Goal: Task Accomplishment & Management: Manage account settings

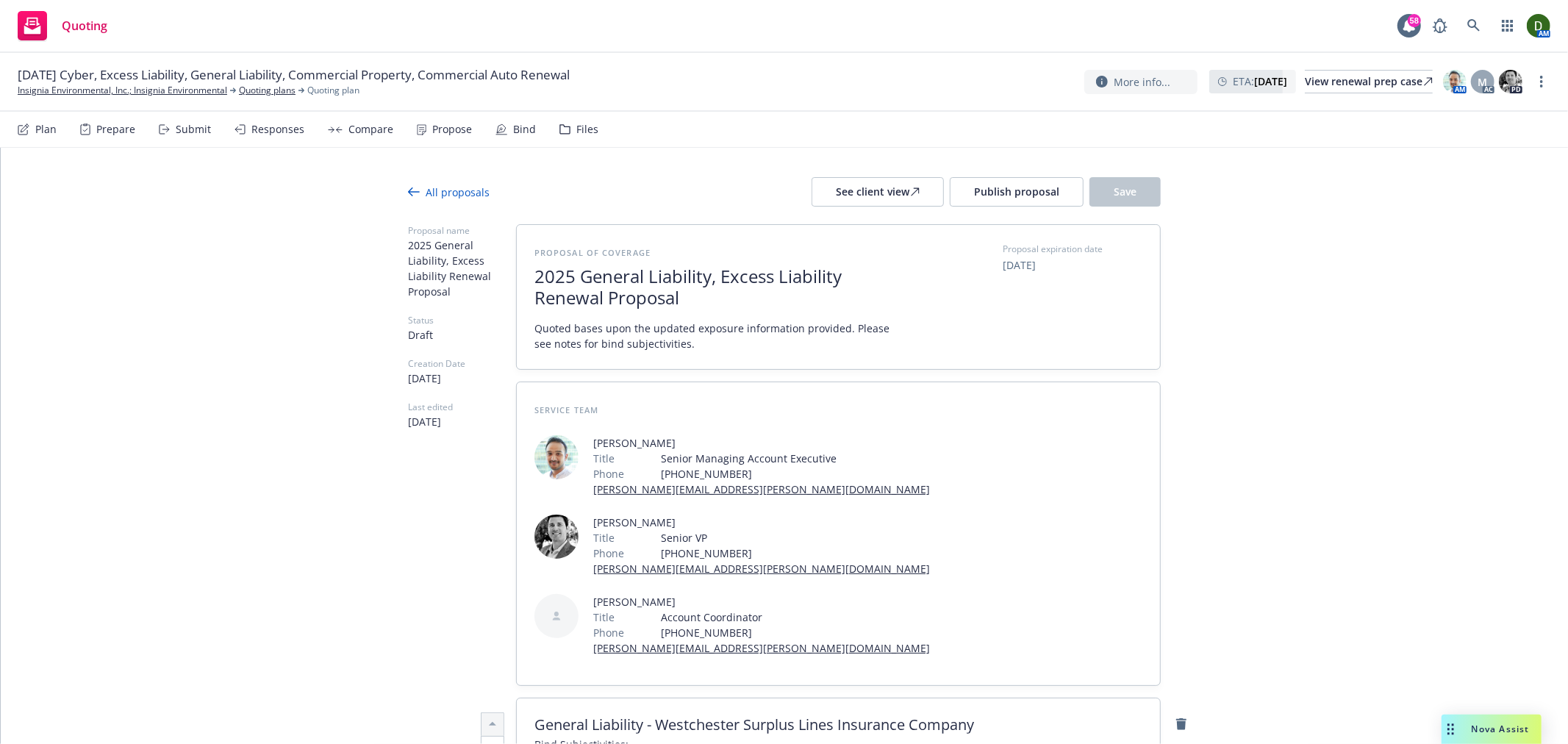
drag, startPoint x: 1313, startPoint y: 499, endPoint x: 1322, endPoint y: 192, distance: 307.1
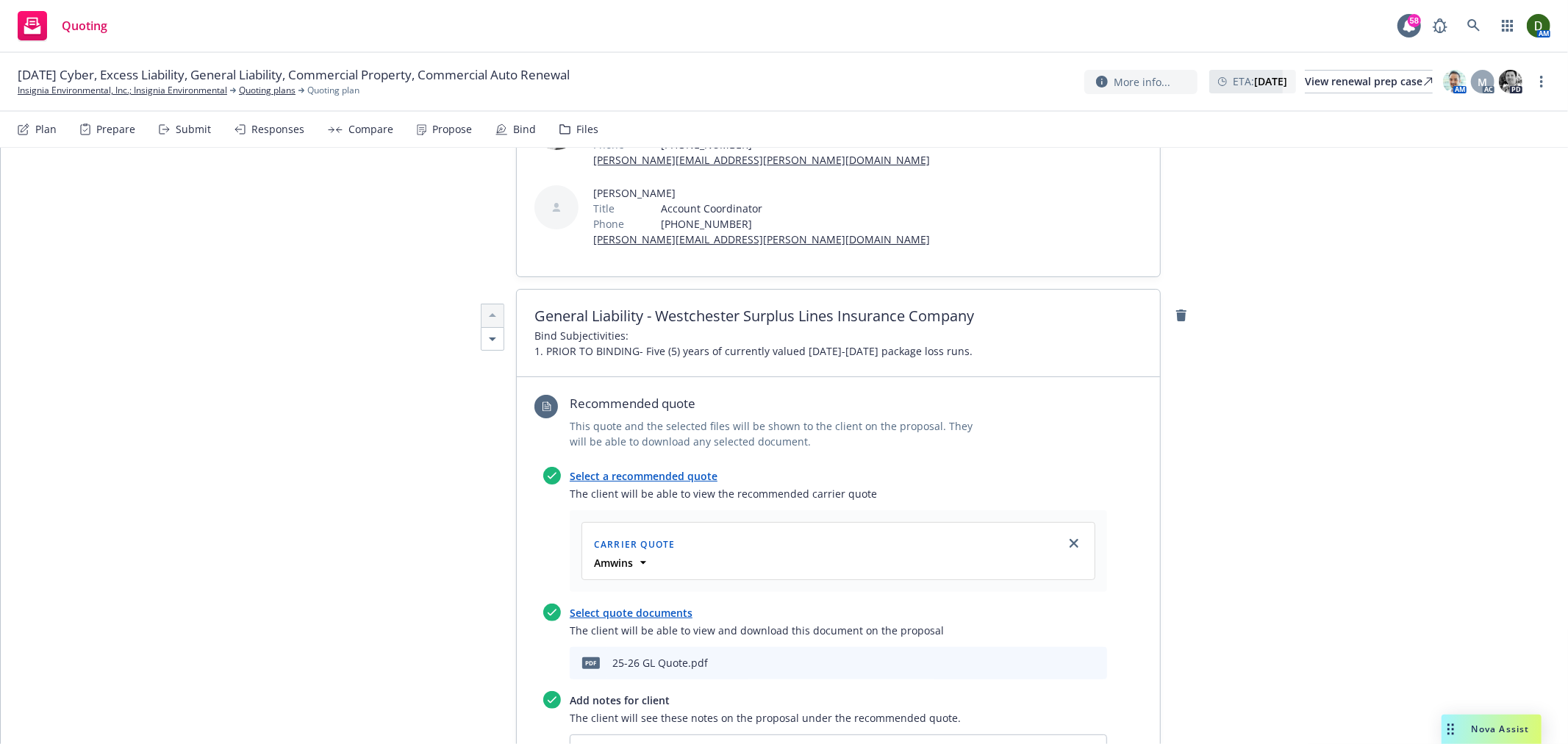
scroll to position [408, 0]
click at [1063, 659] on icon "preview file" at bounding box center [1069, 664] width 13 height 10
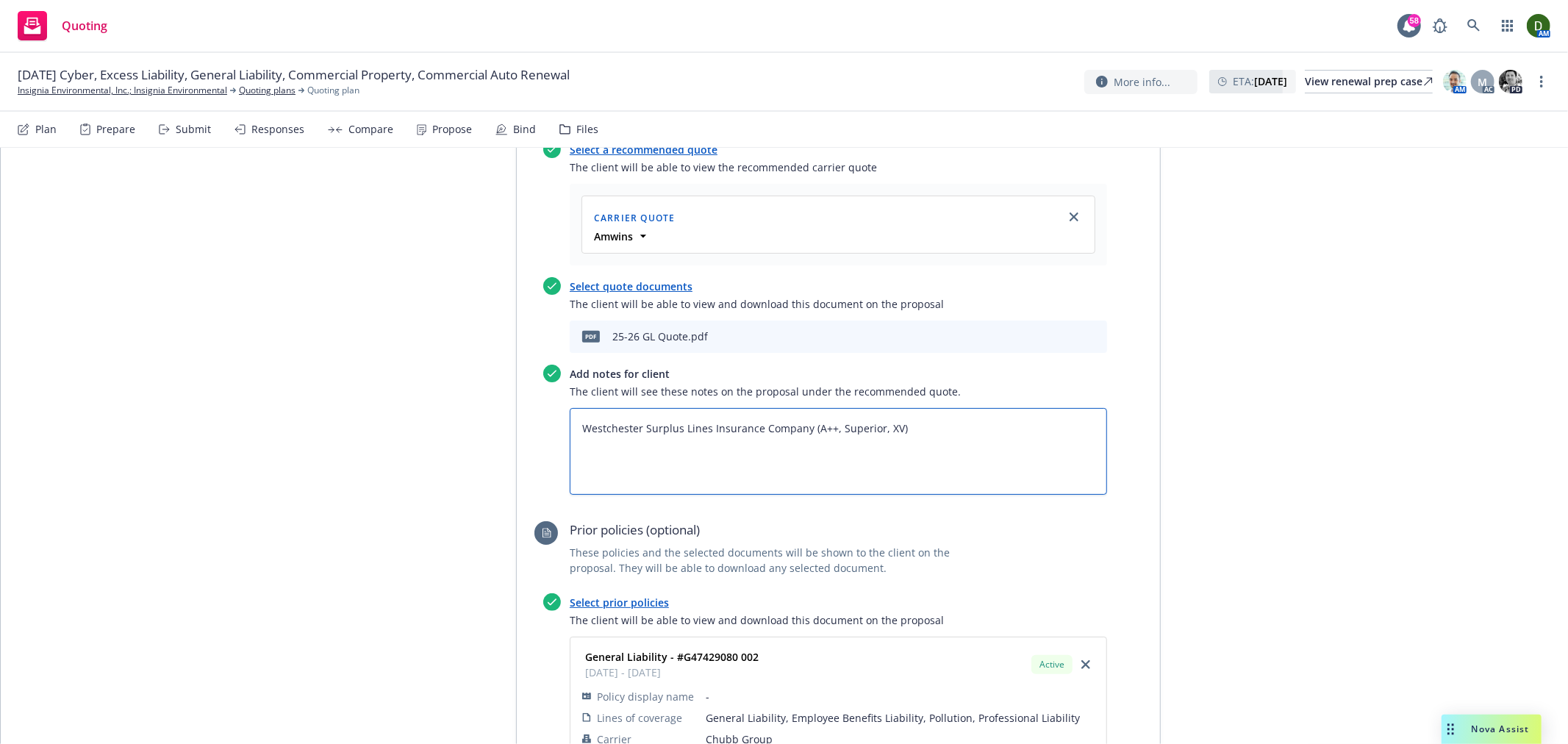
click at [1047, 408] on textarea "Westchester Surplus Lines Insurance Company (A++, Superior, XV)" at bounding box center [839, 452] width 538 height 87
type textarea "x"
type textarea "Westchester Surplus Lines Insurance Company (A++, Superior, XV)"
type textarea "x"
type textarea "Westchester Surplus Lines Insurance Company (A++, Superior, XV)"
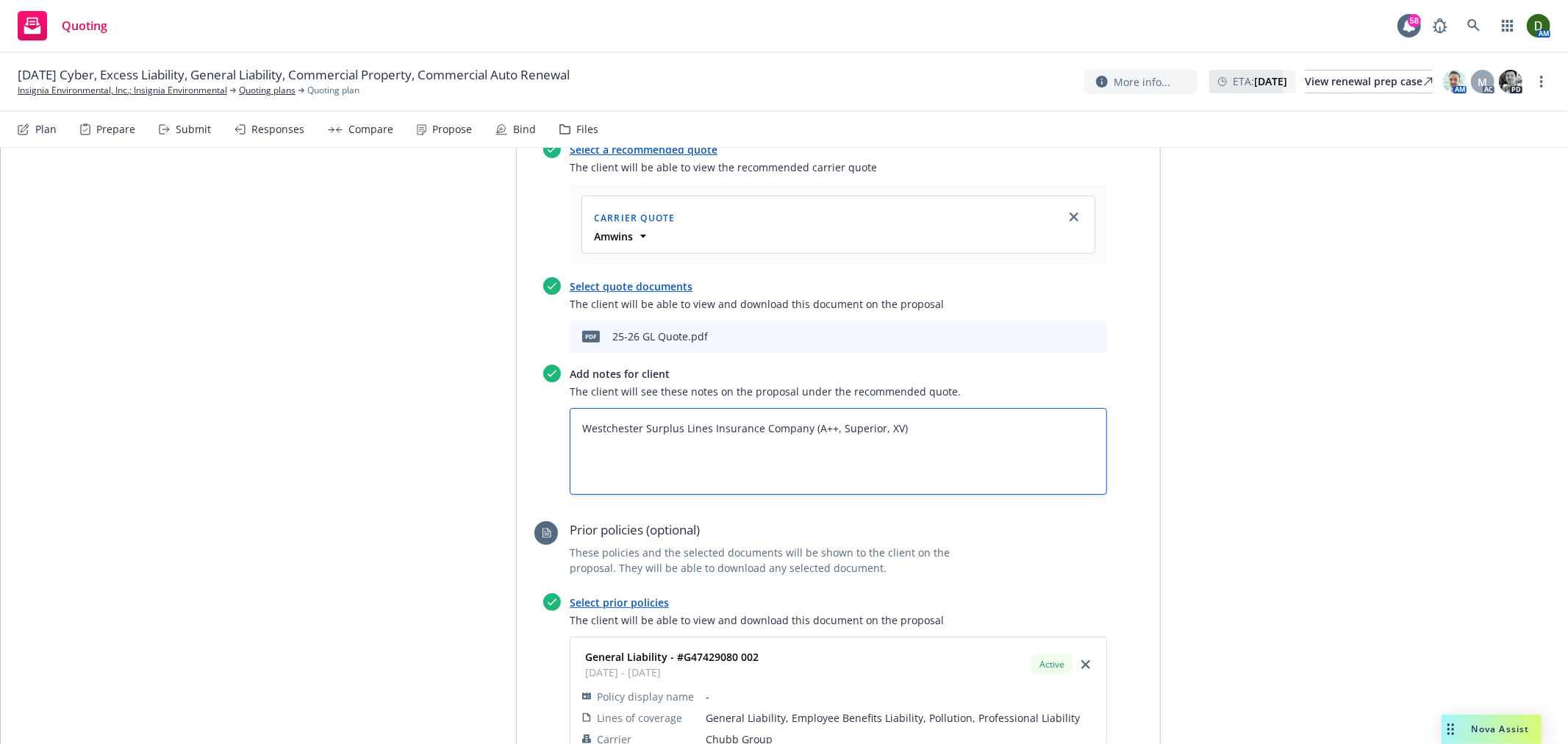
type textarea "x"
type textarea "Westchester Surplus Lines Insurance Company (A++, Superior, XV) z"
type textarea "x"
type textarea "Westchester Surplus Lines Insurance Company (A++, Superior, XV) zz"
type textarea "x"
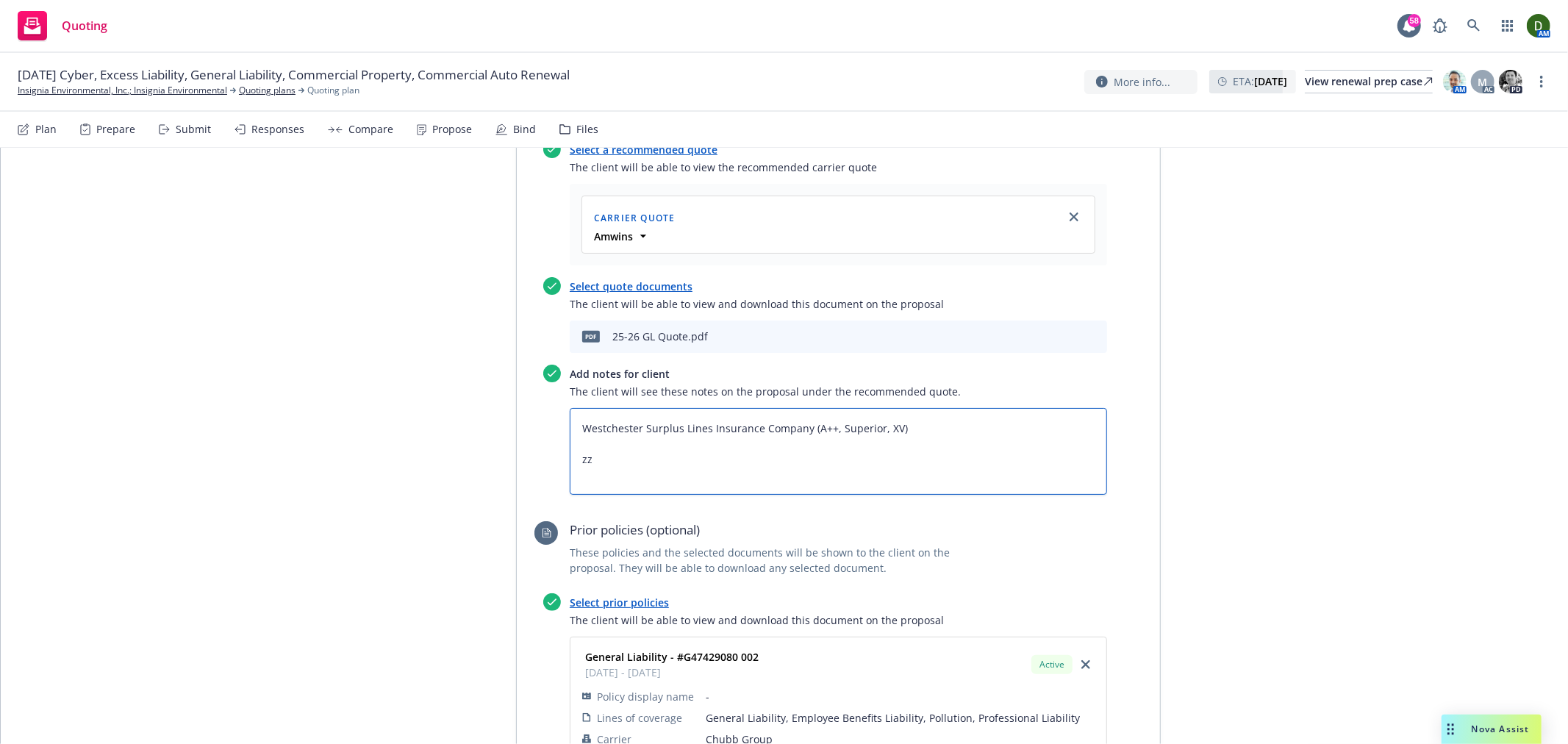
type textarea "Westchester Surplus Lines Insurance Company (A++, Superior, XV) zzc"
type textarea "x"
type textarea "Westchester Surplus Lines Insurance Company (A++, Superior, XV) zzcg"
type textarea "x"
type textarea "Westchester Surplus Lines Insurance Company (A++, Superior, XV) zzc"
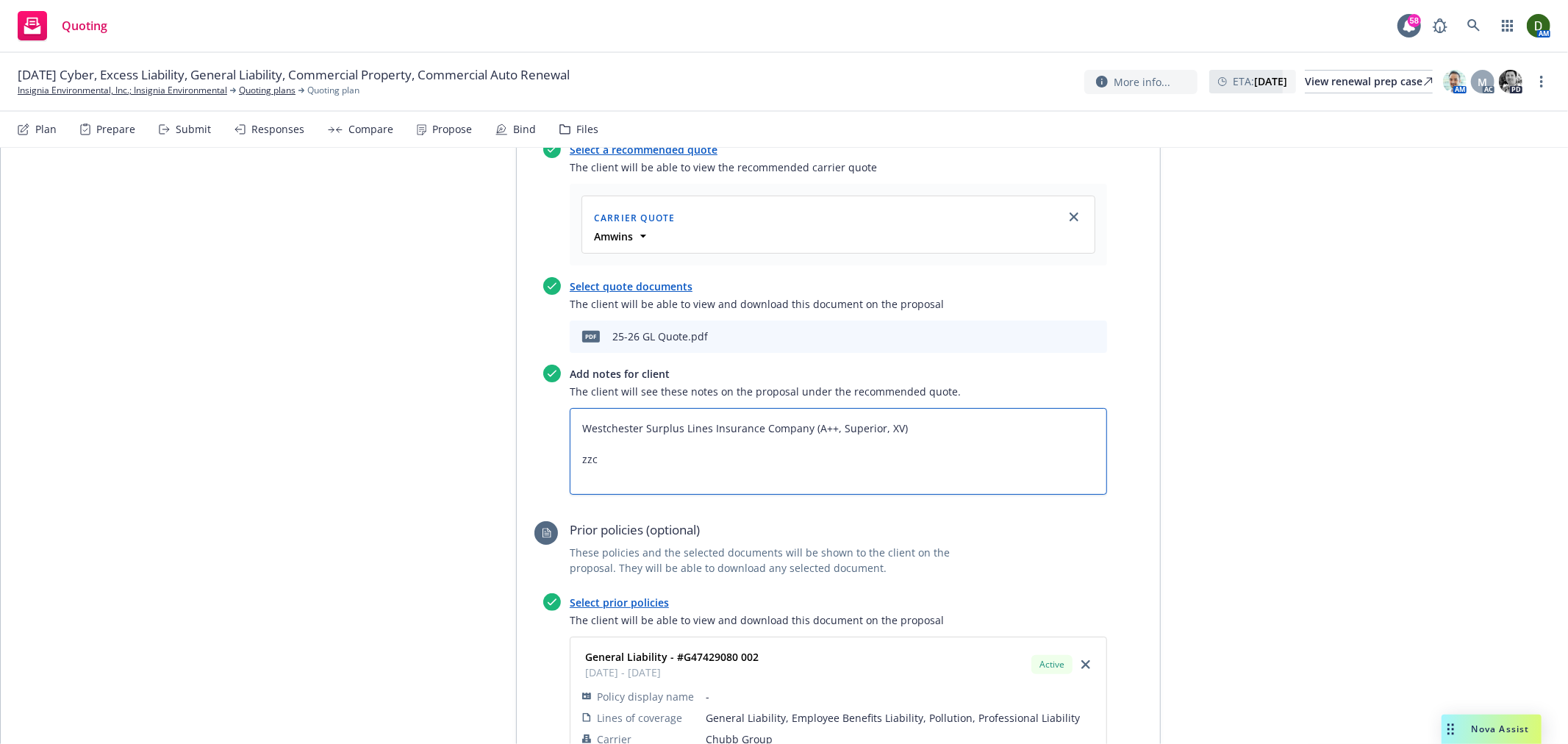
type textarea "x"
type textarea "Westchester Surplus Lines Insurance Company (A++, Superior, XV) zz"
type textarea "x"
type textarea "Westchester Surplus Lines Insurance Company (A++, Superior, XV) zzg"
type textarea "x"
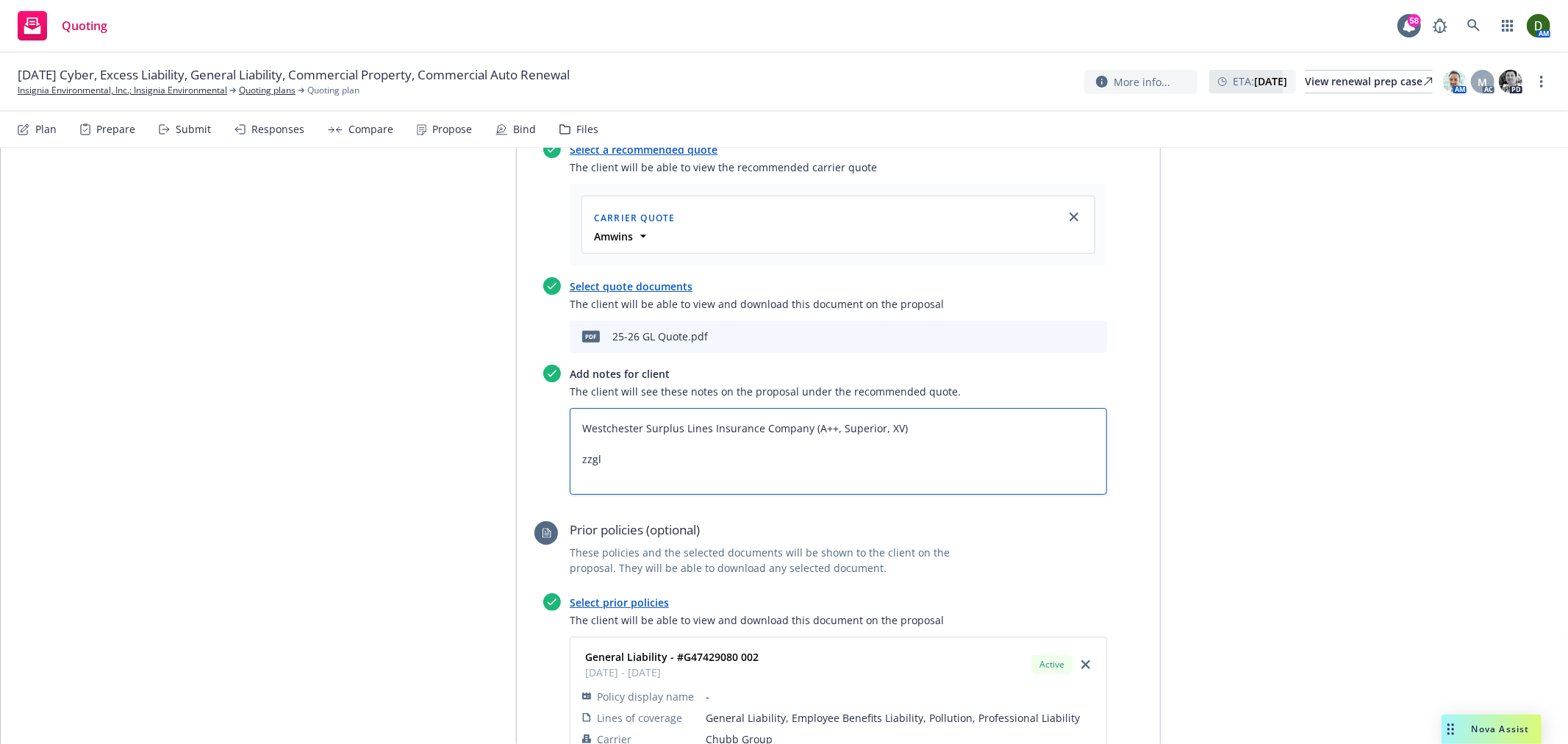
paste textarea "General Liability"
type textarea "Westchester Surplus Lines Insurance Company (A++, Superior, XV) General Liabili…"
type textarea "x"
type textarea "Westchester Surplus Lines Insurance Company (A++, Superior, XV) General Liabili…"
type textarea "x"
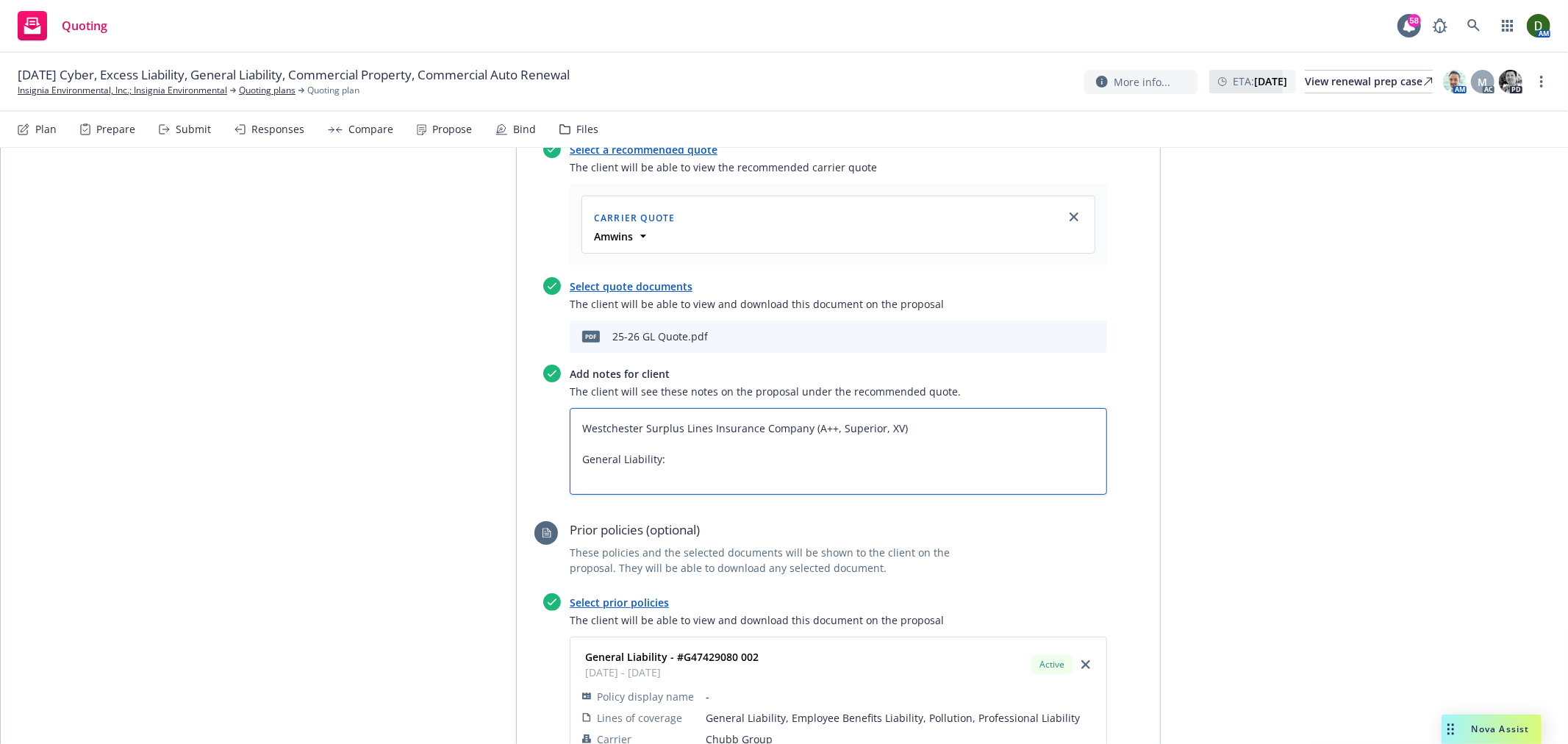
type textarea "Westchester Surplus Lines Insurance Company (A++, Superior, XV) General Liabili…"
type textarea "x"
type textarea "Westchester Surplus Lines Insurance Company (A++, Superior, XV) General Liabili…"
type textarea "x"
type textarea "Westchester Surplus Lines Insurance Company (A++, Superior, XV) General Liabili…"
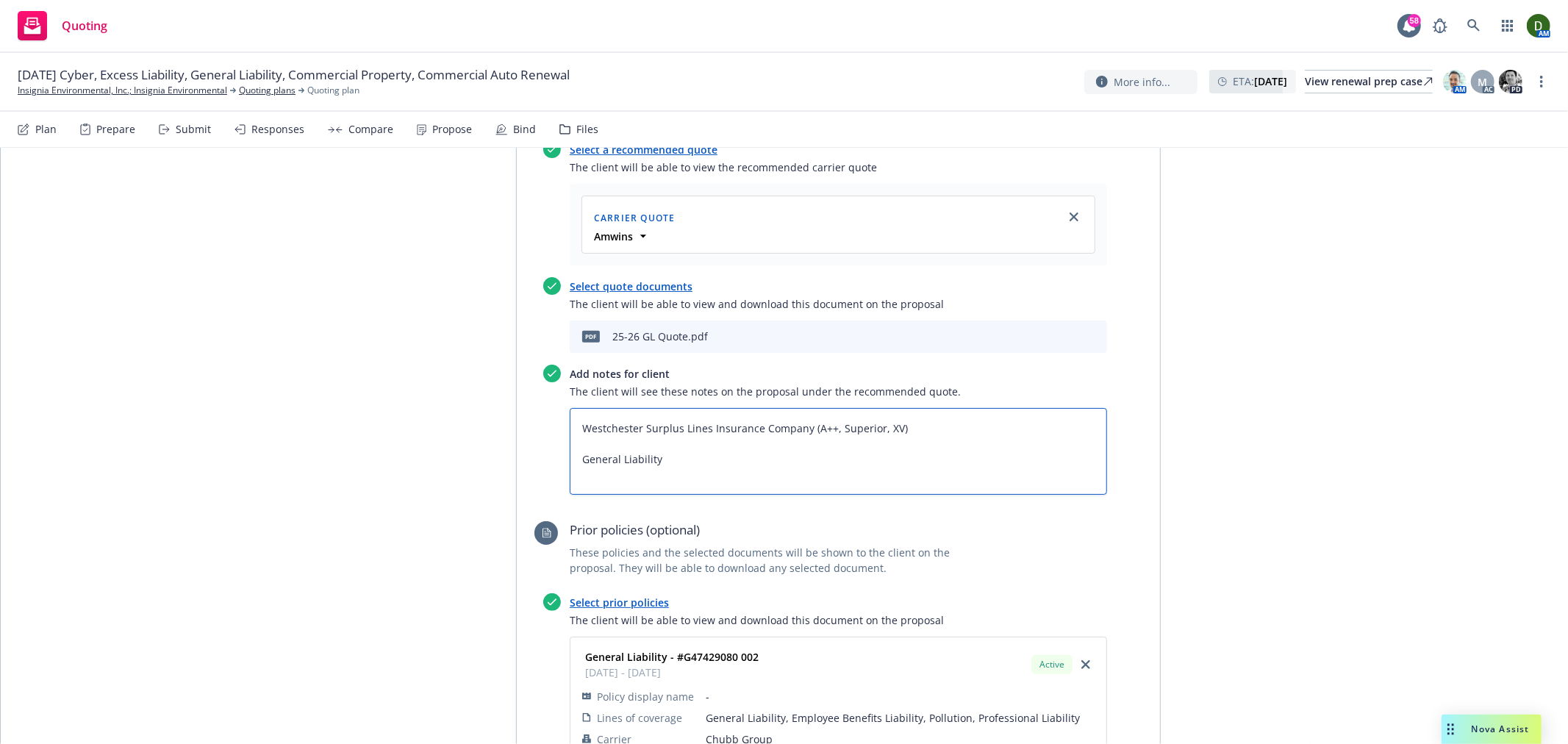
type textarea "x"
type textarea "Westchester Surplus Lines Insurance Company (A++, Superior, XV) General Liabili…"
type textarea "x"
type textarea "Westchester Surplus Lines Insurance Company (A++, Superior, XV) General Liabili…"
type textarea "x"
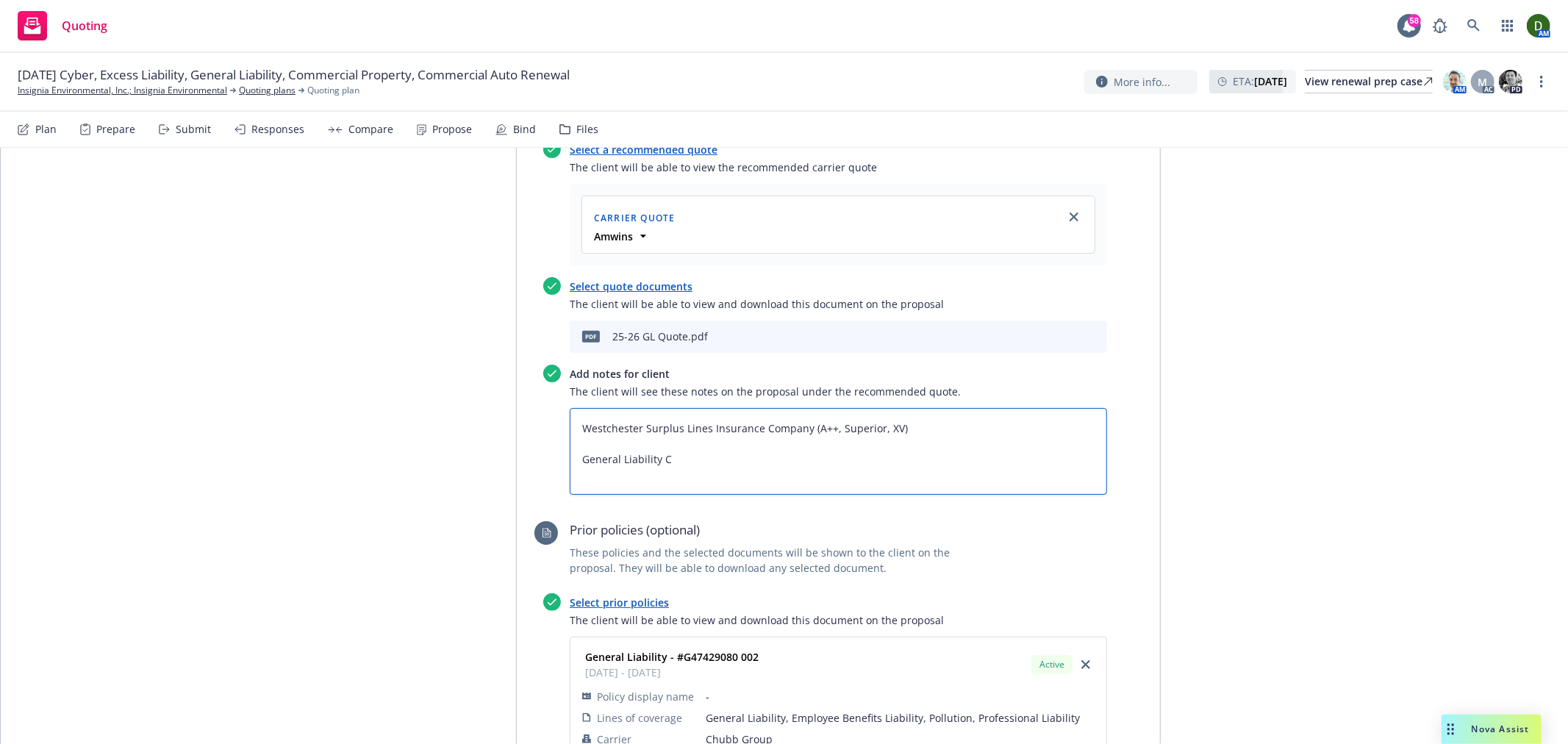
type textarea "Westchester Surplus Lines Insurance Company (A++, Superior, XV) General Liabili…"
type textarea "x"
type textarea "Westchester Surplus Lines Insurance Company (A++, Superior, XV) General Liabili…"
type textarea "x"
type textarea "Westchester Surplus Lines Insurance Company (A++, Superior, XV) General Liabili…"
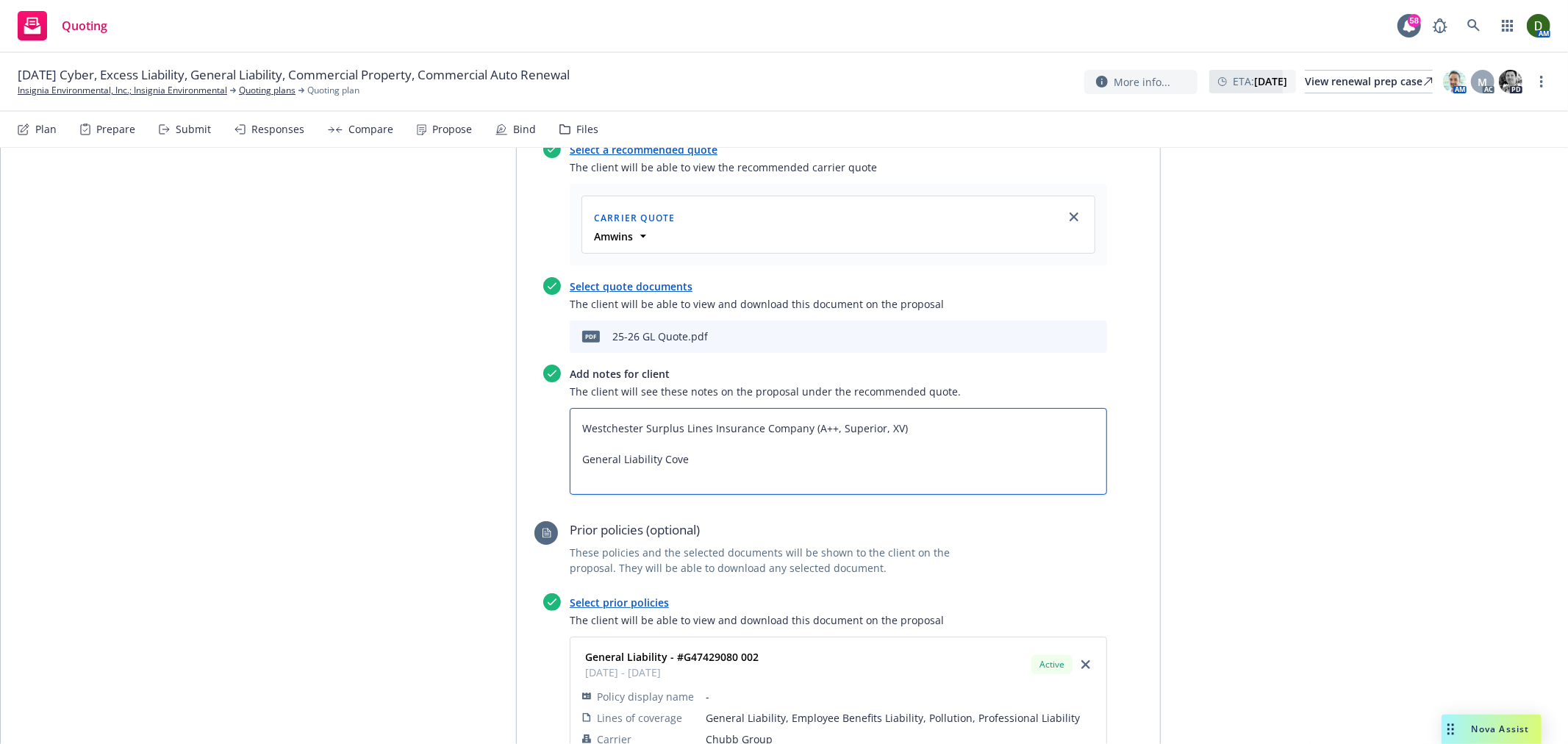
type textarea "x"
type textarea "Westchester Surplus Lines Insurance Company (A++, Superior, XV) General Liabili…"
type textarea "x"
type textarea "Westchester Surplus Lines Insurance Company (A++, Superior, XV) General Liabili…"
type textarea "x"
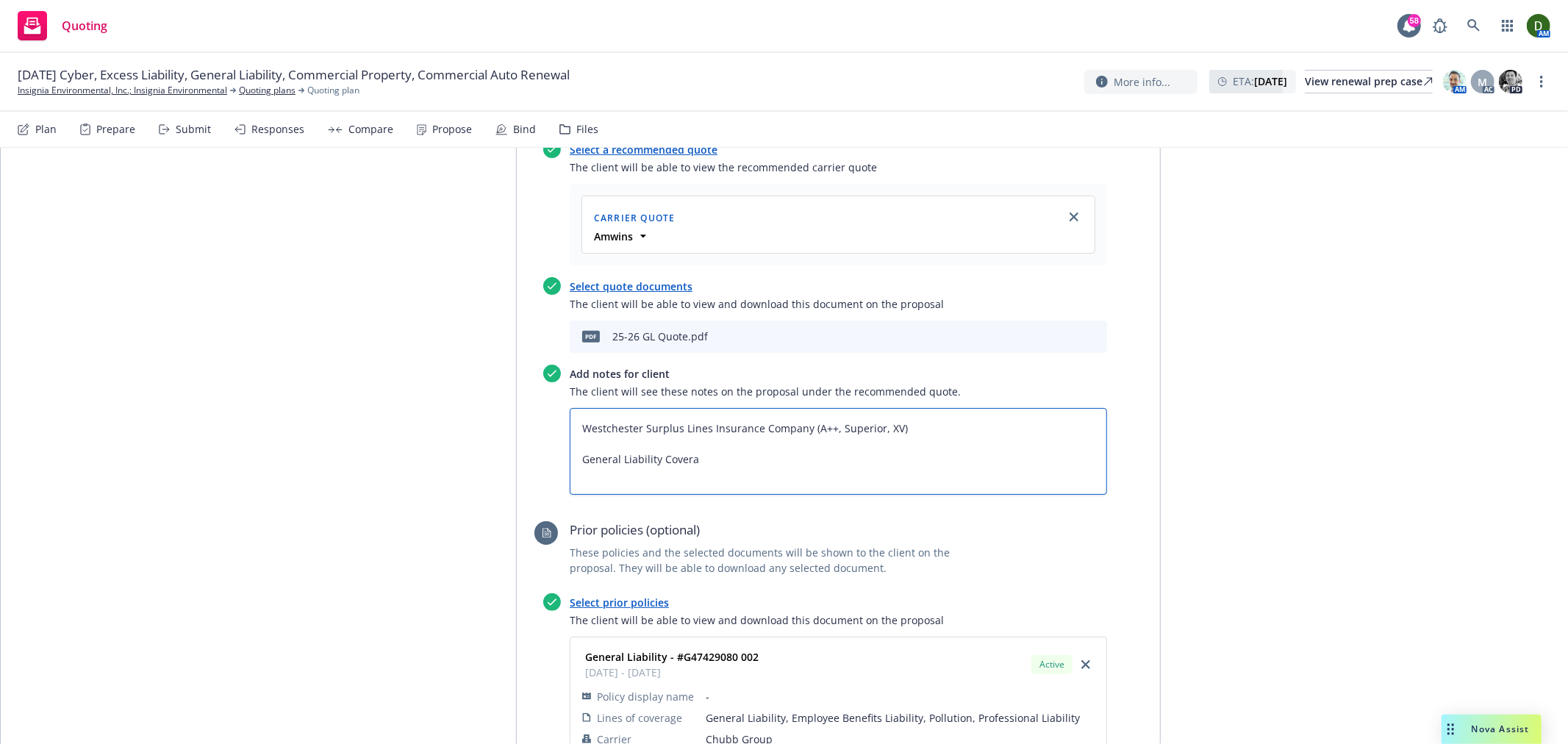
type textarea "Westchester Surplus Lines Insurance Company (A++, Superior, XV) General Liabili…"
type textarea "x"
type textarea "Westchester Surplus Lines Insurance Company (A++, Superior, XV) General Liabili…"
type textarea "x"
type textarea "Westchester Surplus Lines Insurance Company (A++, Superior, XV) General Liabili…"
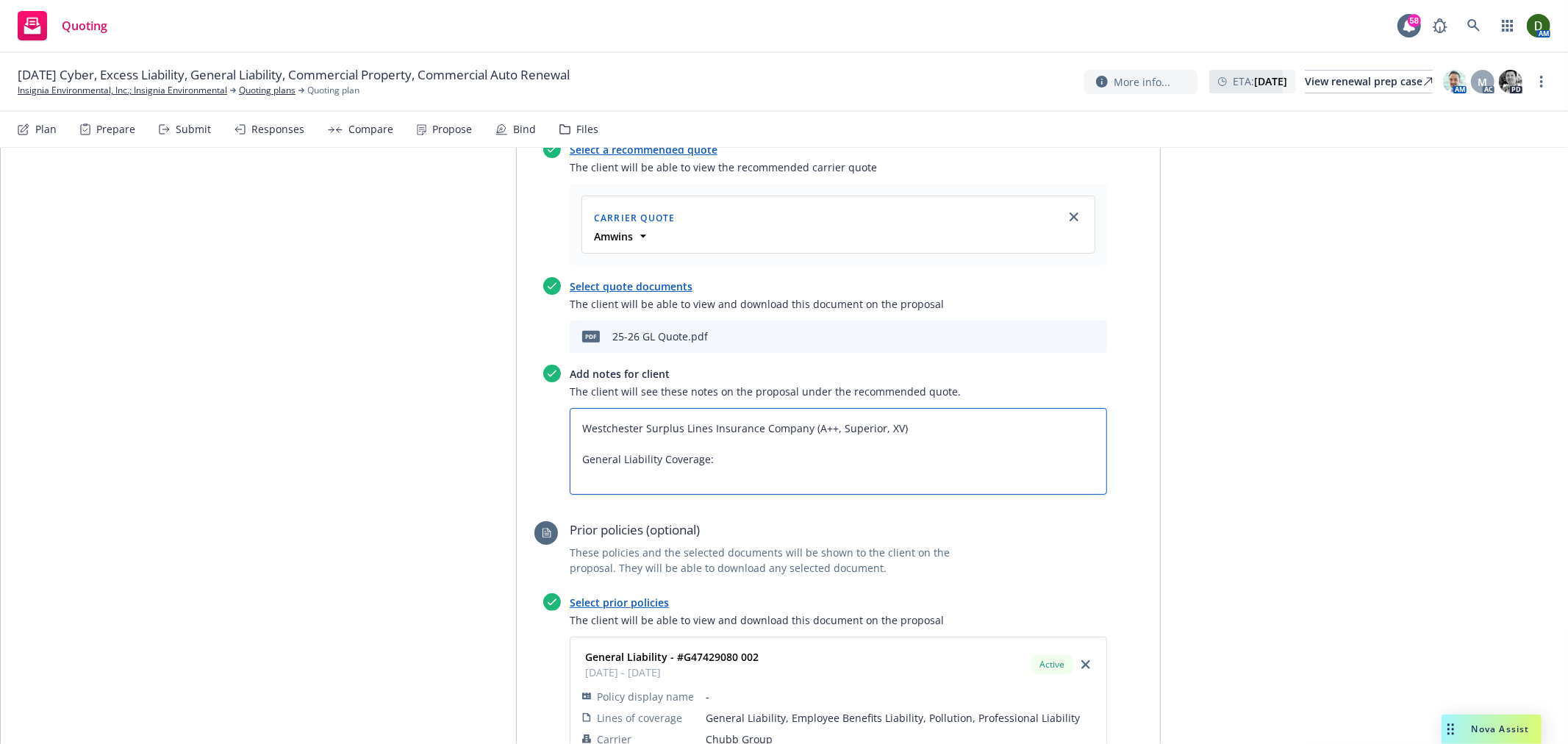
type textarea "x"
type textarea "Westchester Surplus Lines Insurance Company (A++, Superior, XV) General Liabili…"
type textarea "x"
type textarea "Westchester Surplus Lines Insurance Company (A++, Superior, XV) General Liabili…"
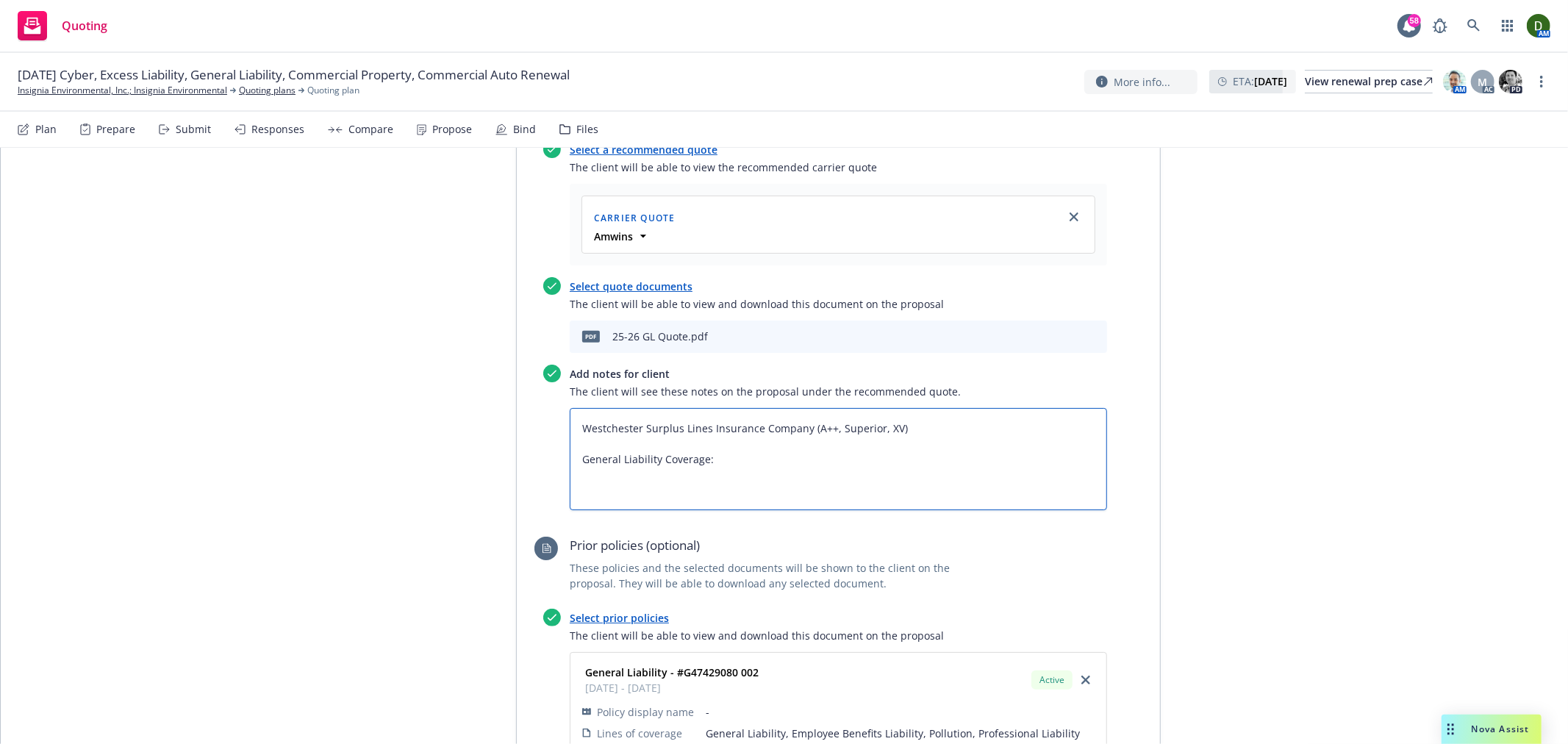
paste textarea "Rate: Flat/Non-Auditable Exposure Basis: $10,000,000 (Estimated Revenue)"
type textarea "x"
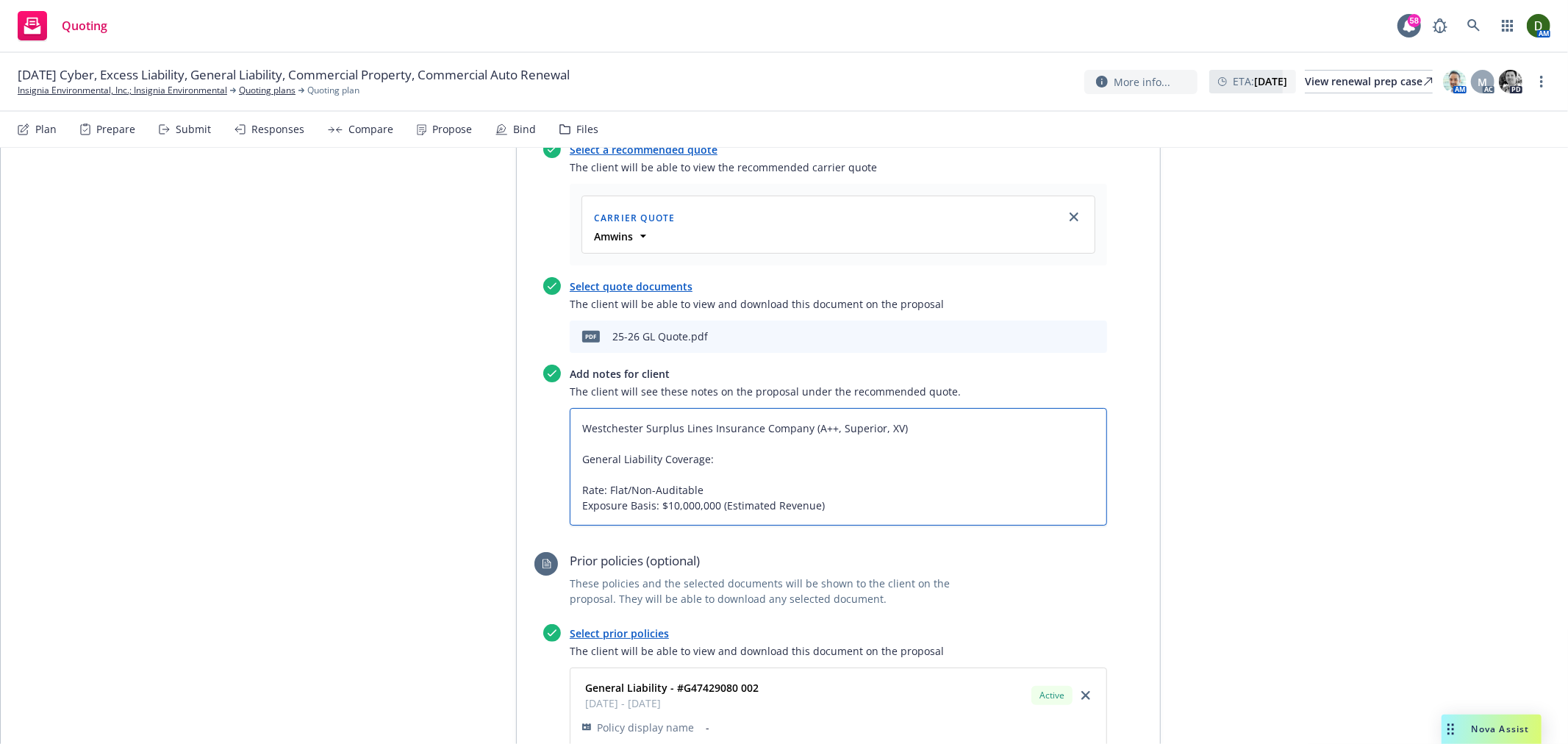
type textarea "Westchester Surplus Lines Insurance Company (A++, Superior, XV) General Liabili…"
click at [776, 408] on textarea "Westchester Surplus Lines Insurance Company (A++, Superior, XV) General Liabili…" at bounding box center [839, 467] width 538 height 118
type textarea "x"
type textarea "Westchester Surplus Lines Insurance Company (A++, Superior, XV) General Liabili…"
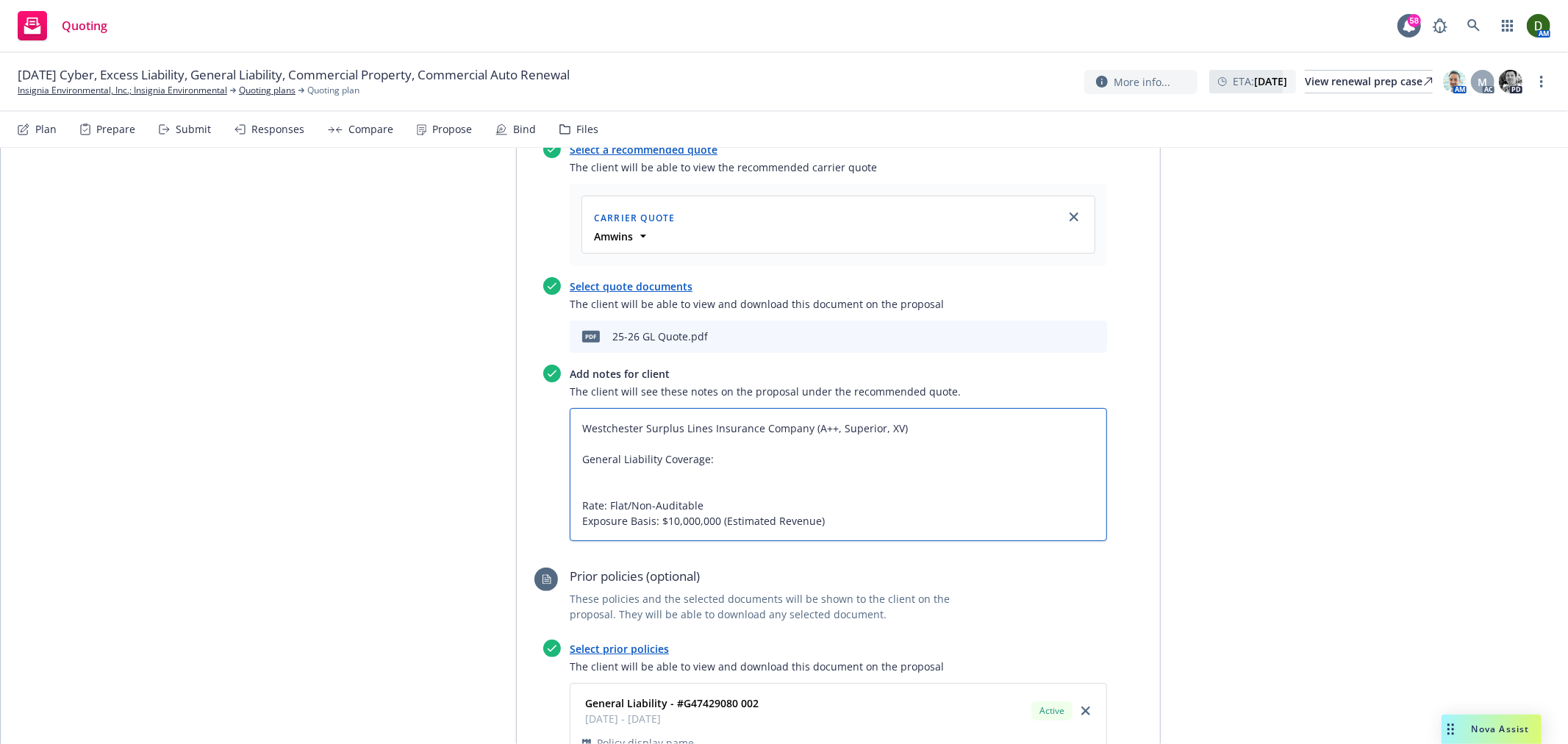
type textarea "x"
type textarea "Westchester Surplus Lines Insurance Company (A++, Superior, XV) General Liabili…"
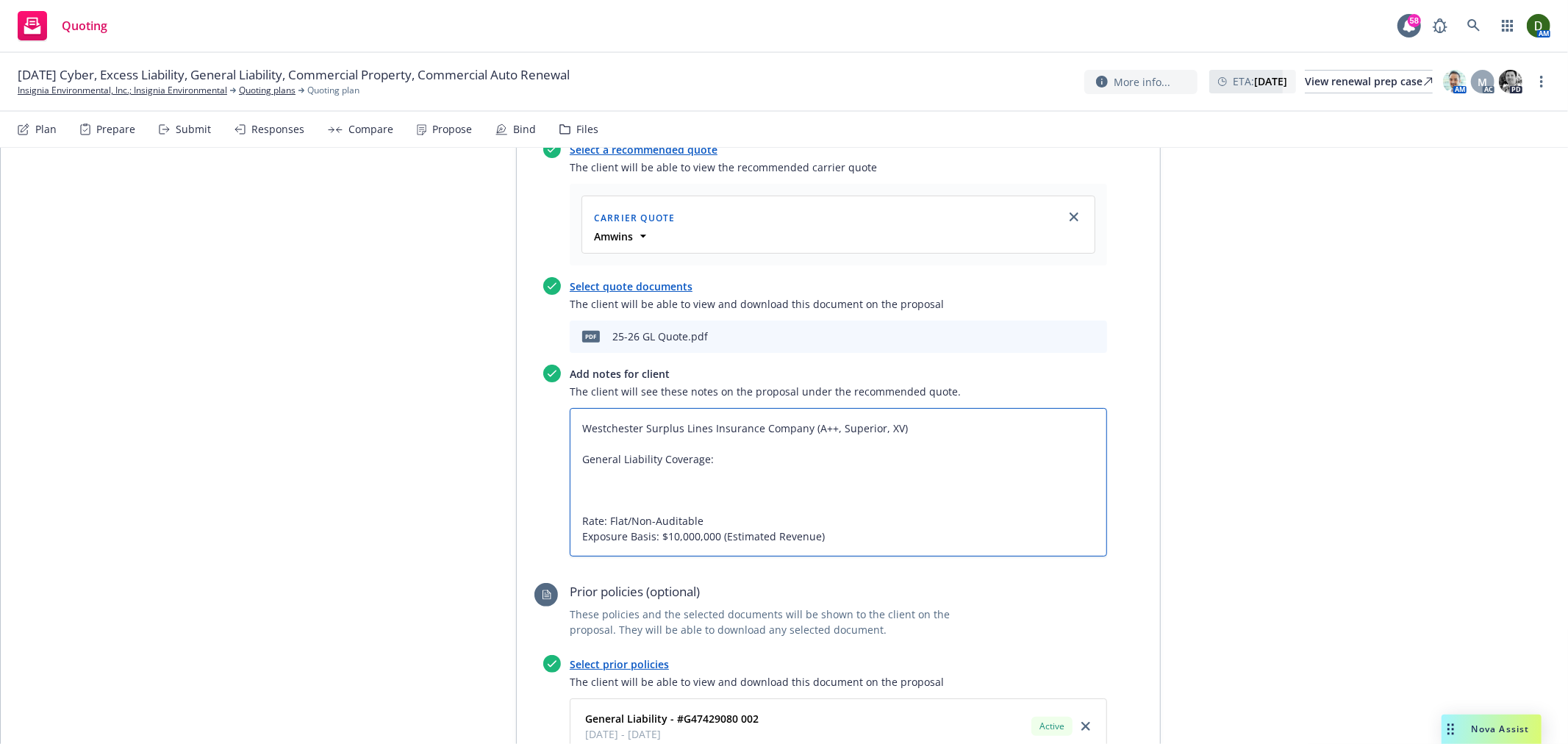
paste textarea "$1,000,000 Each Occurrence $2,000,000 General Aggregate $2,000,000 Products-Com…"
type textarea "x"
type textarea "Westchester Surplus Lines Insurance Company (A++, Superior, XV) General Liabili…"
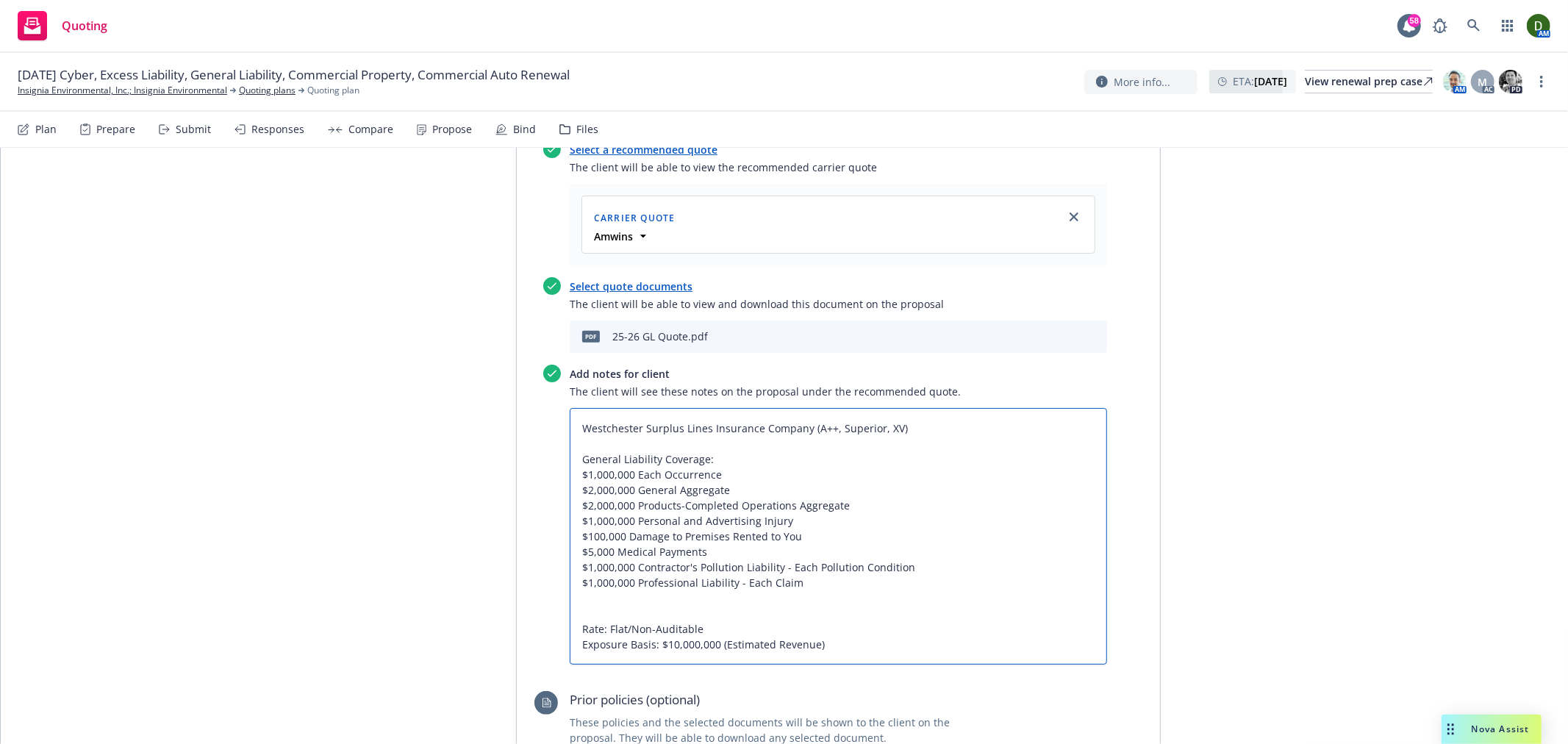
type textarea "x"
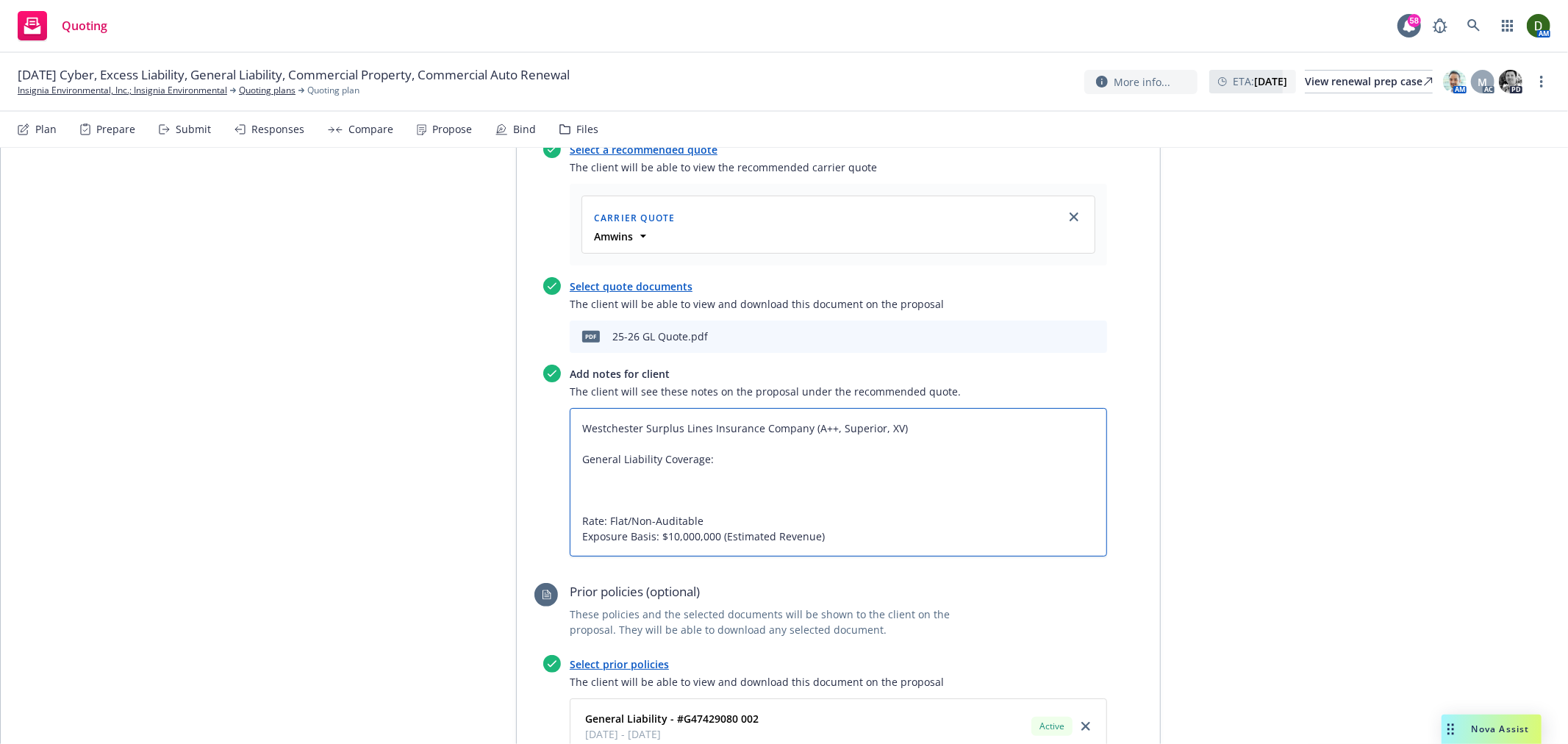
type textarea "Westchester Surplus Lines Insurance Company (A++, Superior, XV) General Liabili…"
paste textarea "Each Occurrence – $1,000,000 General Aggregate – $2,000,000 Products-Completed …"
type textarea "x"
type textarea "Westchester Surplus Lines Insurance Company (A++, Superior, XV) General Liabili…"
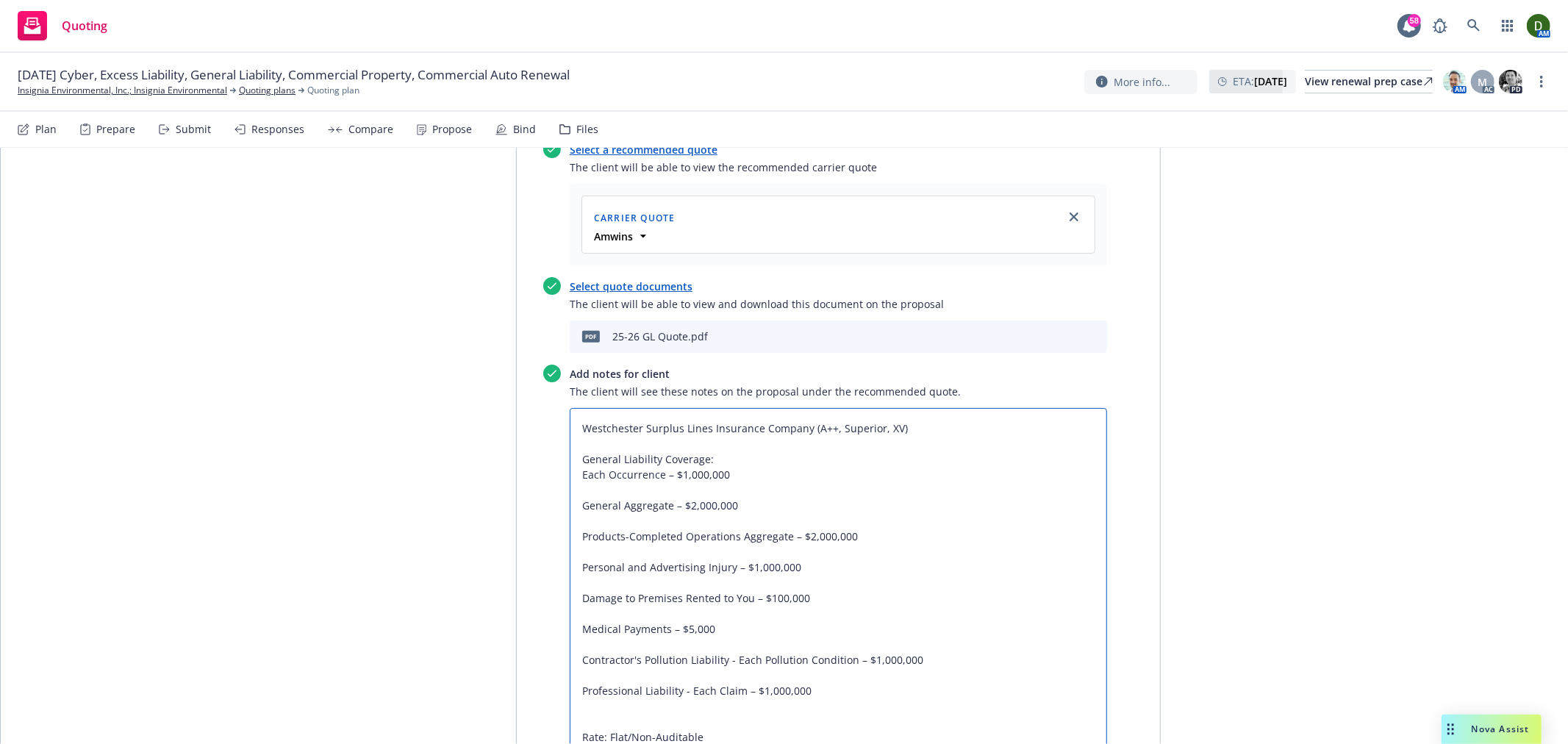
click at [680, 408] on textarea "Westchester Surplus Lines Insurance Company (A++, Superior, XV) General Liabili…" at bounding box center [839, 590] width 538 height 365
type textarea "x"
type textarea "Westchester Surplus Lines Insurance Company (A++, Superior, XV) General Liabili…"
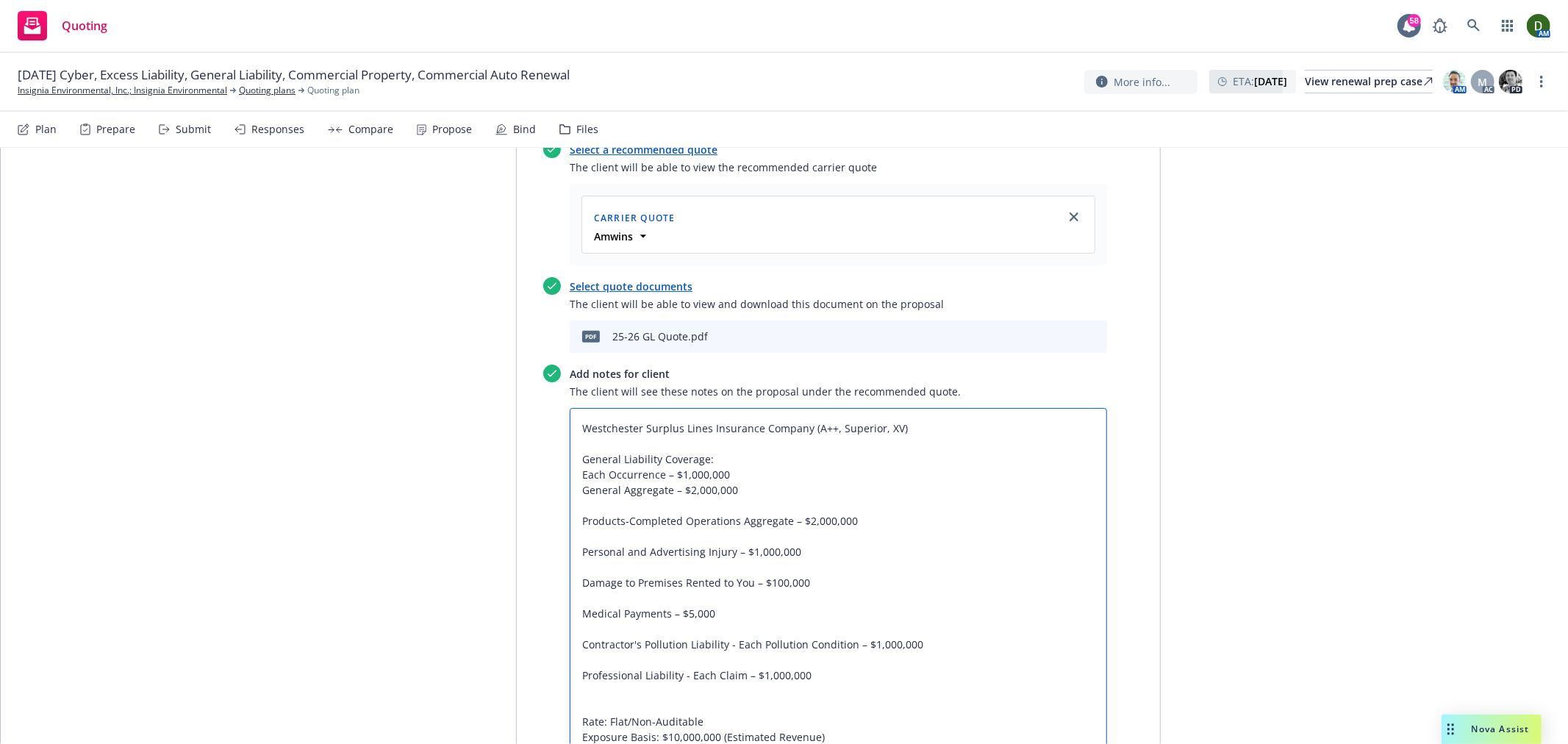
click at [657, 408] on textarea "Westchester Surplus Lines Insurance Company (A++, Superior, XV) General Liabili…" at bounding box center [839, 583] width 538 height 349
type textarea "x"
type textarea "Westchester Surplus Lines Insurance Company (A++, Superior, XV) General Liabili…"
type textarea "x"
type textarea "Westchester Surplus Lines Insurance Company (A++, Superior, XV) General Liabili…"
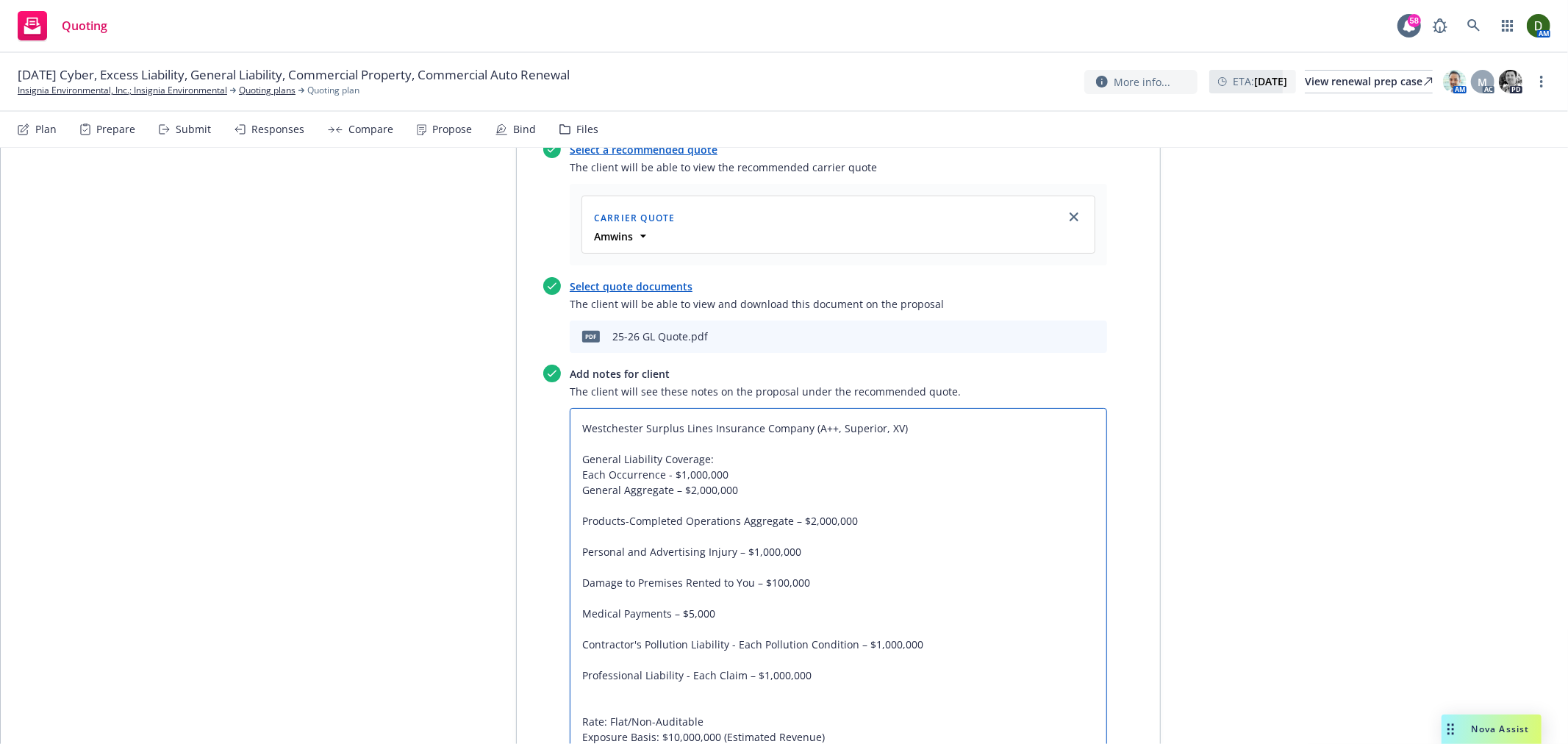
drag, startPoint x: 816, startPoint y: 599, endPoint x: 538, endPoint y: 393, distance: 346.0
click at [543, 393] on div "Add notes for client The client will see these notes on the proposal under the …" at bounding box center [824, 561] width 564 height 393
paste textarea "General Aggregate - $2,000,000 Products-Completed Operations Aggregate - $2,000…"
type textarea "x"
type textarea "Westchester Surplus Lines Insurance Company (A++, Superior, XV) General Liabili…"
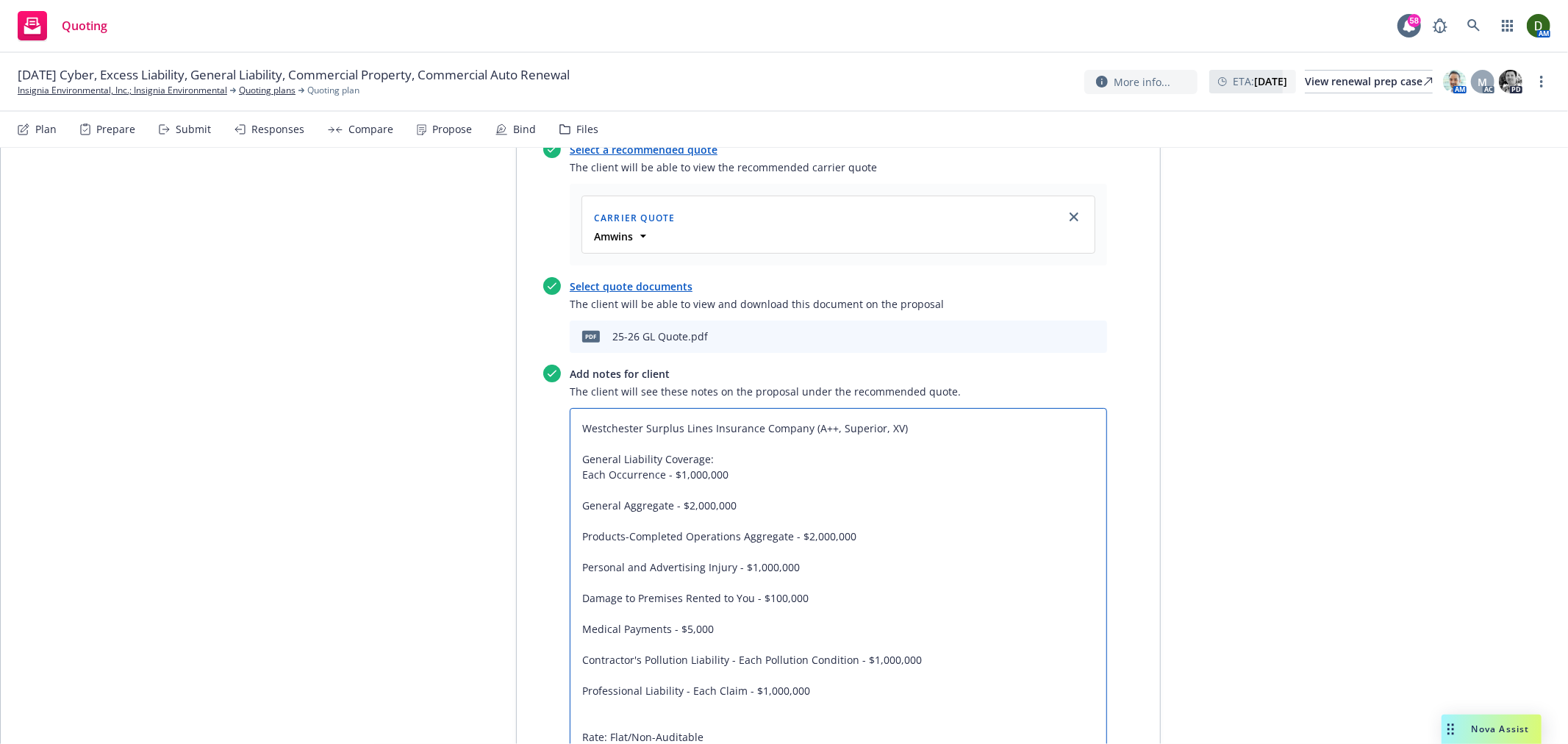
click at [645, 412] on textarea "Westchester Surplus Lines Insurance Company (A++, Superior, XV) General Liabili…" at bounding box center [839, 590] width 538 height 365
type textarea "x"
type textarea "Westchester Surplus Lines Insurance Company (A++, Superior, XV) General Liabili…"
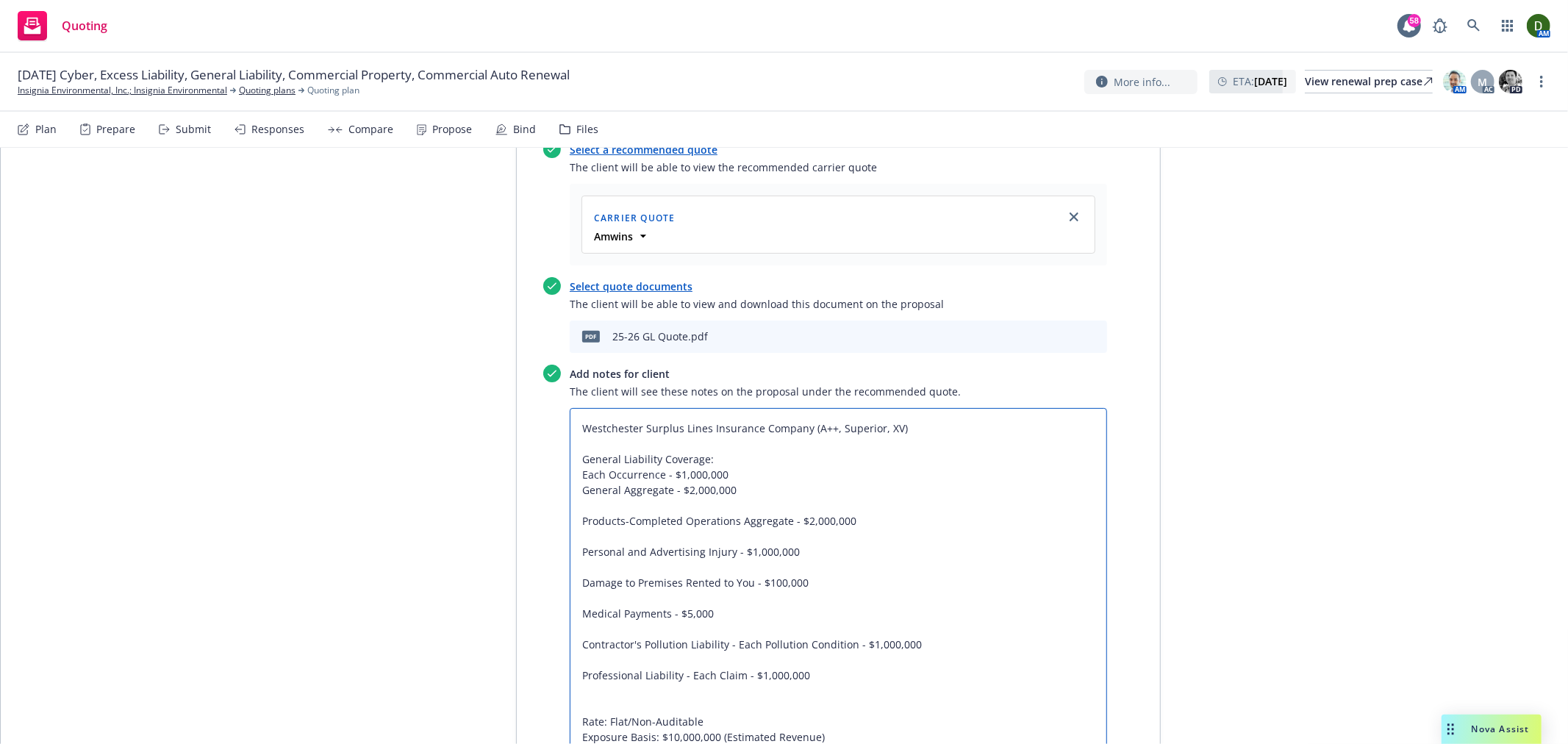
click at [625, 420] on textarea "Westchester Surplus Lines Insurance Company (A++, Superior, XV) General Liabili…" at bounding box center [839, 583] width 538 height 349
type textarea "x"
type textarea "Westchester Surplus Lines Insurance Company (A++, Superior, XV) General Liabili…"
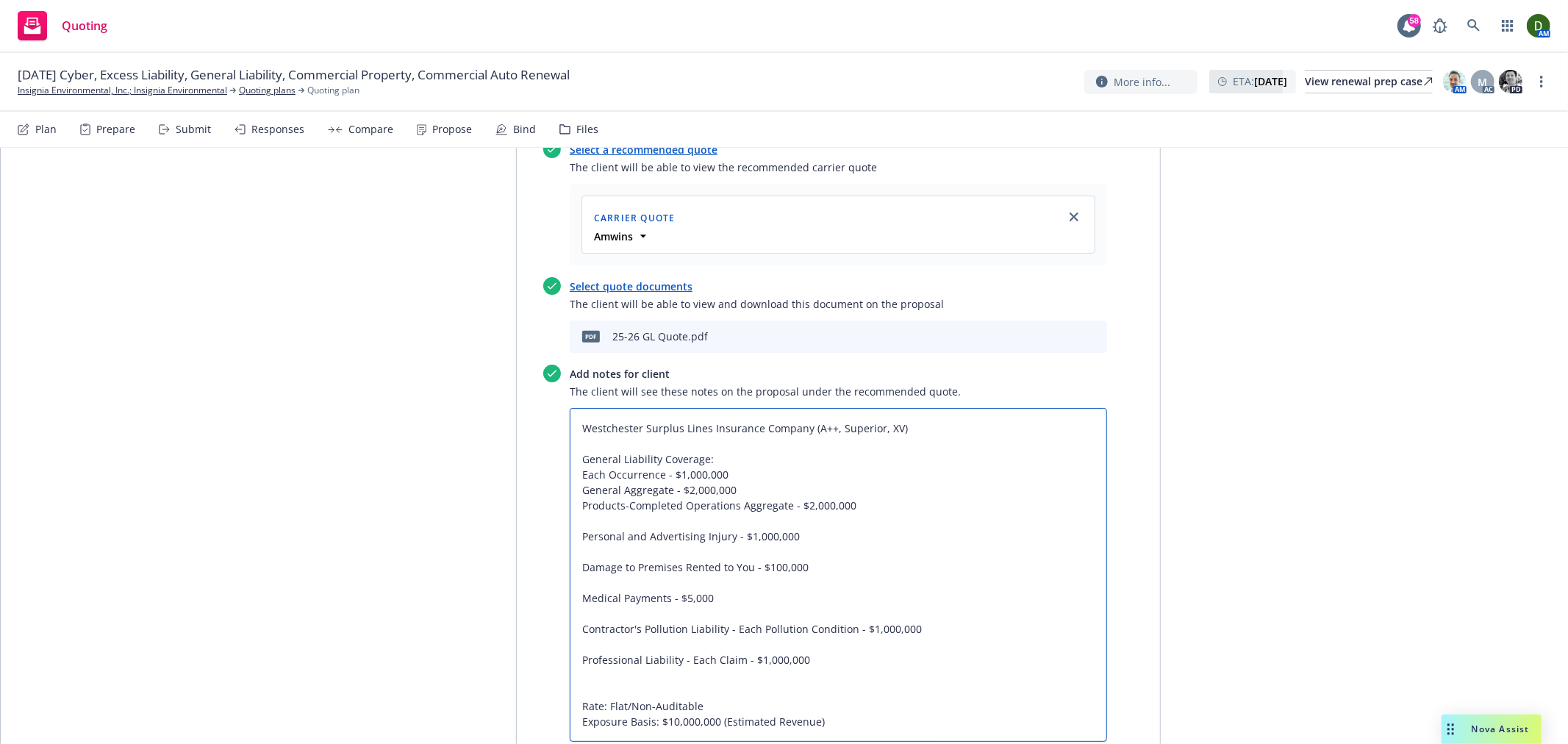
click at [607, 452] on textarea "Westchester Surplus Lines Insurance Company (A++, Superior, XV) General Liabili…" at bounding box center [839, 575] width 538 height 334
type textarea "x"
type textarea "Westchester Surplus Lines Insurance Company (A++, Superior, XV) General Liabili…"
type textarea "x"
type textarea "Westchester Surplus Lines Insurance Company (A++, Superior, XV) General Liabili…"
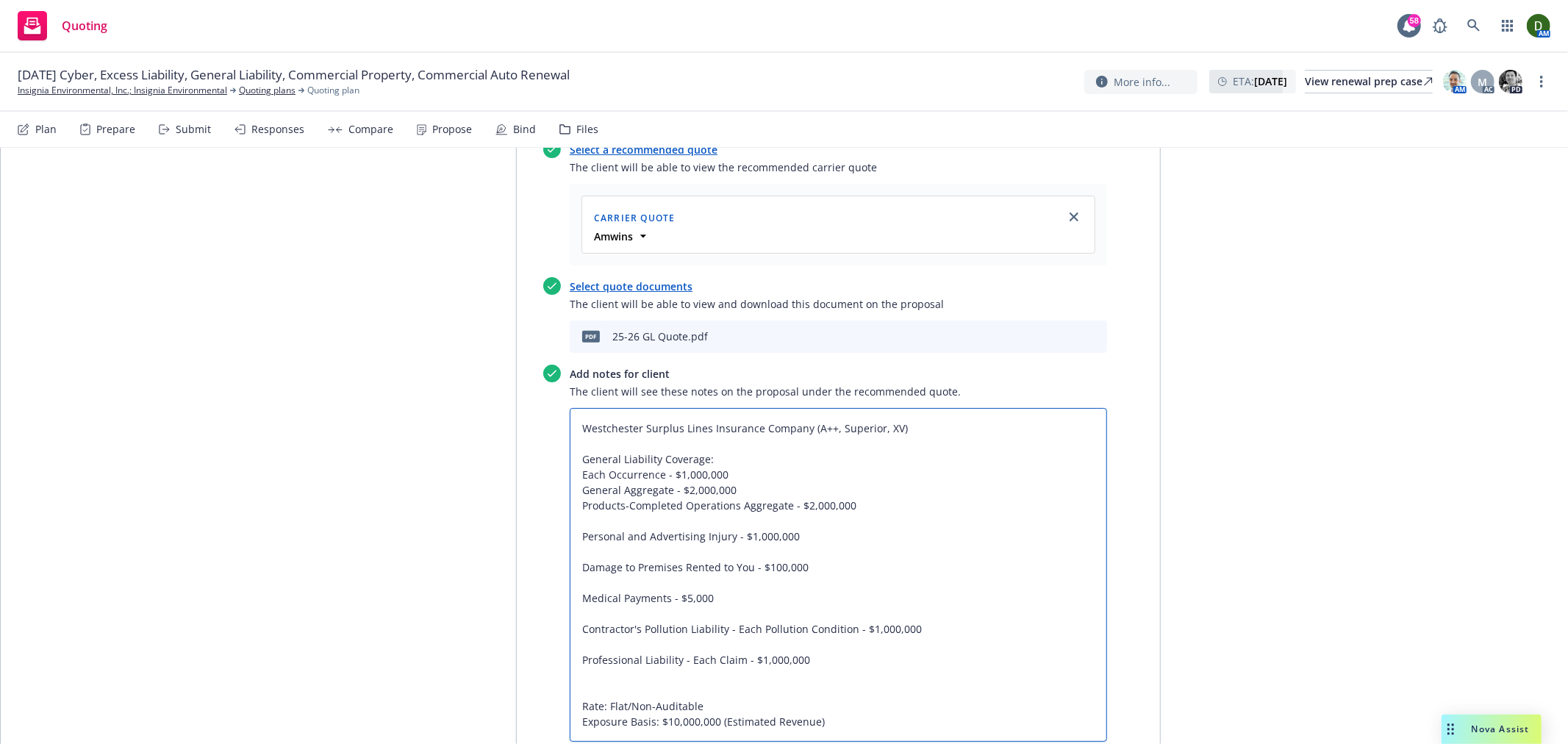
click at [643, 441] on textarea "Westchester Surplus Lines Insurance Company (A++, Superior, XV) General Liabili…" at bounding box center [839, 575] width 538 height 334
type textarea "x"
type textarea "Westchester Surplus Lines Insurance Company (A++, Superior, XV) General Liabili…"
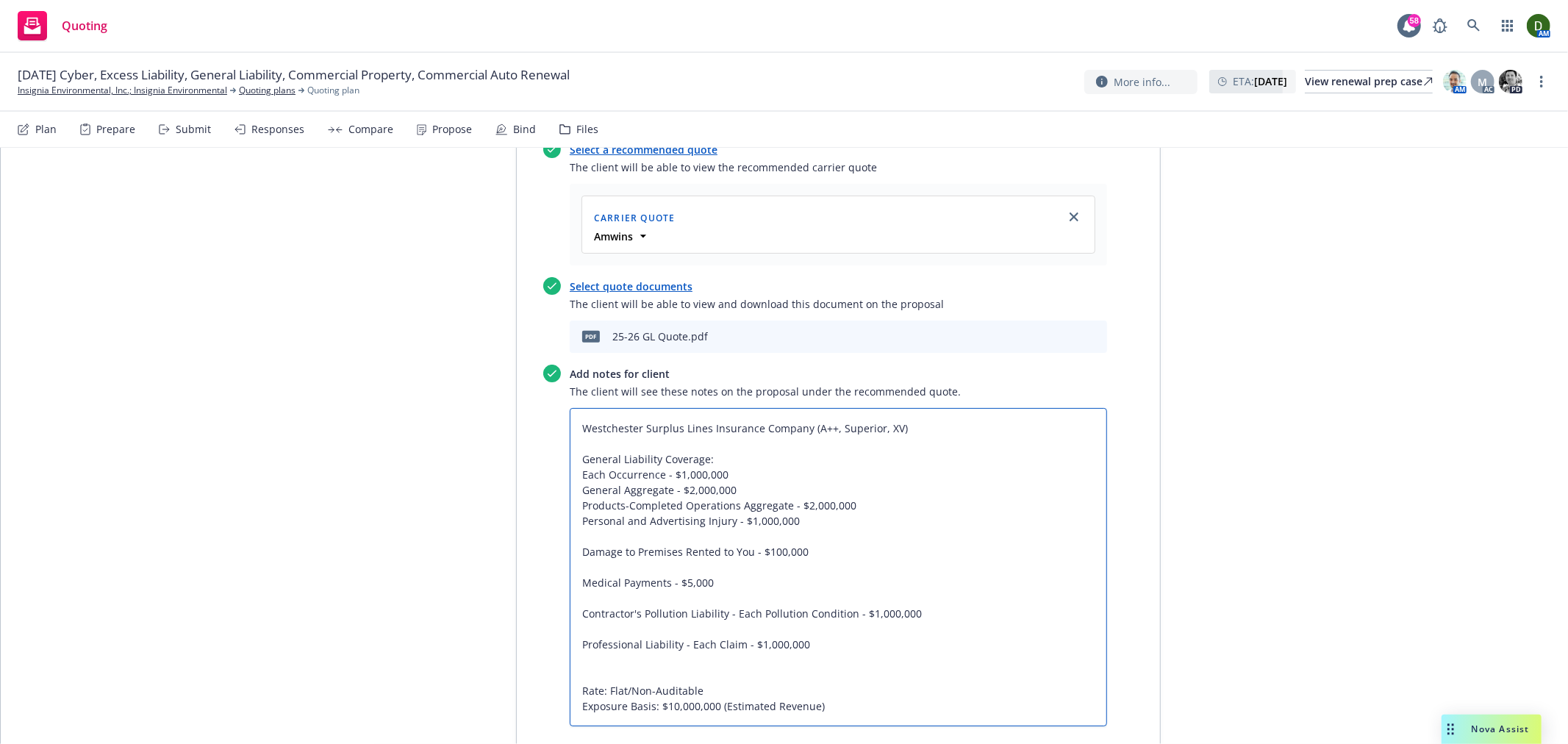
click at [639, 459] on textarea "Westchester Surplus Lines Insurance Company (A++, Superior, XV) General Liabili…" at bounding box center [839, 567] width 538 height 318
type textarea "x"
type textarea "Westchester Surplus Lines Insurance Company (A++, Superior, XV) General Liabili…"
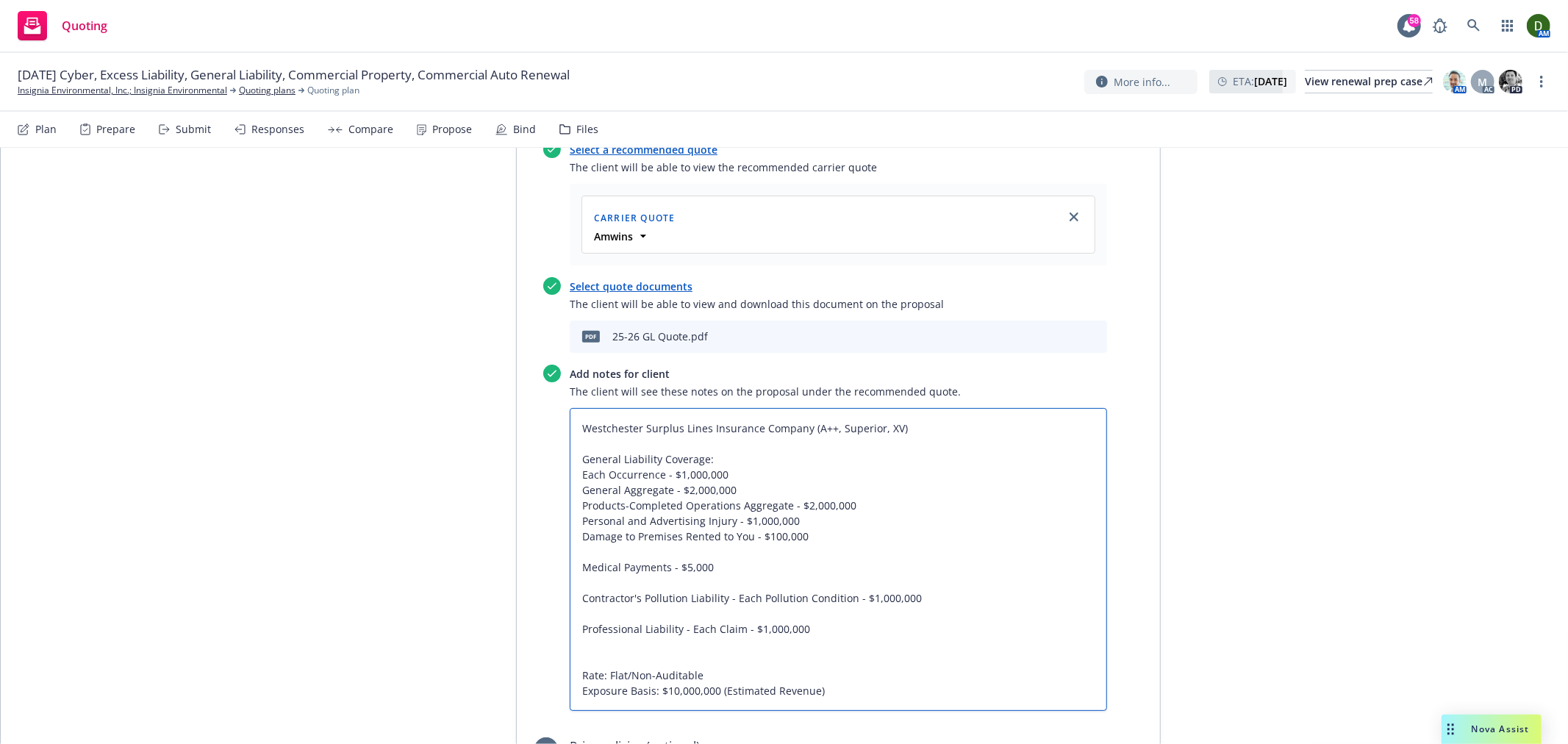
click at [633, 467] on textarea "Westchester Surplus Lines Insurance Company (A++, Superior, XV) General Liabili…" at bounding box center [839, 560] width 538 height 303
type textarea "x"
type textarea "Westchester Surplus Lines Insurance Company (A++, Superior, XV) General Liabili…"
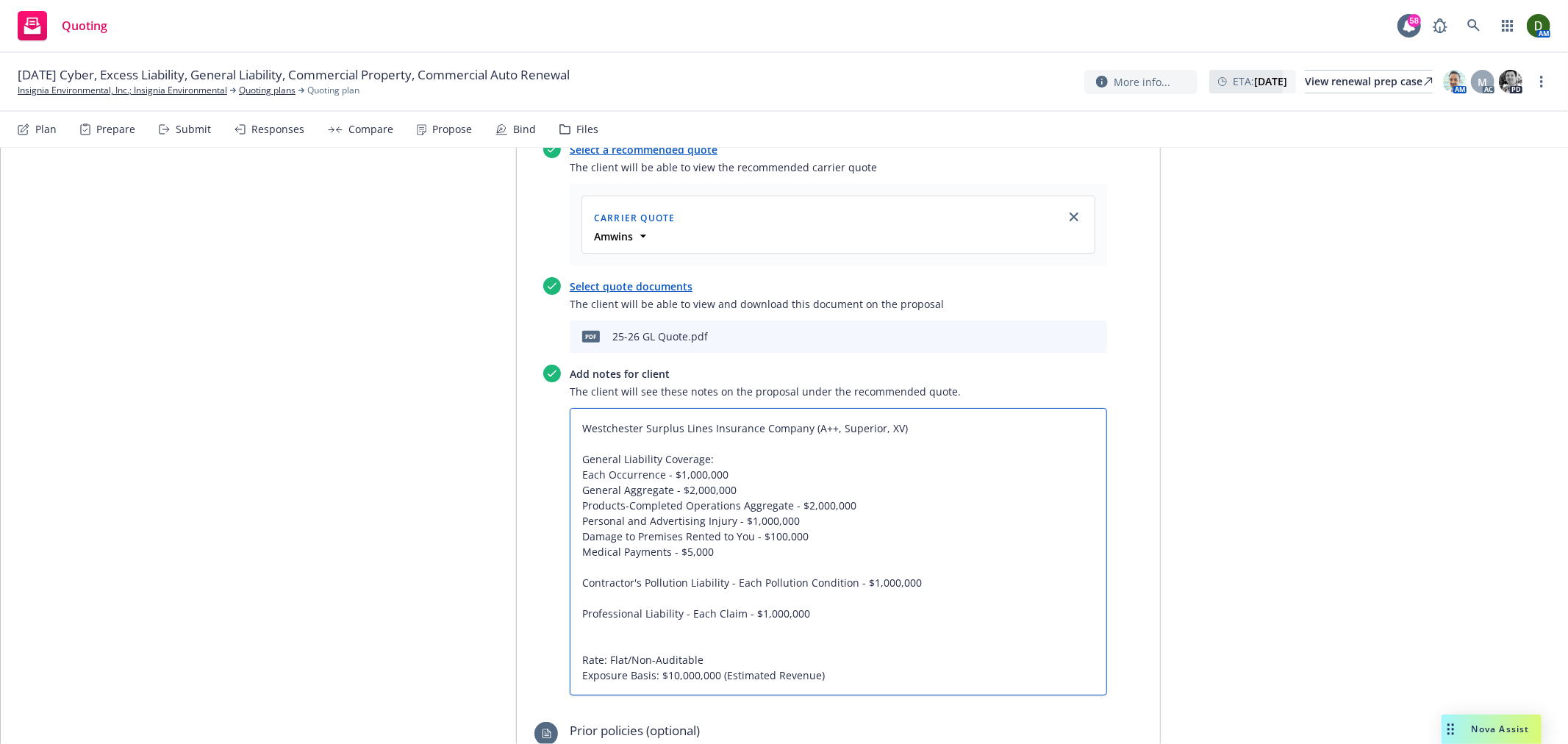
click at [610, 489] on textarea "Westchester Surplus Lines Insurance Company (A++, Superior, XV) General Liabili…" at bounding box center [839, 552] width 538 height 288
type textarea "x"
type textarea "Westchester Surplus Lines Insurance Company (A++, Superior, XV) General Liabili…"
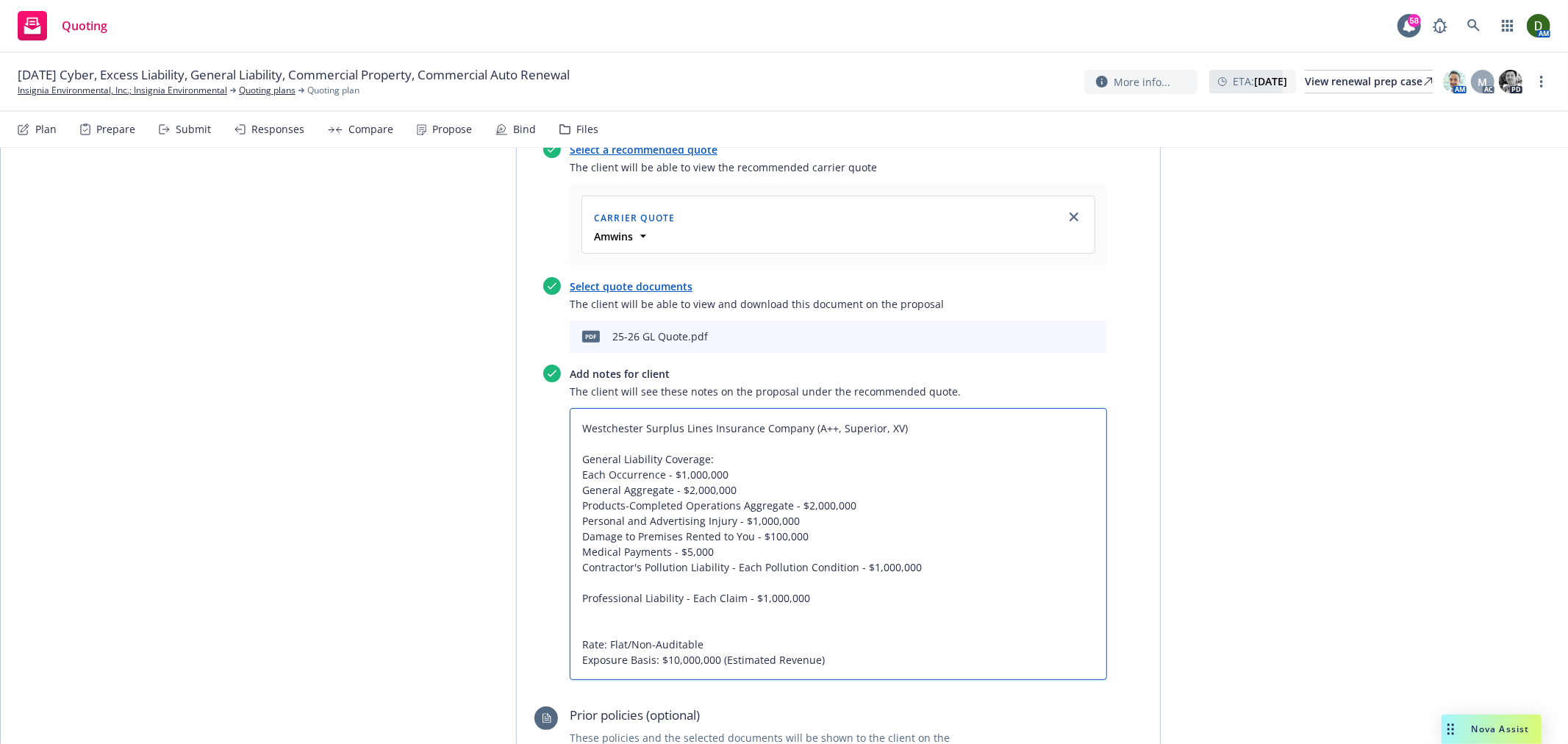
click at [611, 497] on textarea "Westchester Surplus Lines Insurance Company (A++, Superior, XV) General Liabili…" at bounding box center [839, 544] width 538 height 272
type textarea "x"
type textarea "Westchester Surplus Lines Insurance Company (A++, Superior, XV) General Liabili…"
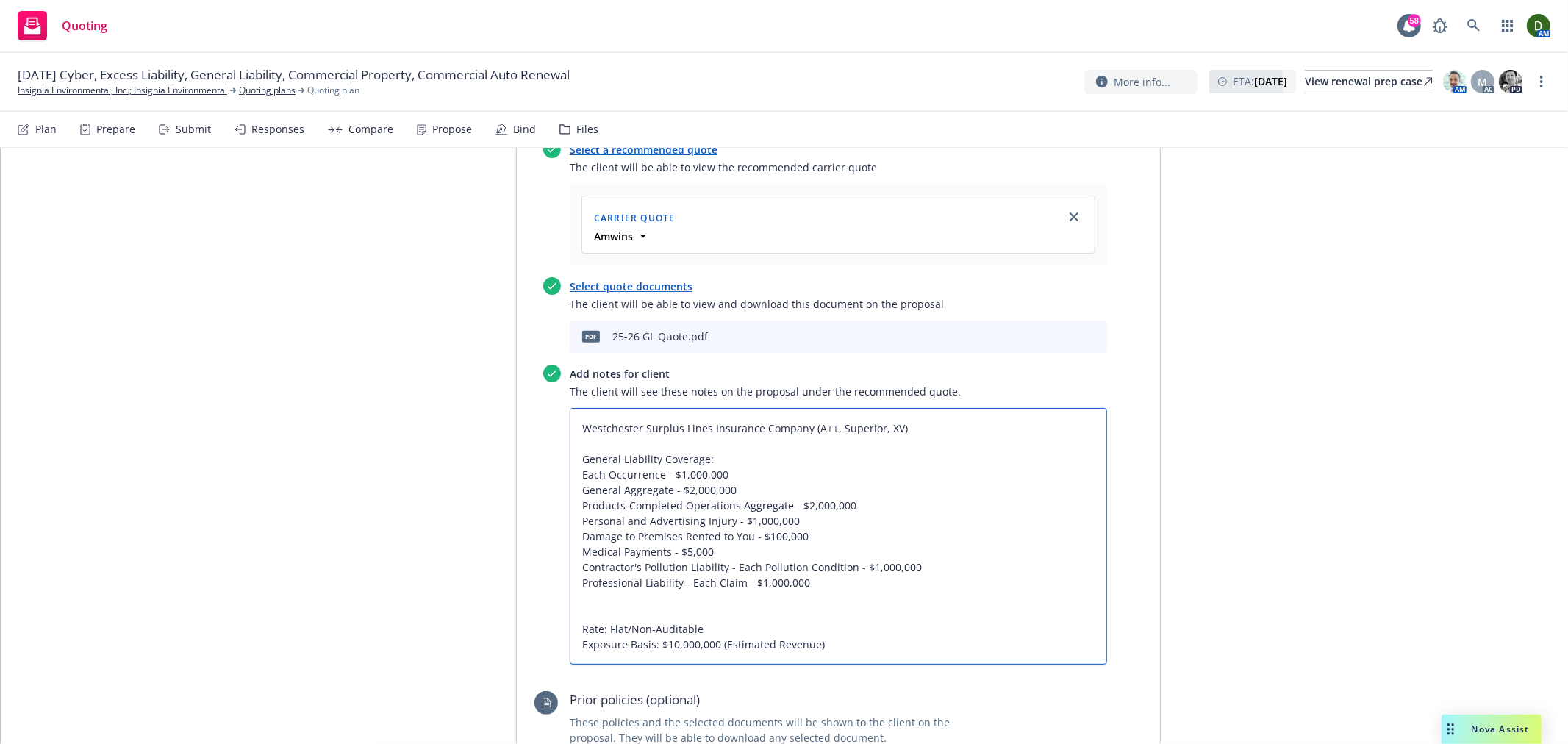
click at [604, 518] on textarea "Westchester Surplus Lines Insurance Company (A++, Superior, XV) General Liabili…" at bounding box center [839, 536] width 538 height 257
type textarea "x"
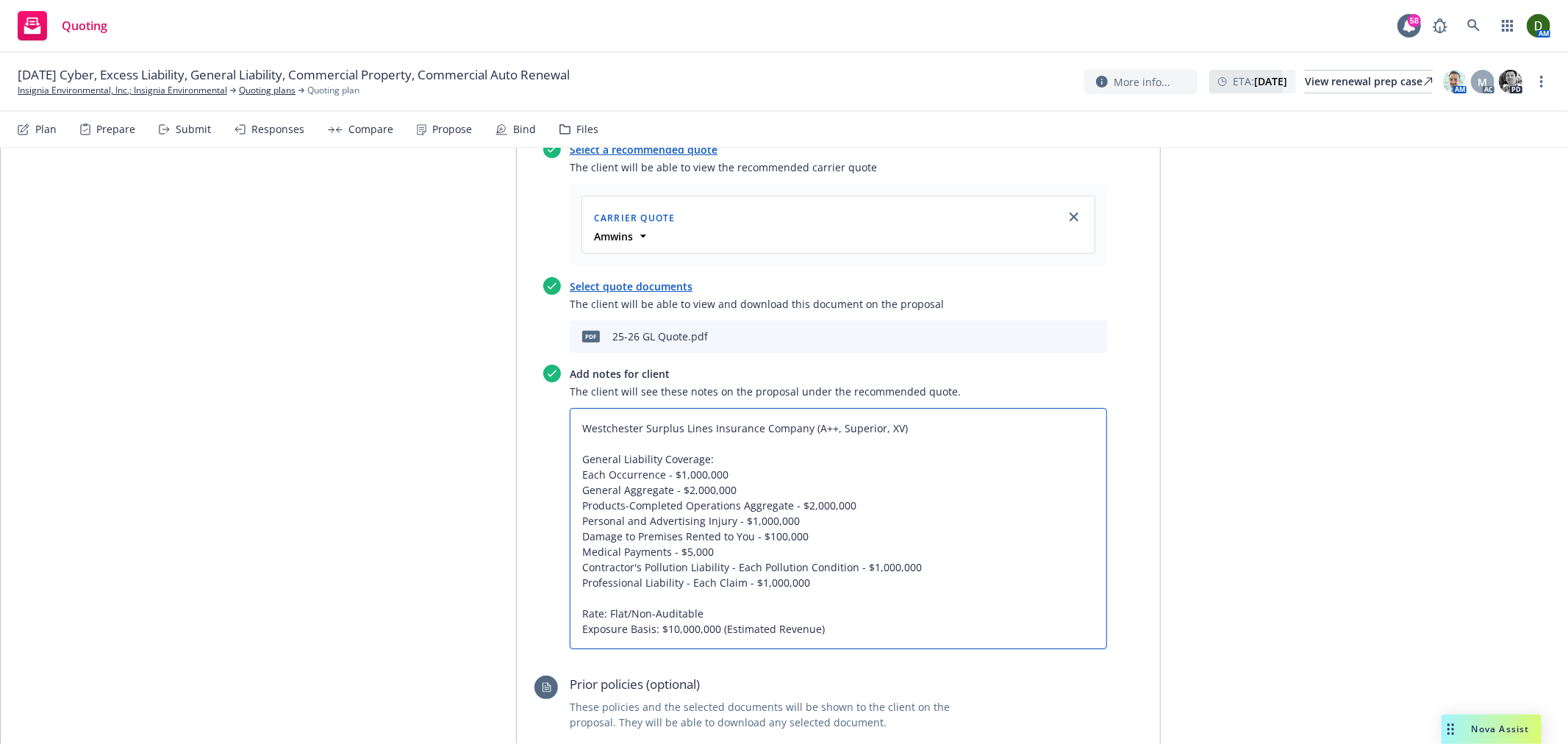
type textarea "Westchester Surplus Lines Insurance Company (A++, Superior, XV) General Liabili…"
type textarea "x"
type textarea "Westchester Surplus Lines Insurance Company (A++, Superior, XV) General Liabili…"
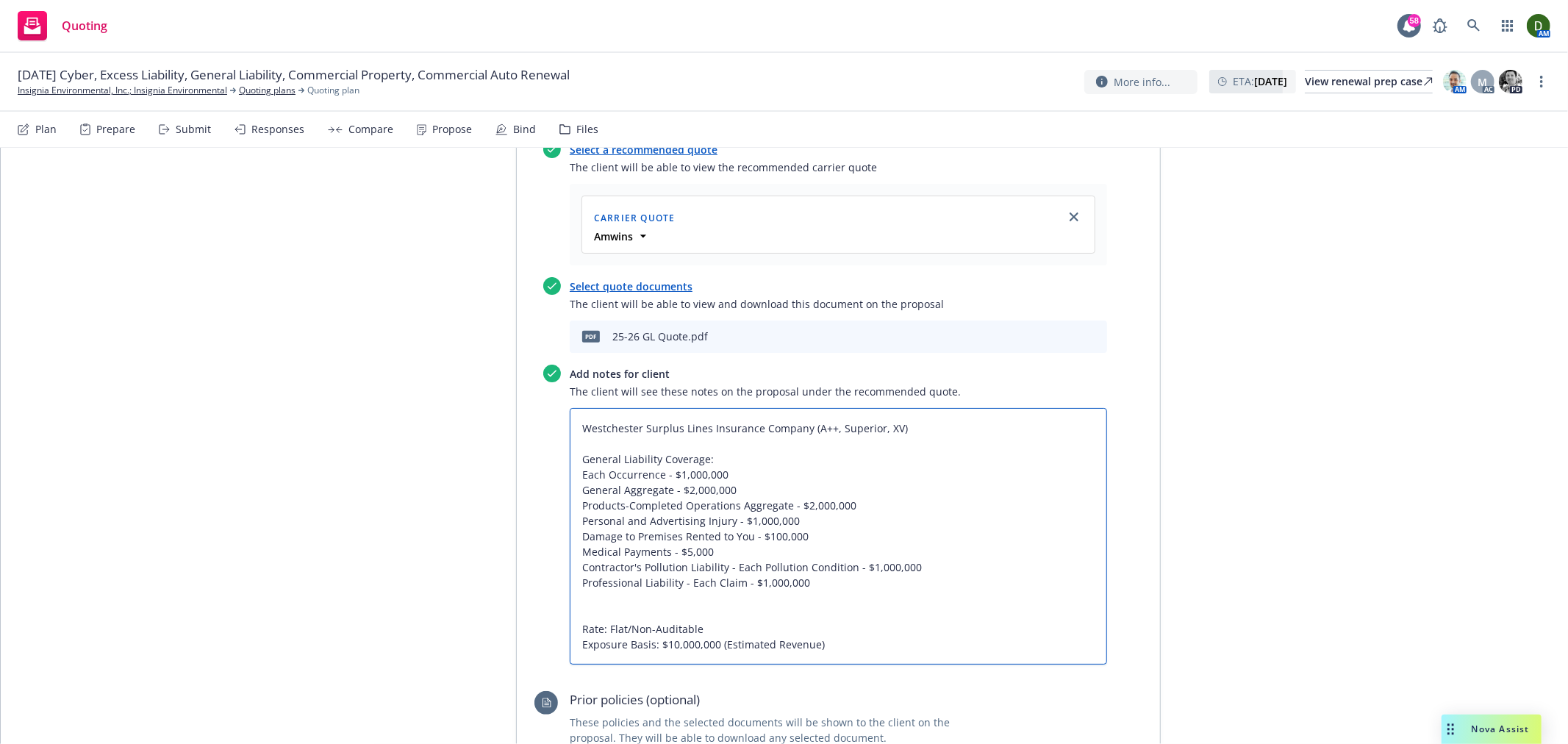
type textarea "x"
type textarea "Westchester Surplus Lines Insurance Company (A++, Superior, XV) General Liabili…"
type textarea "x"
type textarea "Westchester Surplus Lines Insurance Company (A++, Superior, XV) General Liabili…"
type textarea "x"
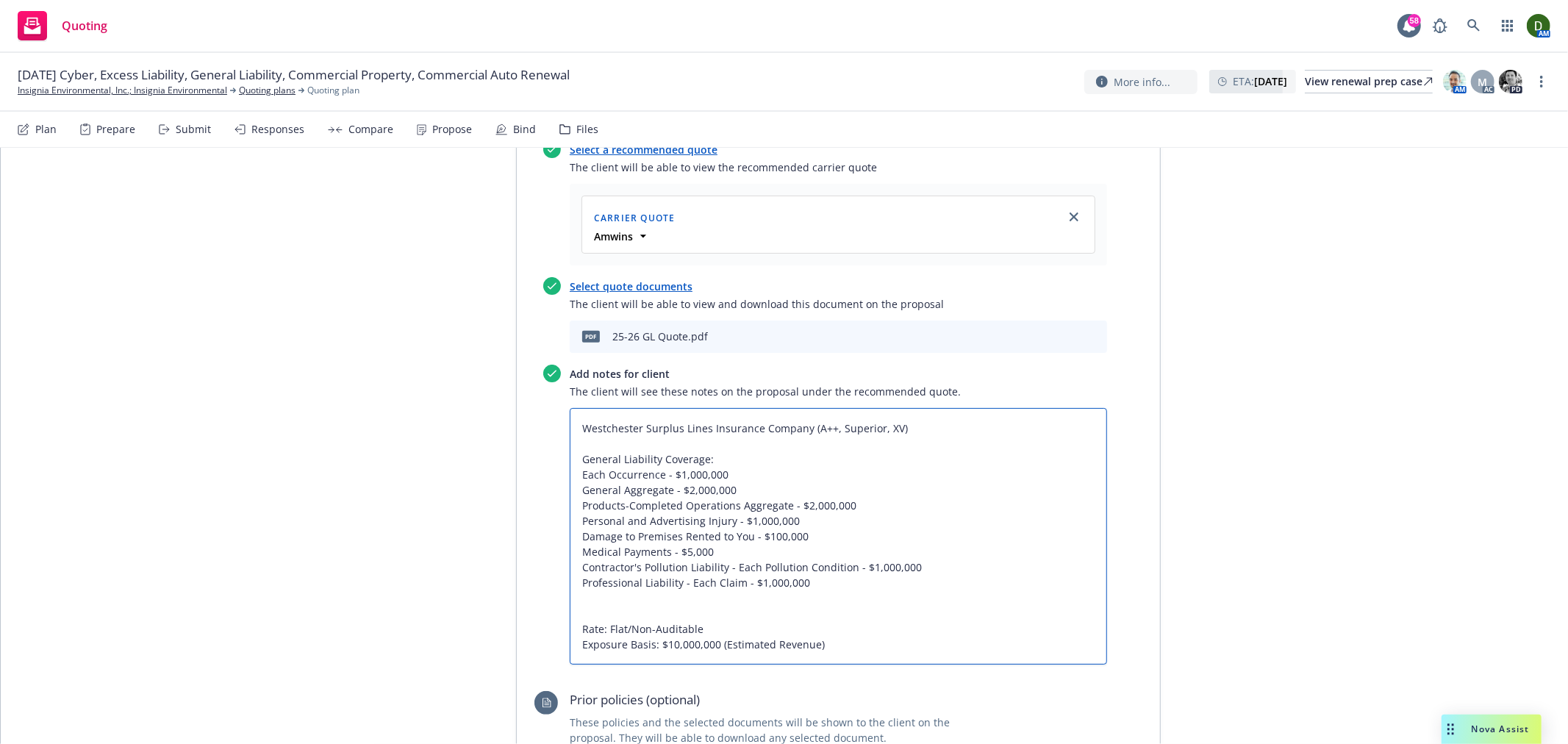
type textarea "Westchester Surplus Lines Insurance Company (A++, Superior, XV) General Liabili…"
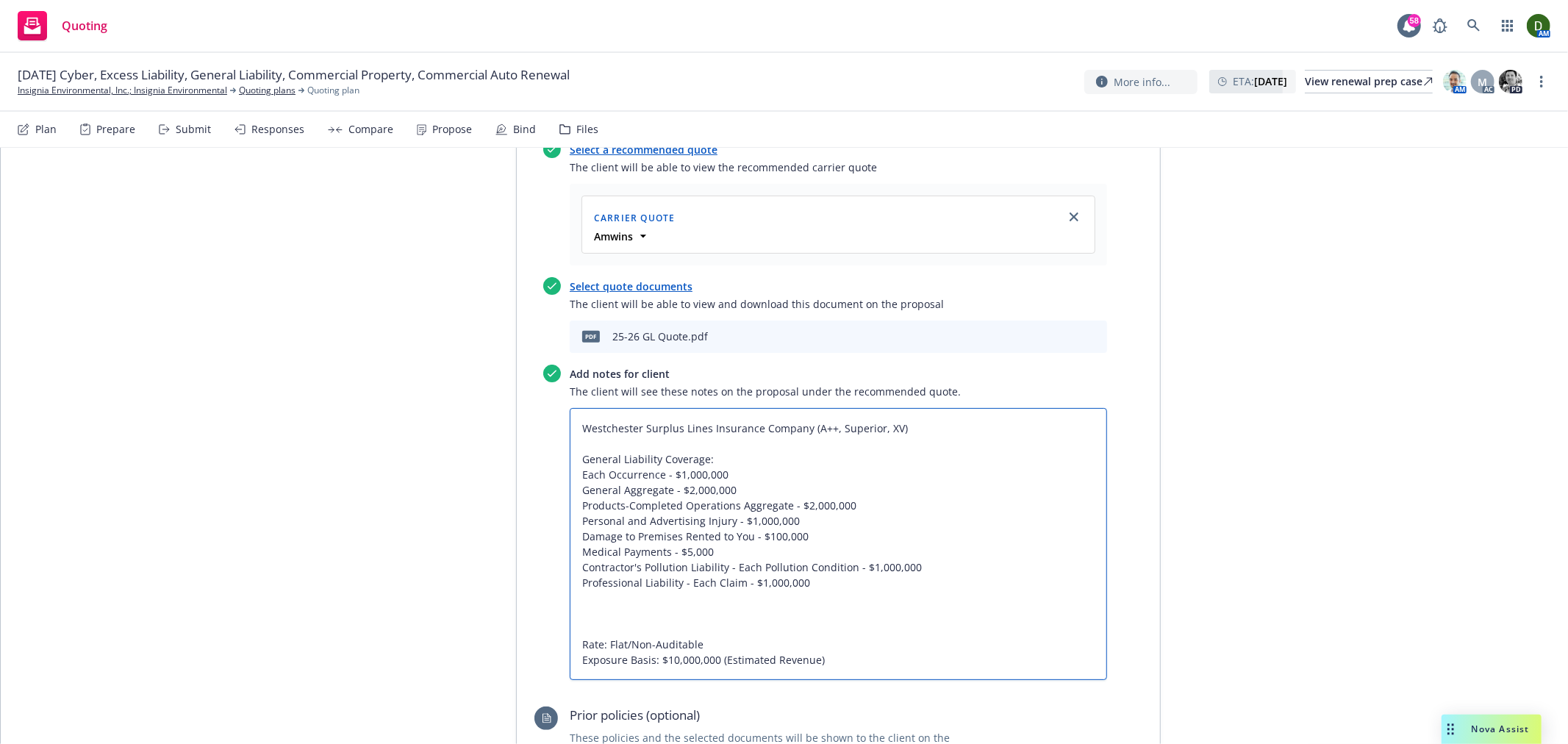
type textarea "x"
type textarea "Westchester Surplus Lines Insurance Company (A++, Superior, XV) General Liabili…"
type textarea "x"
type textarea "Westchester Surplus Lines Insurance Company (A++, Superior, XV) General Liabili…"
type textarea "x"
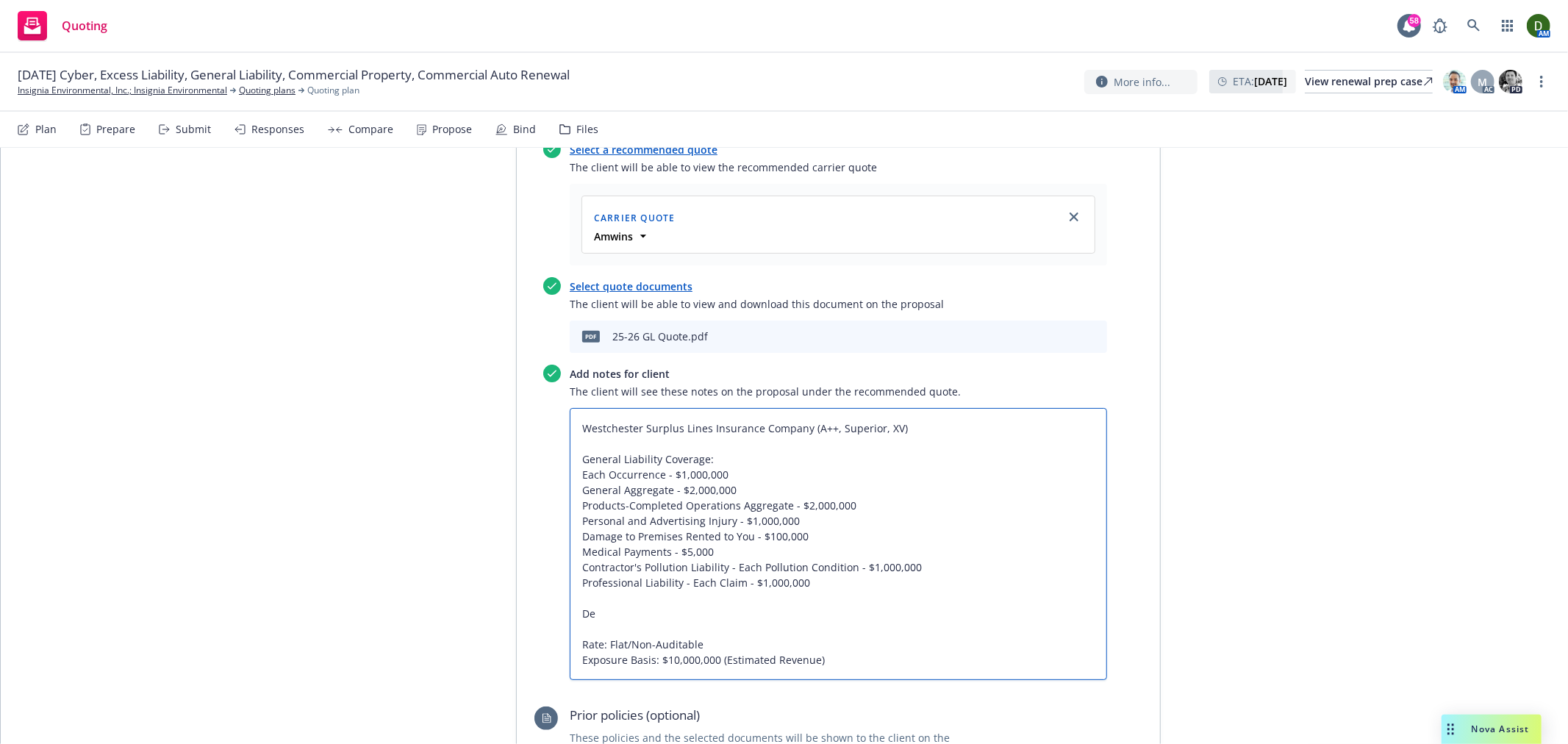
type textarea "Westchester Surplus Lines Insurance Company (A++, Superior, XV) General Liabili…"
type textarea "x"
type textarea "Westchester Surplus Lines Insurance Company (A++, Superior, XV) General Liabili…"
type textarea "x"
type textarea "Westchester Surplus Lines Insurance Company (A++, Superior, XV) General Liabili…"
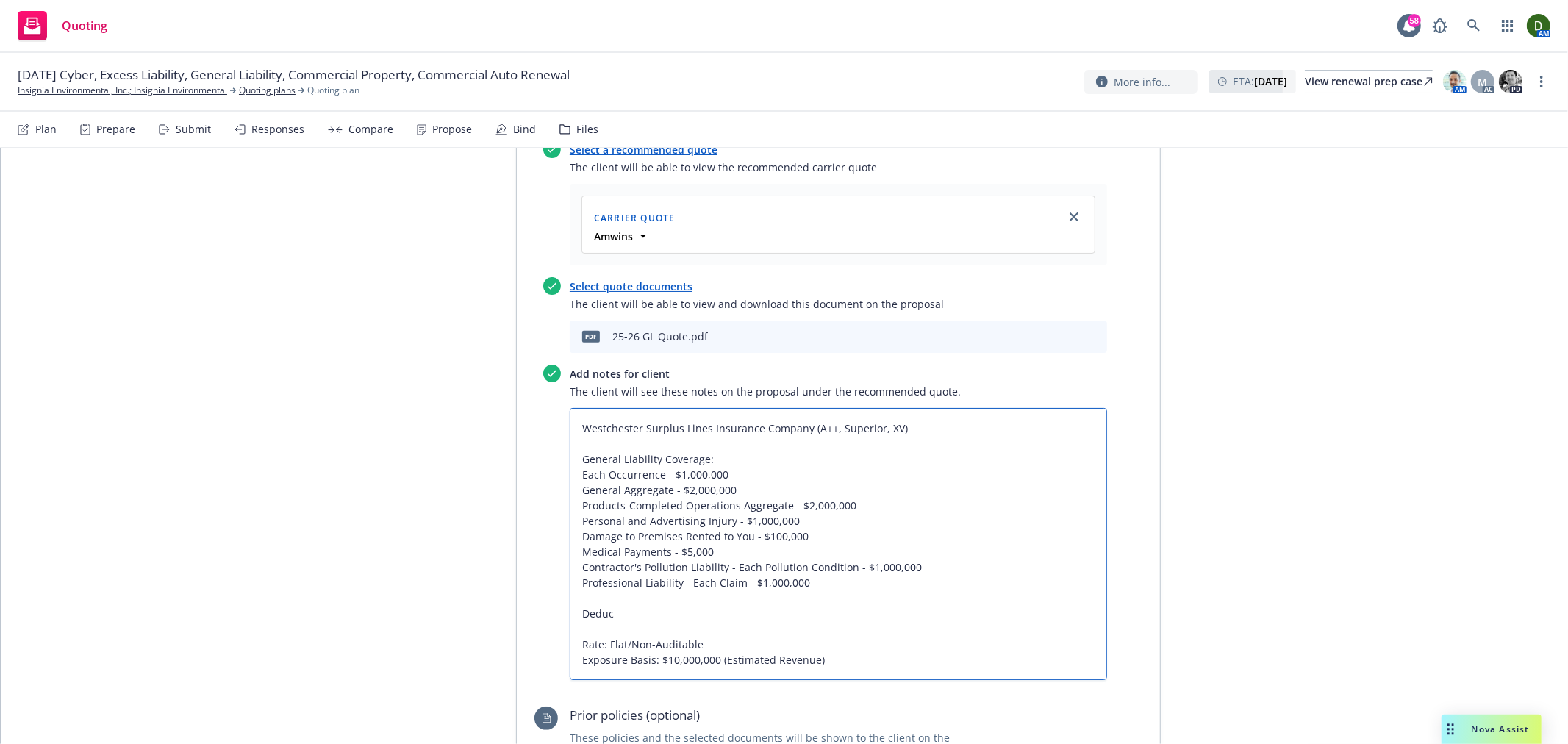
type textarea "x"
type textarea "Westchester Surplus Lines Insurance Company (A++, Superior, XV) General Liabili…"
type textarea "x"
type textarea "Westchester Surplus Lines Insurance Company (A++, Superior, XV) General Liabili…"
type textarea "x"
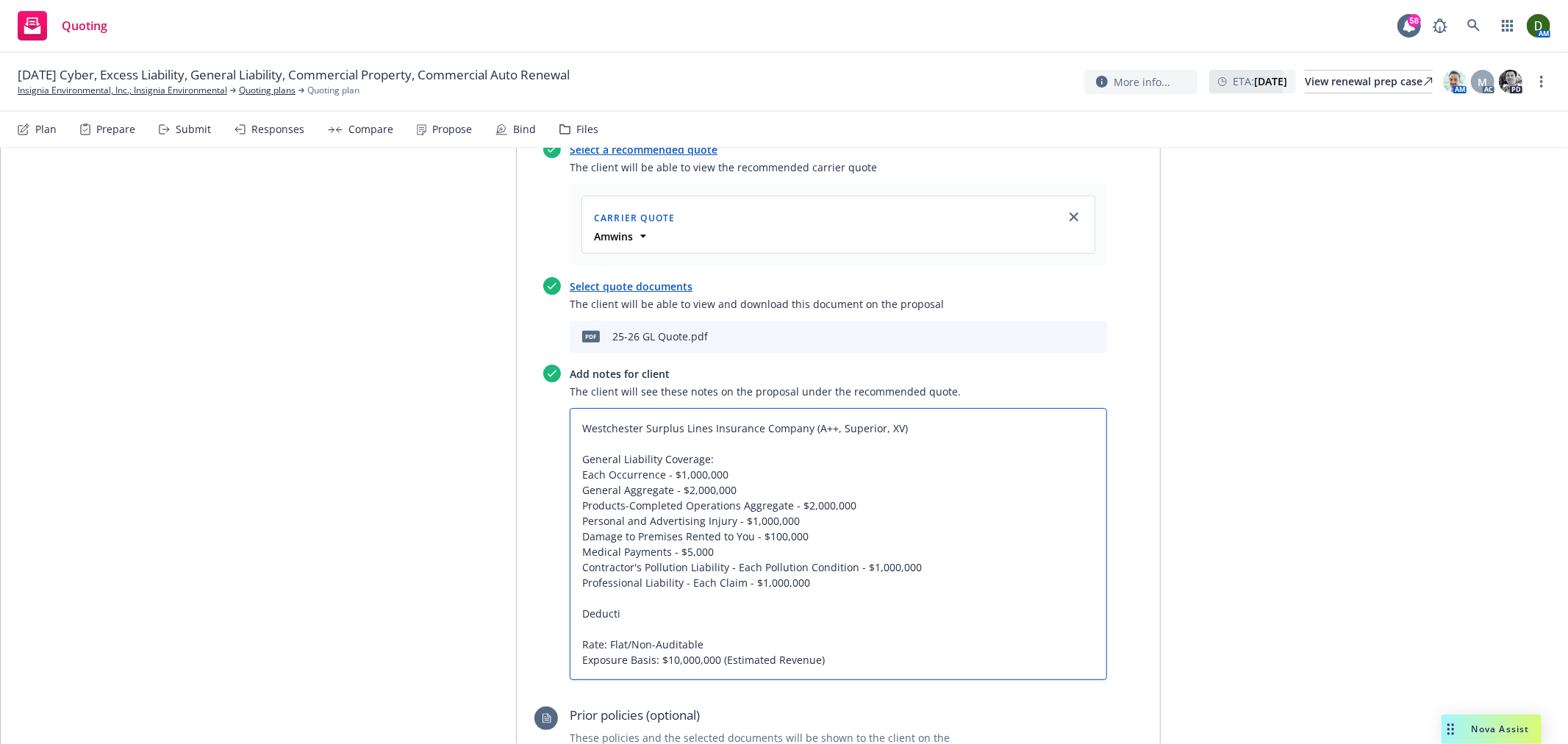
type textarea "Westchester Surplus Lines Insurance Company (A++, Superior, XV) General Liabili…"
type textarea "x"
type textarea "Westchester Surplus Lines Insurance Company (A++, Superior, XV) General Liabili…"
type textarea "x"
type textarea "Westchester Surplus Lines Insurance Company (A++, Superior, XV) General Liabili…"
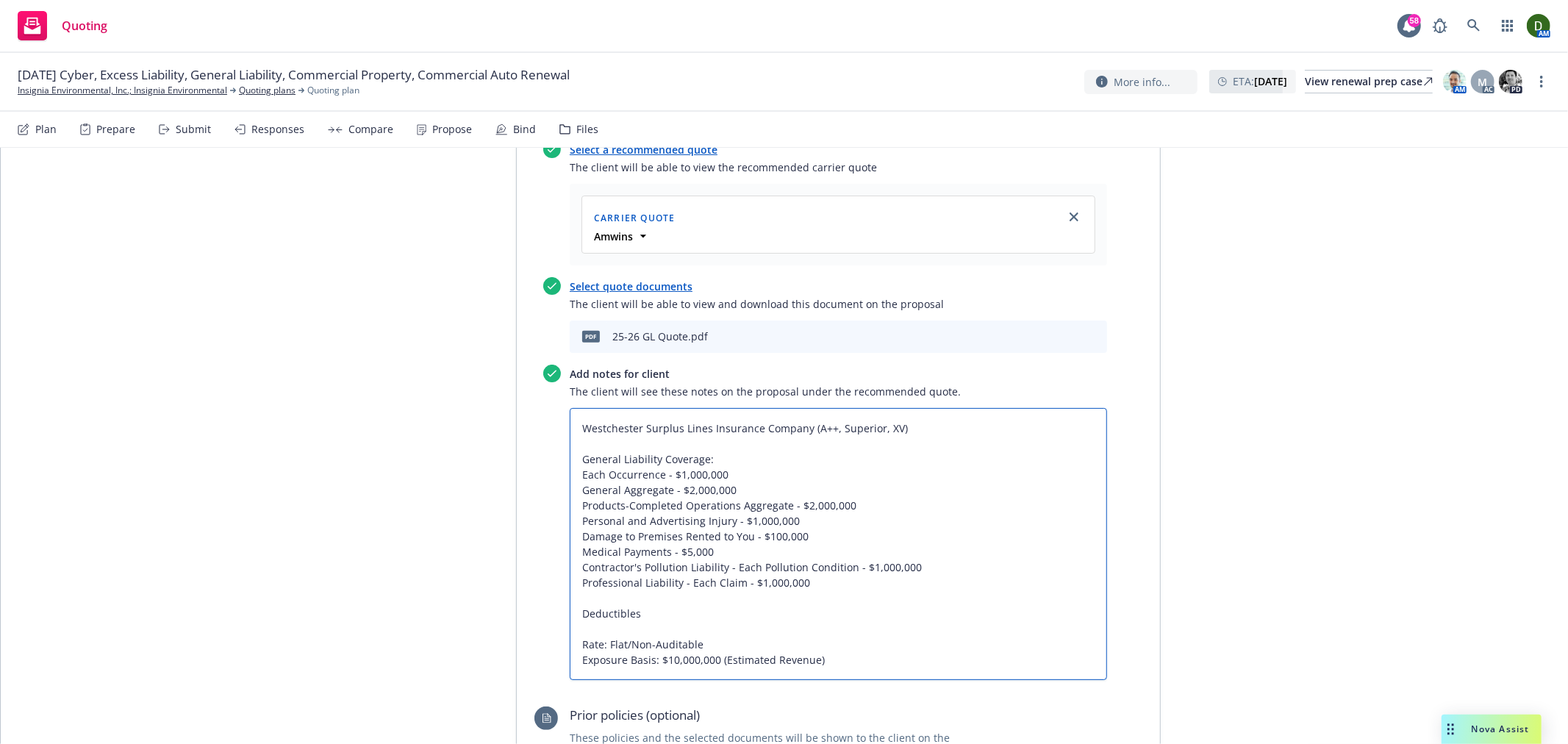
type textarea "x"
type textarea "Westchester Surplus Lines Insurance Company (A++, Superior, XV) General Liabili…"
type textarea "x"
type textarea "Westchester Surplus Lines Insurance Company (A++, Superior, XV) General Liabili…"
paste textarea "General Liability - Each Occurrence - $10,000 Contractors Pollution Liability -…"
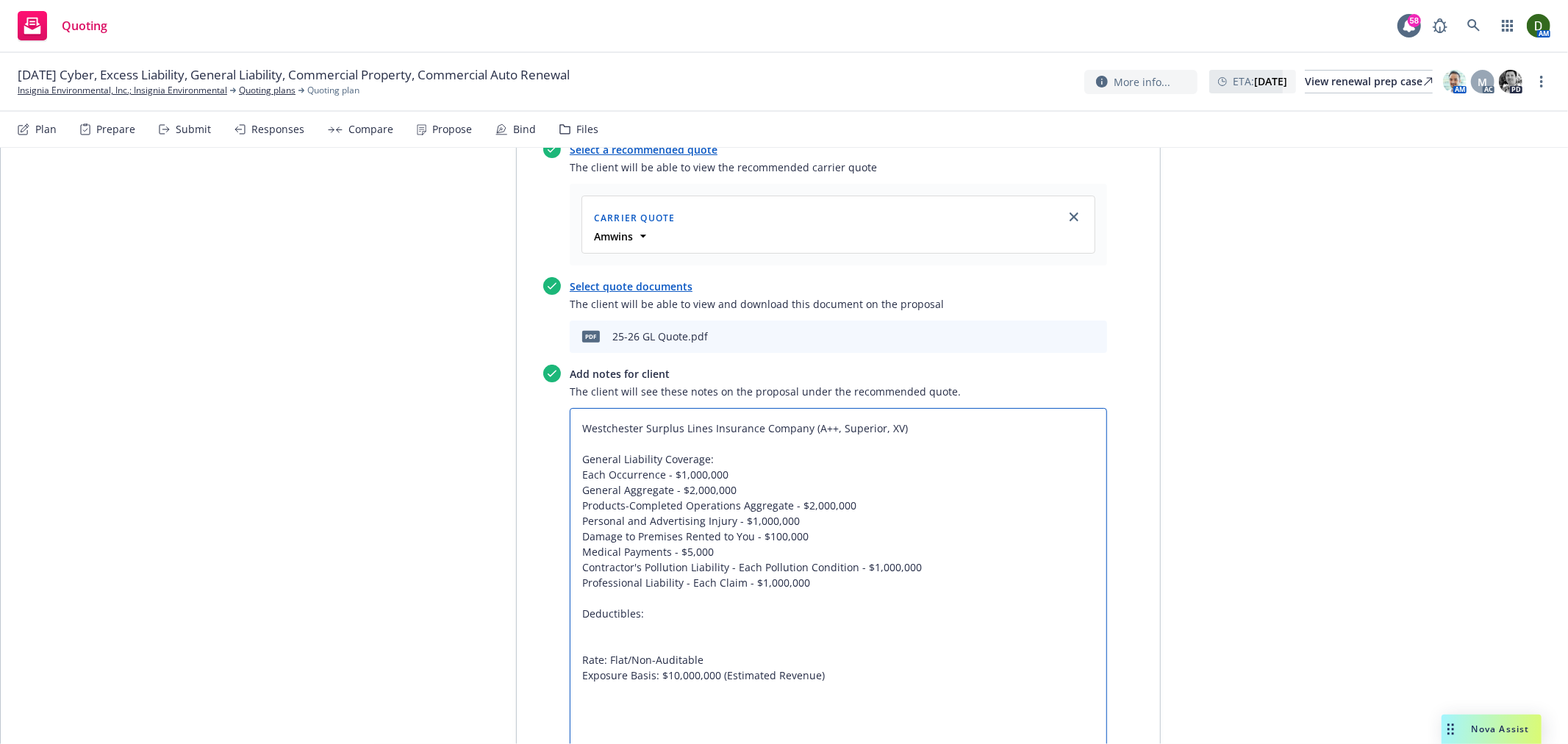
type textarea "x"
type textarea "Westchester Surplus Lines Insurance Company (A++, Superior, XV) General Liabili…"
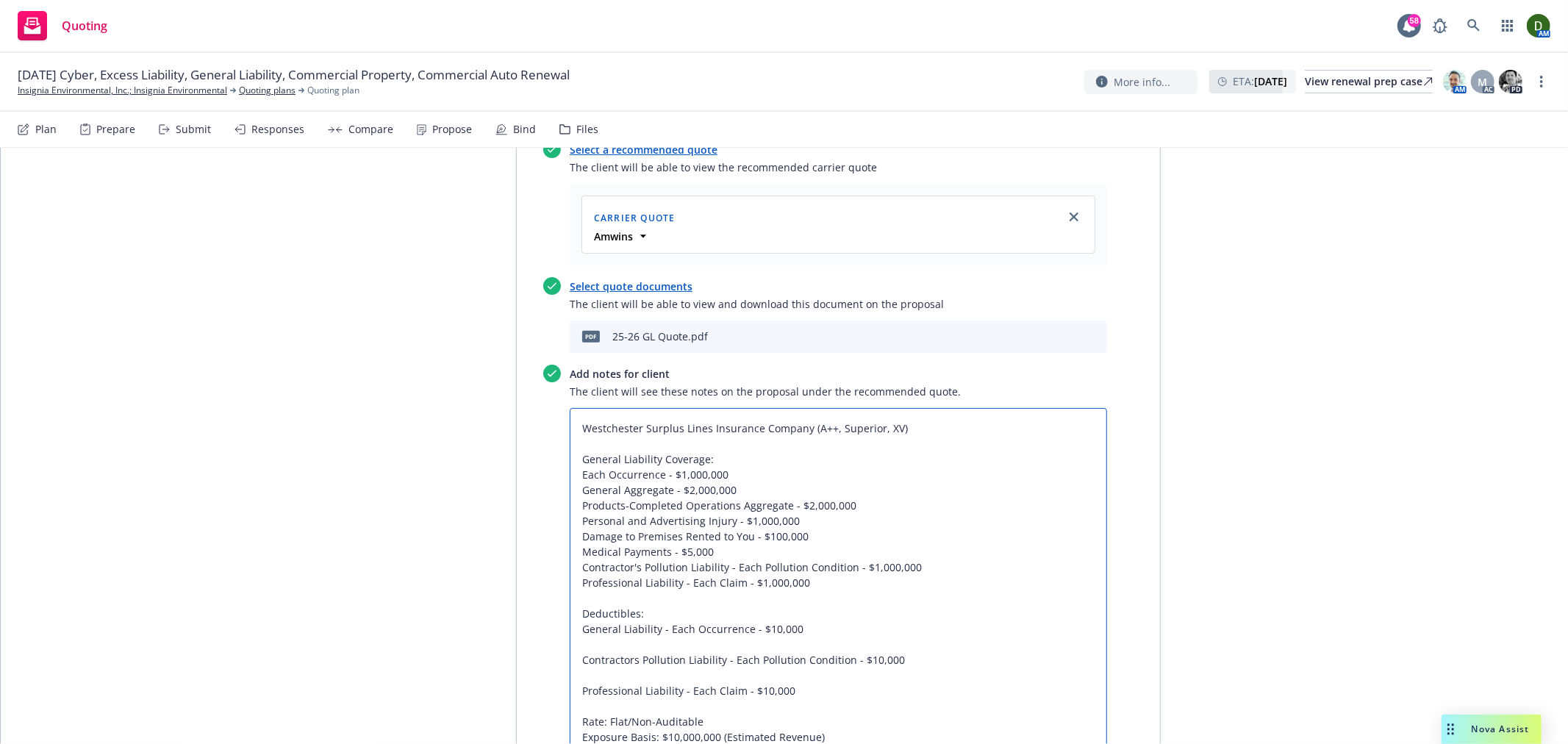
type textarea "x"
type textarea "Westchester Surplus Lines Insurance Company (A++, Superior, XV) General Liabili…"
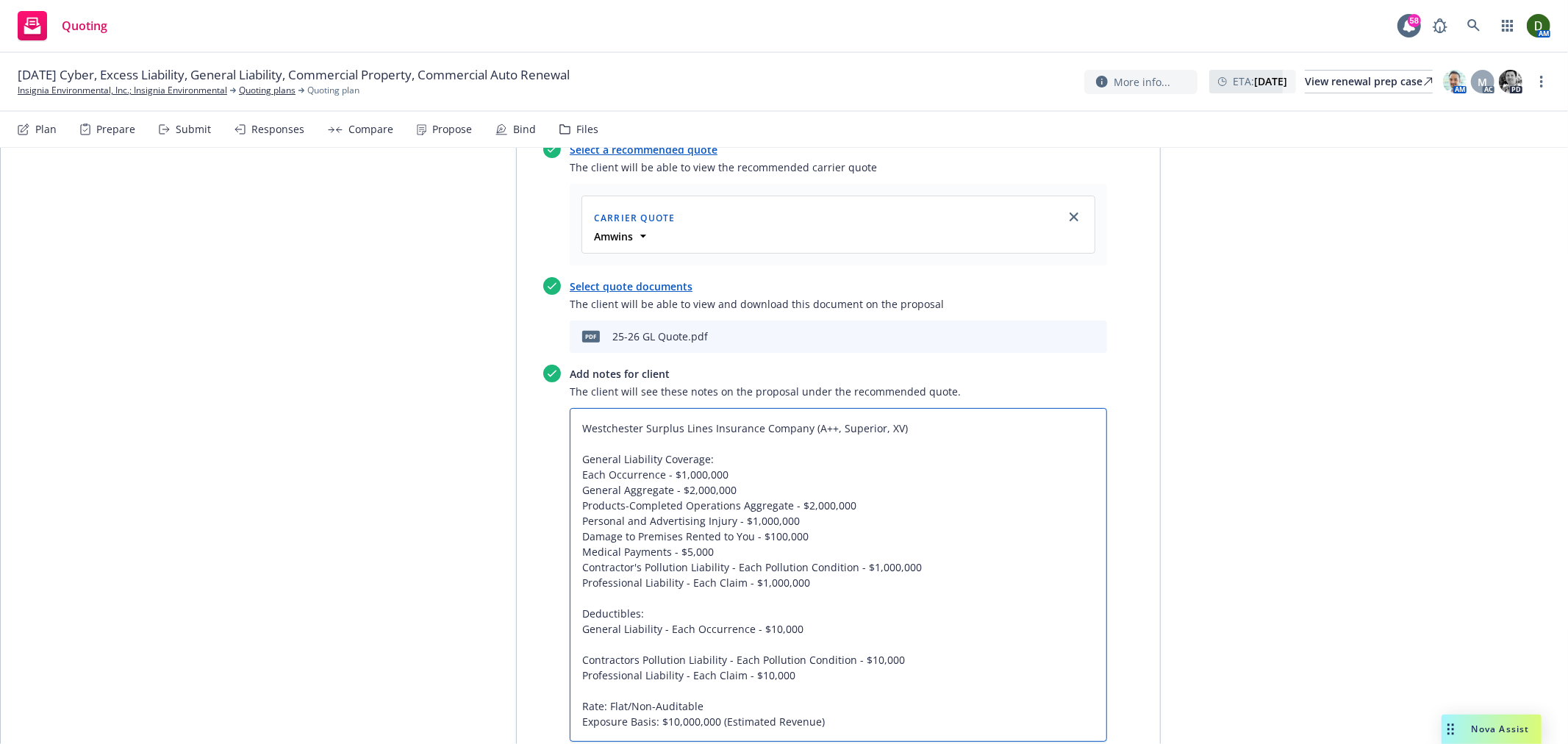
type textarea "x"
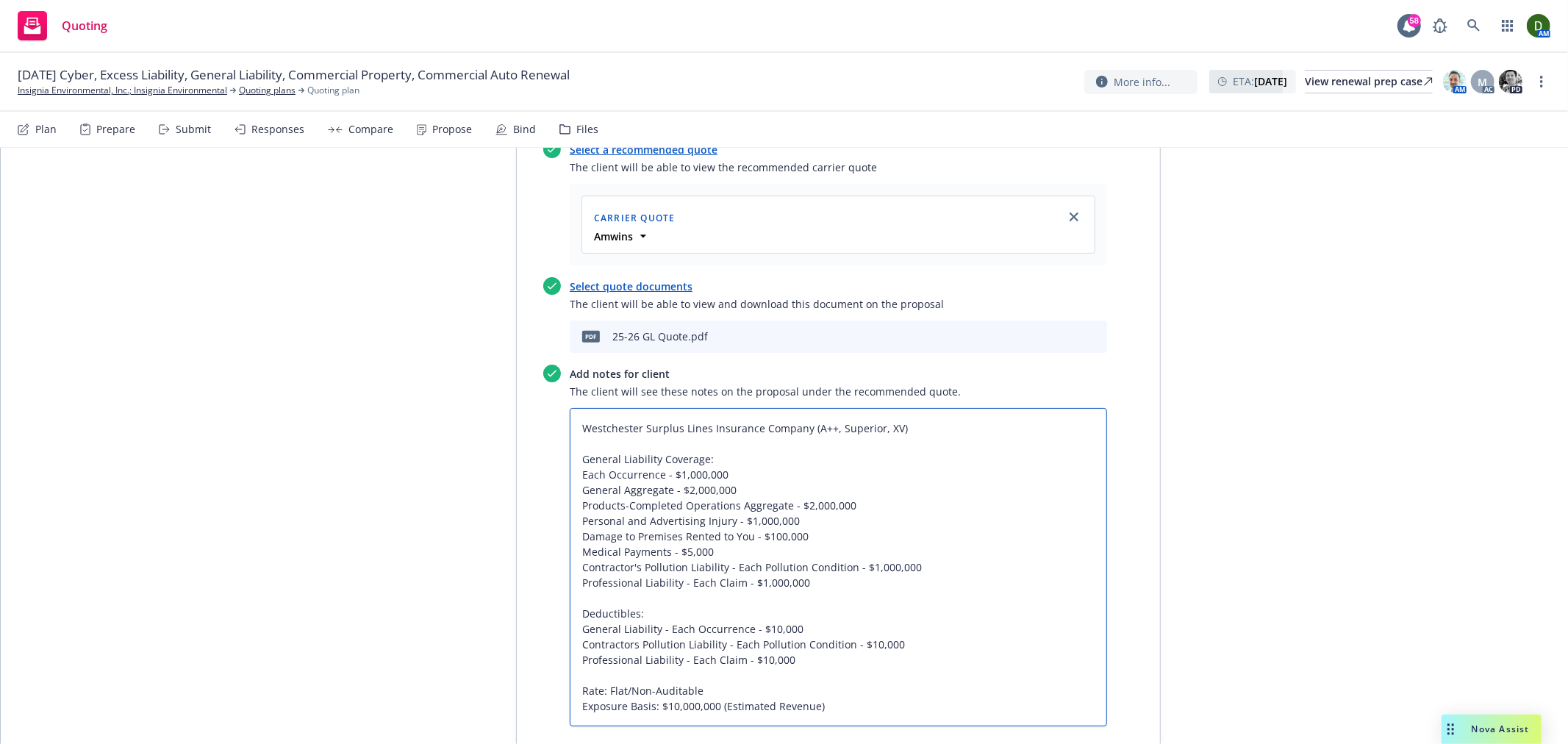
type textarea "Westchester Surplus Lines Insurance Company (A++, Superior, XV) General Liabili…"
drag, startPoint x: 790, startPoint y: 559, endPoint x: 535, endPoint y: 560, distance: 255.0
click at [535, 564] on div "Select a recommended quote The client will be able to view the recommended carr…" at bounding box center [821, 438] width 573 height 595
drag, startPoint x: 803, startPoint y: 582, endPoint x: 550, endPoint y: 553, distance: 254.7
click at [550, 553] on div "Add notes for client The client will see these notes on the proposal under the …" at bounding box center [824, 545] width 564 height 362
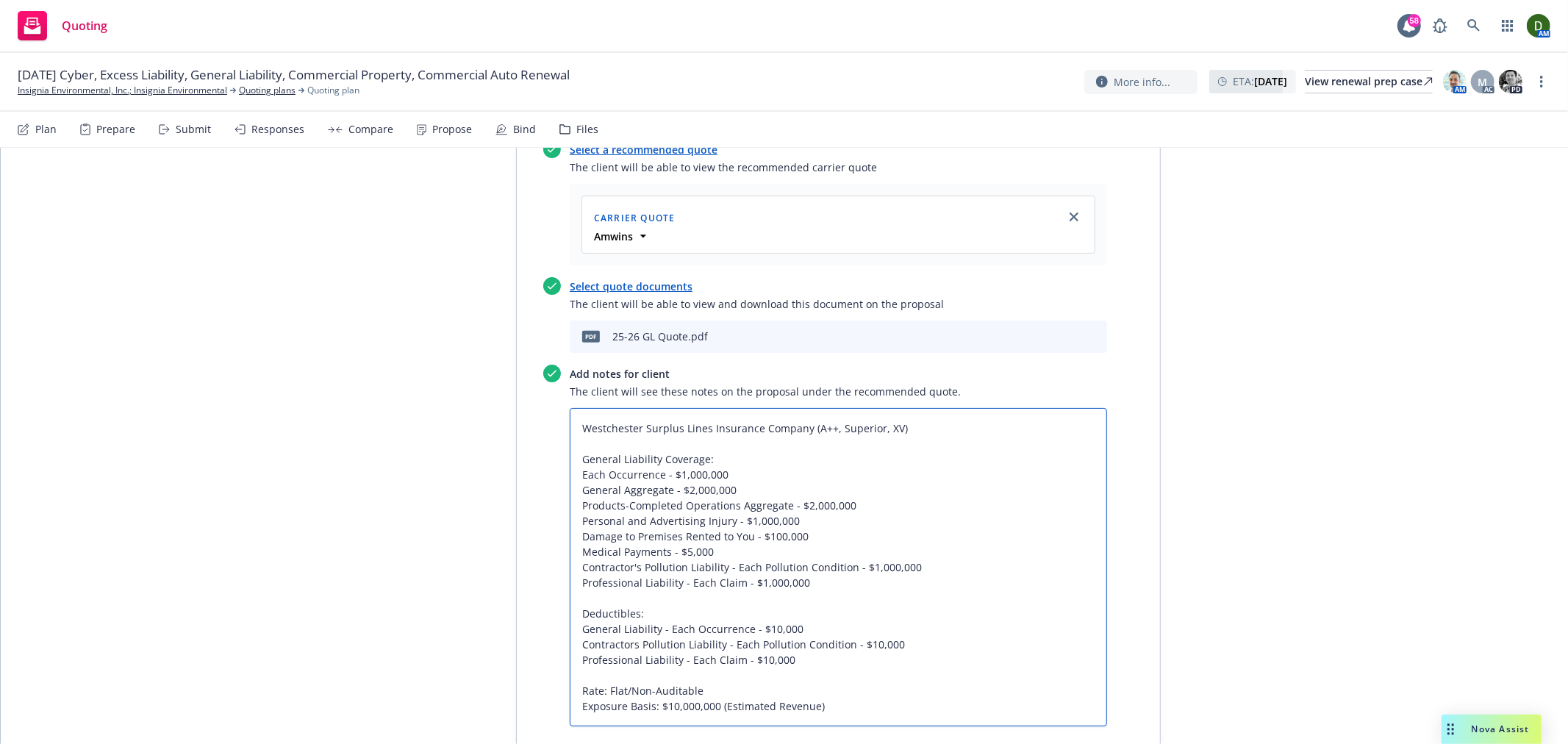
paste textarea "$10,000 Each Occurrence Contractors Pollution Liability - $10,000 Each Pollutio…"
type textarea "x"
type textarea "Westchester Surplus Lines Insurance Company (A++, Superior, XV) General Liabili…"
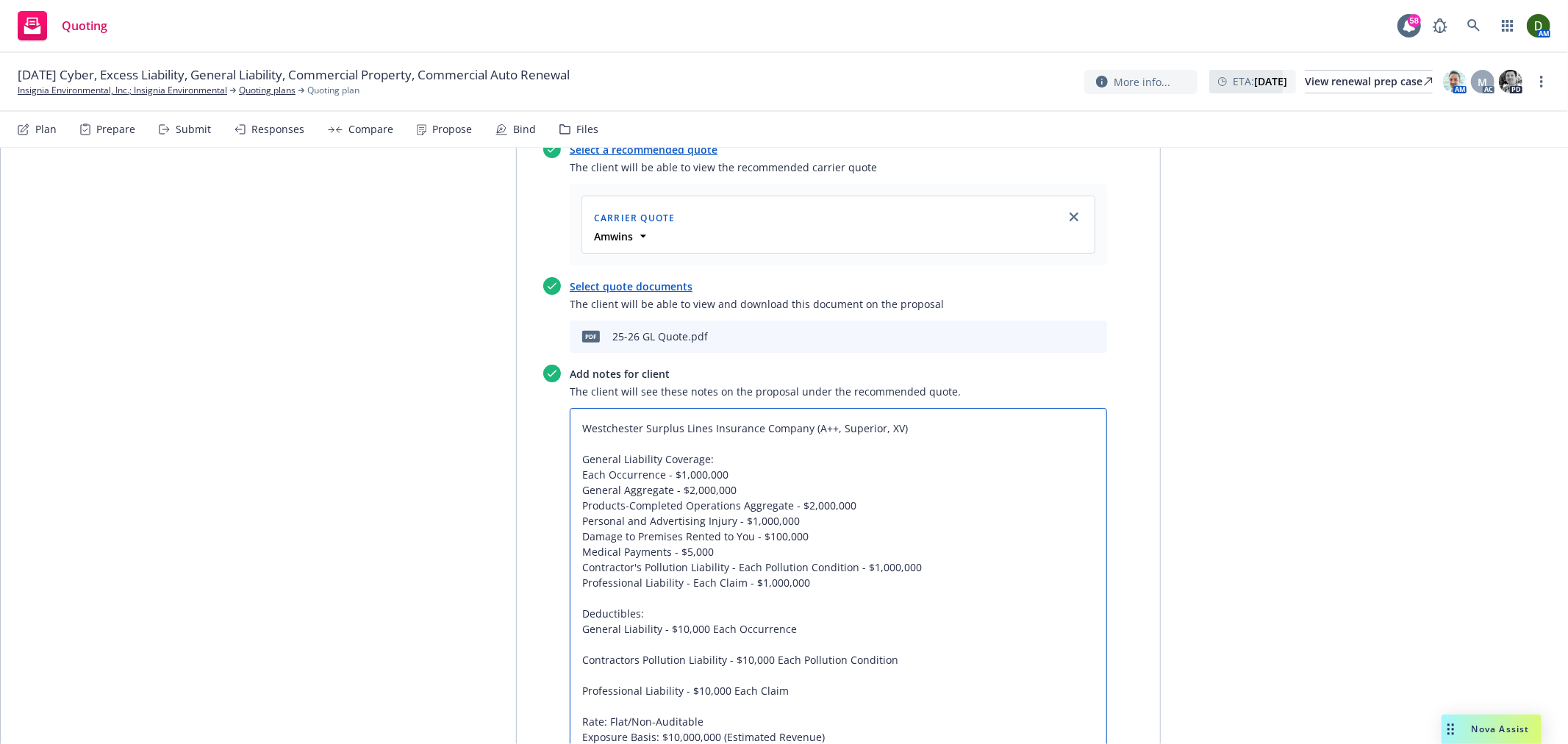
click at [680, 562] on textarea "Westchester Surplus Lines Insurance Company (A++, Superior, XV) General Liabili…" at bounding box center [839, 583] width 538 height 349
type textarea "x"
type textarea "Westchester Surplus Lines Insurance Company (A++, Superior, XV) General Liabili…"
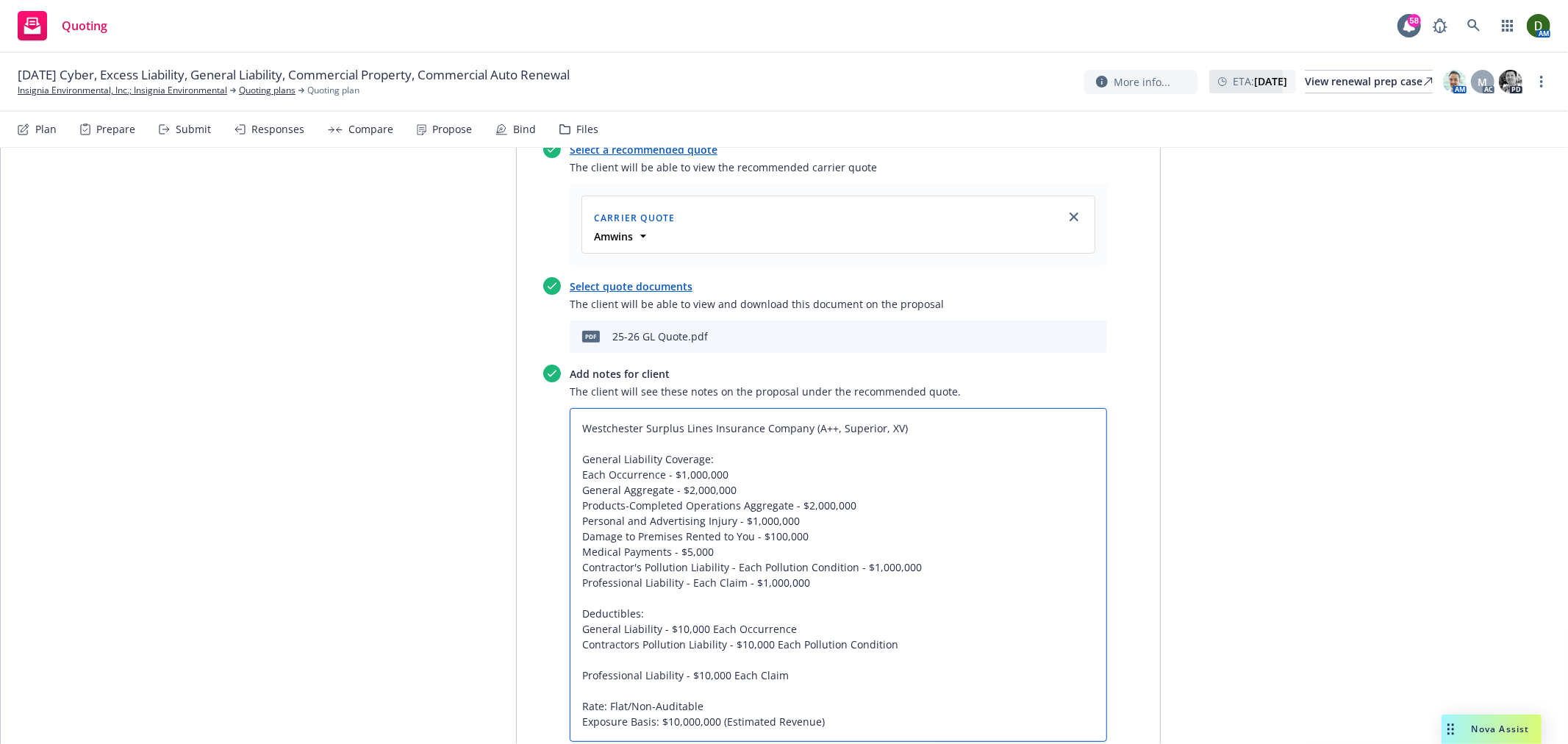
click at [694, 578] on textarea "Westchester Surplus Lines Insurance Company (A++, Superior, XV) General Liabili…" at bounding box center [839, 575] width 538 height 334
type textarea "x"
type textarea "Westchester Surplus Lines Insurance Company (A++, Superior, XV) General Liabili…"
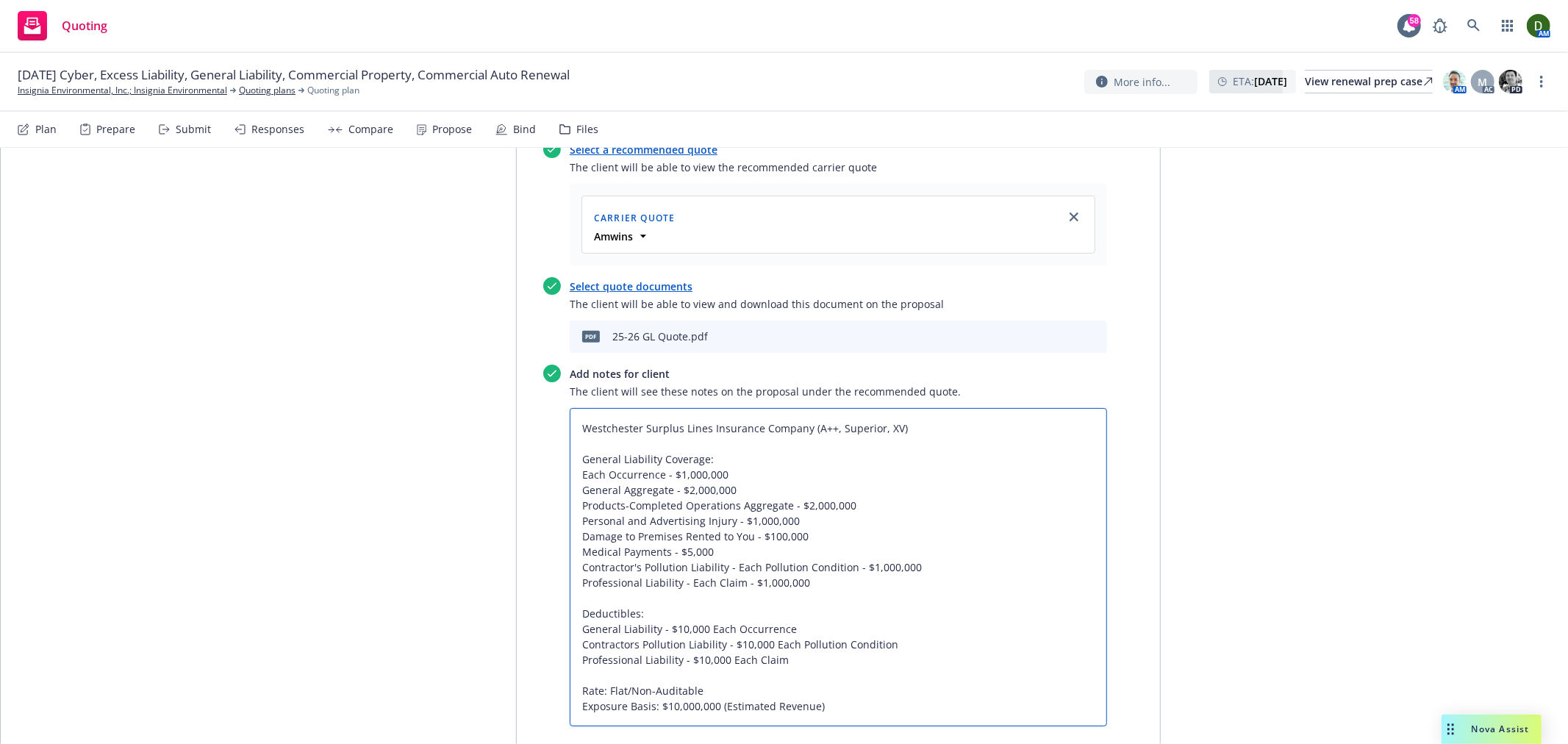
drag, startPoint x: 832, startPoint y: 486, endPoint x: 817, endPoint y: 483, distance: 15.3
click at [797, 486] on textarea "Westchester Surplus Lines Insurance Company (A++, Superior, XV) General Liabili…" at bounding box center [839, 567] width 538 height 318
drag, startPoint x: 839, startPoint y: 483, endPoint x: 720, endPoint y: 489, distance: 119.2
click at [720, 489] on textarea "Westchester Surplus Lines Insurance Company (A++, Superior, XV) General Liabili…" at bounding box center [839, 567] width 538 height 318
type textarea "x"
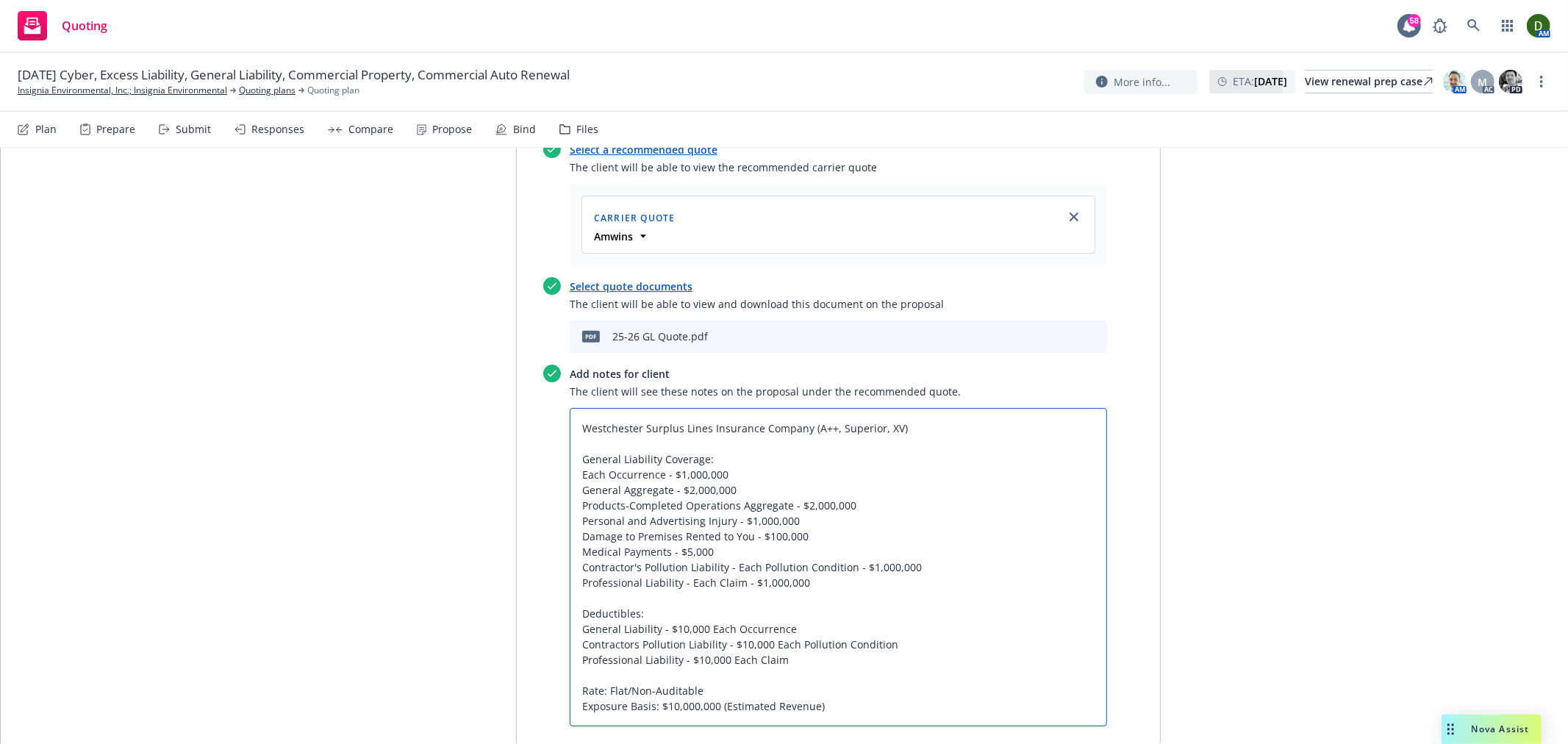
type textarea "Westchester Surplus Lines Insurance Company (A++, Superior, XV) General Liabili…"
click at [885, 483] on textarea "Westchester Surplus Lines Insurance Company (A++, Superior, XV) General Liabili…" at bounding box center [839, 567] width 538 height 318
type textarea "x"
type textarea "Westchester Surplus Lines Insurance Company (A++, Superior, XV) General Liabili…"
paste textarea "Each Pollution Condition"
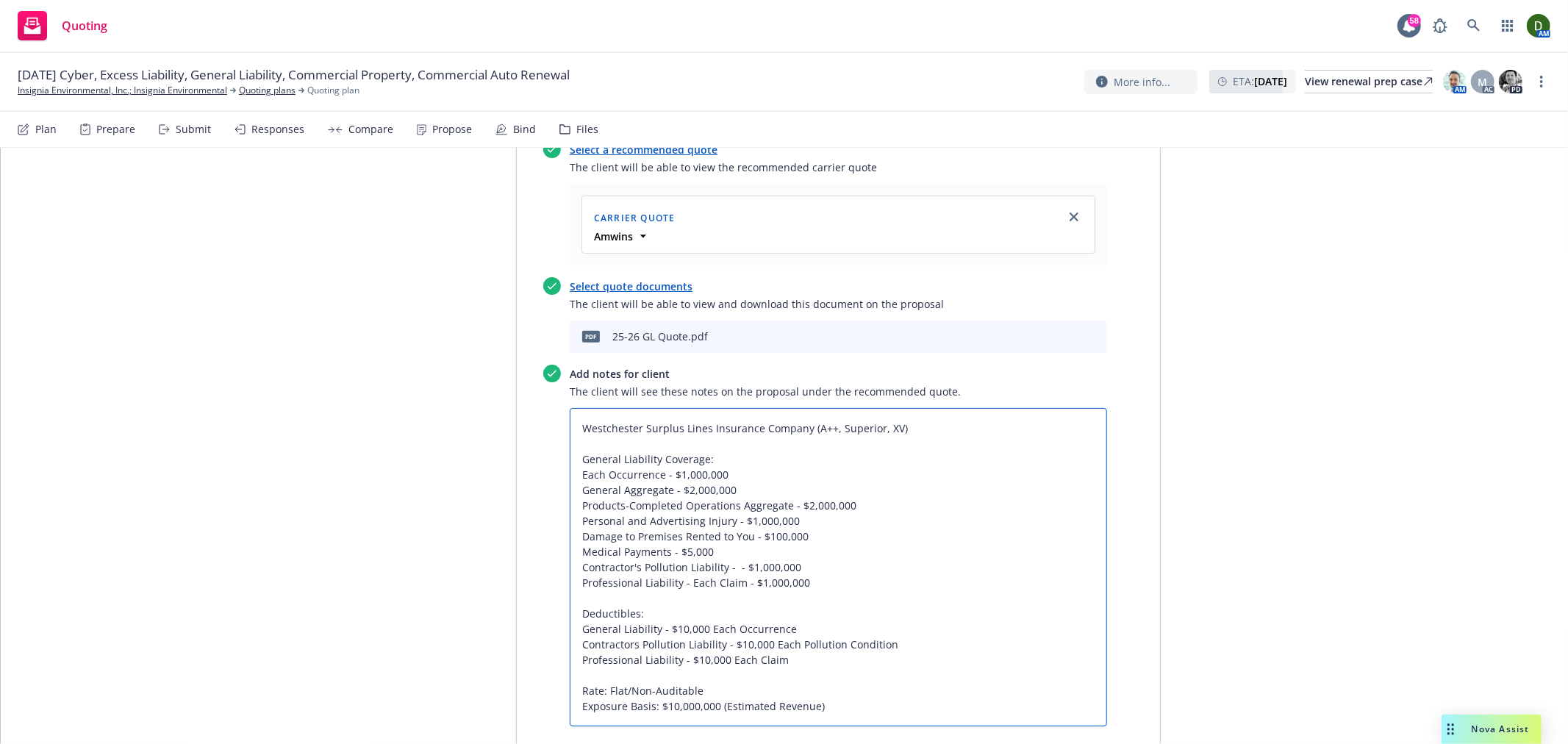
type textarea "x"
type textarea "Westchester Surplus Lines Insurance Company (A++, Superior, XV) General Liabili…"
click at [731, 487] on textarea "Westchester Surplus Lines Insurance Company (A++, Superior, XV) General Liabili…" at bounding box center [839, 567] width 538 height 318
type textarea "x"
type textarea "Westchester Surplus Lines Insurance Company (A++, Superior, XV) General Liabili…"
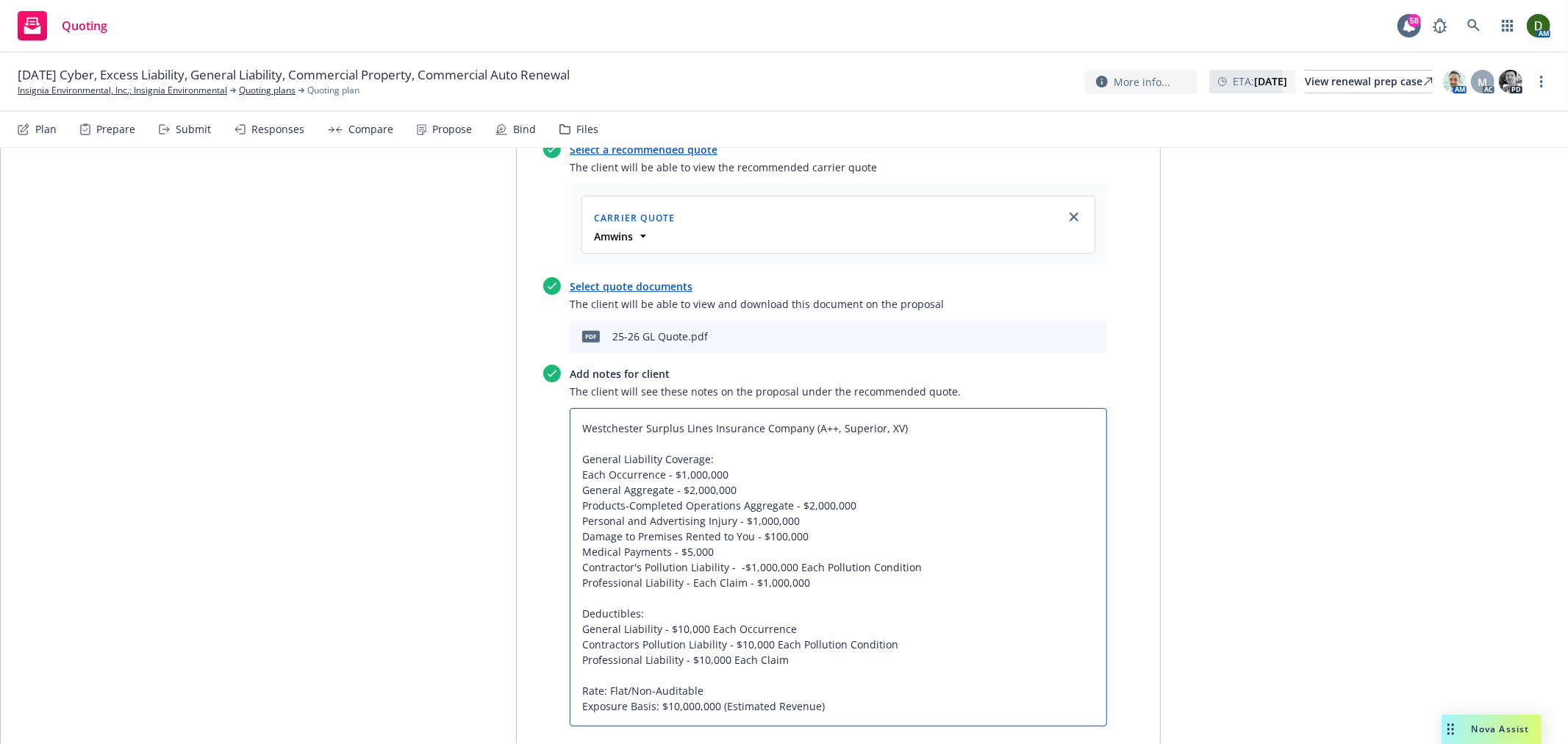
type textarea "x"
type textarea "Westchester Surplus Lines Insurance Company (A++, Superior, XV) General Liabili…"
type textarea "x"
type textarea "Westchester Surplus Lines Insurance Company (A++, Superior, XV) General Liabili…"
type textarea "x"
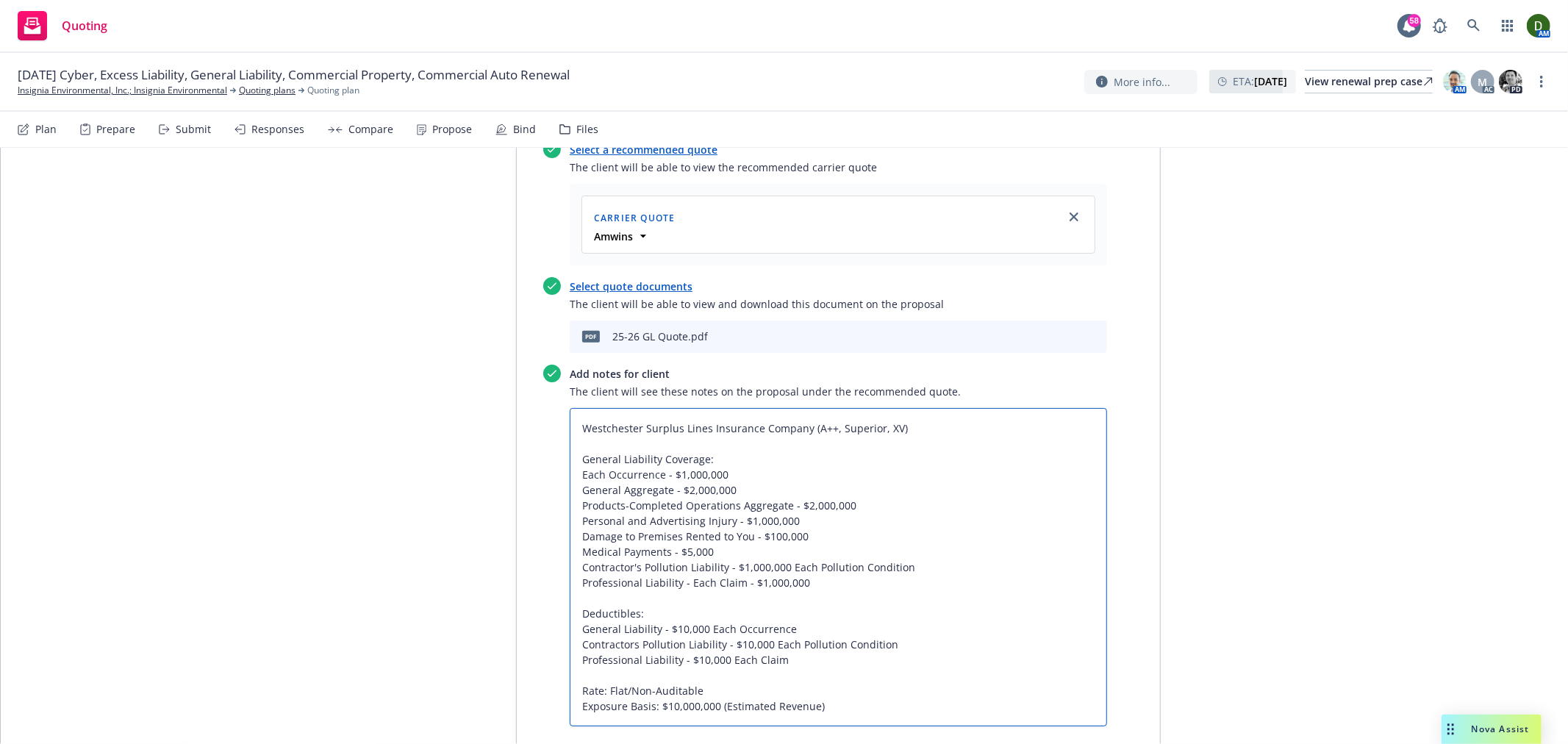
type textarea "Westchester Surplus Lines Insurance Company (A++, Superior, XV) General Liabili…"
type textarea "x"
type textarea "Westchester Surplus Lines Insurance Company (A++, Superior, XV) General Liabili…"
type textarea "x"
type textarea "Westchester Surplus Lines Insurance Company (A++, Superior, XV) General Liabili…"
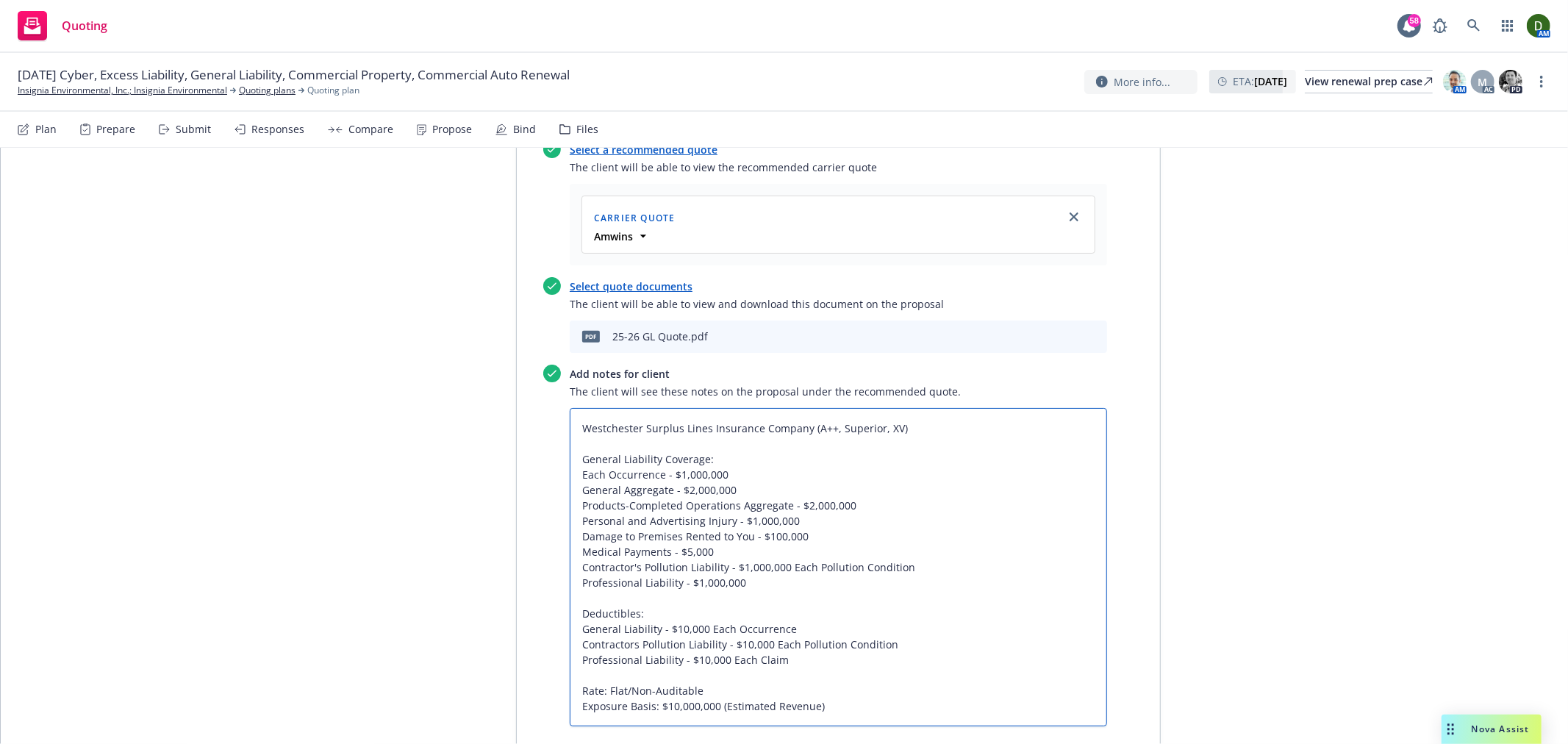
type textarea "x"
type textarea "Westchester Surplus Lines Insurance Company (A++, Superior, XV) General Liabili…"
paste textarea "Each Claim -"
type textarea "x"
type textarea "Westchester Surplus Lines Insurance Company (A++, Superior, XV) General Liabili…"
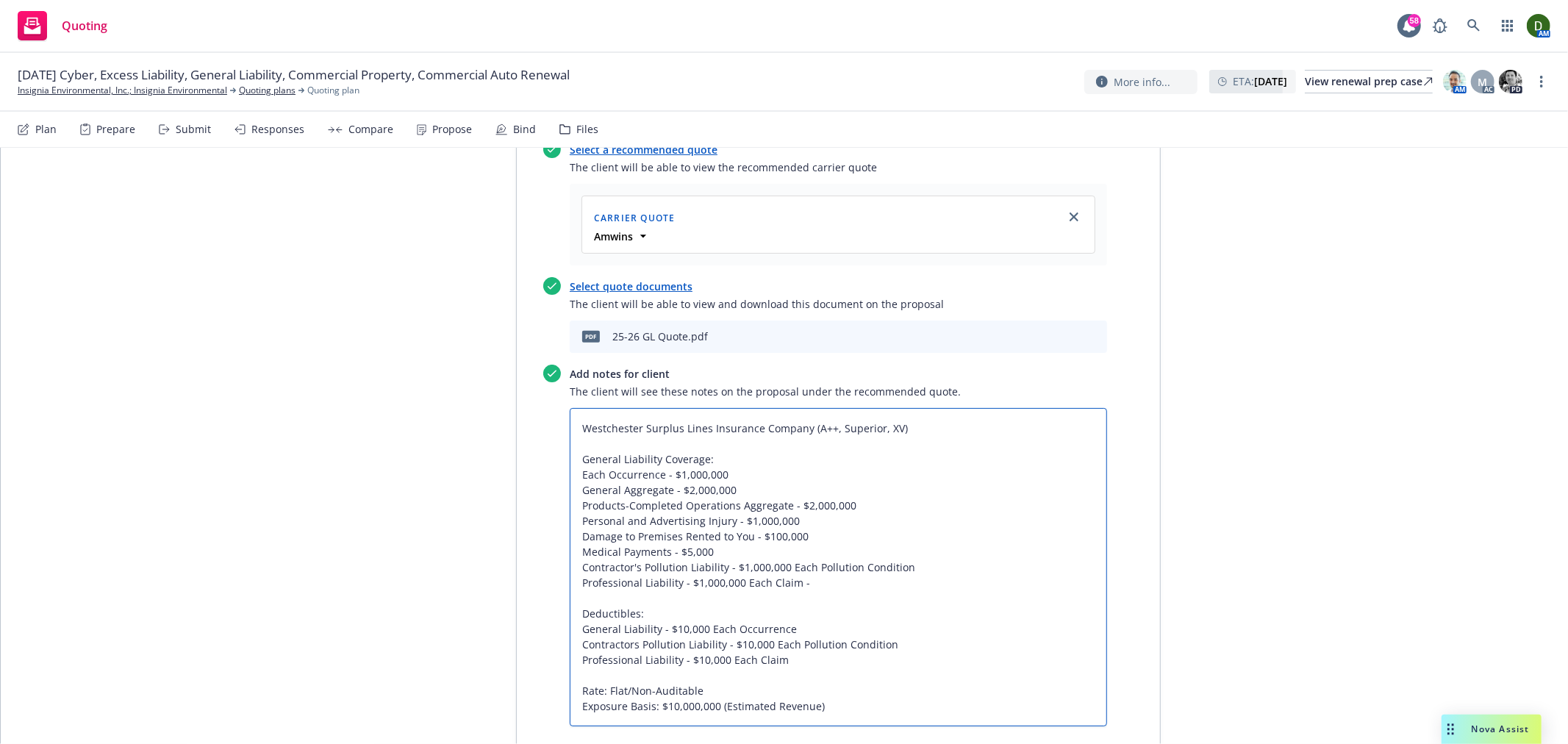
type textarea "x"
type textarea "Westchester Surplus Lines Insurance Company (A++, Superior, XV) General Liabili…"
type textarea "x"
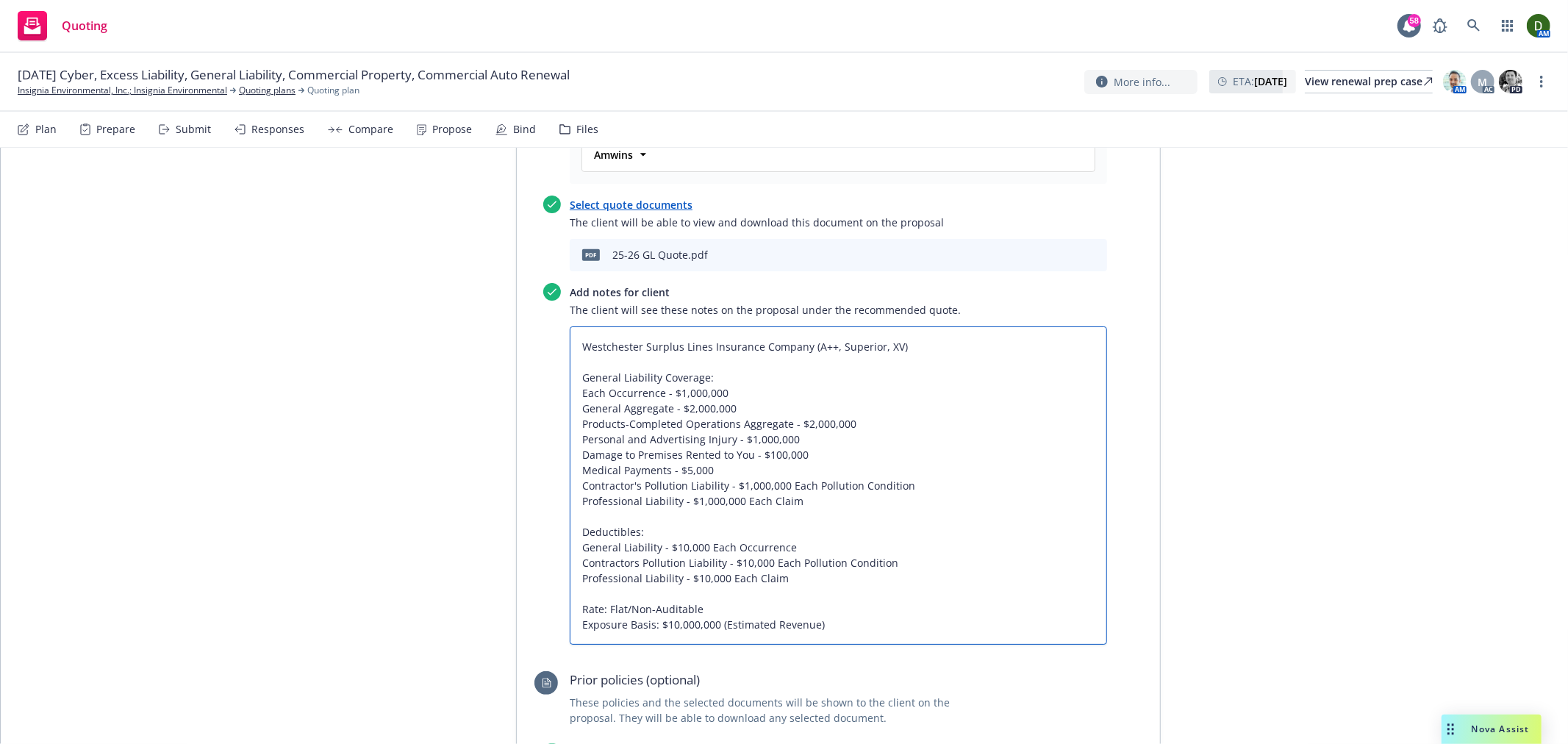
type textarea "Westchester Surplus Lines Insurance Company (A++, Superior, XV) General Liabili…"
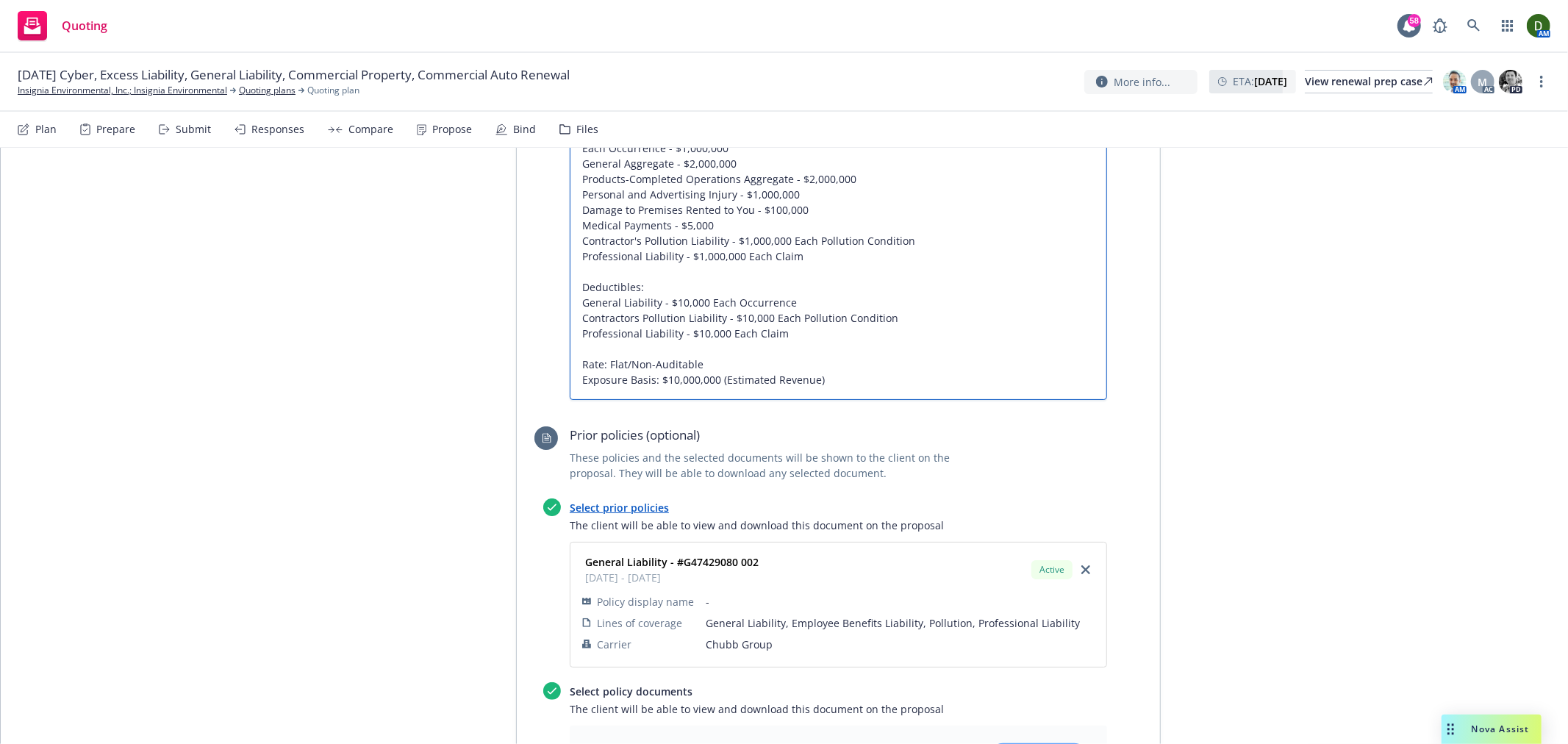
scroll to position [1307, 0]
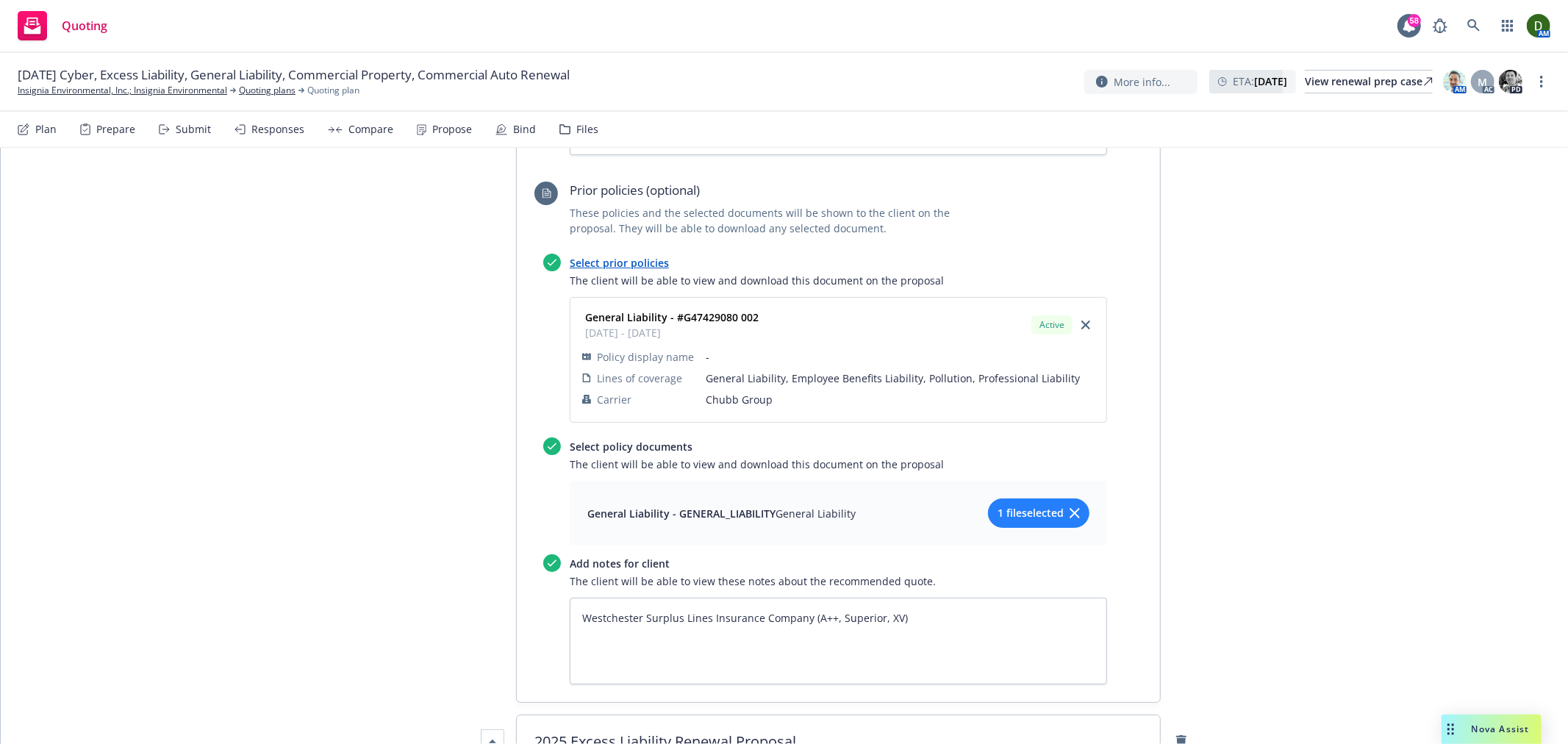
click at [1033, 505] on span "1 file selected" at bounding box center [1030, 512] width 66 height 16
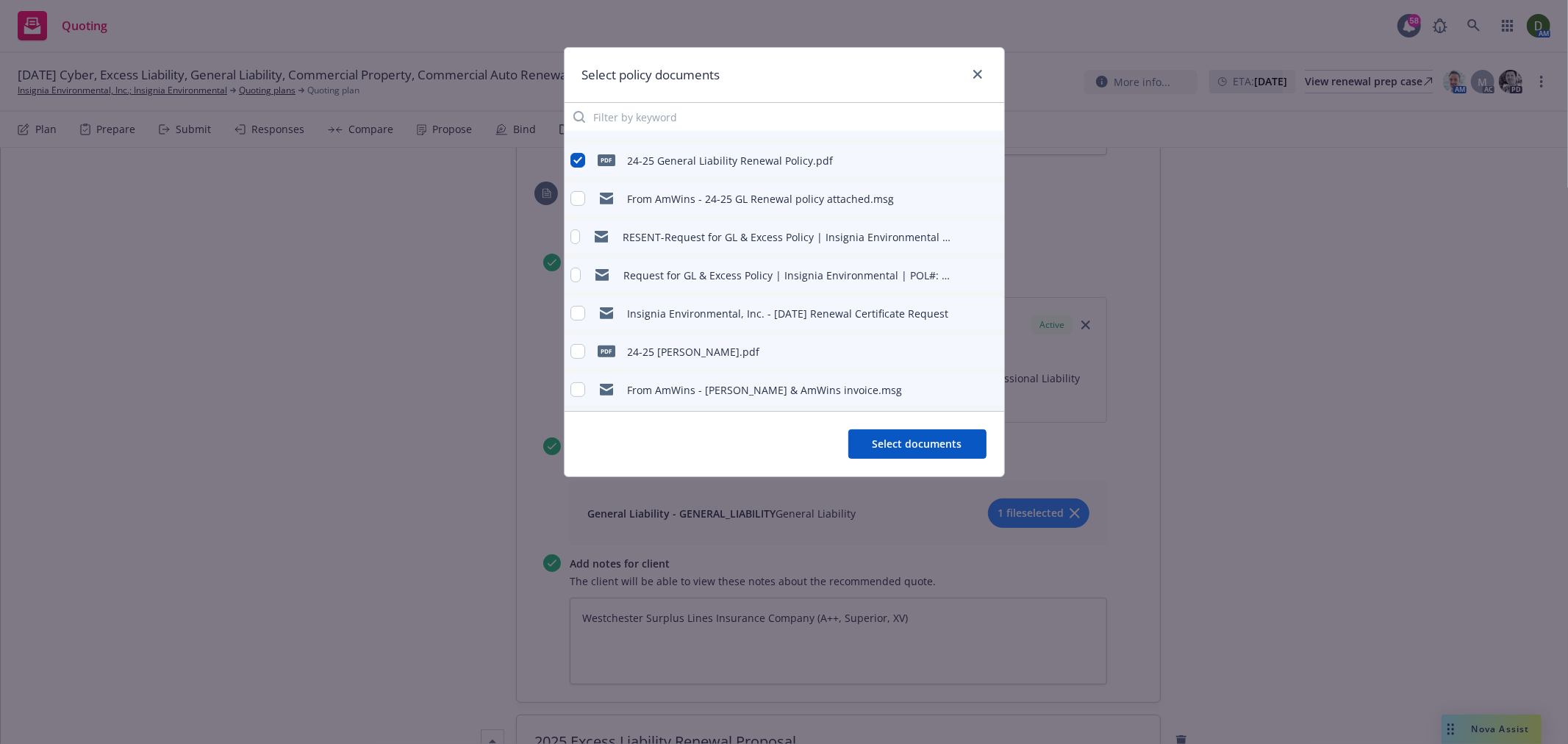
scroll to position [245, 0]
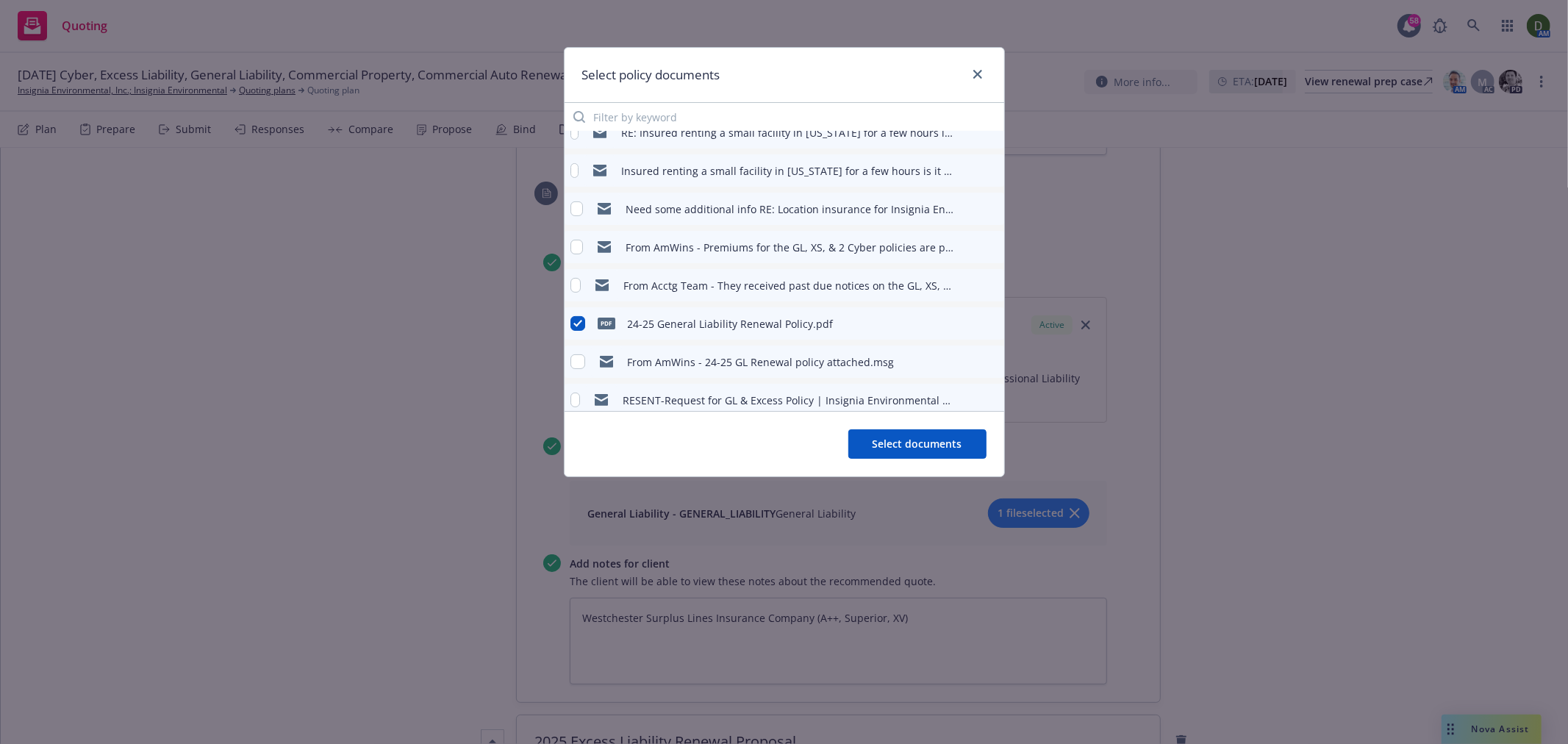
click at [983, 325] on icon "preview file" at bounding box center [990, 324] width 13 height 10
click at [917, 452] on button "Select documents" at bounding box center [917, 444] width 139 height 29
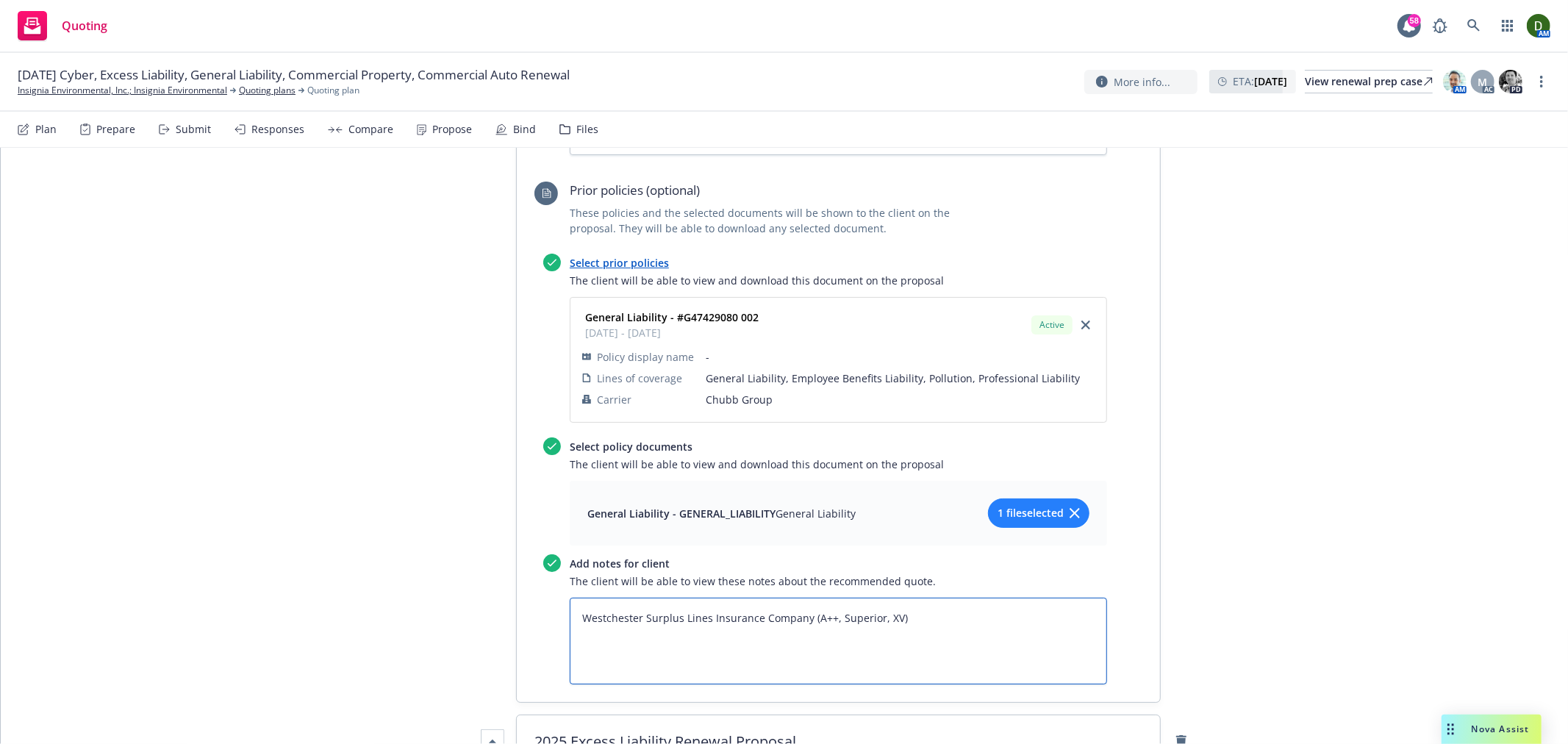
click at [952, 598] on textarea "Westchester Surplus Lines Insurance Company (A++, Superior, XV)" at bounding box center [839, 641] width 538 height 87
type textarea "x"
type textarea "Westchester Surplus Lines Insurance Company (A++, Superior, XV)"
type textarea "x"
type textarea "Westchester Surplus Lines Insurance Company (A++, Superior, XV)"
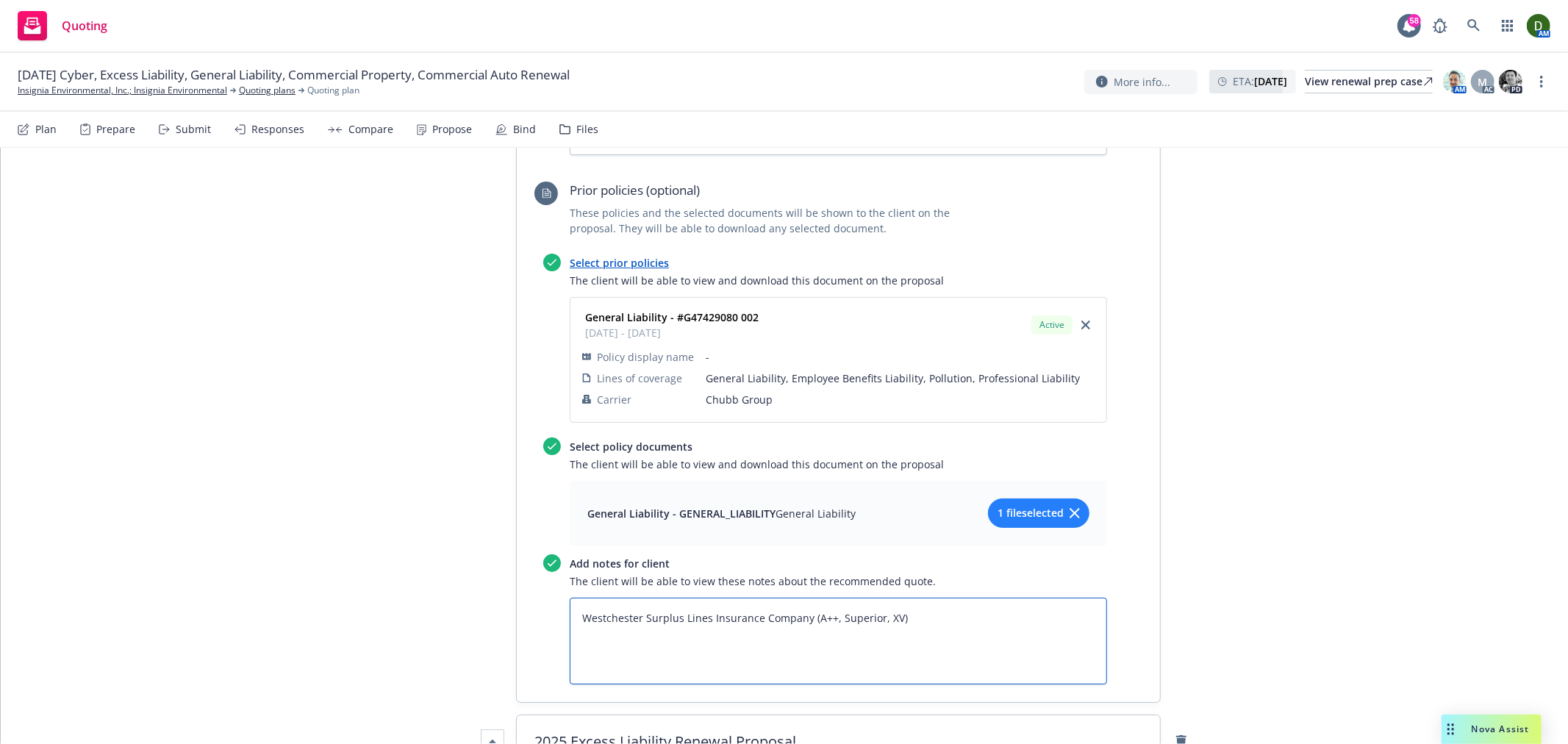
paste textarea "Each Occurrence Limit $1,000,000 General Aggregate Limit (Other than Products/C…"
type textarea "x"
type textarea "Westchester Surplus Lines Insurance Company (A++, Superior, XV) Each Occurrence…"
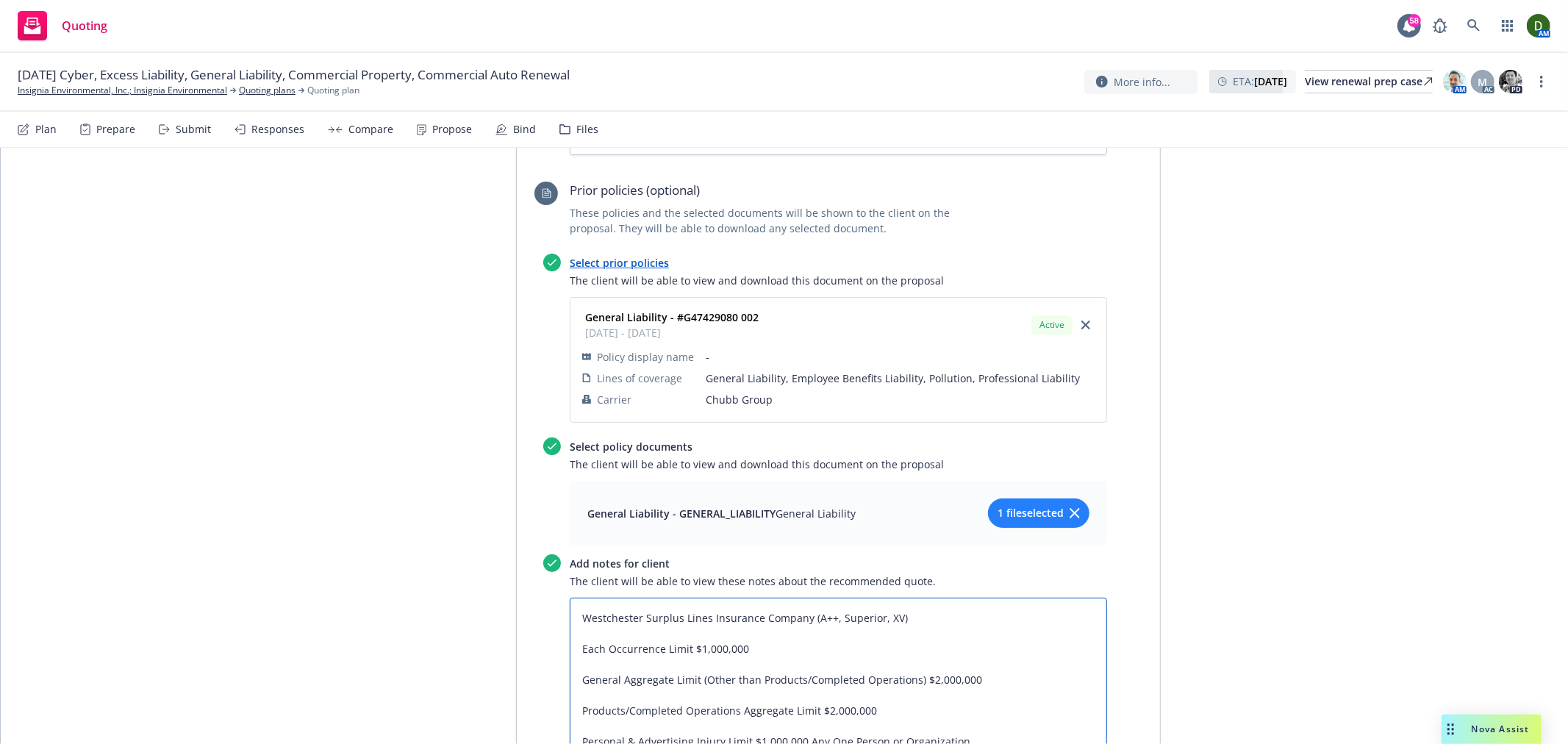
scroll to position [1357, 0]
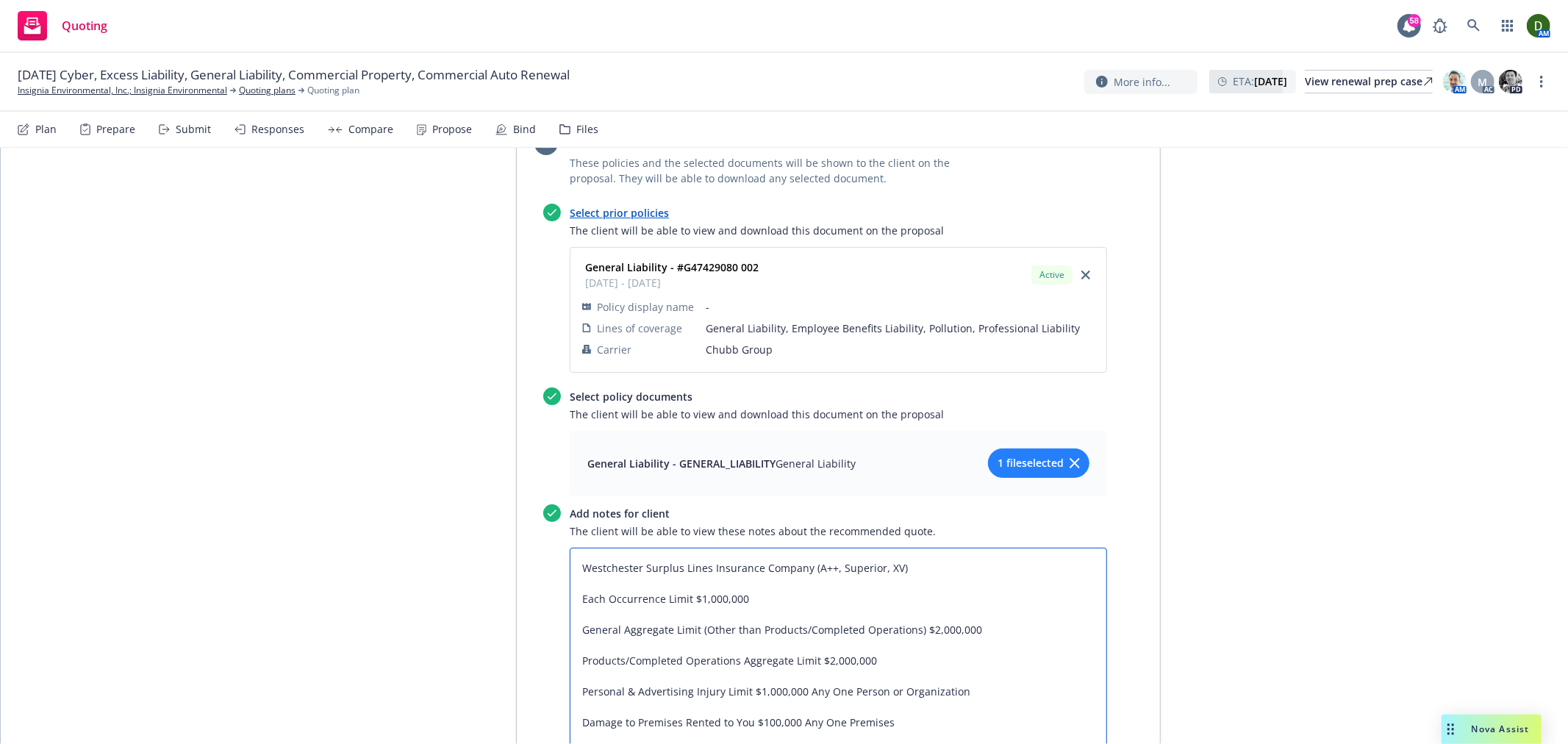
type textarea "x"
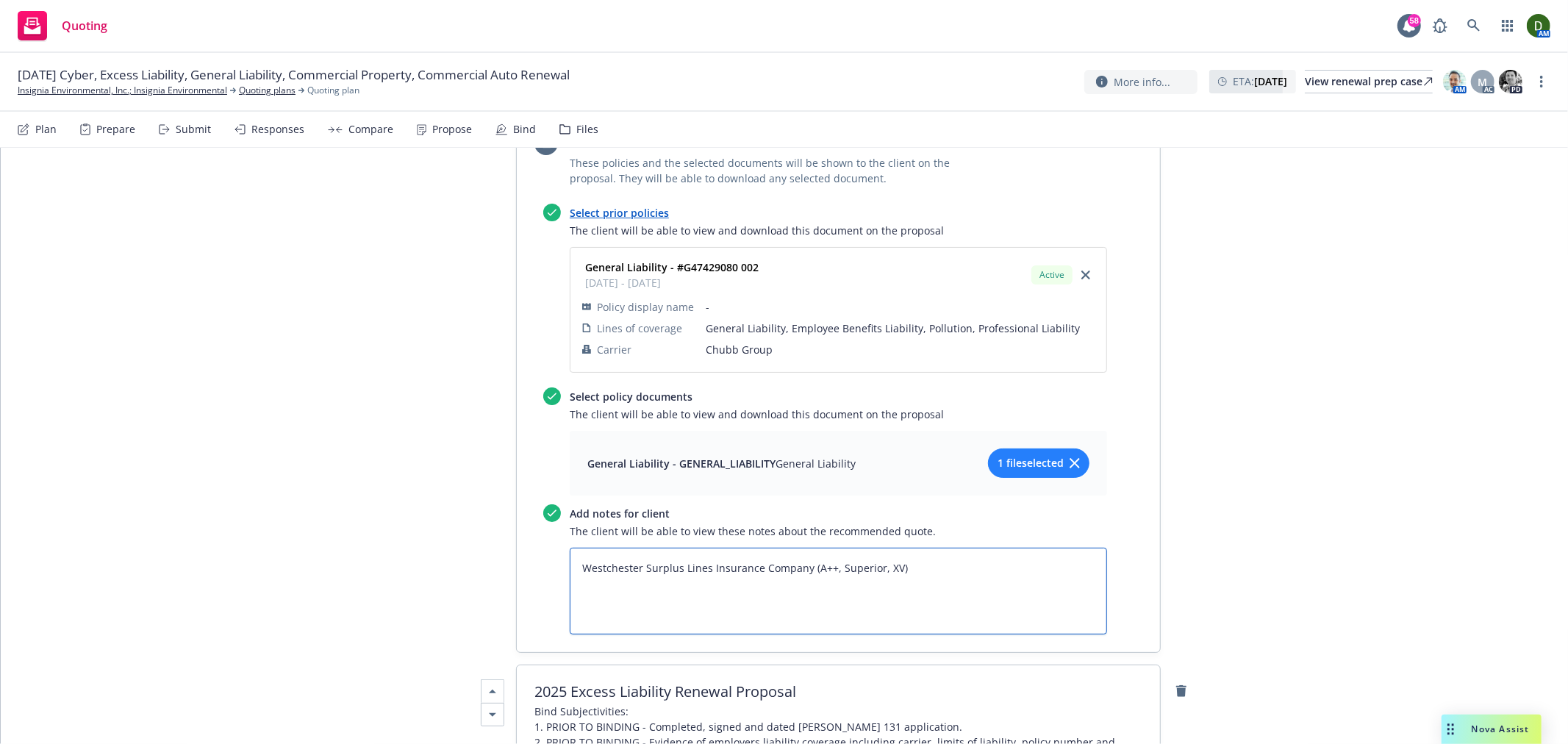
type textarea "Westchester Surplus Lines Insurance Company (A++, Superior, XV)"
paste textarea "Each Occurrence Limit - $1,000,000 General Aggregate Limit (Other than Products…"
type textarea "x"
type textarea "Westchester Surplus Lines Insurance Company (A++, Superior, XV) Each Occurrence…"
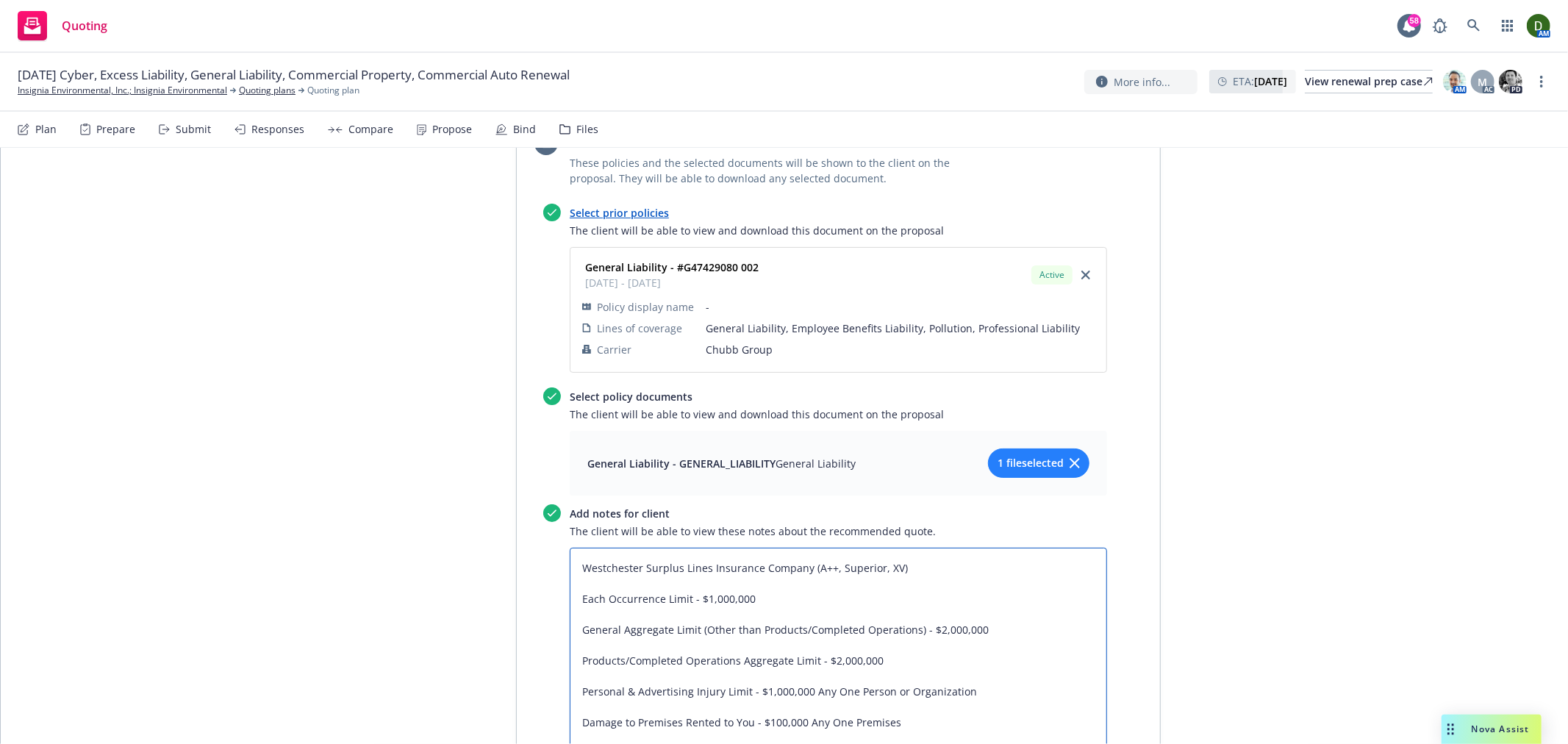
click at [701, 548] on textarea "Westchester Surplus Lines Insurance Company (A++, Superior, XV) Each Occurrence…" at bounding box center [839, 692] width 538 height 288
type textarea "x"
type textarea "Westchester Surplus Lines Insurance Company (A++, Superior, XV) Each Occurrence…"
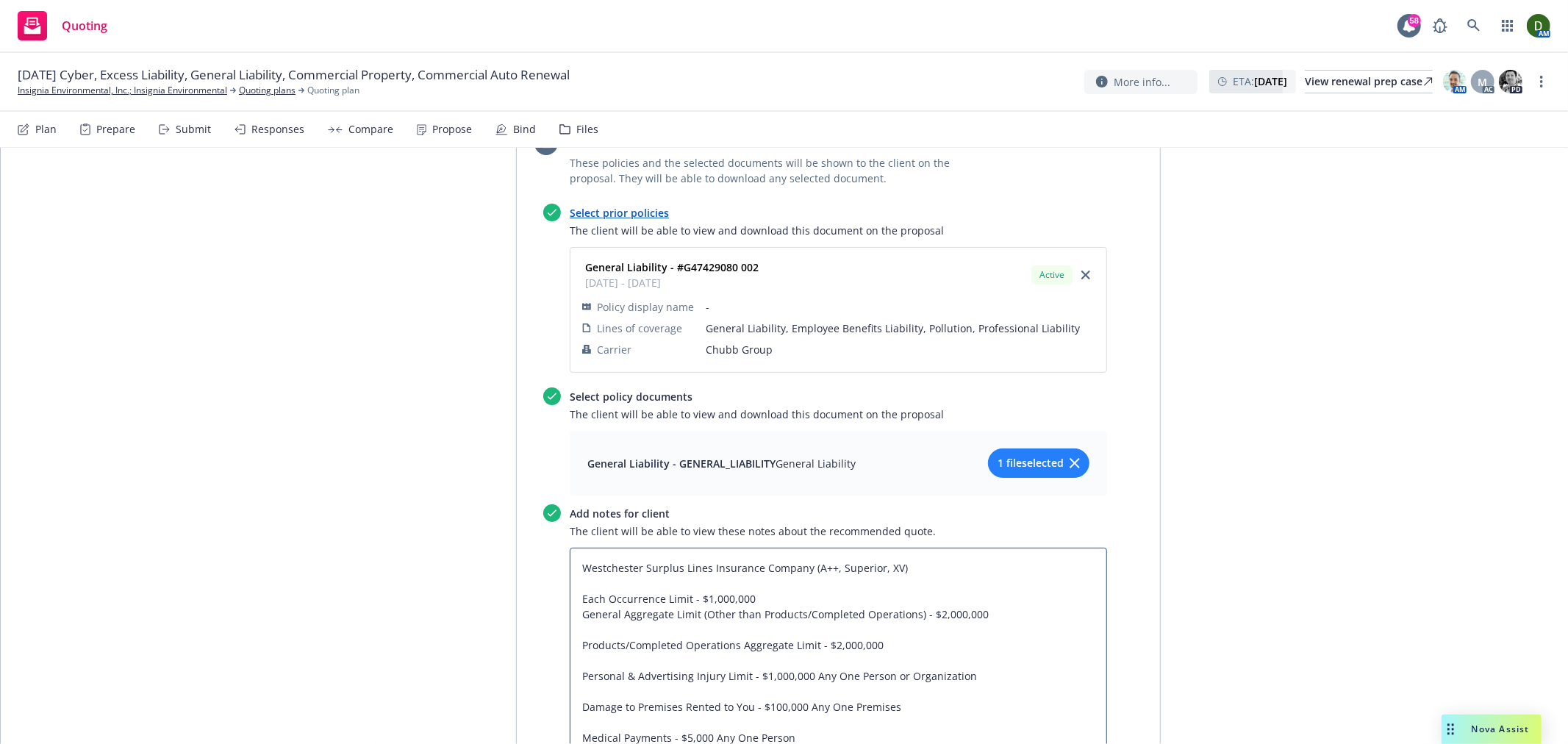
click at [663, 553] on textarea "Westchester Surplus Lines Insurance Company (A++, Superior, XV) Each Occurrence…" at bounding box center [839, 683] width 538 height 272
type textarea "x"
type textarea "Westchester Surplus Lines Insurance Company (A++, Superior, XV) Each Occurrence…"
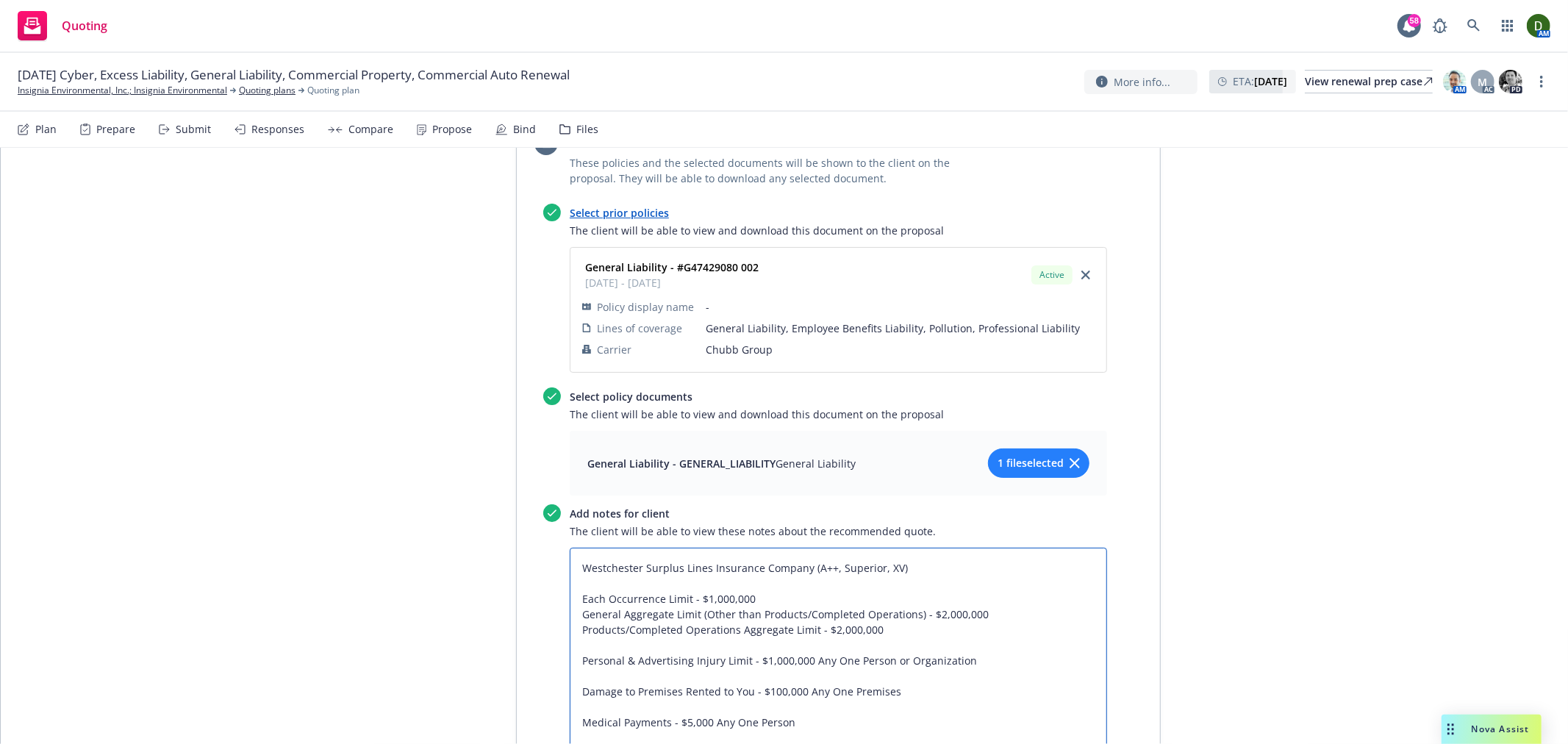
click at [633, 569] on textarea "Westchester Surplus Lines Insurance Company (A++, Superior, XV) Each Occurrence…" at bounding box center [839, 676] width 538 height 257
type textarea "x"
type textarea "Westchester Surplus Lines Insurance Company (A++, Superior, XV) Each Occurrence…"
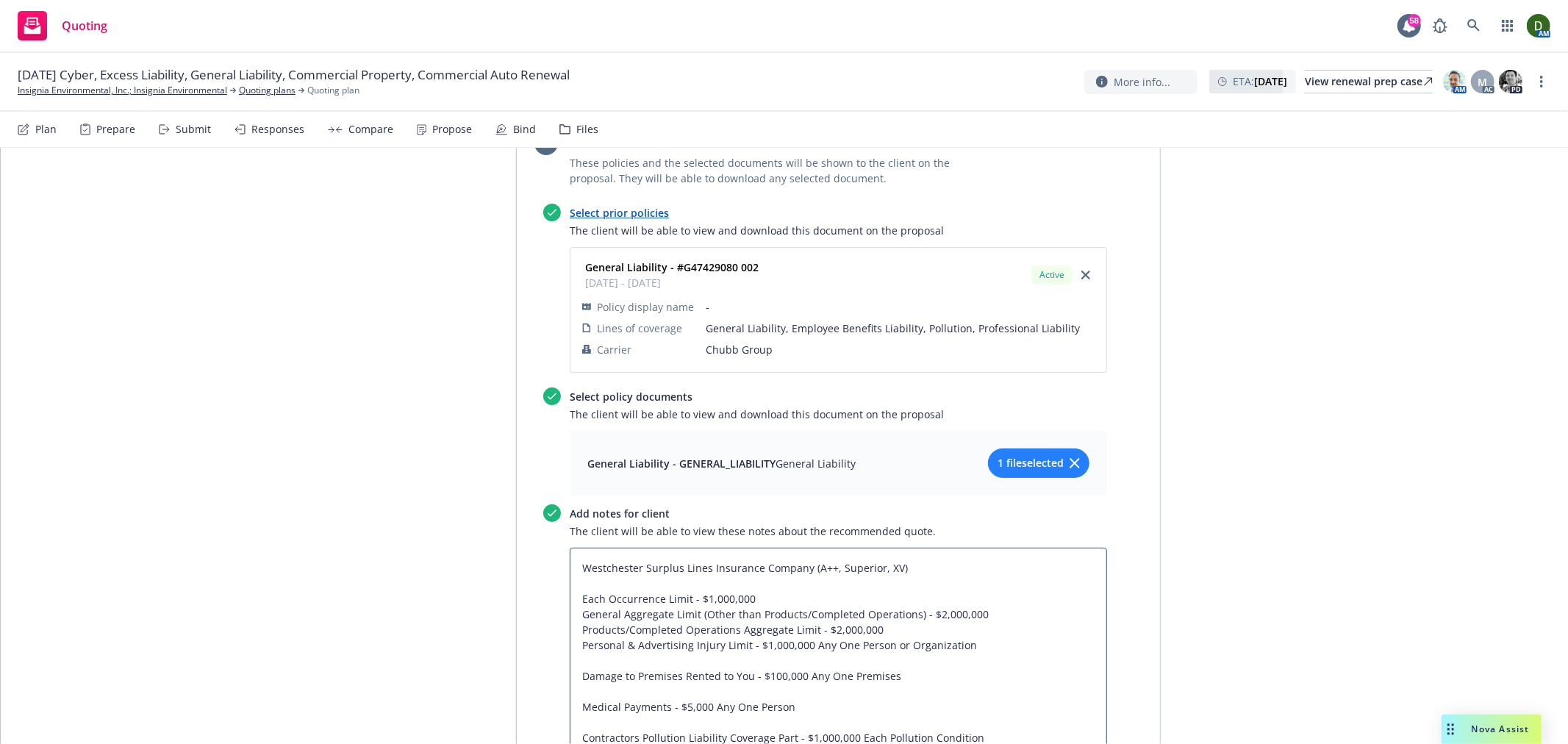
click at [630, 586] on textarea "Westchester Surplus Lines Insurance Company (A++, Superior, XV) Each Occurrence…" at bounding box center [839, 668] width 538 height 241
type textarea "x"
type textarea "Westchester Surplus Lines Insurance Company (A++, Superior, XV) Each Occurrence…"
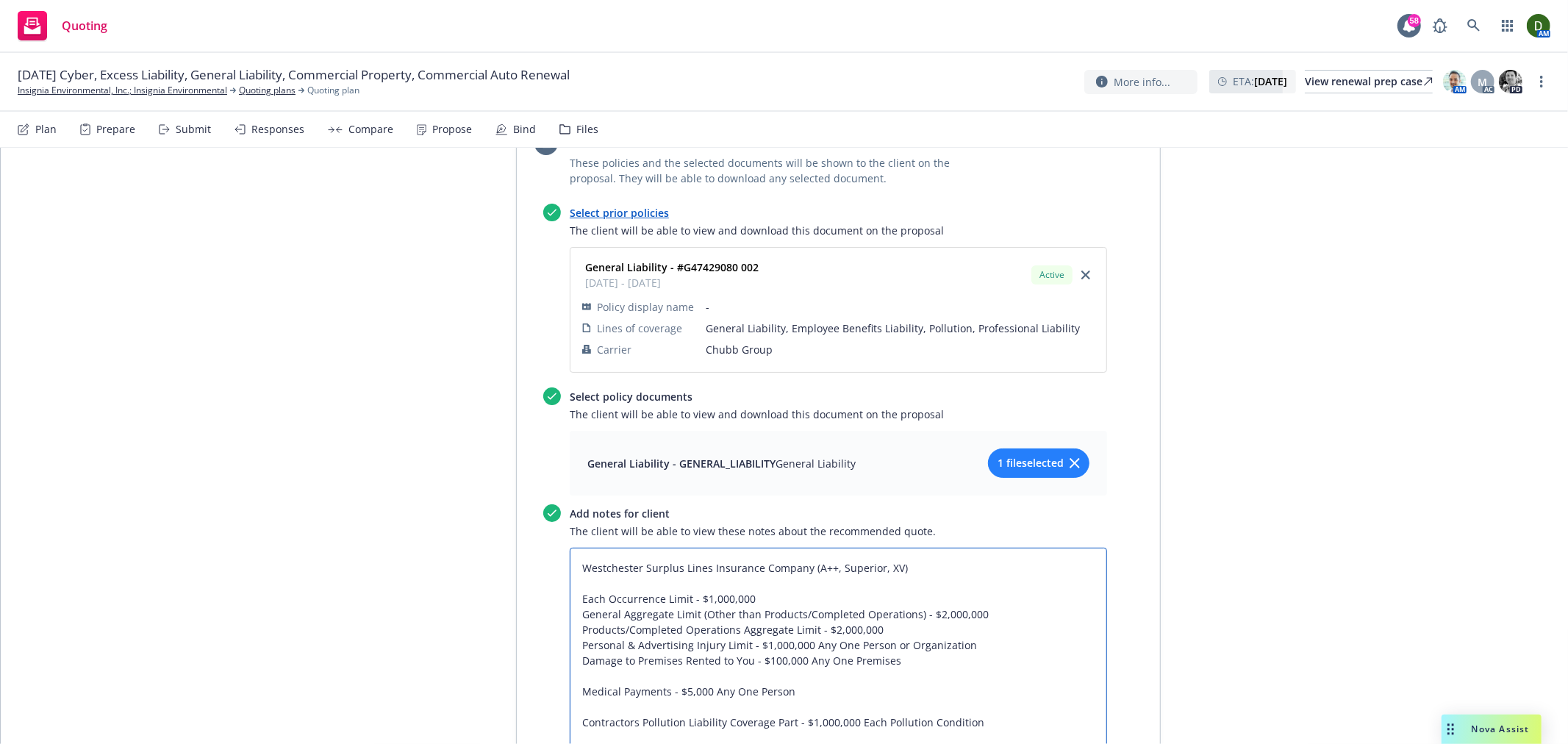
click at [619, 601] on textarea "Westchester Surplus Lines Insurance Company (A++, Superior, XV) Each Occurrence…" at bounding box center [839, 660] width 538 height 226
type textarea "x"
type textarea "Westchester Surplus Lines Insurance Company (A++, Superior, XV) Each Occurrence…"
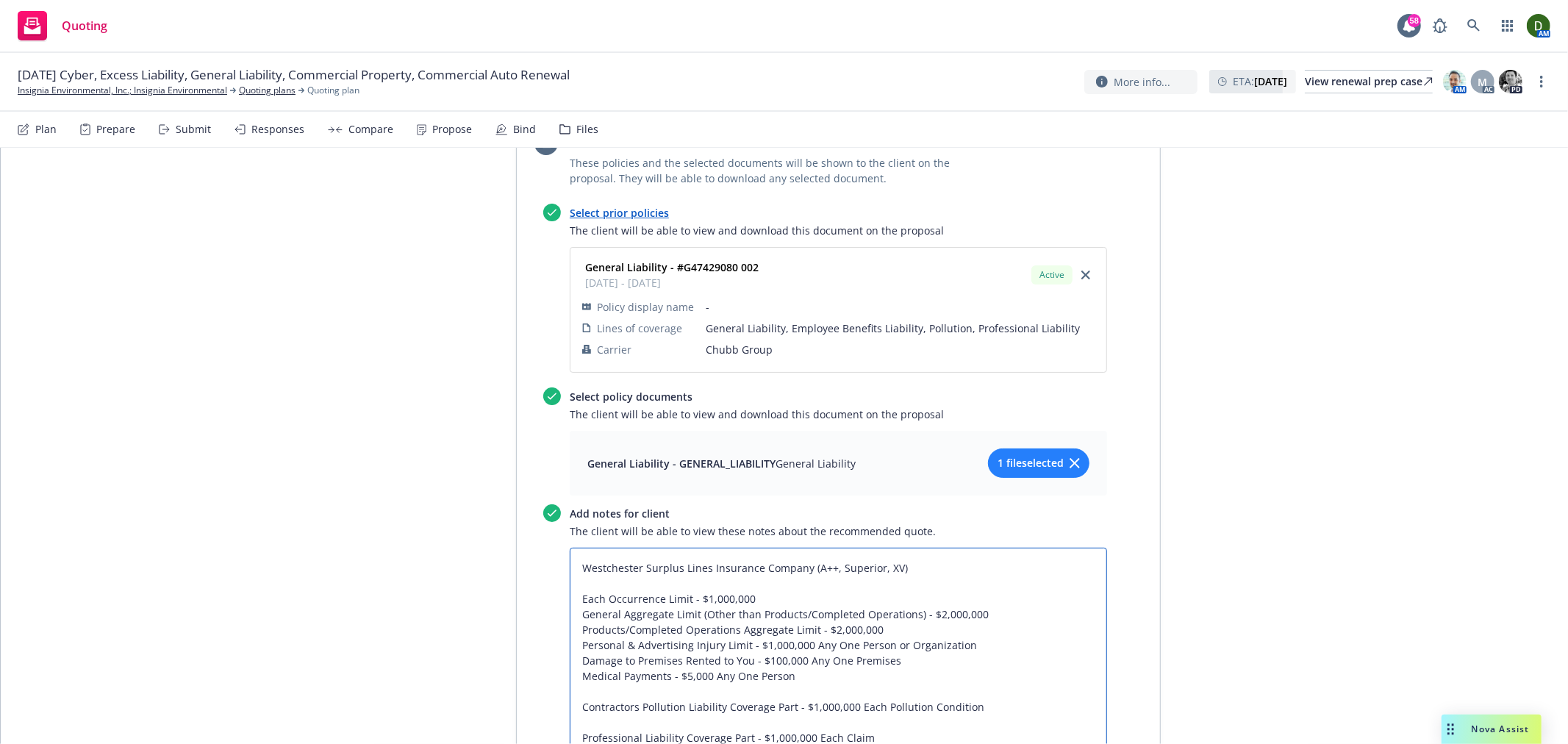
click at [604, 620] on textarea "Westchester Surplus Lines Insurance Company (A++, Superior, XV) Each Occurrence…" at bounding box center [839, 653] width 538 height 211
type textarea "x"
type textarea "Westchester Surplus Lines Insurance Company (A++, Superior, XV) Each Occurrence…"
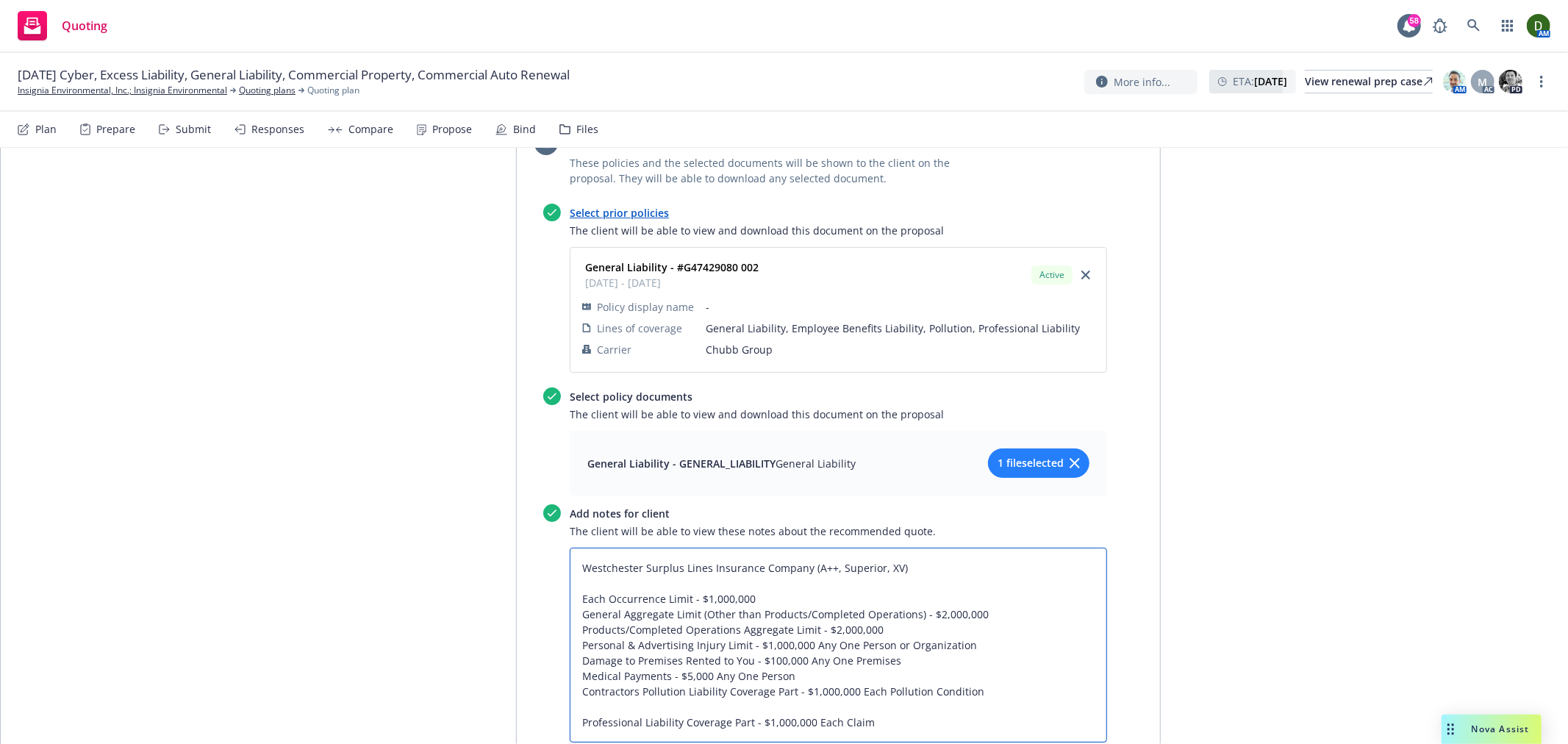
click at [607, 626] on textarea "Westchester Surplus Lines Insurance Company (A++, Superior, XV) Each Occurrence…" at bounding box center [839, 645] width 538 height 195
type textarea "x"
type textarea "Westchester Surplus Lines Insurance Company (A++, Superior, XV) Each Occurrence…"
type textarea "x"
type textarea "Westchester Surplus Lines Insurance Company (A++, Superior, XV) Each Occurrence…"
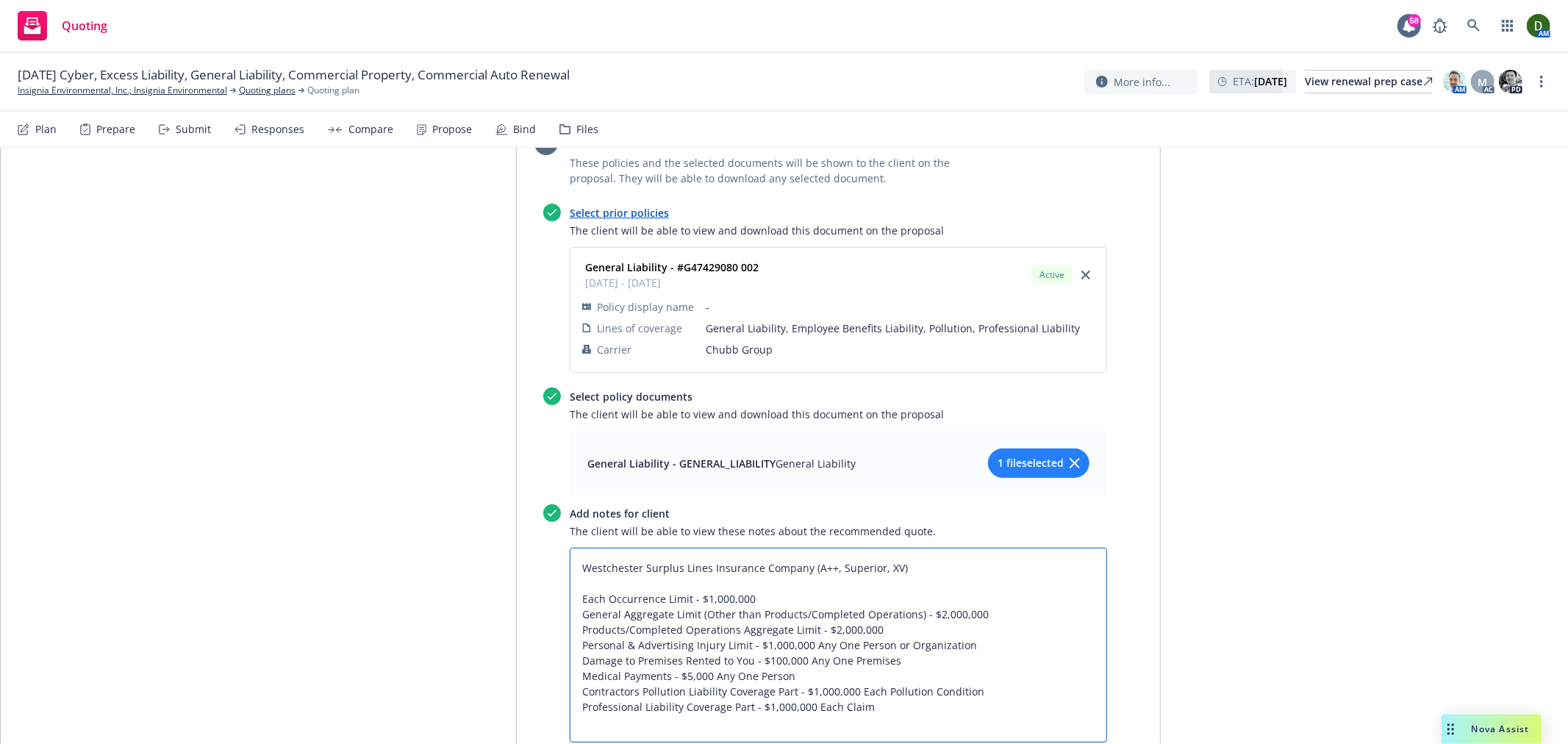
type textarea "x"
type textarea "Westchester Surplus Lines Insurance Company (A++, Superior, XV) Each Occurrence…"
paste textarea "Commercial General Liability Coverage Part - $10,000 Each Occurrence Contractor…"
type textarea "x"
type textarea "Westchester Surplus Lines Insurance Company (A++, Superior, XV) Each Occurrence…"
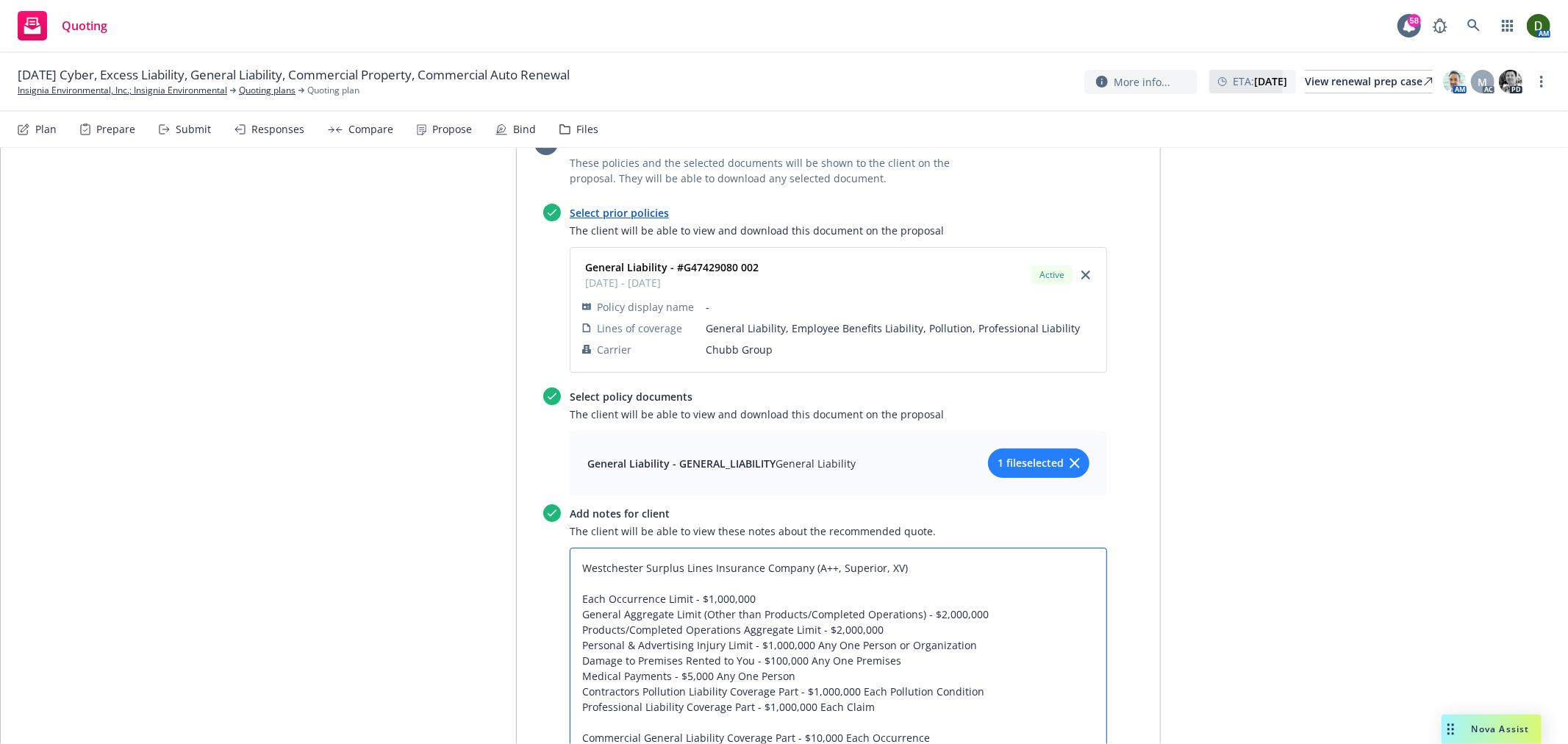
type textarea "x"
type textarea "Westchester Surplus Lines Insurance Company (A++, Superior, XV) Each Occurrence…"
type textarea "x"
type textarea "Westchester Surplus Lines Insurance Company (A++, Superior, XV) Each Occurrence…"
type textarea "x"
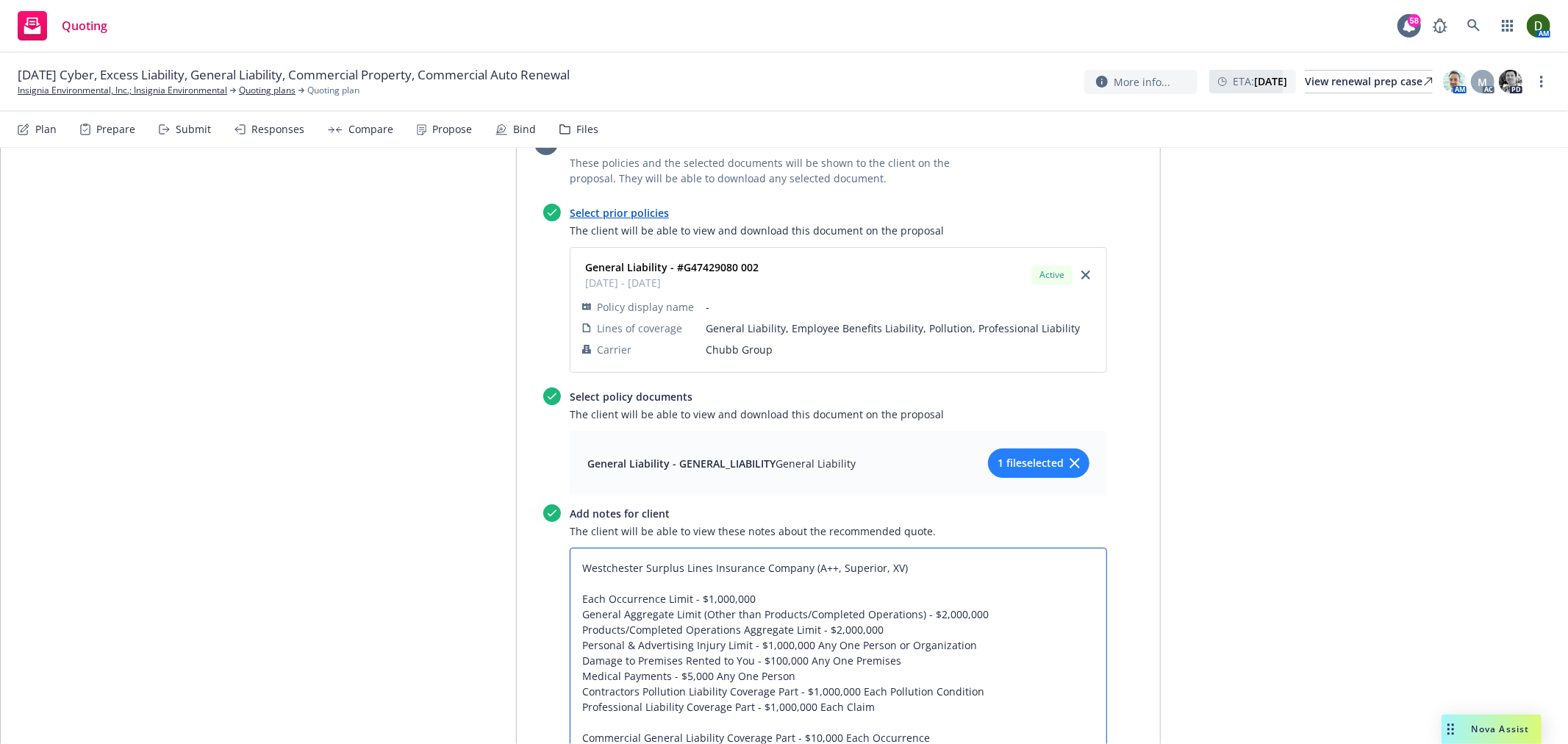
type textarea "Westchester Surplus Lines Insurance Company (A++, Superior, XV) Each Occurrence…"
type textarea "x"
type textarea "Westchester Surplus Lines Insurance Company (A++, Superior, XV) Each Occurrence…"
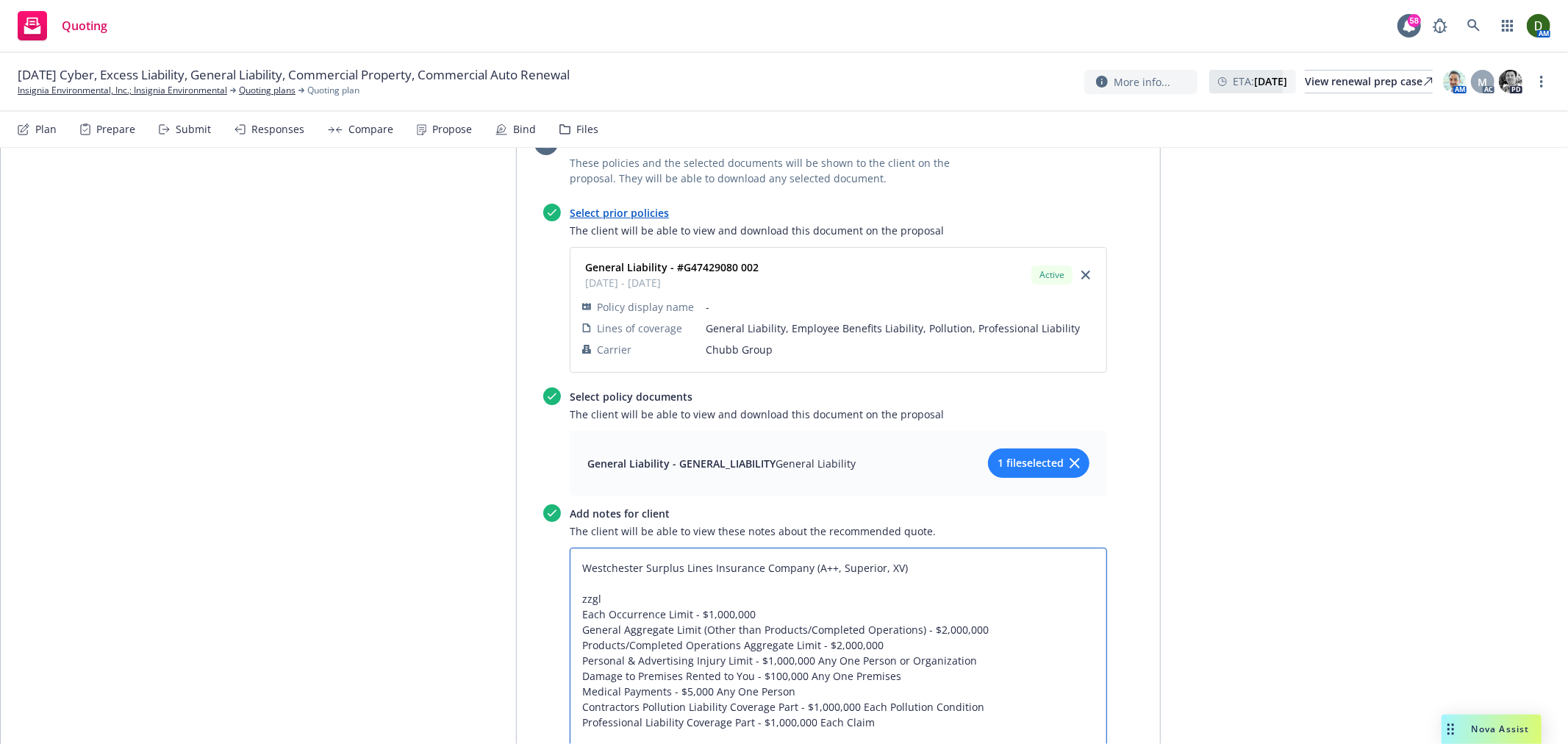
paste textarea "General Liability"
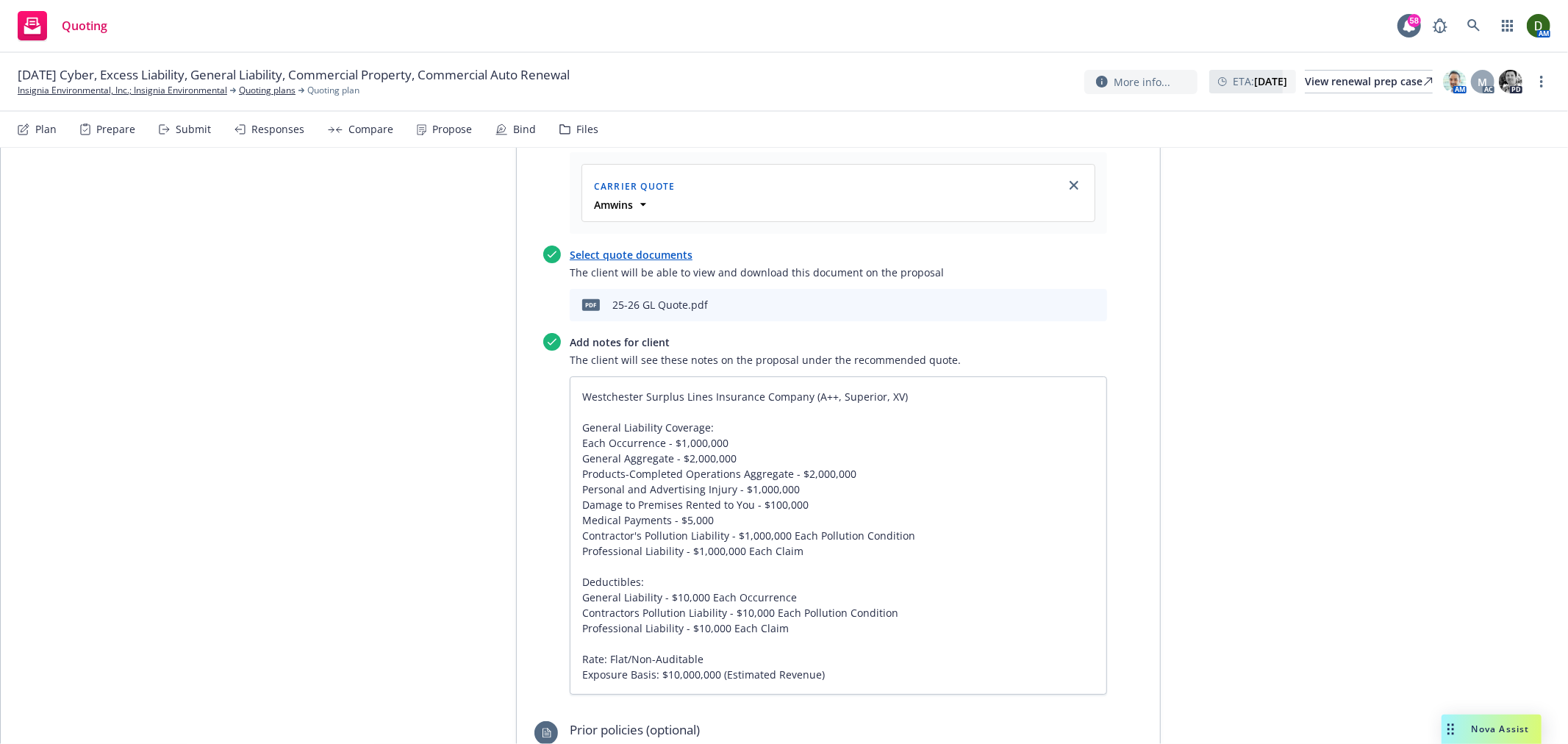
scroll to position [784, 0]
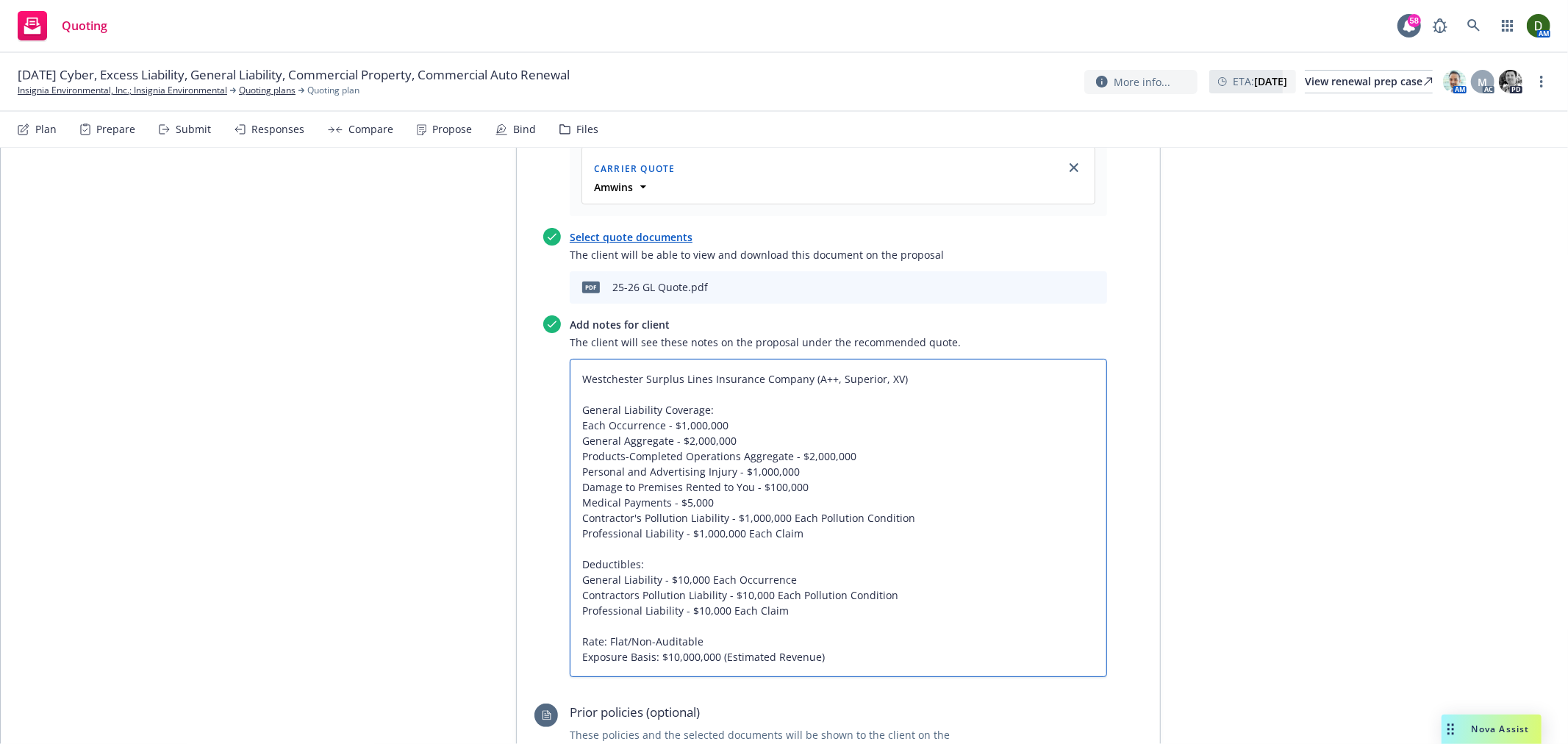
drag, startPoint x: 842, startPoint y: 590, endPoint x: 513, endPoint y: 560, distance: 330.4
click at [517, 560] on div "Recommended quote This quote and the selected files will be shown to the client…" at bounding box center [838, 706] width 643 height 1409
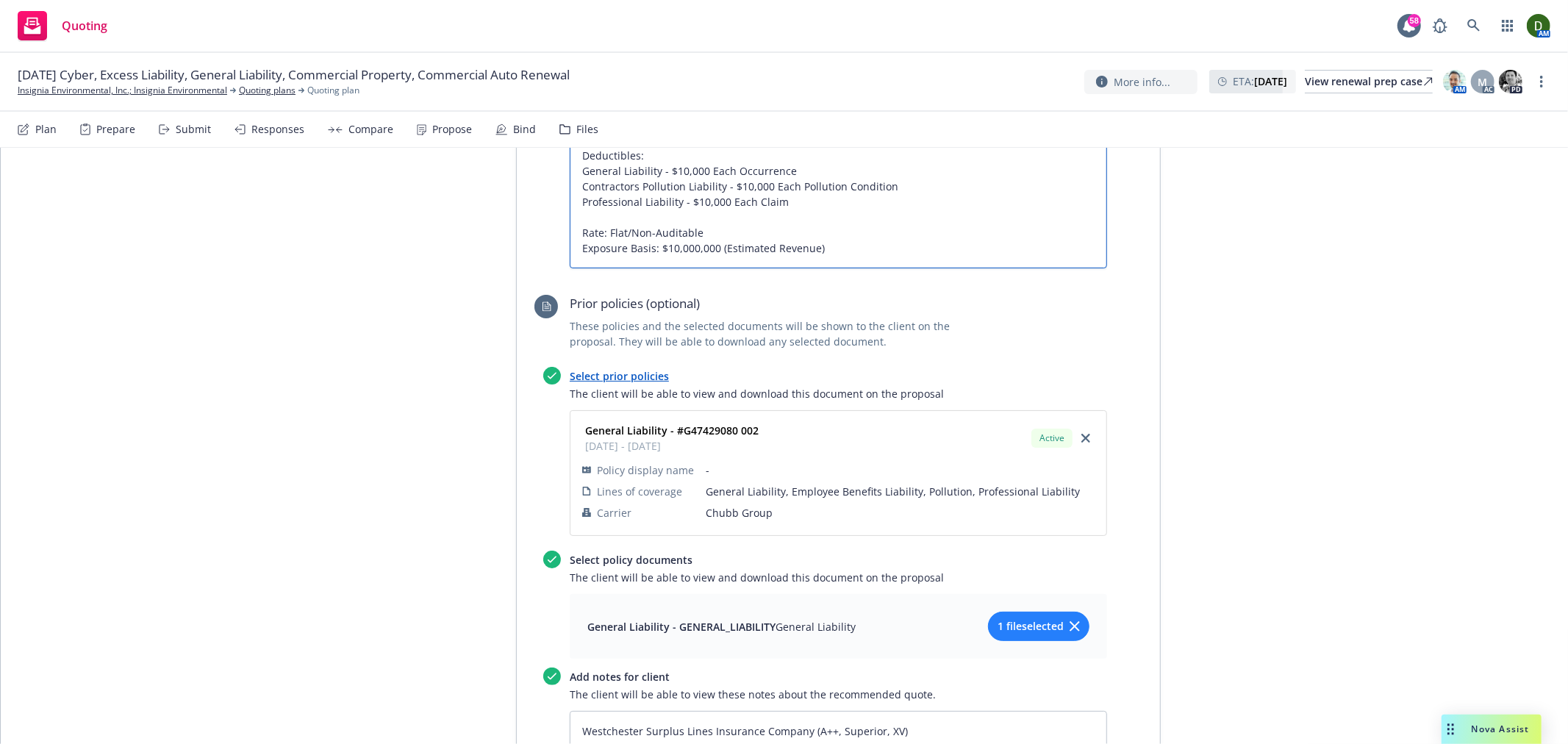
scroll to position [1439, 0]
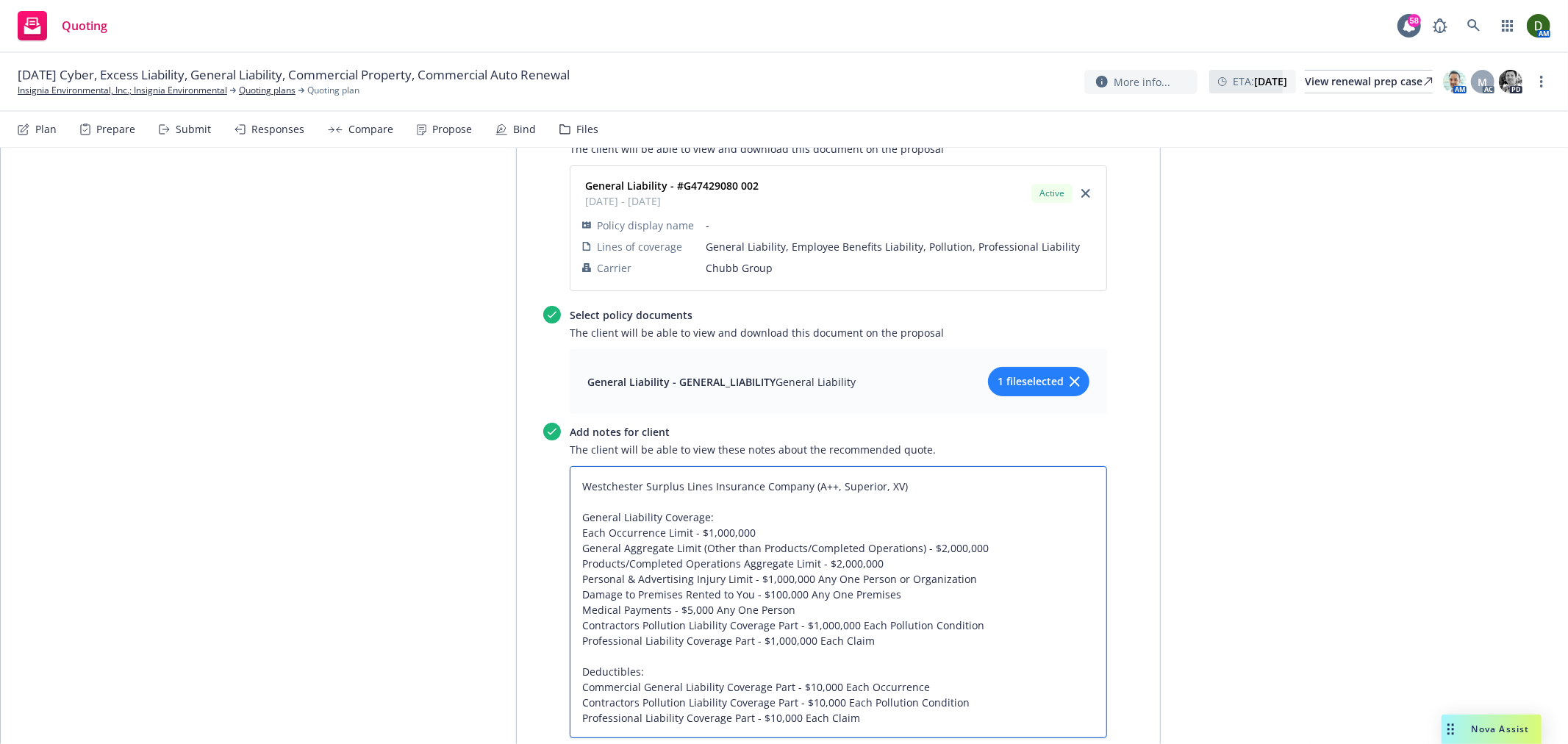
drag, startPoint x: 901, startPoint y: 645, endPoint x: 910, endPoint y: 641, distance: 9.8
click at [905, 644] on textarea "Westchester Surplus Lines Insurance Company (A++, Superior, XV) General Liabili…" at bounding box center [839, 602] width 538 height 272
paste textarea "Rate: Flat/Non-Auditable Exposure Basis: $10,000,000 (Estimated Revenue)"
drag, startPoint x: 702, startPoint y: 693, endPoint x: 645, endPoint y: 686, distance: 57.4
click at [645, 686] on textarea "Westchester Surplus Lines Insurance Company (A++, Superior, XV) General Liabili…" at bounding box center [839, 625] width 538 height 318
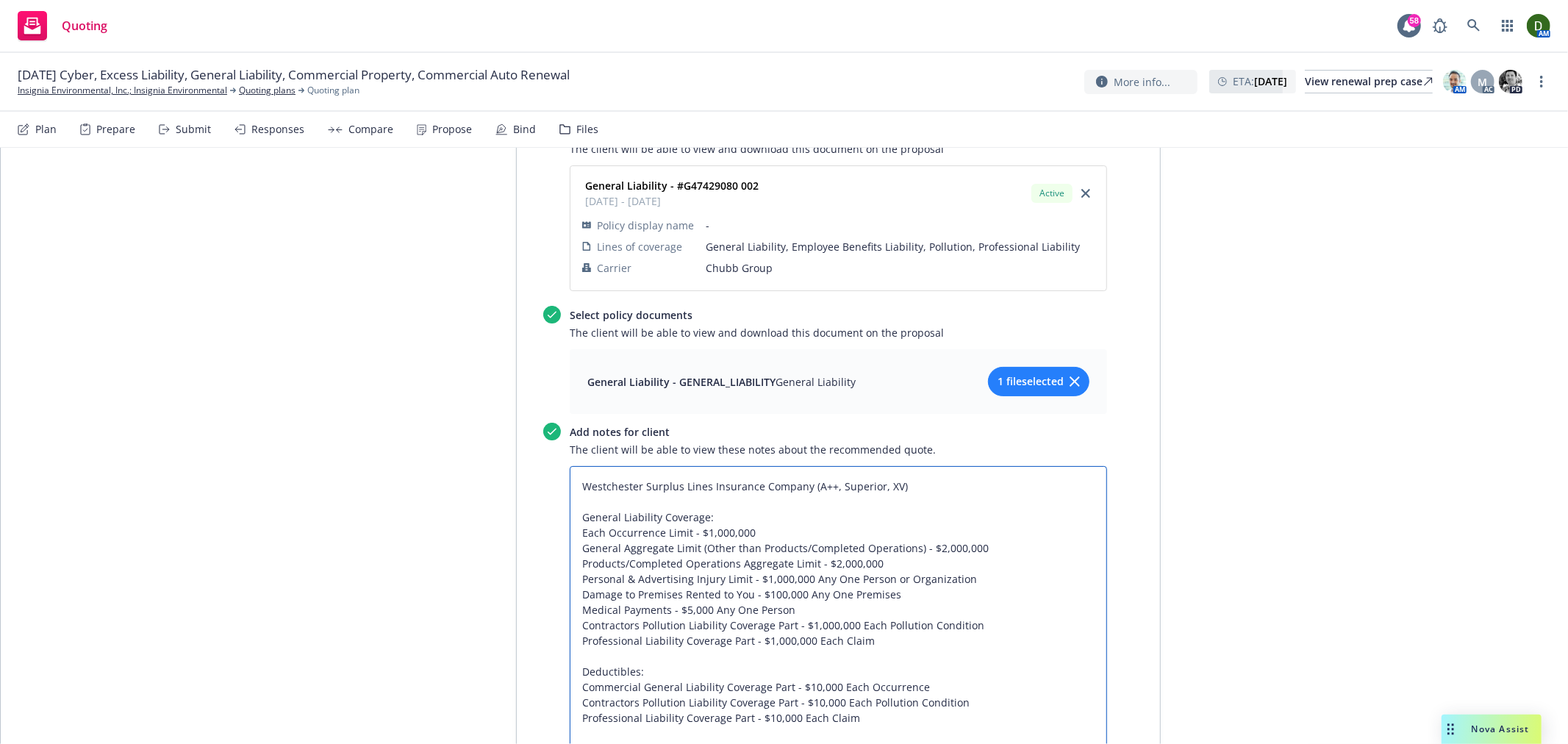
paste textarea "1,5"
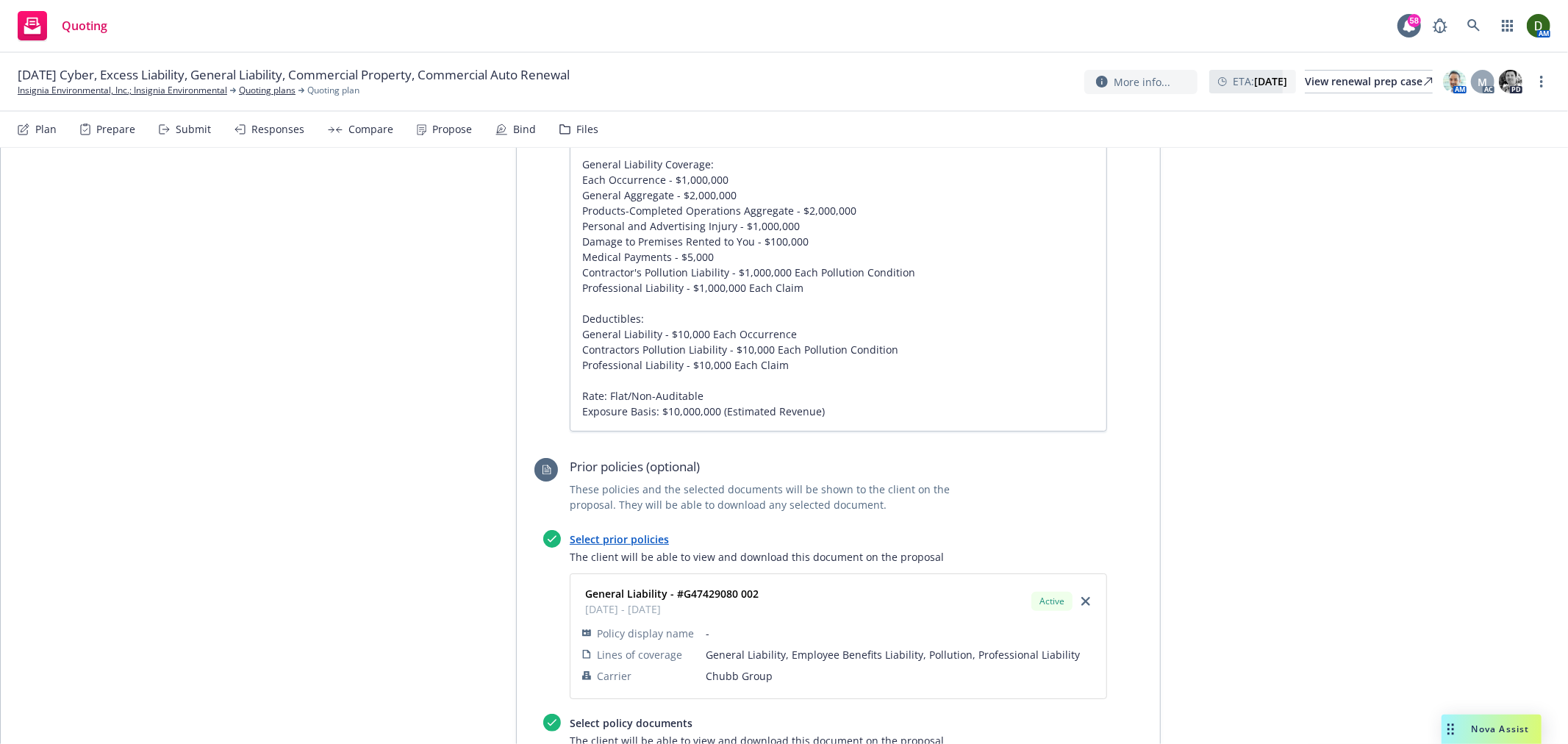
scroll to position [0, 0]
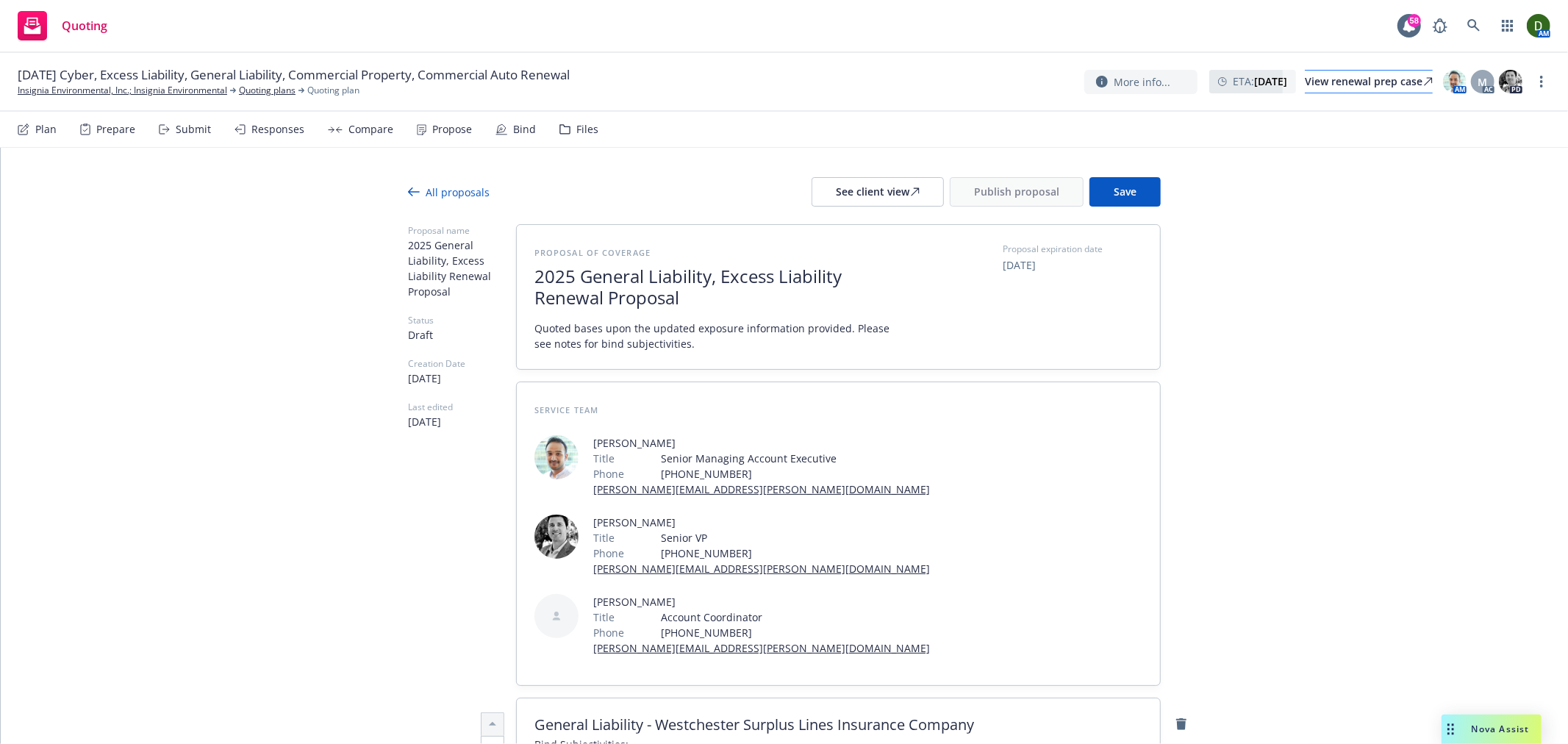
drag, startPoint x: 1309, startPoint y: 187, endPoint x: 1308, endPoint y: 92, distance: 95.0
click at [1130, 184] on button "Save" at bounding box center [1125, 192] width 71 height 29
click at [861, 195] on div "See client view" at bounding box center [878, 192] width 84 height 28
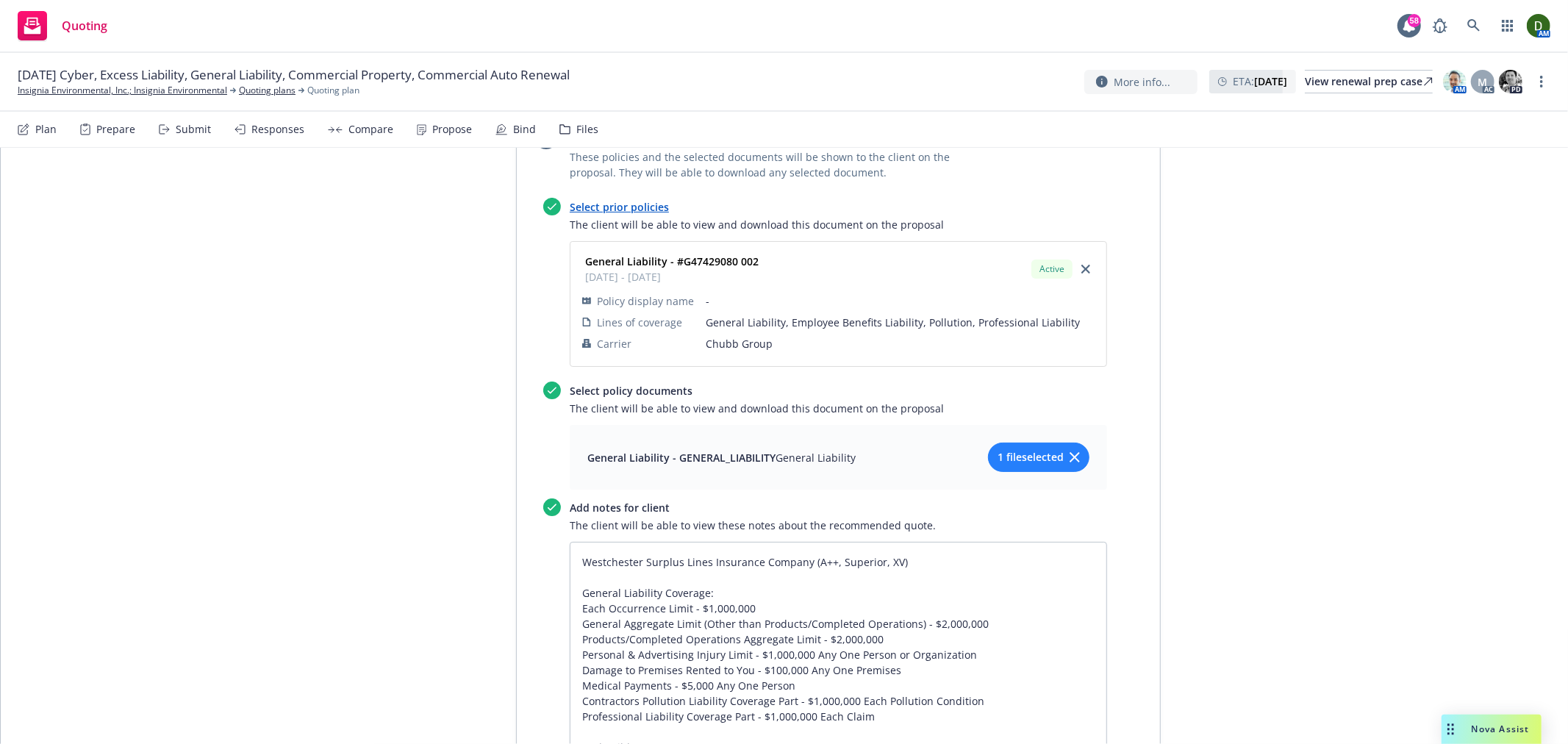
drag, startPoint x: 248, startPoint y: 445, endPoint x: 236, endPoint y: 607, distance: 162.4
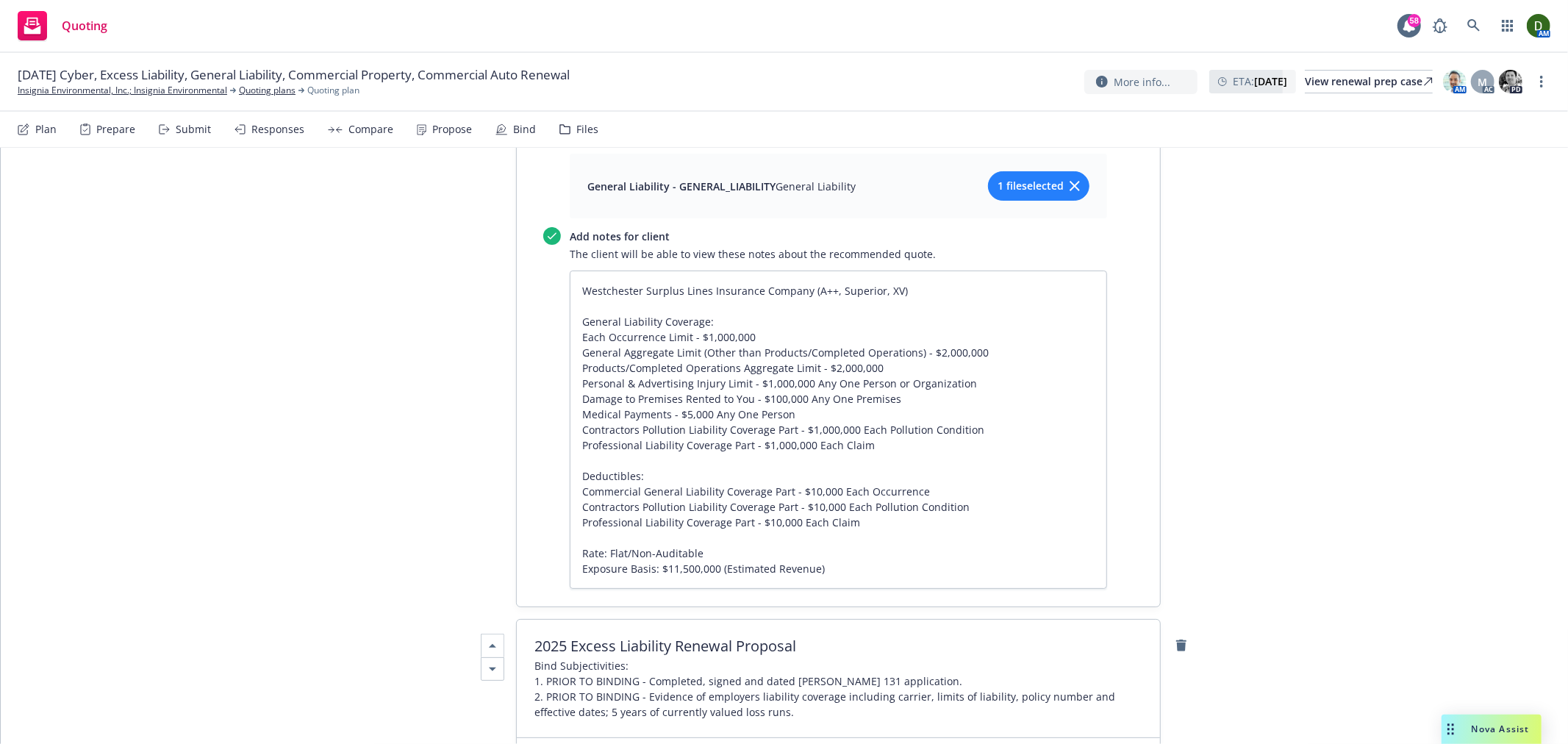
scroll to position [1552, 0]
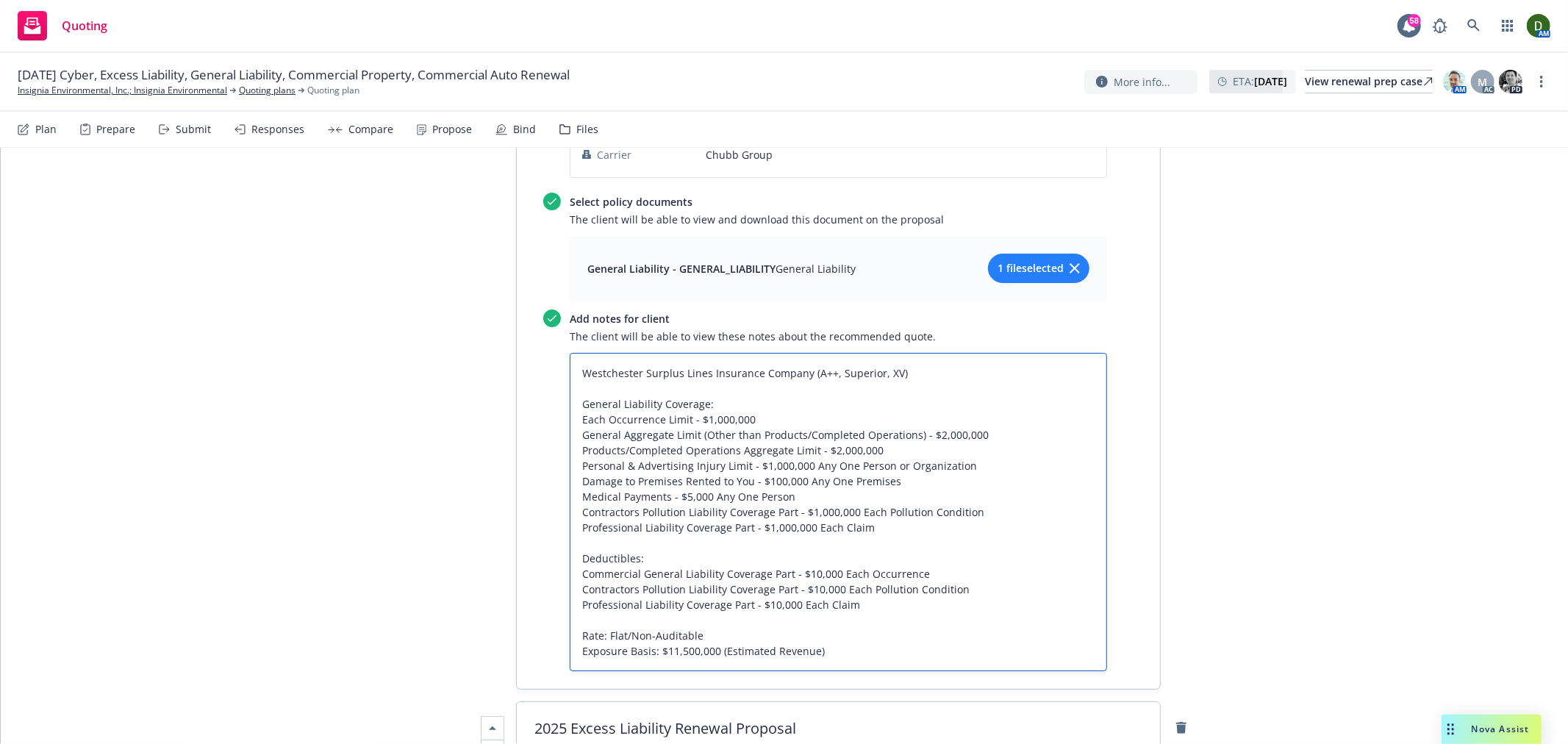
drag, startPoint x: 865, startPoint y: 531, endPoint x: 541, endPoint y: 326, distance: 383.4
click at [543, 326] on div "Add notes for client The client will be able to view these notes about the reco…" at bounding box center [824, 490] width 564 height 362
paste textarea "- $1,000,000 General Aggregate - $2,000,000 Products-Completed Operations Aggre…"
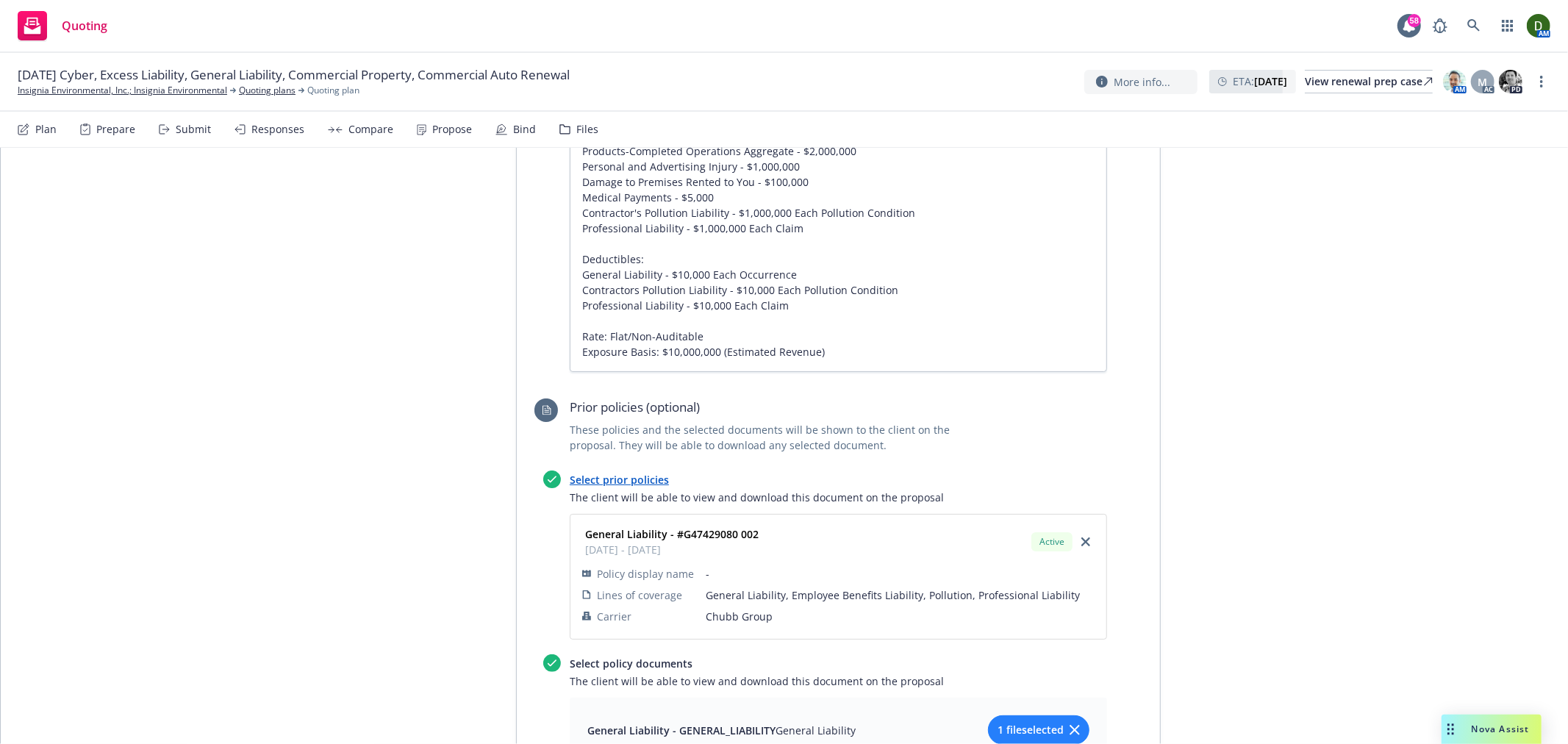
scroll to position [0, 0]
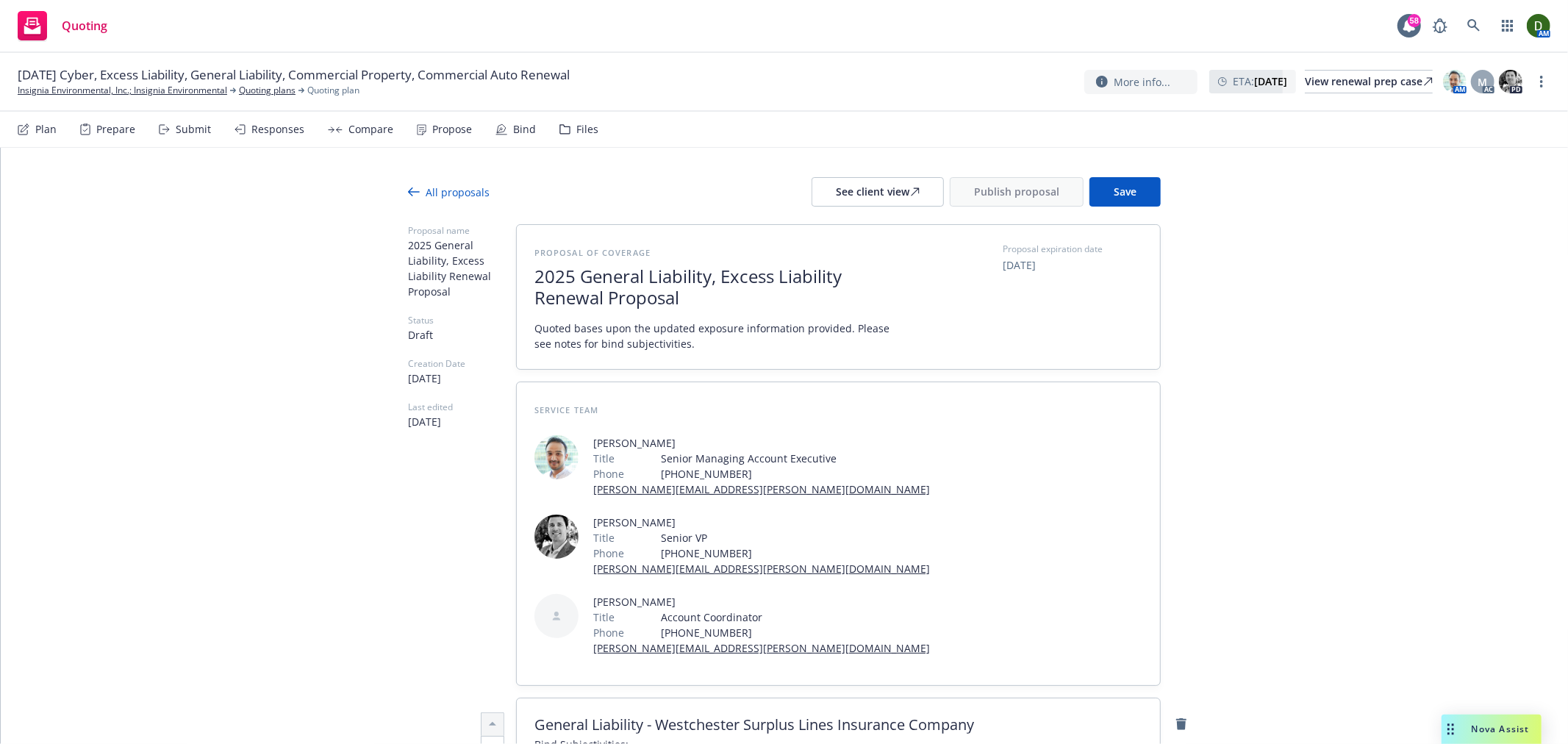
drag, startPoint x: 1223, startPoint y: 457, endPoint x: 1207, endPoint y: 230, distance: 227.6
click at [1113, 192] on span "Save" at bounding box center [1125, 191] width 22 height 14
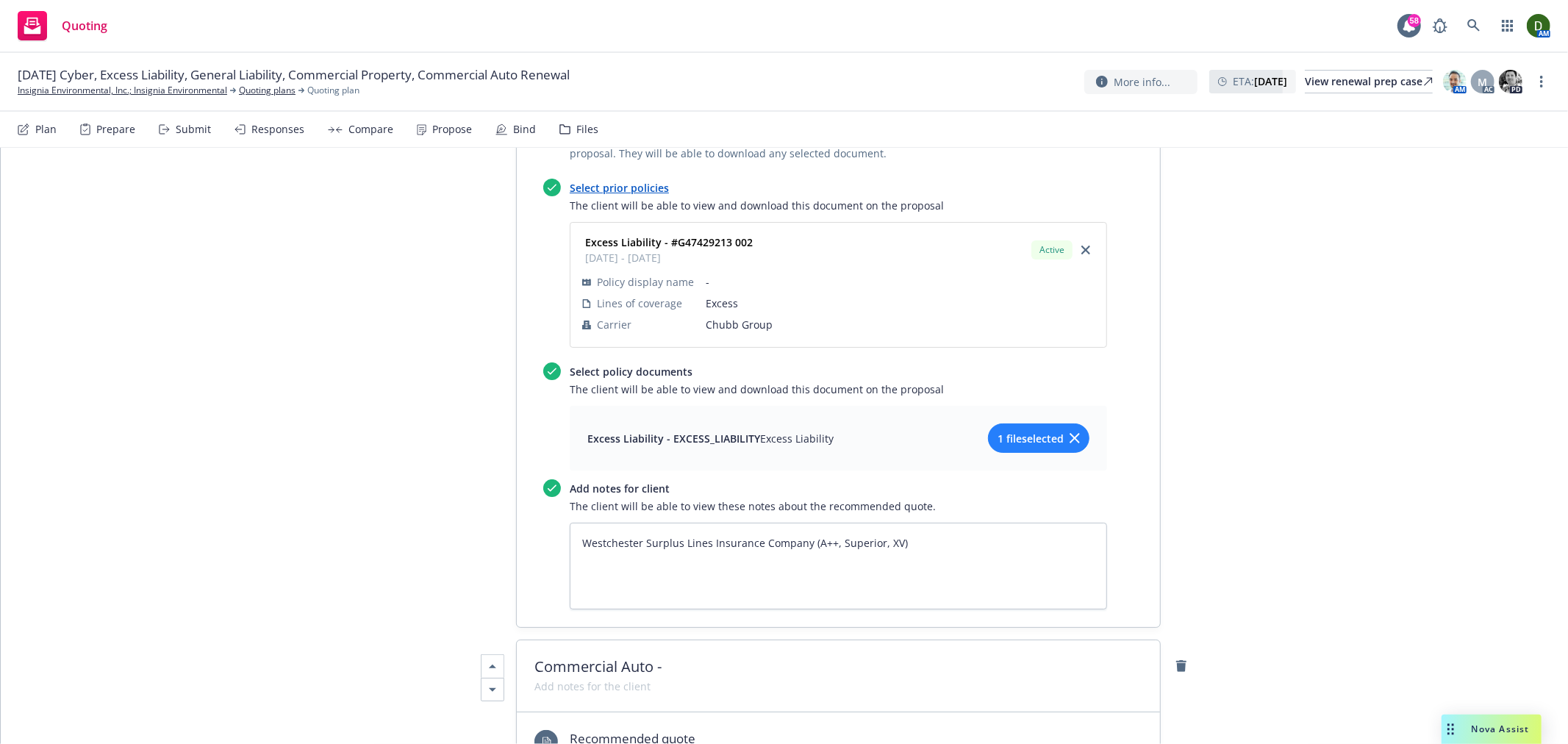
scroll to position [2697, 0]
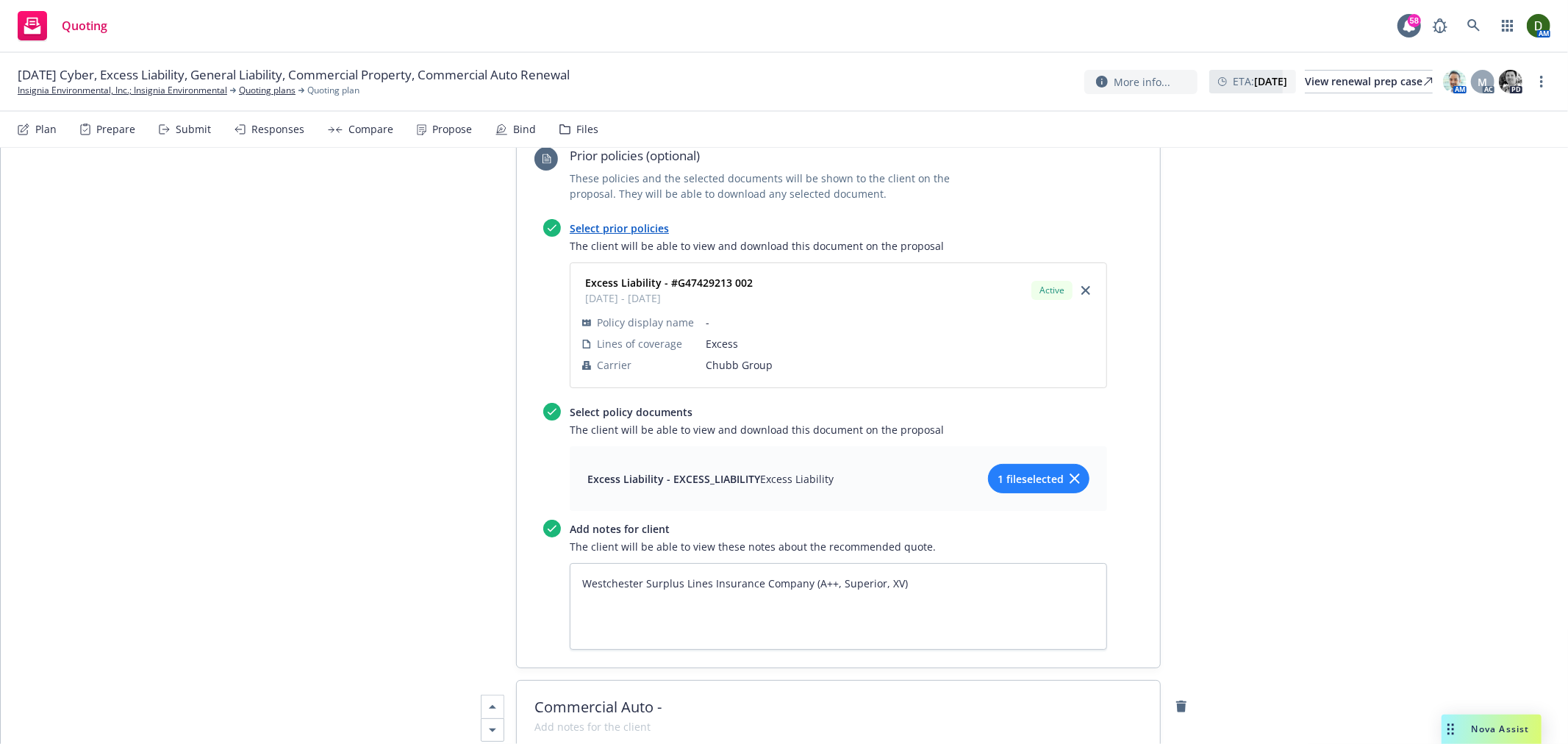
click at [1022, 471] on span "1 file selected" at bounding box center [1030, 479] width 66 height 16
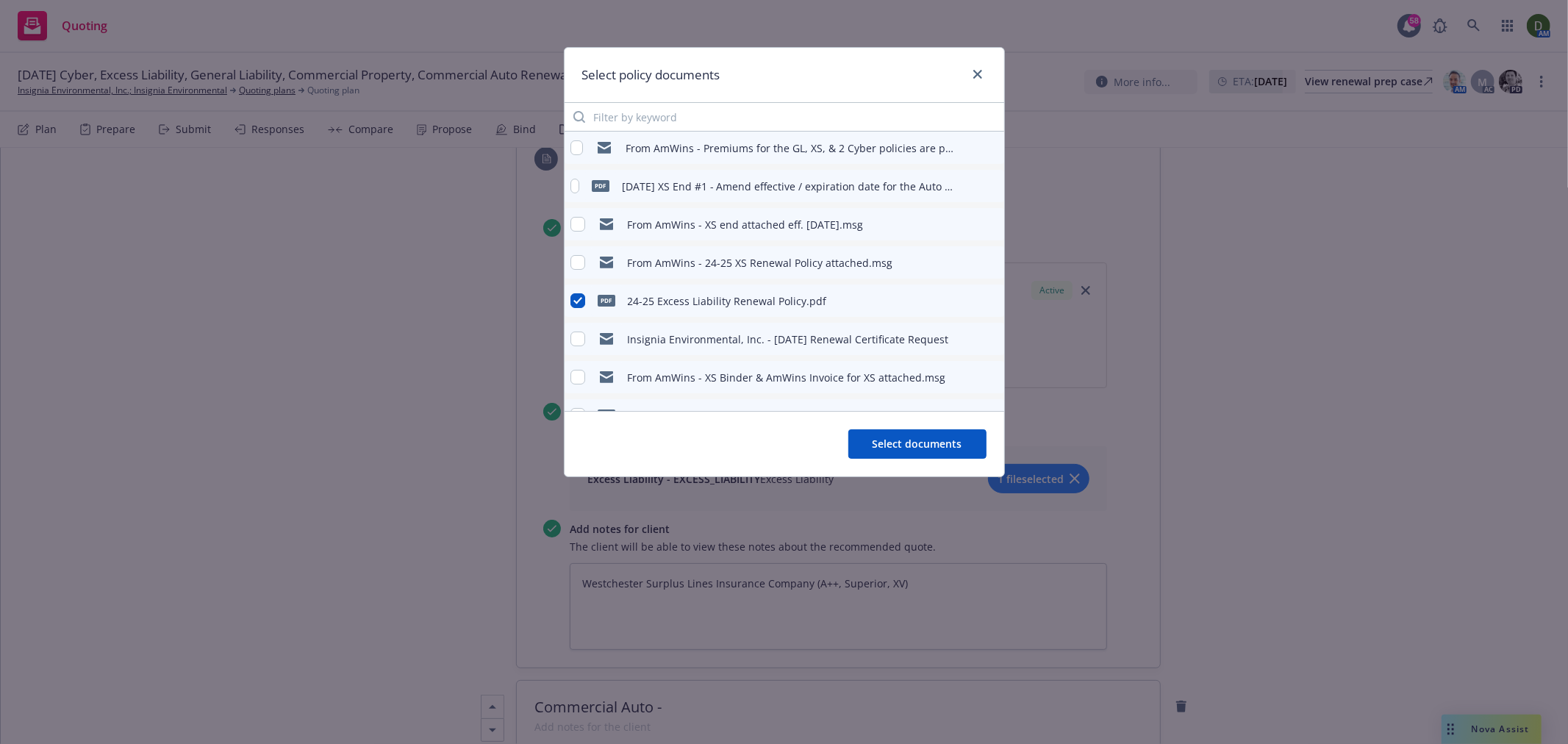
scroll to position [163, 0]
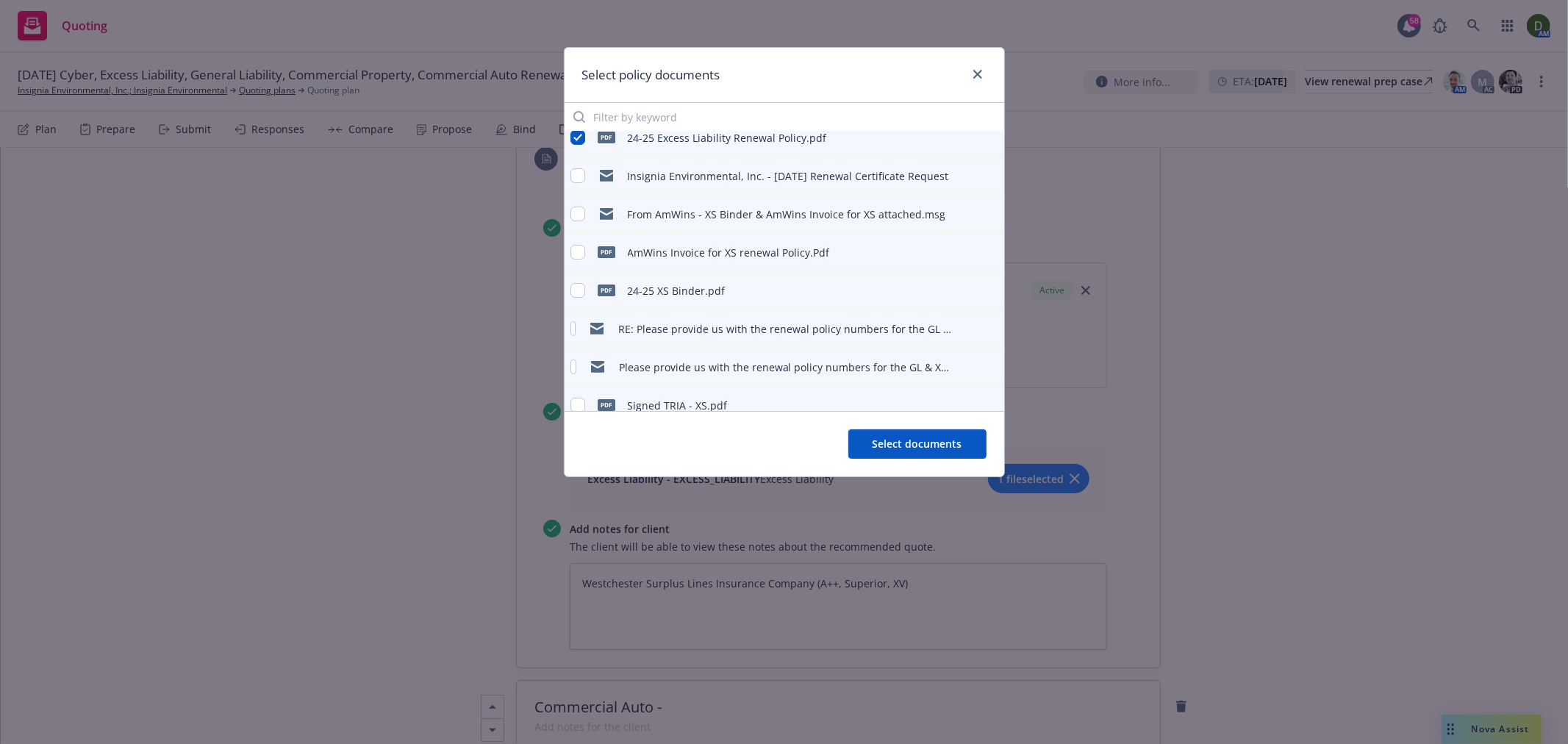
click at [985, 282] on button at bounding box center [991, 291] width 13 height 18
click at [983, 290] on icon "preview file" at bounding box center [990, 290] width 13 height 10
click at [982, 77] on link "close" at bounding box center [978, 74] width 18 height 18
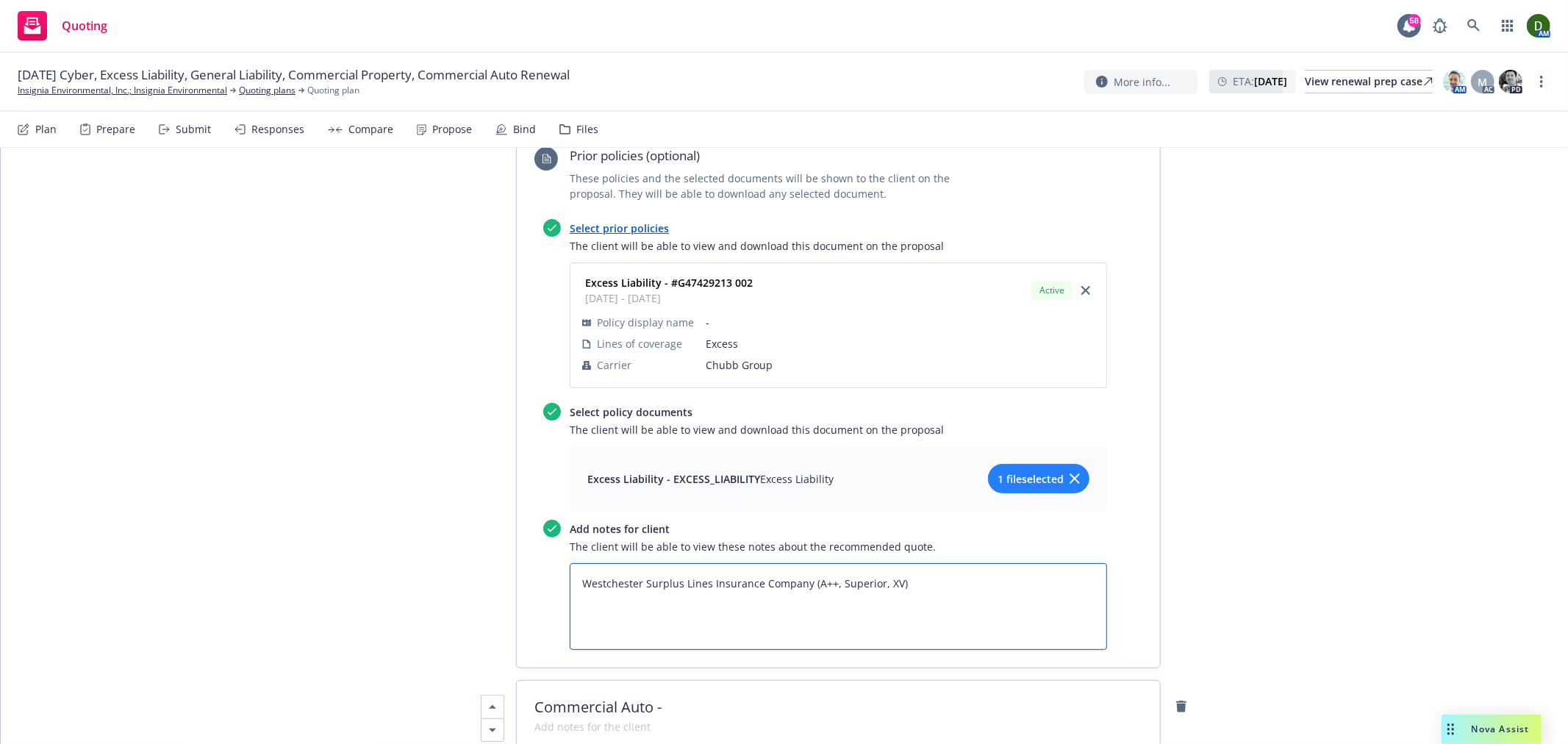
click at [967, 563] on textarea "Westchester Surplus Lines Insurance Company (A++, Superior, XV)" at bounding box center [839, 607] width 538 height 87
paste textarea "Each Occurrence; Each Claim; Each Pollution Condition - $10,000,000 General Agg…"
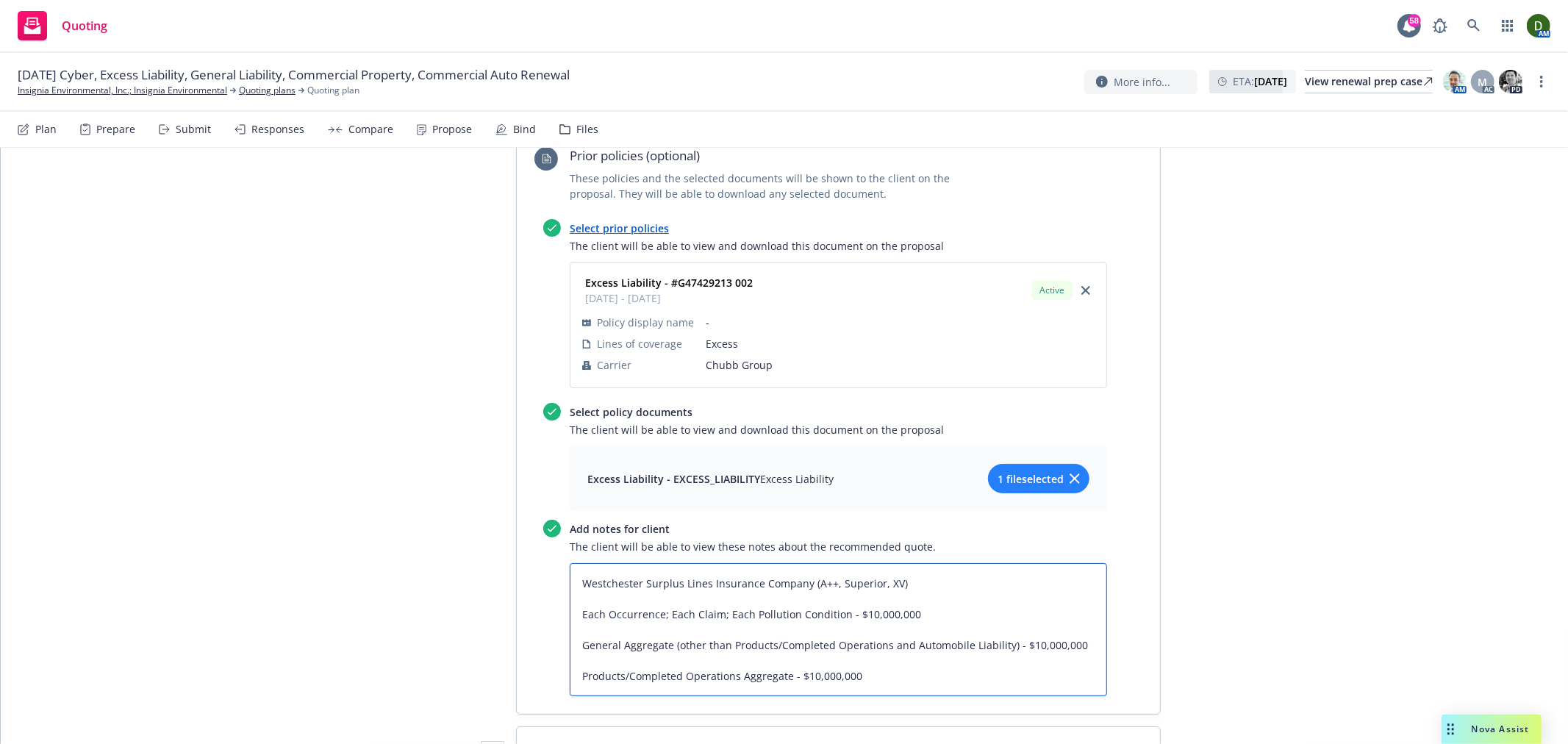
click at [780, 563] on textarea "Westchester Surplus Lines Insurance Company (A++, Superior, XV) Each Occurrence…" at bounding box center [839, 630] width 538 height 133
click at [626, 563] on textarea "Westchester Surplus Lines Insurance Company (A++, Superior, XV) Each Occurrence…" at bounding box center [839, 622] width 538 height 118
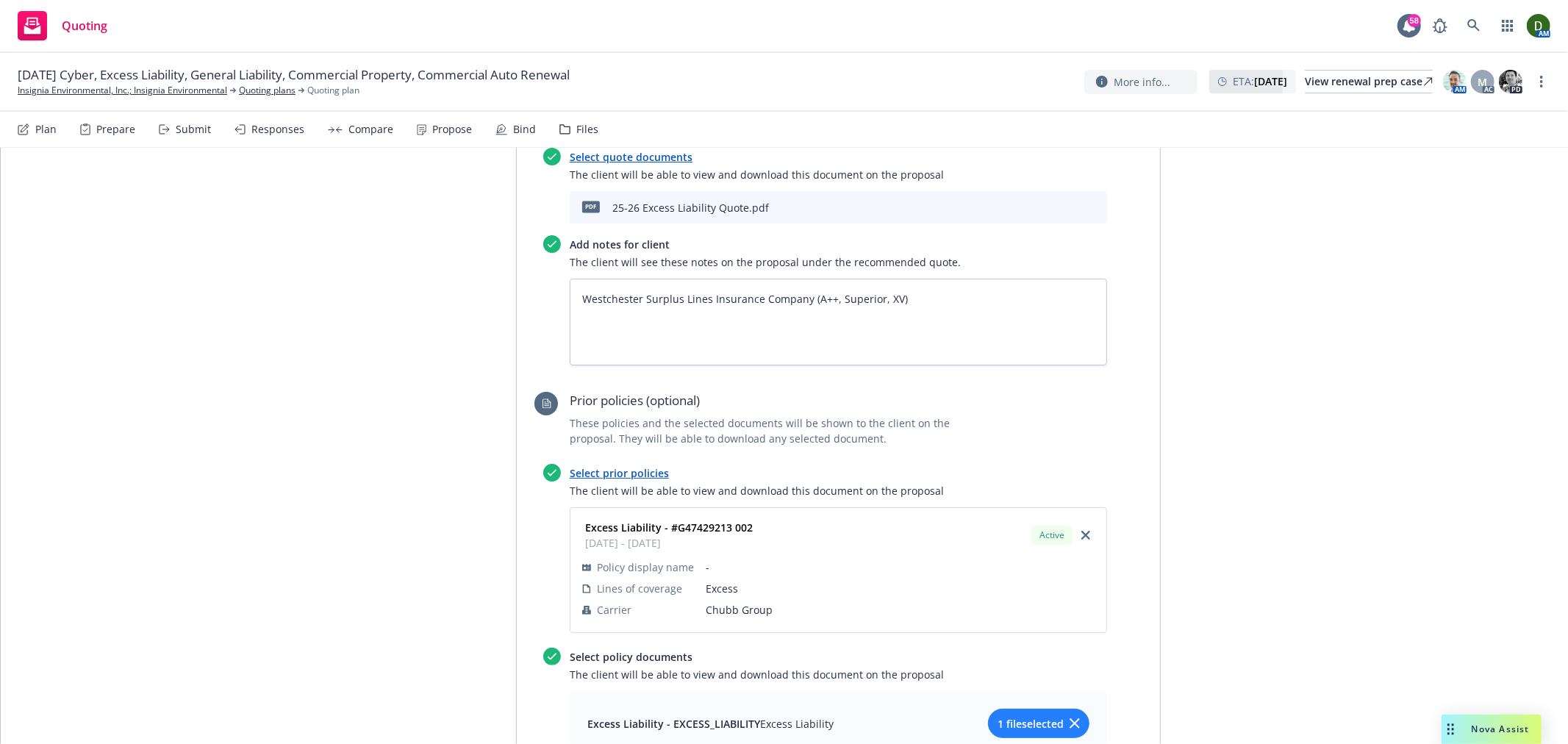
scroll to position [2124, 0]
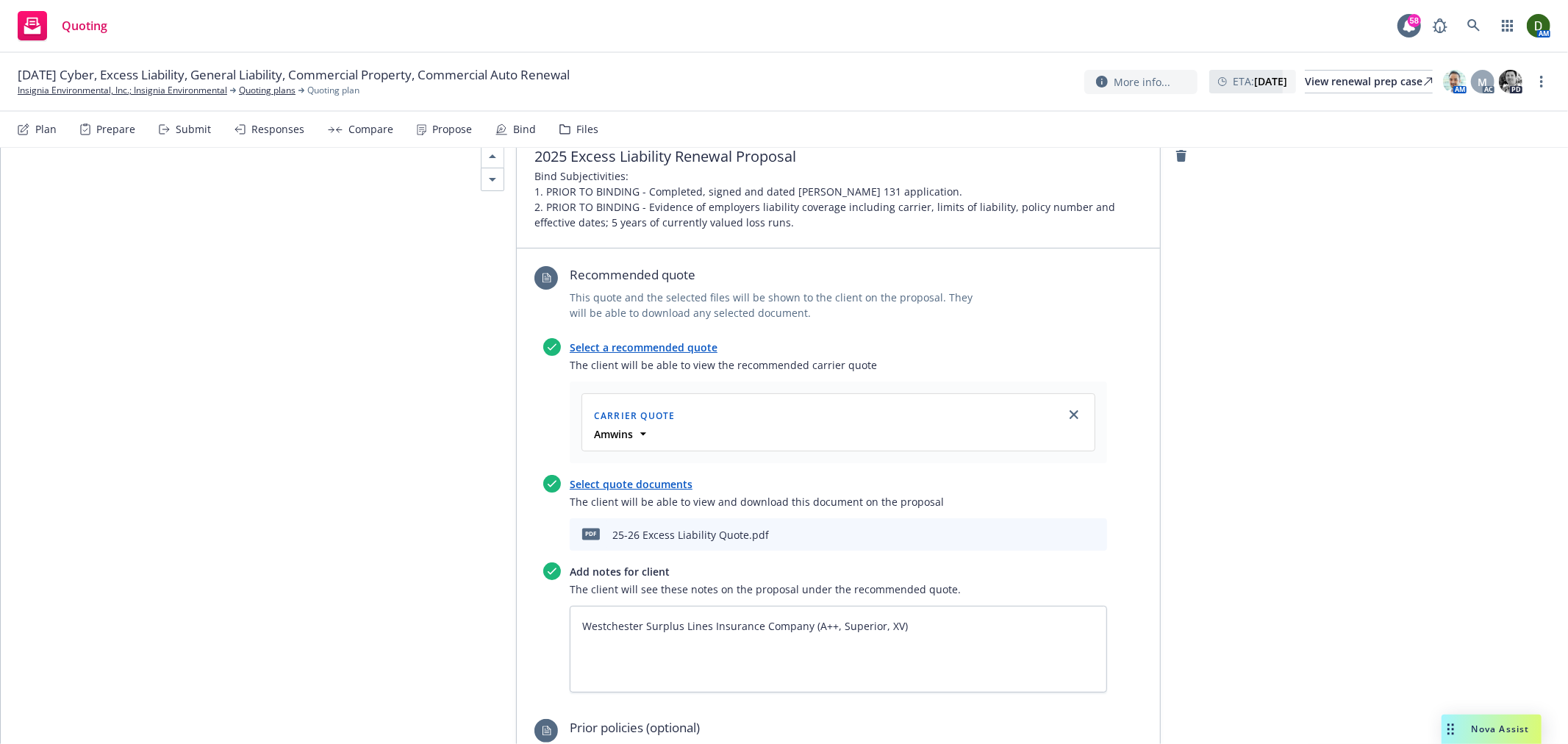
click at [1063, 529] on icon "preview file" at bounding box center [1069, 534] width 13 height 10
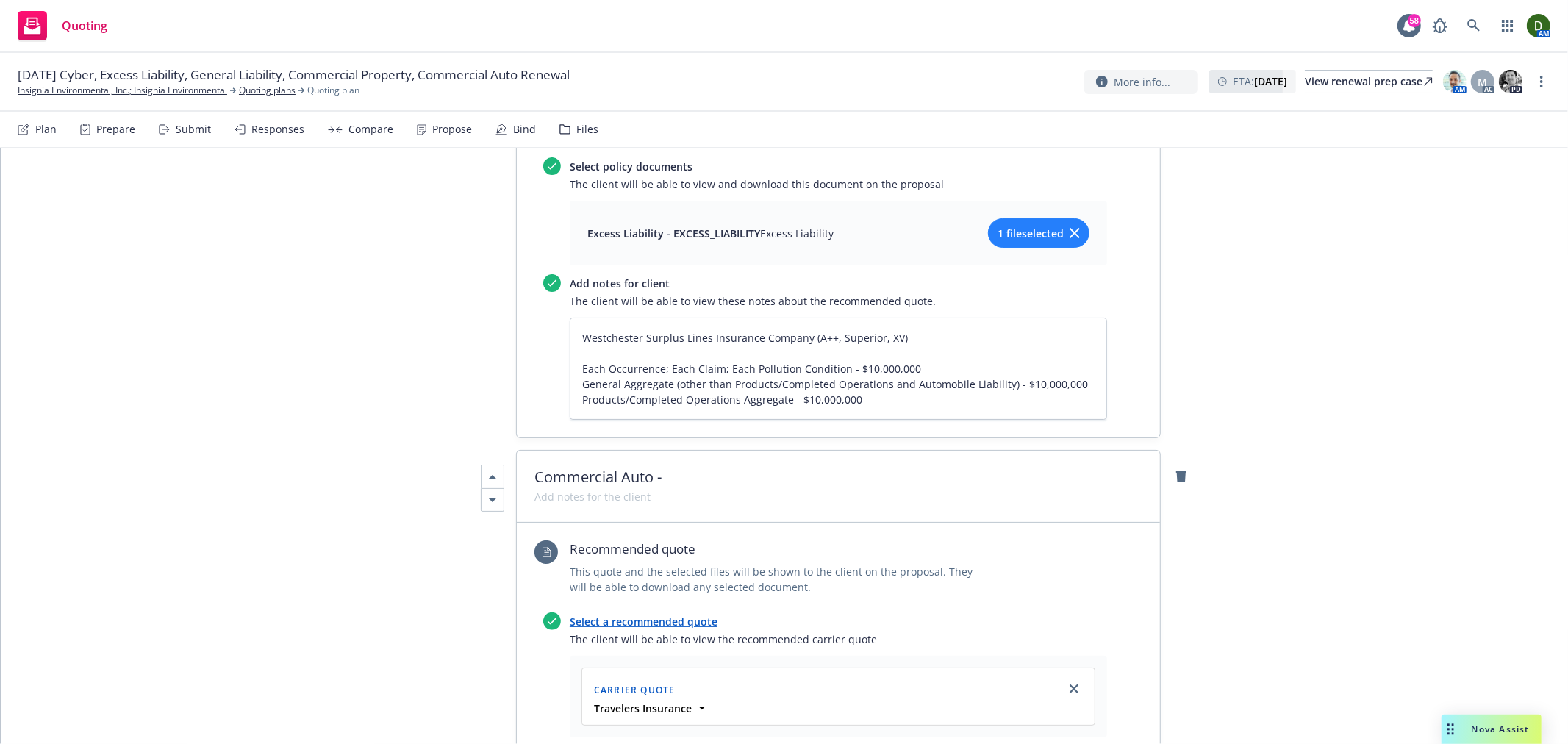
scroll to position [2778, 0]
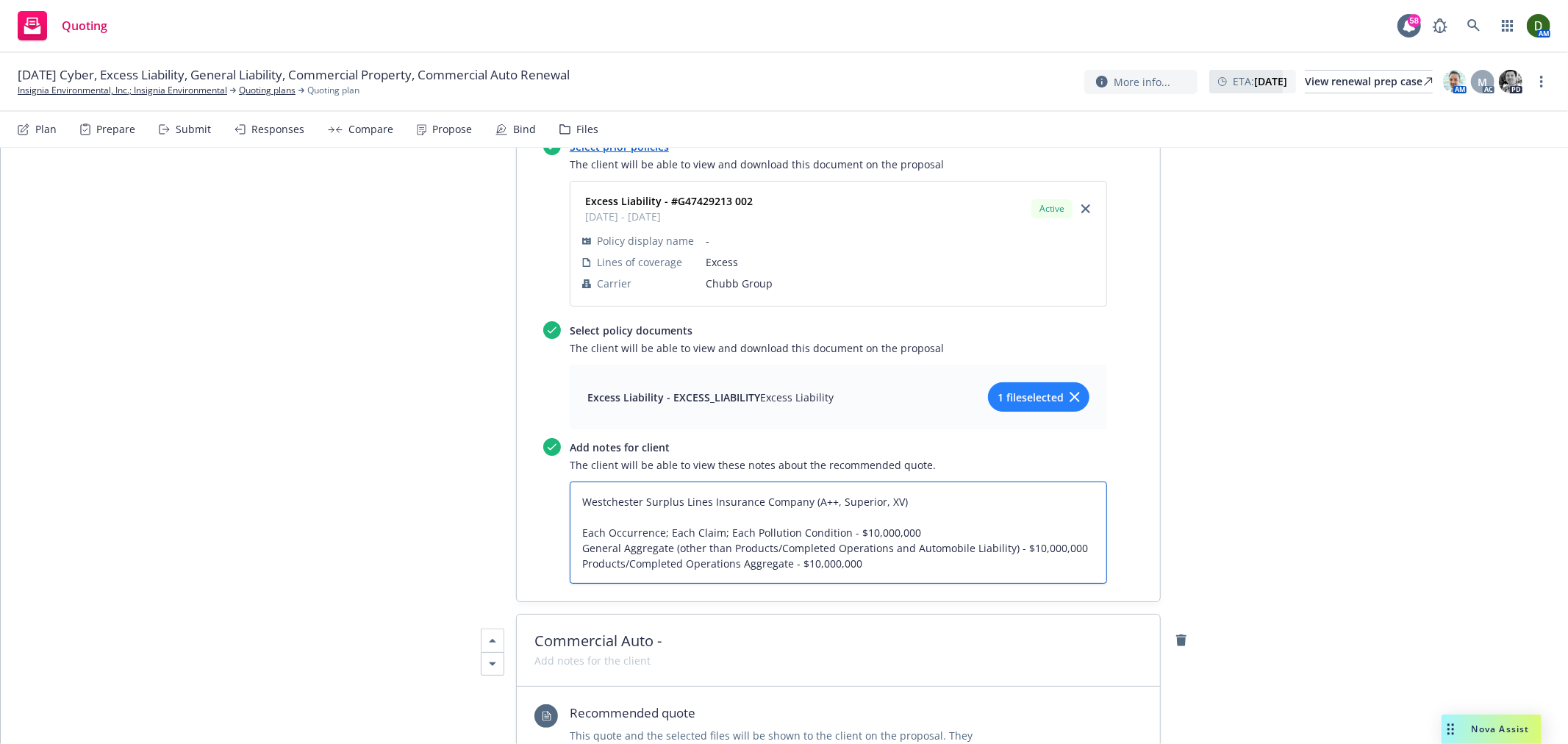
drag, startPoint x: 887, startPoint y: 483, endPoint x: 531, endPoint y: 460, distance: 356.7
click at [543, 460] on div "Add notes for client The client will be able to view these notes about the reco…" at bounding box center [824, 511] width 564 height 145
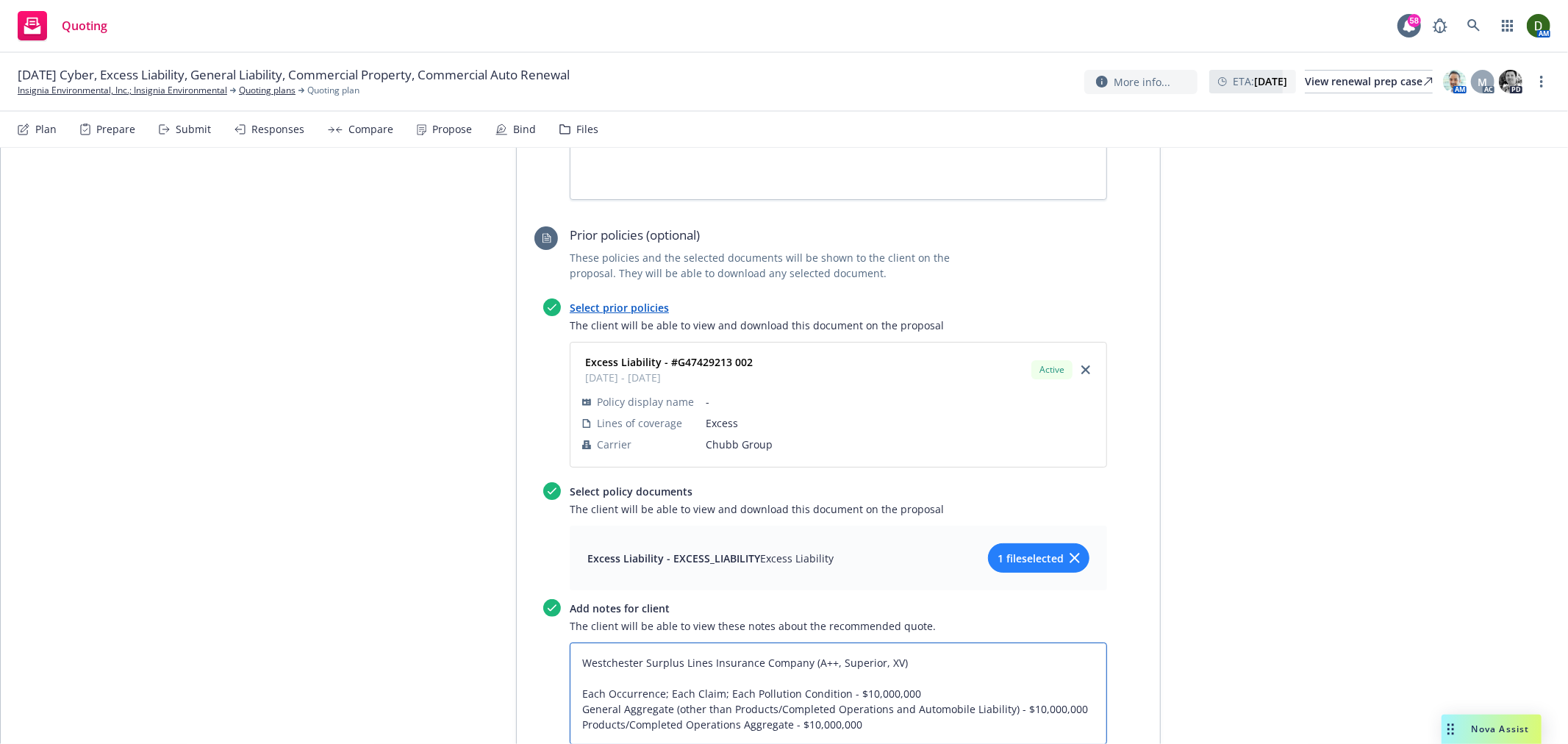
scroll to position [2370, 0]
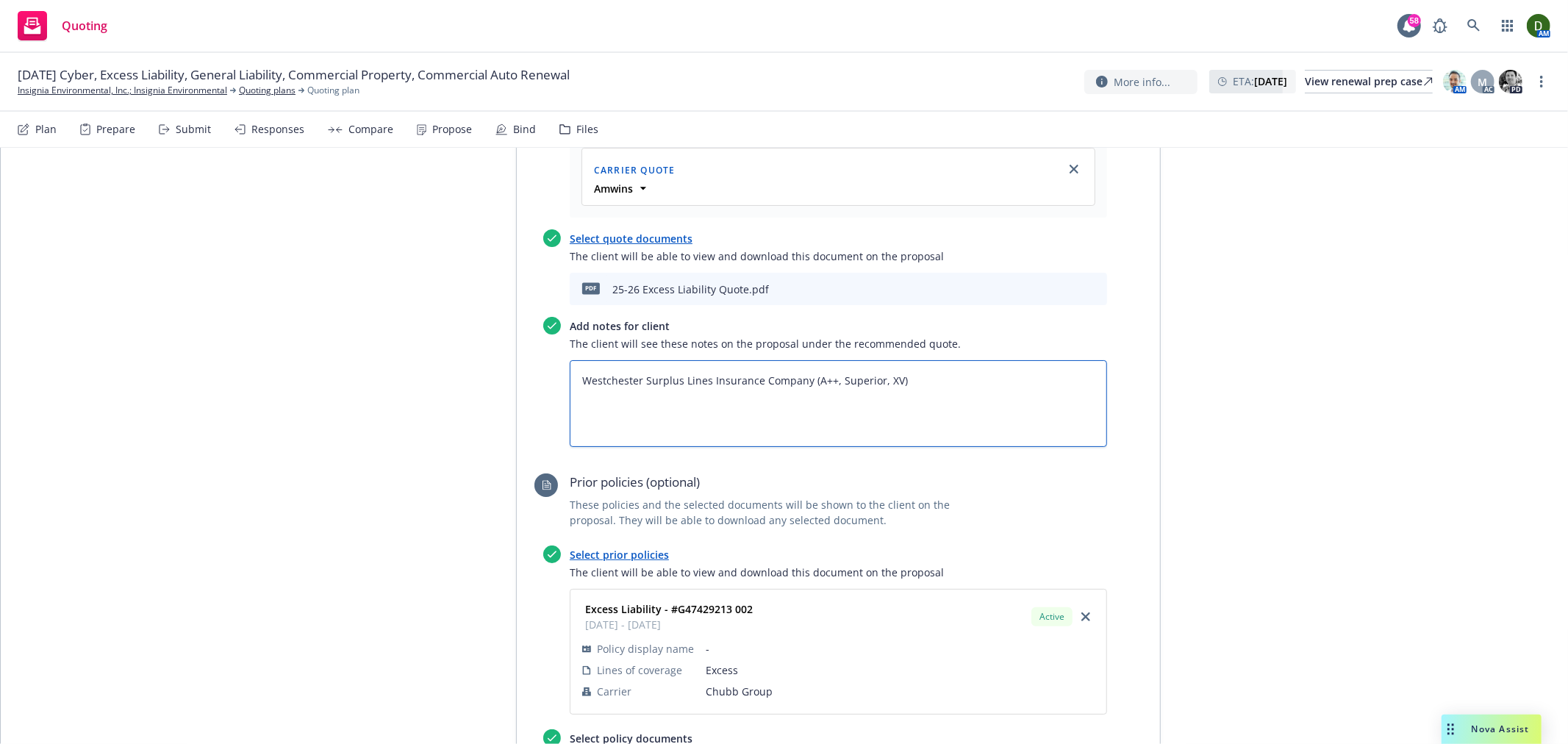
click at [703, 366] on textarea "Westchester Surplus Lines Insurance Company (A++, Superior, XV)" at bounding box center [839, 404] width 538 height 87
click at [1018, 360] on textarea "Westchester Surplus Lines Insurance Company (A++, Superior, XV)" at bounding box center [839, 404] width 538 height 87
paste textarea "Each Occurrence; Each Claim; Each Pollution Condition - $10,000,000 General Agg…"
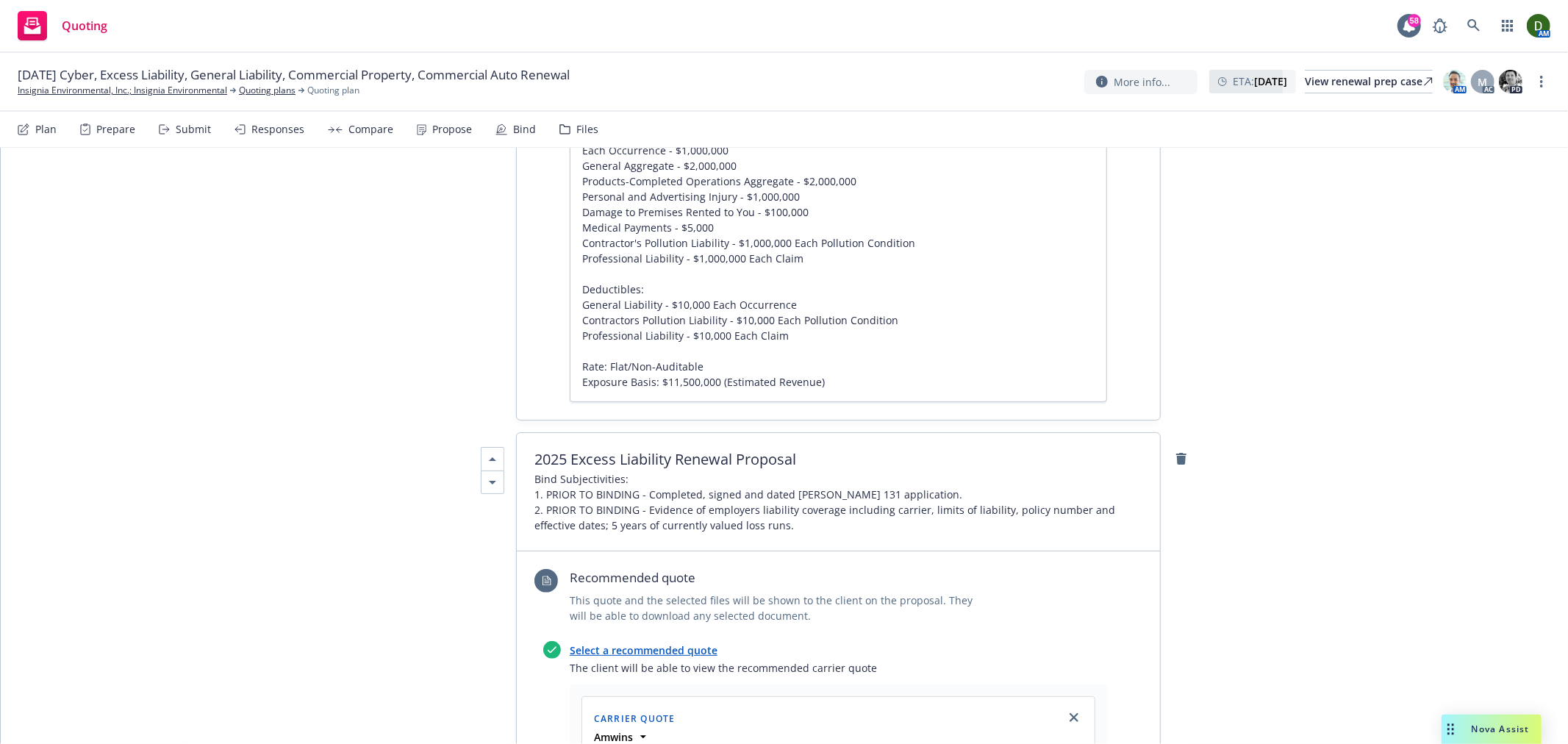
scroll to position [809, 0]
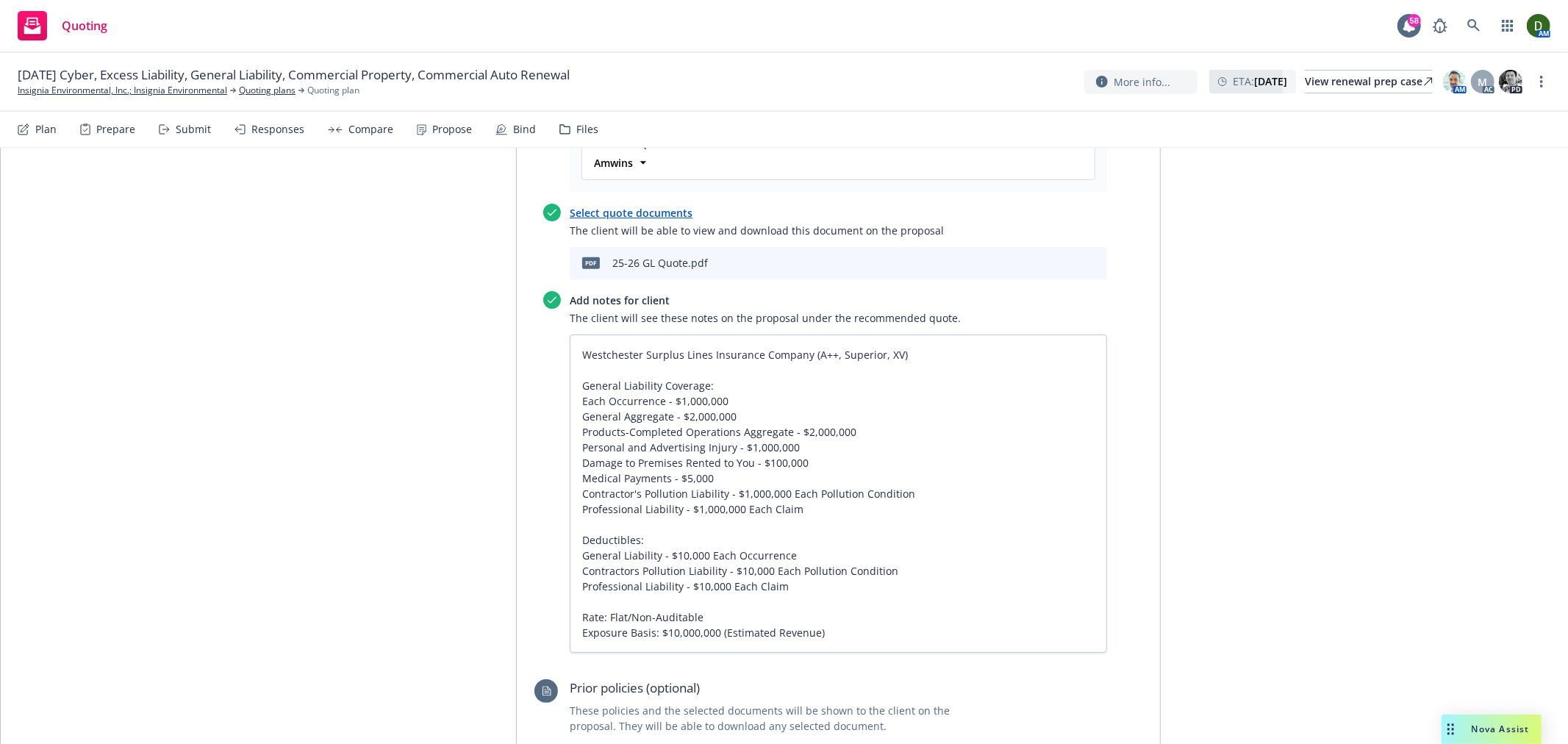
drag, startPoint x: 1298, startPoint y: 458, endPoint x: 1218, endPoint y: 199, distance: 271.1
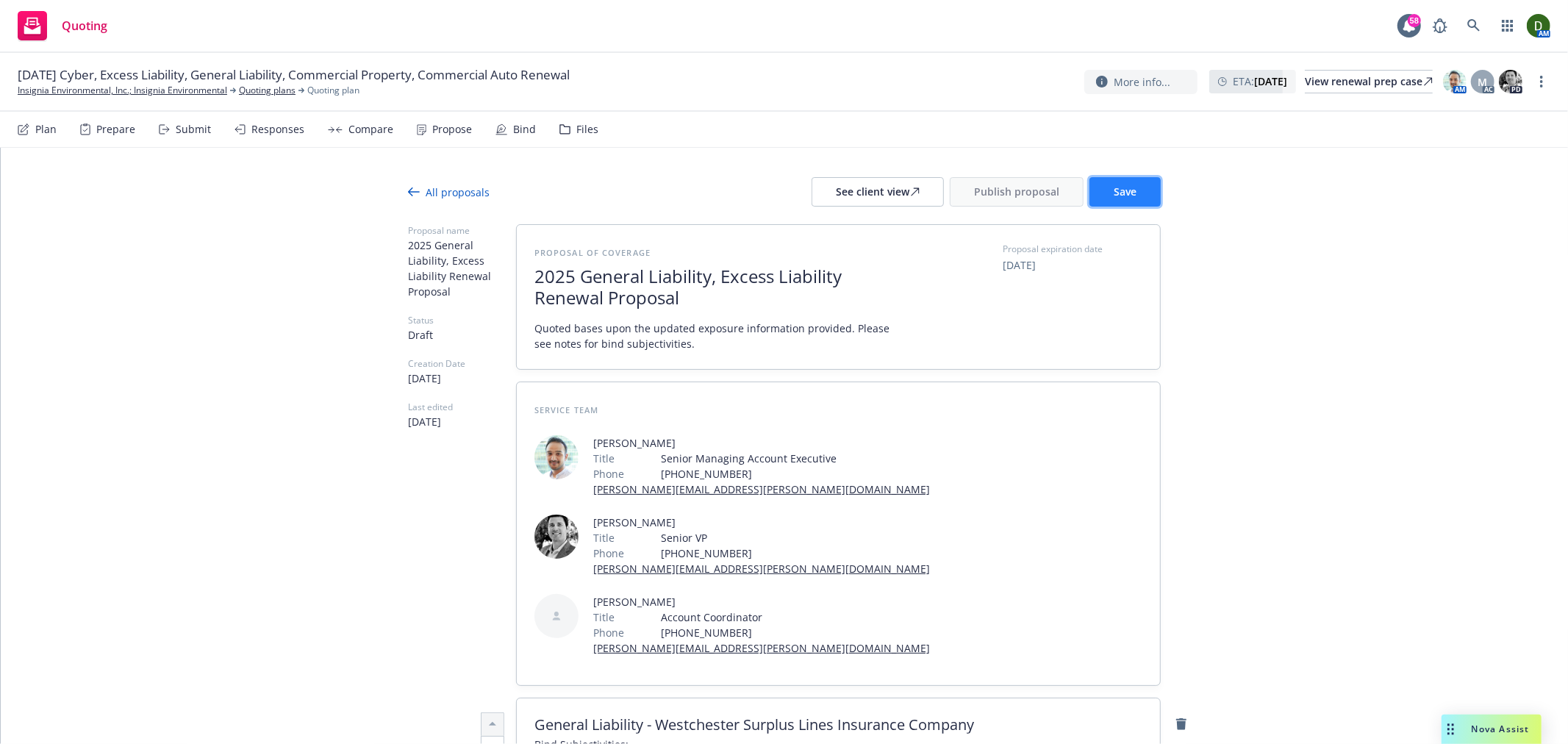
click at [1139, 193] on button "Save" at bounding box center [1125, 192] width 71 height 29
click at [860, 184] on div "See client view" at bounding box center [878, 192] width 84 height 28
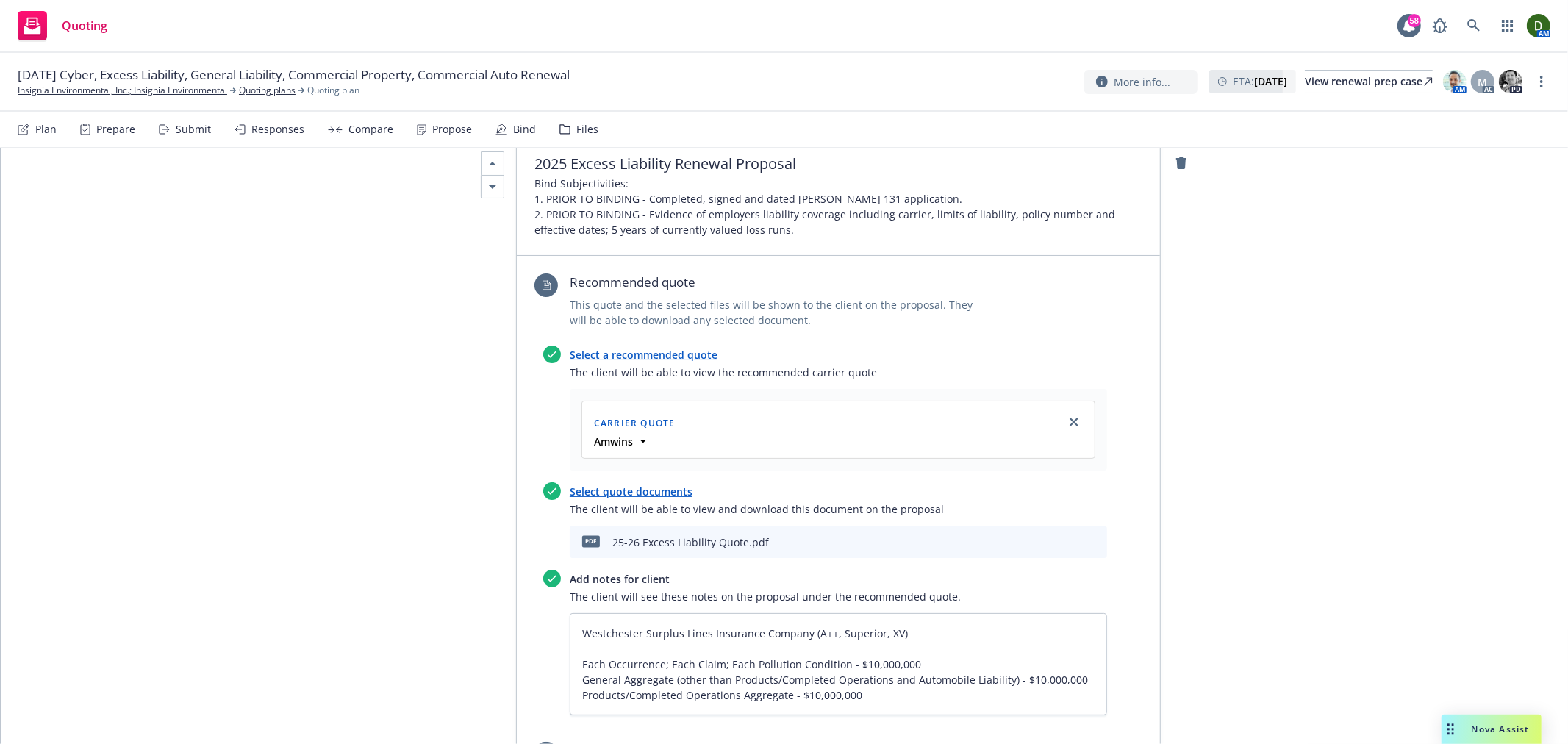
scroll to position [2207, 0]
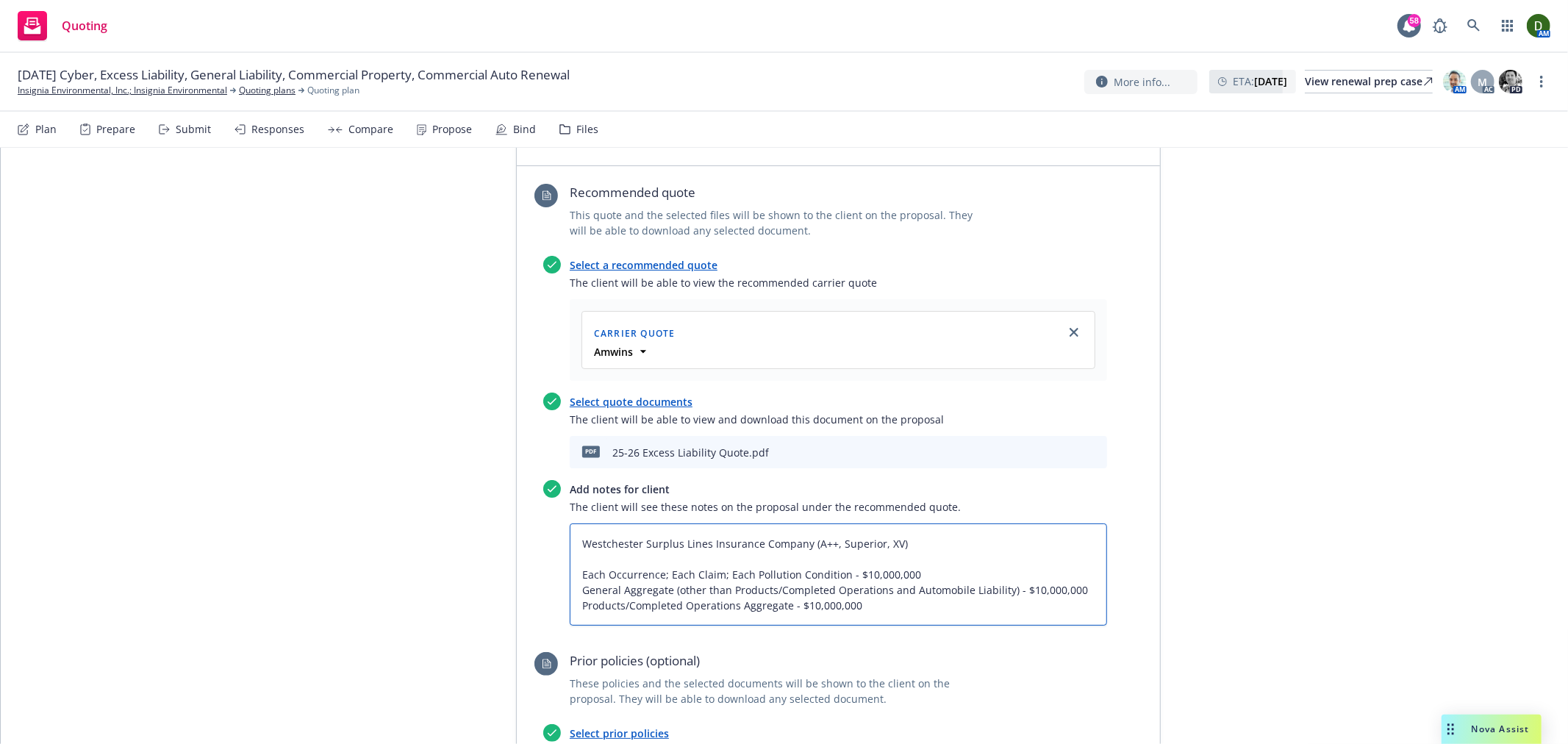
click at [625, 524] on textarea "Westchester Surplus Lines Insurance Company (A++, Superior, XV) Each Occurrence…" at bounding box center [839, 575] width 538 height 102
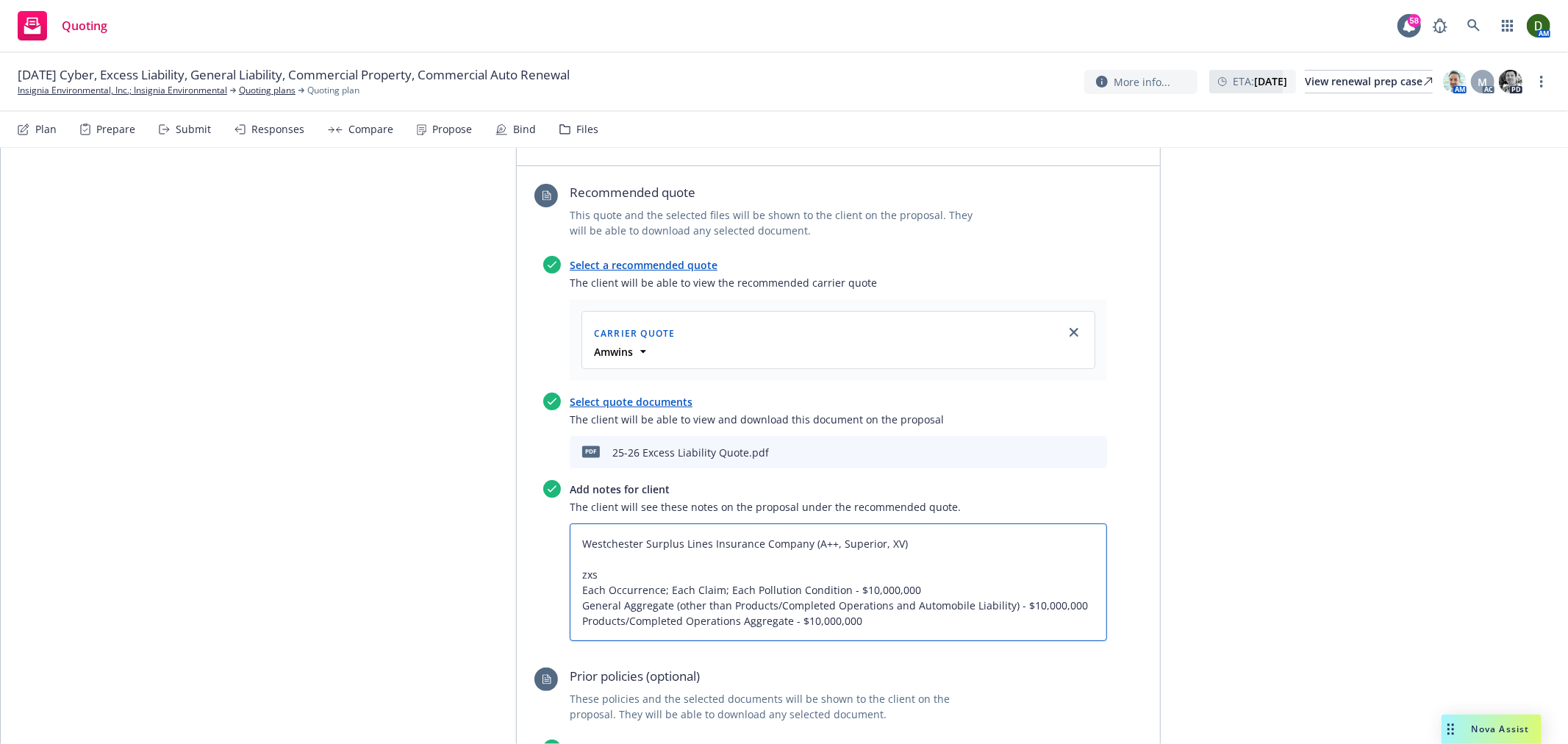
paste textarea "Excess Liability"
click at [640, 524] on textarea "Westchester Surplus Lines Insurance Company (A++, Superior, XV) Excess Liabilit…" at bounding box center [839, 582] width 538 height 118
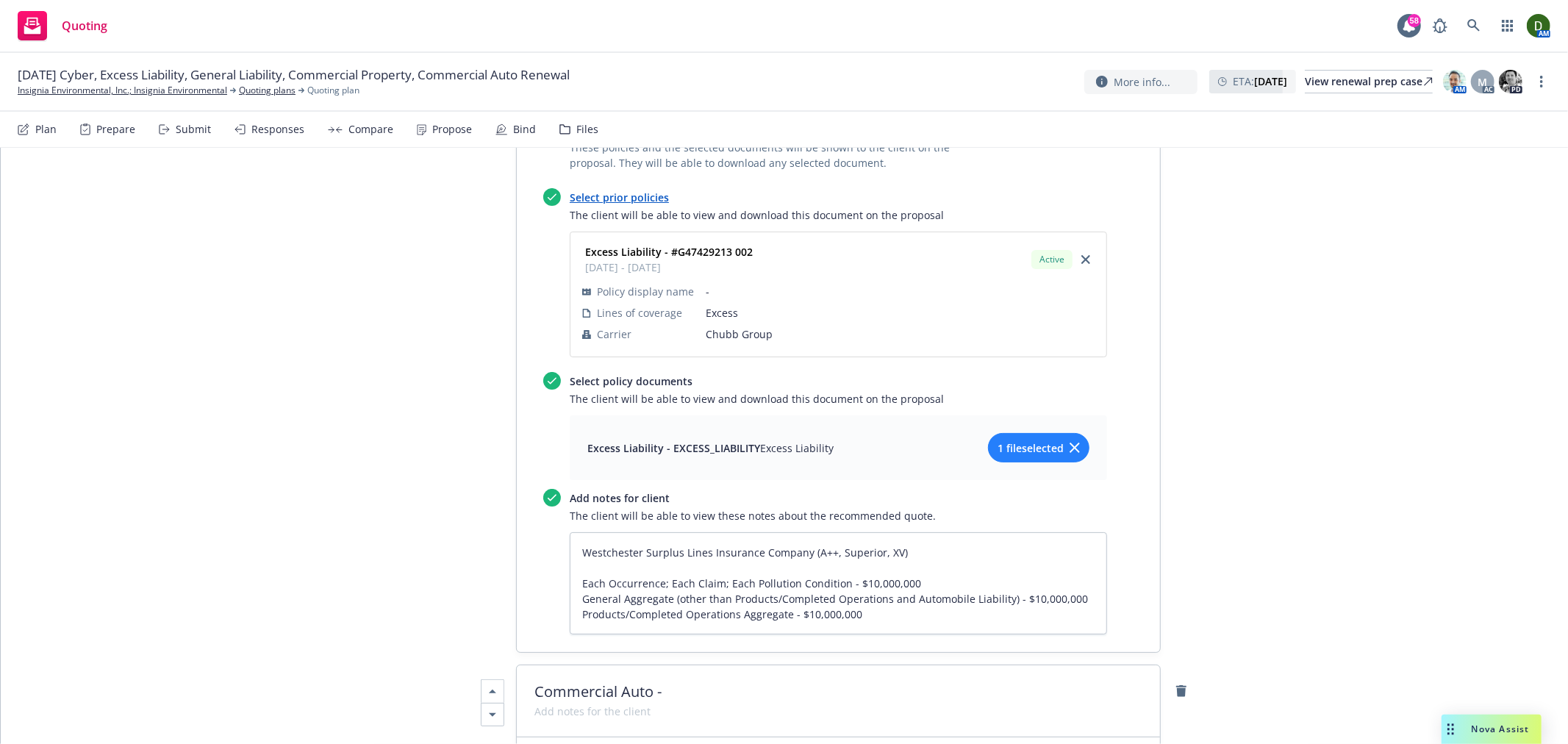
scroll to position [2778, 0]
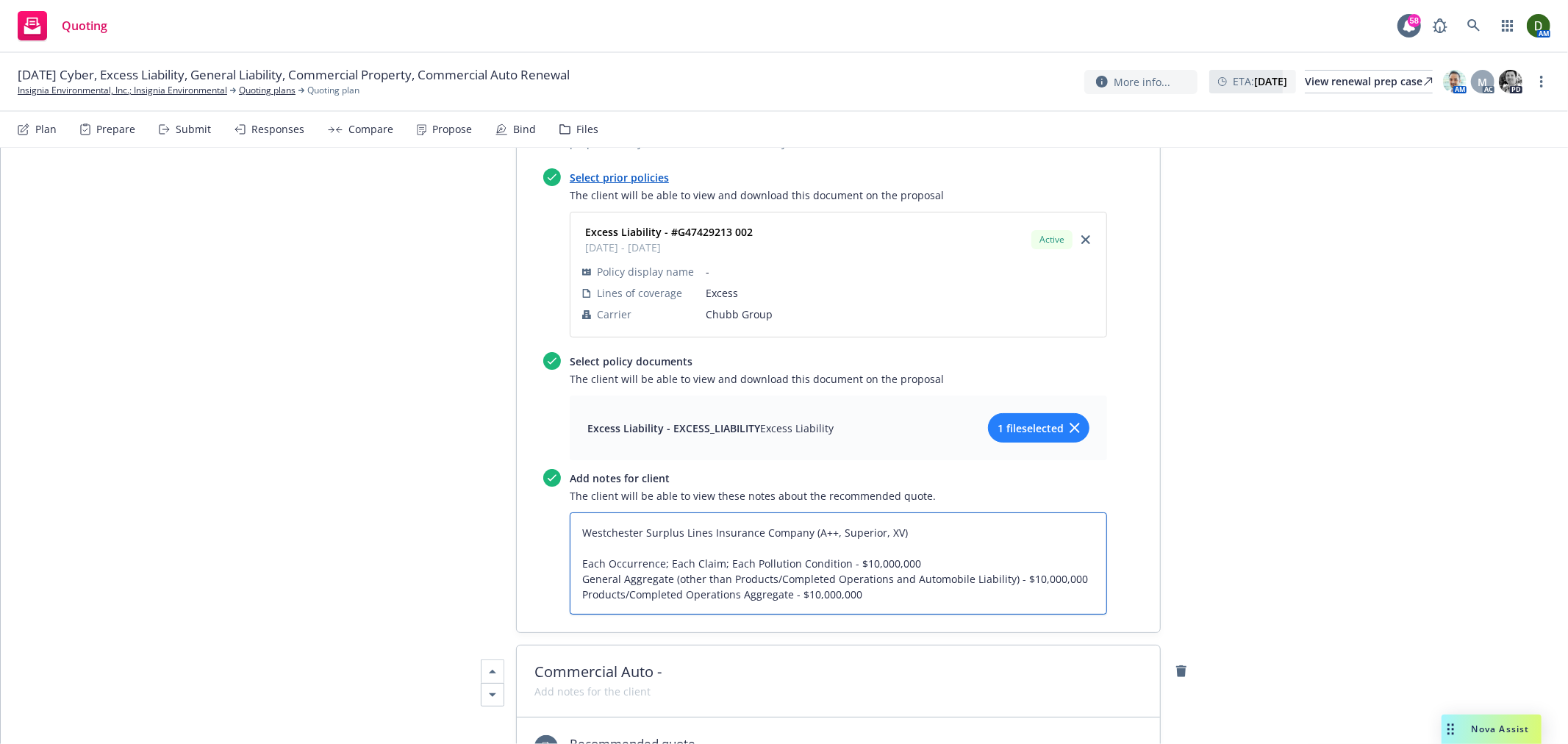
click at [665, 512] on textarea "Westchester Surplus Lines Insurance Company (A++, Superior, XV) Each Occurrence…" at bounding box center [839, 563] width 538 height 102
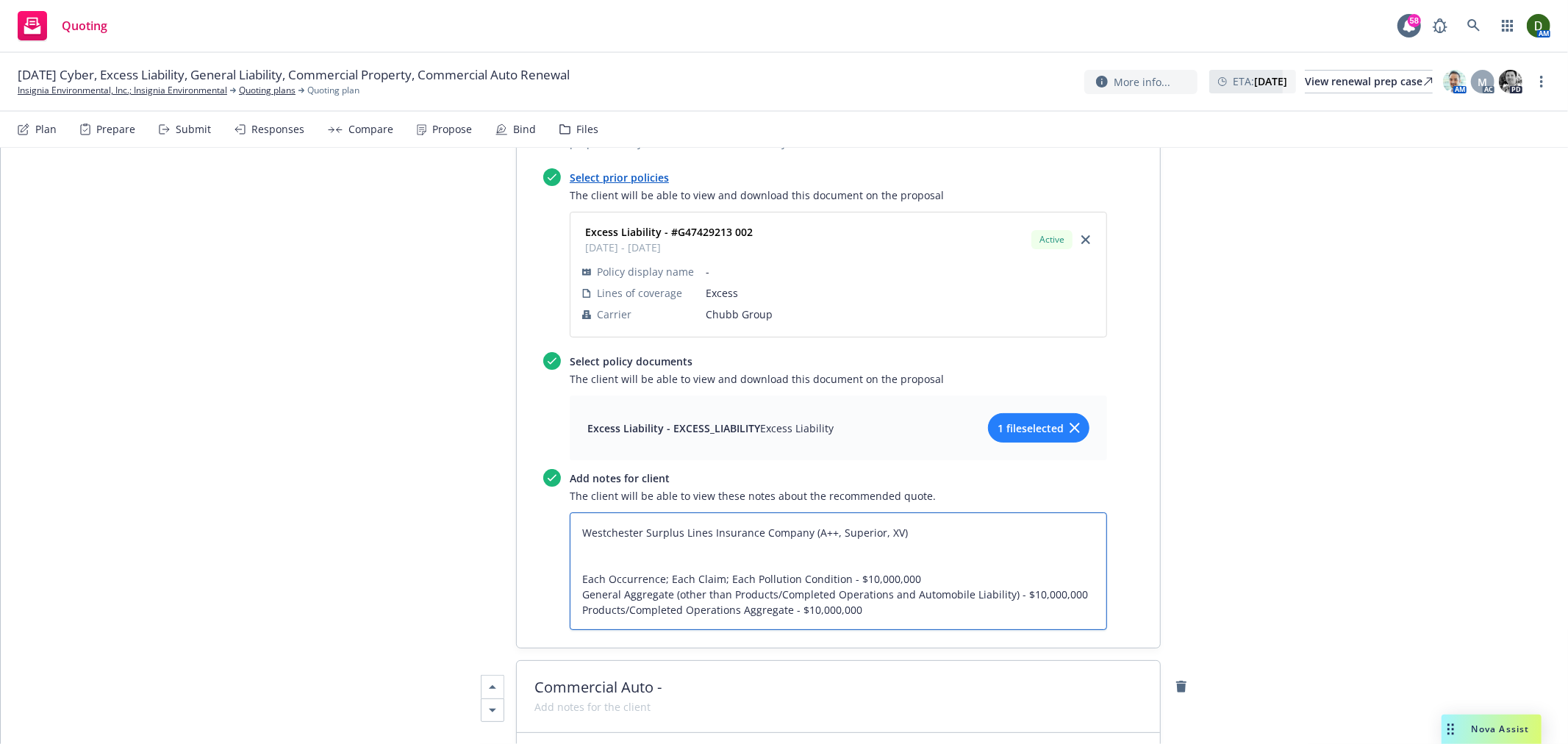
paste textarea "Excess Liability Coverage:"
click at [368, 486] on div "All proposals See client view Publish proposal Save Proposal name 2025 General …" at bounding box center [784, 163] width 1567 height 5585
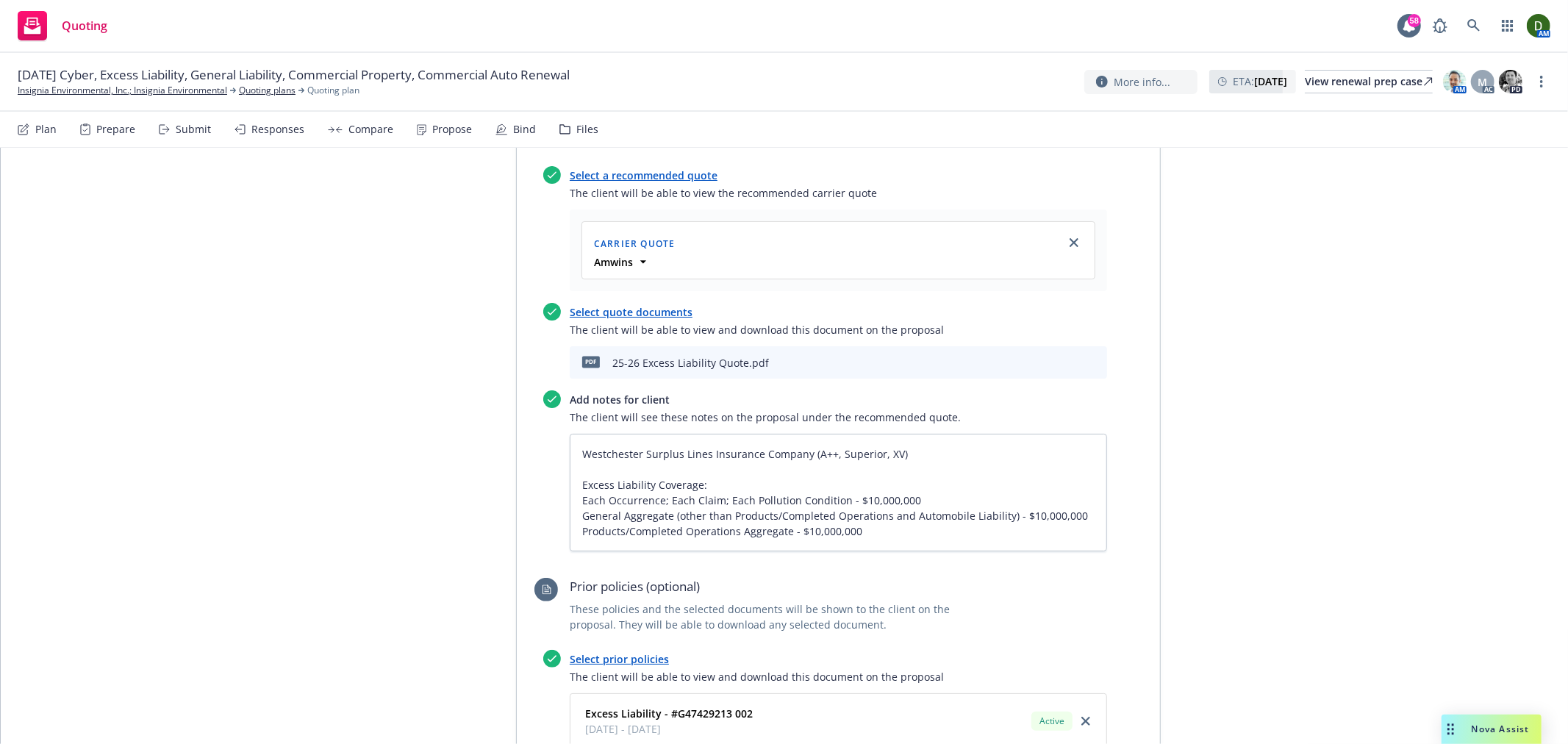
scroll to position [2207, 0]
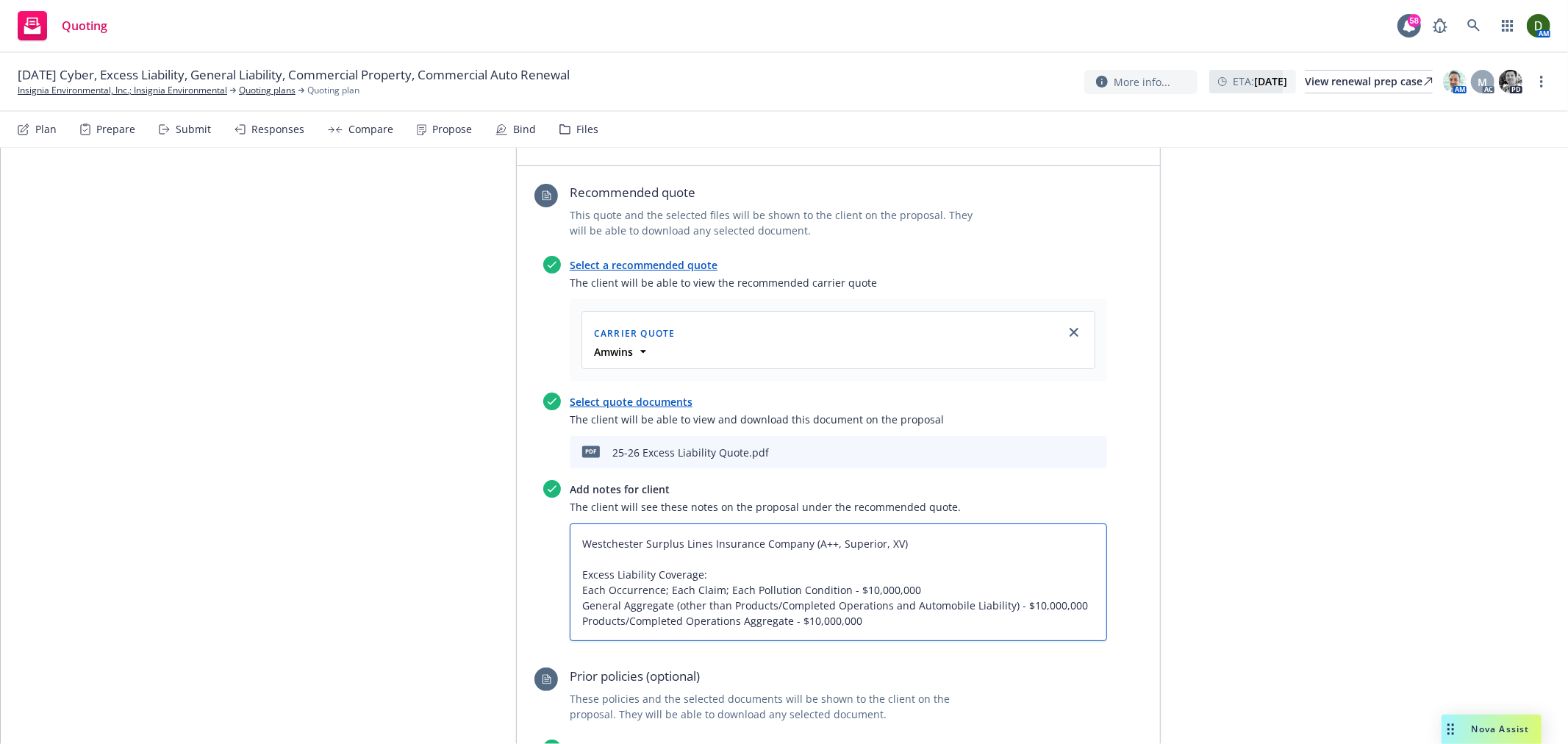
drag, startPoint x: 791, startPoint y: 460, endPoint x: 424, endPoint y: 444, distance: 367.3
click at [424, 444] on div "Proposal name 2025 General Liability, Excess Liability Renewal Proposal Status …" at bounding box center [784, 728] width 753 height 5420
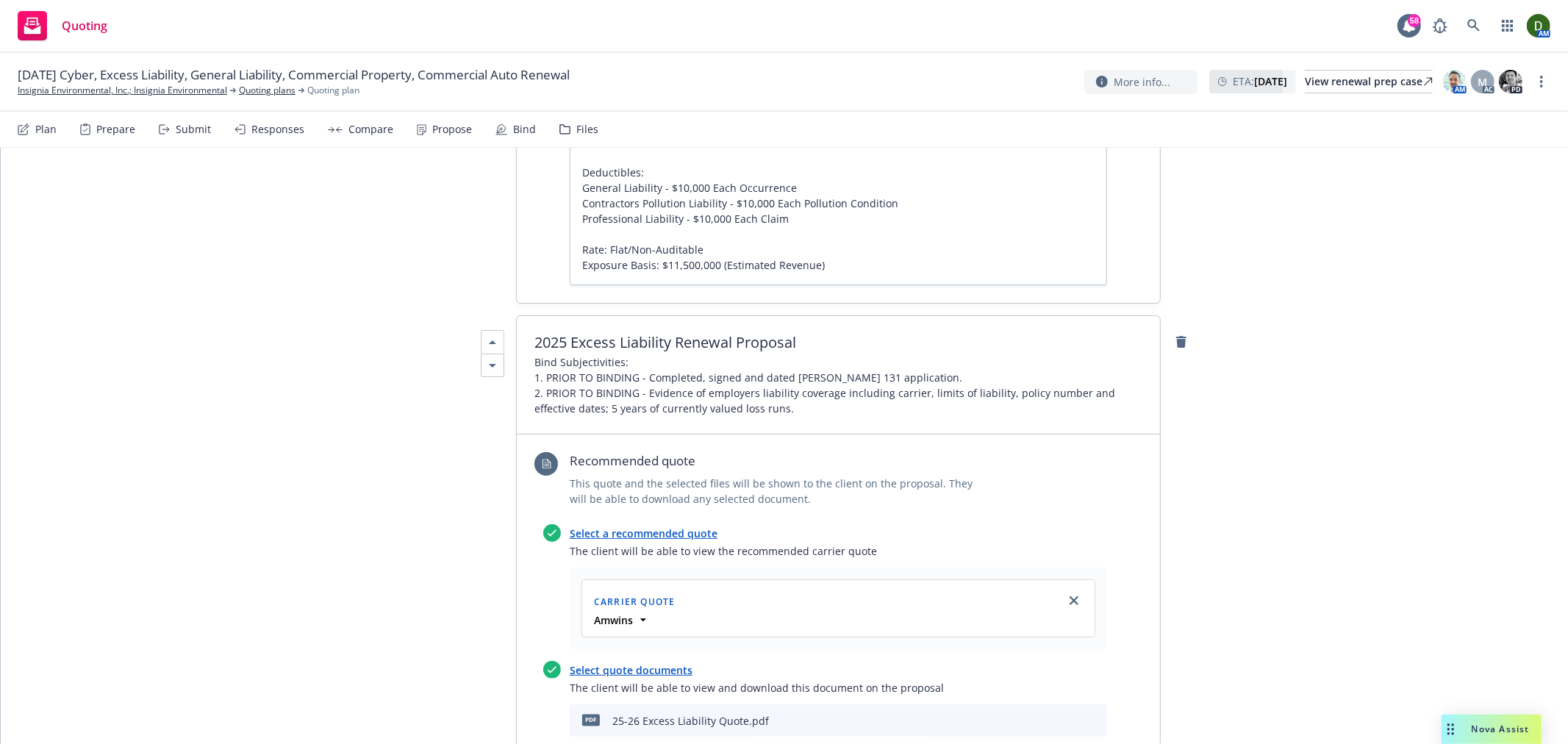
scroll to position [1716, 0]
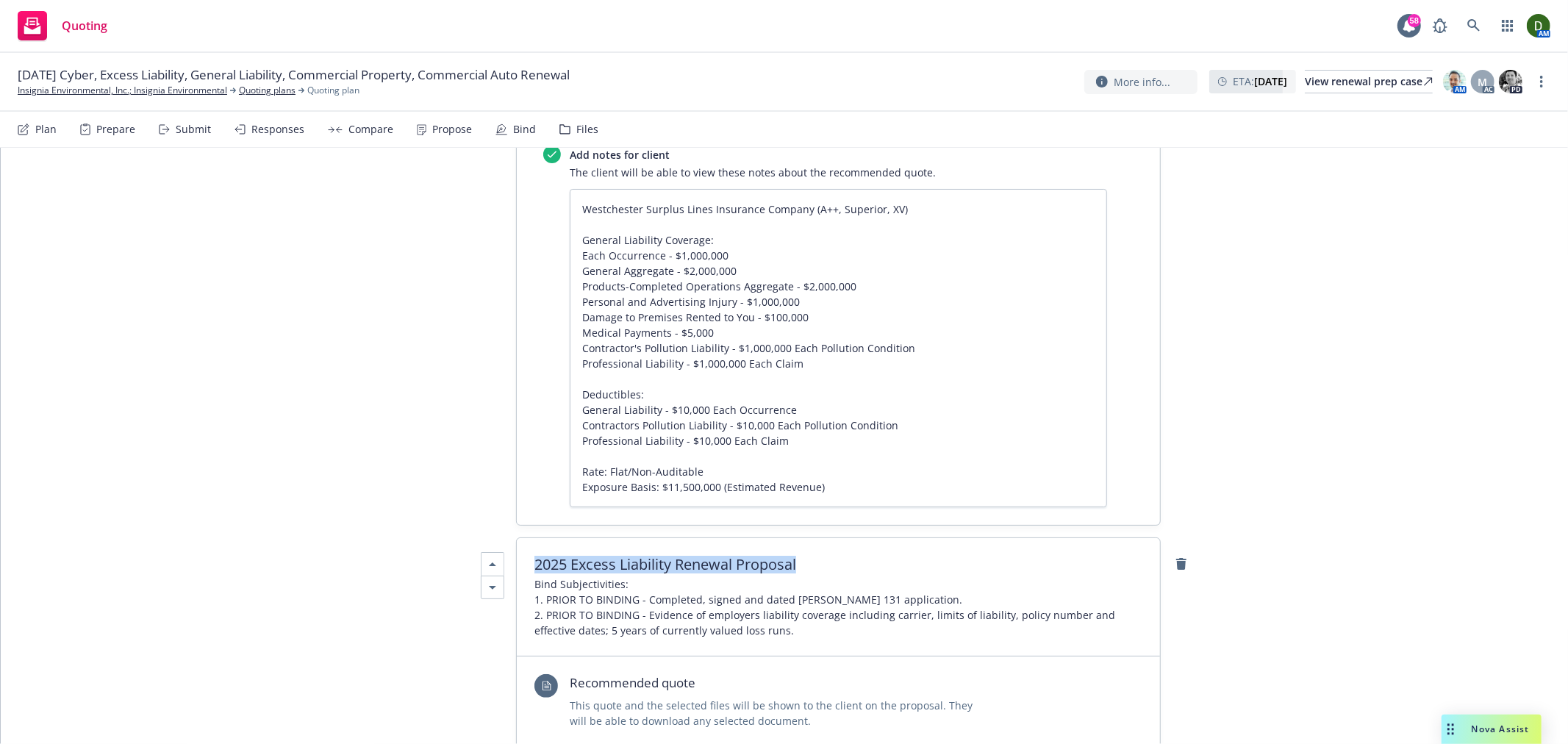
drag, startPoint x: 789, startPoint y: 495, endPoint x: 794, endPoint y: 489, distance: 7.8
click at [789, 539] on div "2025 Excess Liability Renewal Proposal Bind Subjectivities: 1. PRIOR TO BINDING…" at bounding box center [838, 598] width 643 height 118
click at [619, 556] on span "2025 Excess Liability Renewal Proposal" at bounding box center [839, 565] width 608 height 18
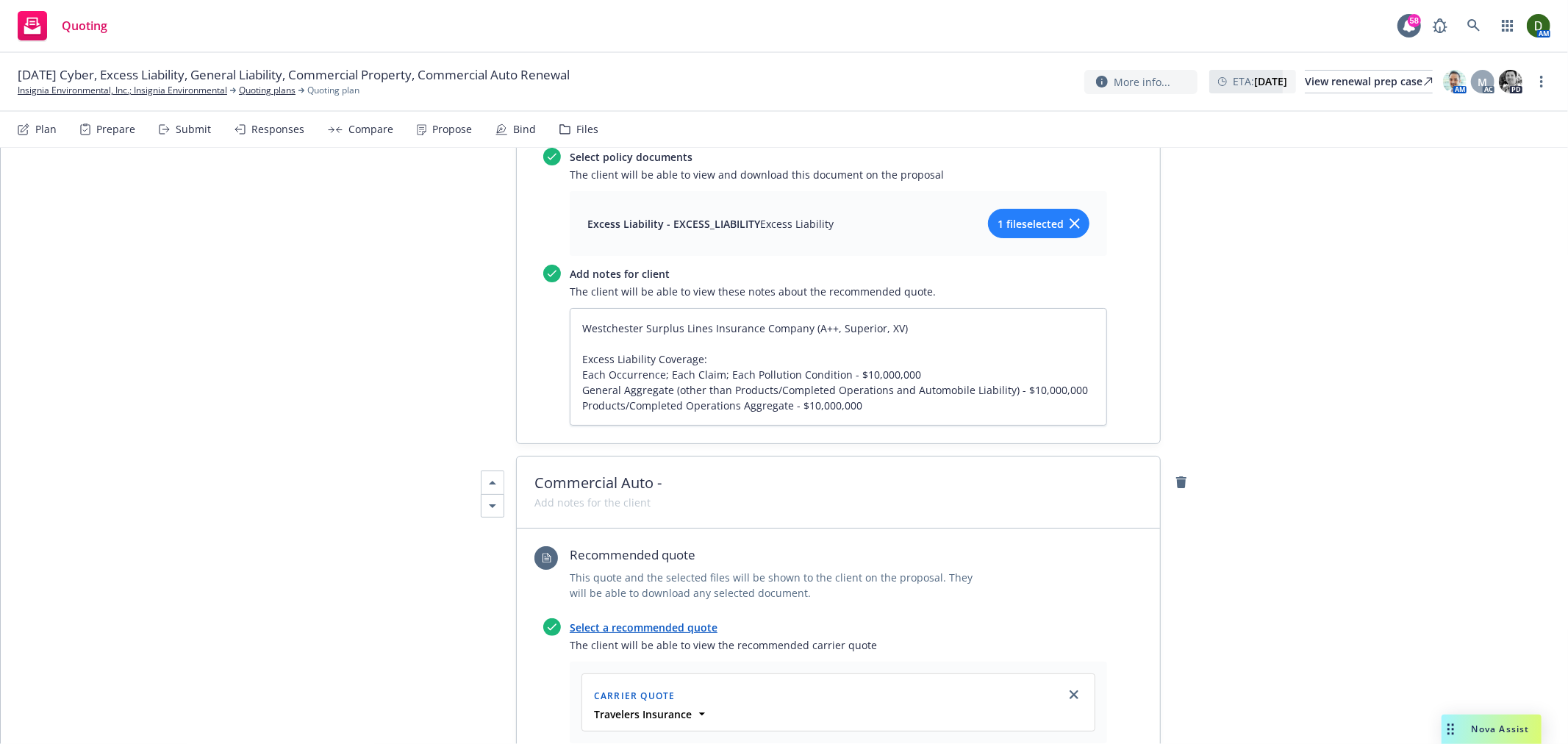
scroll to position [3187, 0]
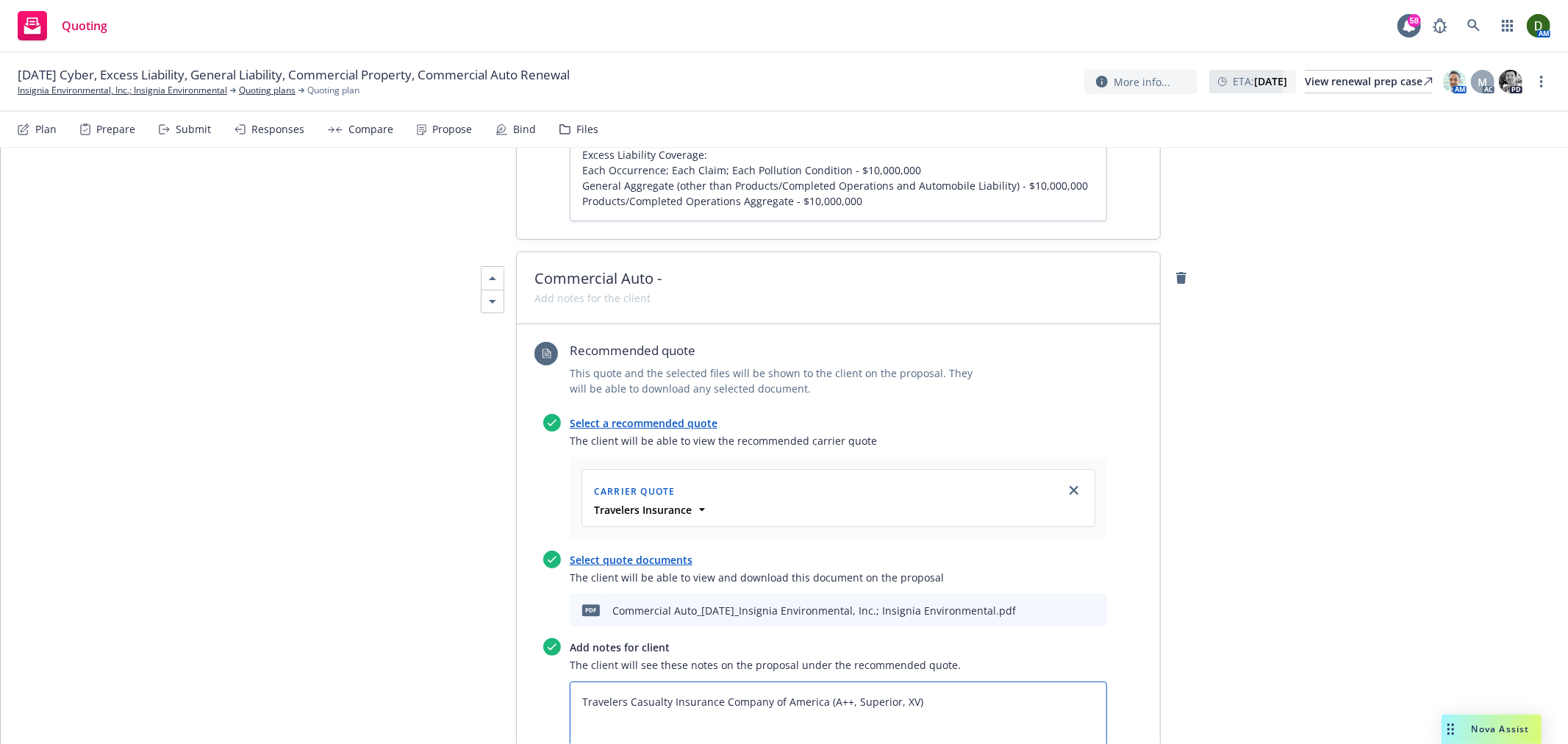
drag, startPoint x: 806, startPoint y: 625, endPoint x: 544, endPoint y: 640, distance: 262.4
click at [544, 640] on div "Add notes for client The client will see these notes on the proposal under the …" at bounding box center [824, 704] width 564 height 130
click at [659, 288] on div at bounding box center [839, 289] width 608 height 3
click at [651, 270] on span "Commercial Auto -" at bounding box center [839, 279] width 608 height 18
paste span
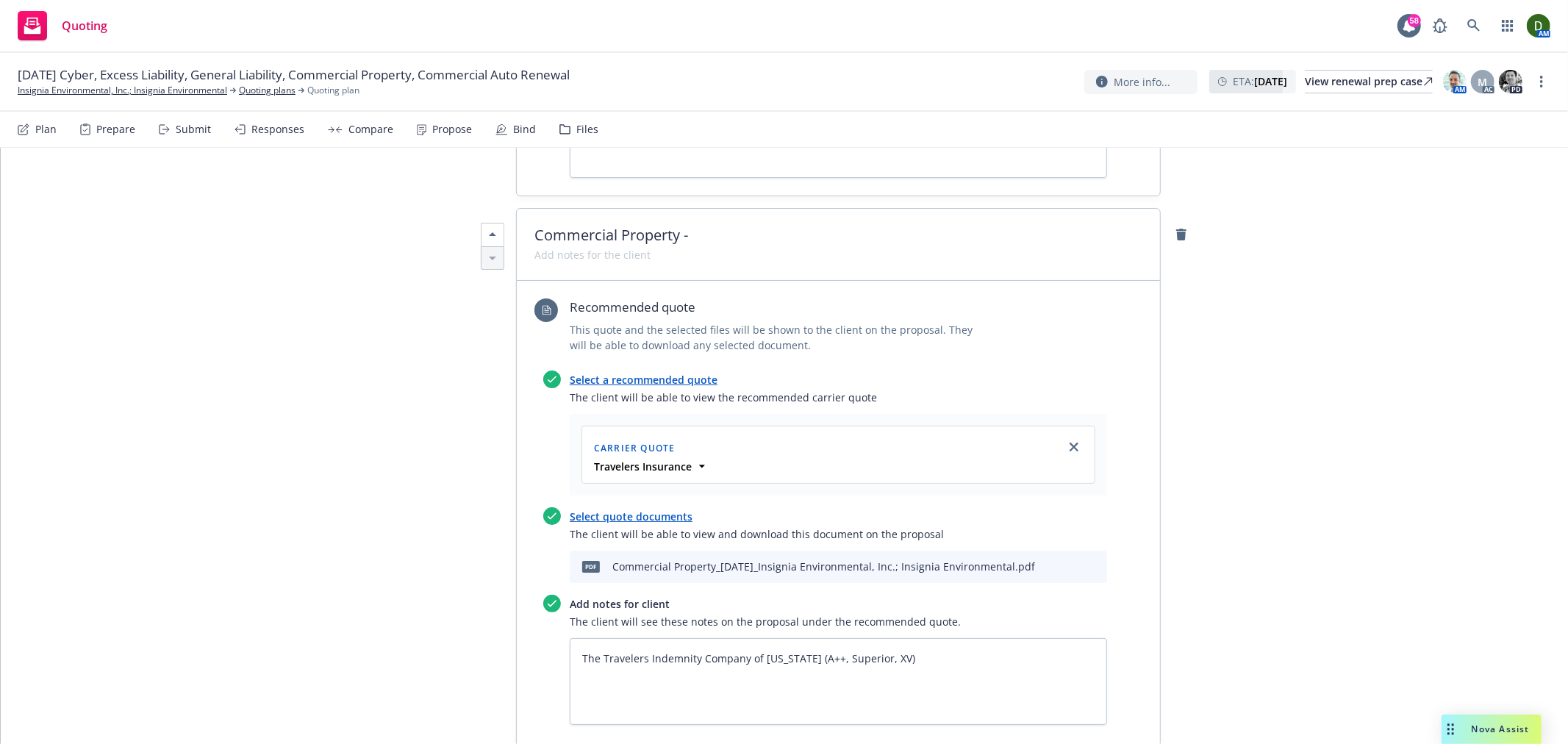
scroll to position [4413, 0]
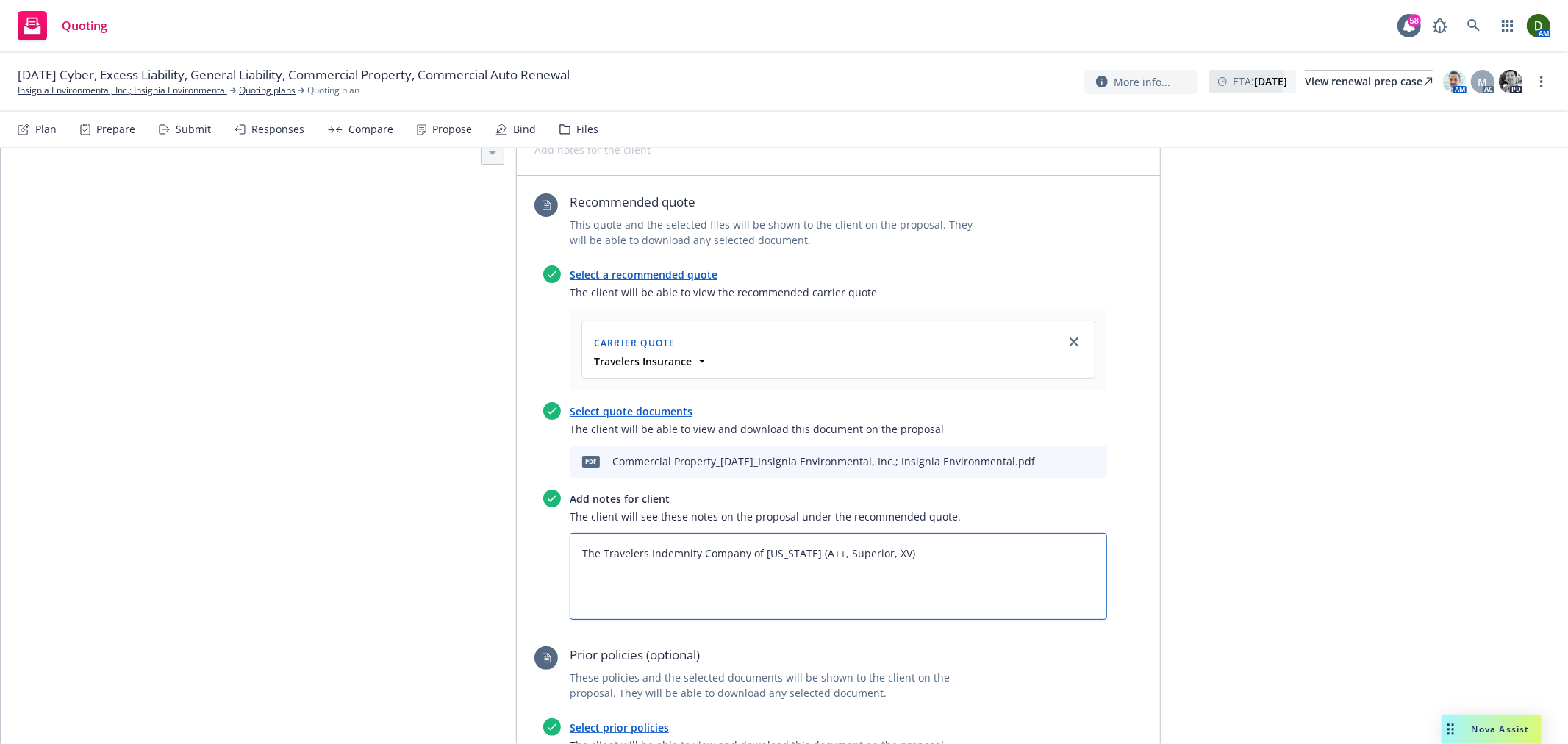
drag, startPoint x: 804, startPoint y: 480, endPoint x: 551, endPoint y: 486, distance: 253.1
click at [551, 490] on div "Add notes for client The client will see these notes on the proposal under the …" at bounding box center [824, 555] width 564 height 130
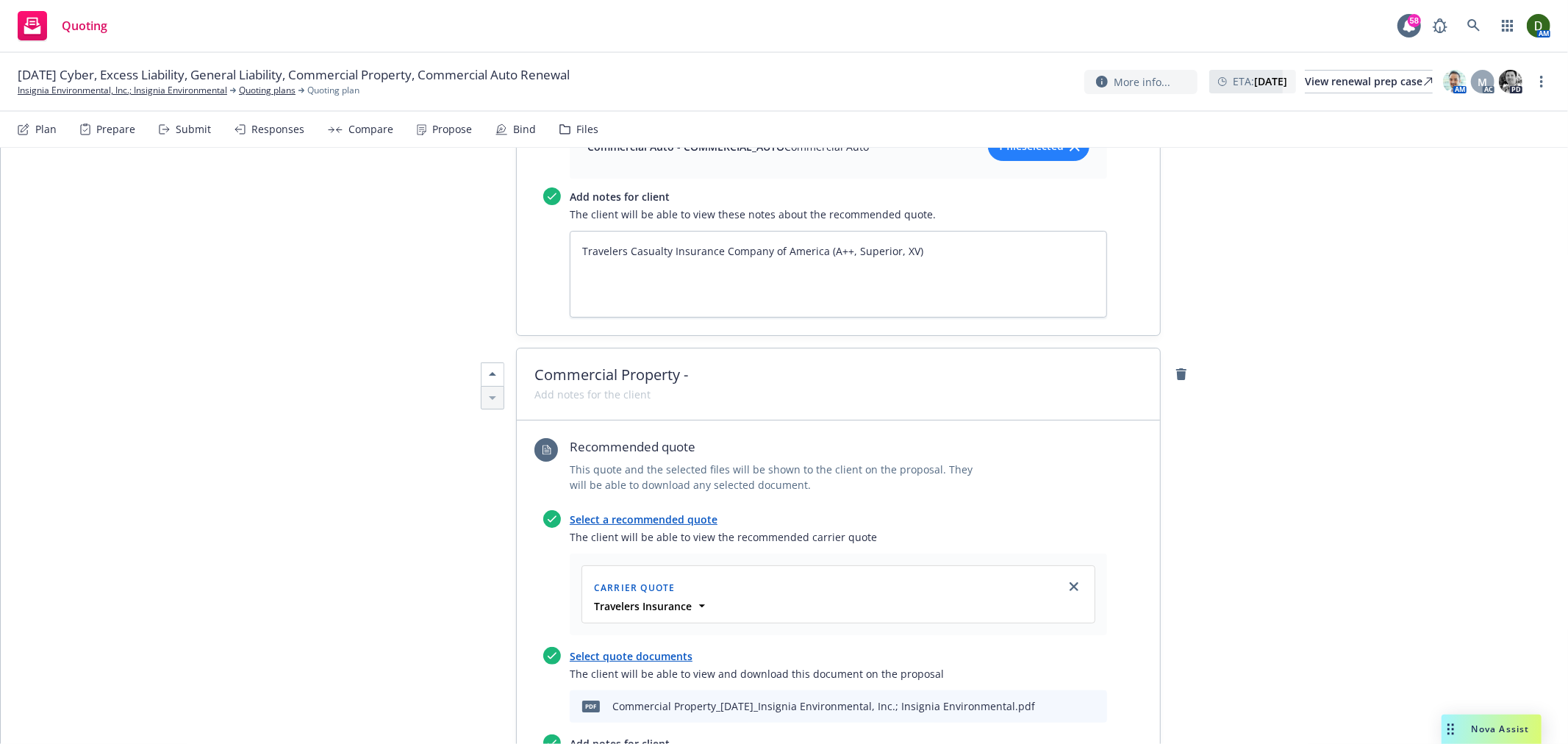
scroll to position [4167, 0]
click at [688, 367] on span "Commercial Property -" at bounding box center [839, 376] width 608 height 18
paste span
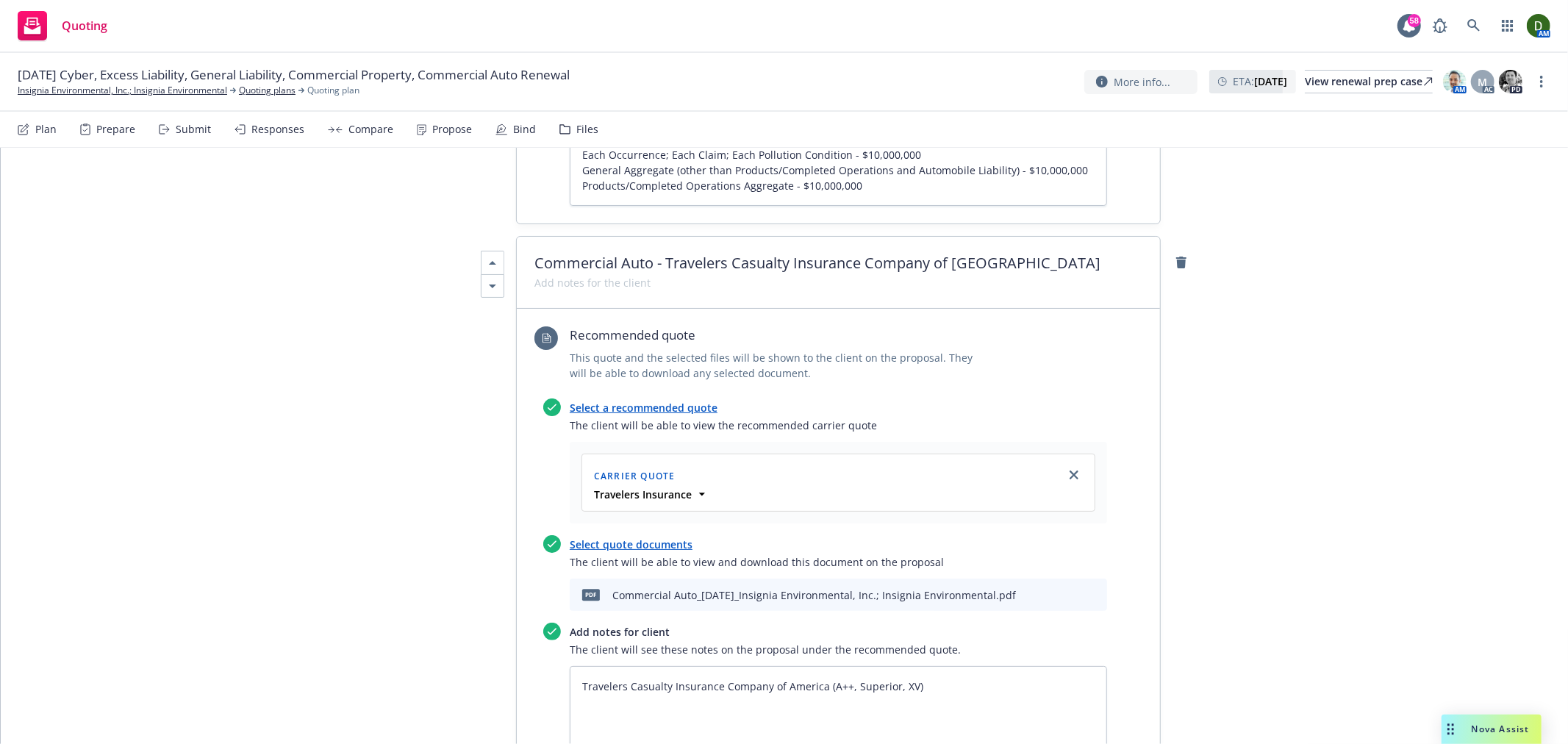
scroll to position [3350, 0]
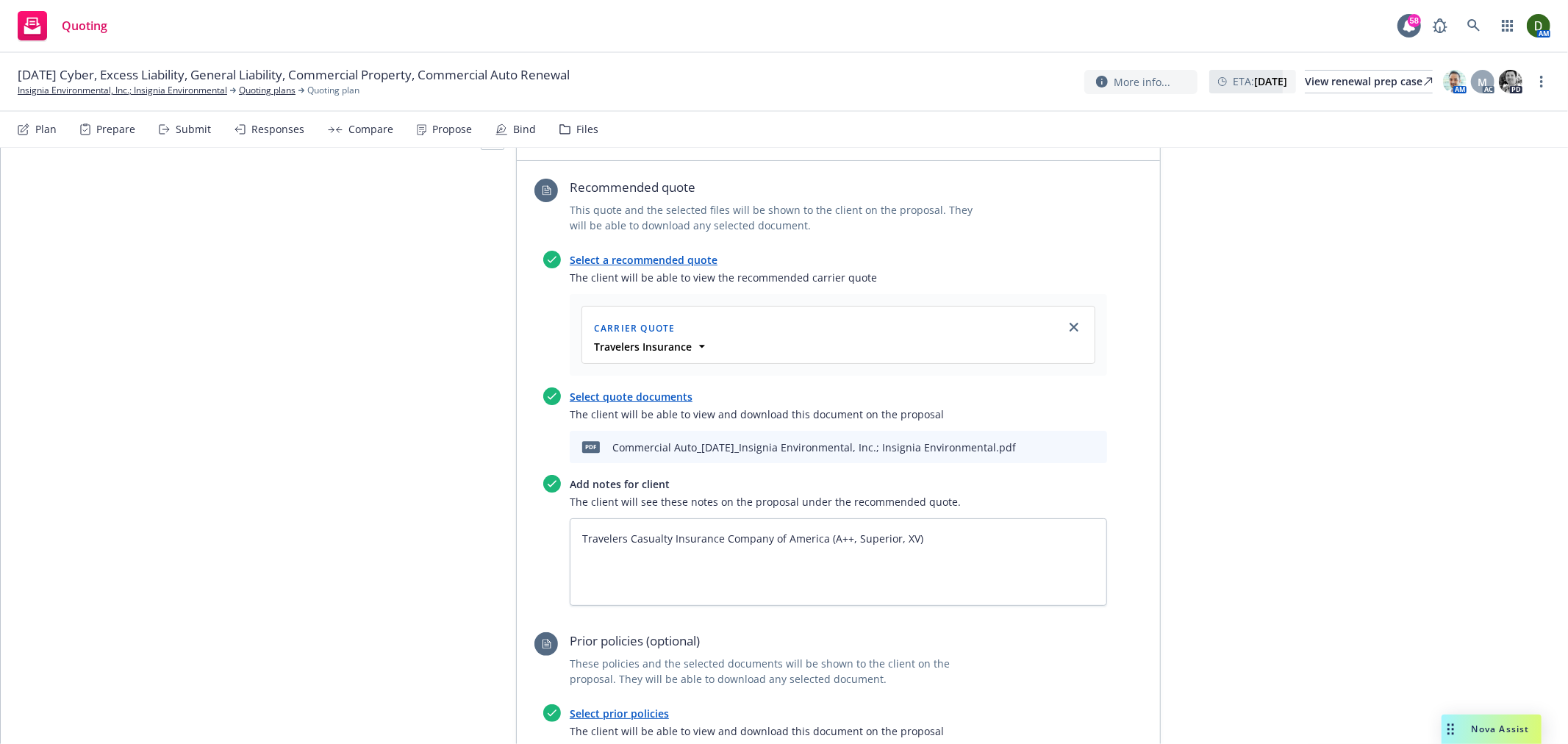
click at [1063, 442] on icon "preview file" at bounding box center [1069, 447] width 13 height 10
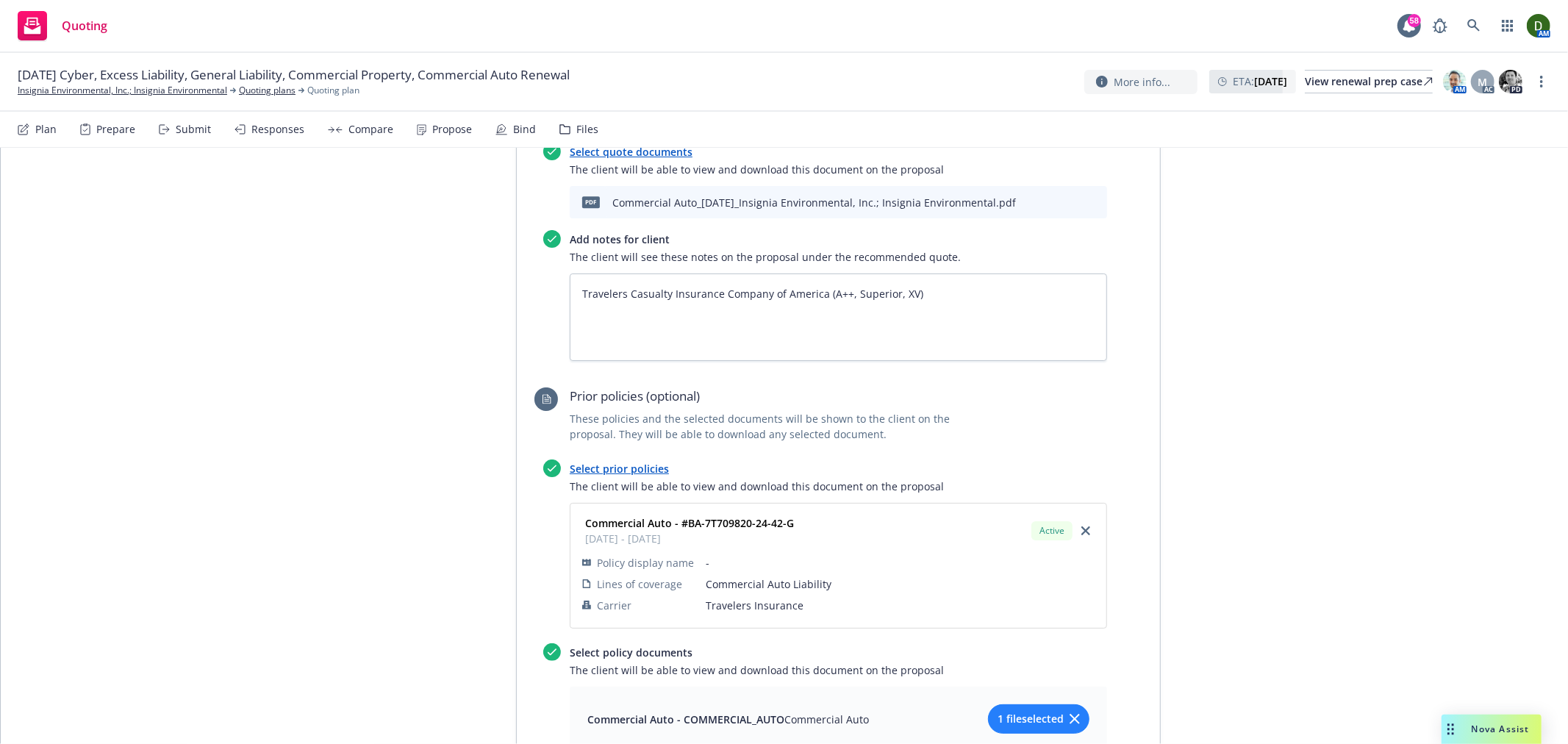
scroll to position [3432, 0]
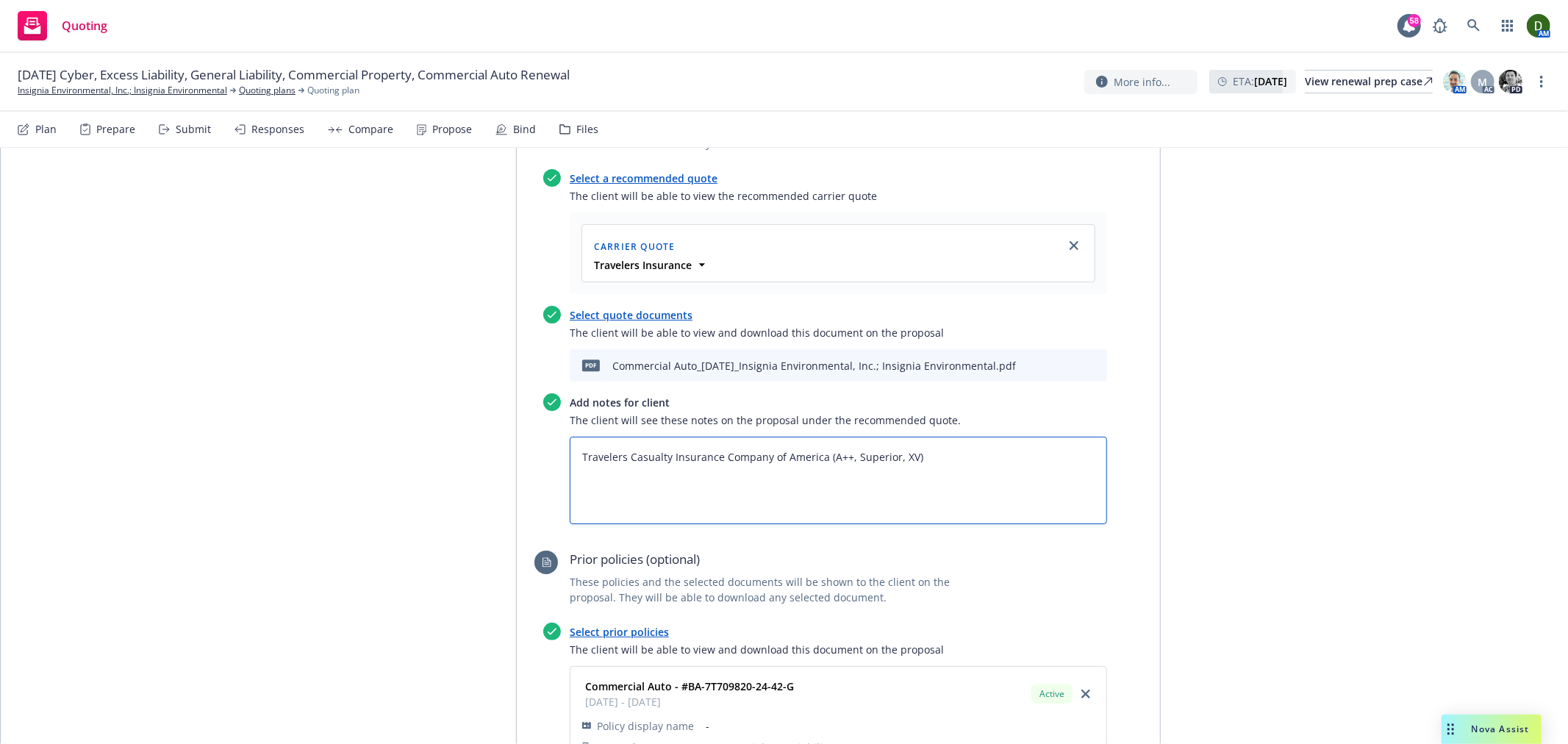
click at [966, 437] on textarea "Travelers Casualty Insurance Company of America (A++, Superior, XV)" at bounding box center [839, 480] width 538 height 87
click at [691, 437] on textarea "Travelers Casualty Insurance Company of America (A++, Superior, XV) Ded" at bounding box center [839, 480] width 538 height 87
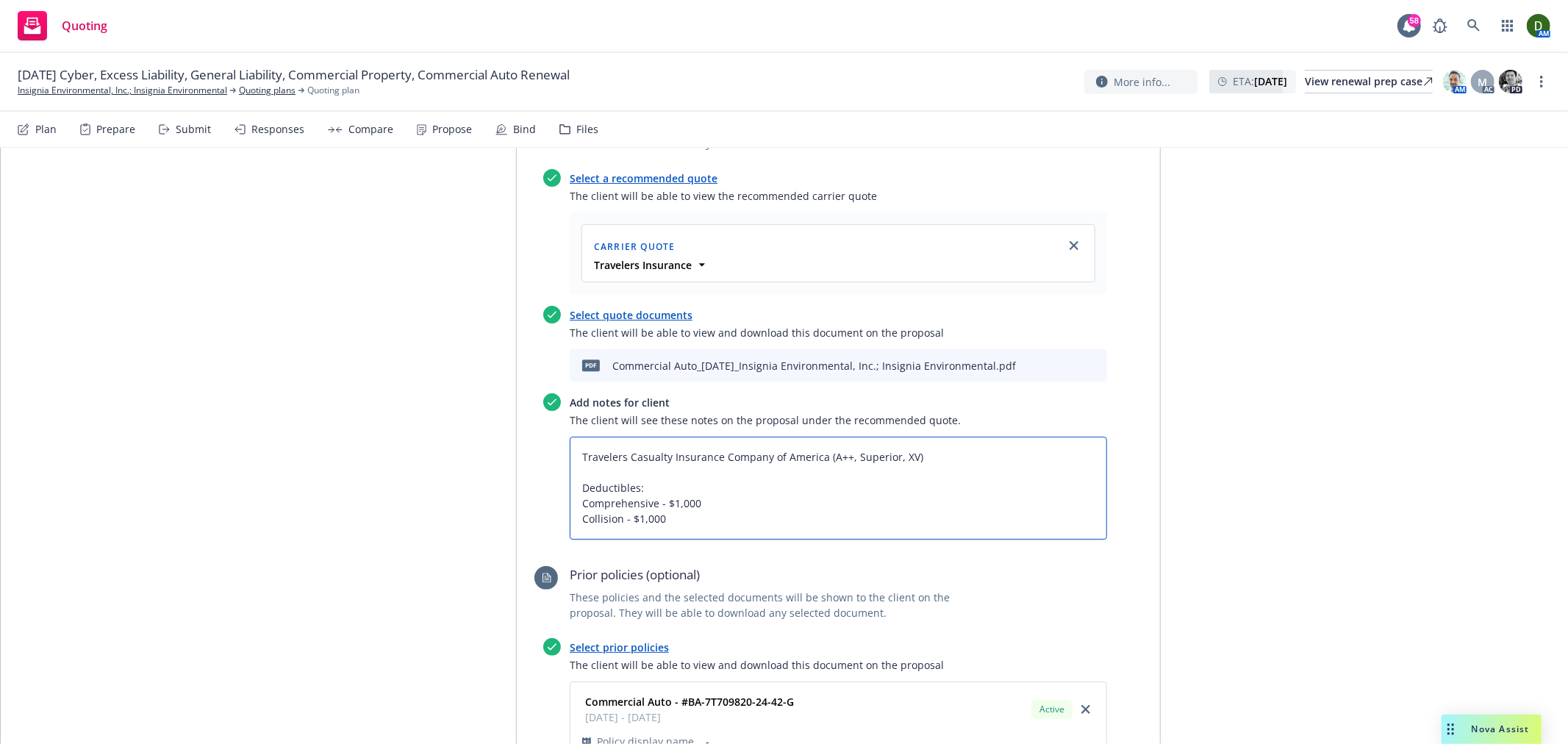
click at [627, 437] on textarea "Travelers Casualty Insurance Company of America (A++, Superior, XV) Deductibles…" at bounding box center [839, 488] width 538 height 102
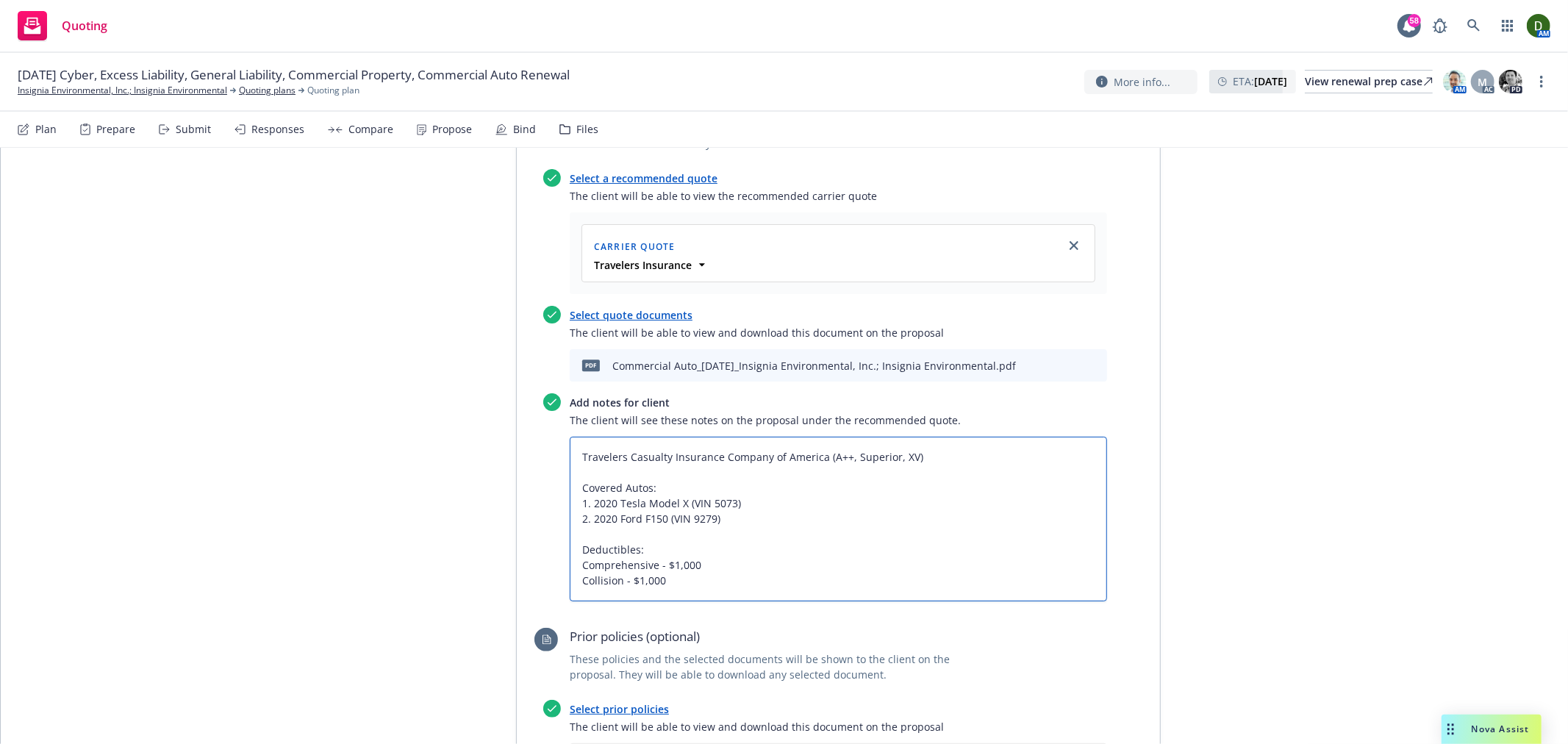
click at [724, 512] on textarea "Travelers Casualty Insurance Company of America (A++, Superior, XV) Covered Aut…" at bounding box center [839, 518] width 538 height 164
click at [763, 447] on textarea "Travelers Casualty Insurance Company of America (A++, Superior, XV) Covered Aut…" at bounding box center [839, 518] width 538 height 164
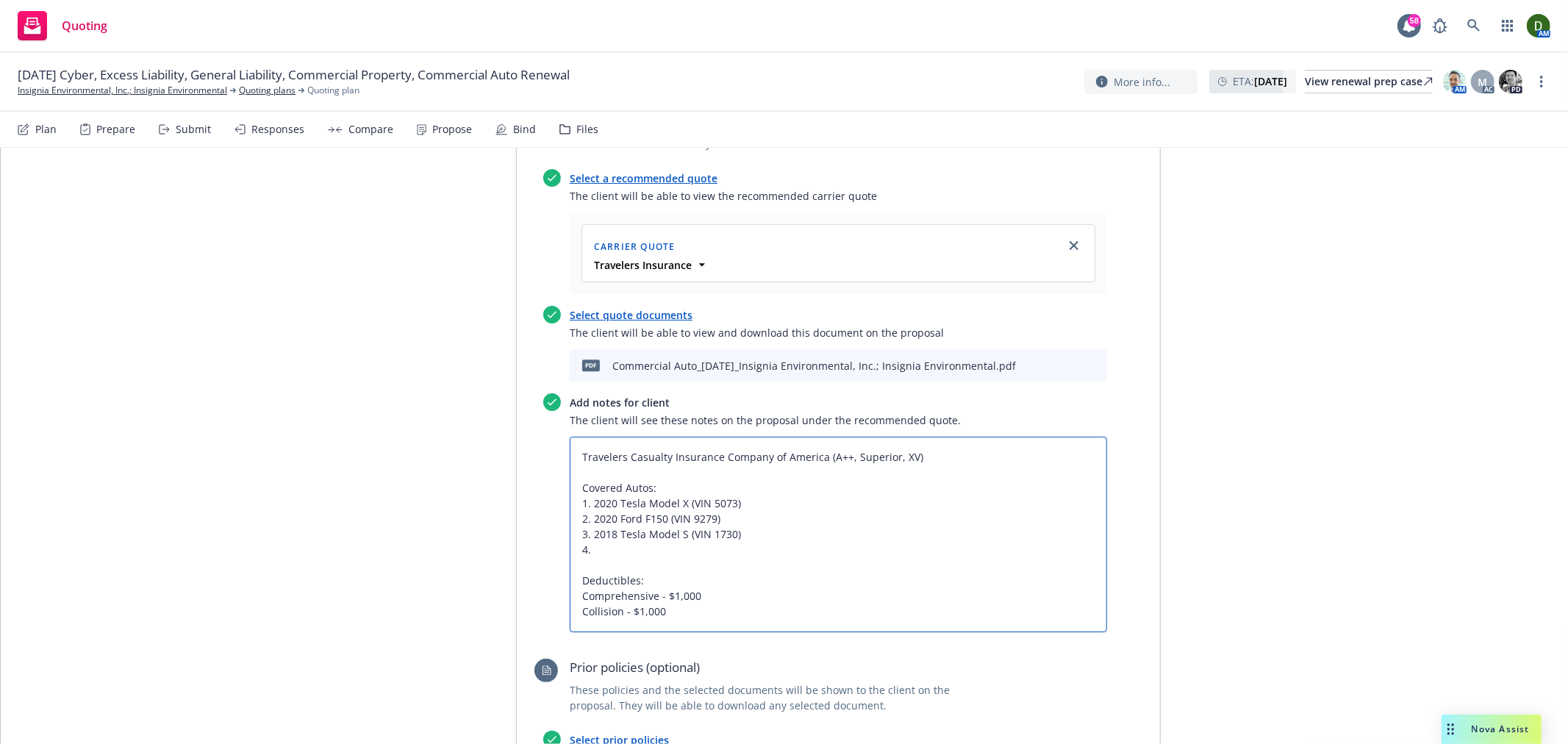
click at [673, 473] on textarea "Travelers Casualty Insurance Company of America (A++, Superior, XV) Covered Aut…" at bounding box center [839, 534] width 538 height 195
paste textarea "2016 PORSCHE CAYENNE WP1AE2A2XGLA17459"
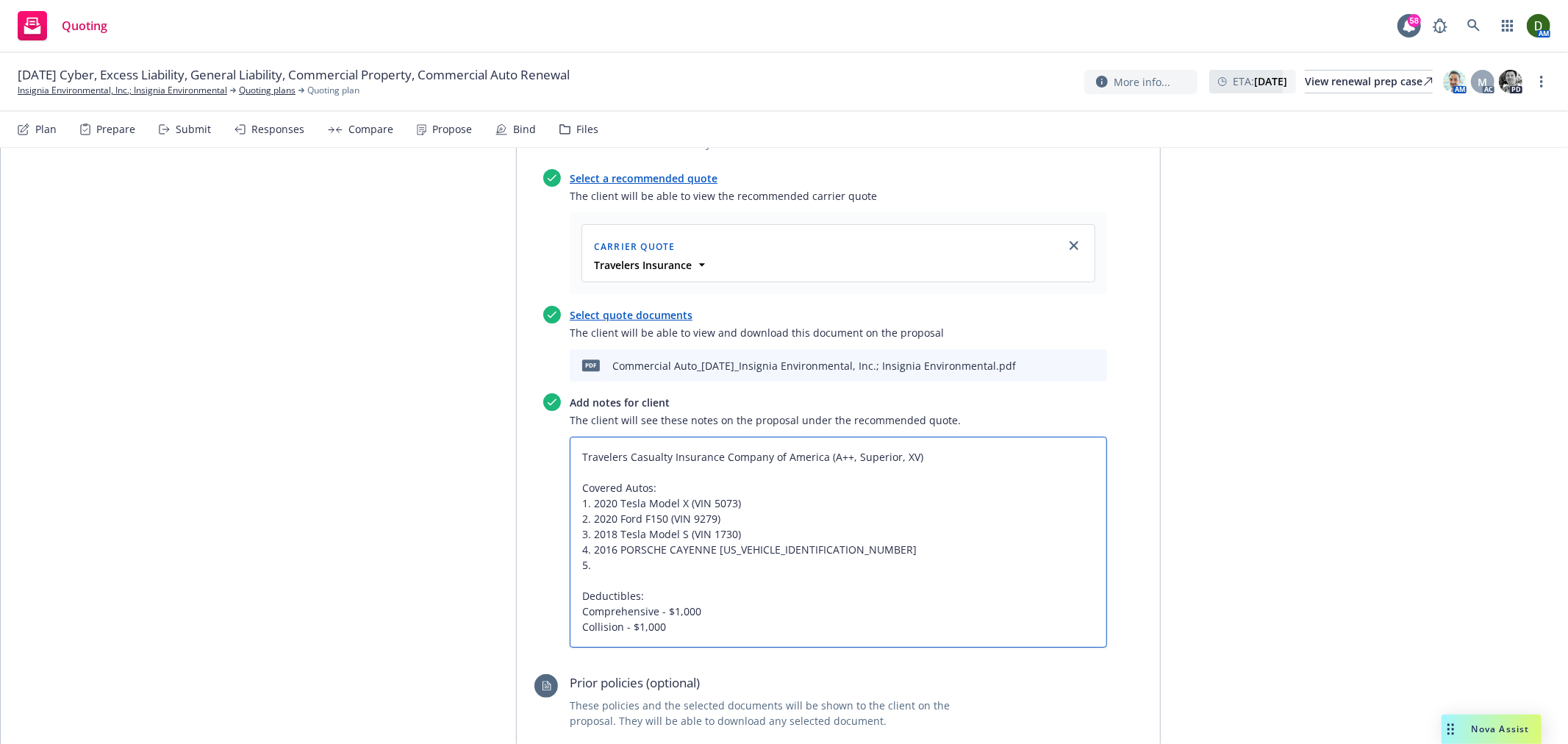
click at [692, 500] on textarea "Travelers Casualty Insurance Company of America (A++, Superior, XV) Covered Aut…" at bounding box center [839, 542] width 538 height 211
click at [678, 482] on textarea "Travelers Casualty Insurance Company of America (A++, Superior, XV) Covered Aut…" at bounding box center [839, 542] width 538 height 211
click at [652, 487] on textarea "Travelers Casualty Insurance Company of America (A++, Superior, XV) Covered Aut…" at bounding box center [839, 542] width 538 height 211
paste textarea "5 2019 JEEP WRANGLER U 1C4HJXFN4KW521847"
click at [829, 494] on textarea "Travelers Casualty Insurance Company of America (A++, Superior, XV) Covered Aut…" at bounding box center [839, 542] width 538 height 211
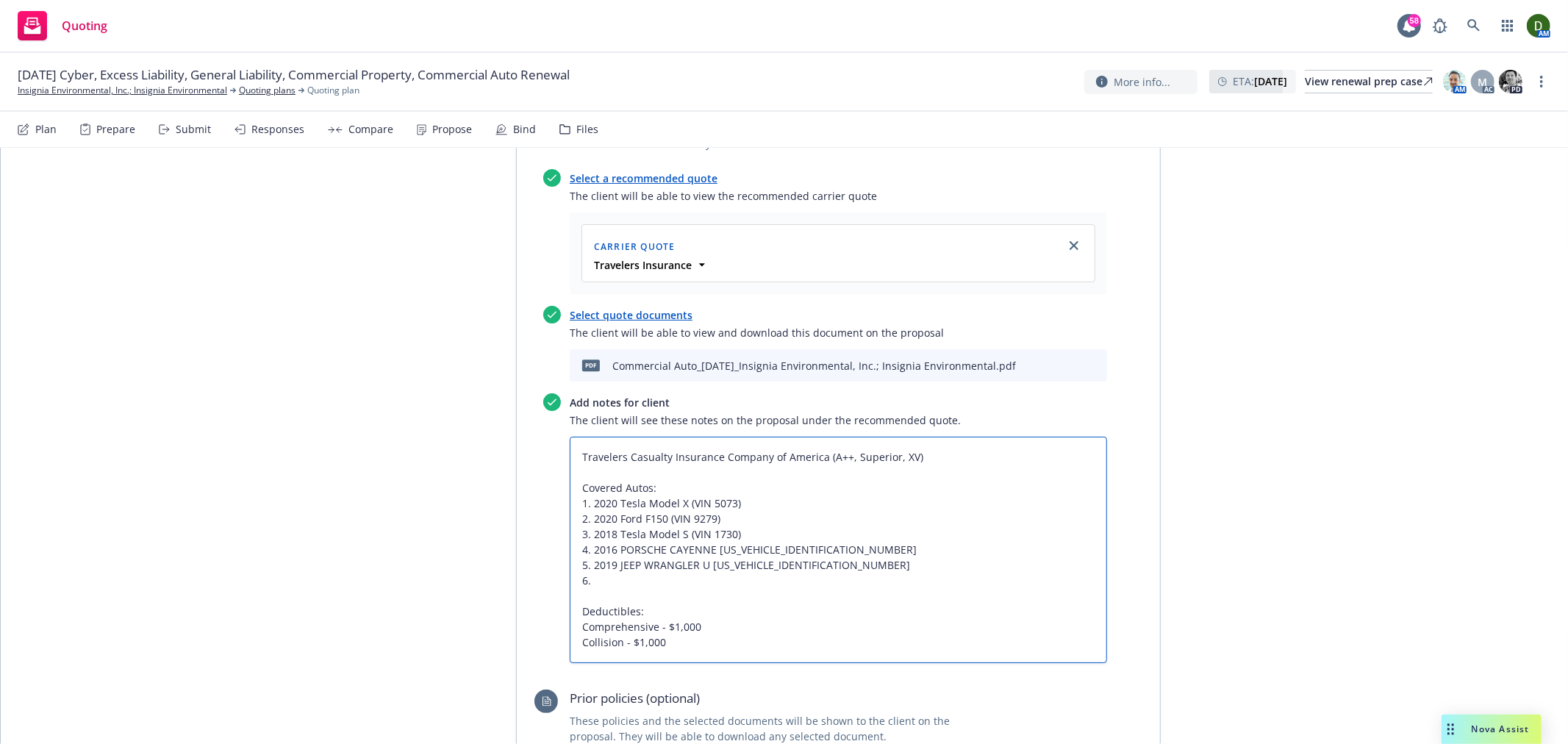
paste textarea "2022 FORD F150 1FTFW1E89NFB42509"
click at [815, 509] on textarea "Travelers Casualty Insurance Company of America (A++, Superior, XV) Covered Aut…" at bounding box center [839, 549] width 538 height 226
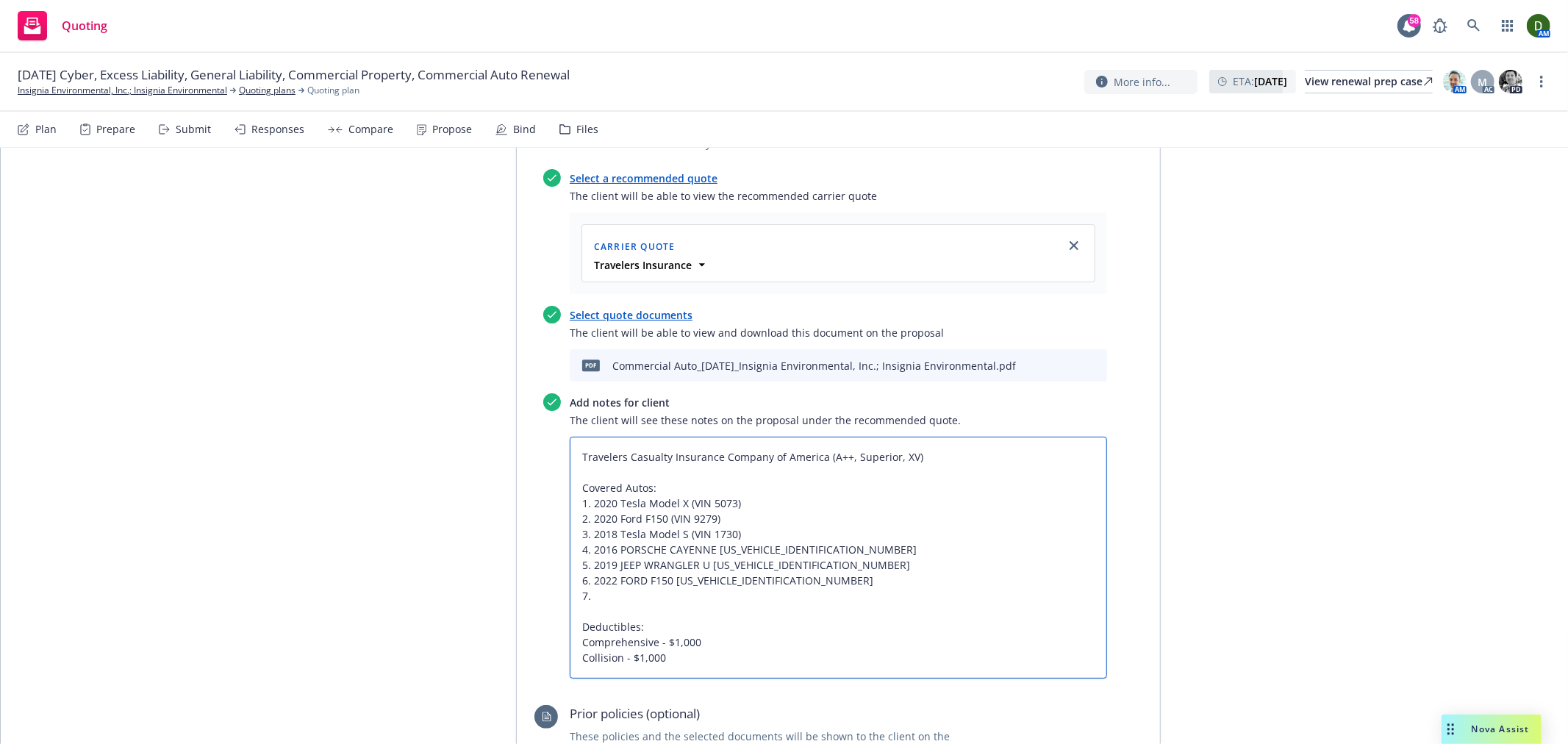
paste textarea "2023 CHEVROLET COLORADO 1GCPTDEK0P1245442"
click at [851, 518] on textarea "Travelers Casualty Insurance Company of America (A++, Superior, XV) Covered Aut…" at bounding box center [839, 557] width 538 height 241
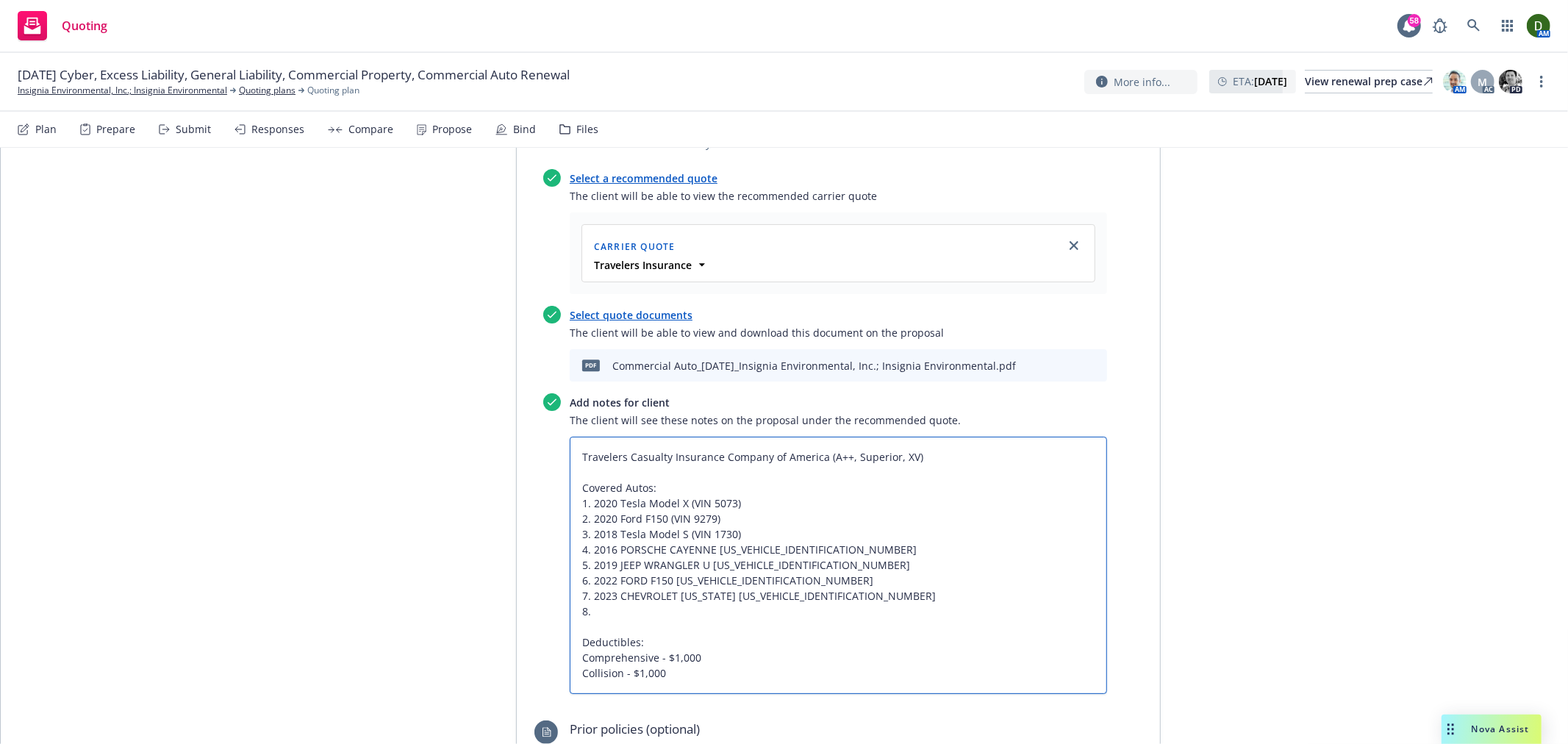
paste textarea "2023 FORD F150 1FTFW1E89PFC34206"
drag, startPoint x: 780, startPoint y: 539, endPoint x: 565, endPoint y: 420, distance: 245.7
click at [570, 437] on textarea "Travelers Casualty Insurance Company of America (A++, Superior, XV) Covered Aut…" at bounding box center [839, 565] width 538 height 257
click at [815, 452] on textarea "Travelers Casualty Insurance Company of America (A++, Superior, XV) Covered Aut…" at bounding box center [839, 565] width 538 height 257
click at [842, 462] on textarea "Travelers Casualty Insurance Company of America (A++, Superior, XV) Covered Aut…" at bounding box center [839, 565] width 538 height 257
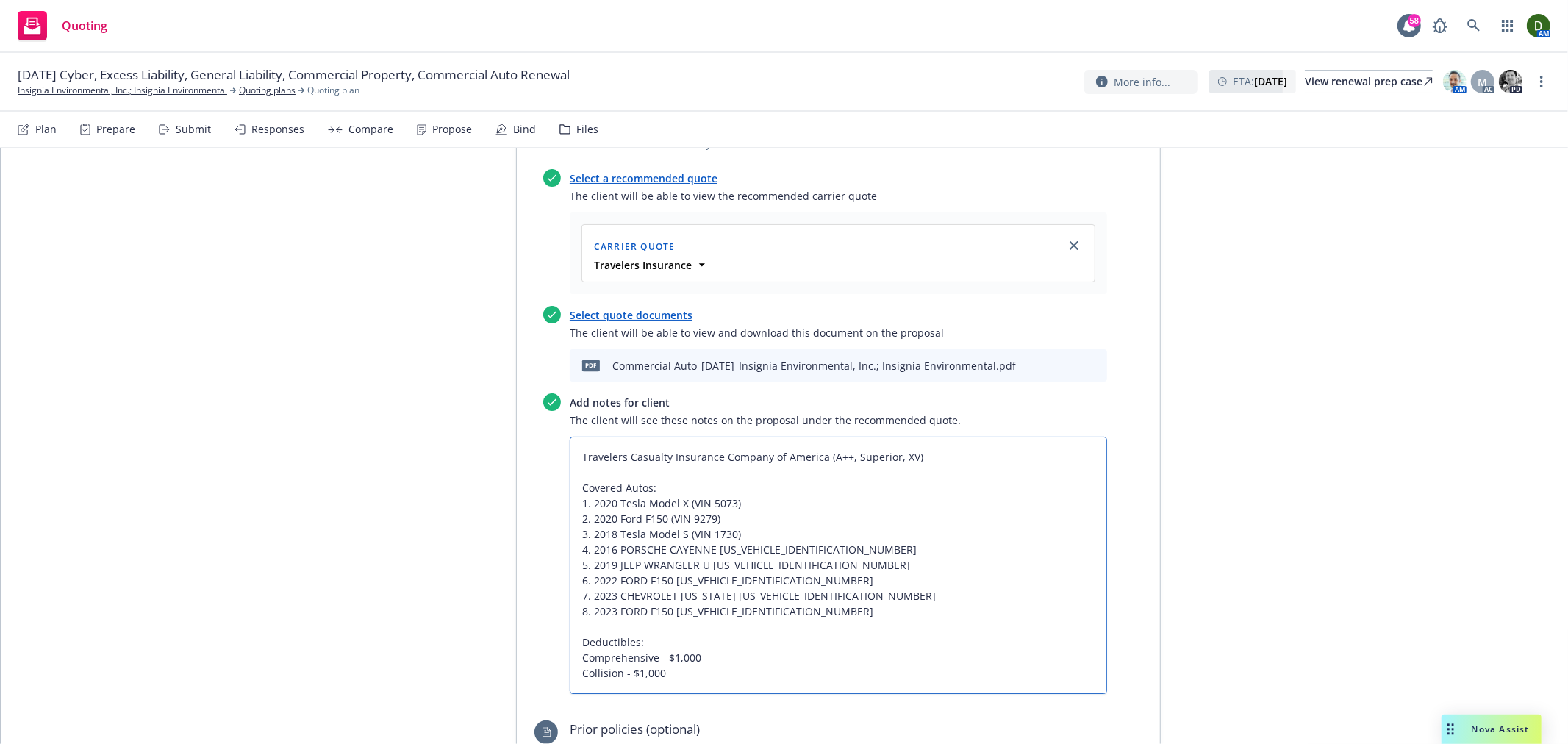
drag, startPoint x: 818, startPoint y: 474, endPoint x: 580, endPoint y: 477, distance: 238.0
click at [580, 477] on textarea "Travelers Casualty Insurance Company of America (A++, Superior, XV) Covered Aut…" at bounding box center [839, 565] width 538 height 257
paste textarea "orsche Cayenne (VIN 7459)"
drag, startPoint x: 818, startPoint y: 538, endPoint x: 555, endPoint y: 489, distance: 267.5
click at [570, 489] on textarea "Travelers Casualty Insurance Company of America (A++, Superior, XV) Covered Aut…" at bounding box center [839, 565] width 538 height 257
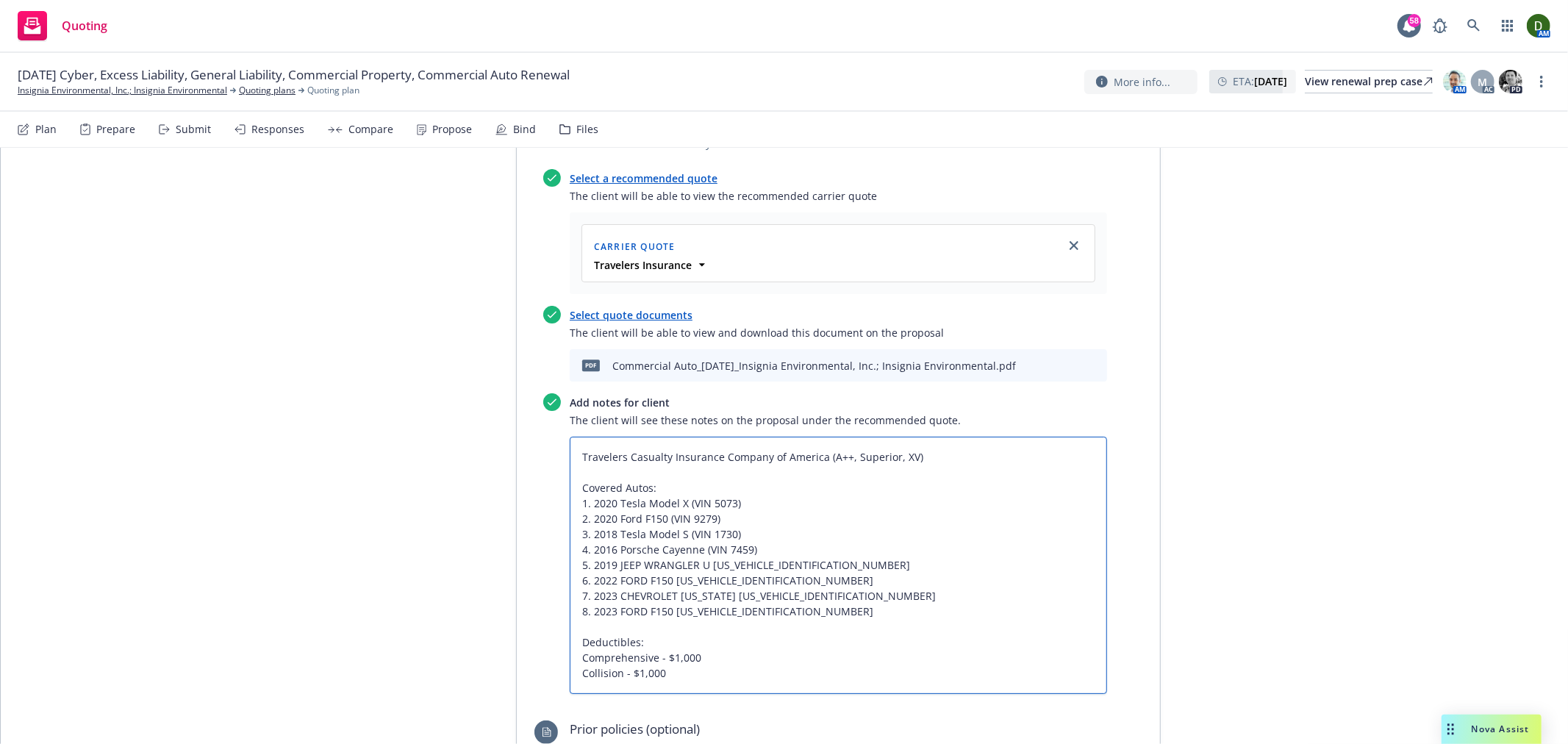
paste textarea "2019 Jeep Wrangler U (VIN 1847) 2022 Ford F150 (VIN 2509) 2023 Chevrolet Colora…"
click at [570, 484] on textarea "Travelers Casualty Insurance Company of America (A++, Superior, XV) Covered Aut…" at bounding box center [839, 565] width 538 height 257
click at [750, 614] on textarea "Travelers Casualty Insurance Company of America (A++, Superior, XV) Covered Aut…" at bounding box center [839, 565] width 538 height 257
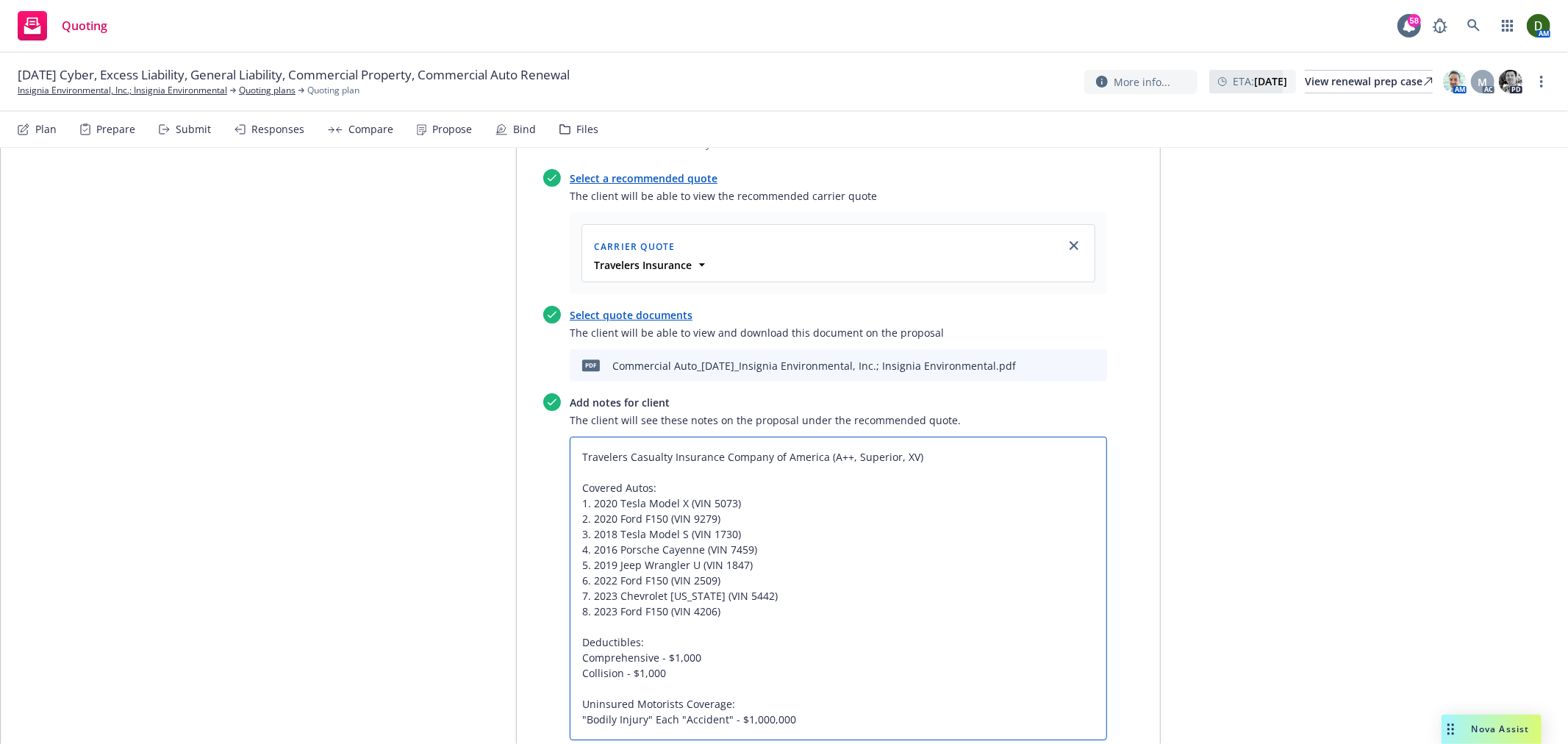
click at [925, 437] on textarea "Travelers Casualty Insurance Company of America (A++, Superior, XV) Covered Aut…" at bounding box center [839, 588] width 538 height 303
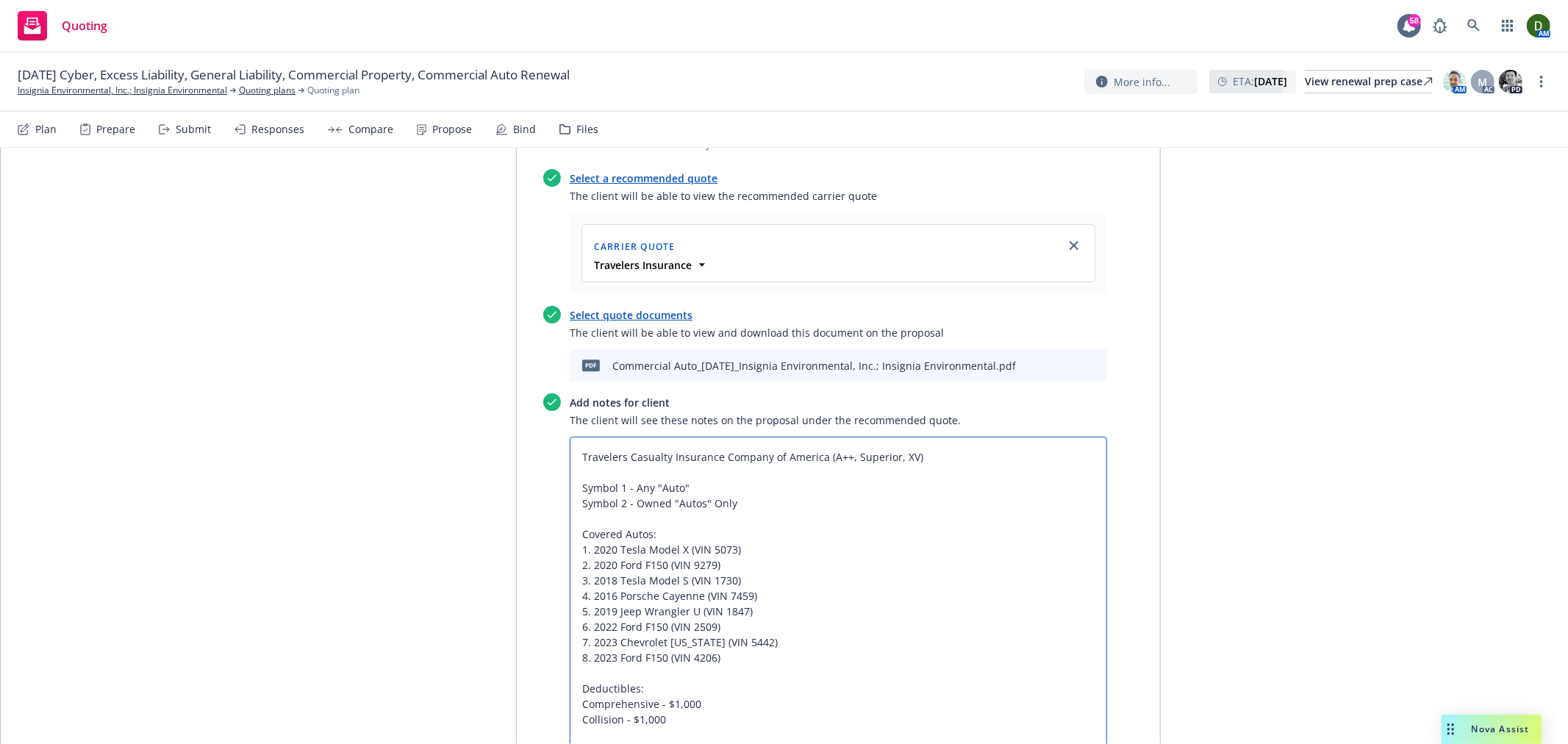
click at [654, 437] on textarea "Travelers Casualty Insurance Company of America (A++, Superior, XV) Symbol 1 - …" at bounding box center [839, 611] width 538 height 349
paste textarea "Commercial A"
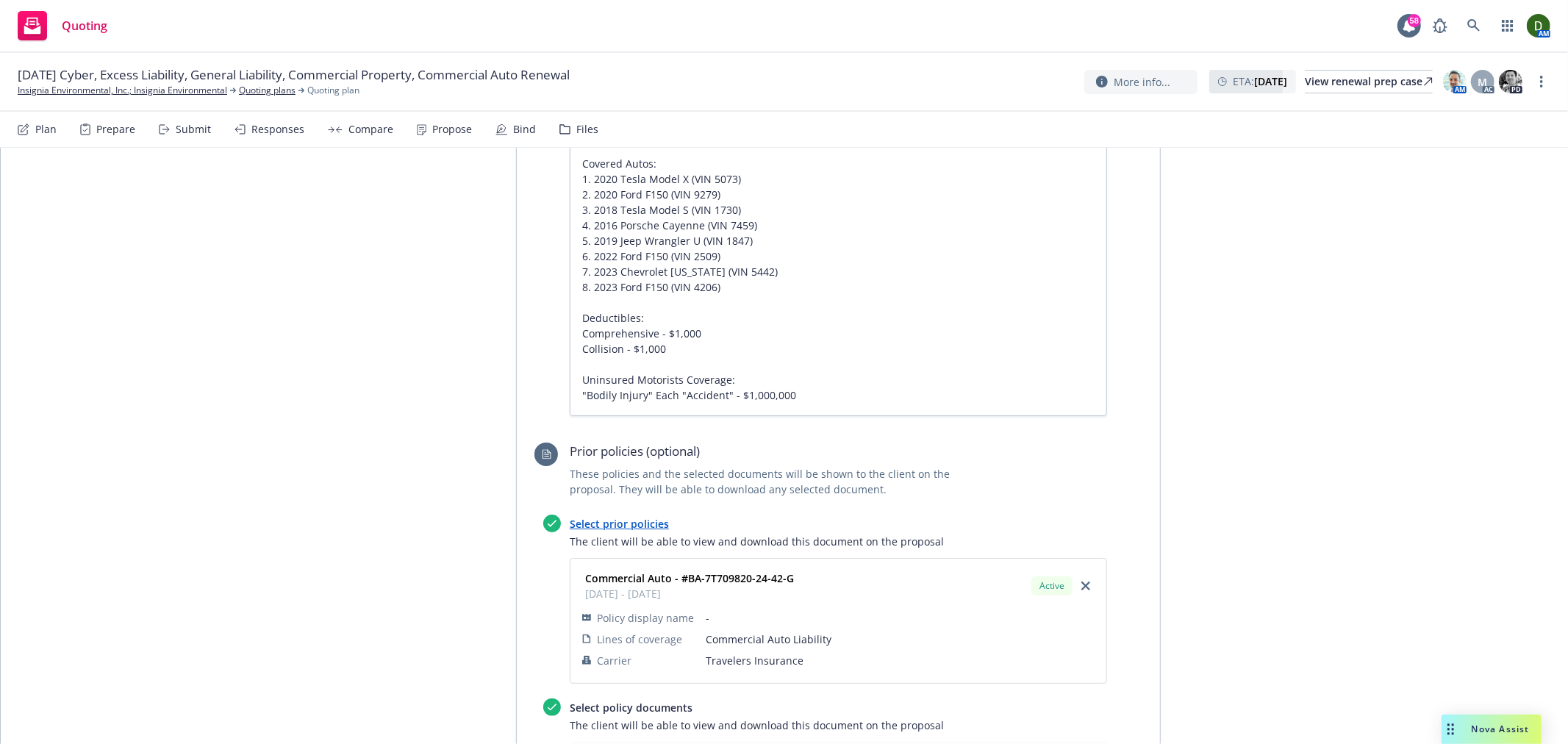
scroll to position [4004, 0]
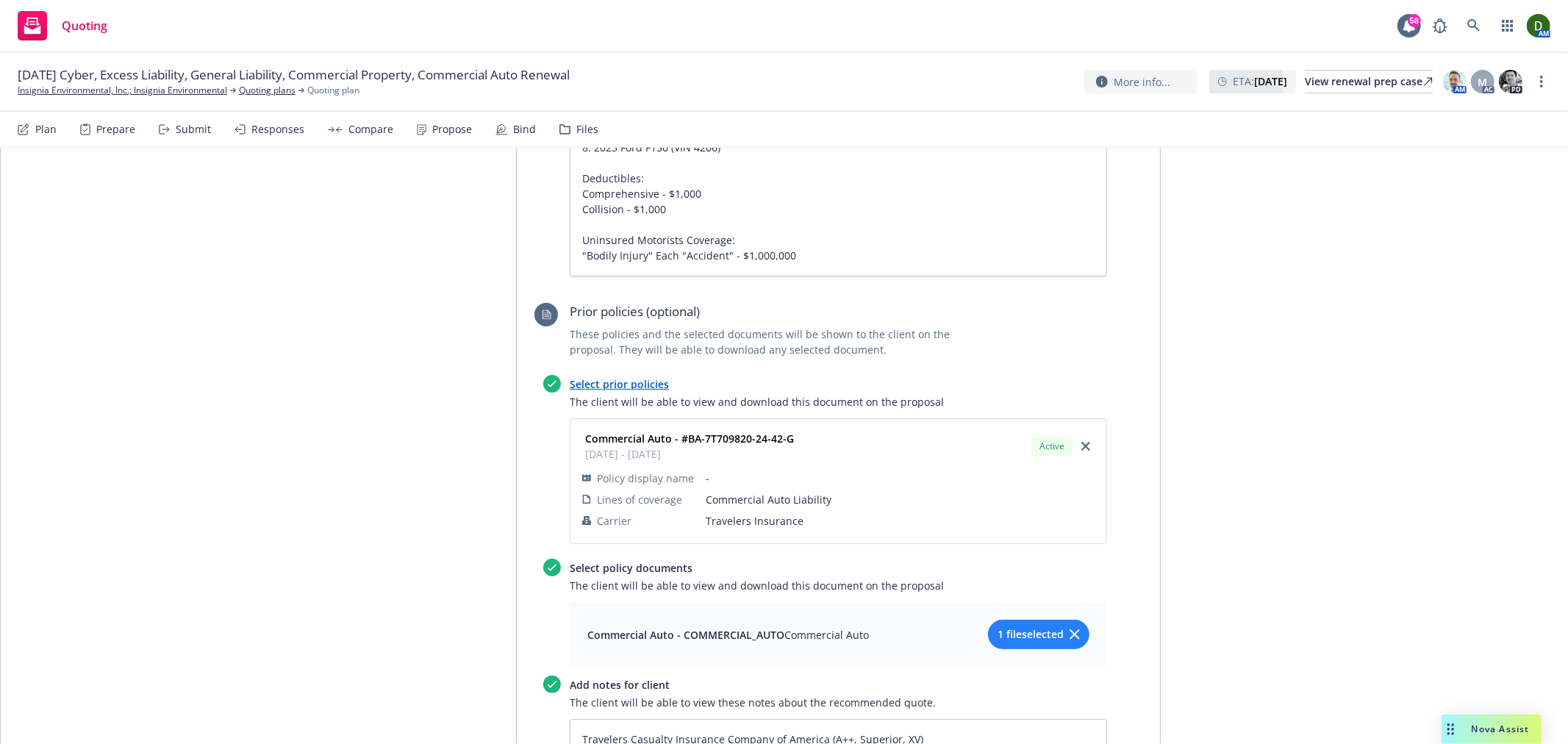
click at [1019, 626] on span "1 file selected" at bounding box center [1030, 634] width 66 height 16
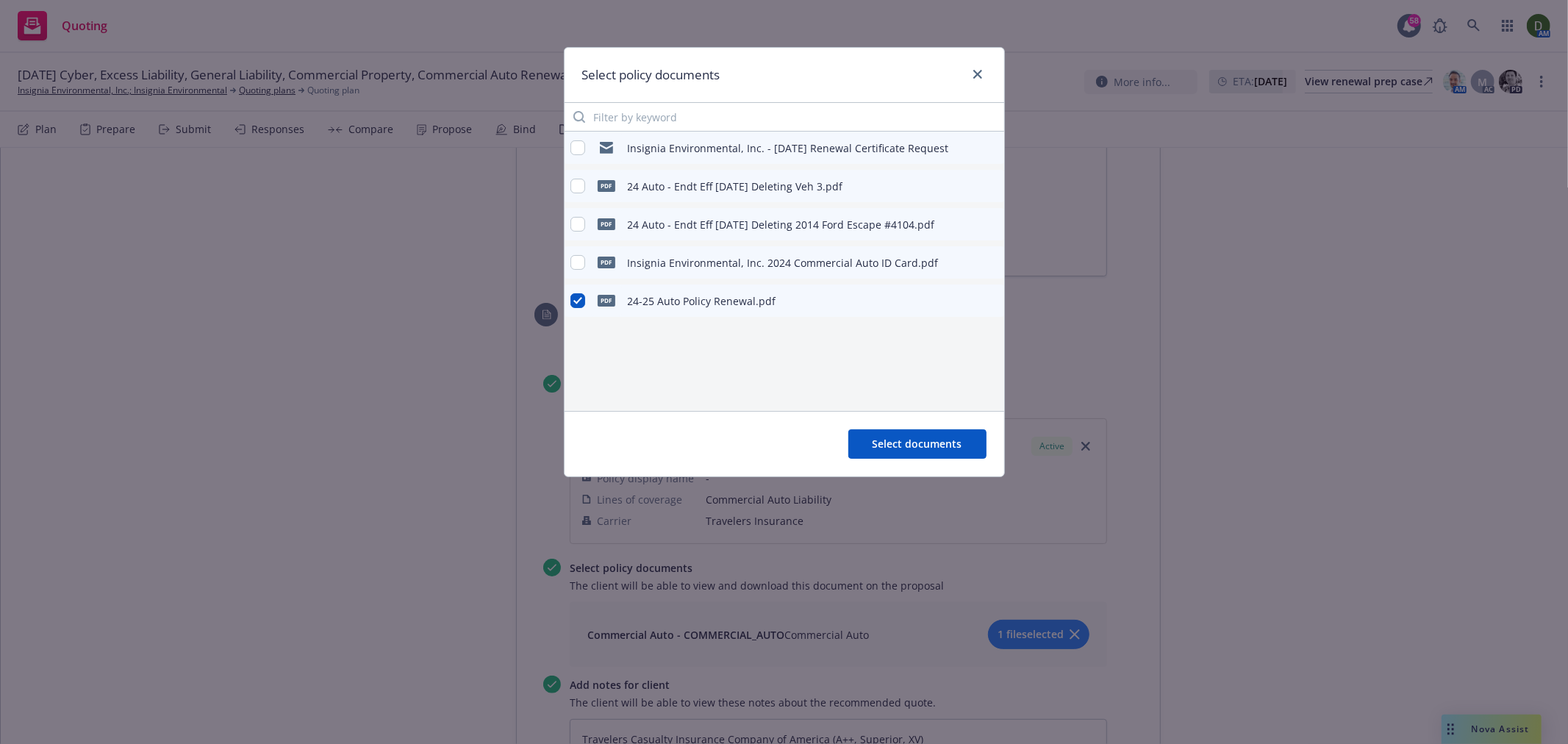
click at [991, 300] on icon "preview file" at bounding box center [990, 300] width 13 height 10
click at [985, 76] on link "close" at bounding box center [978, 74] width 18 height 18
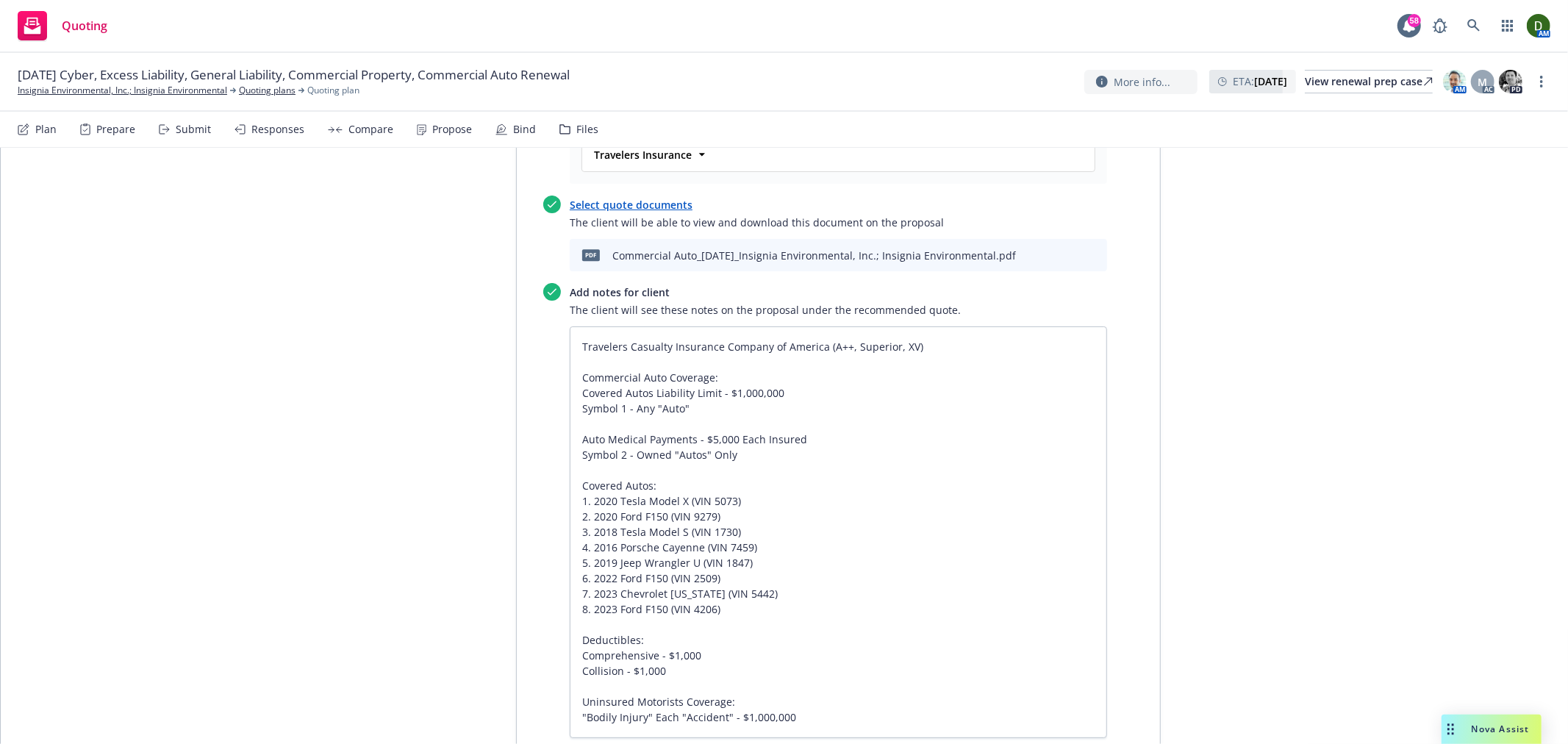
scroll to position [3513, 0]
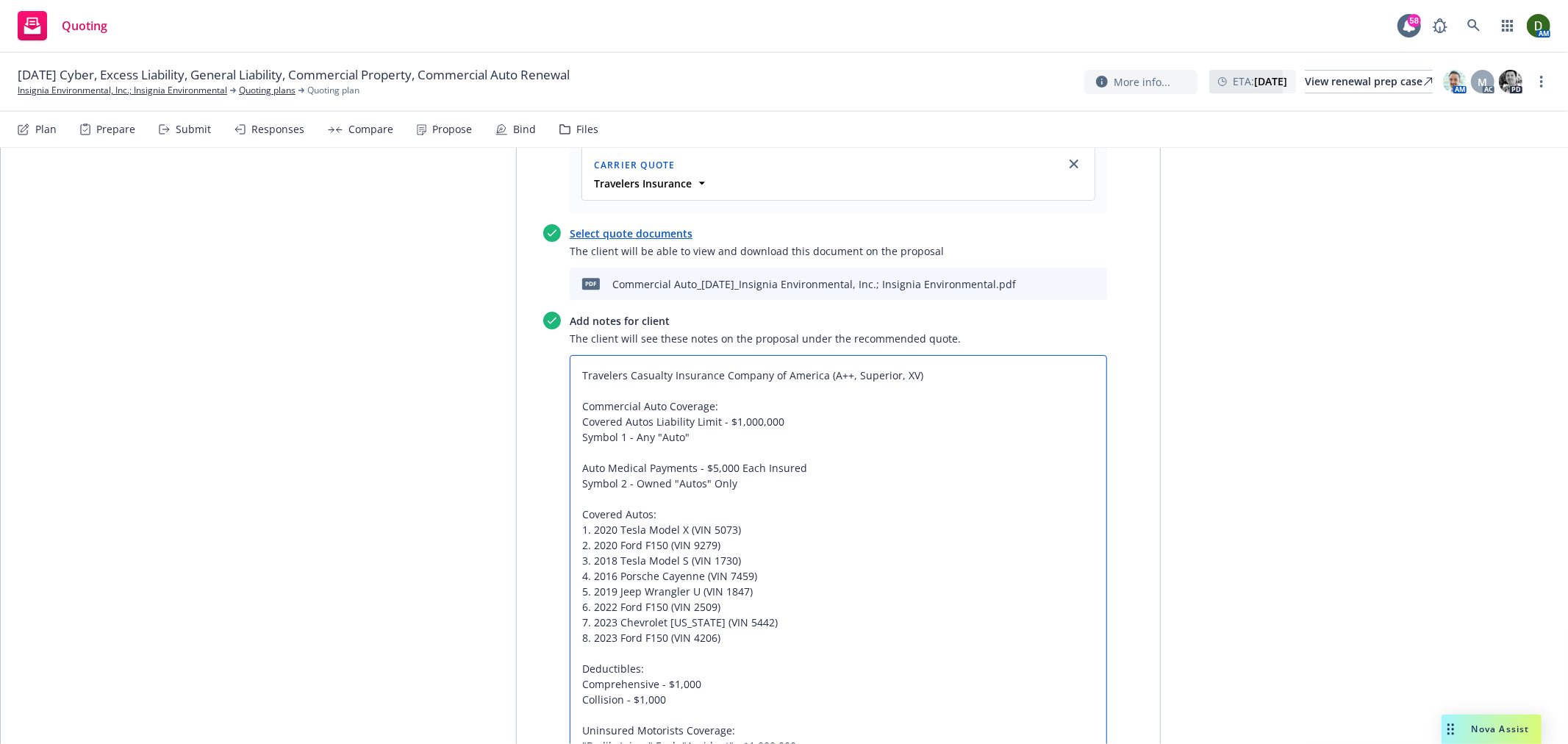
drag, startPoint x: 842, startPoint y: 673, endPoint x: 554, endPoint y: 333, distance: 445.6
click at [554, 333] on div "Add notes for client The client will see these notes on the proposal under the …" at bounding box center [824, 539] width 564 height 455
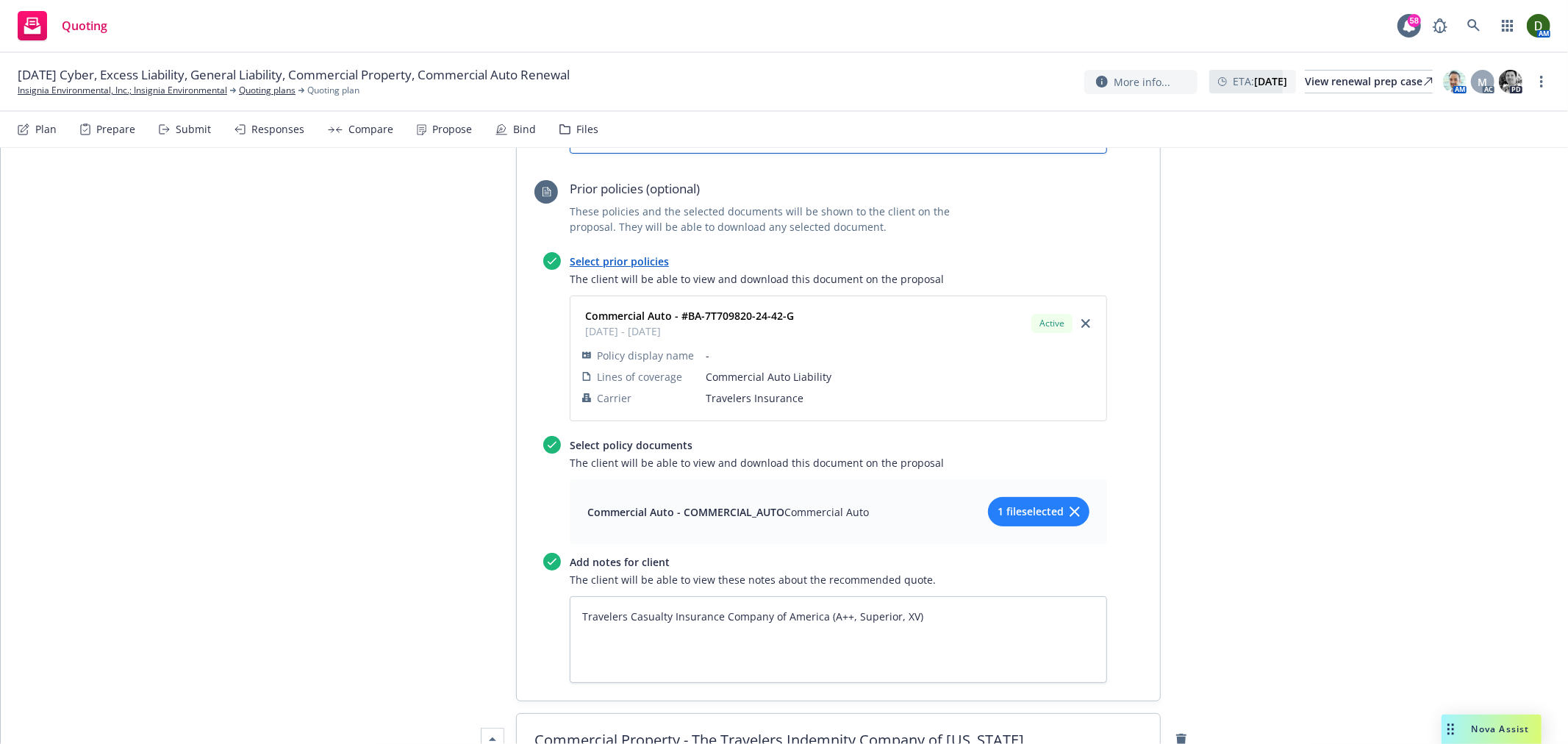
scroll to position [4249, 0]
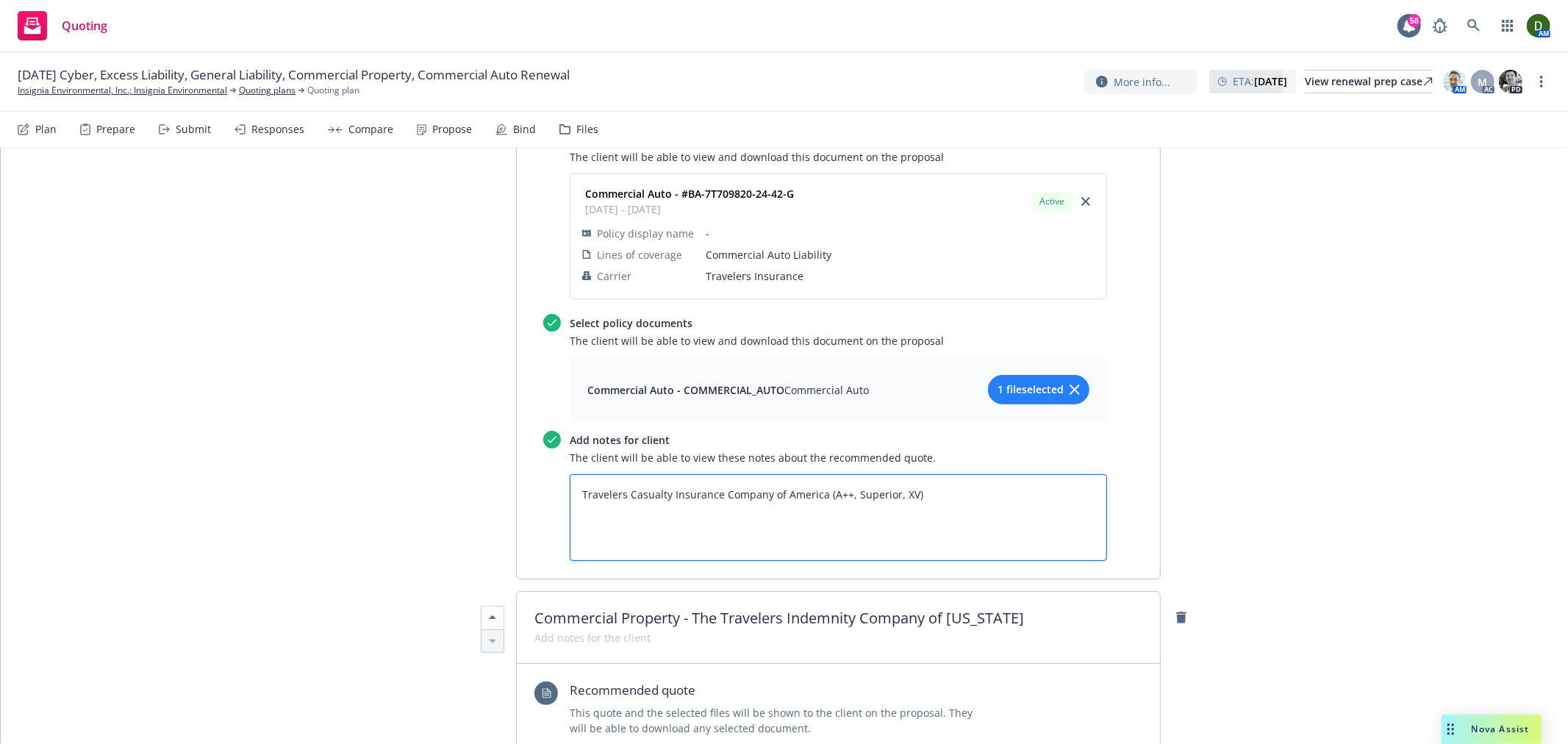
click at [991, 474] on textarea "Travelers Casualty Insurance Company of America (A++, Superior, XV)" at bounding box center [839, 518] width 538 height 87
paste textarea "Commercial Auto Coverage: Covered Autos Liability Limit - $1,000,000 Symbol 1 -…"
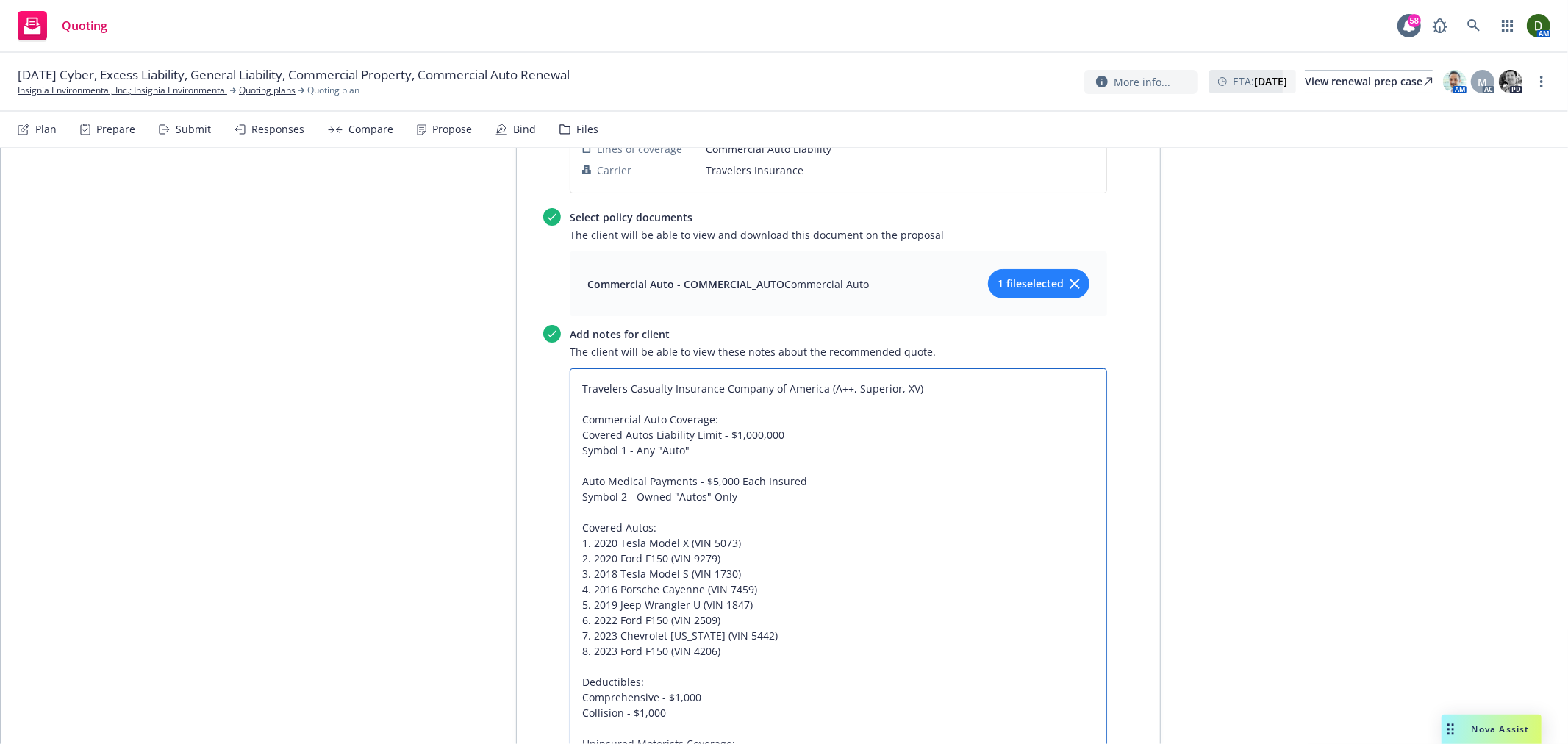
scroll to position [4384, 0]
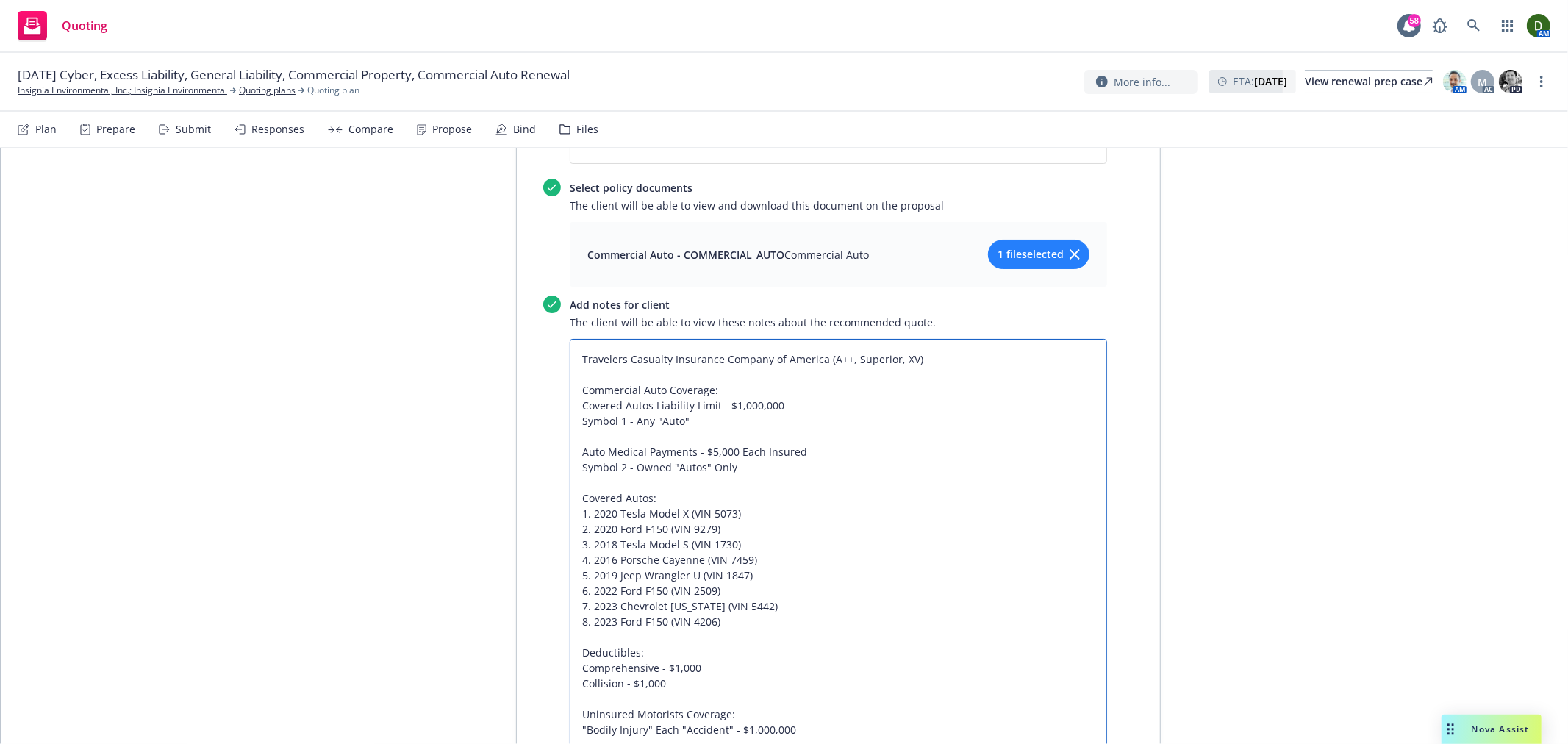
click at [716, 450] on textarea "Travelers Casualty Insurance Company of America (A++, Superior, XV) Commercial …" at bounding box center [839, 545] width 538 height 411
click at [742, 453] on textarea "Travelers Casualty Insurance Company of America (A++, Superior, XV) Commercial …" at bounding box center [839, 545] width 538 height 411
drag, startPoint x: 714, startPoint y: 567, endPoint x: 564, endPoint y: 444, distance: 194.0
click at [570, 444] on textarea "Travelers Casualty Insurance Company of America (A++, Superior, XV) Commercial …" at bounding box center [839, 552] width 538 height 426
click at [691, 585] on textarea "Travelers Casualty Insurance Company of America (A++, Superior, XV) Commercial …" at bounding box center [839, 552] width 538 height 426
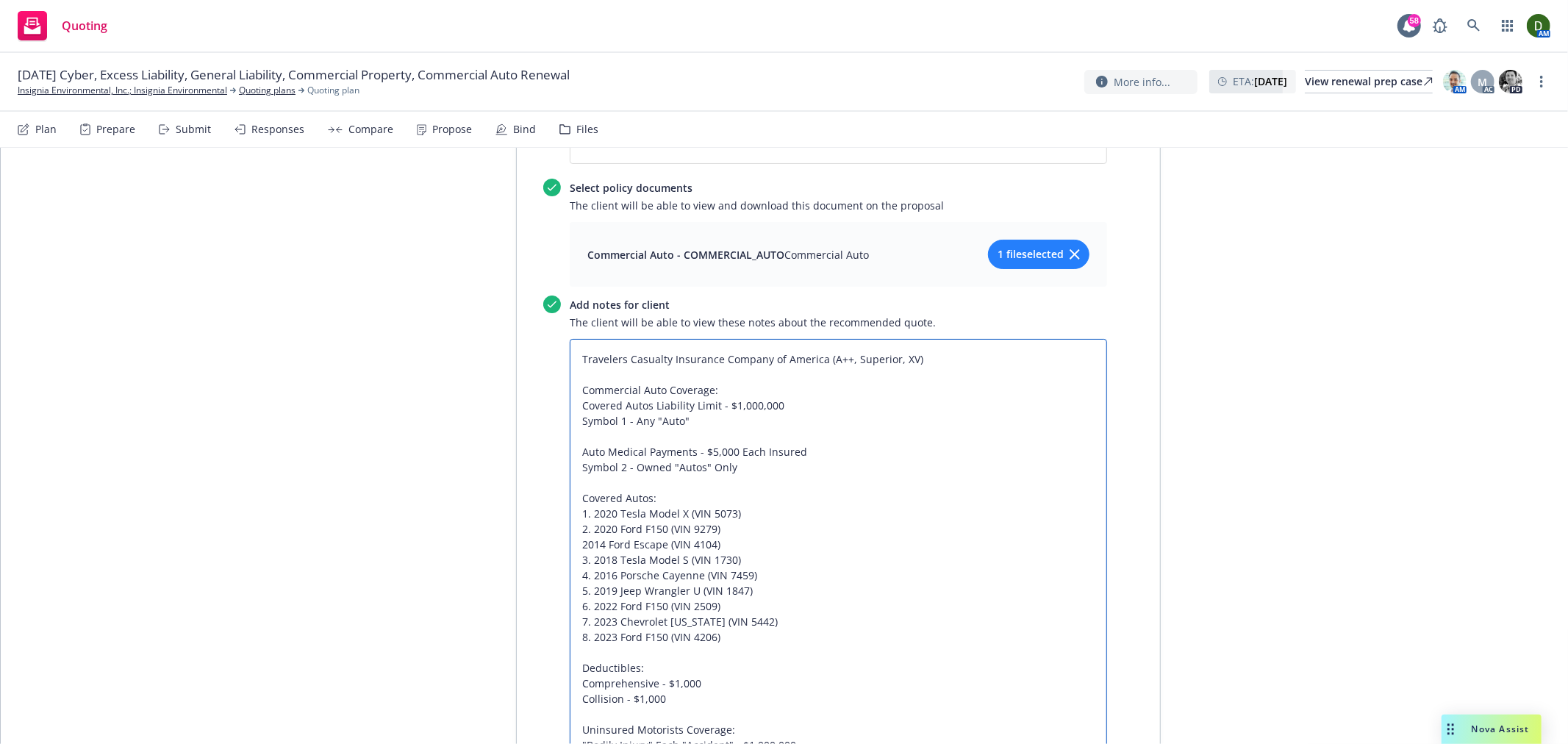
drag, startPoint x: 736, startPoint y: 563, endPoint x: 552, endPoint y: 438, distance: 222.4
click at [552, 438] on div "Add notes for client The client will be able to view these notes about the reco…" at bounding box center [824, 530] width 564 height 470
paste textarea "Here it is renumbered: 1. 2020 Tesla Model X (VIN 5073) 2. 2020 Ford F150 (VIN …"
drag, startPoint x: 566, startPoint y: 468, endPoint x: 564, endPoint y: 442, distance: 26.1
click at [570, 442] on textarea "Travelers Casualty Insurance Company of America (A++, Superior, XV) Commercial …" at bounding box center [839, 568] width 538 height 458
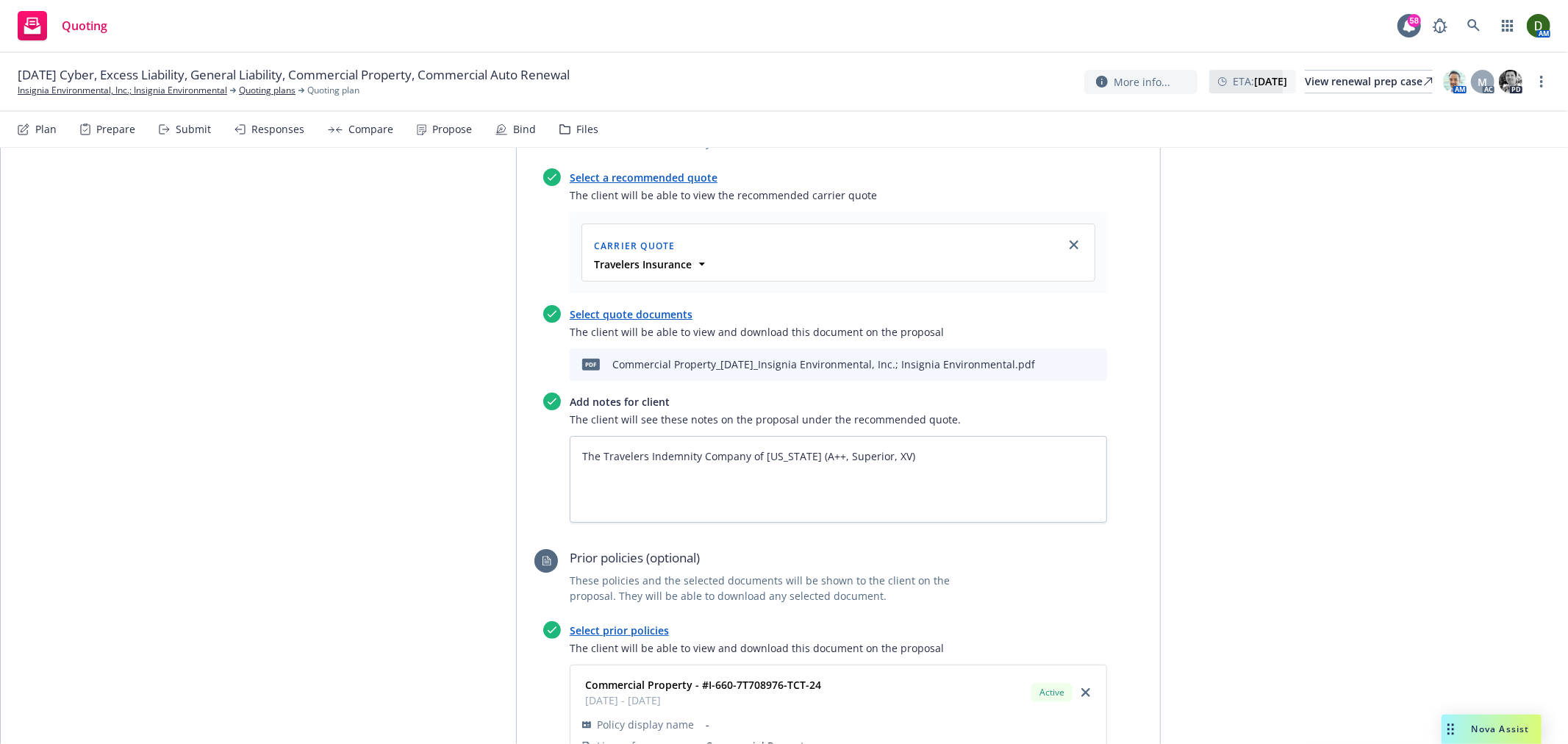
scroll to position [5009, 0]
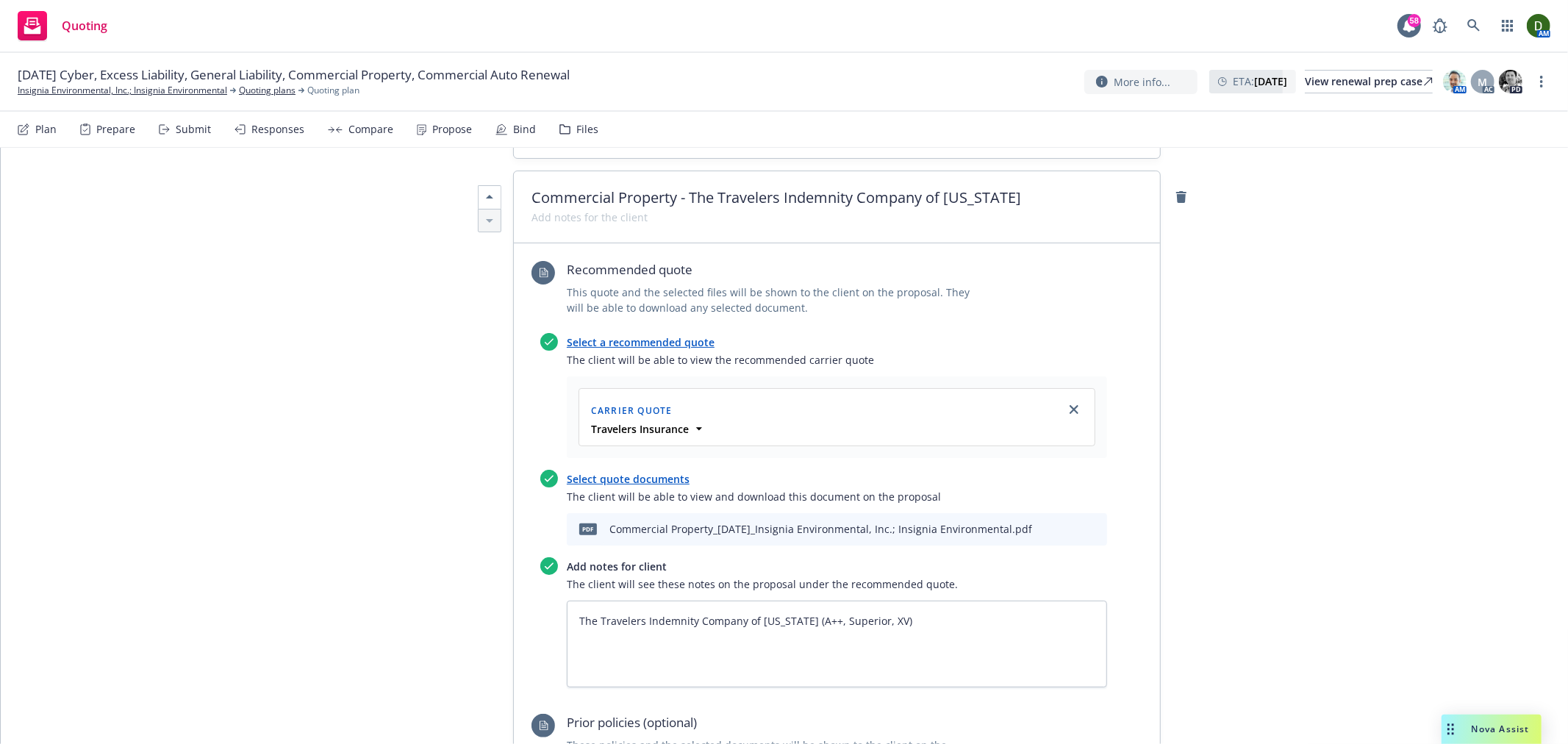
click at [1063, 524] on icon "preview file" at bounding box center [1069, 529] width 13 height 10
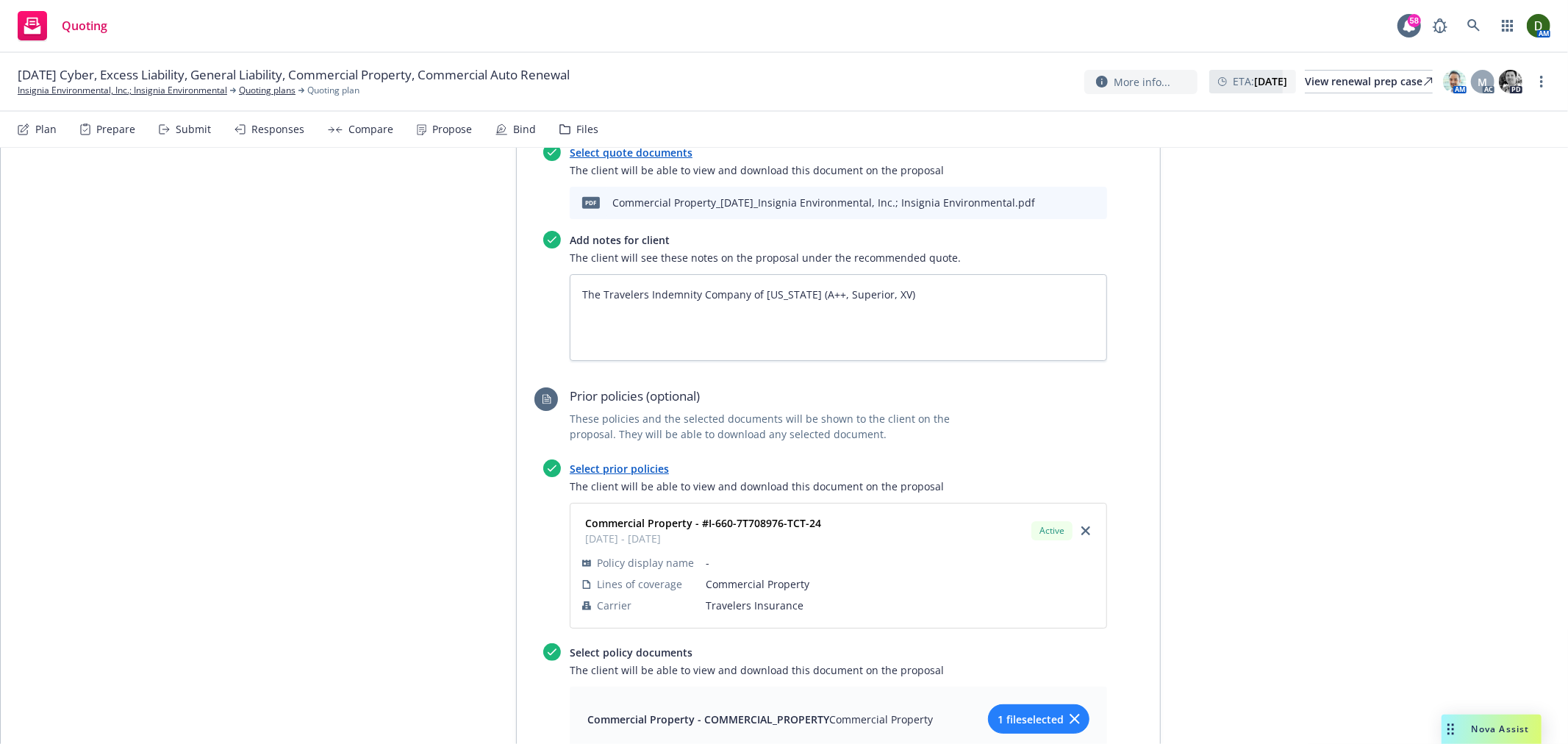
scroll to position [5580, 0]
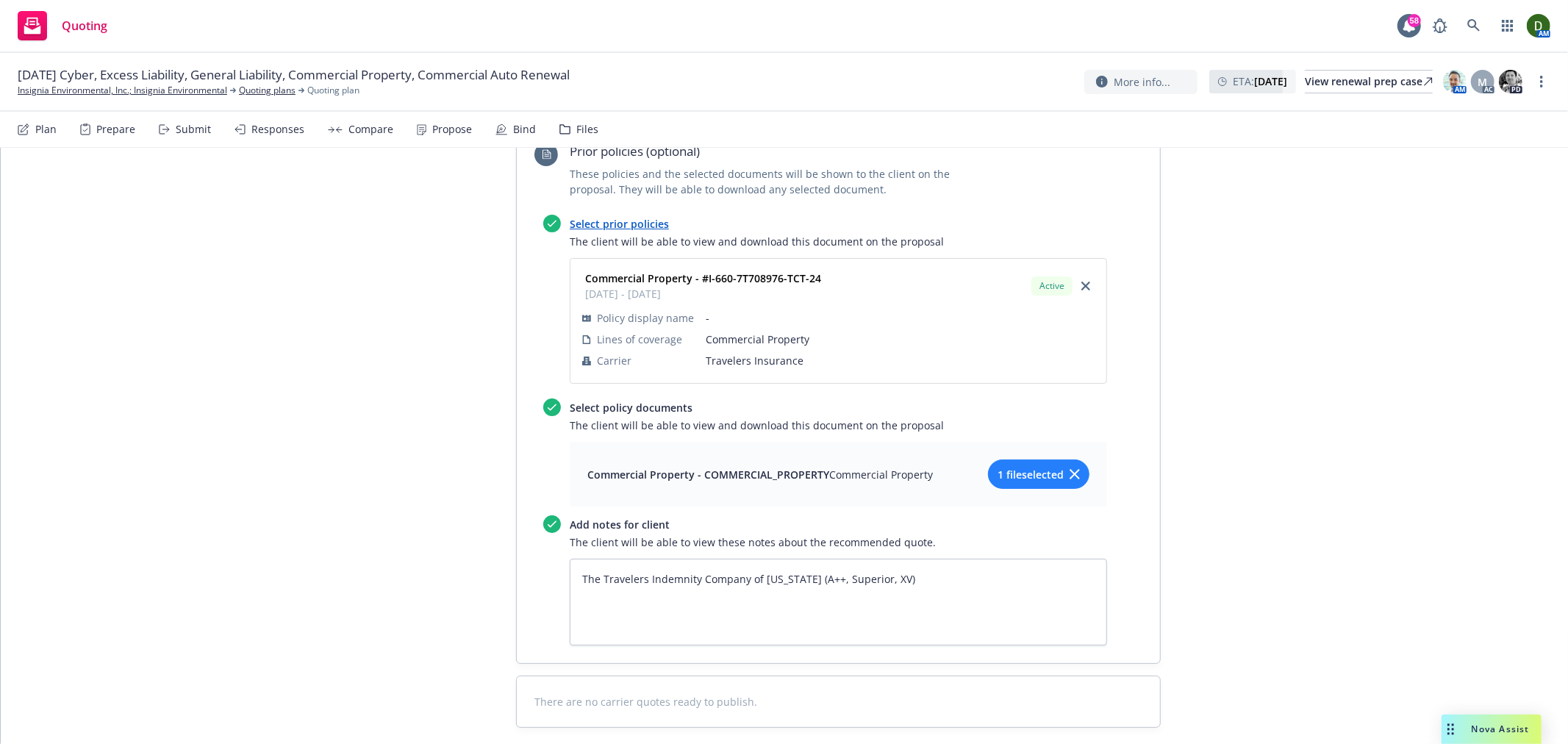
click at [1031, 460] on button "1 file selected" at bounding box center [1038, 474] width 101 height 29
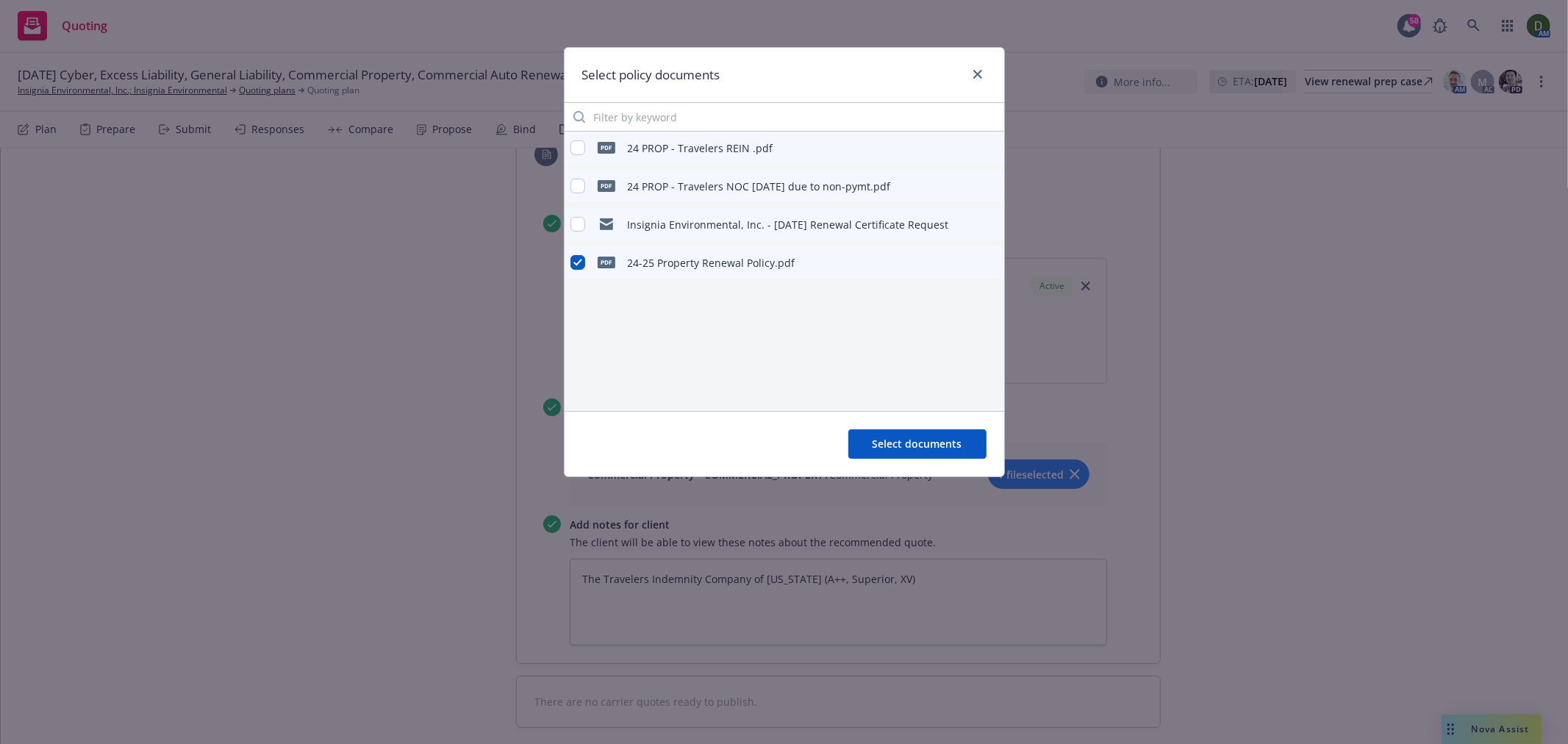
click at [988, 260] on icon "preview file" at bounding box center [990, 262] width 13 height 10
click at [985, 74] on link "close" at bounding box center [978, 74] width 18 height 18
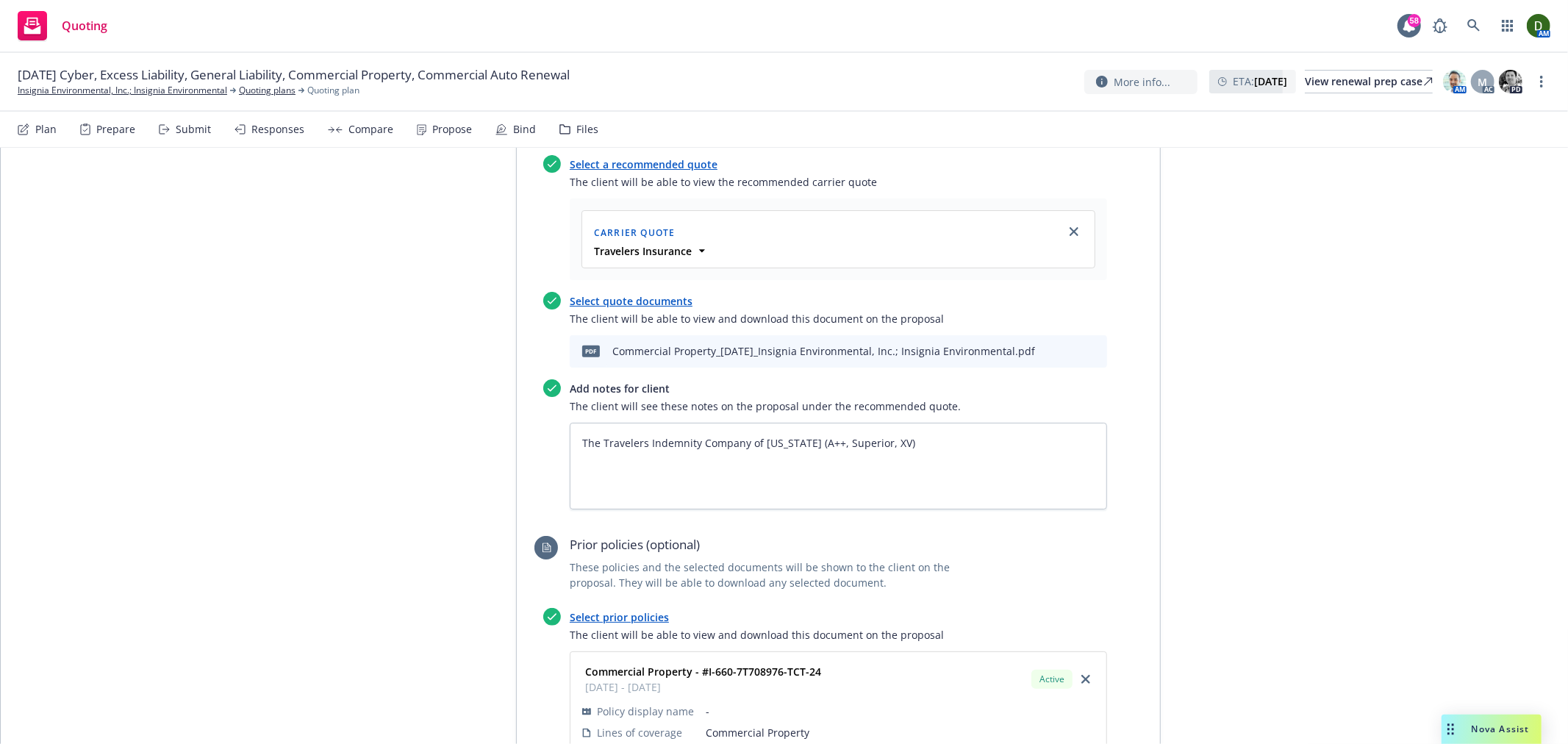
scroll to position [5173, 0]
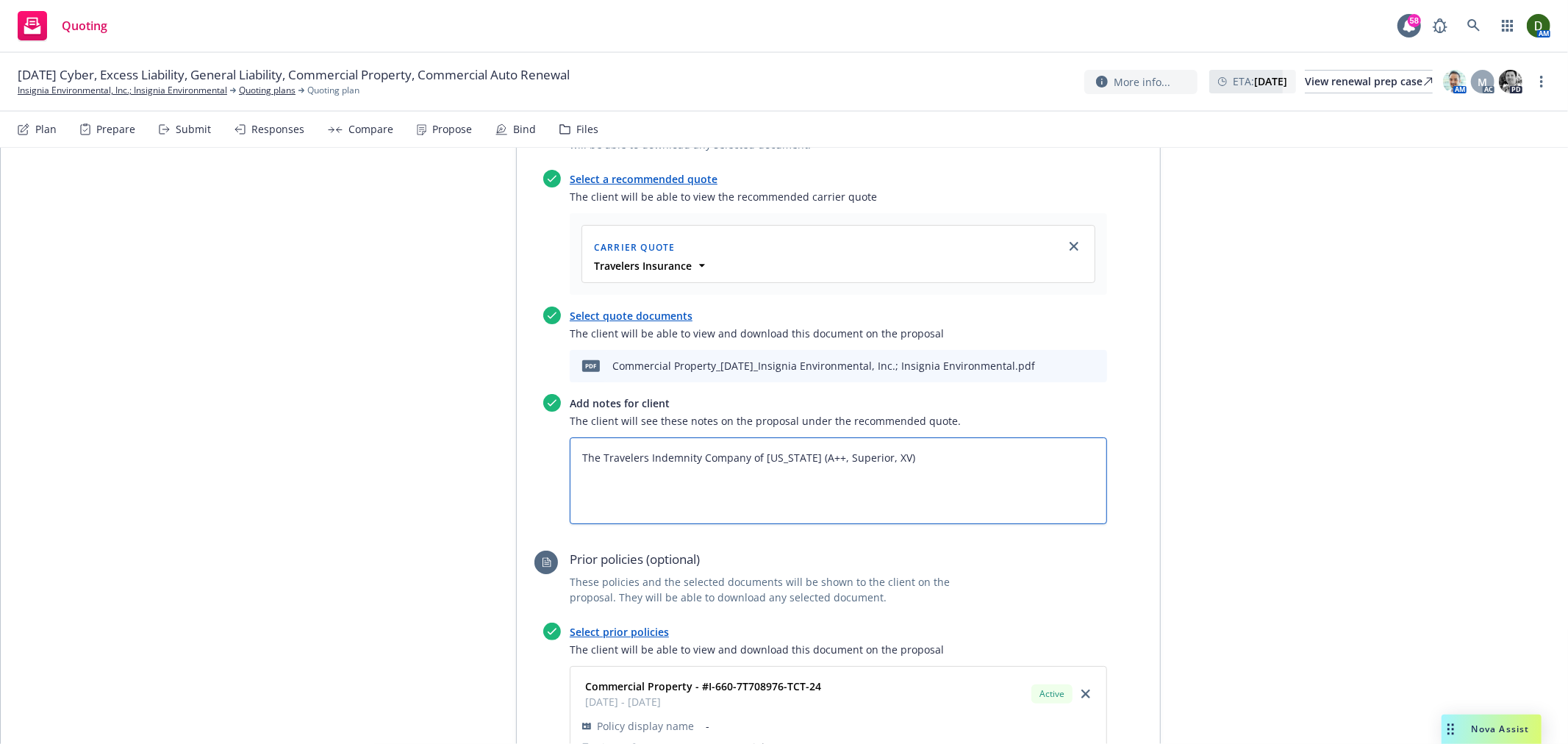
click at [973, 438] on textarea "The Travelers Indemnity Company of Connecticut (A++, Superior, XV)" at bounding box center [839, 481] width 538 height 87
paste textarea "Commercial Property"
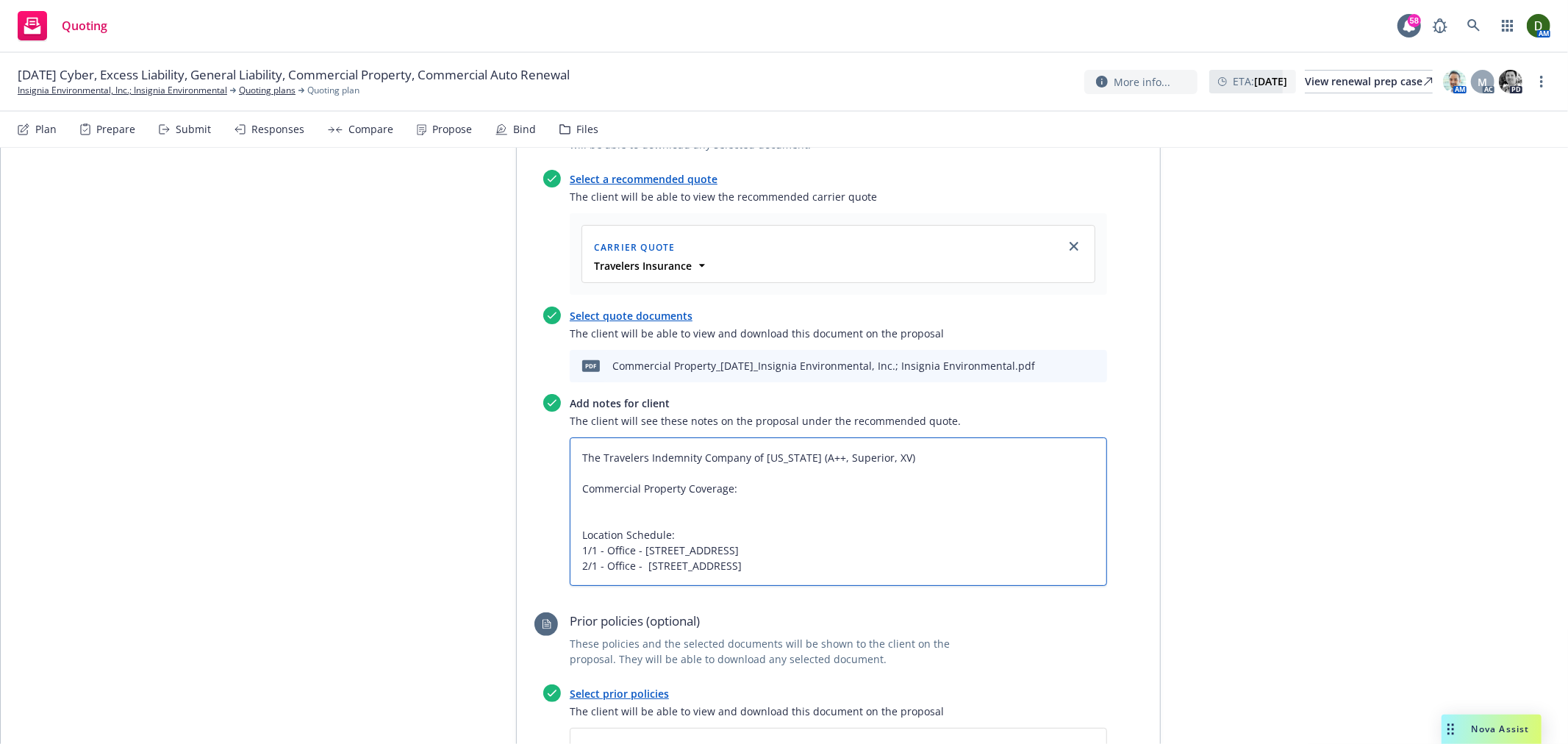
click at [742, 438] on textarea "The Travelers Indemnity Company of Connecticut (A++, Superior, XV) Commercial P…" at bounding box center [839, 512] width 538 height 148
click at [615, 438] on textarea "The Travelers Indemnity Company of Connecticut (A++, Superior, XV) Commercial P…" at bounding box center [839, 512] width 538 height 148
paste textarea "Your Business Personal Property"
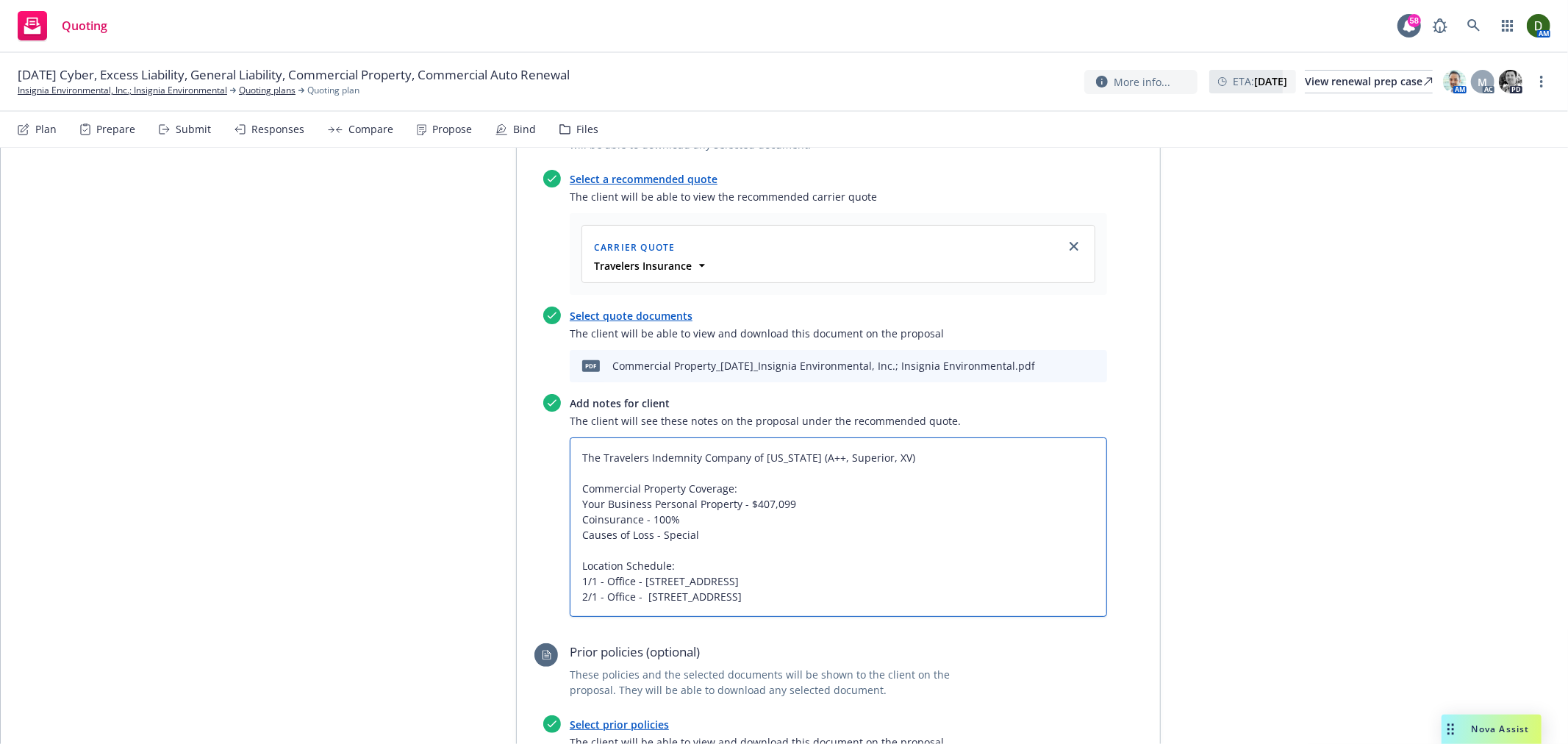
click at [796, 460] on textarea "The Travelers Indemnity Company of Connecticut (A++, Superior, XV) Commercial P…" at bounding box center [839, 527] width 538 height 180
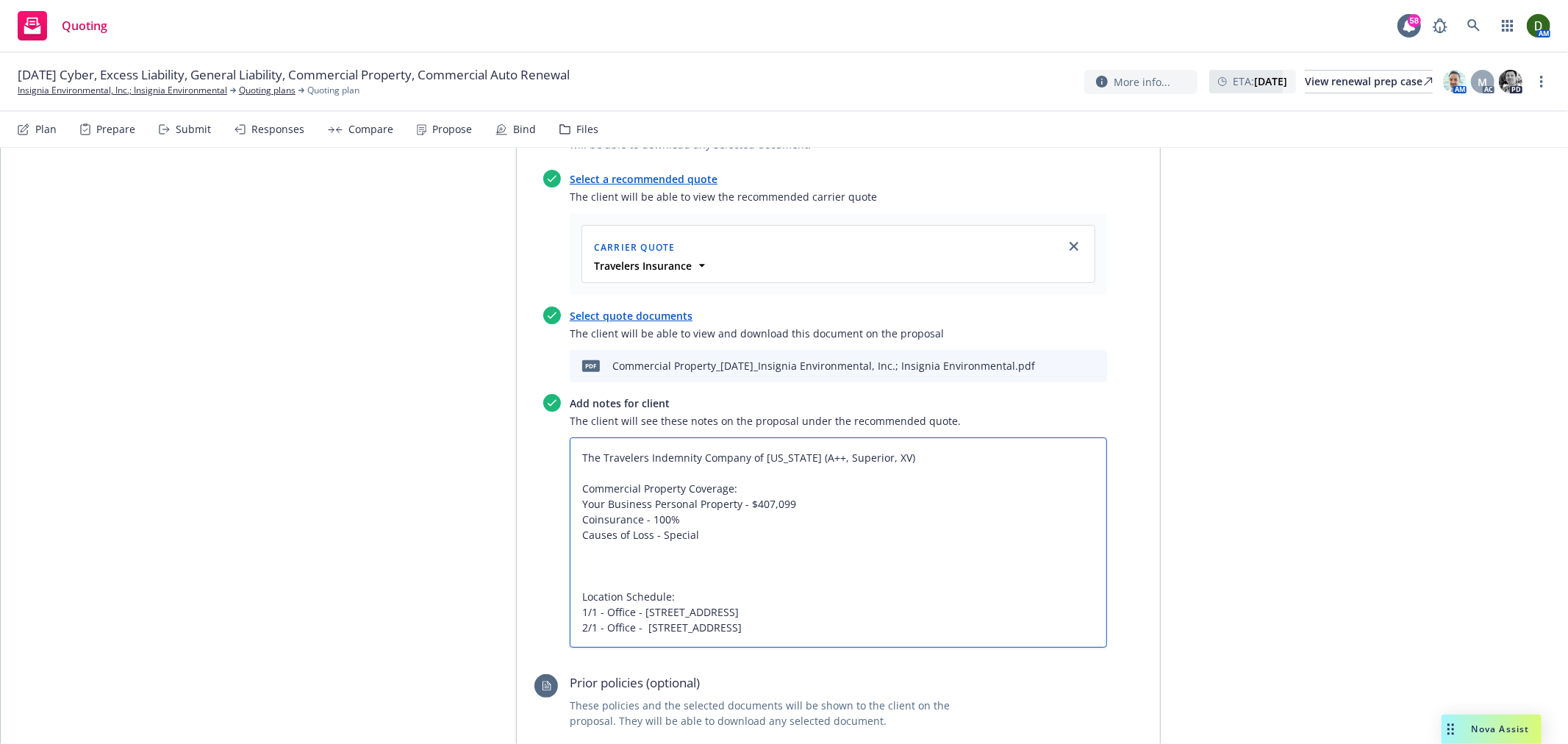
paste textarea "Business Income And Extra Expense"
paste textarea "Coinsurance - 100% Causes of Loss - Special"
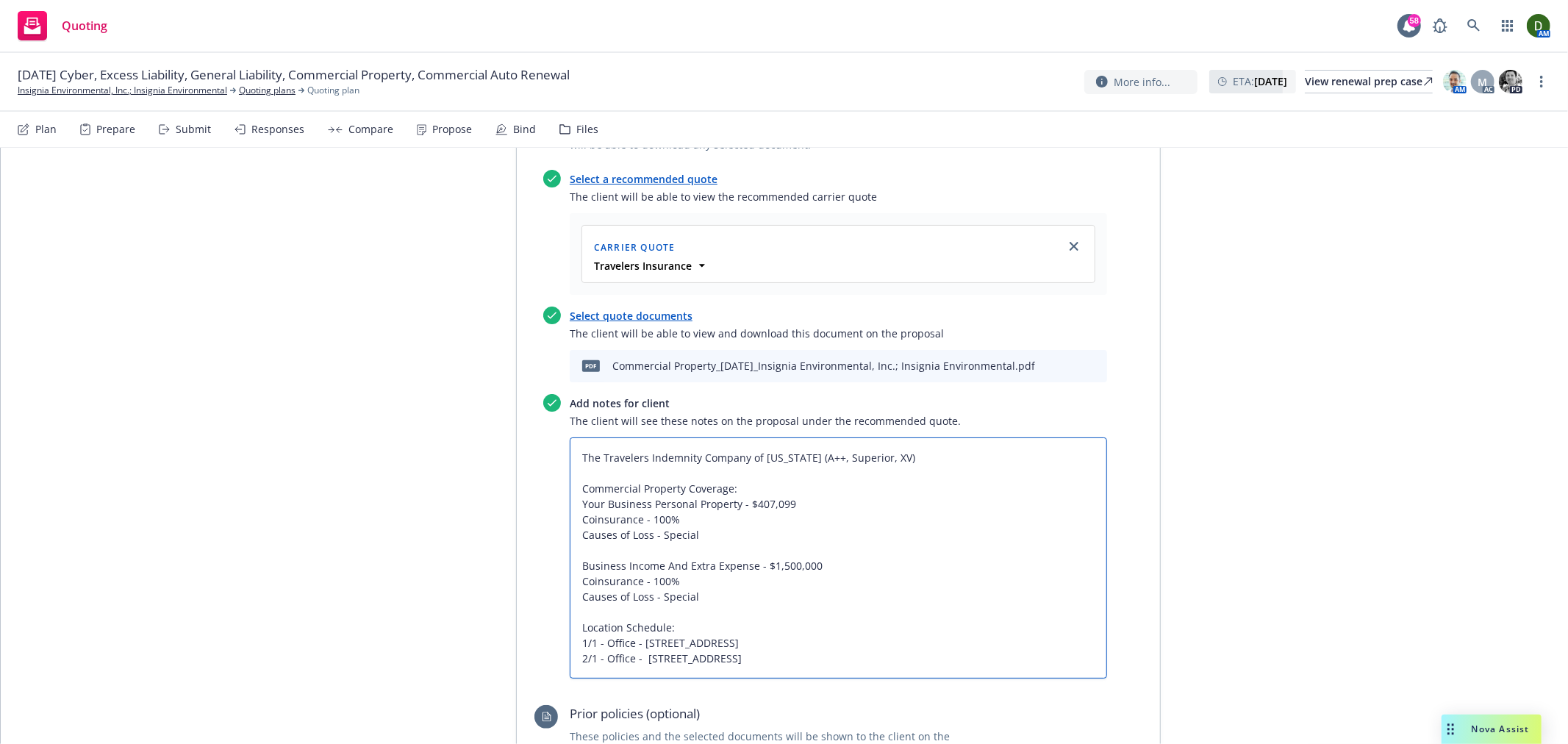
drag, startPoint x: 704, startPoint y: 524, endPoint x: 508, endPoint y: 409, distance: 227.2
click at [517, 409] on div "Recommended quote This quote and the selected files will be shown to the client…" at bounding box center [838, 653] width 643 height 1146
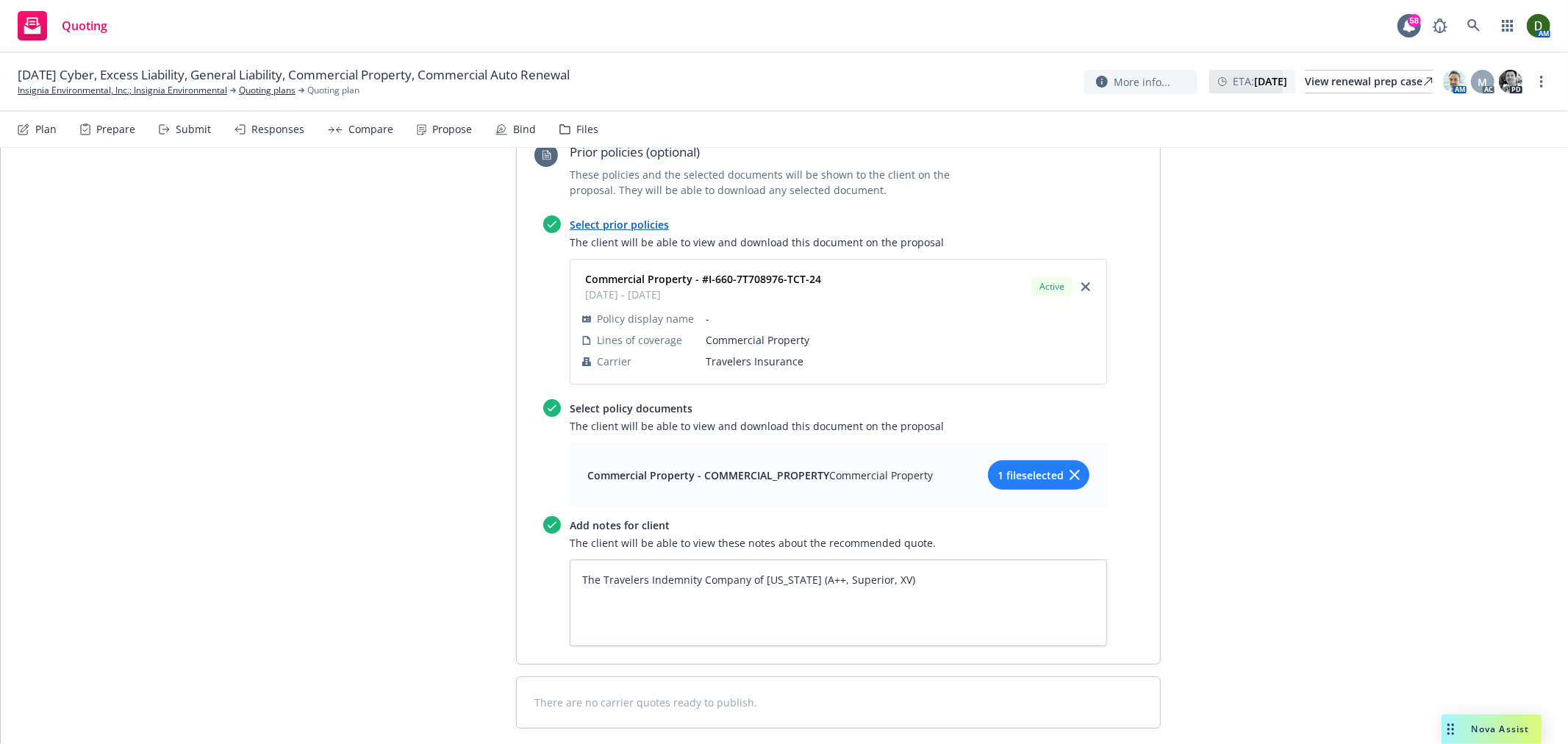
scroll to position [5735, 0]
click at [961, 559] on textarea "The Travelers Indemnity Company of Connecticut (A++, Superior, XV)" at bounding box center [839, 602] width 538 height 87
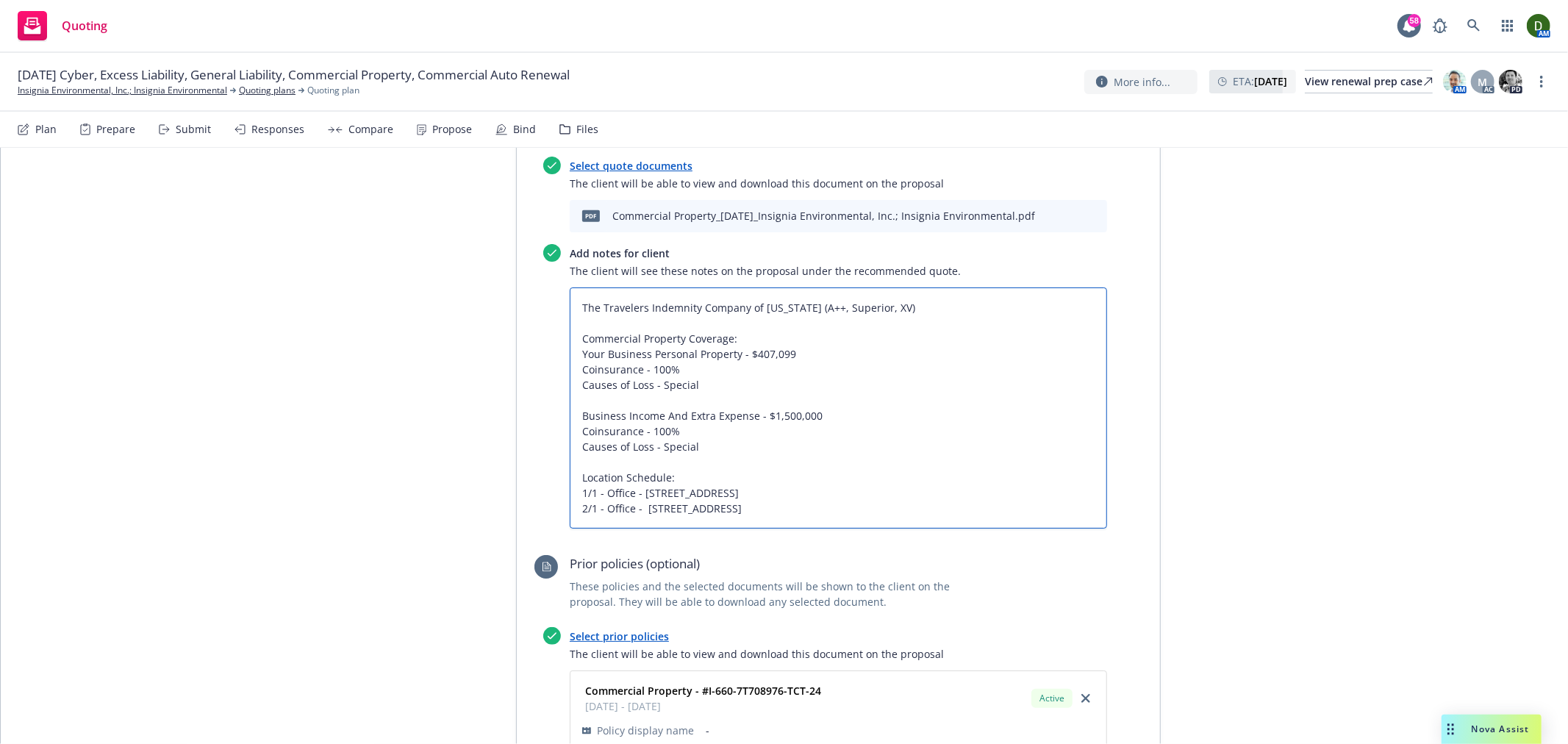
scroll to position [5245, 0]
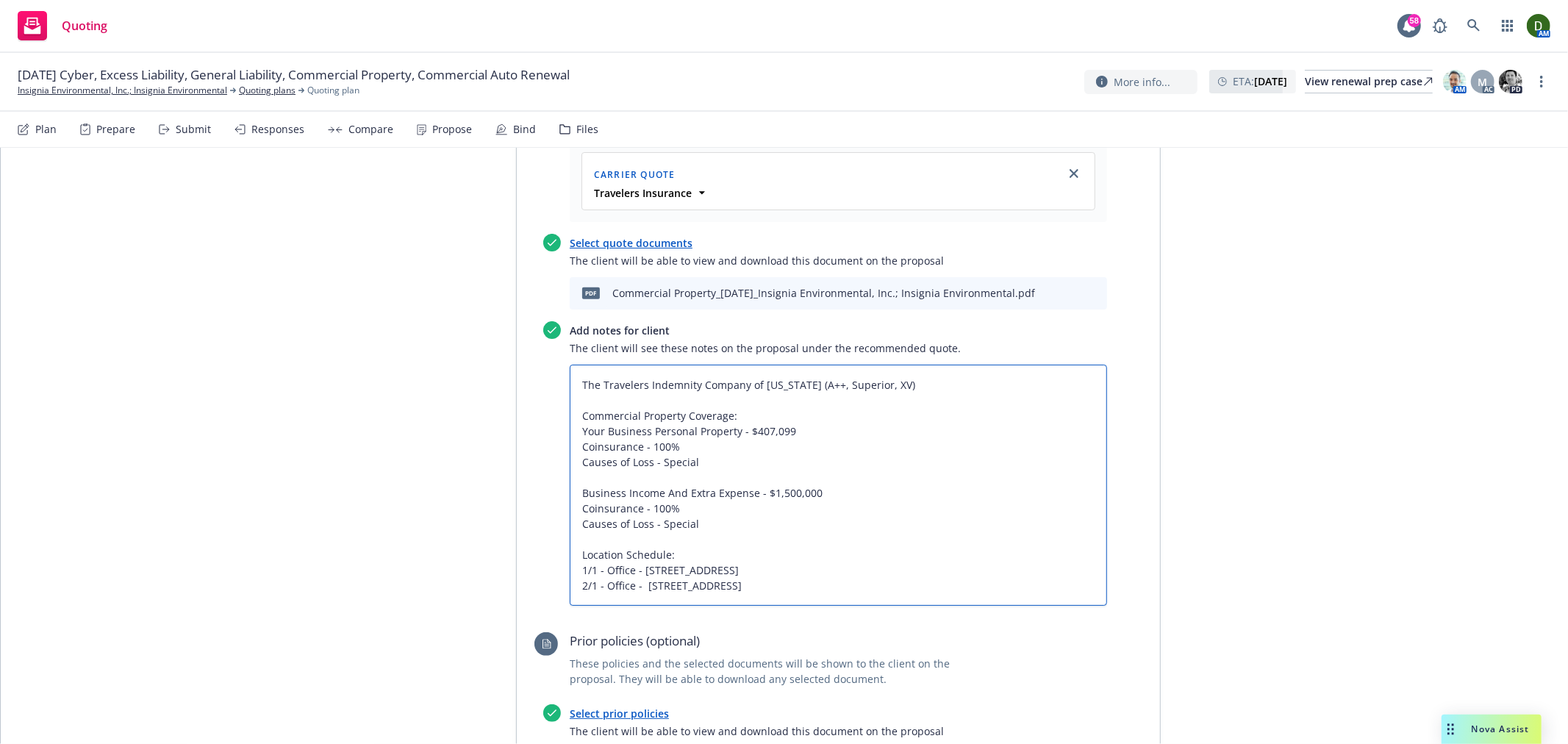
drag, startPoint x: 870, startPoint y: 347, endPoint x: 559, endPoint y: 348, distance: 311.0
click at [570, 365] on textarea "The Travelers Indemnity Company of Connecticut (A++, Superior, XV) Commercial P…" at bounding box center [839, 486] width 538 height 241
paste textarea
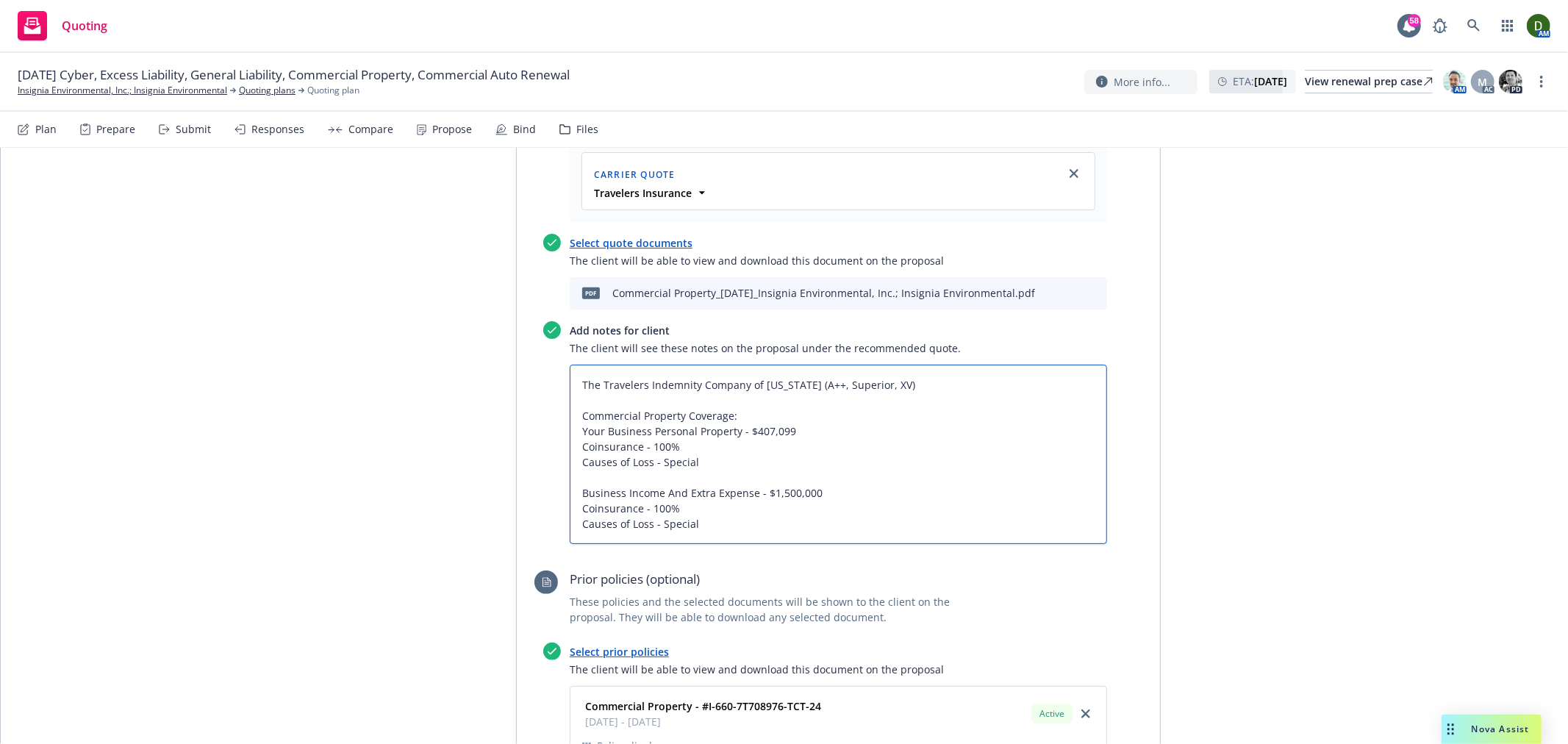
paste textarea "Commercial Property Coverage: Your Business Personal Property - $407,099 Coinsu…"
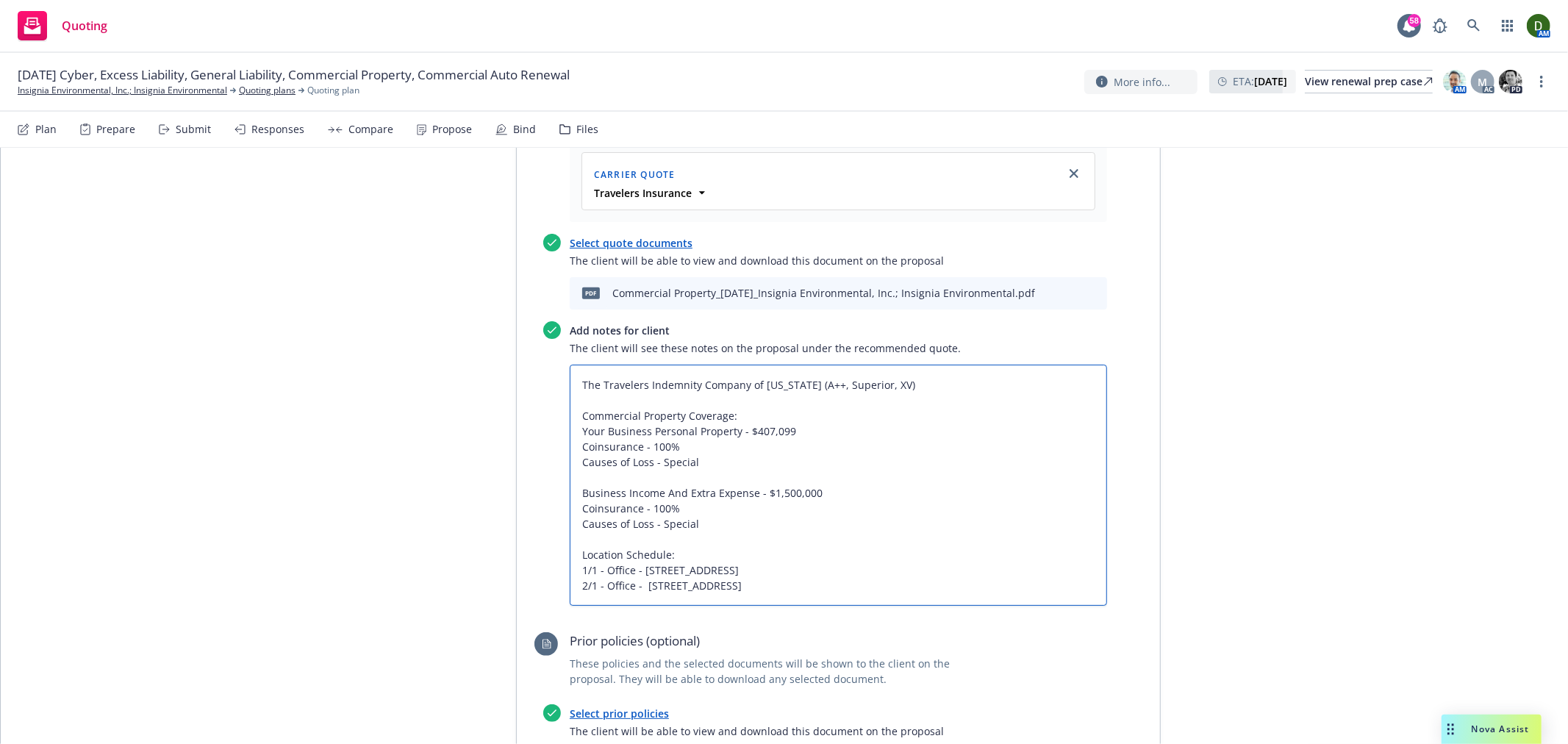
click at [855, 512] on textarea "The Travelers Indemnity Company of Connecticut (A++, Superior, XV) Commercial P…" at bounding box center [839, 486] width 538 height 241
drag, startPoint x: 860, startPoint y: 512, endPoint x: 527, endPoint y: 340, distance: 374.8
click at [535, 340] on div "Select a recommended quote The client will be able to view the recommended carr…" at bounding box center [821, 356] width 573 height 518
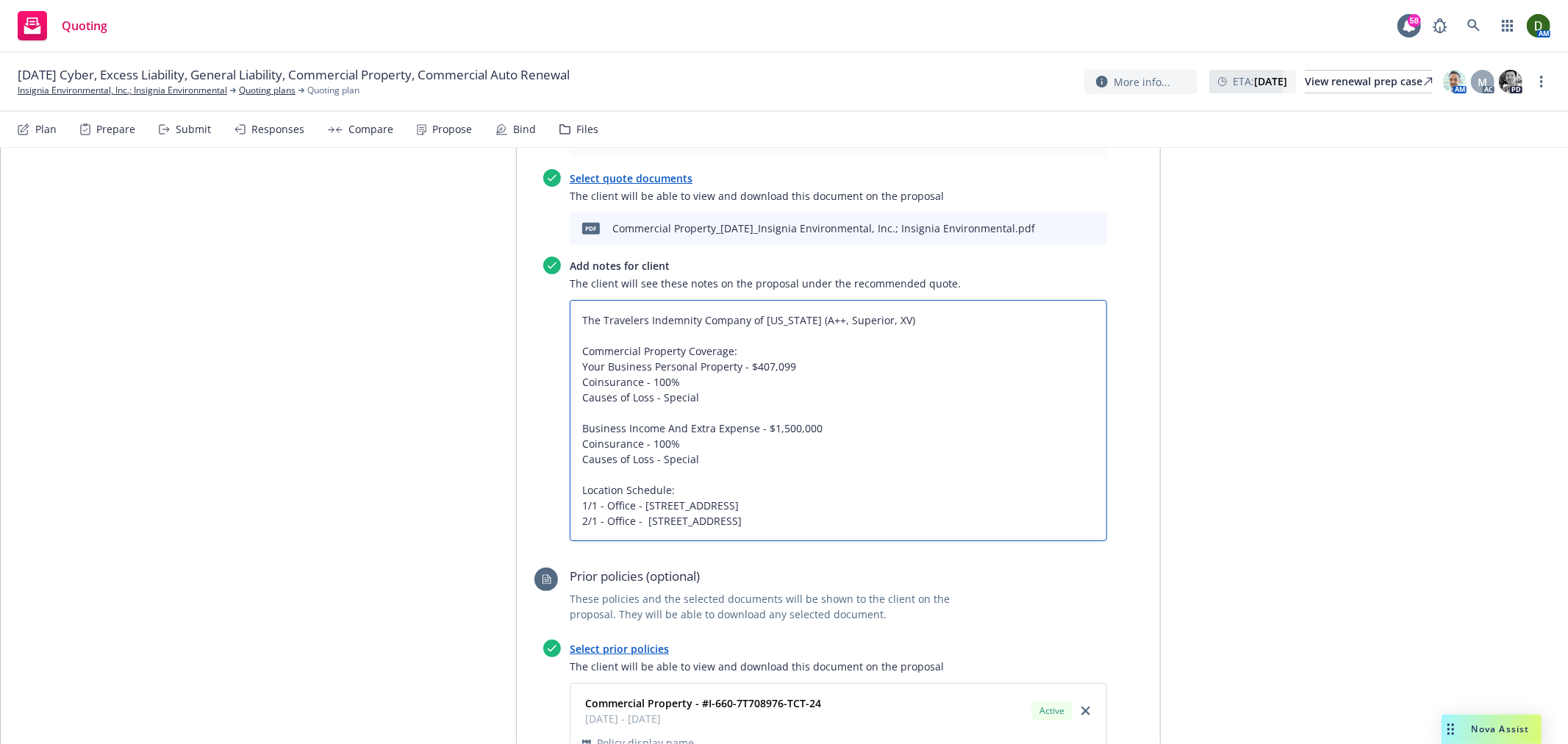
scroll to position [5735, 0]
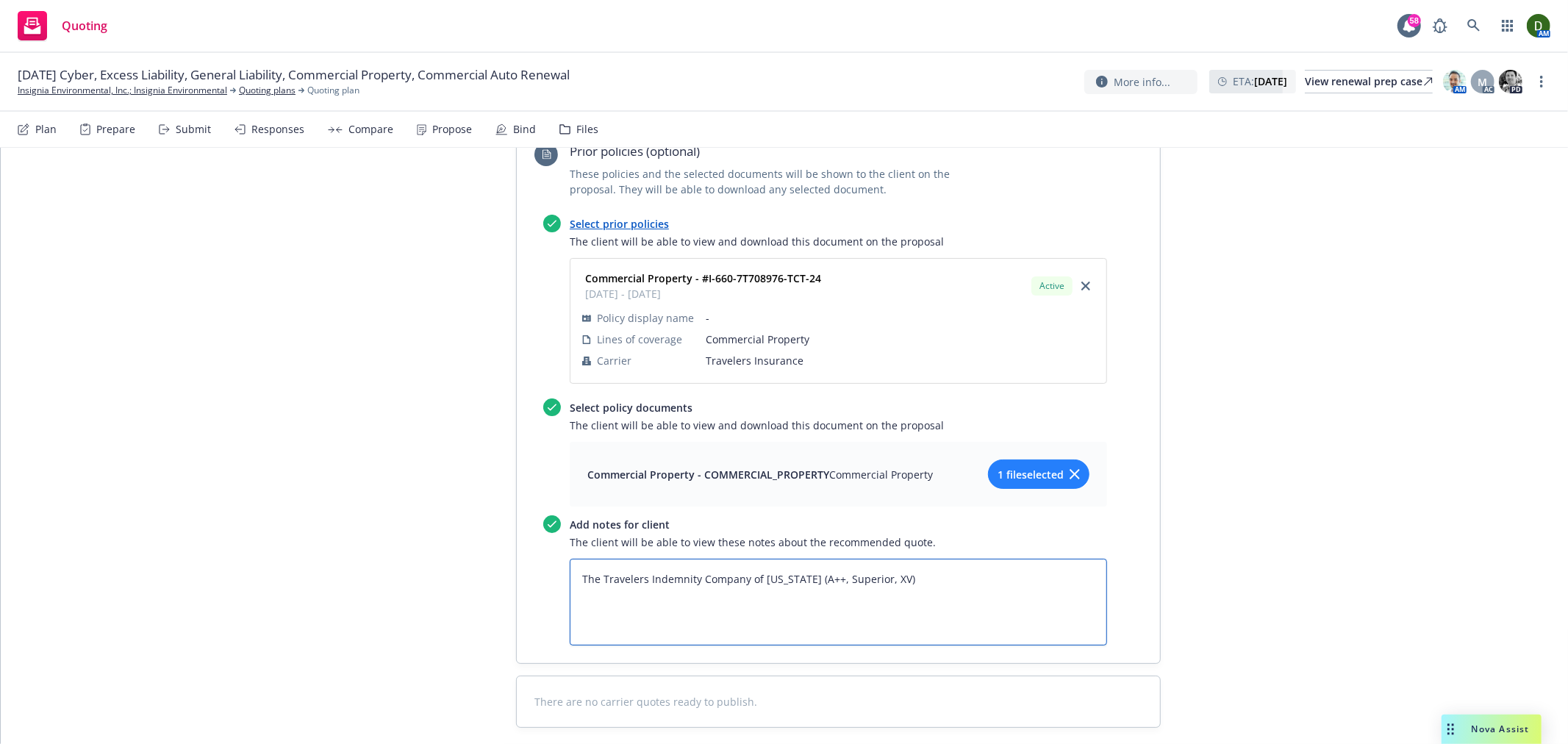
click at [1000, 559] on textarea "The Travelers Indemnity Company of Connecticut (A++, Superior, XV)" at bounding box center [839, 602] width 538 height 87
paste textarea "Commercial Property Coverage: Your Business Personal Property - $407,099 Coinsu…"
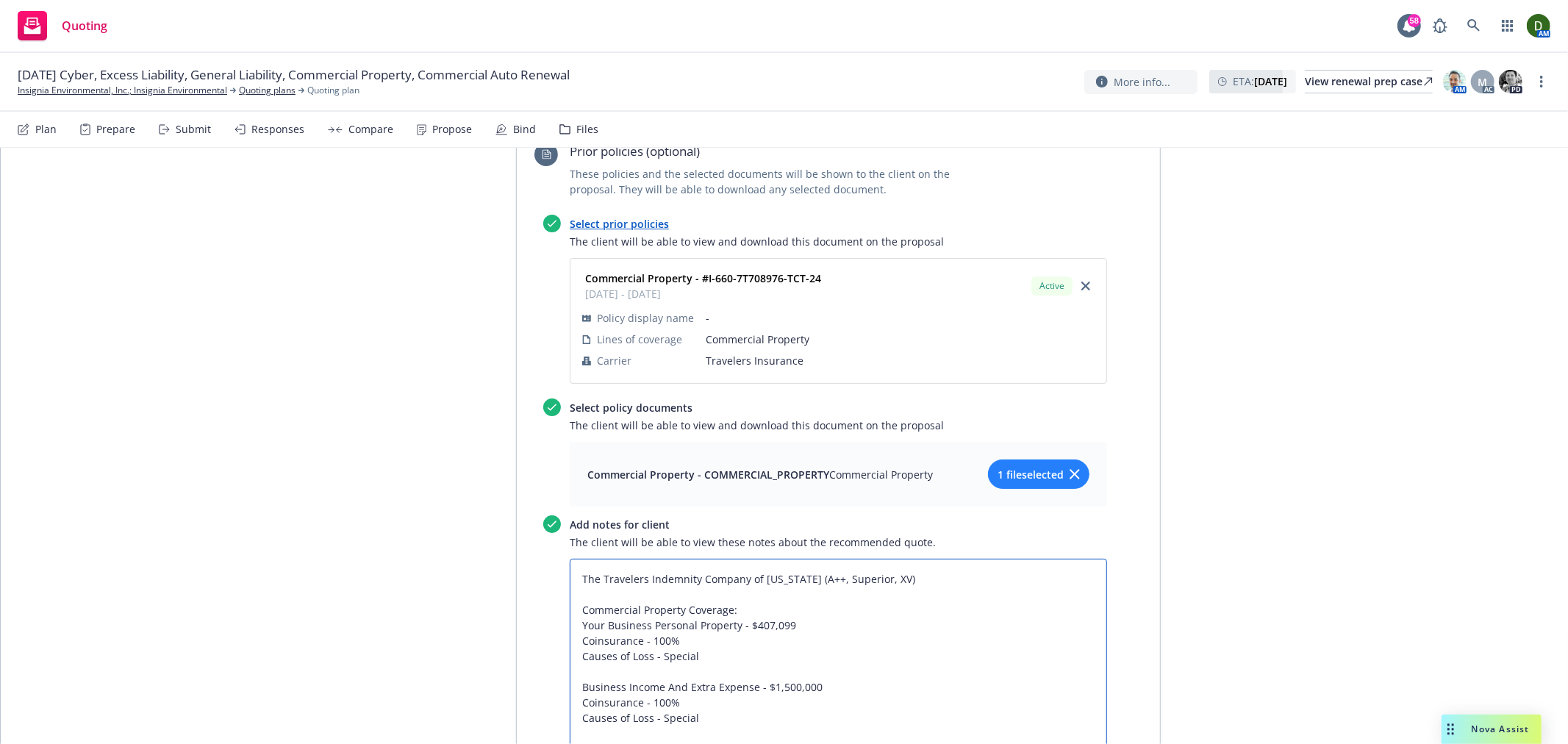
drag, startPoint x: 799, startPoint y: 550, endPoint x: 739, endPoint y: 560, distance: 60.8
click at [739, 560] on textarea "The Travelers Indemnity Company of Connecticut (A++, Superior, XV) Commercial P…" at bounding box center [839, 680] width 538 height 241
paste textarea "27,454"
click at [786, 584] on textarea "The Travelers Indemnity Company of Connecticut (A++, Superior, XV) Commercial P…" at bounding box center [839, 680] width 538 height 241
drag, startPoint x: 870, startPoint y: 695, endPoint x: 566, endPoint y: 696, distance: 304.0
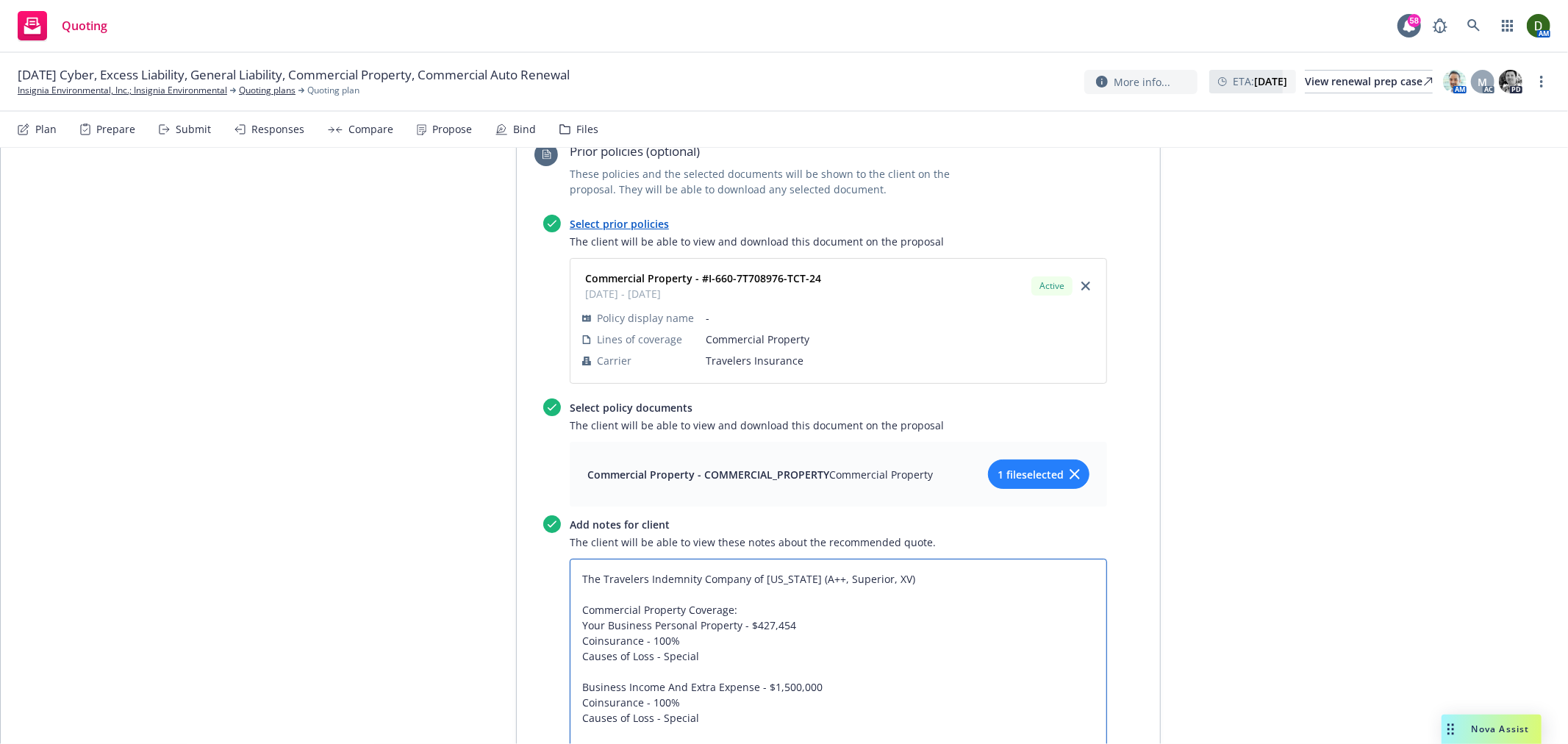
click at [570, 696] on textarea "The Travelers Indemnity Company of Connecticut (A++, Superior, XV) Commercial P…" at bounding box center [839, 680] width 538 height 241
click at [790, 559] on textarea "The Travelers Indemnity Company of Connecticut (A++, Superior, XV) Commercial P…" at bounding box center [839, 680] width 538 height 241
paste textarea "1/1 - Office - 545 Middlefield Rd., Suite 210, Menlo Park, CA, 94025"
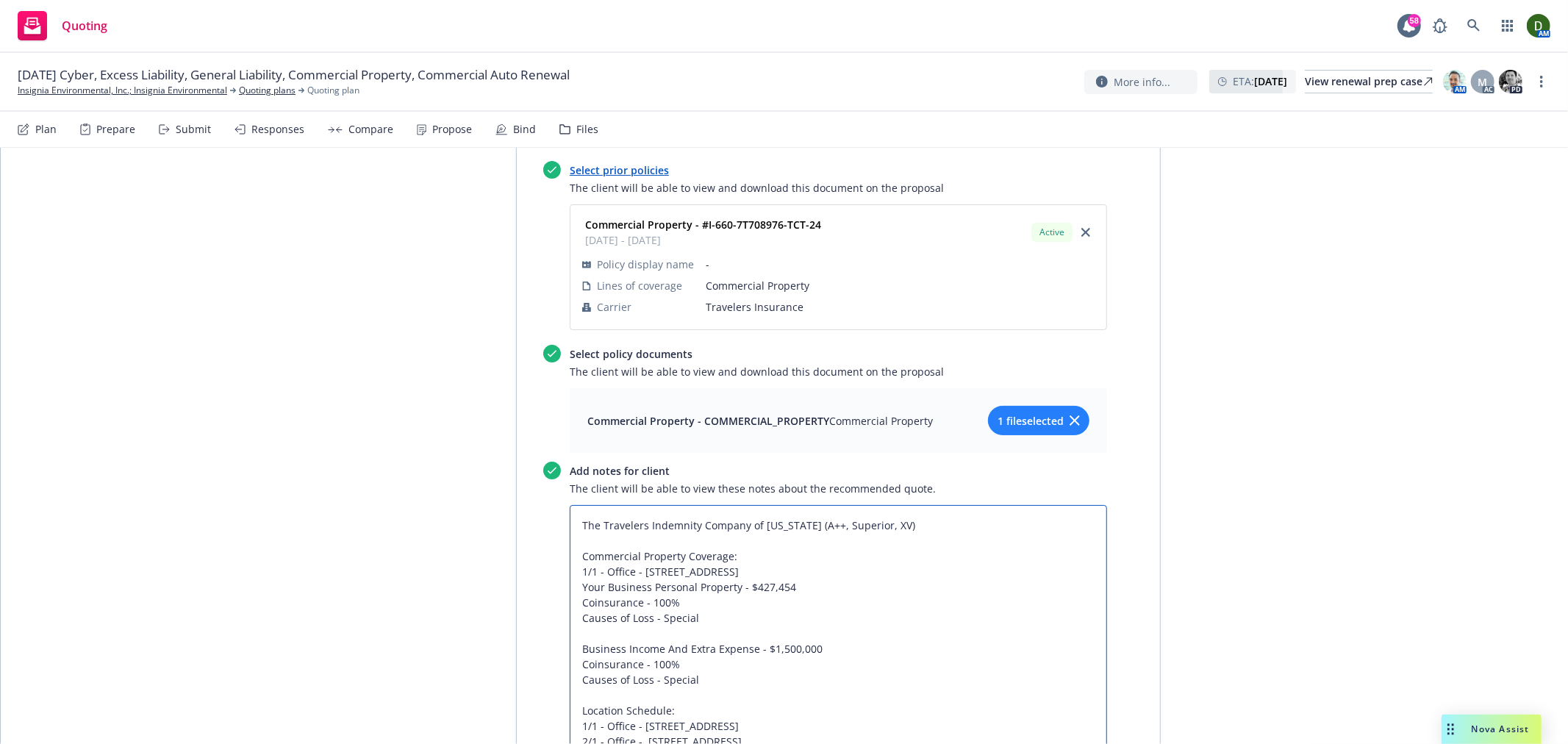
scroll to position [5818, 0]
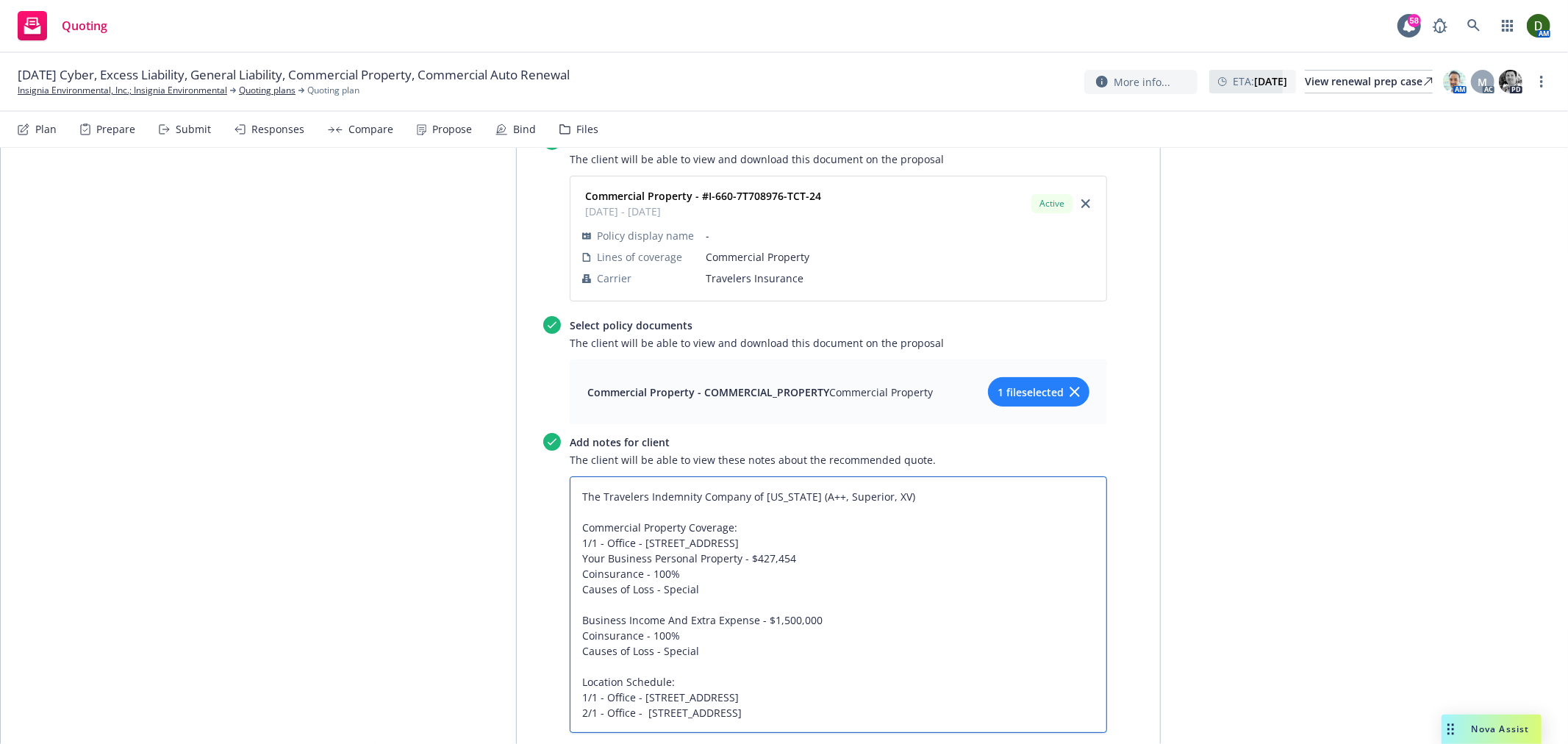
drag, startPoint x: 930, startPoint y: 623, endPoint x: 555, endPoint y: 597, distance: 375.9
click at [570, 597] on textarea "The Travelers Indemnity Company of Connecticut (A++, Superior, XV) Commercial P…" at bounding box center [839, 605] width 538 height 257
click at [851, 617] on textarea "The Travelers Indemnity Company of Connecticut (A++, Superior, XV) Commercial P…" at bounding box center [839, 589] width 538 height 226
click at [905, 629] on textarea "The Travelers Indemnity Company of Connecticut (A++, Superior, XV) Commercial P…" at bounding box center [839, 597] width 538 height 241
paste textarea "Tenant's Improvements and Betterments"
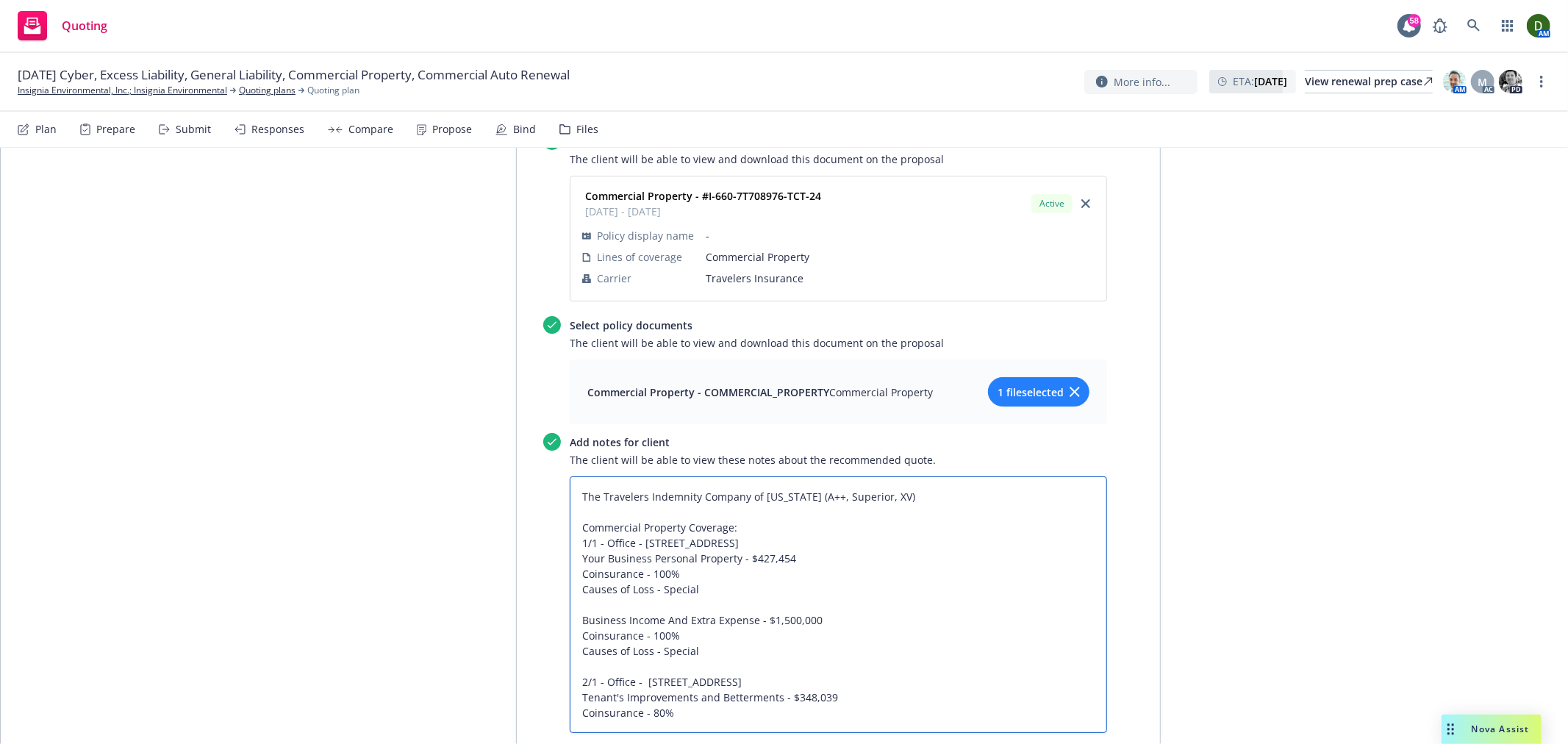
drag, startPoint x: 694, startPoint y: 530, endPoint x: 563, endPoint y: 524, distance: 131.1
click at [570, 524] on textarea "The Travelers Indemnity Company of Connecticut (A++, Superior, XV) Commercial P…" at bounding box center [839, 605] width 538 height 257
click at [753, 643] on textarea "The Travelers Indemnity Company of Connecticut (A++, Superior, XV) Commercial P…" at bounding box center [839, 605] width 538 height 257
paste textarea "Causes of Loss - Special"
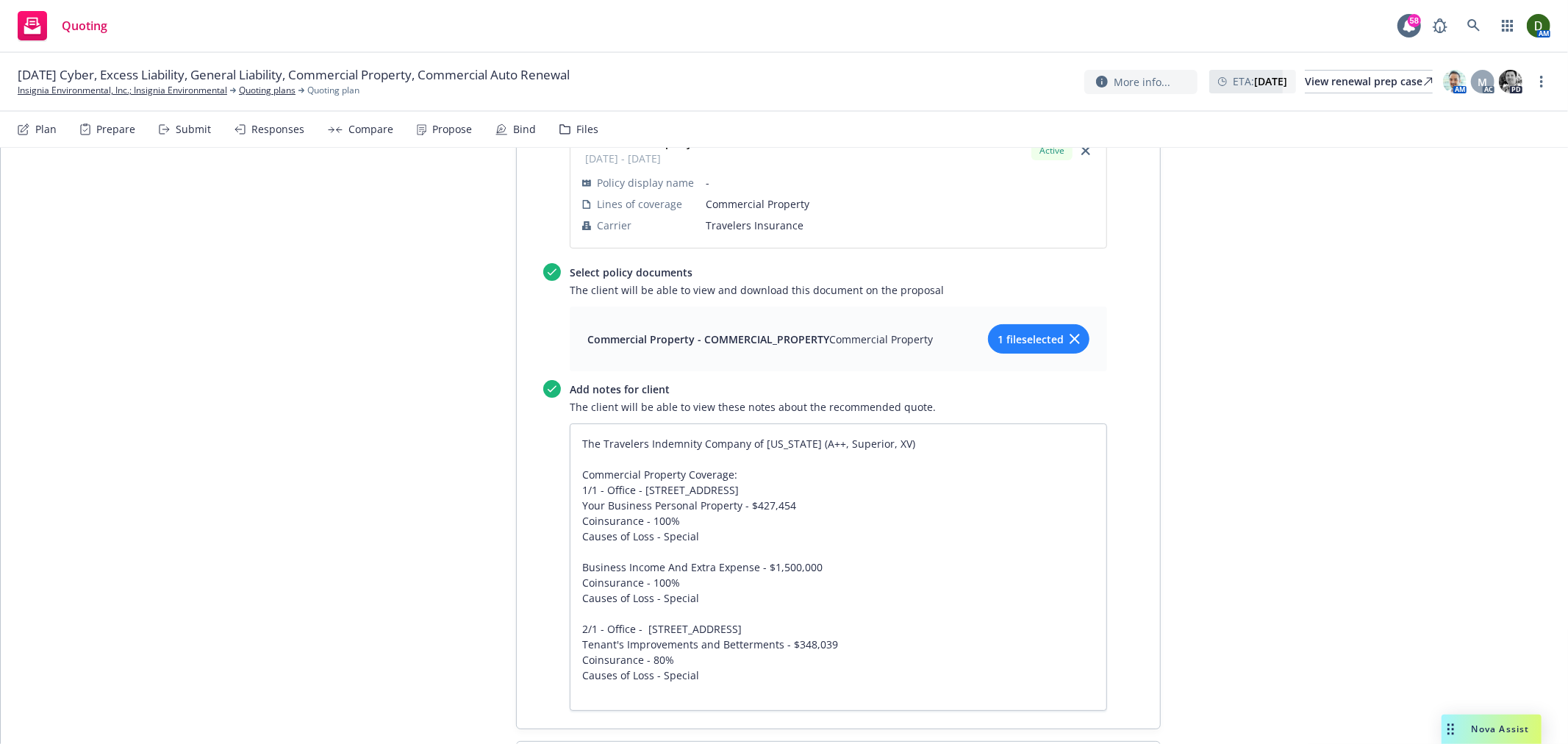
scroll to position [5899, 0]
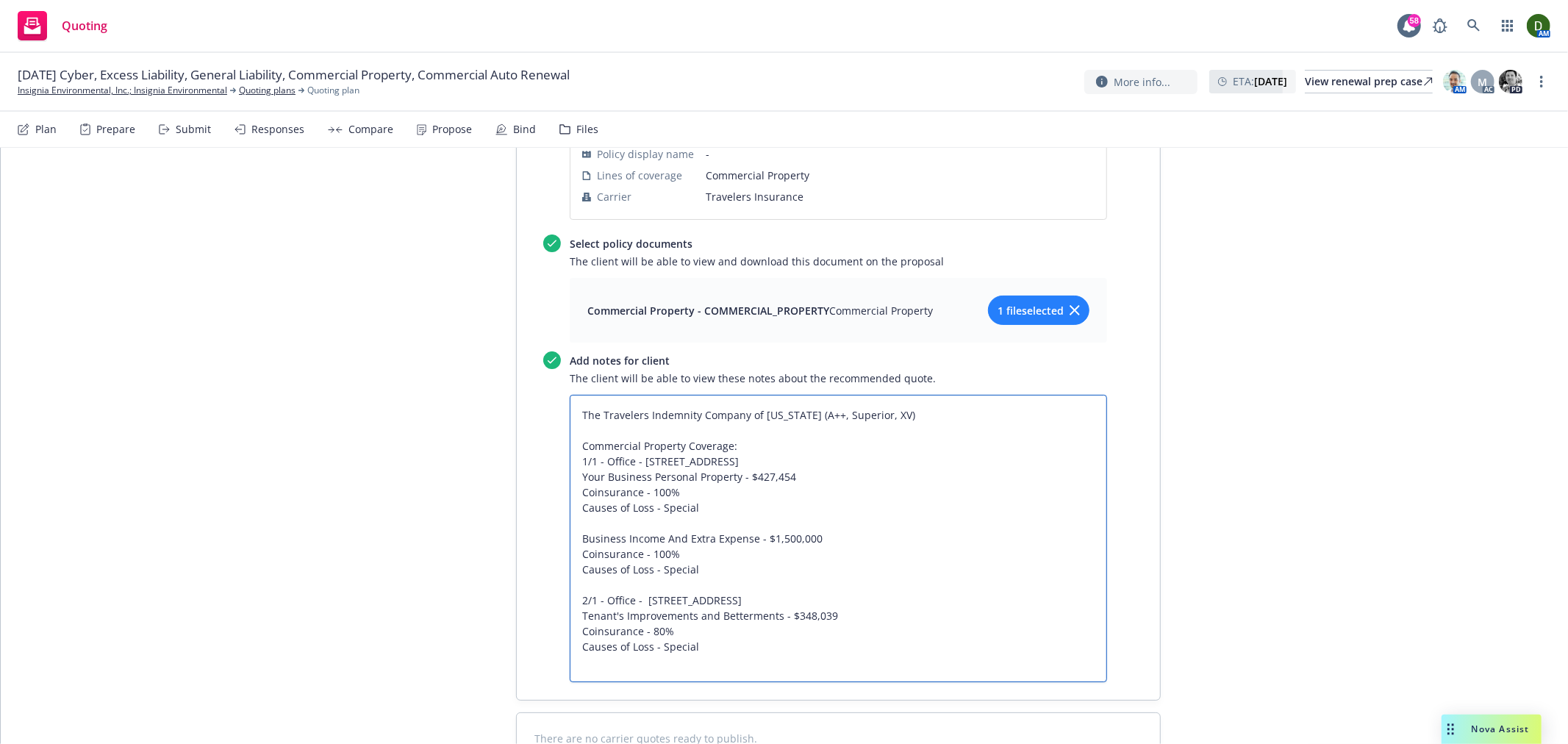
click at [666, 600] on textarea "The Travelers Indemnity Company of Connecticut (A++, Superior, XV) Commercial P…" at bounding box center [839, 539] width 538 height 288
paste textarea "Your Business Personal Property"
click at [943, 612] on textarea "The Travelers Indemnity Company of Connecticut (A++, Superior, XV) Commercial P…" at bounding box center [839, 546] width 538 height 303
paste textarea "Business Income And Extra Expense"
drag, startPoint x: 870, startPoint y: 594, endPoint x: 726, endPoint y: 596, distance: 144.0
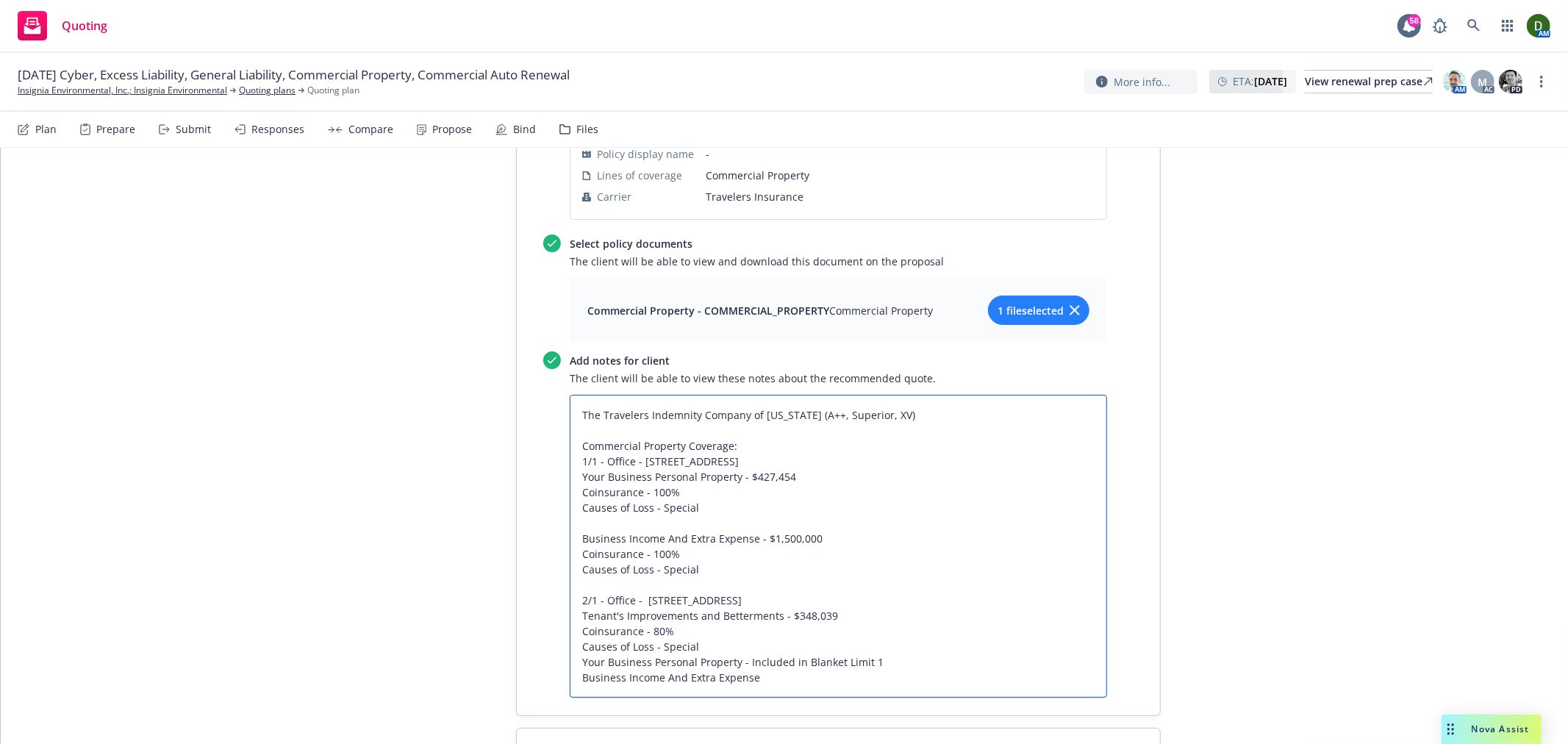
click at [726, 596] on textarea "The Travelers Indemnity Company of Connecticut (A++, Superior, XV) Commercial P…" at bounding box center [839, 546] width 538 height 303
click at [776, 609] on textarea "The Travelers Indemnity Company of Connecticut (A++, Superior, XV) Commercial P…" at bounding box center [839, 546] width 538 height 303
paste textarea "- Included in Blanket Limit 1"
drag, startPoint x: 937, startPoint y: 599, endPoint x: 514, endPoint y: 526, distance: 429.3
click at [517, 526] on div "Recommended quote This quote and the selected files will be shown to the client…" at bounding box center [838, 34] width 643 height 1362
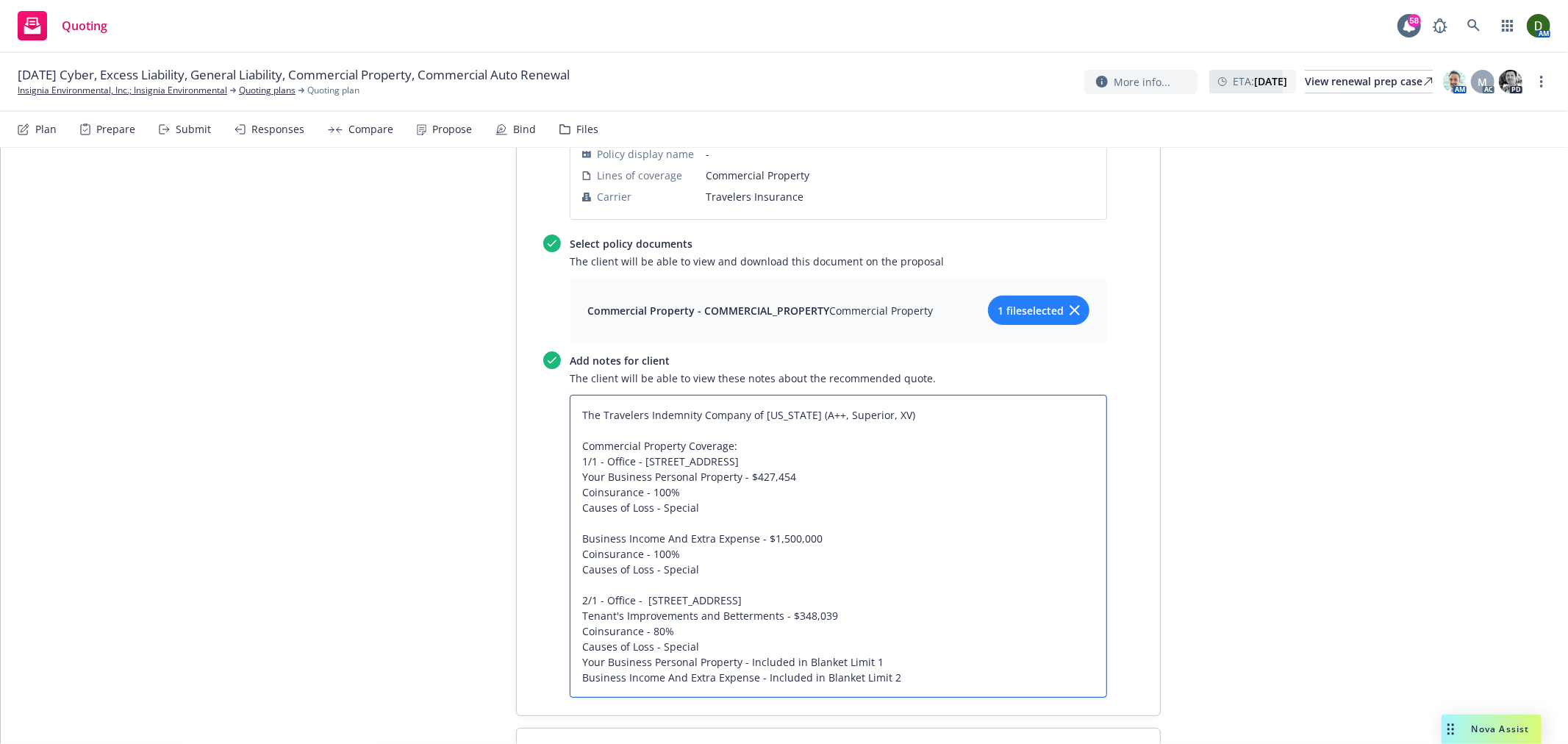
click at [965, 605] on textarea "The Travelers Indemnity Company of Connecticut (A++, Superior, XV) Commercial P…" at bounding box center [839, 546] width 538 height 303
drag, startPoint x: 961, startPoint y: 607, endPoint x: 559, endPoint y: 379, distance: 462.2
click at [570, 395] on textarea "The Travelers Indemnity Company of Connecticut (A++, Superior, XV) Commercial P…" at bounding box center [839, 546] width 538 height 303
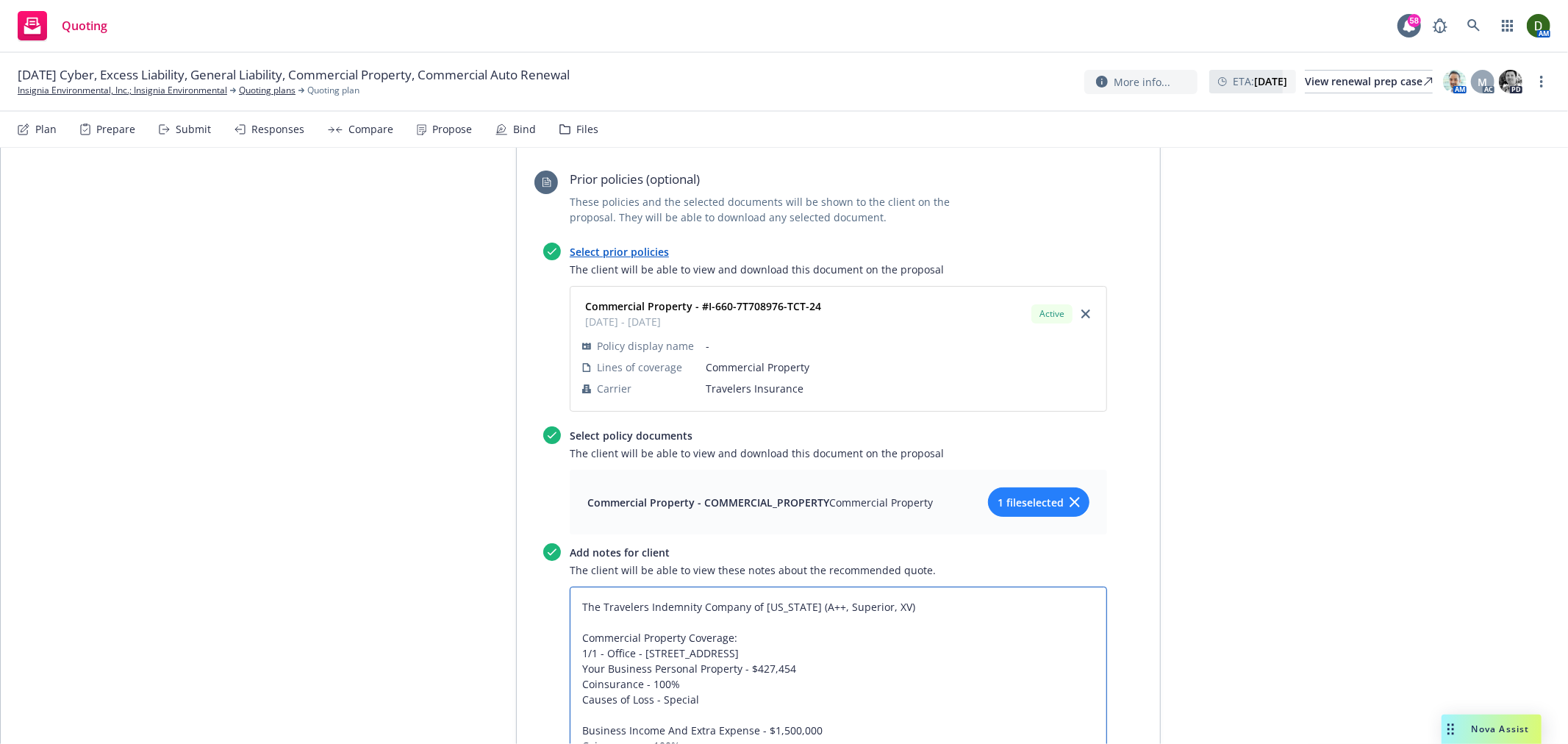
scroll to position [5818, 0]
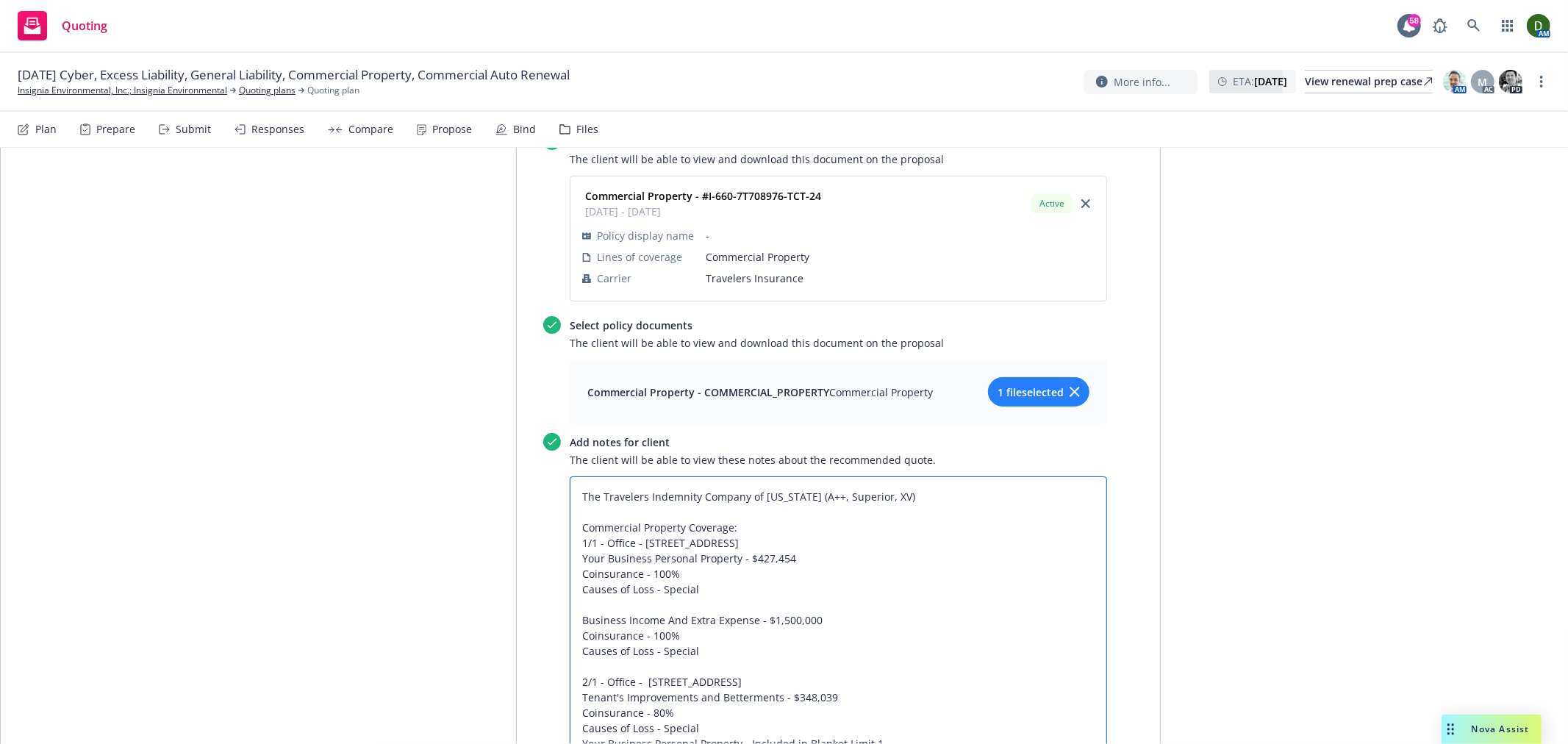
click at [831, 516] on textarea "The Travelers Indemnity Company of Connecticut (A++, Superior, XV) Commercial P…" at bounding box center [839, 628] width 538 height 303
drag, startPoint x: 589, startPoint y: 596, endPoint x: 944, endPoint y: 706, distance: 371.7
click at [944, 706] on textarea "The Travelers Indemnity Company of Connecticut (A++, Superior, XV) Commercial P…" at bounding box center [839, 628] width 538 height 303
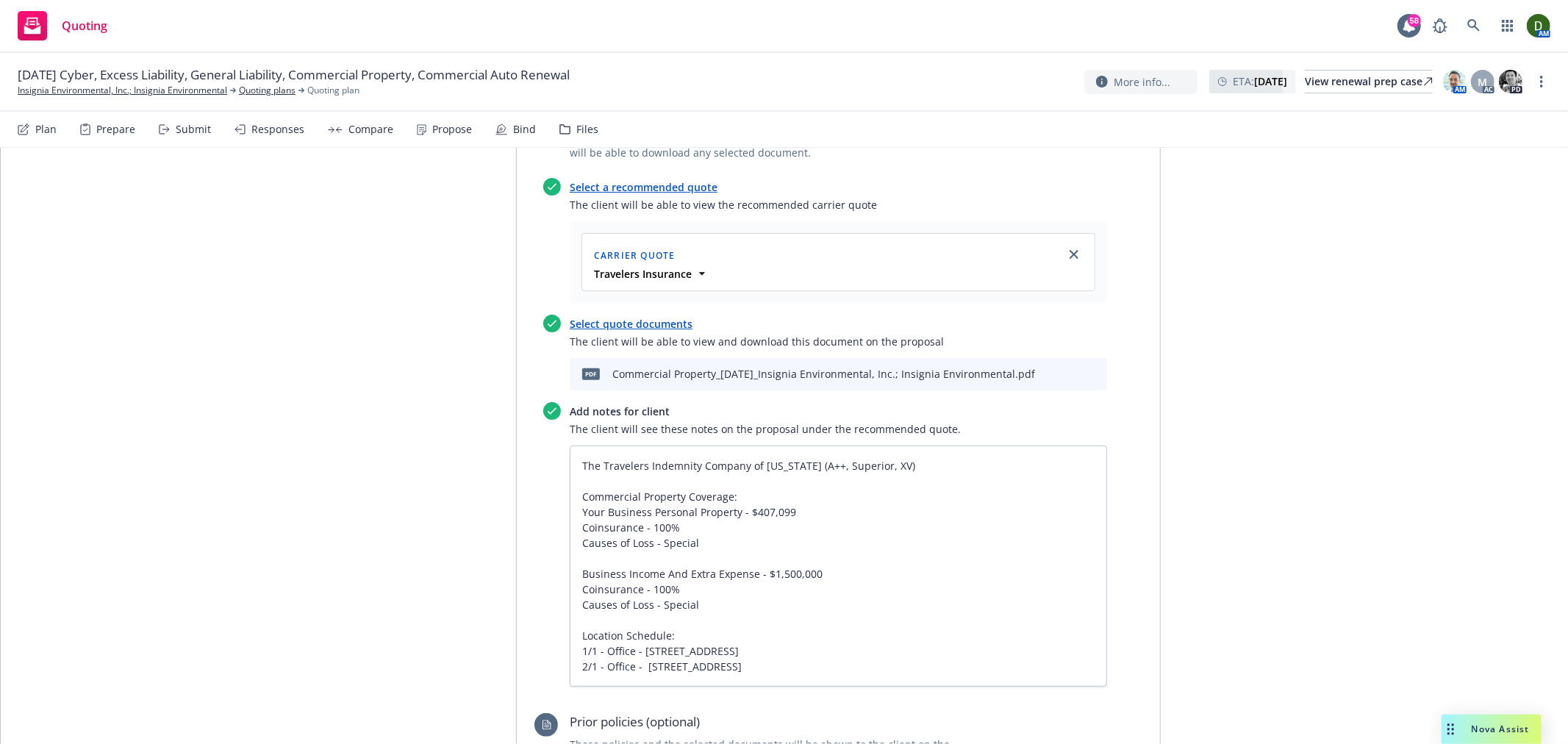
scroll to position [5164, 0]
drag, startPoint x: 857, startPoint y: 605, endPoint x: 542, endPoint y: 567, distance: 317.3
click at [543, 567] on div "Add notes for client The client will see these notes on the proposal under the …" at bounding box center [824, 545] width 564 height 285
paste textarea "2/1 - Office - 859-861 2nd St., Encinitas, CA, 92024 Tenant's Improvements and …"
click at [635, 564] on textarea "The Travelers Indemnity Company of Connecticut (A++, Superior, XV) Commercial P…" at bounding box center [839, 598] width 538 height 303
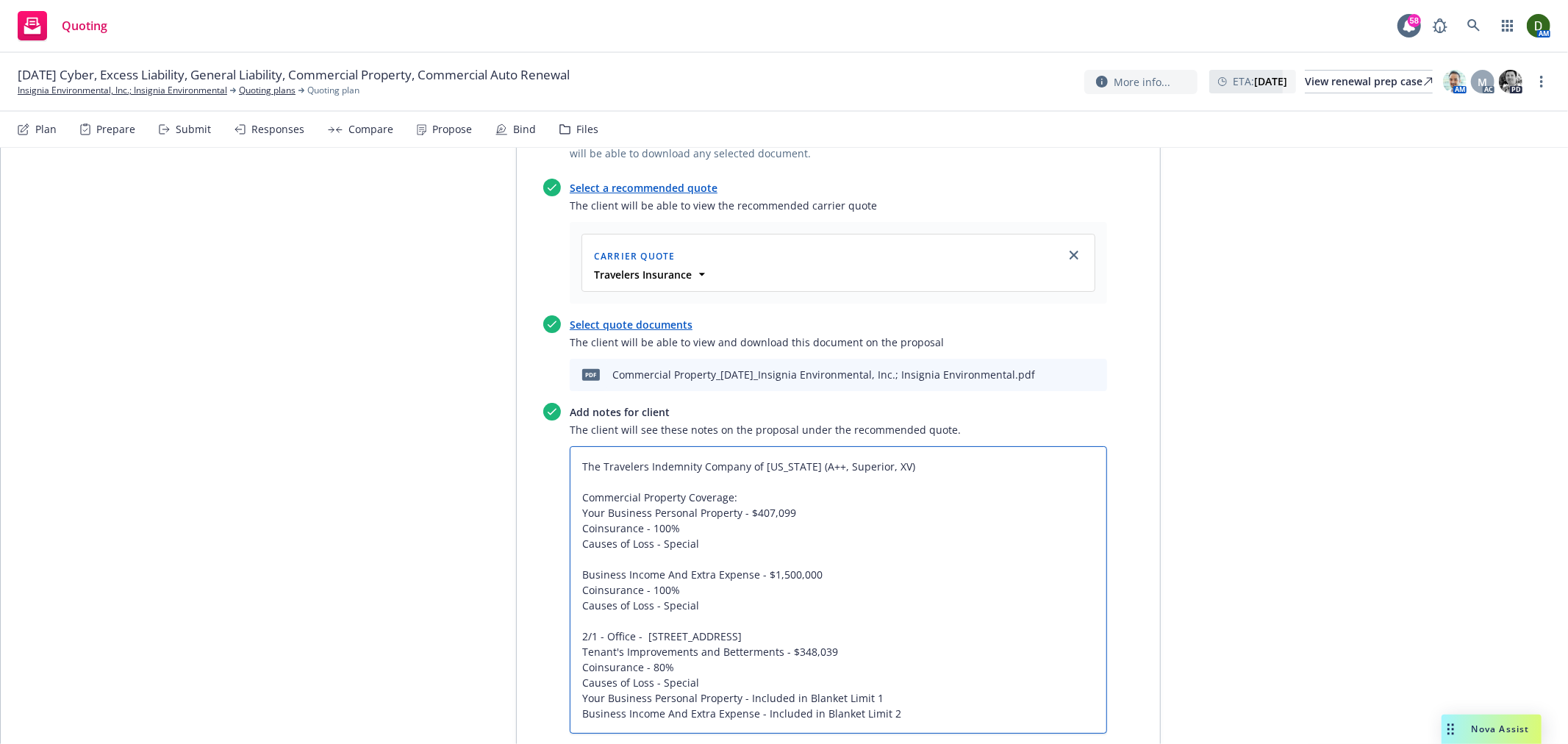
drag, startPoint x: 823, startPoint y: 581, endPoint x: 778, endPoint y: 576, distance: 45.3
click at [778, 576] on textarea "The Travelers Indemnity Company of Connecticut (A++, Superior, XV) Commercial P…" at bounding box center [839, 590] width 538 height 288
paste textarea "23,757"
drag, startPoint x: 682, startPoint y: 604, endPoint x: 691, endPoint y: 598, distance: 10.8
click at [691, 598] on textarea "The Travelers Indemnity Company of Connecticut (A++, Superior, XV) Commercial P…" at bounding box center [839, 590] width 538 height 288
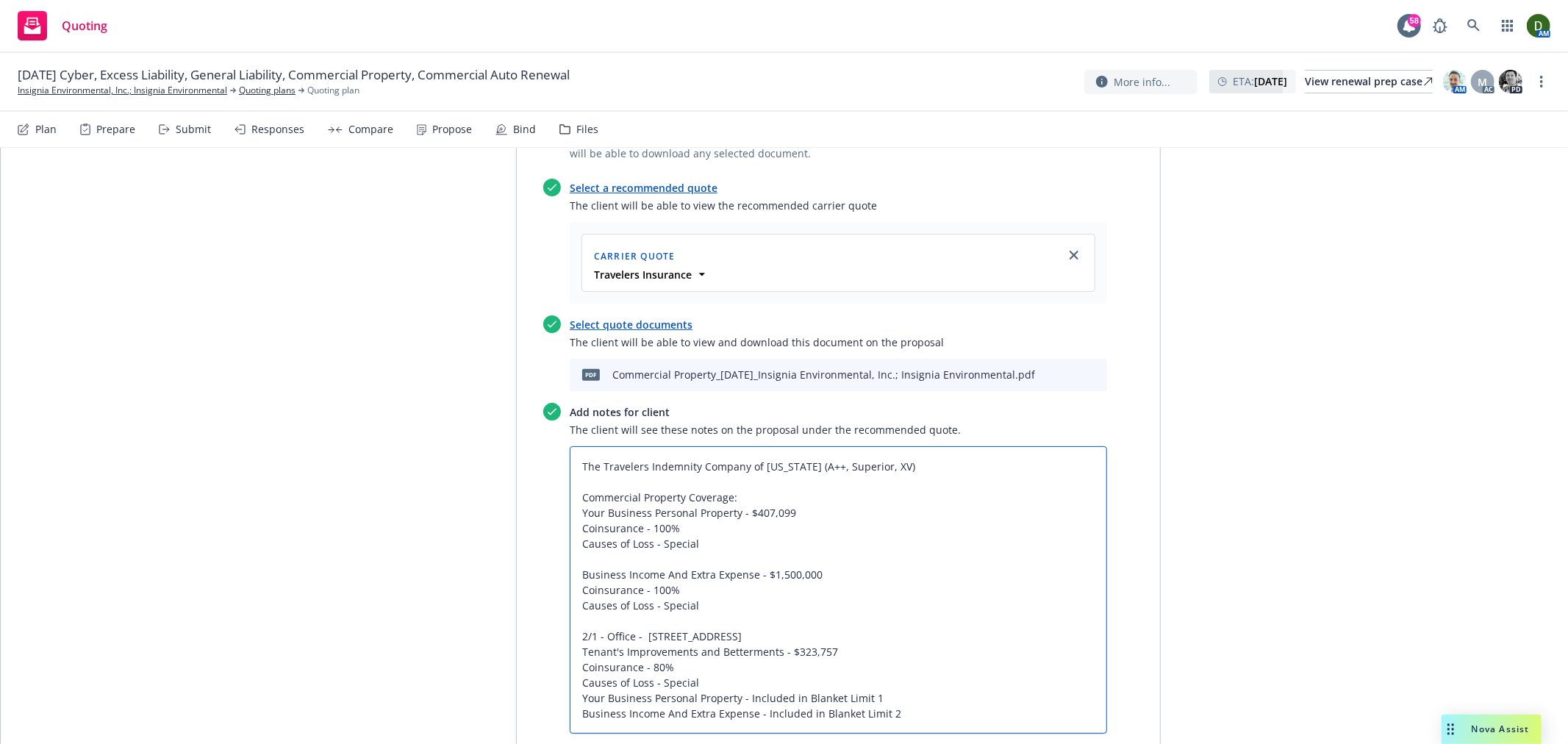
click at [702, 594] on textarea "The Travelers Indemnity Company of Connecticut (A++, Superior, XV) Commercial P…" at bounding box center [839, 590] width 538 height 288
click at [708, 616] on textarea "The Travelers Indemnity Company of Connecticut (A++, Superior, XV) Commercial P…" at bounding box center [839, 590] width 538 height 288
drag, startPoint x: 702, startPoint y: 533, endPoint x: 539, endPoint y: 518, distance: 163.7
click at [543, 518] on div "Add notes for client The client will see these notes on the proposal under the …" at bounding box center [824, 576] width 564 height 346
click at [875, 644] on textarea "The Travelers Indemnity Company of Connecticut (A++, Superior, XV) Commercial P…" at bounding box center [839, 598] width 538 height 303
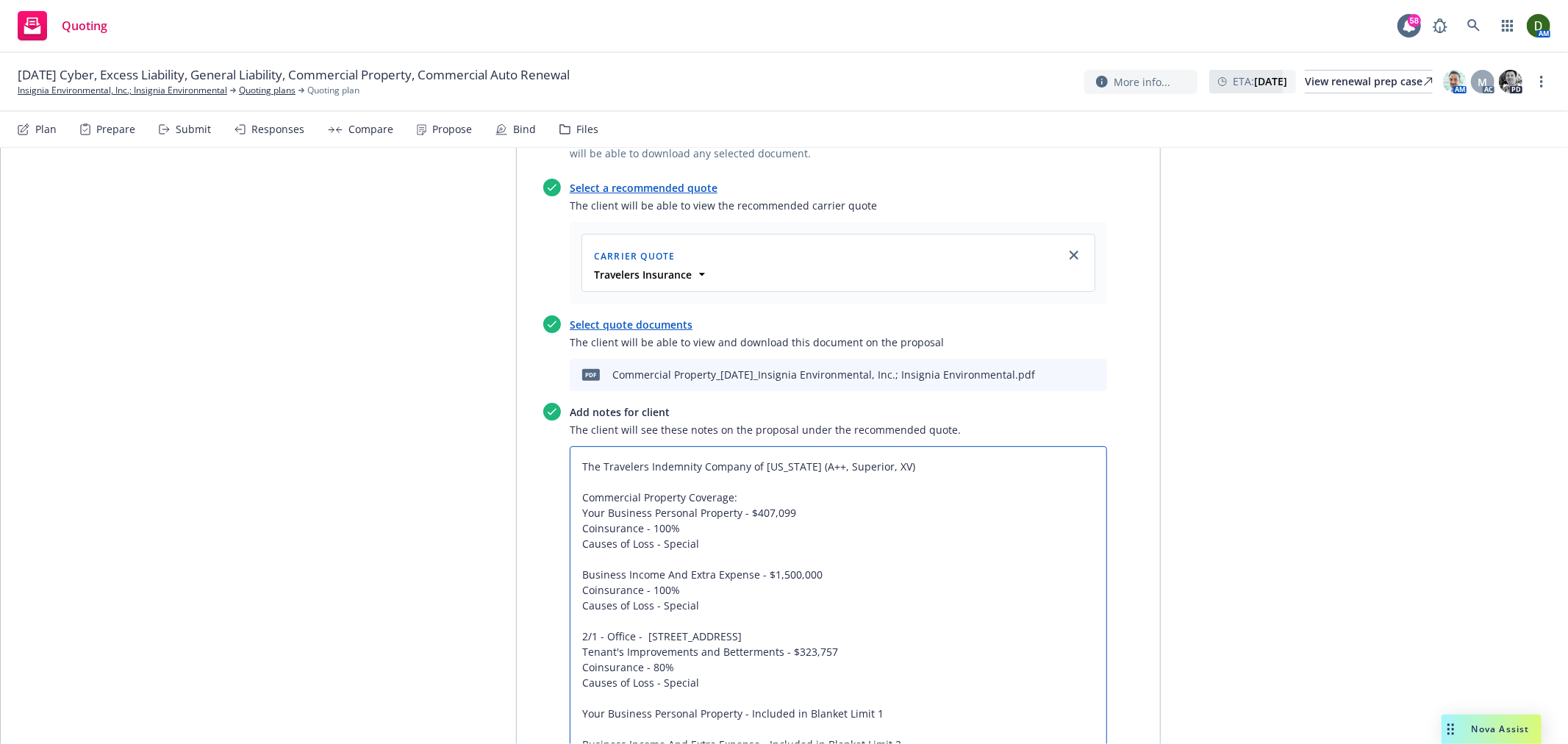
paste textarea "Coinsurance - 100% Causes of Loss - Special"
click at [921, 707] on textarea "The Travelers Indemnity Company of Connecticut (A++, Superior, XV) Commercial P…" at bounding box center [839, 621] width 538 height 349
paste textarea "Coinsurance - 100% Causes of Loss - Special"
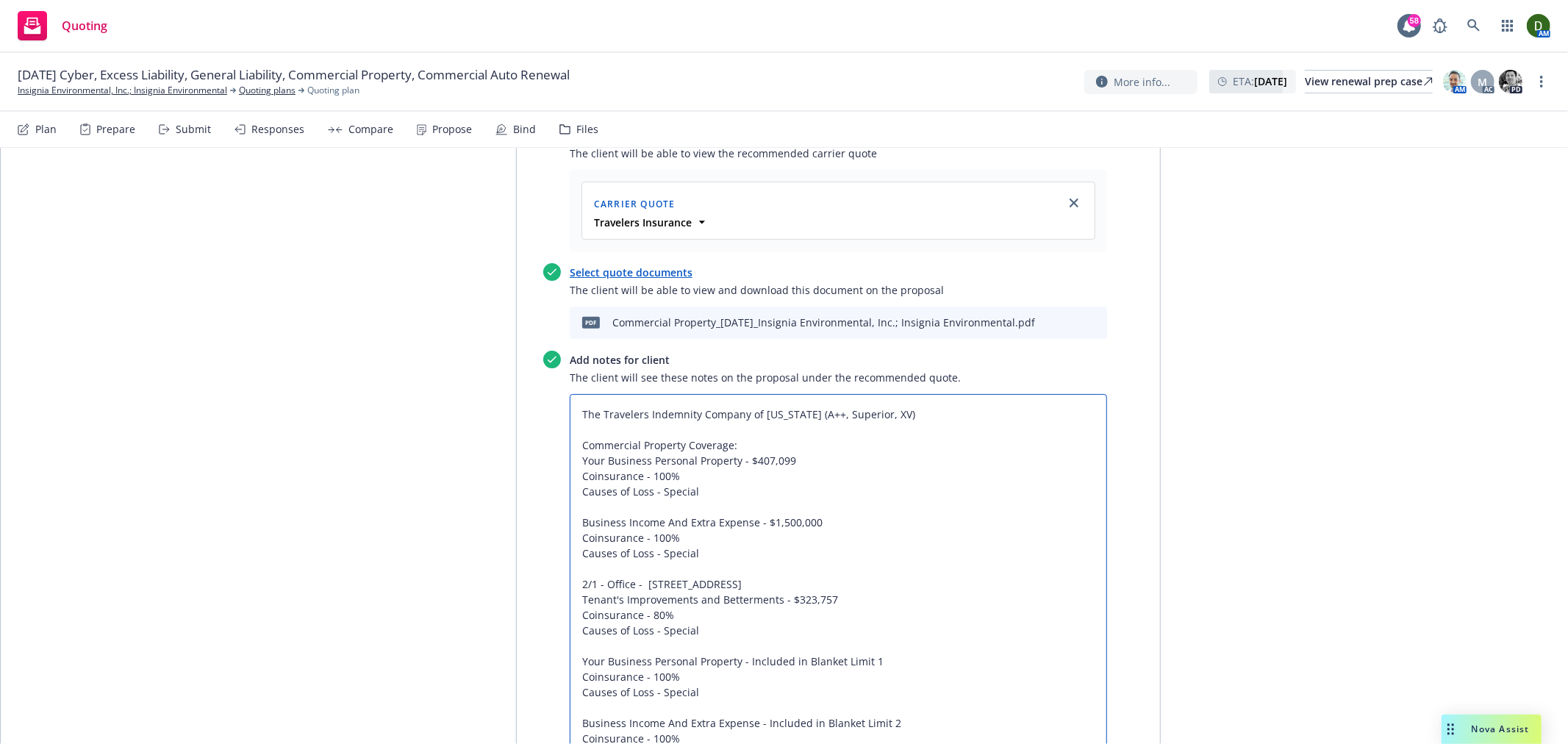
scroll to position [5245, 0]
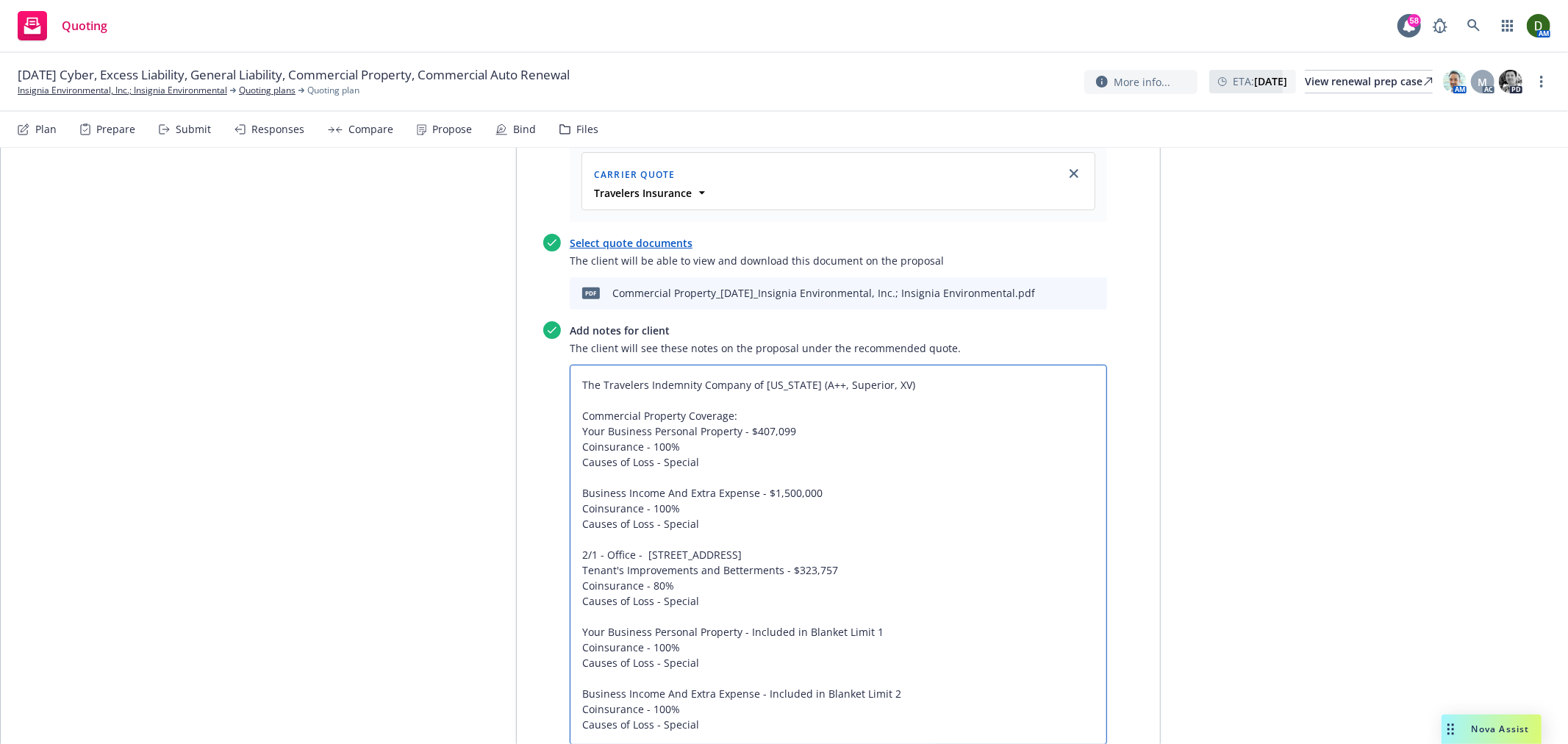
click at [828, 365] on textarea "The Travelers Indemnity Company of Connecticut (A++, Superior, XV) Commercial P…" at bounding box center [839, 554] width 538 height 380
drag, startPoint x: 858, startPoint y: 360, endPoint x: 783, endPoint y: 357, distance: 75.1
click at [783, 365] on textarea "The Travelers Indemnity Company of Connecticut (A++, Superior, XV) Commercial P…" at bounding box center [839, 554] width 538 height 380
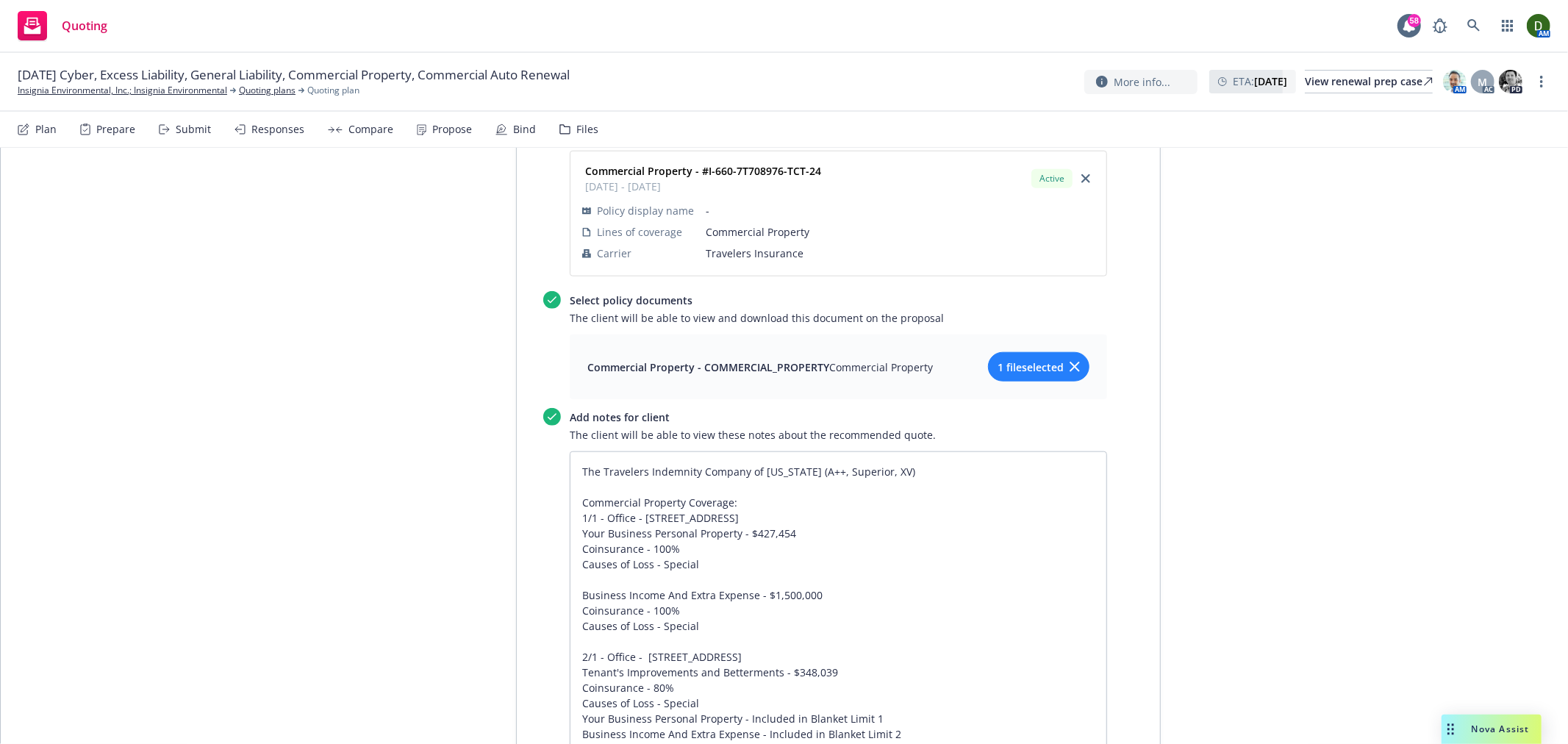
scroll to position [6091, 0]
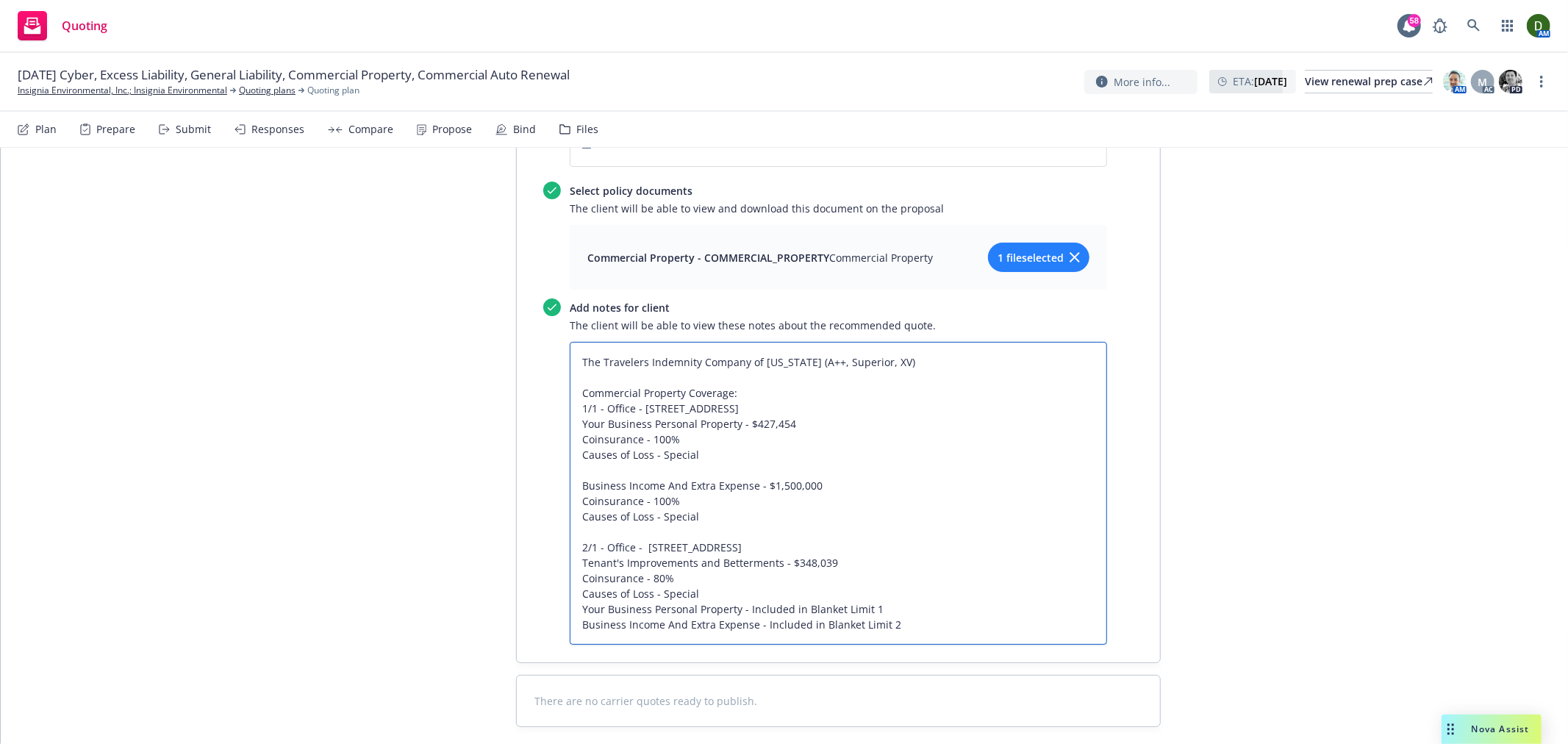
click at [856, 342] on textarea "The Travelers Indemnity Company of Connecticut (A++, Superior, XV) Commercial P…" at bounding box center [839, 493] width 538 height 303
click at [824, 354] on textarea "The Travelers Indemnity Company of Connecticut (A++, Superior, XV) Commercial P…" at bounding box center [839, 493] width 538 height 303
paste textarea "Blanket Limit 1)"
click at [778, 355] on textarea "The Travelers Indemnity Company of Connecticut (A++, Superior, XV) Commercial P…" at bounding box center [839, 493] width 538 height 303
click at [780, 355] on textarea "The Travelers Indemnity Company of Connecticut (A++, Superior, XV) Commercial P…" at bounding box center [839, 493] width 538 height 303
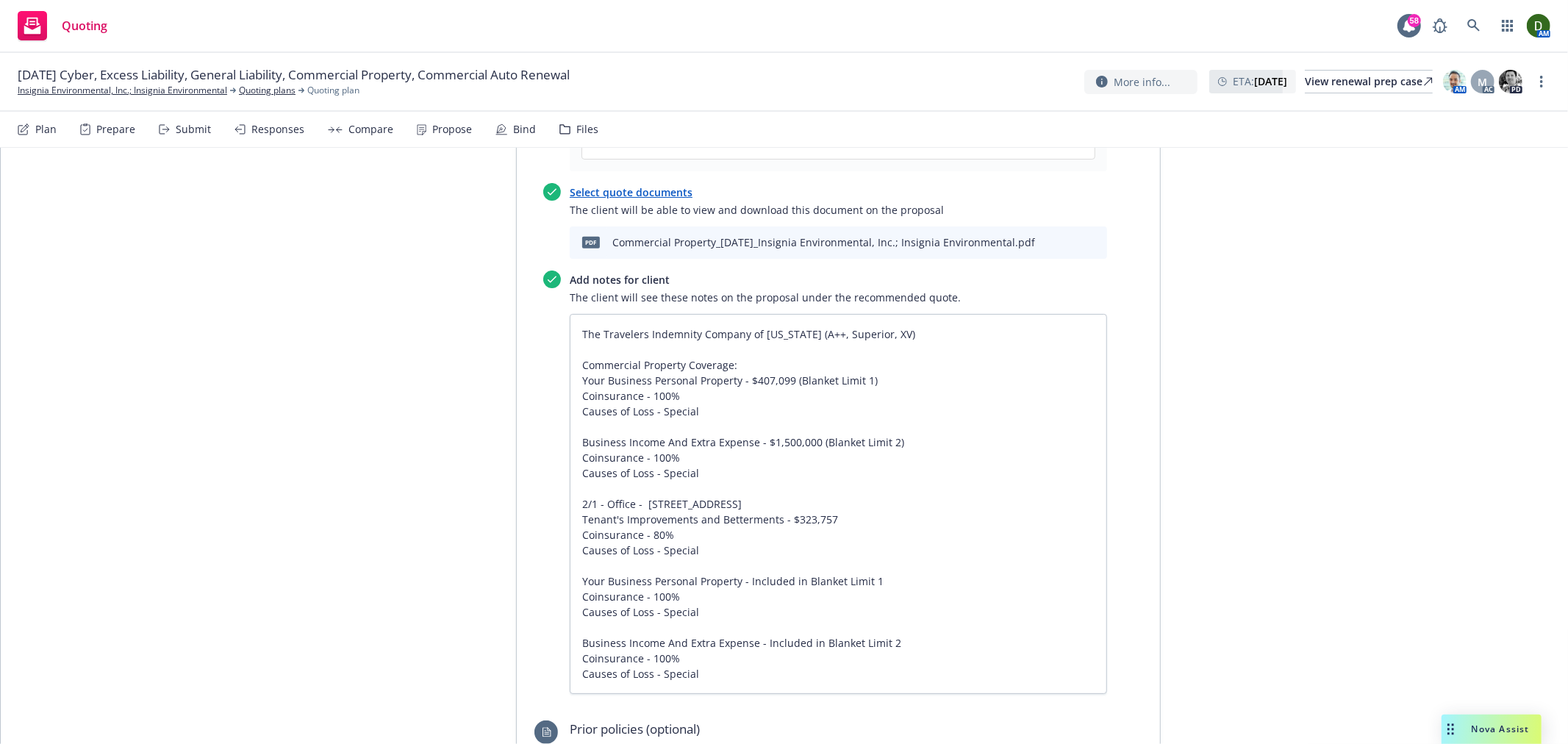
scroll to position [5274, 0]
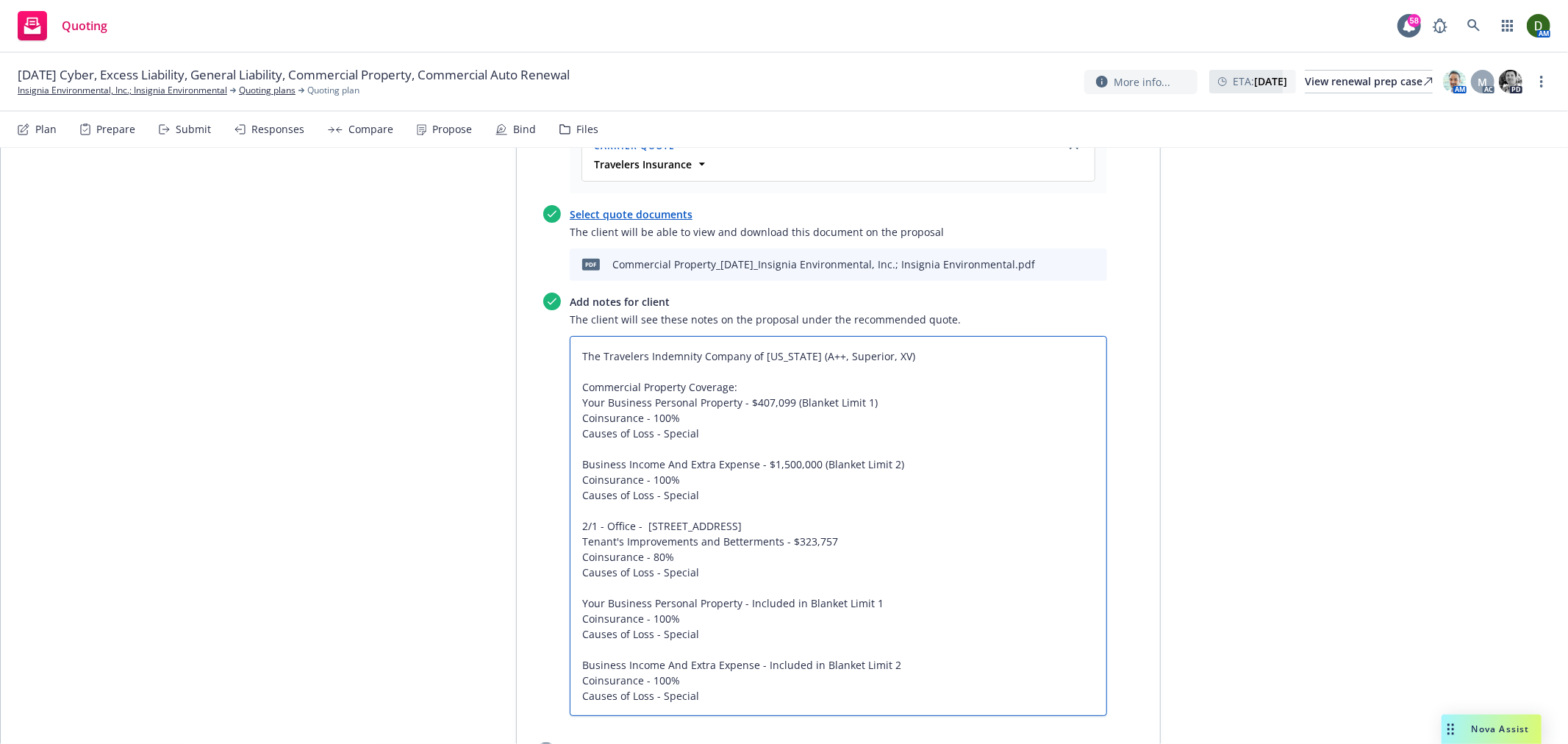
drag, startPoint x: 719, startPoint y: 623, endPoint x: 564, endPoint y: 317, distance: 343.0
click at [570, 336] on textarea "The Travelers Indemnity Company of Connecticut (A++, Superior, XV) Commercial P…" at bounding box center [839, 526] width 538 height 380
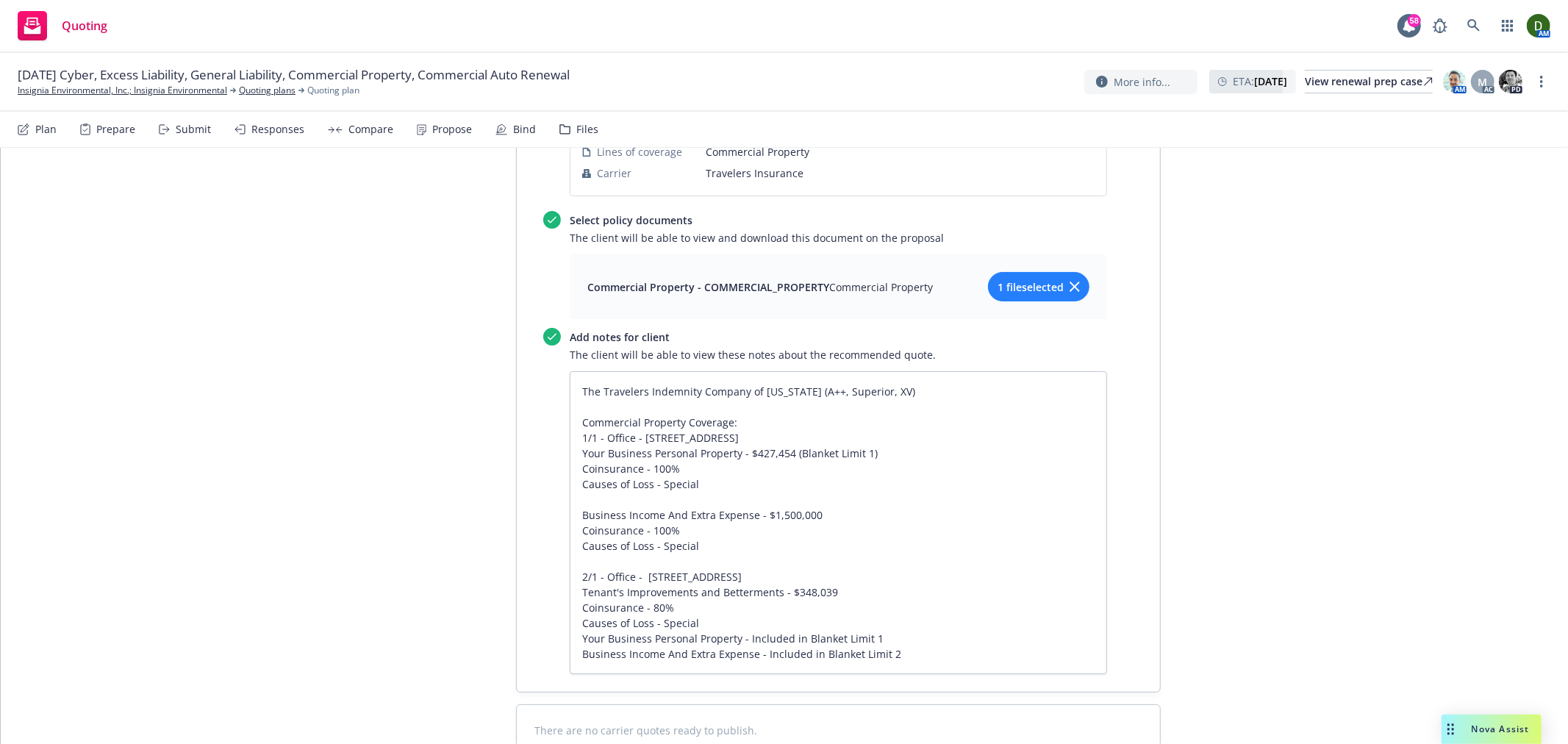
scroll to position [6091, 0]
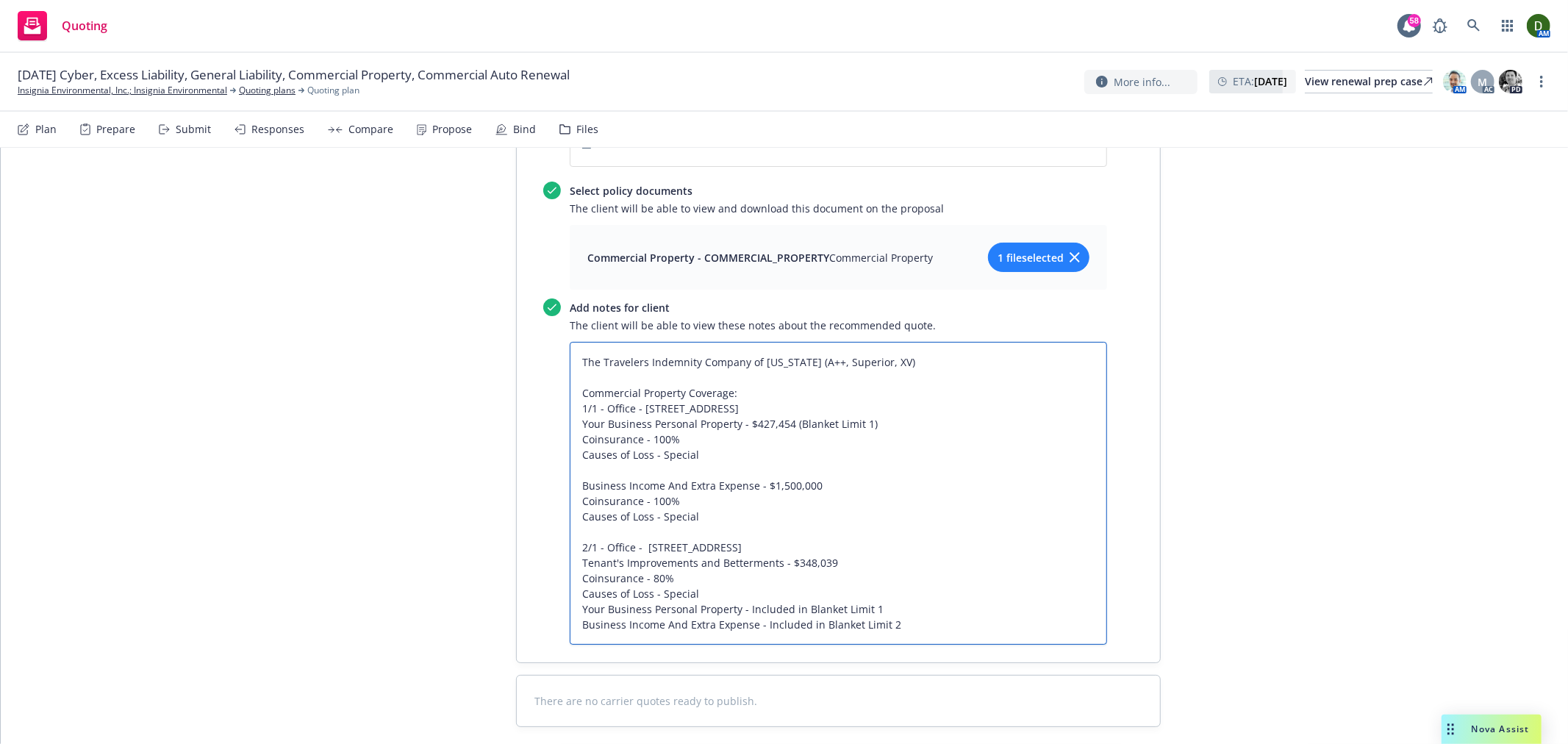
drag, startPoint x: 890, startPoint y: 560, endPoint x: 828, endPoint y: 531, distance: 68.4
click at [580, 489] on textarea "The Travelers Indemnity Company of Connecticut (A++, Superior, XV) Commercial P…" at bounding box center [839, 493] width 538 height 303
drag, startPoint x: 898, startPoint y: 550, endPoint x: 509, endPoint y: 326, distance: 448.9
paste textarea "Your Business Personal Property - $407,099 (Blanket Limit 1) Coinsurance - 100%…"
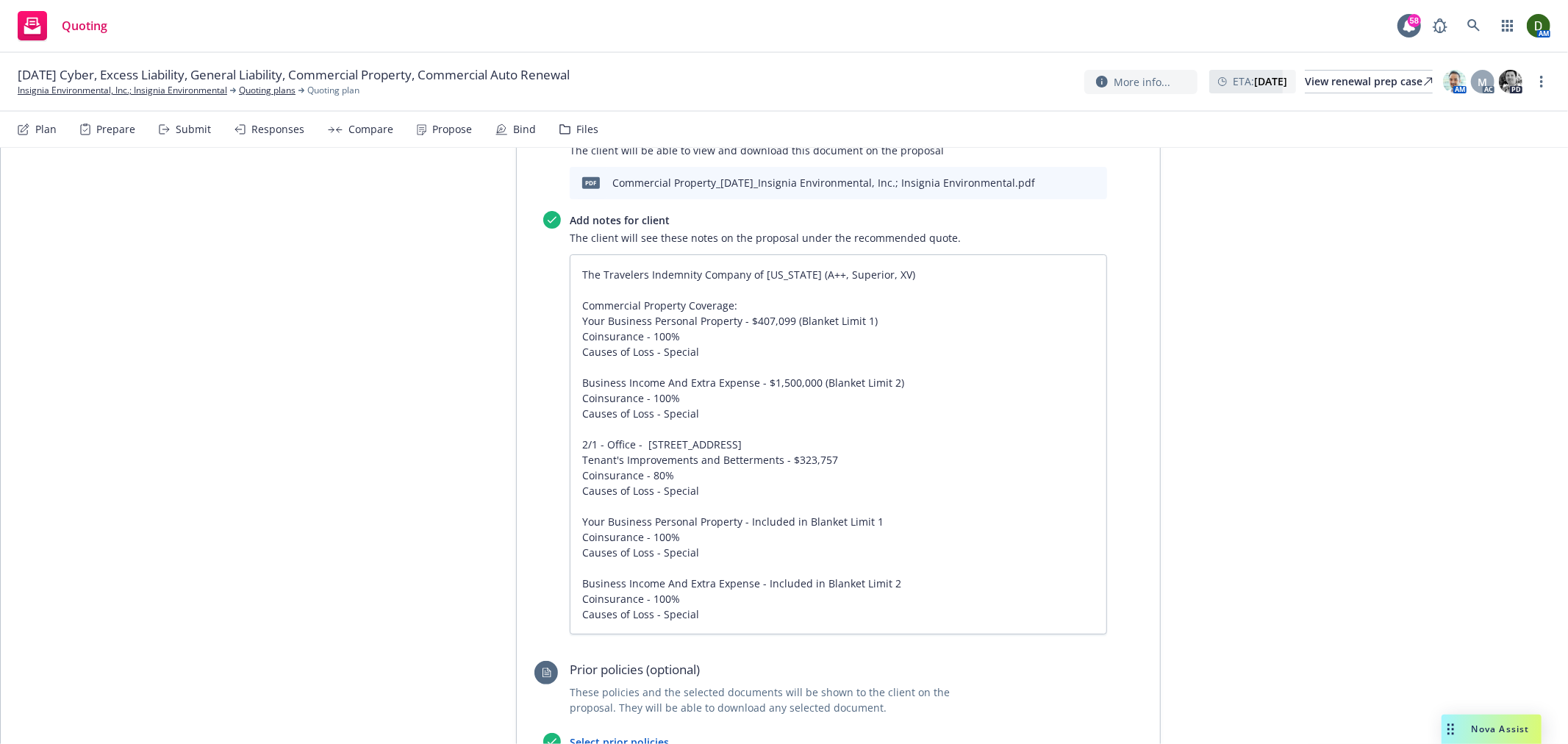
scroll to position [5274, 0]
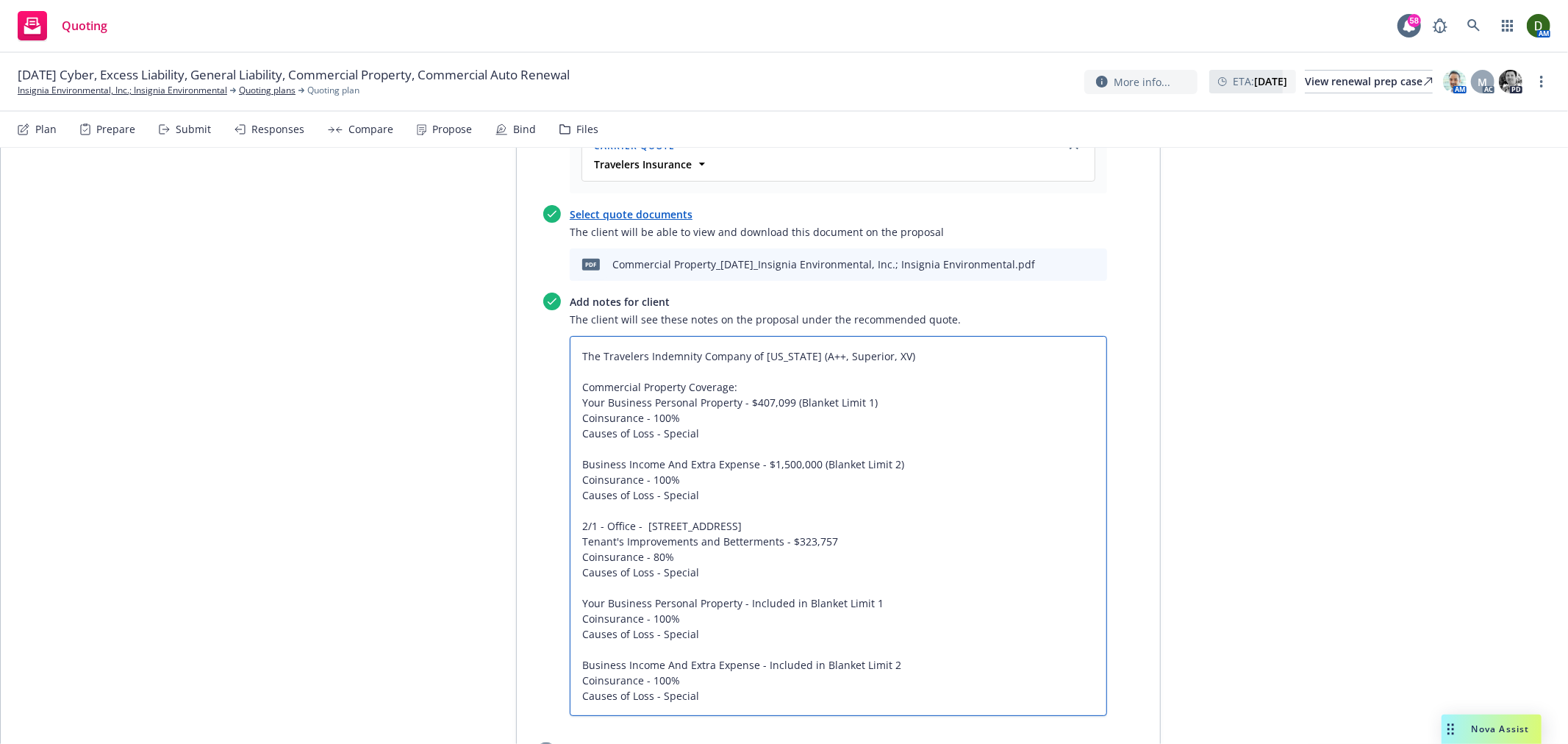
drag, startPoint x: 736, startPoint y: 332, endPoint x: 747, endPoint y: 328, distance: 11.7
click at [747, 336] on textarea "The Travelers Indemnity Company of Connecticut (A++, Superior, XV) Commercial P…" at bounding box center [839, 526] width 538 height 380
drag, startPoint x: 739, startPoint y: 328, endPoint x: 776, endPoint y: 322, distance: 37.5
click at [776, 336] on textarea "The Travelers Indemnity Company of Connecticut (A++, Superior, XV) Commercial P…" at bounding box center [839, 526] width 538 height 380
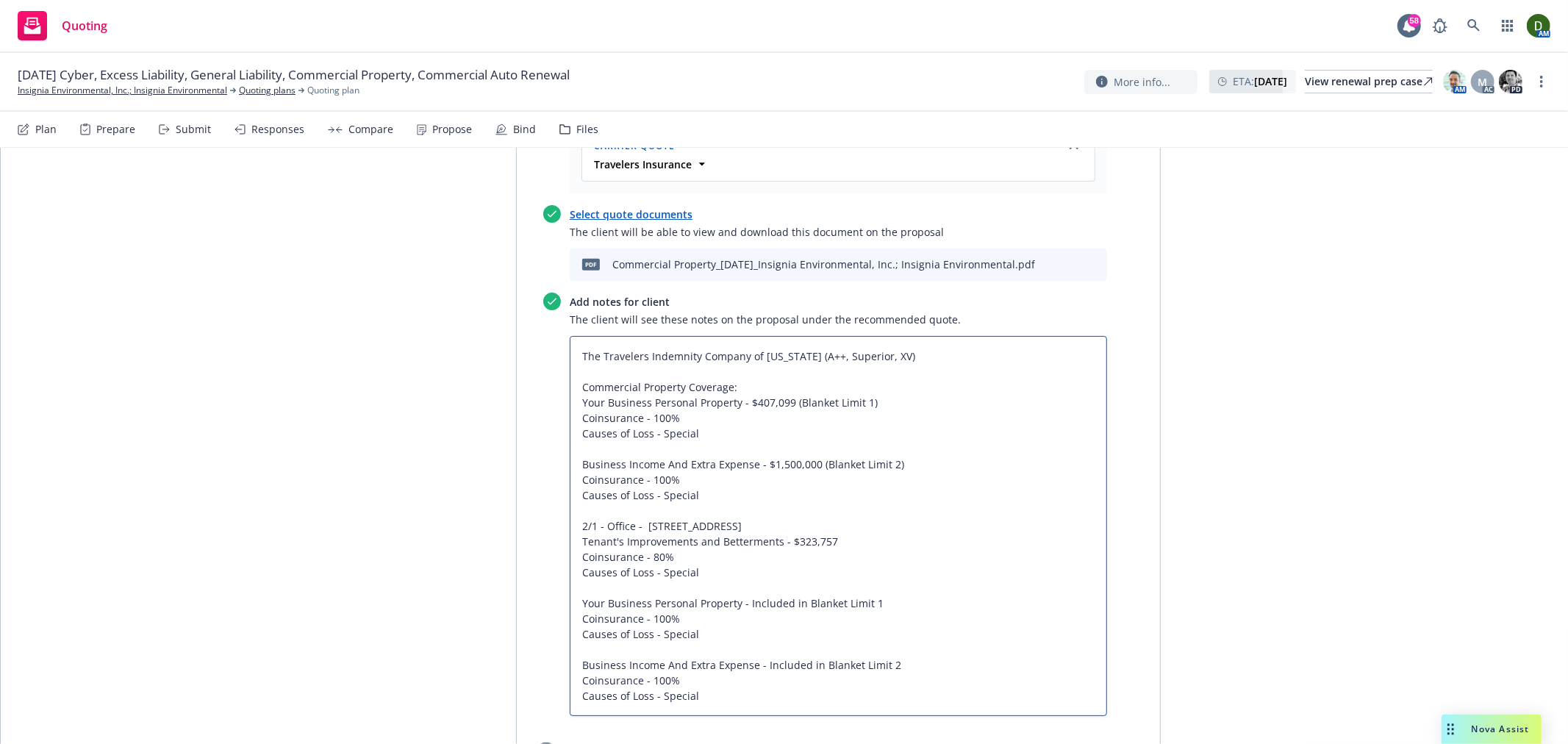
paste textarea "27,454"
drag, startPoint x: 825, startPoint y: 465, endPoint x: 780, endPoint y: 466, distance: 45.0
click at [780, 466] on textarea "The Travelers Indemnity Company of Connecticut (A++, Superior, XV) Commercial P…" at bounding box center [839, 526] width 538 height 380
paste textarea "48,039"
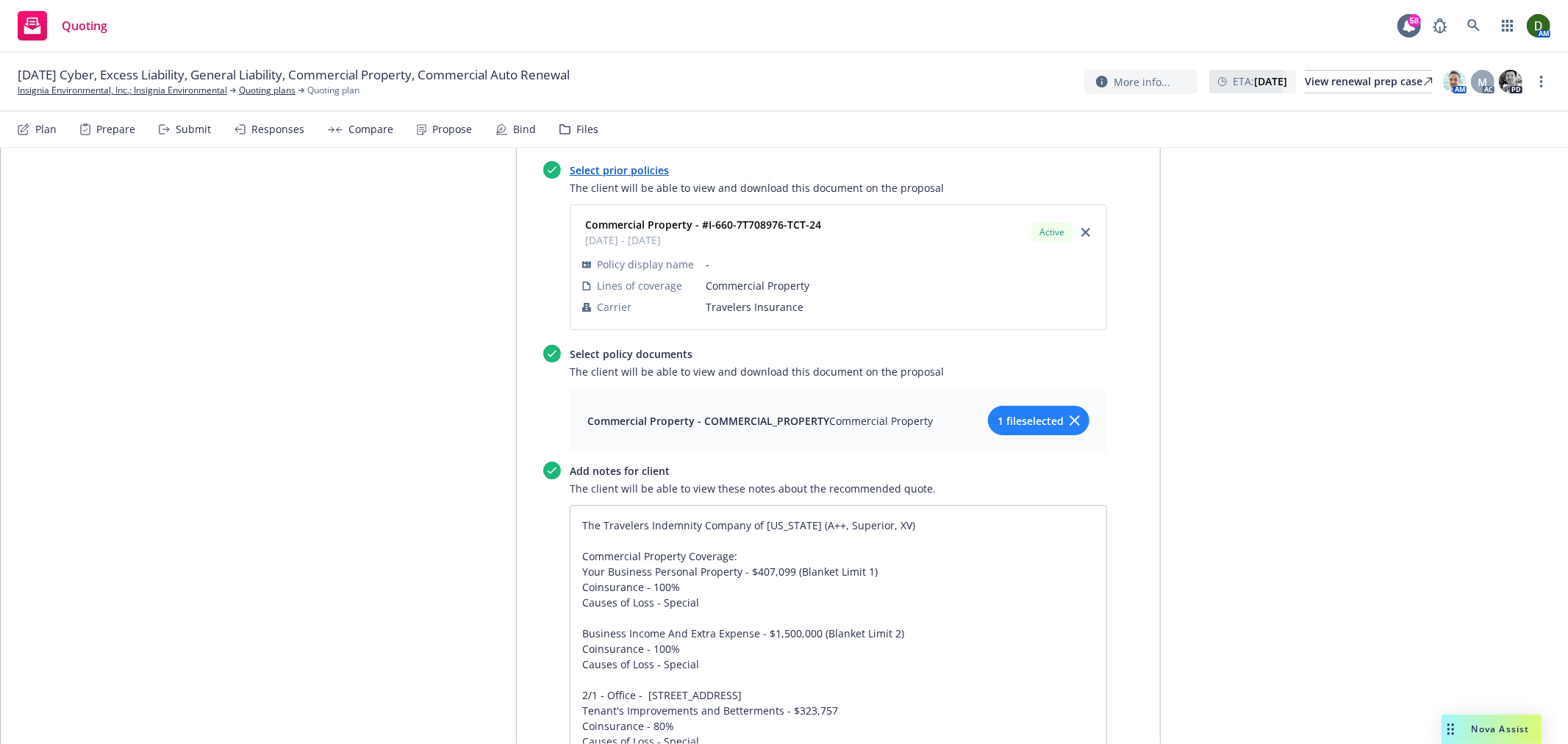
scroll to position [6010, 0]
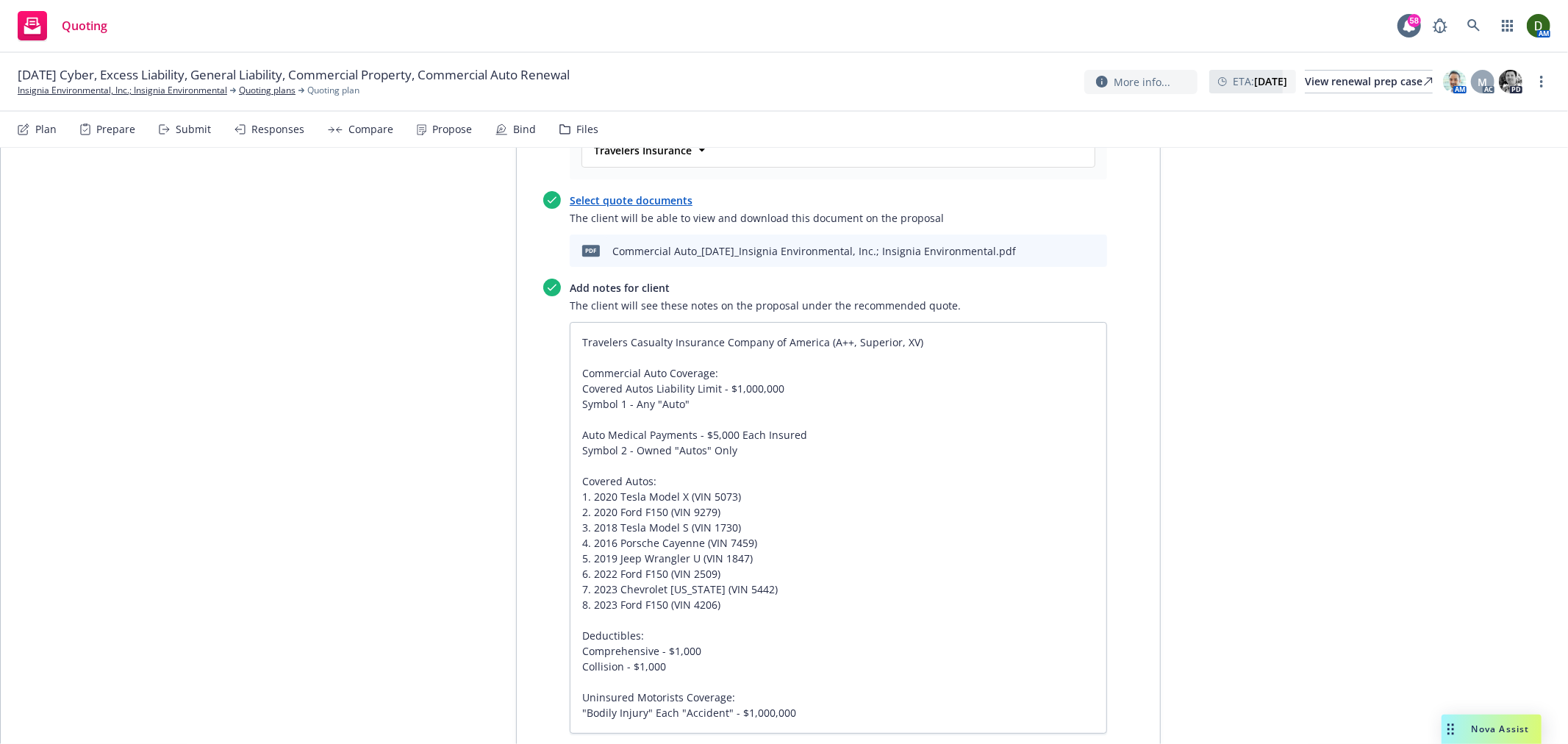
drag, startPoint x: 1308, startPoint y: 508, endPoint x: 1321, endPoint y: 305, distance: 203.4
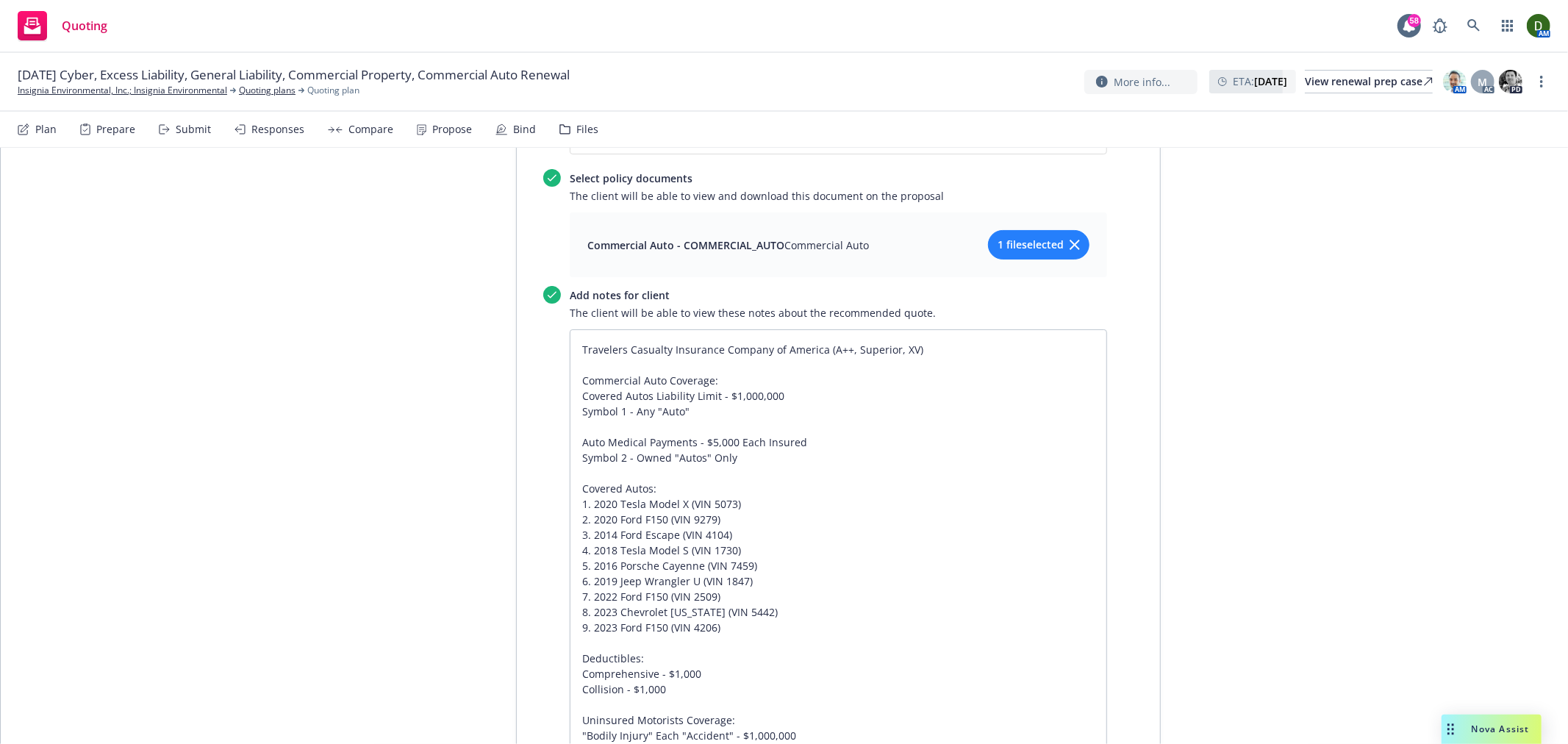
scroll to position [0, 0]
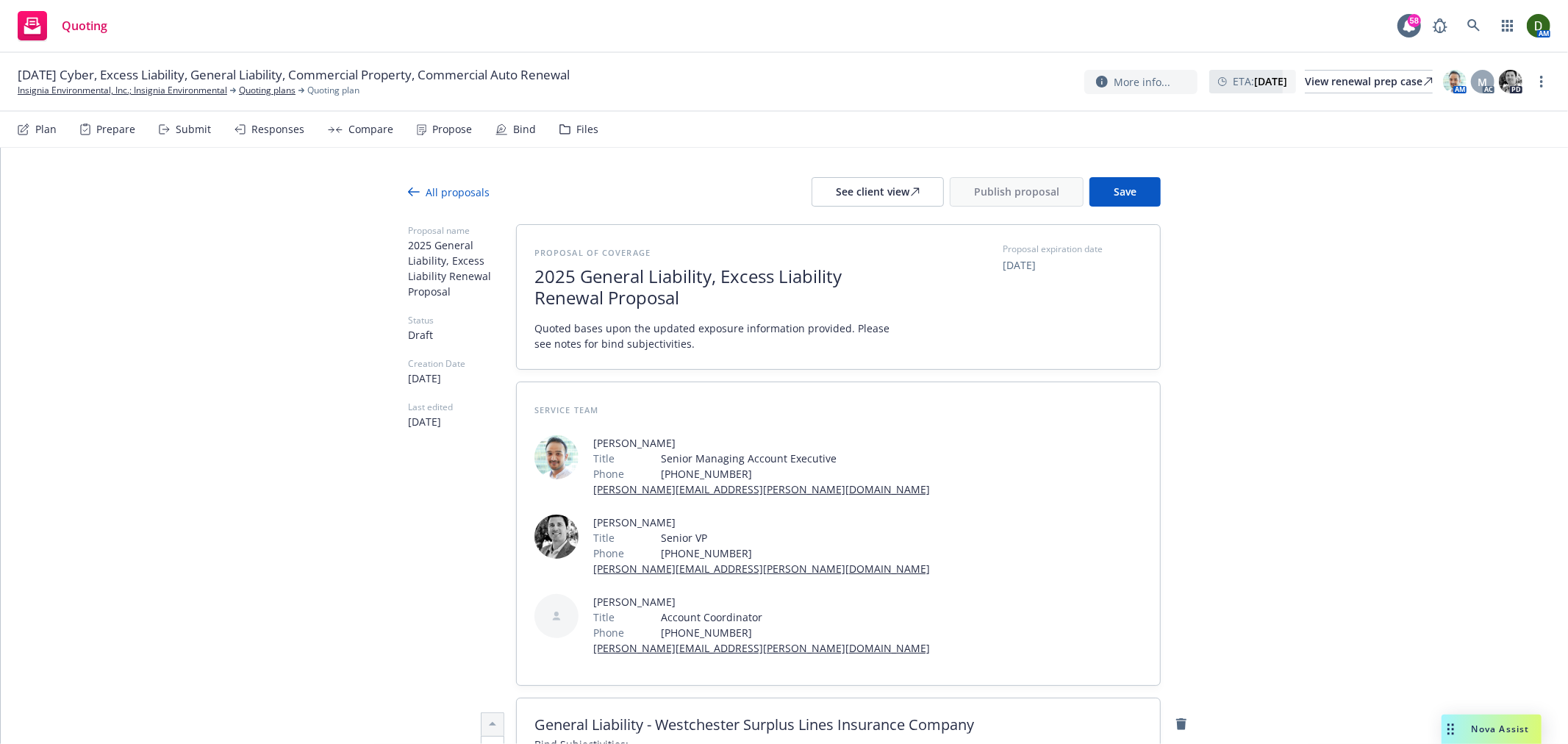
drag, startPoint x: 1361, startPoint y: 425, endPoint x: 1377, endPoint y: 129, distance: 296.4
click at [1143, 196] on button "Save" at bounding box center [1125, 192] width 71 height 29
click at [857, 195] on div "See client view" at bounding box center [878, 192] width 84 height 28
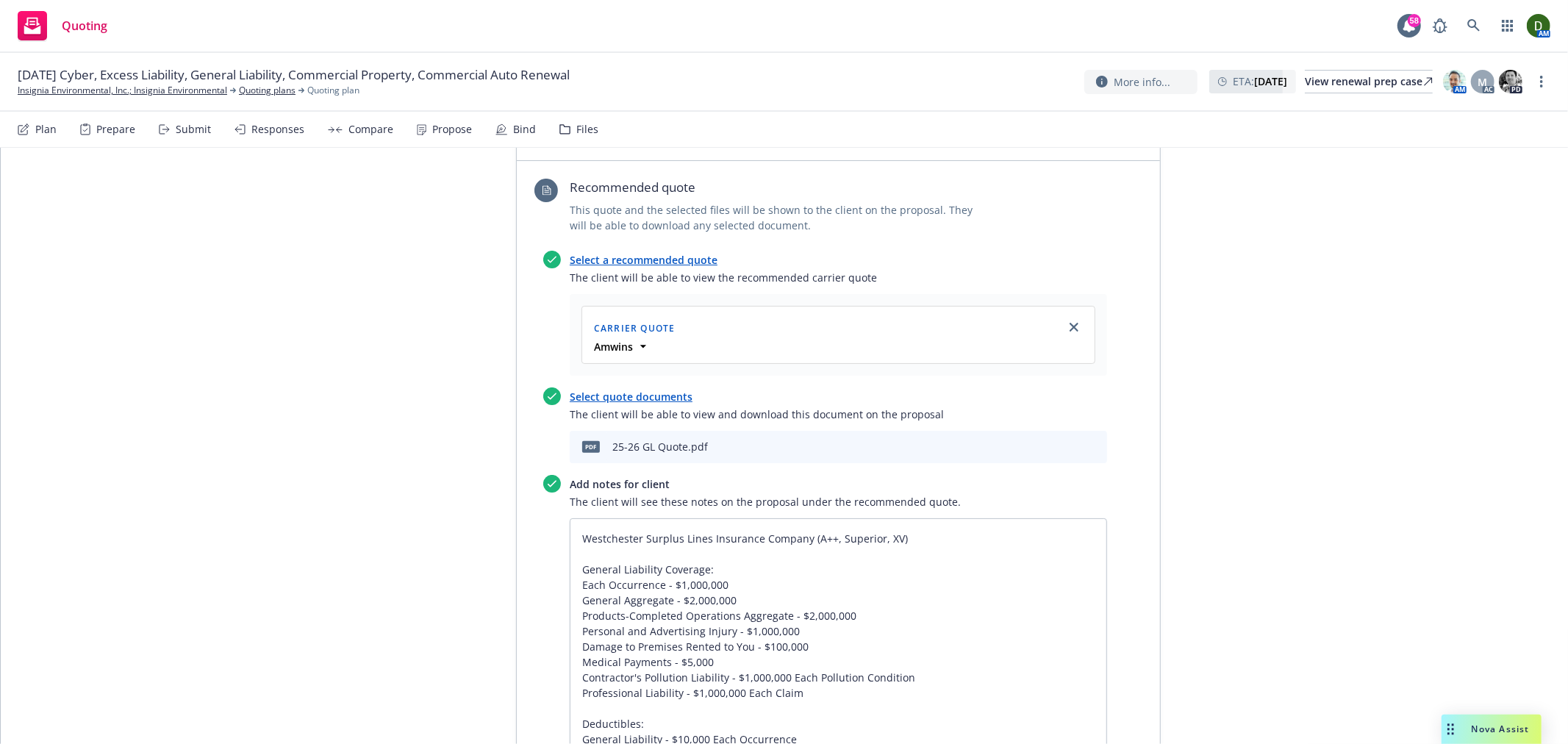
scroll to position [653, 0]
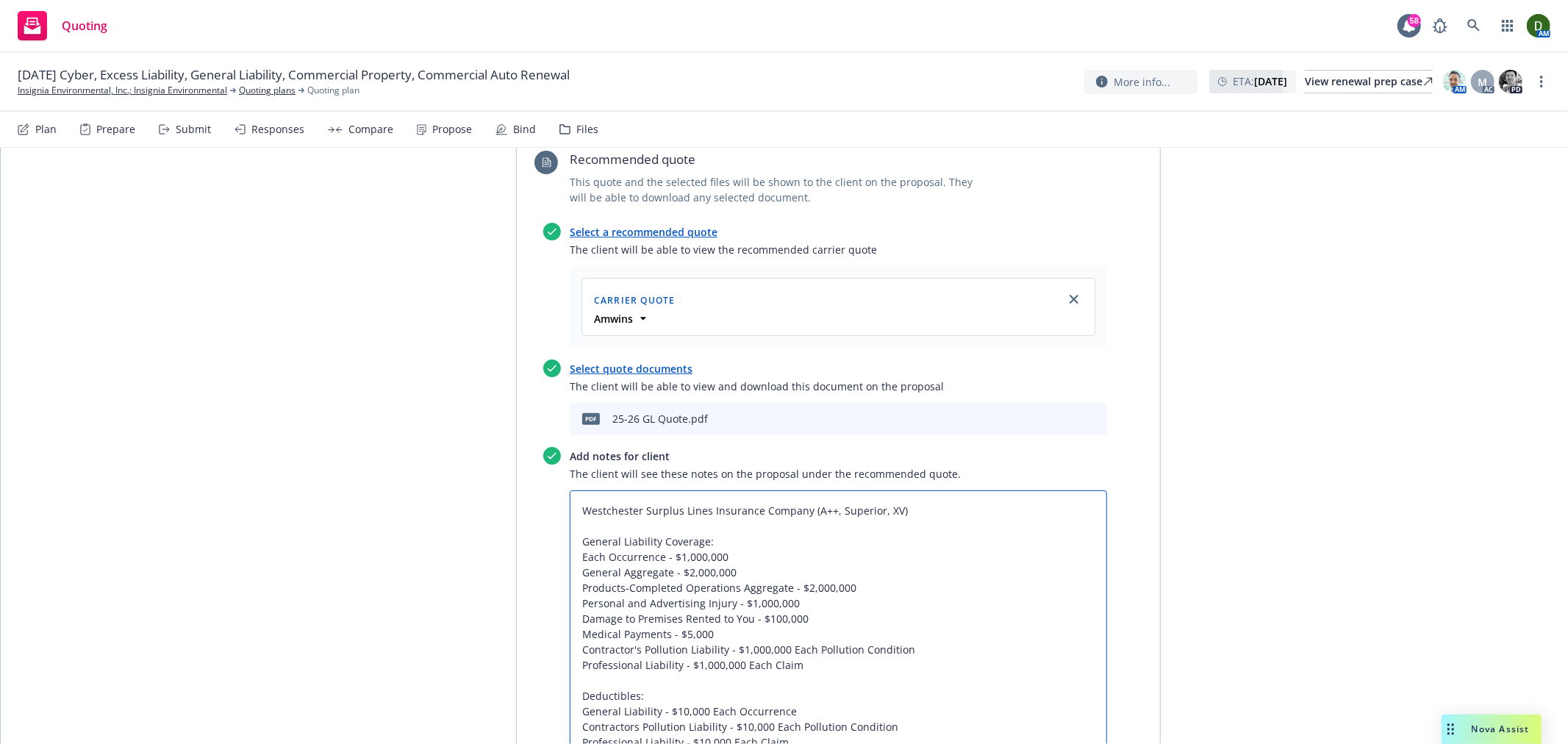
click at [570, 491] on textarea "Westchester Surplus Lines Insurance Company (A++, Superior, XV) General Liabili…" at bounding box center [839, 650] width 538 height 318
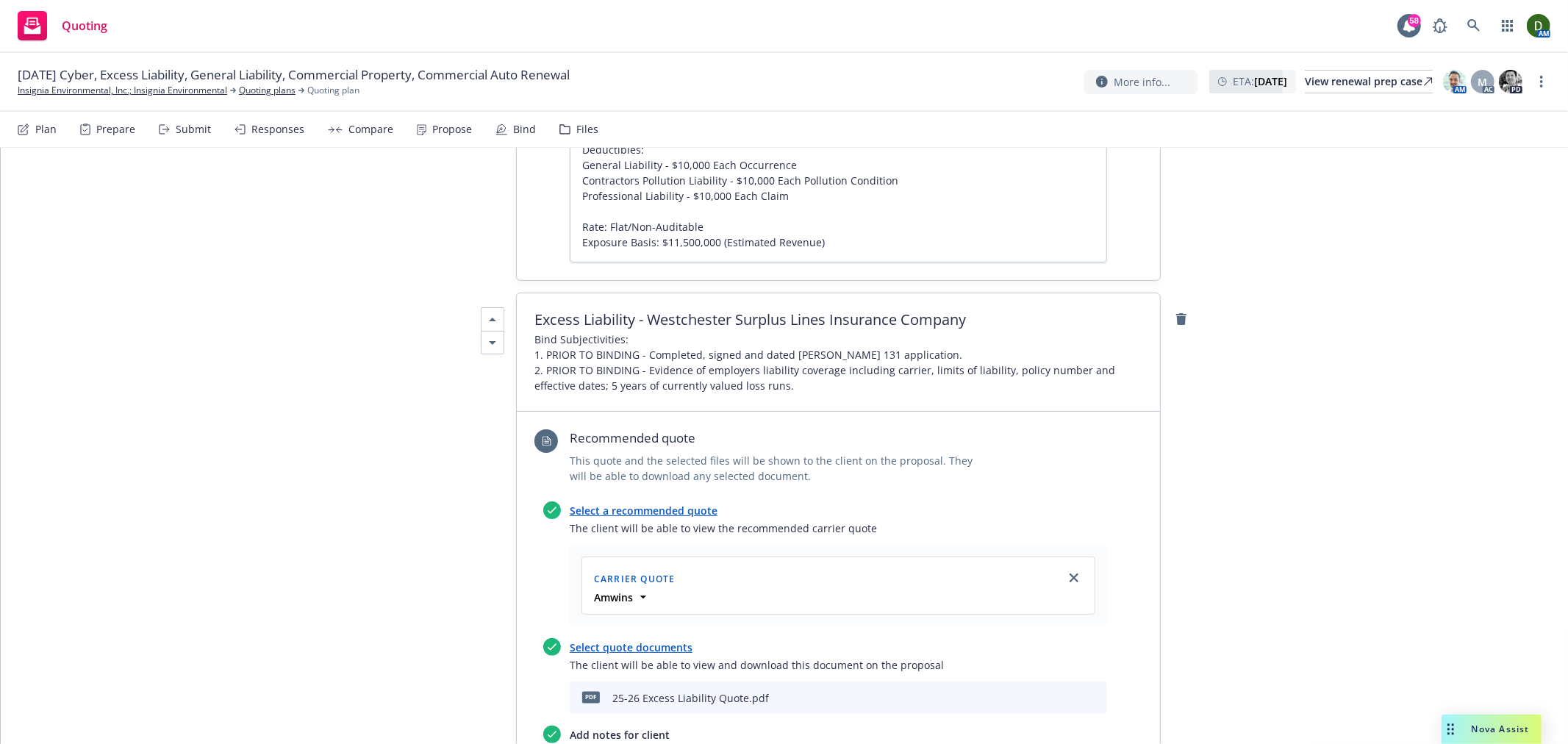
scroll to position [2124, 0]
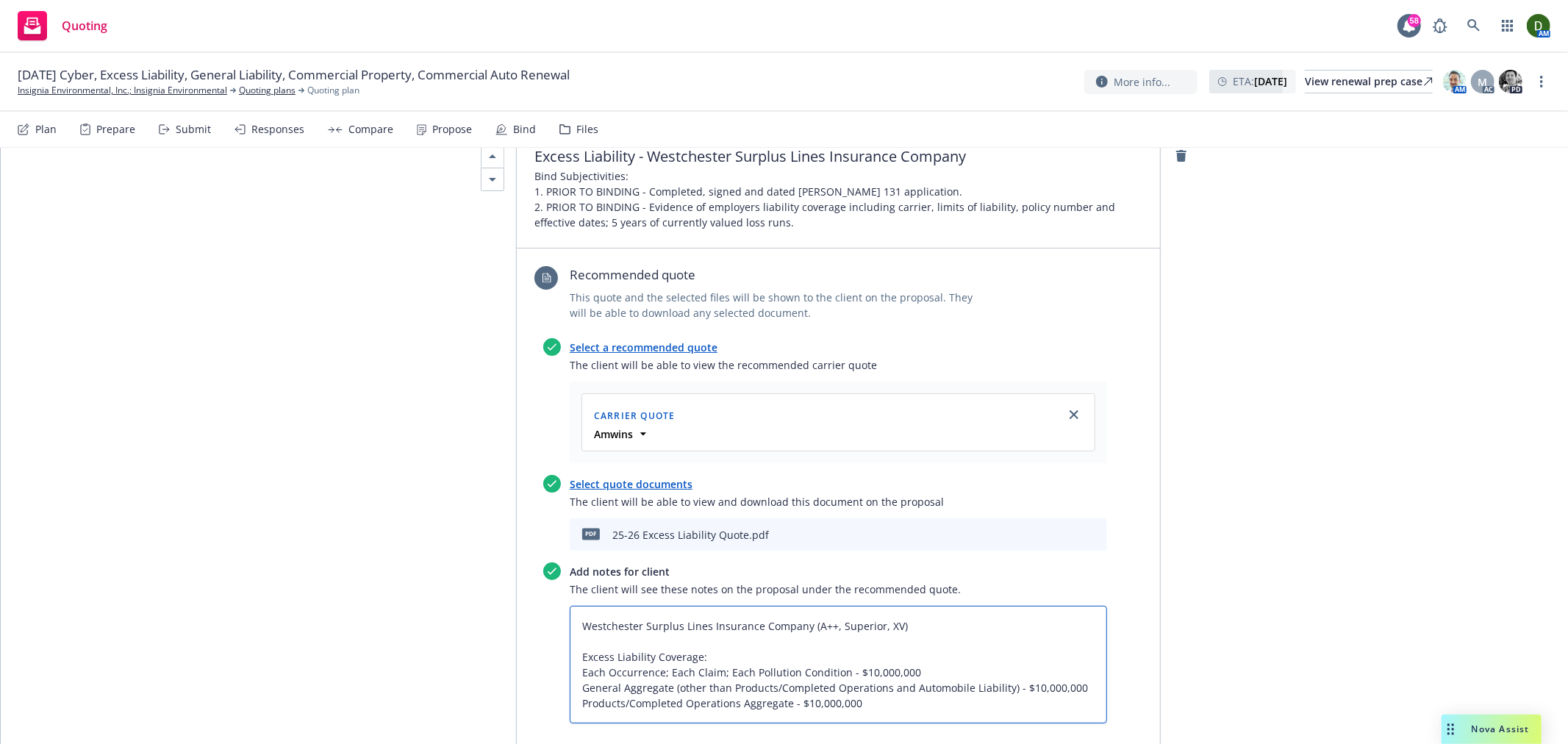
click at [570, 606] on textarea "Westchester Surplus Lines Insurance Company (A++, Superior, XV) Excess Liabilit…" at bounding box center [839, 665] width 538 height 118
paste textarea "Coverage will be issued through"
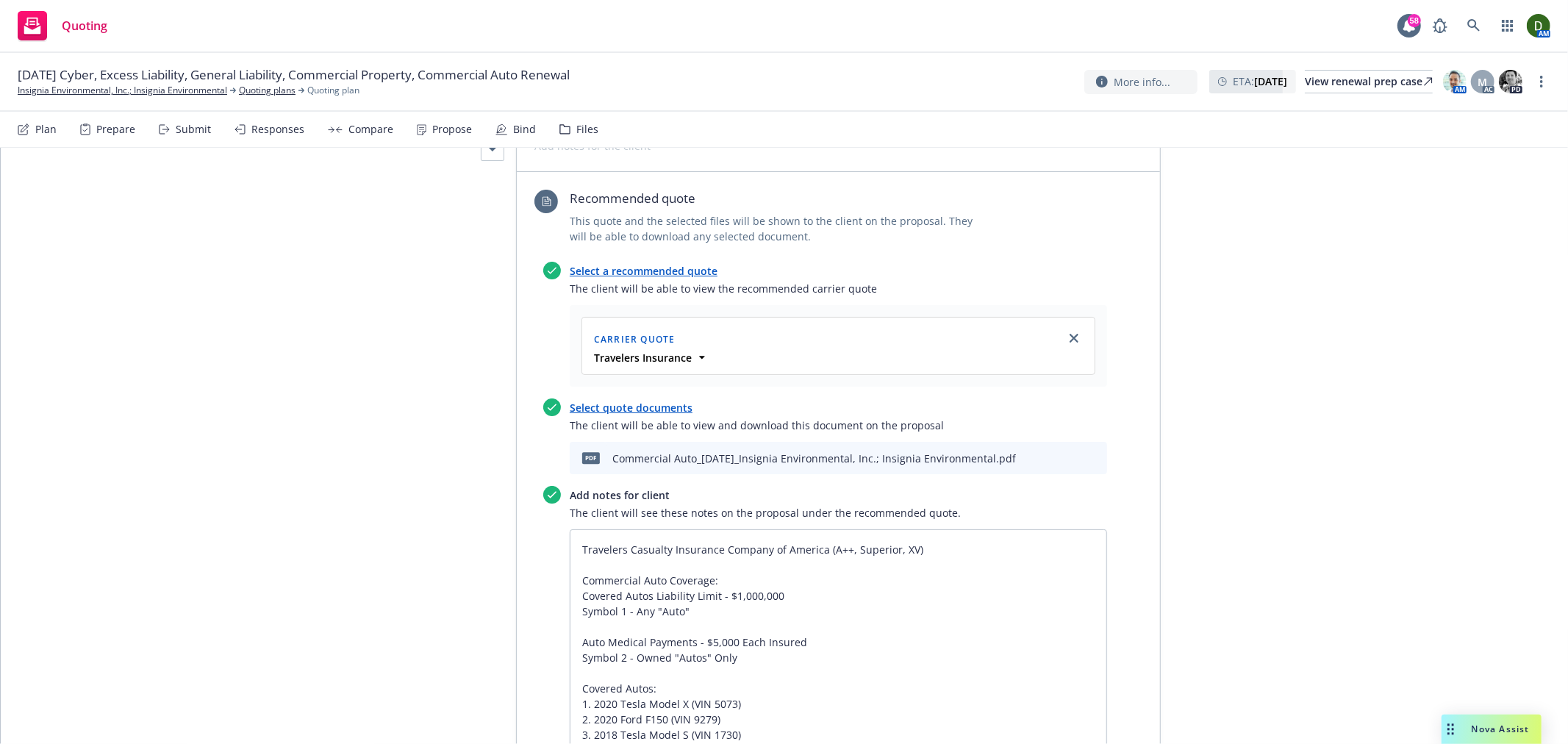
scroll to position [3350, 0]
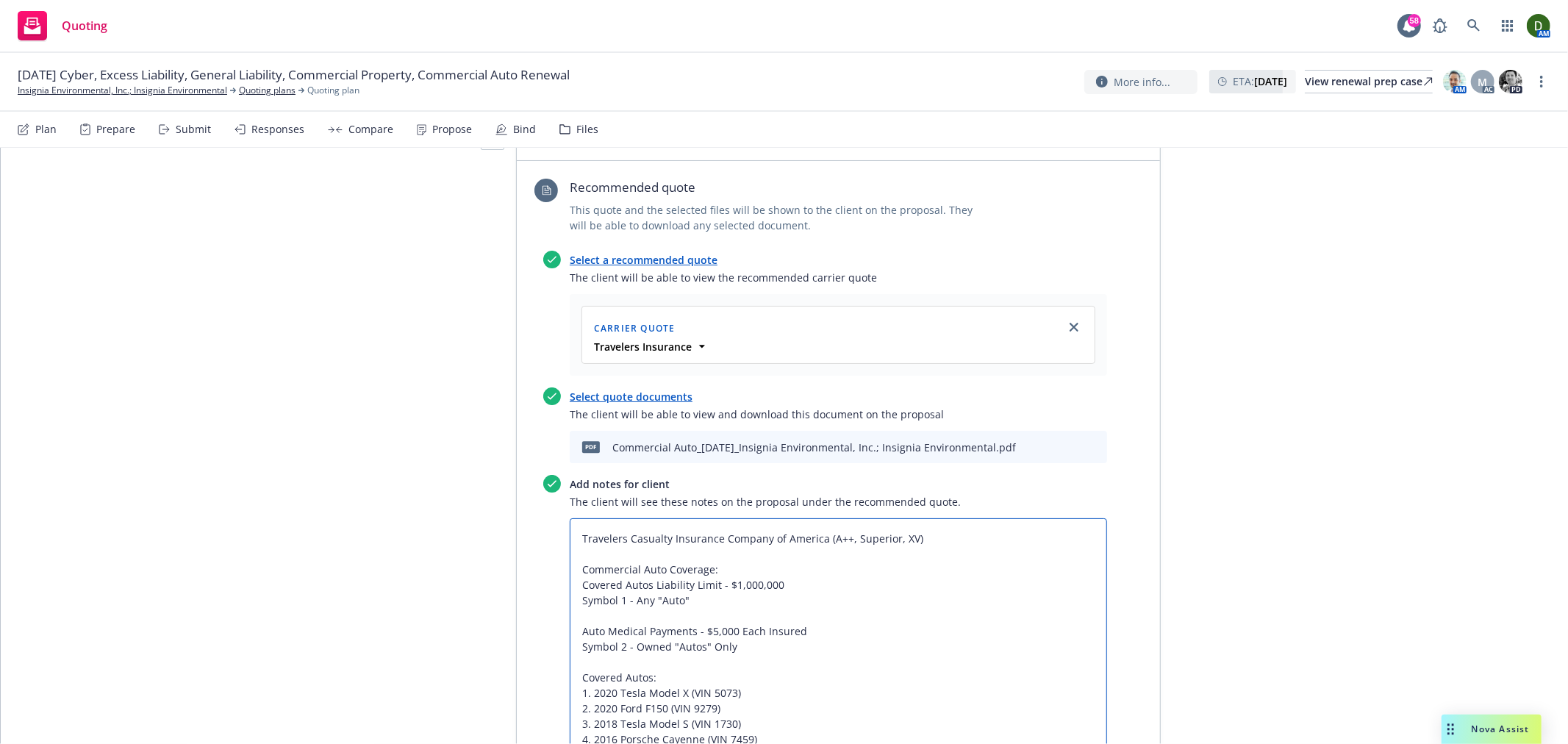
click at [570, 518] on textarea "Travelers Casualty Insurance Company of America (A++, Superior, XV) Commercial …" at bounding box center [839, 724] width 538 height 411
paste textarea "Coverage will be issued through"
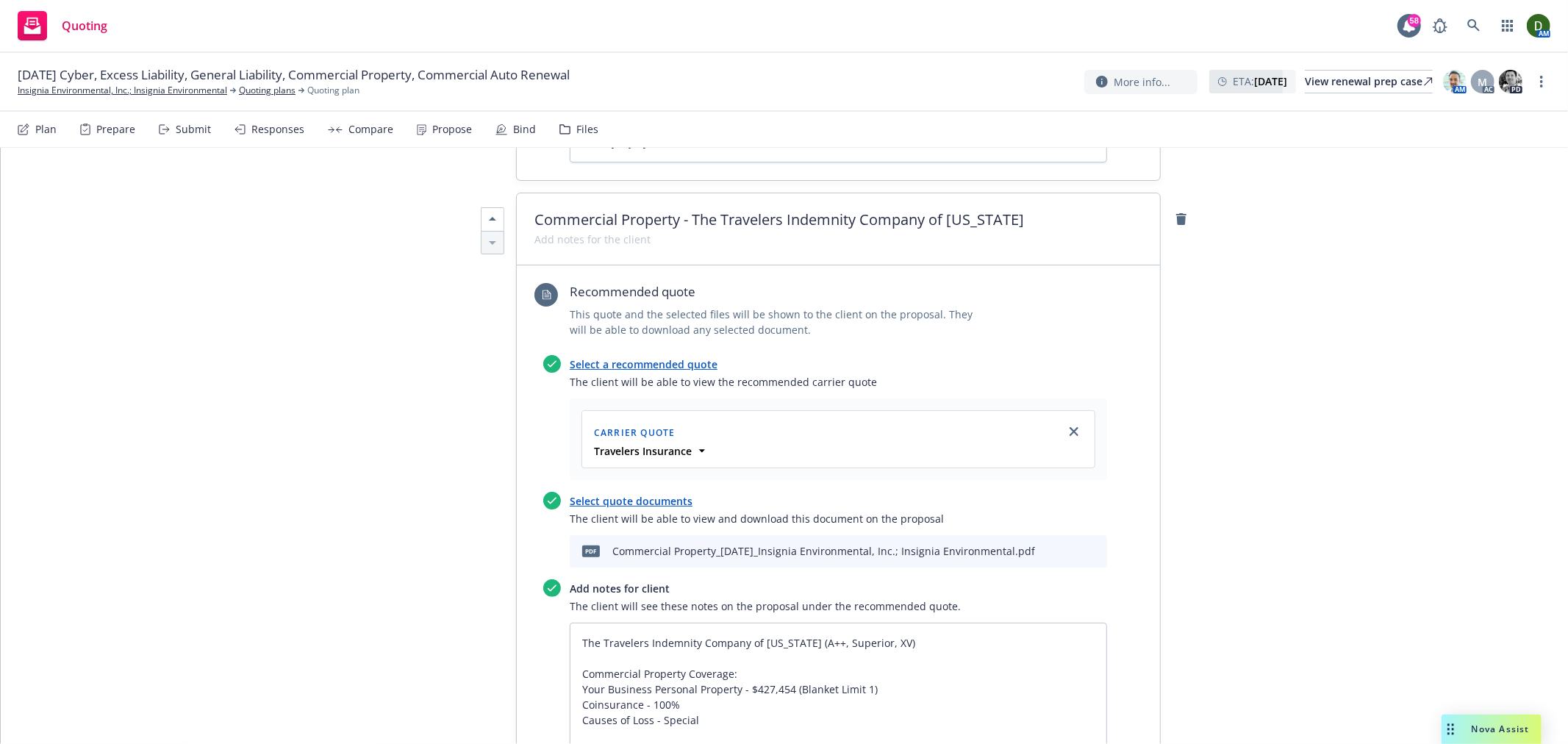
scroll to position [5066, 0]
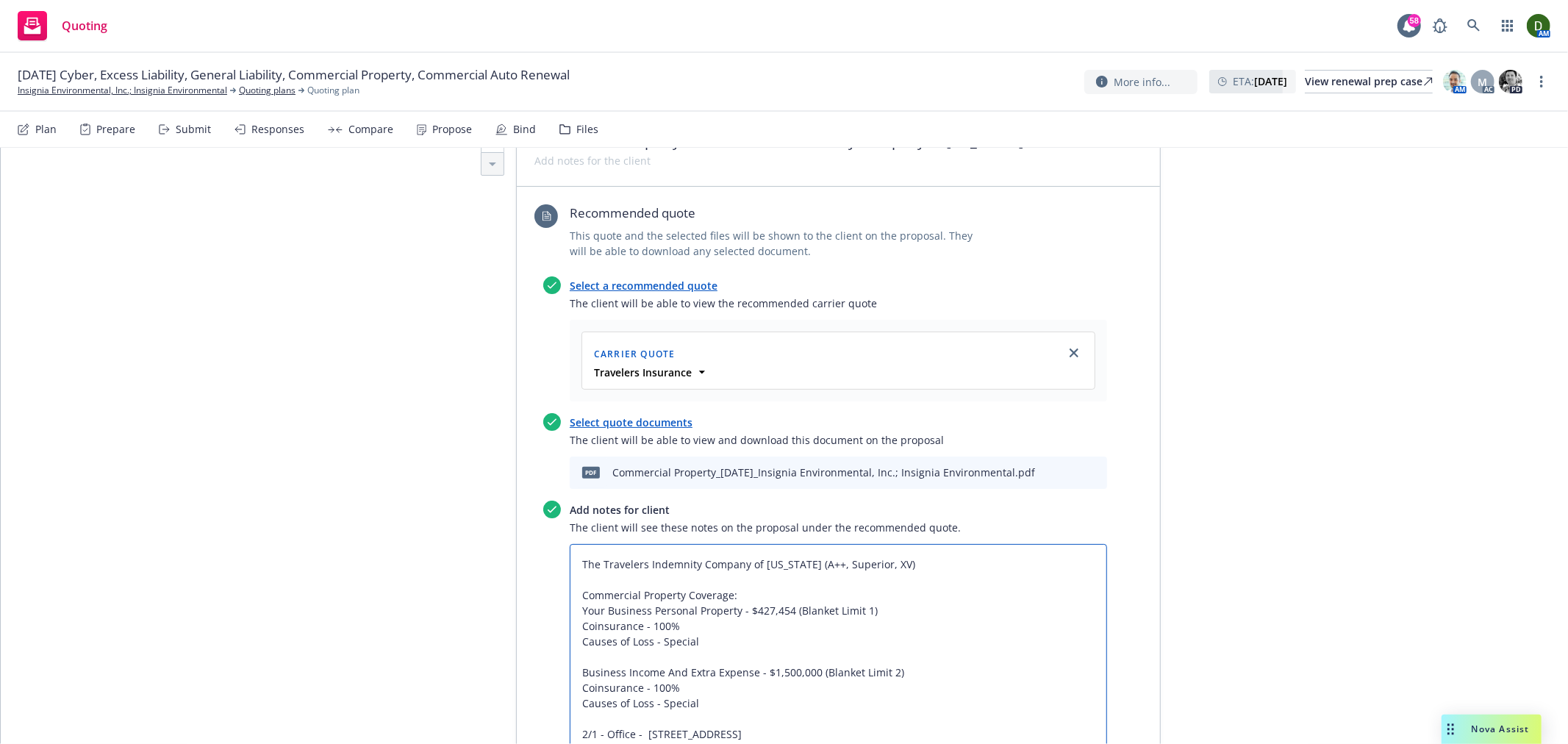
click at [570, 544] on textarea "The Travelers Indemnity Company of Connecticut (A++, Superior, XV) Commercial P…" at bounding box center [839, 734] width 538 height 380
paste textarea "Coverage will be issued through"
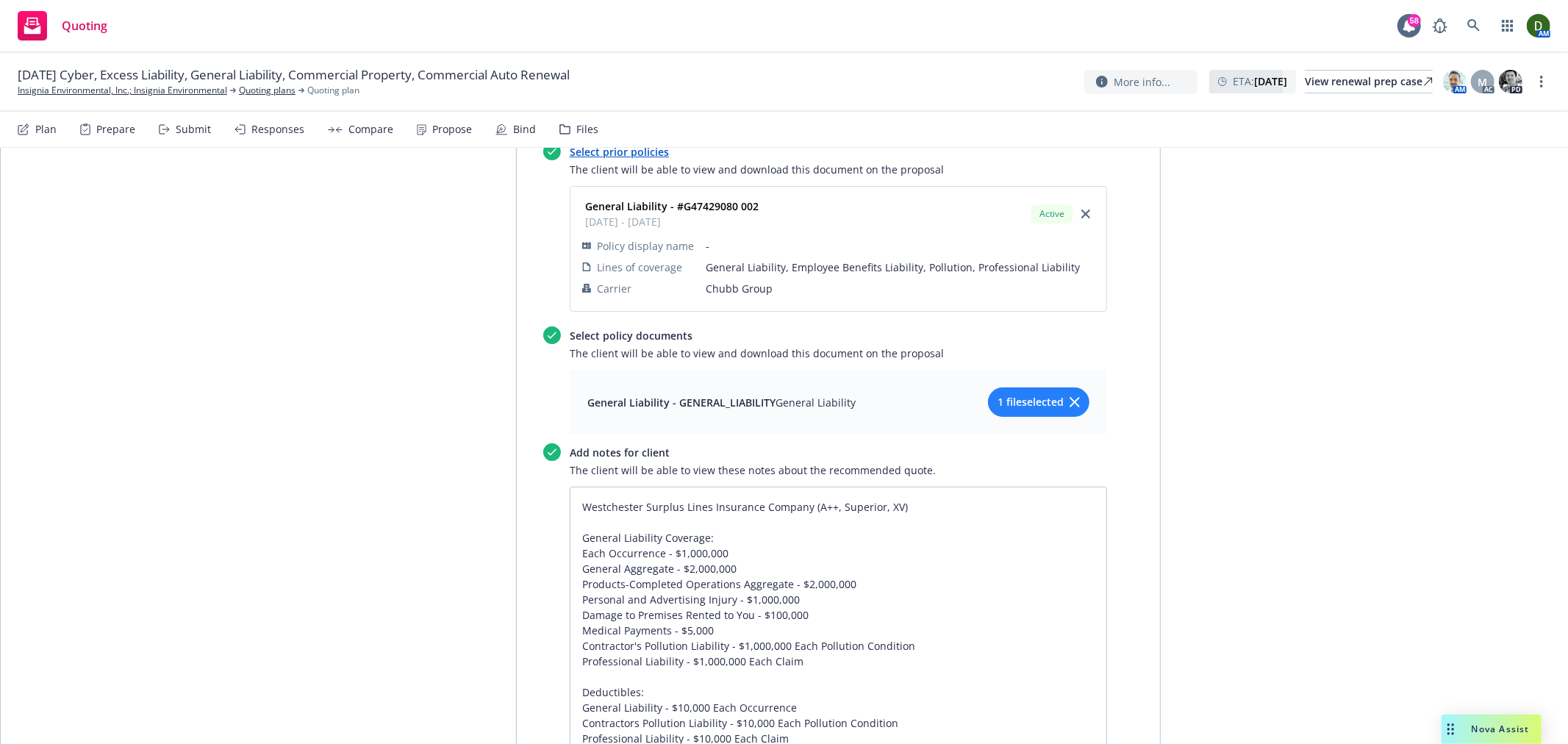
scroll to position [0, 0]
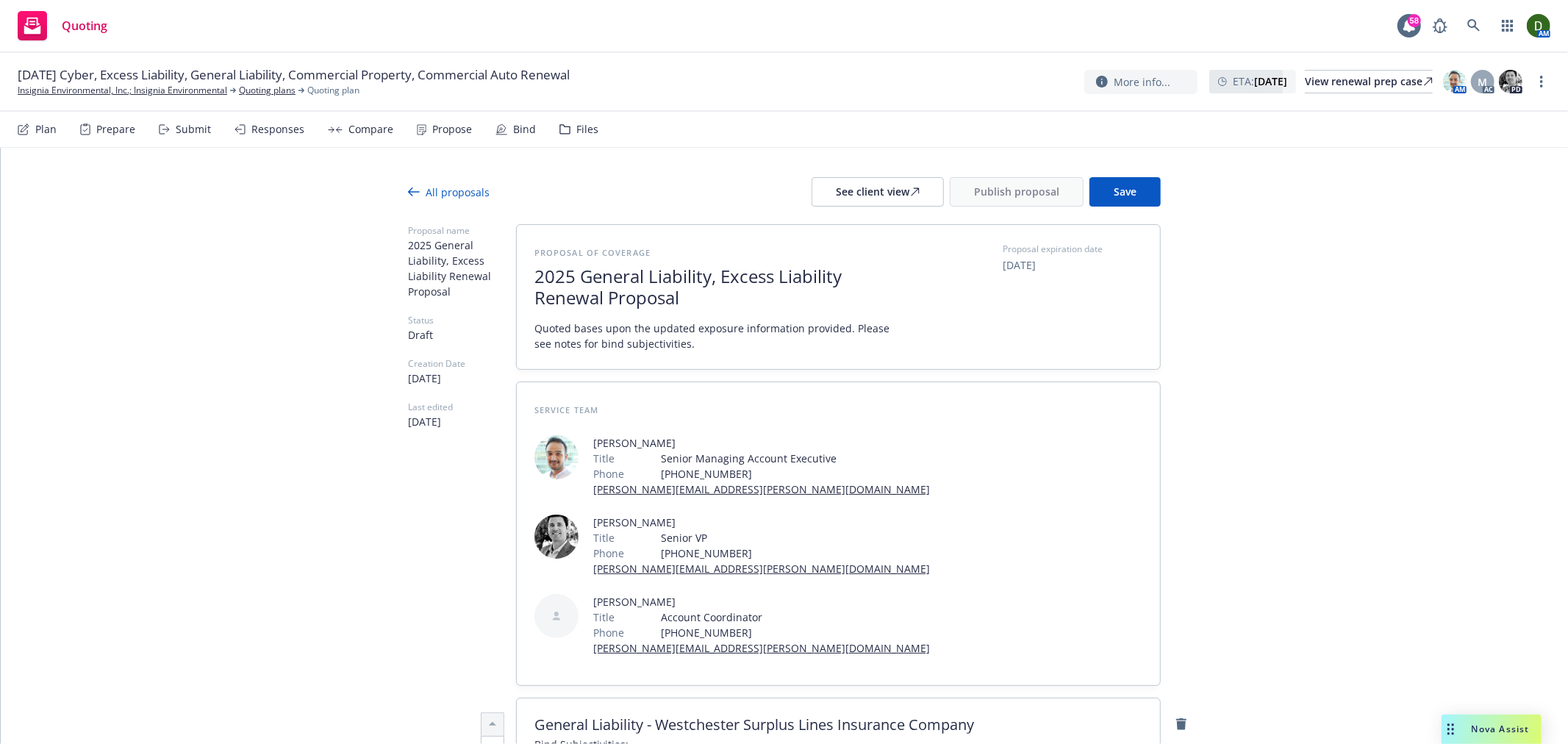
drag, startPoint x: 1292, startPoint y: 363, endPoint x: 1292, endPoint y: 205, distance: 158.0
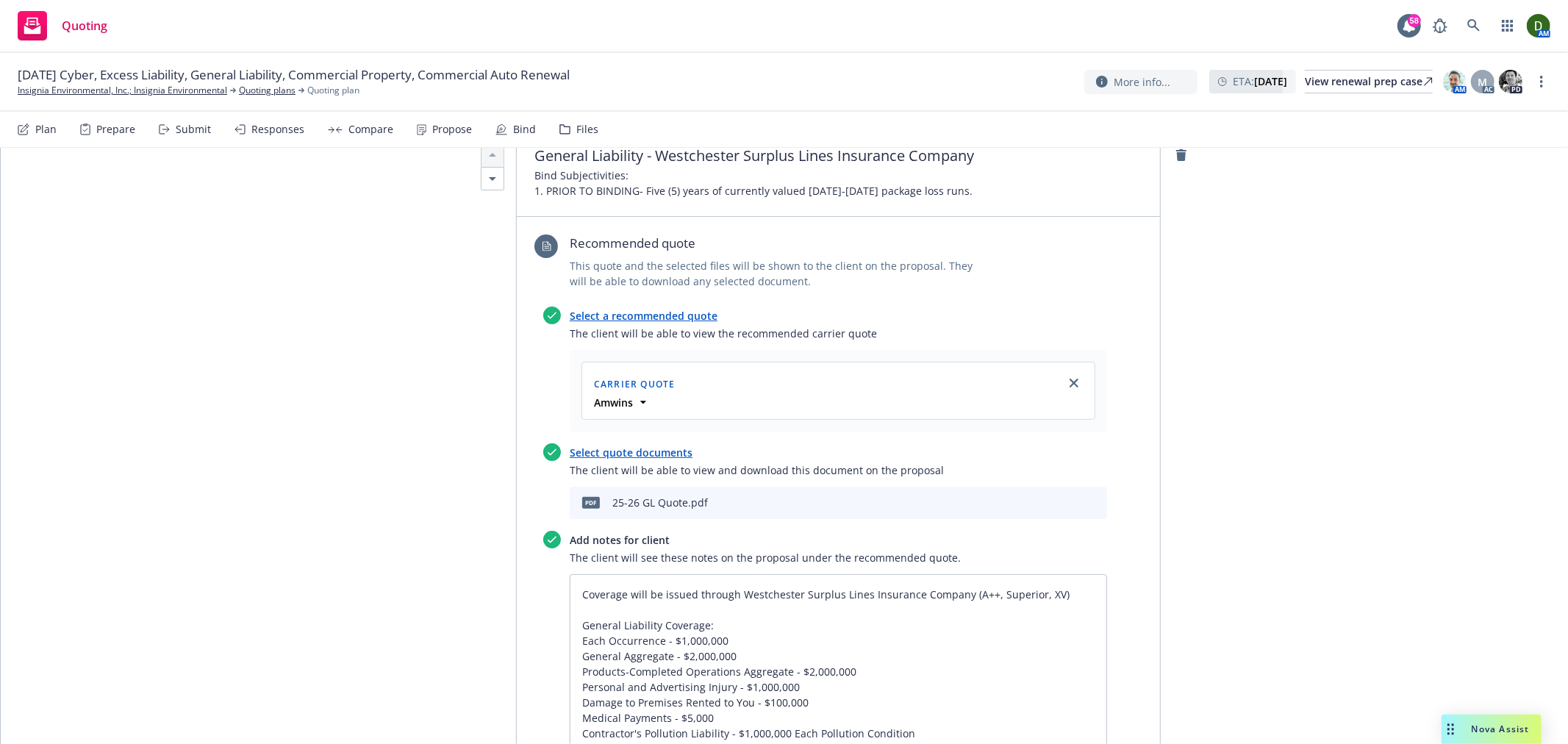
scroll to position [653, 0]
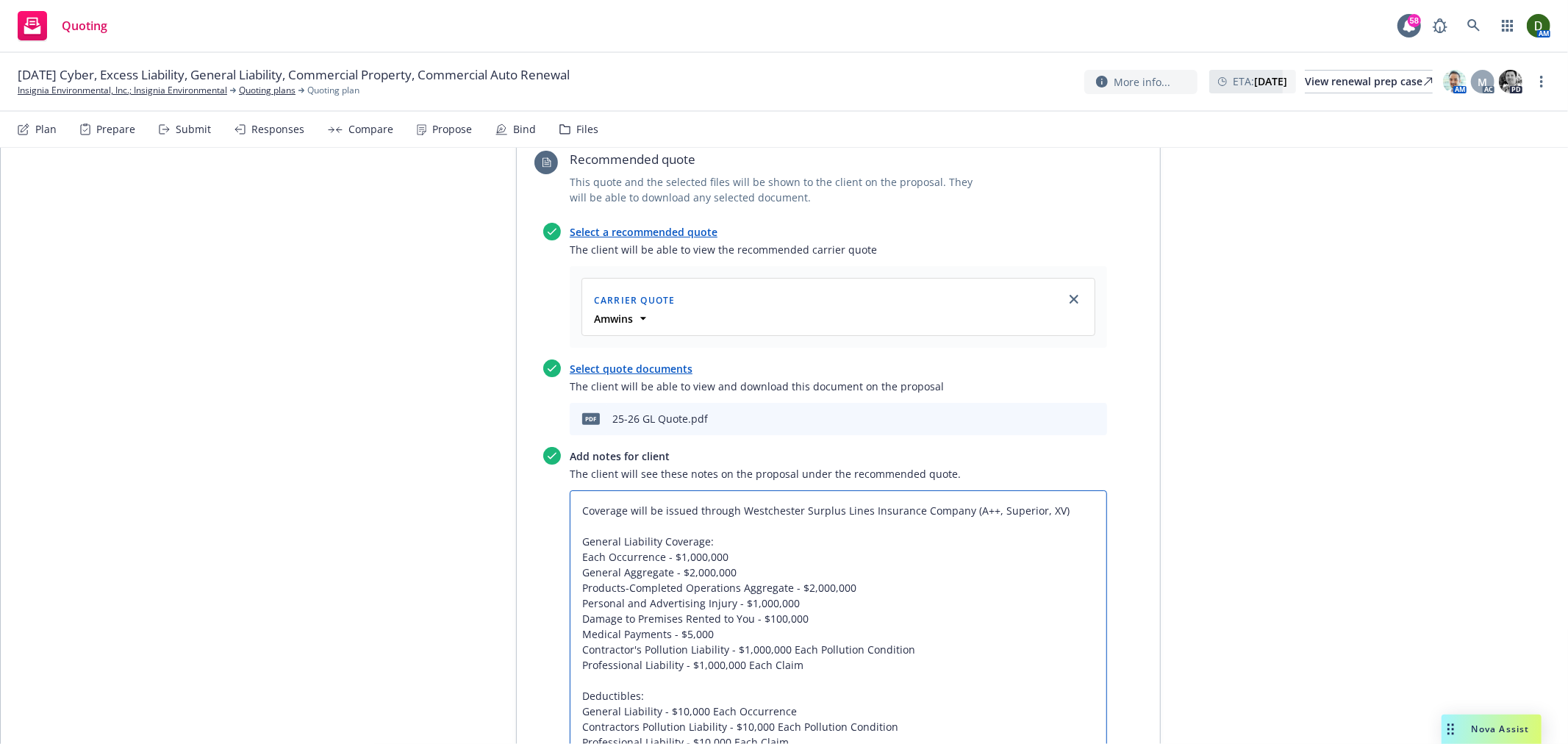
click at [1060, 491] on textarea "Coverage will be issued through Westchester Surplus Lines Insurance Company (A+…" at bounding box center [839, 650] width 538 height 318
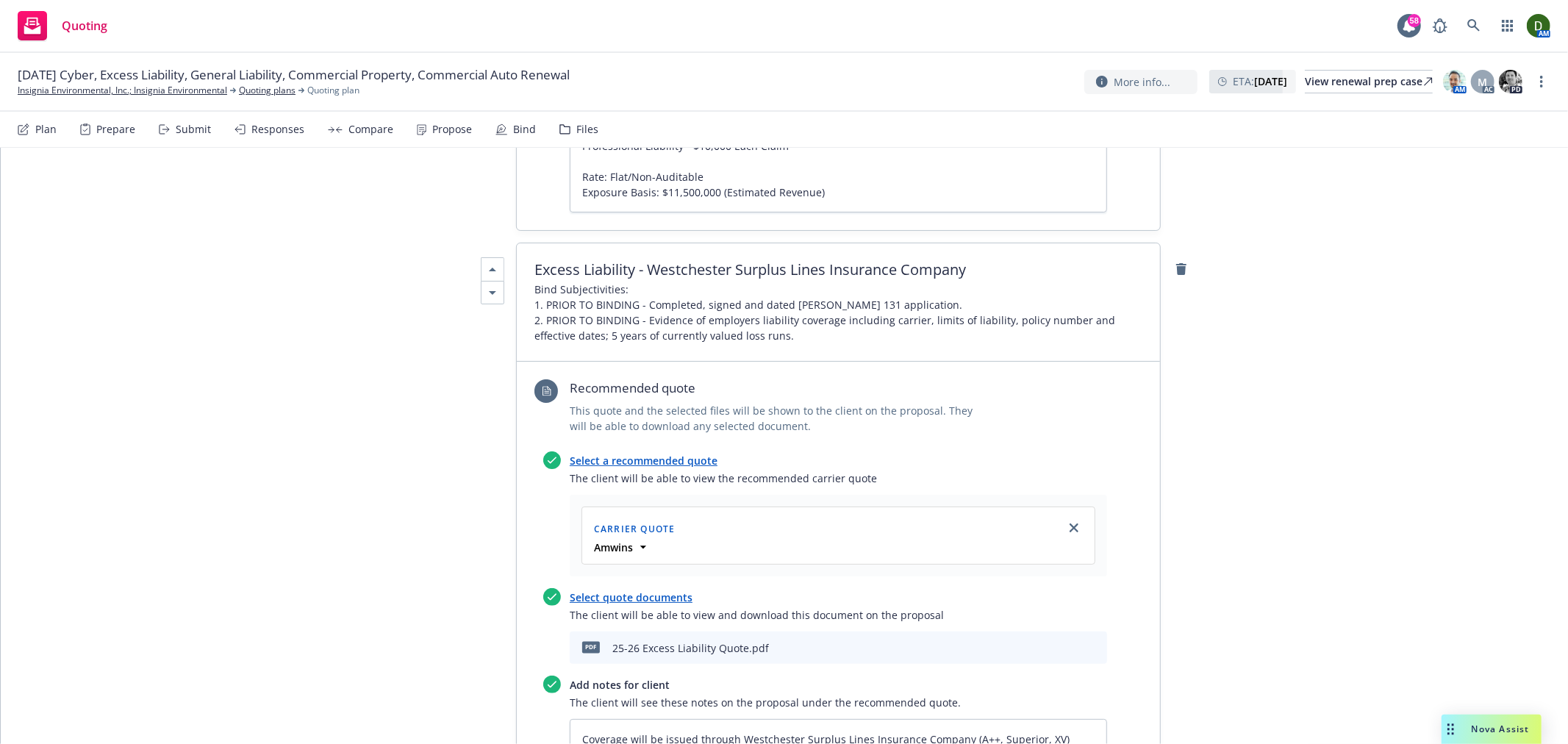
scroll to position [2124, 0]
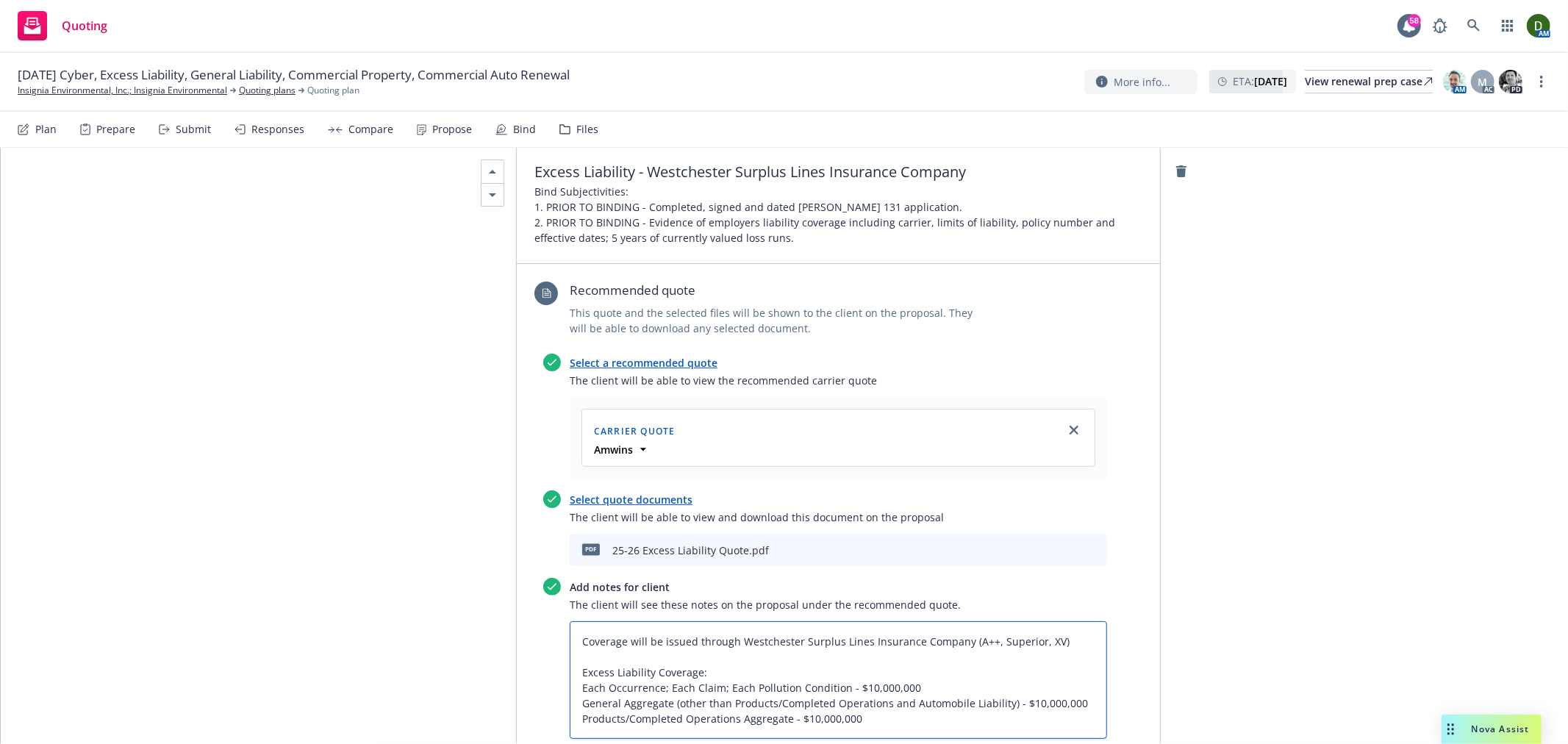
click at [1040, 621] on textarea "Coverage will be issued through Westchester Surplus Lines Insurance Company (A+…" at bounding box center [839, 680] width 538 height 118
paste textarea ", a non-admitted carrier."
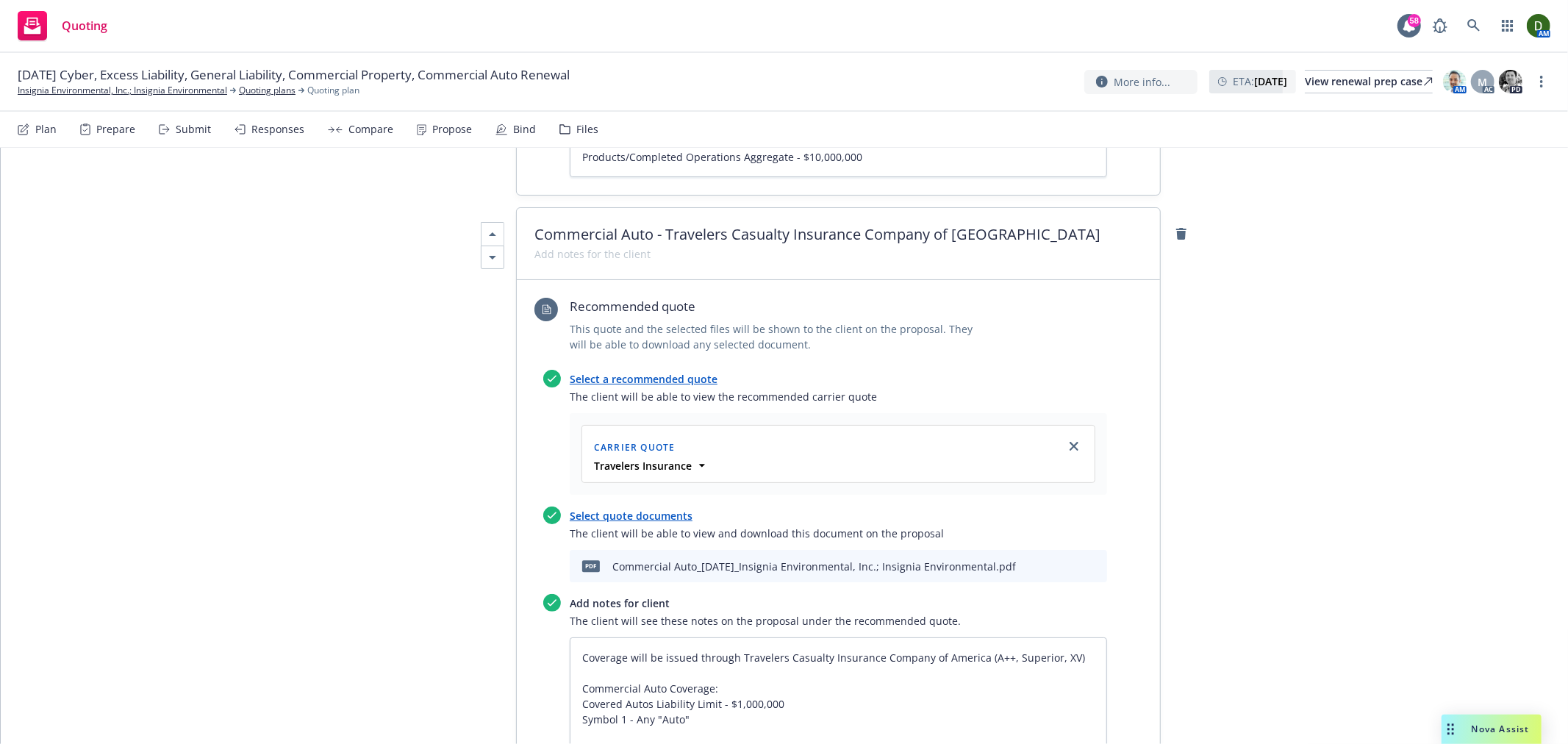
scroll to position [3268, 0]
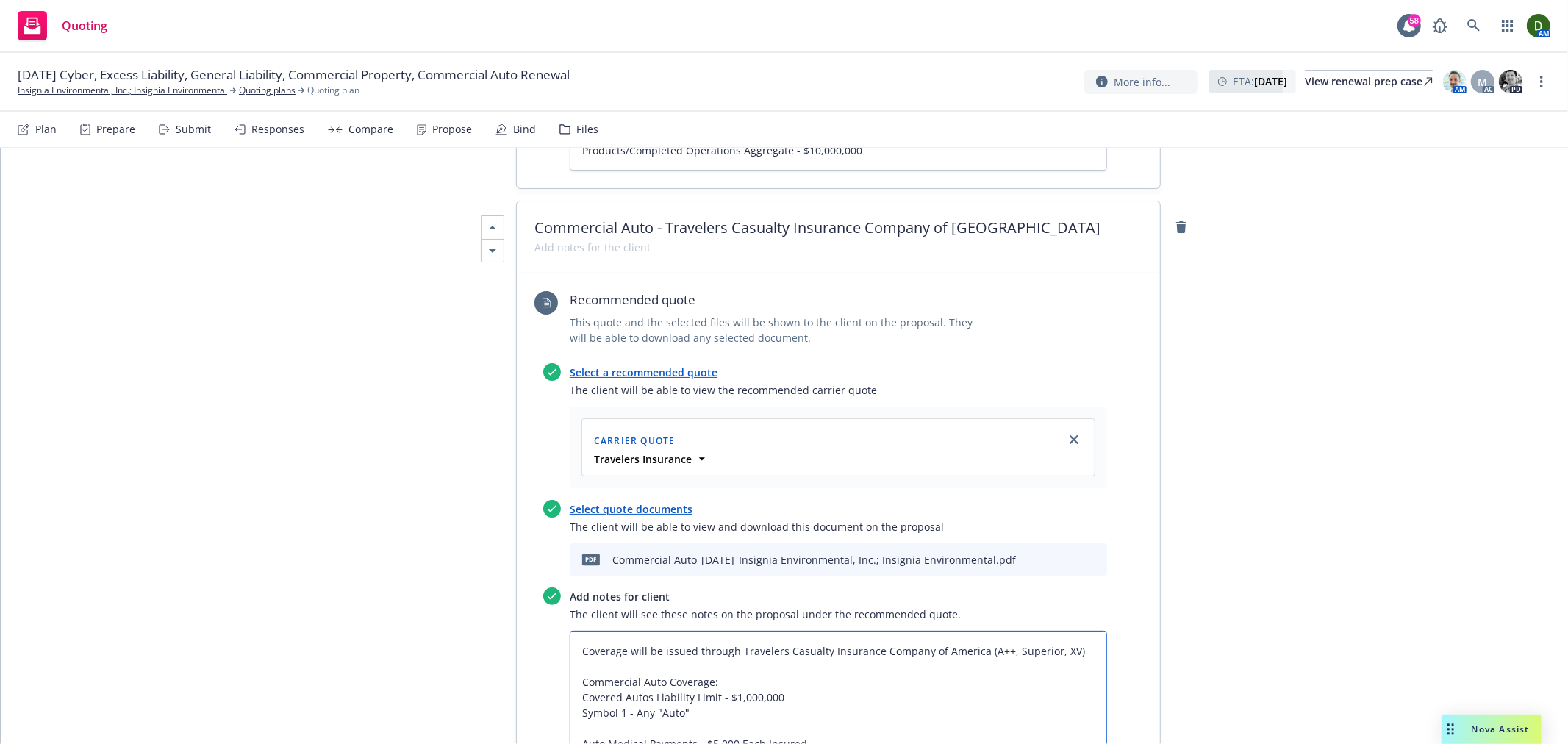
paste textarea ", a non-admitted carrier."
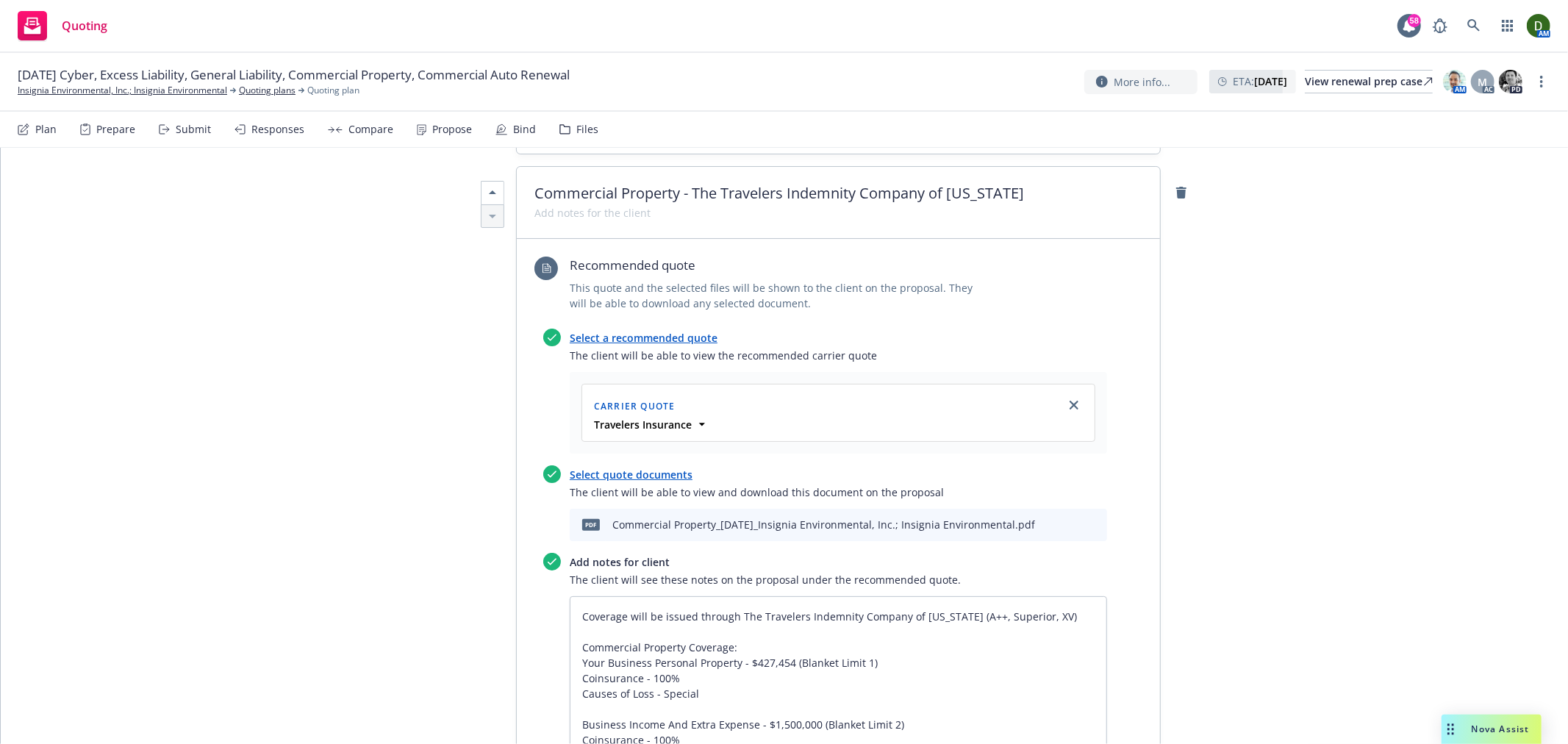
scroll to position [5066, 0]
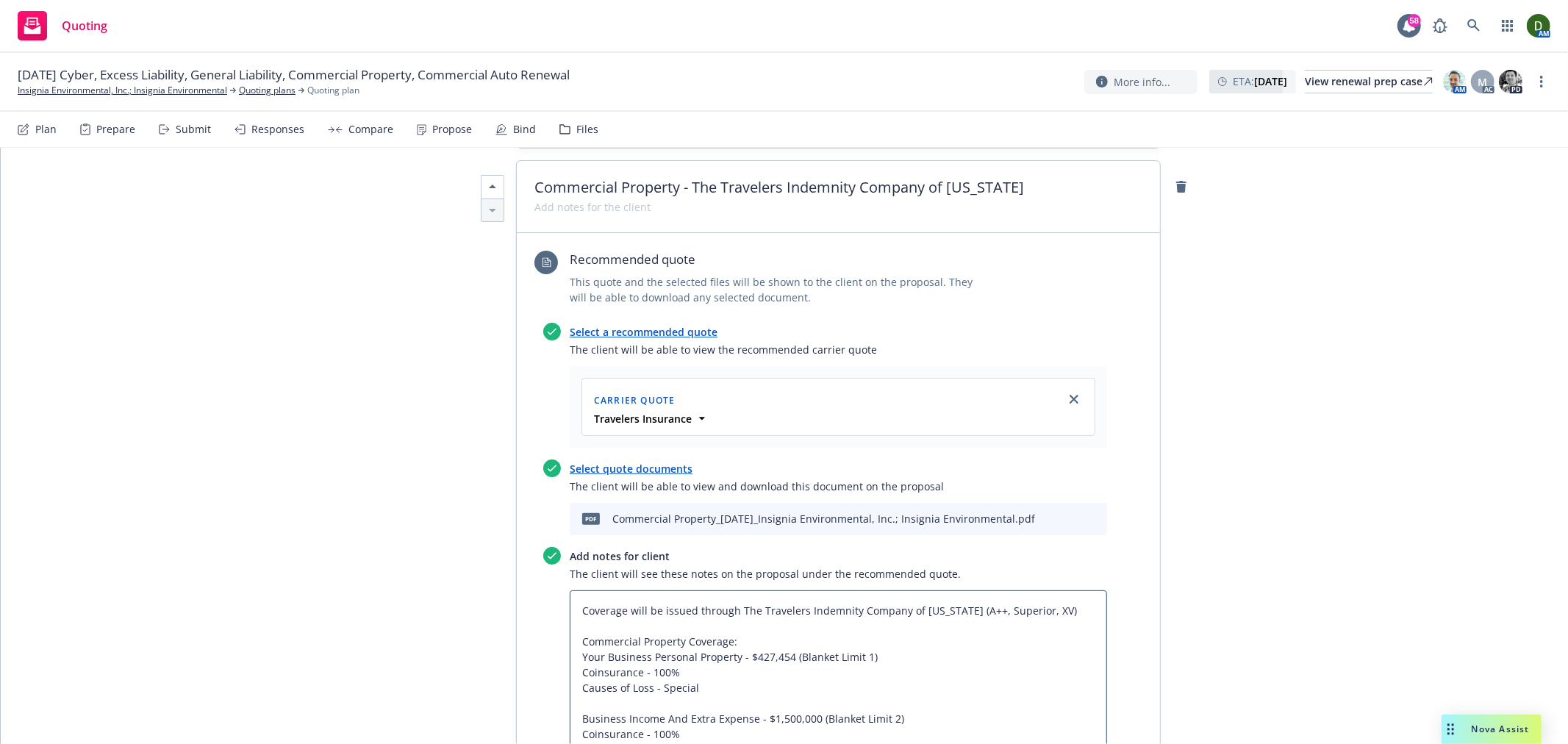
paste textarea ", a non-admitted carrier."
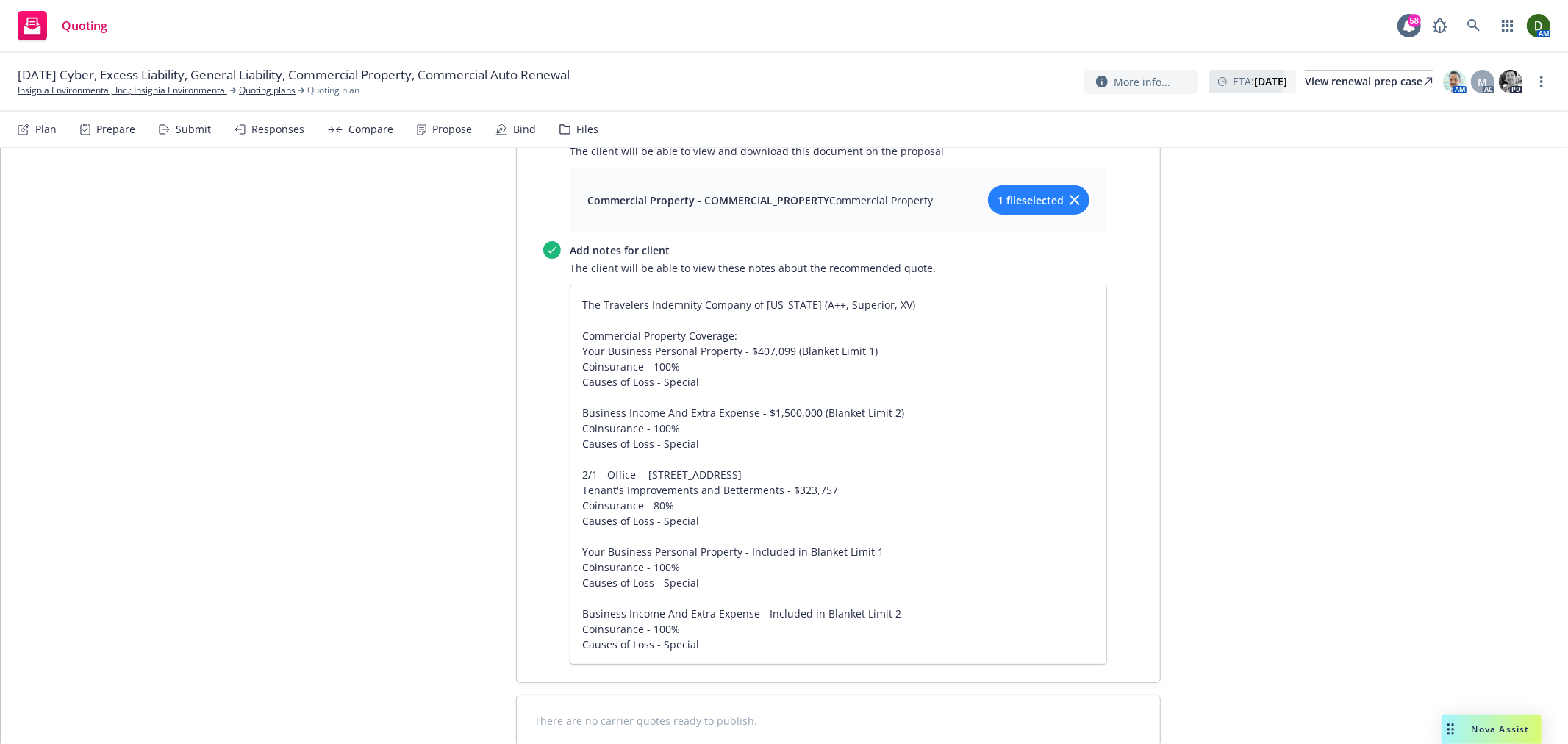
scroll to position [6230, 0]
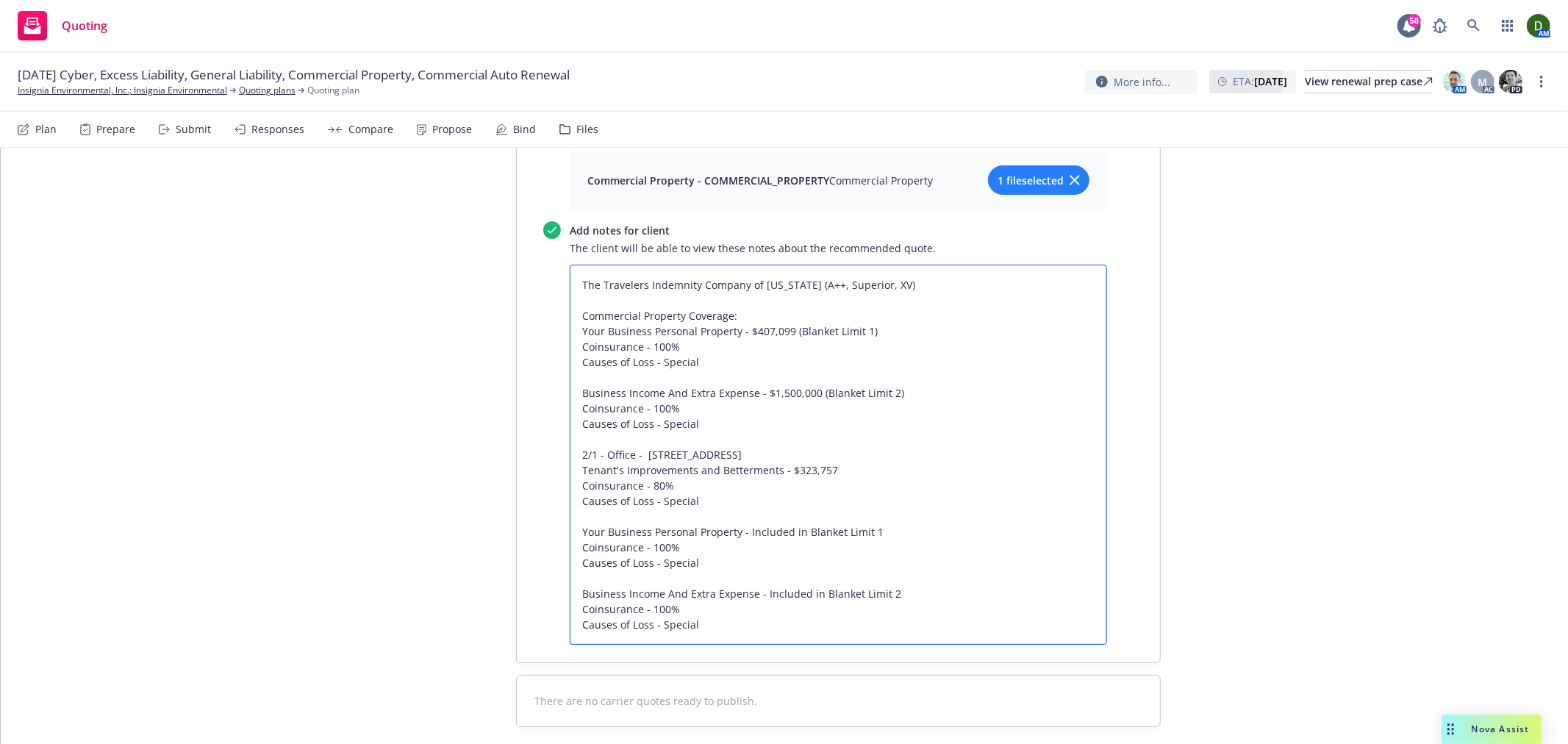
click at [939, 264] on textarea "The Travelers Indemnity Company of Connecticut (A++, Superior, XV) Commercial P…" at bounding box center [839, 454] width 538 height 380
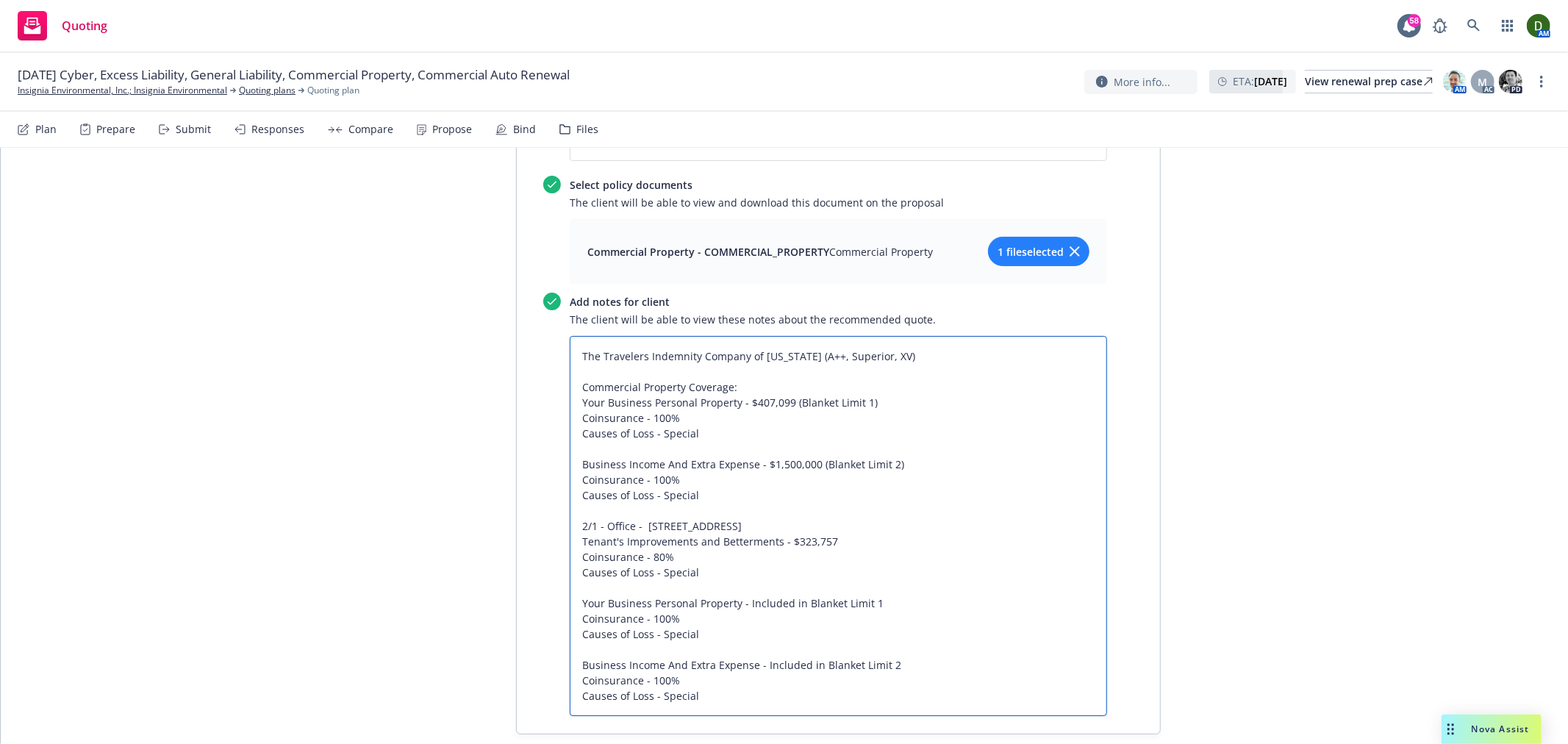
scroll to position [6066, 0]
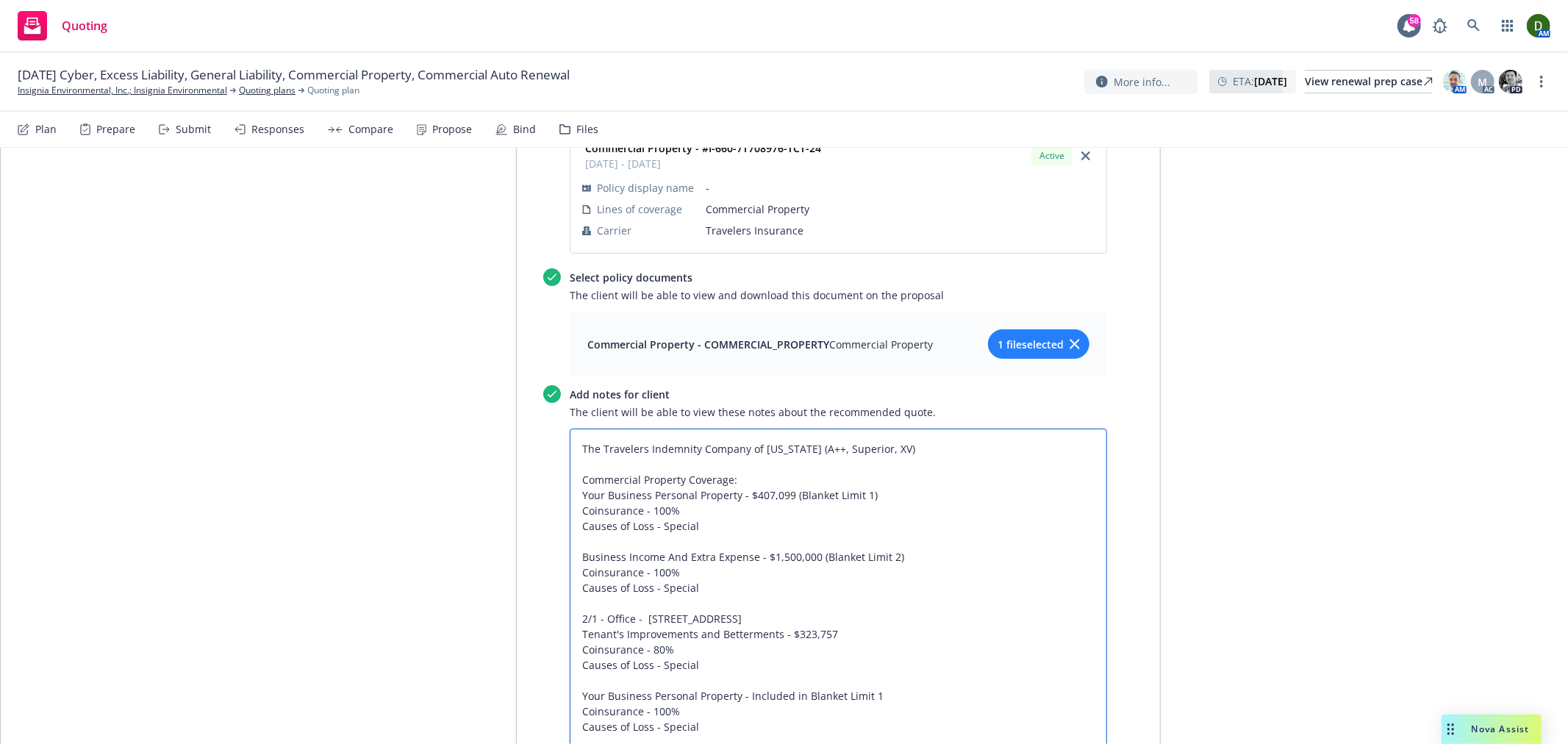
click at [570, 429] on textarea "The Travelers Indemnity Company of Connecticut (A++, Superior, XV) Commercial P…" at bounding box center [839, 618] width 538 height 380
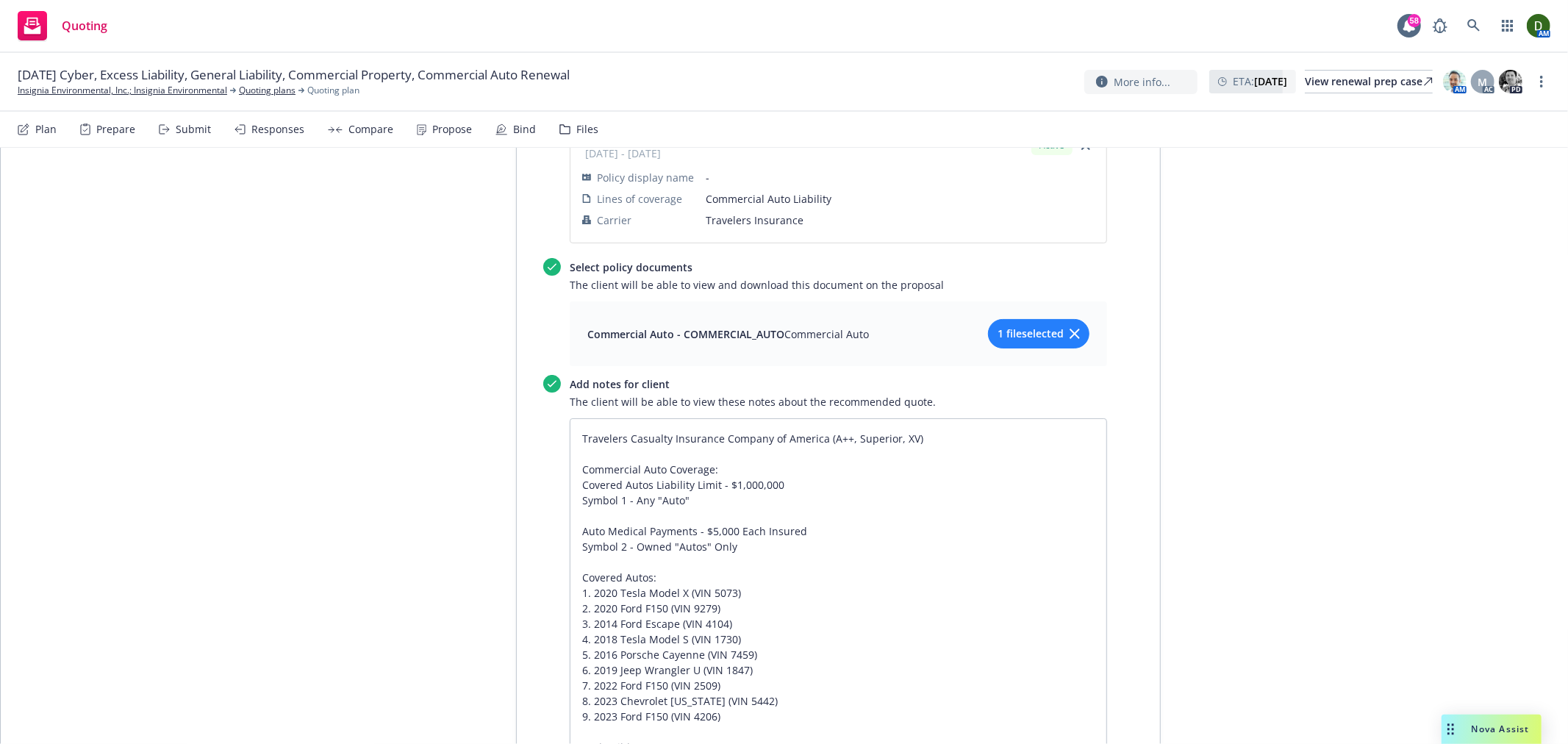
scroll to position [4350, 0]
drag, startPoint x: 565, startPoint y: 363, endPoint x: 571, endPoint y: 357, distance: 8.5
click at [570, 420] on textarea "Travelers Casualty Insurance Company of America (A++, Superior, XV) Commercial …" at bounding box center [839, 632] width 538 height 426
paste textarea "Coverage was issued through"
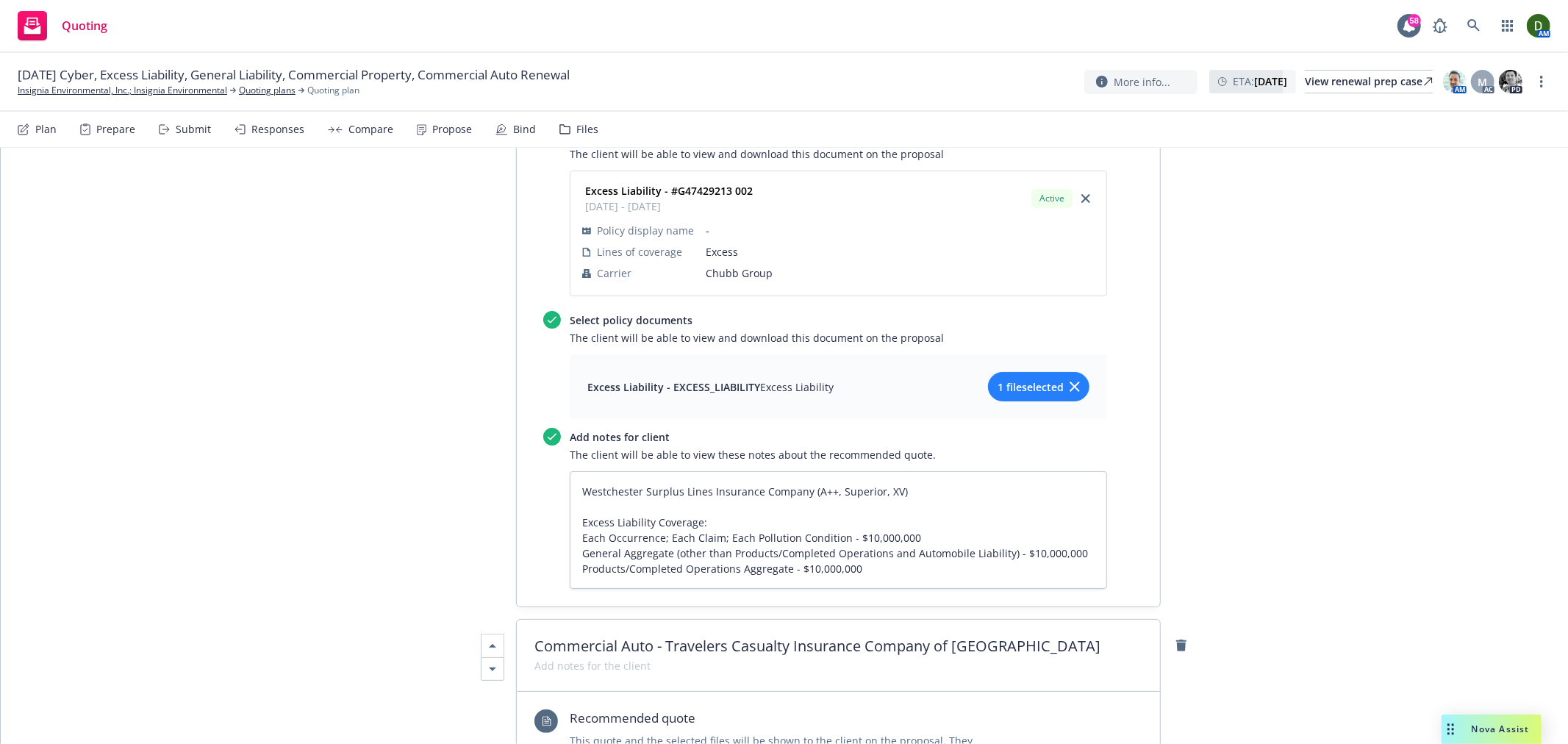
scroll to position [2798, 0]
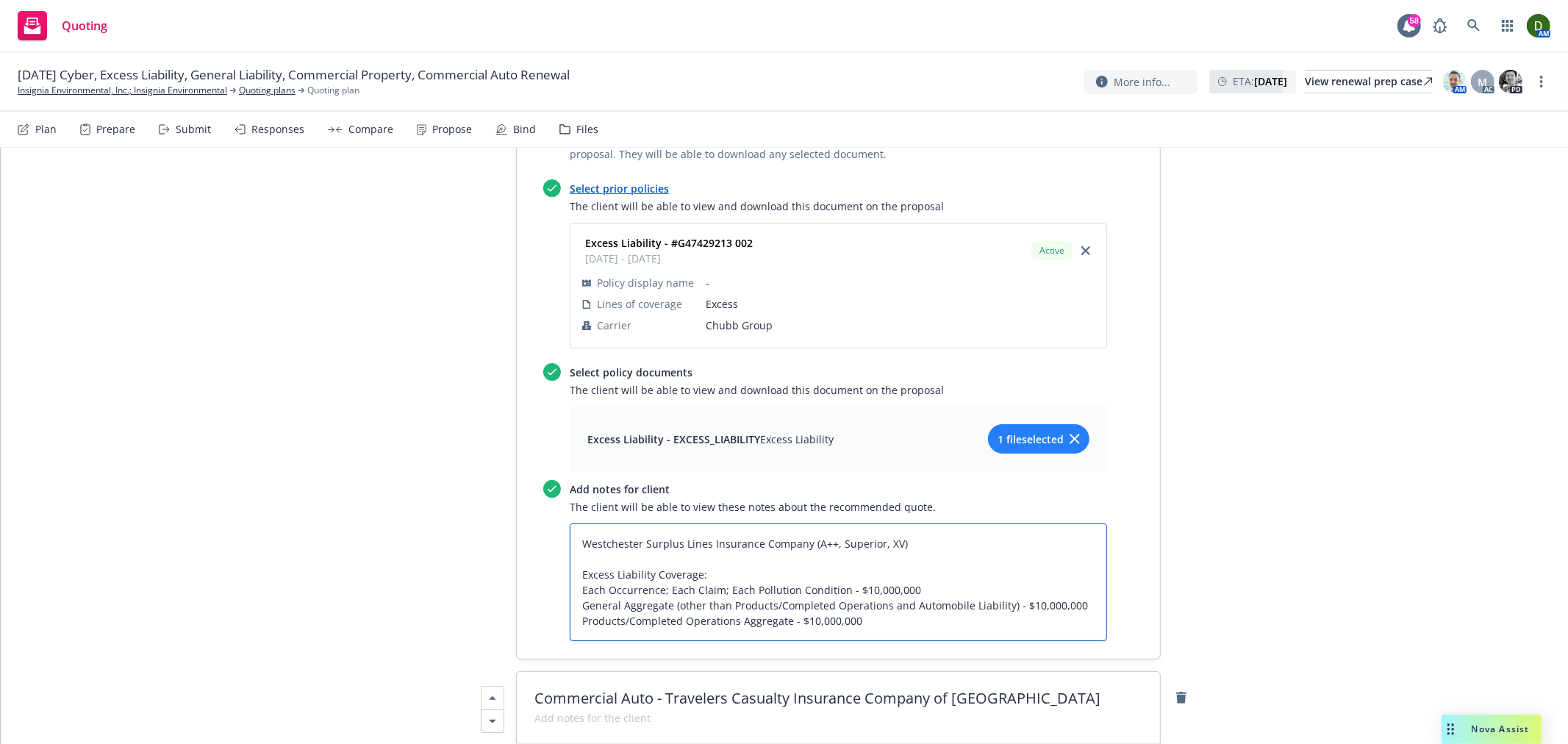
click at [570, 524] on textarea "Westchester Surplus Lines Insurance Company (A++, Superior, XV) Excess Liabilit…" at bounding box center [839, 582] width 538 height 118
paste textarea "Coverage was issued through"
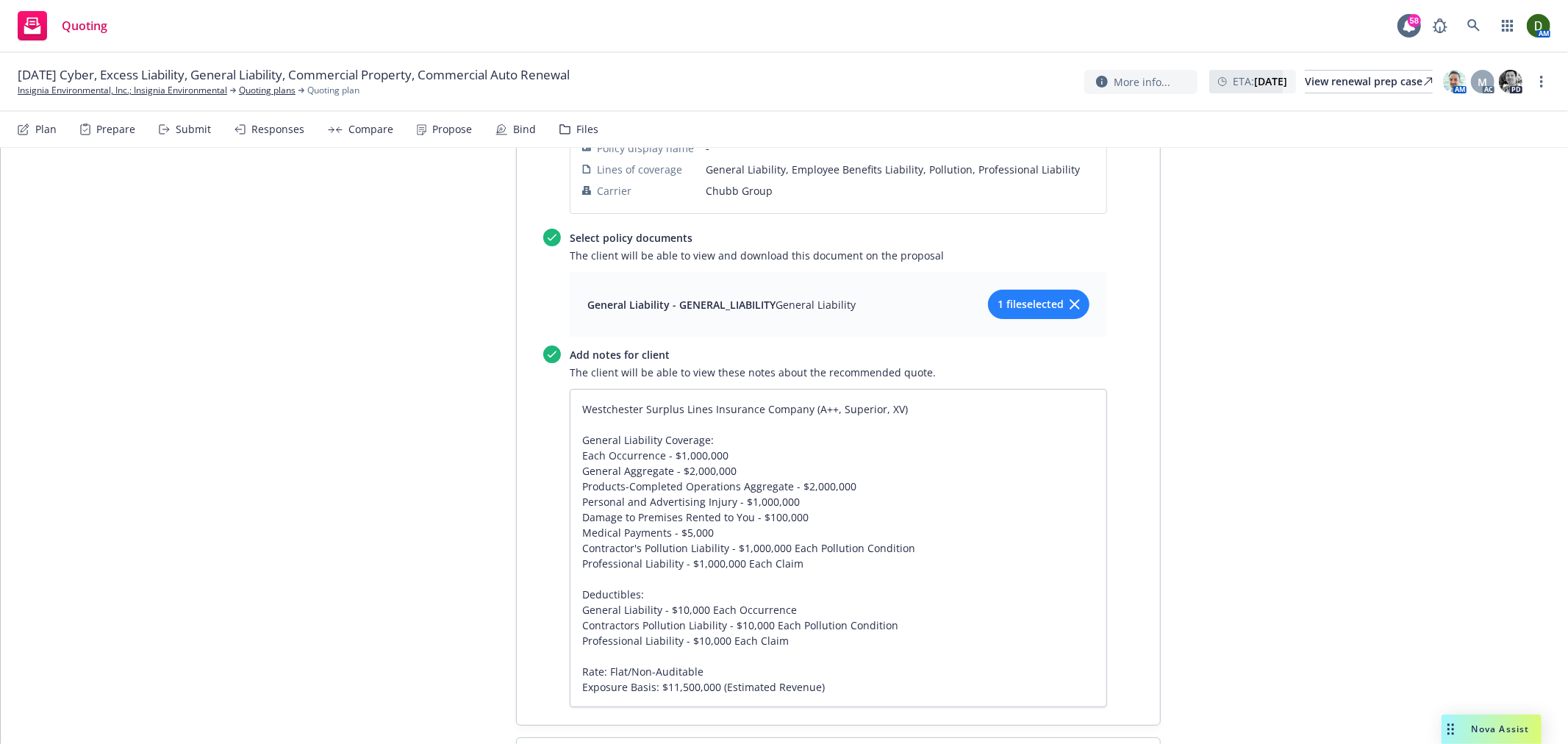
scroll to position [1490, 0]
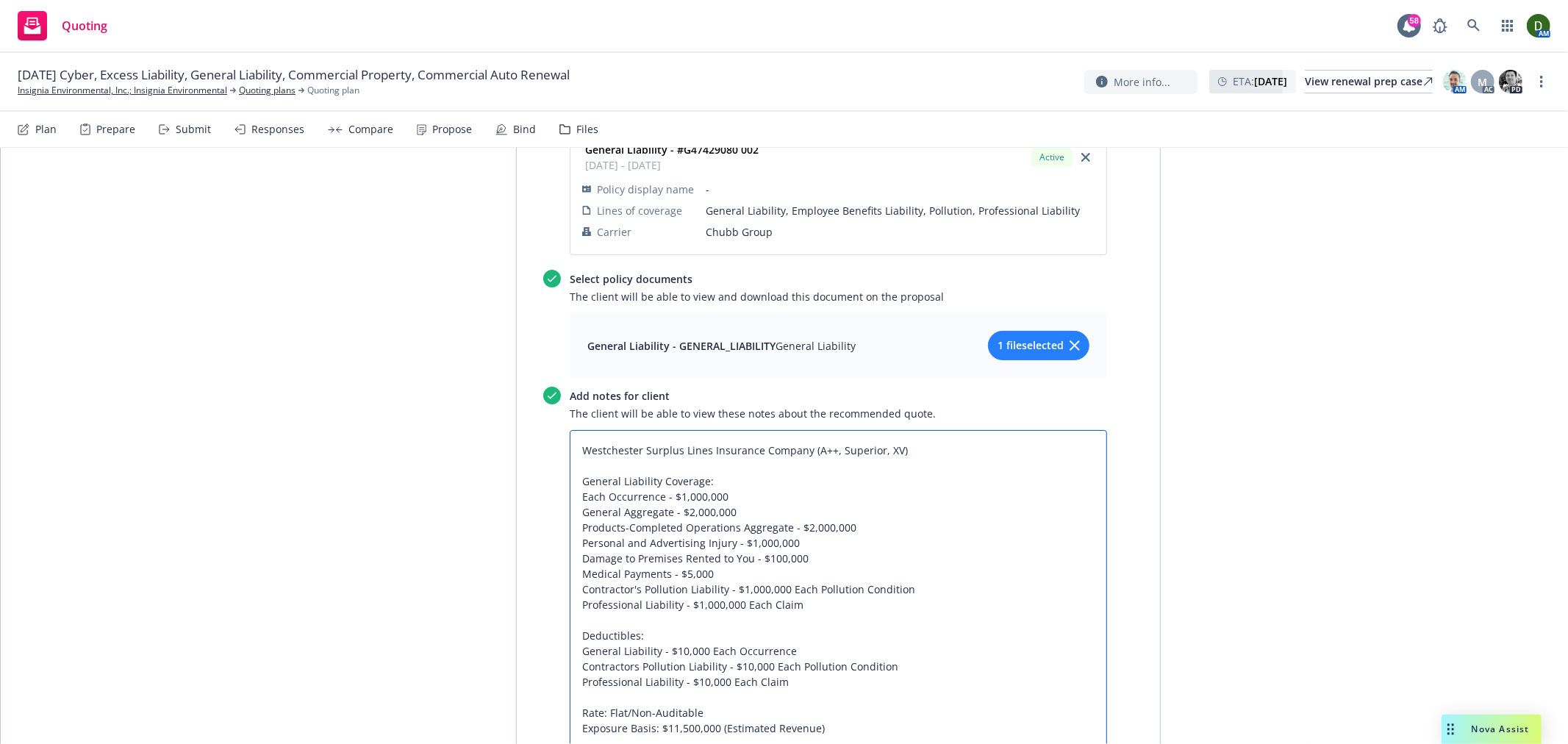
click at [570, 430] on textarea "Westchester Surplus Lines Insurance Company (A++, Superior, XV) General Liabili…" at bounding box center [839, 589] width 538 height 318
paste textarea "Coverage was issued through"
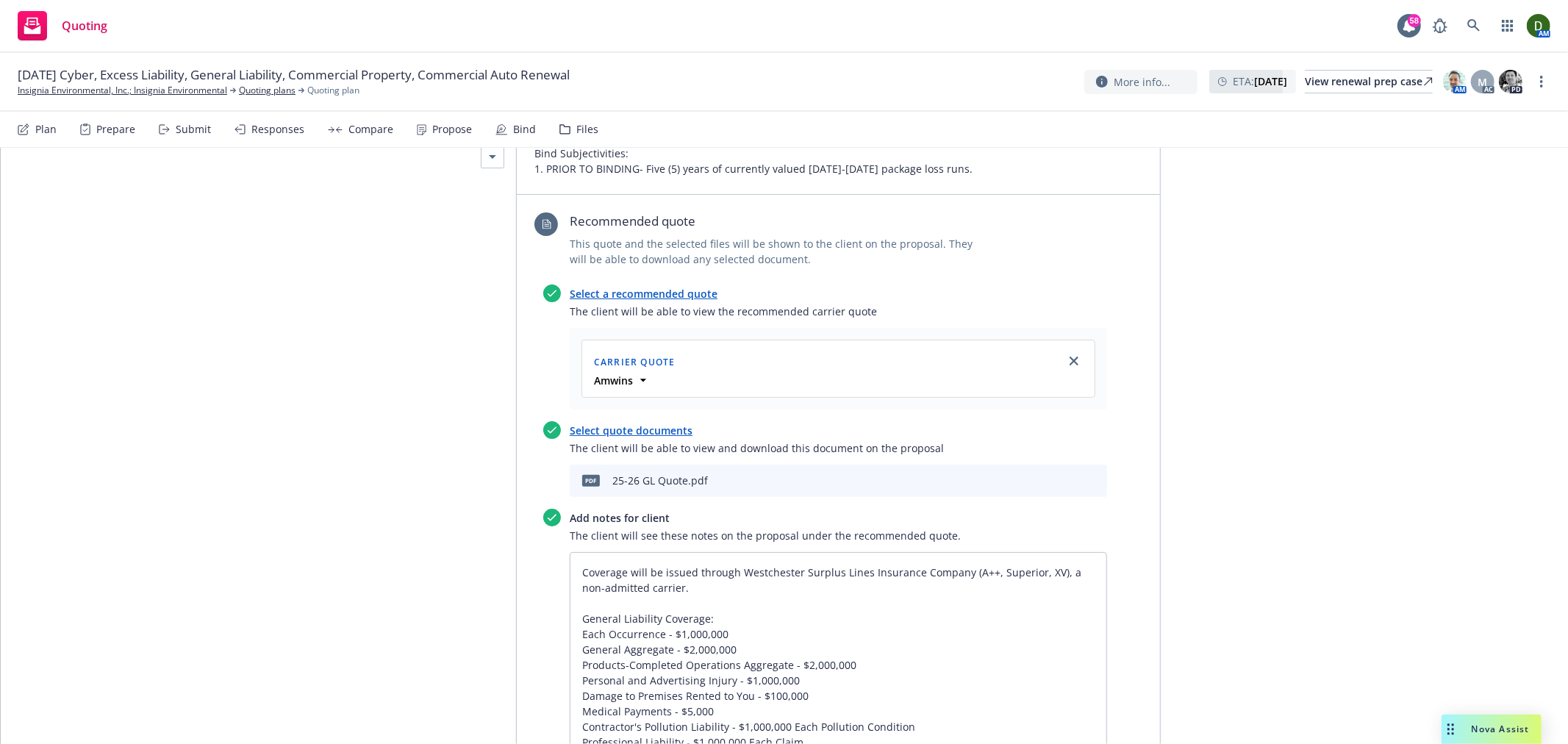
scroll to position [754, 0]
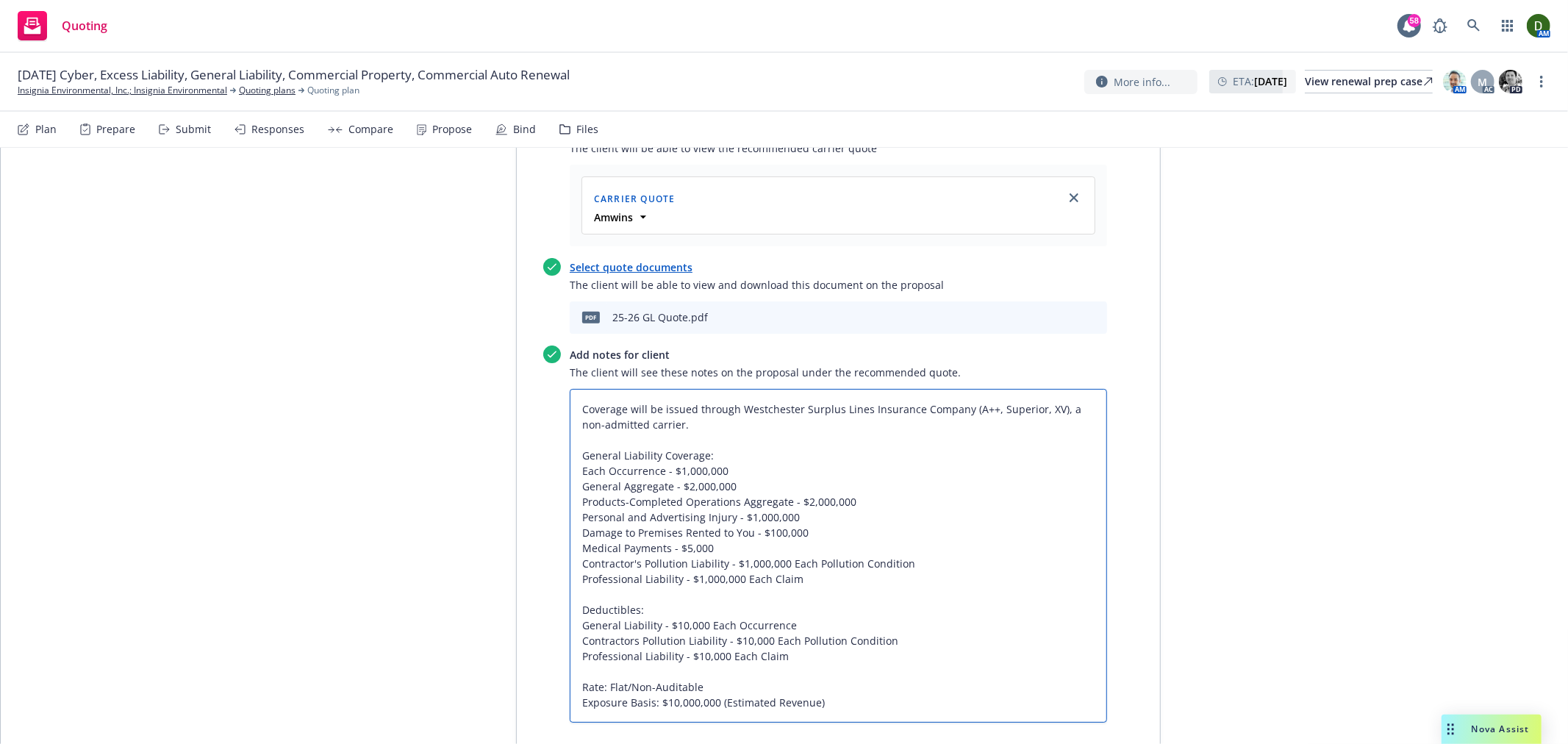
drag, startPoint x: 645, startPoint y: 349, endPoint x: 630, endPoint y: 348, distance: 15.0
click at [628, 389] on textarea "Coverage will be issued through Westchester Surplus Lines Insurance Company (A+…" at bounding box center [839, 556] width 538 height 334
drag, startPoint x: 663, startPoint y: 346, endPoint x: 1039, endPoint y: 327, distance: 376.5
click at [1039, 389] on textarea "Coverage will be issued through Westchester Surplus Lines Insurance Company (A+…" at bounding box center [839, 556] width 538 height 334
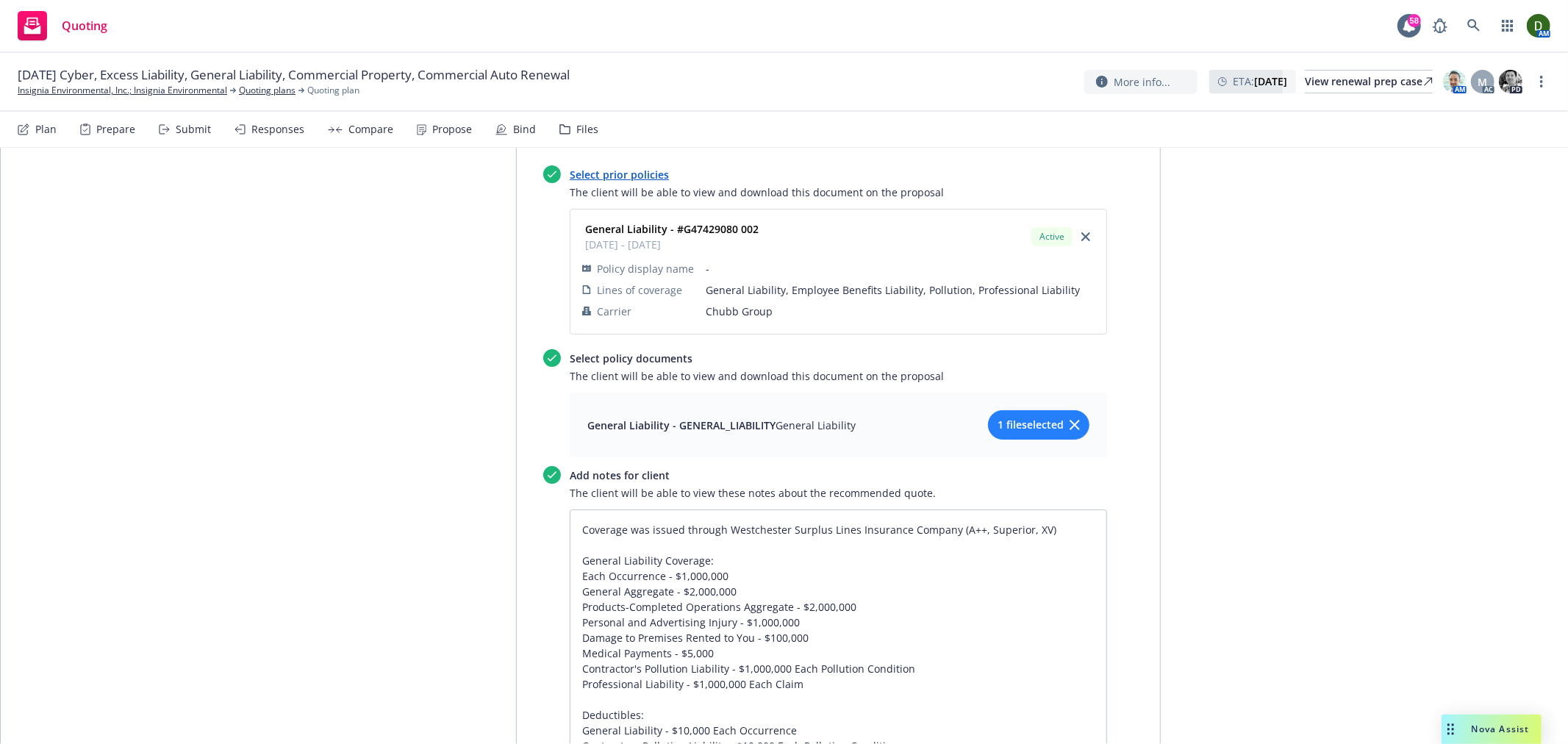
scroll to position [1490, 0]
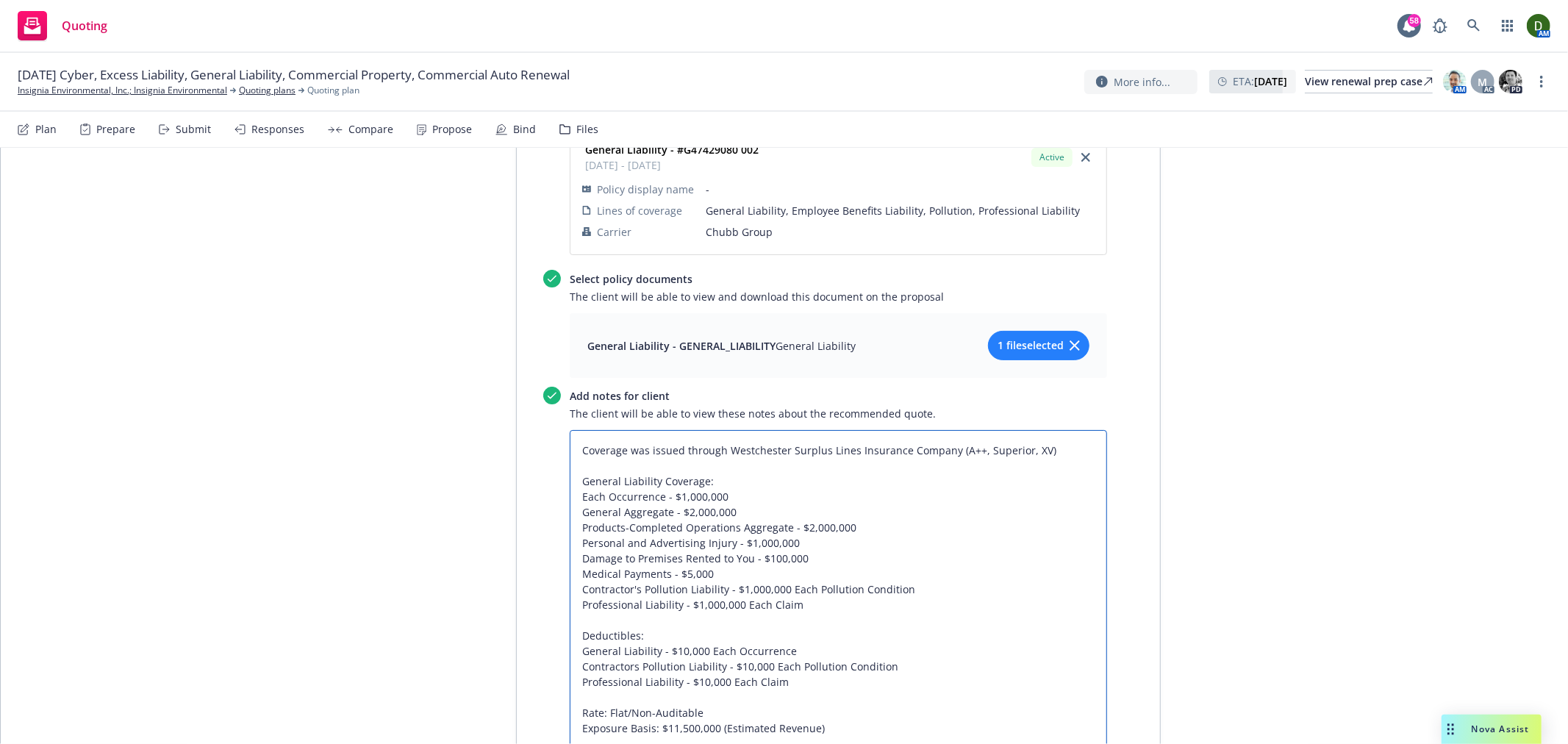
click at [1069, 430] on textarea "Coverage was issued through Westchester Surplus Lines Insurance Company (A++, S…" at bounding box center [839, 589] width 538 height 318
paste textarea ", a non-admitted carrier."
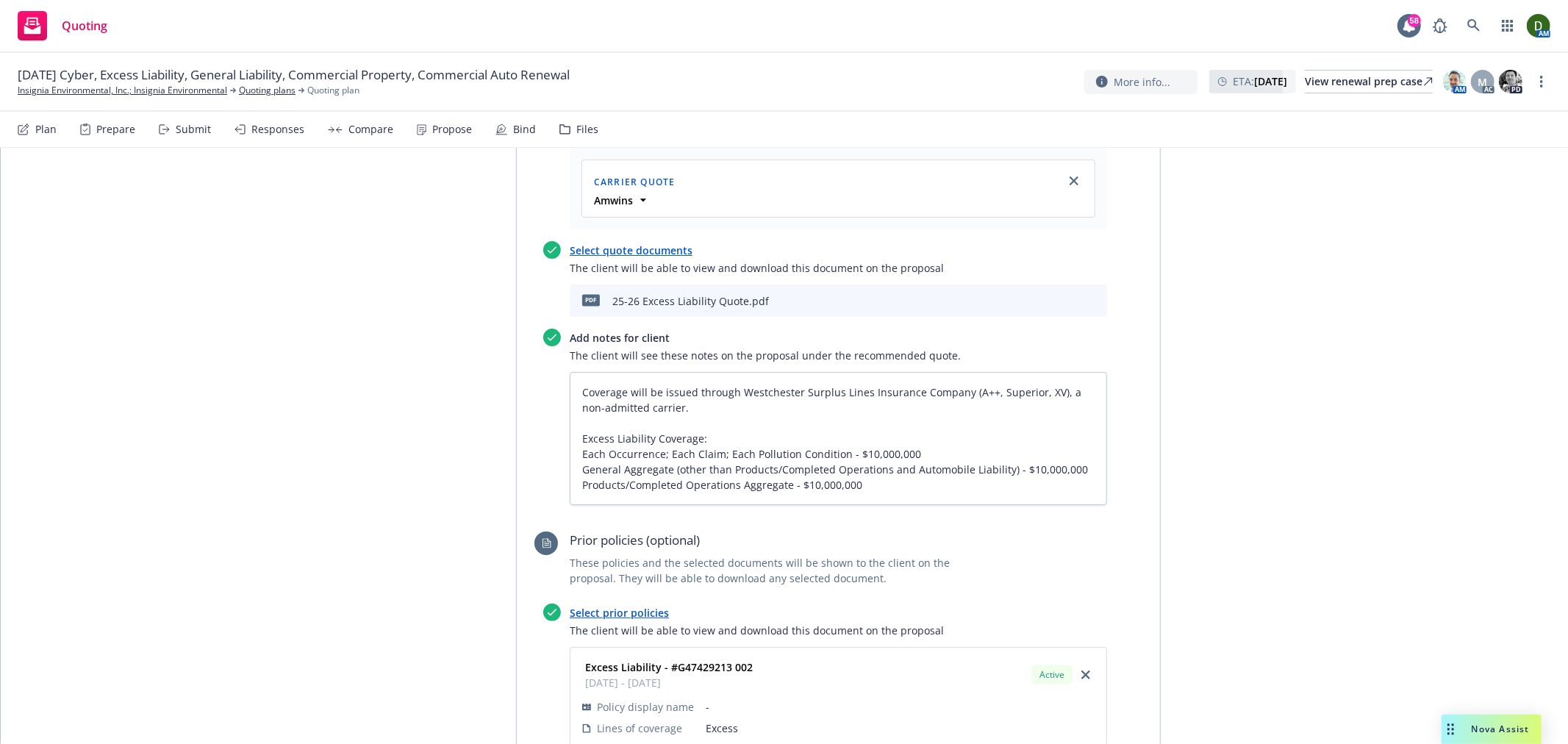
scroll to position [2716, 0]
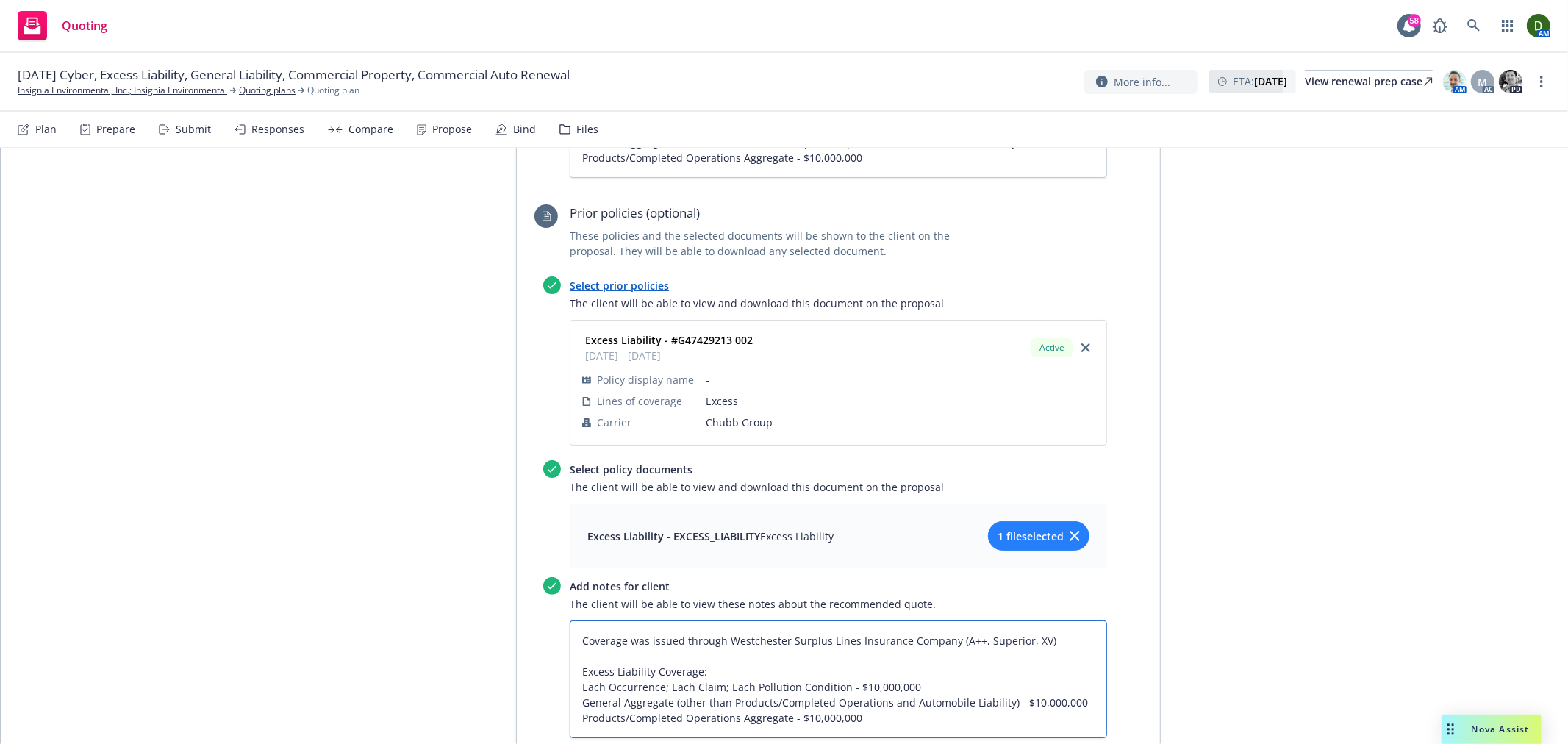
click at [1063, 620] on textarea "Coverage was issued through Westchester Surplus Lines Insurance Company (A++, S…" at bounding box center [839, 679] width 538 height 118
paste textarea ", a non-admitted carrier."
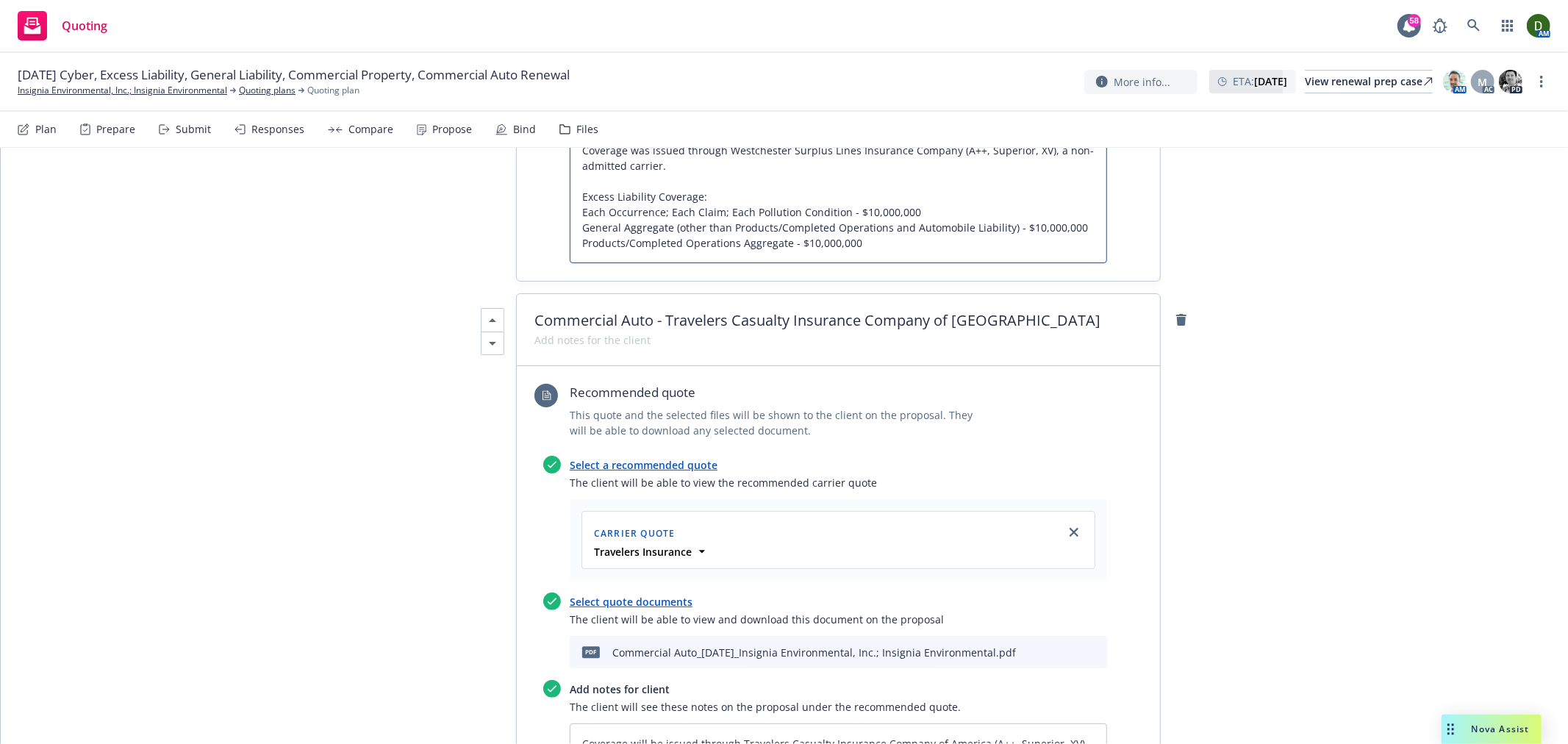
scroll to position [3452, 0]
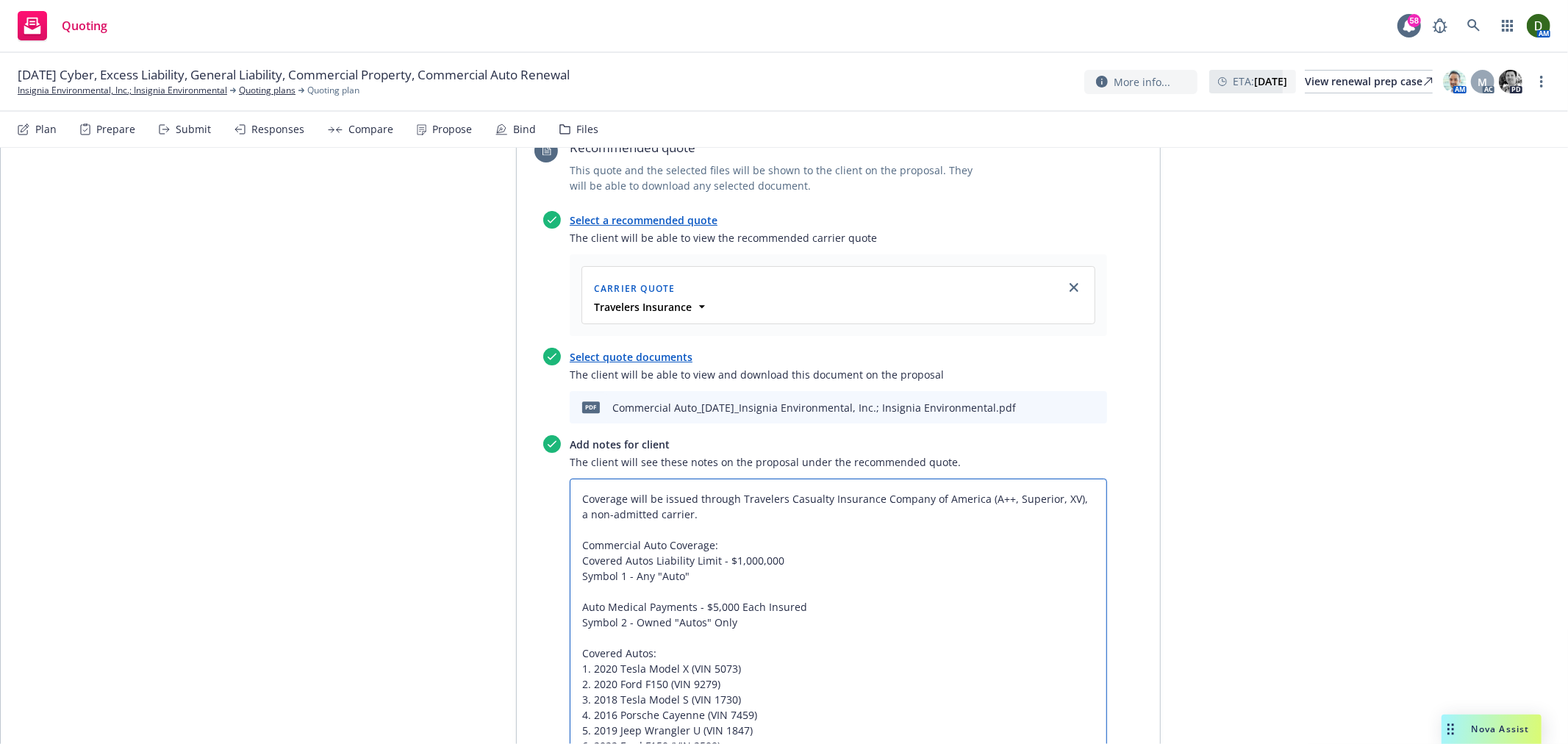
click at [1072, 479] on textarea "Coverage will be issued through Travelers Casualty Insurance Company of America…" at bounding box center [839, 692] width 538 height 426
click at [1069, 479] on textarea "Coverage will be issued through Travelers Casualty Insurance Company of America…" at bounding box center [839, 692] width 538 height 426
drag, startPoint x: 1004, startPoint y: 449, endPoint x: 1056, endPoint y: 401, distance: 70.8
click at [1056, 435] on div "Add notes for client The client will see these notes on the proposal under the …" at bounding box center [839, 670] width 538 height 470
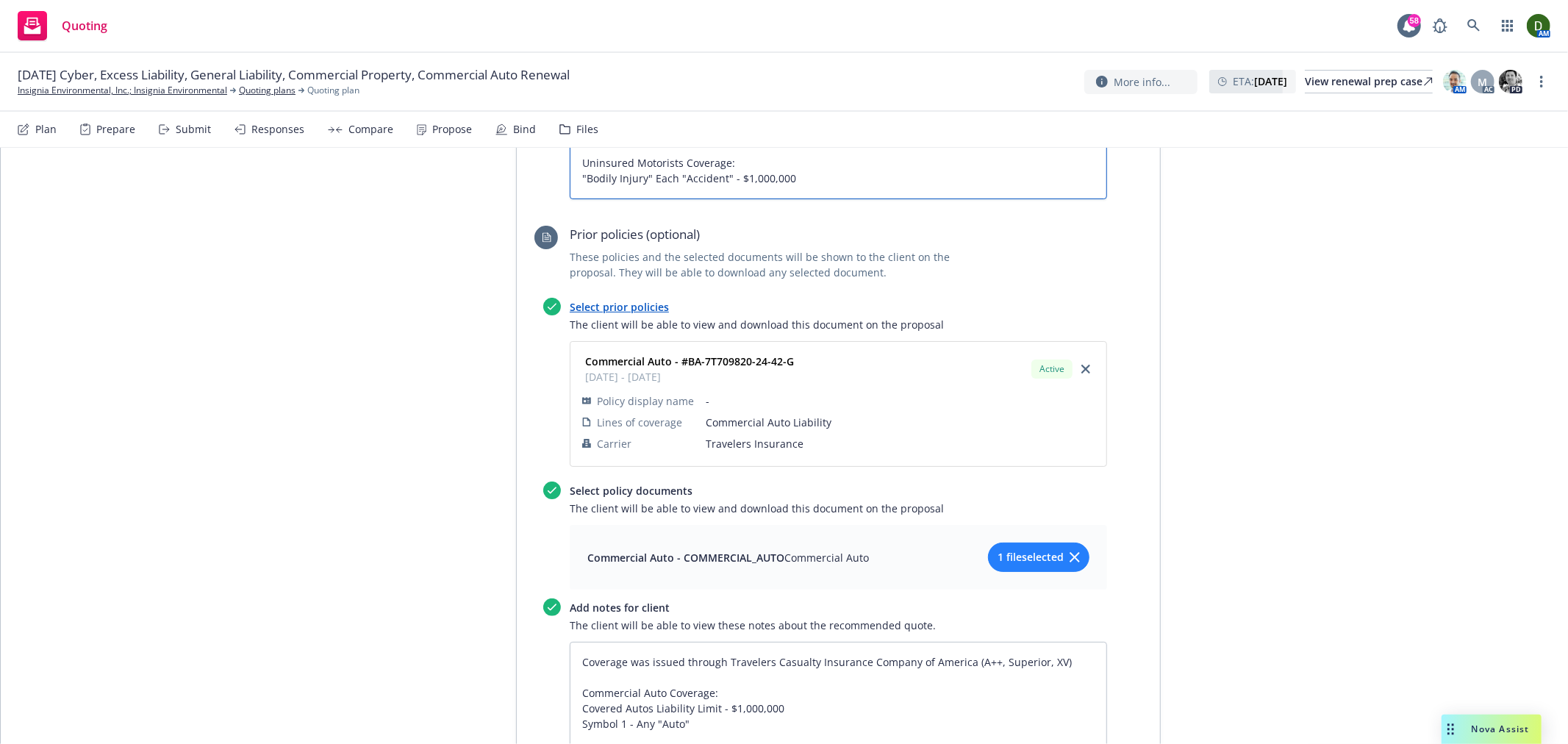
scroll to position [4187, 0]
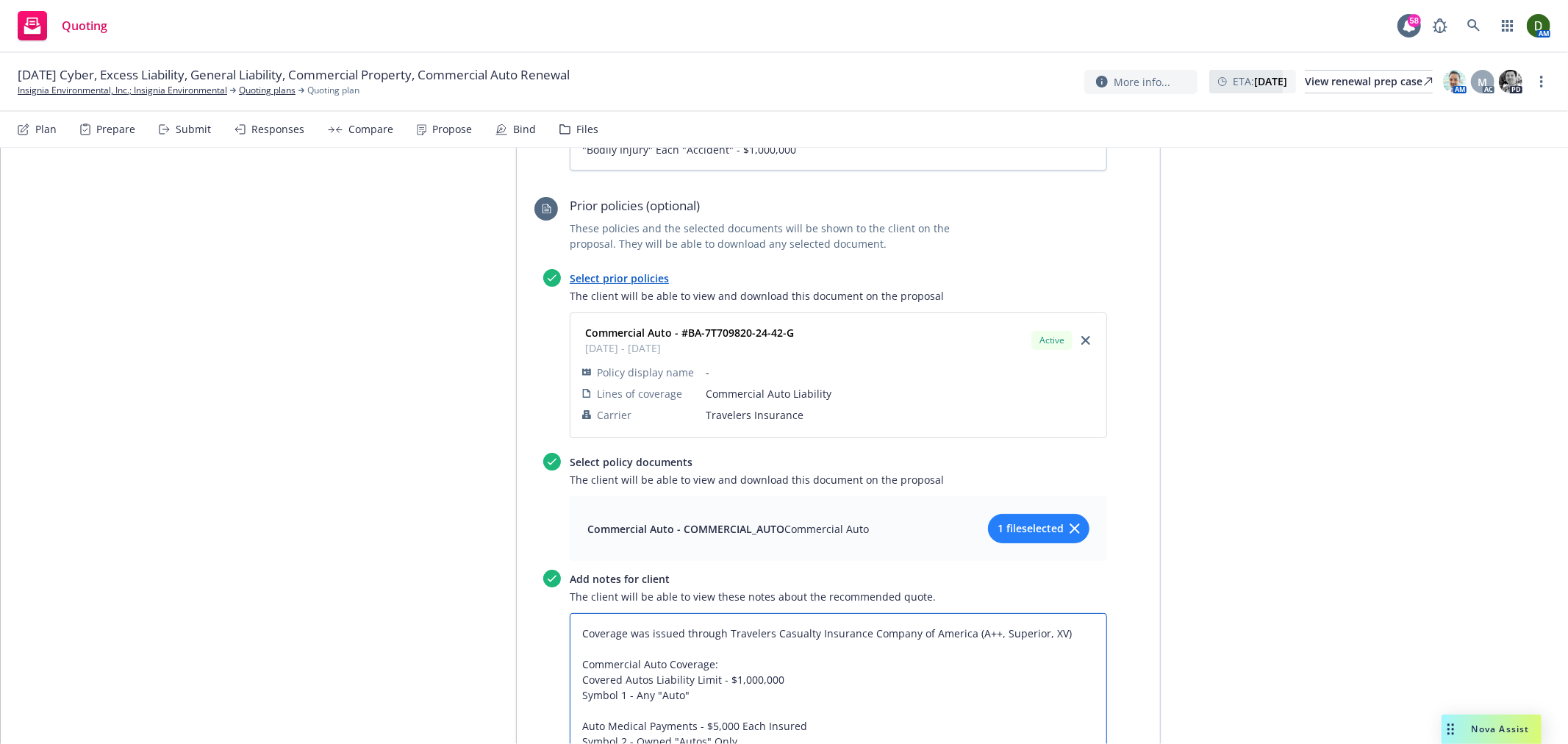
paste textarea ", an admitted carrier."
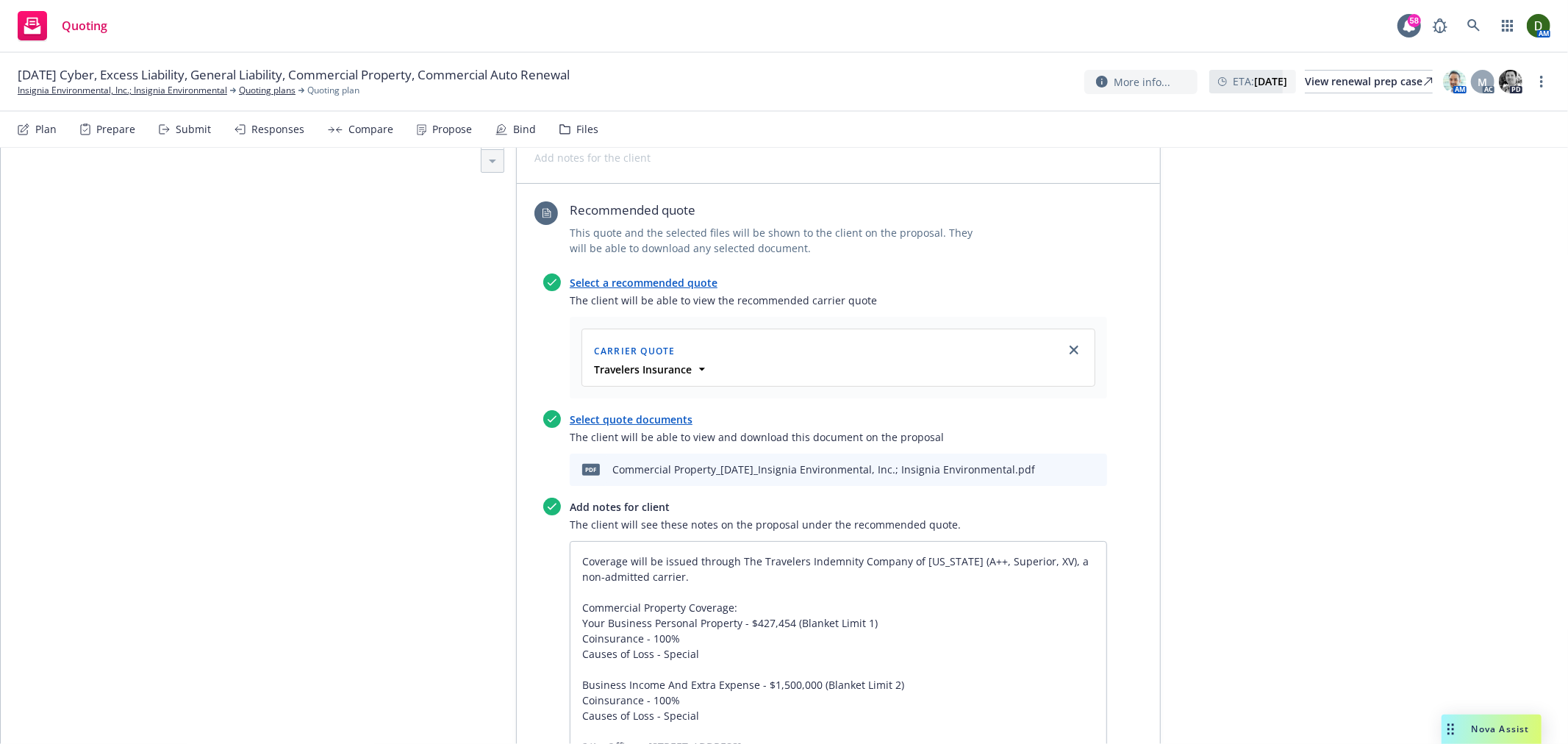
scroll to position [5168, 0]
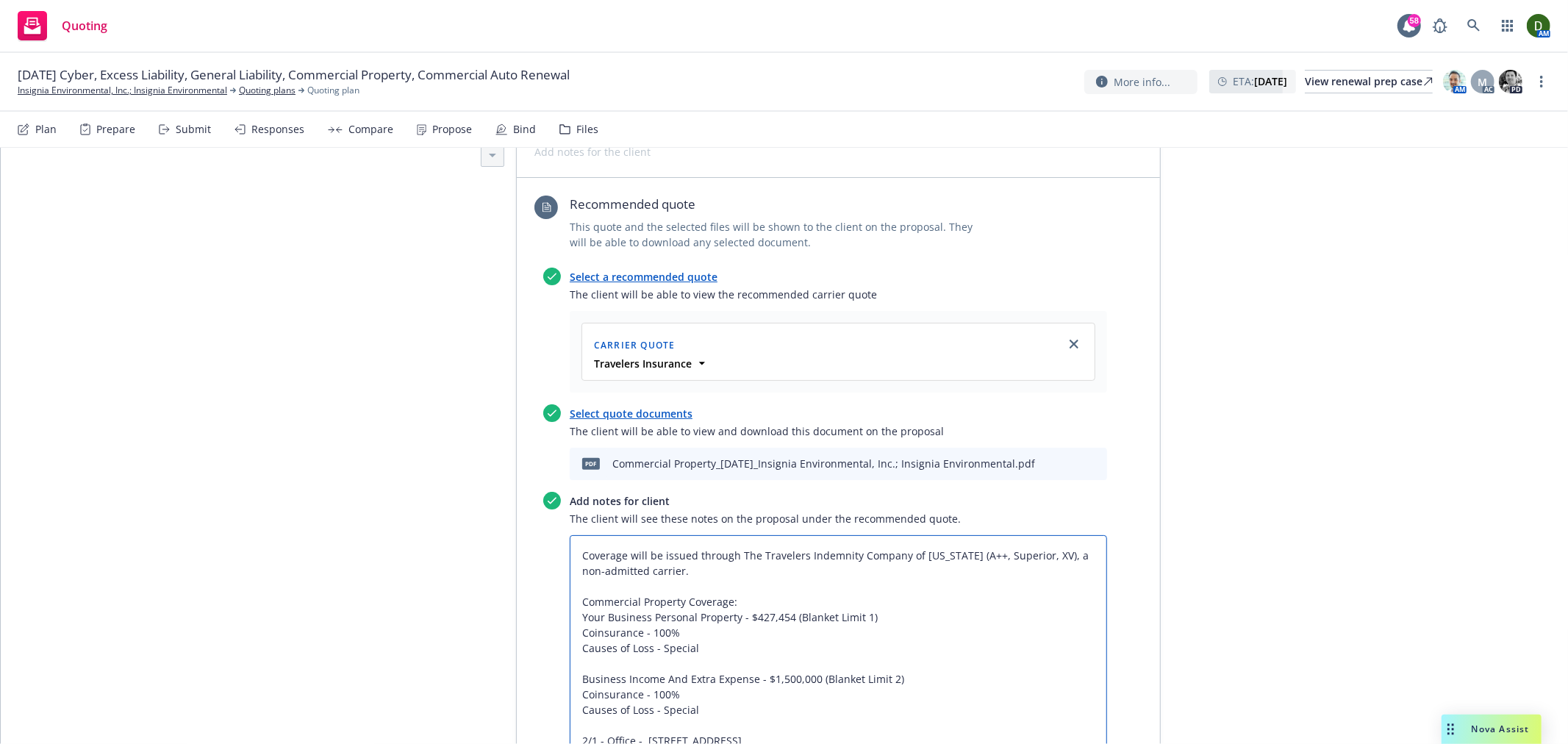
drag, startPoint x: 1049, startPoint y: 480, endPoint x: 1060, endPoint y: 480, distance: 11.0
click at [1060, 536] on textarea "Coverage will be issued through The Travelers Indemnity Company of Connecticut …" at bounding box center [839, 734] width 538 height 396
click at [1052, 536] on textarea "Coverage will be issued through The Travelers Indemnity Company of Connecticut …" at bounding box center [839, 734] width 538 height 396
drag, startPoint x: 1050, startPoint y: 482, endPoint x: 1062, endPoint y: 500, distance: 21.6
click at [1062, 536] on textarea "Coverage will be issued through The Travelers Indemnity Company of Connecticut …" at bounding box center [839, 734] width 538 height 396
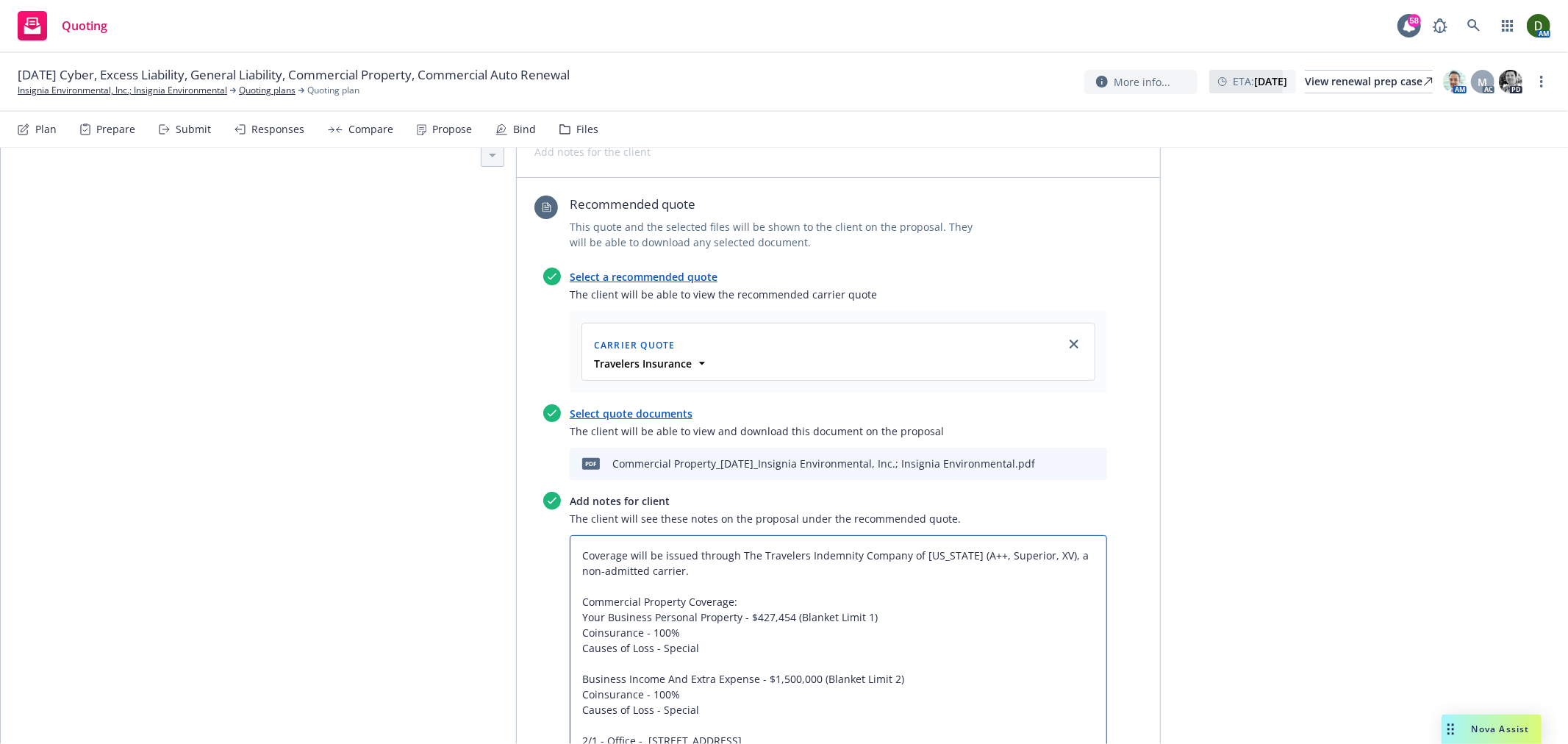
paste textarea "n"
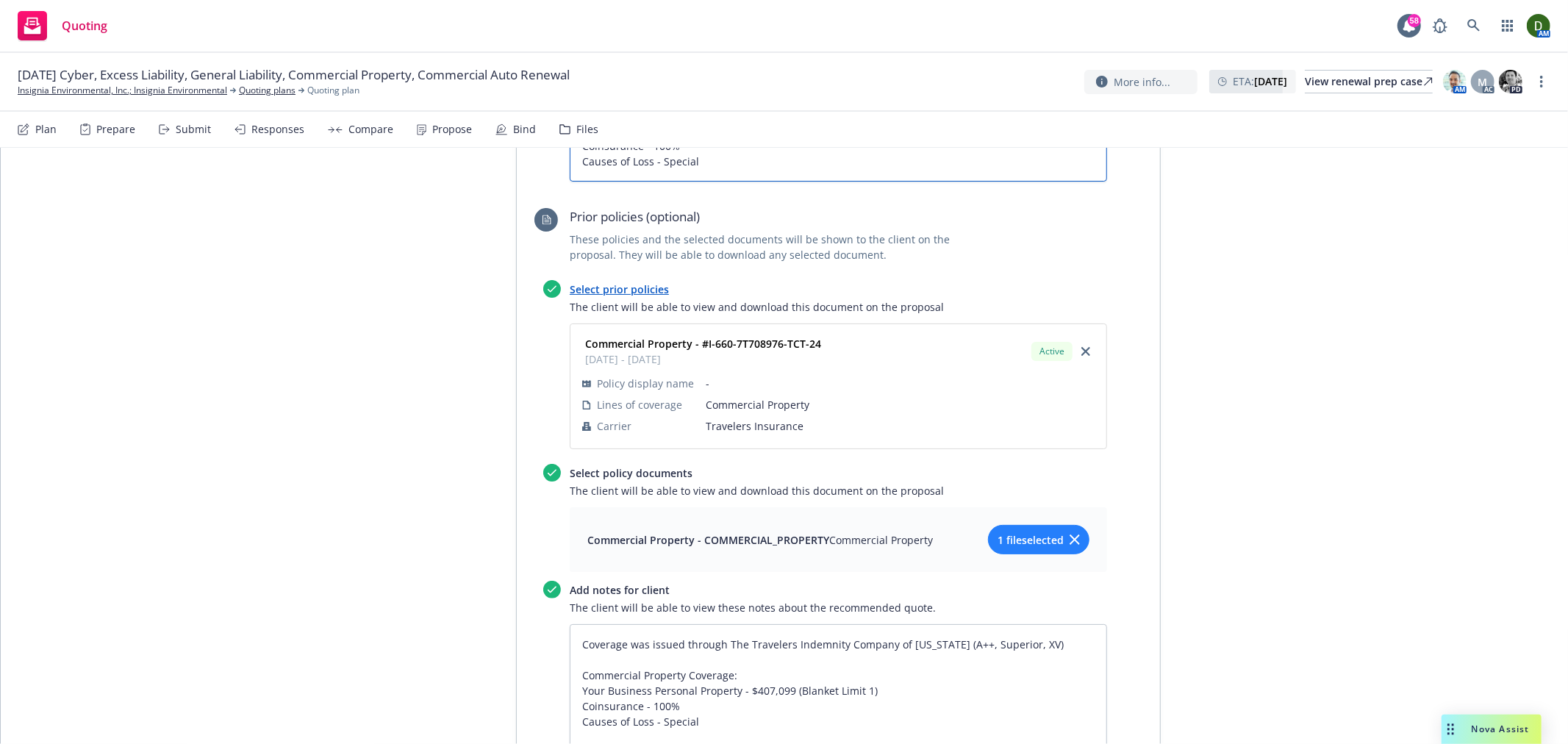
scroll to position [6066, 0]
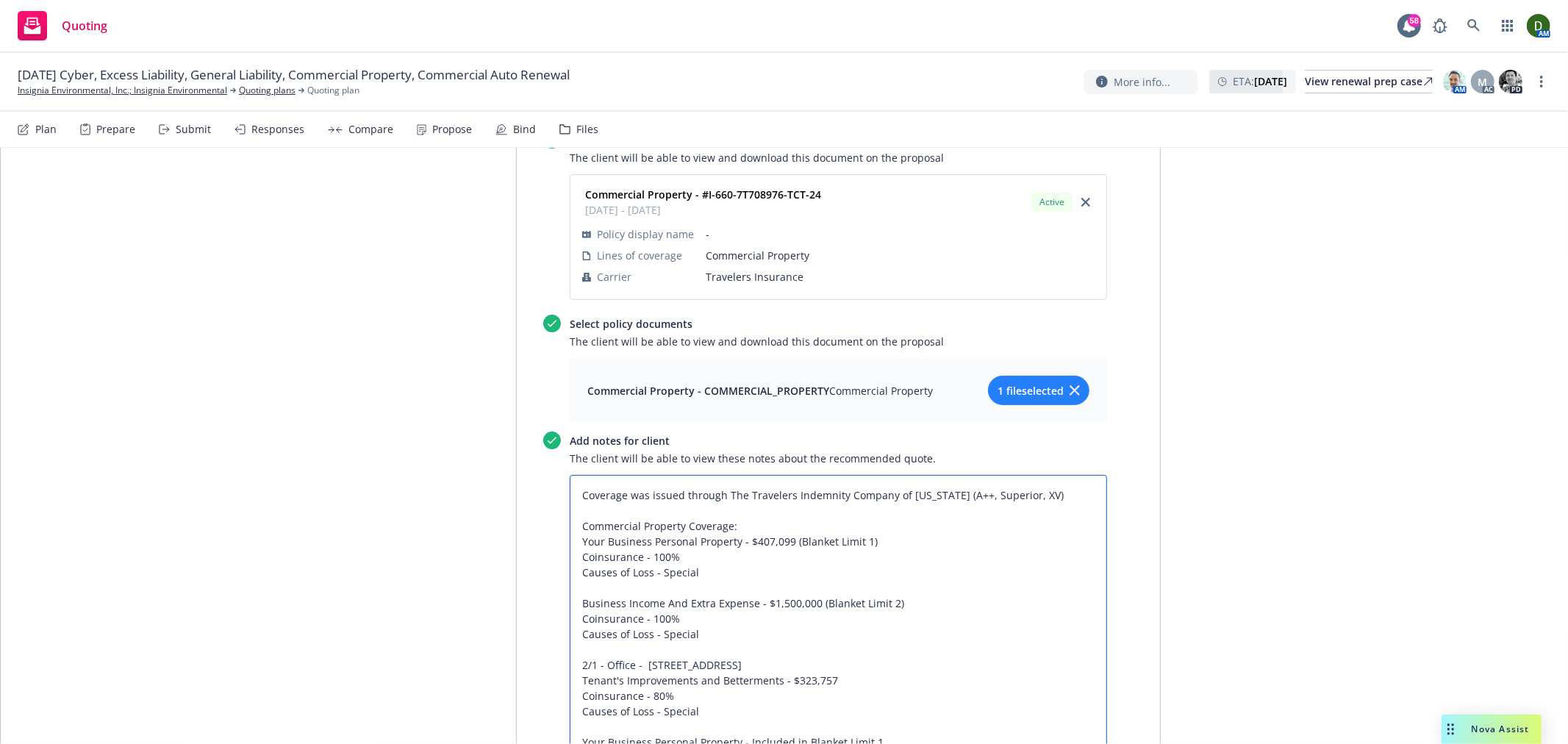
click at [1070, 475] on textarea "Coverage was issued through The Travelers Indemnity Company of Connecticut (A++…" at bounding box center [839, 665] width 538 height 380
paste textarea ", an admitted carrier."
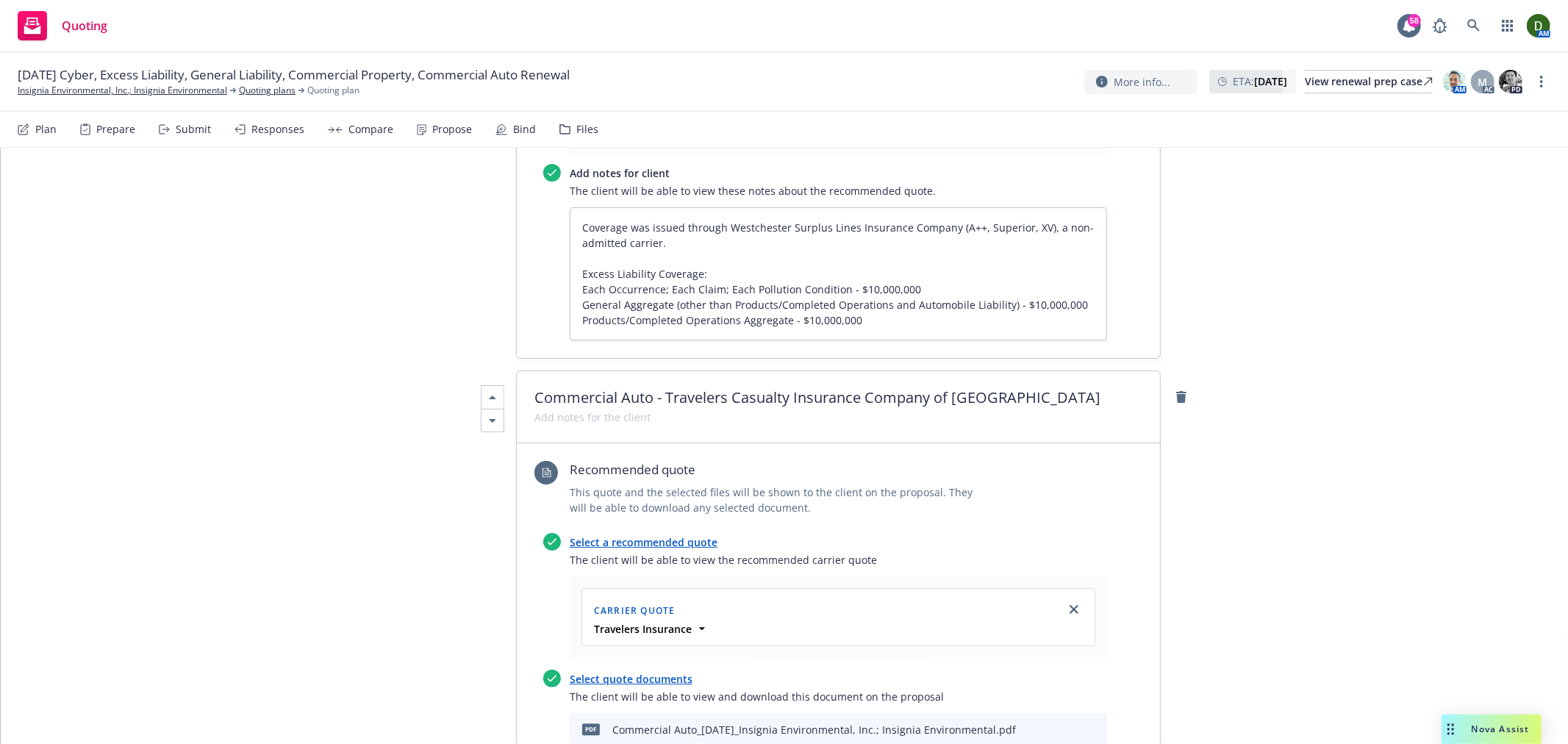
scroll to position [0, 0]
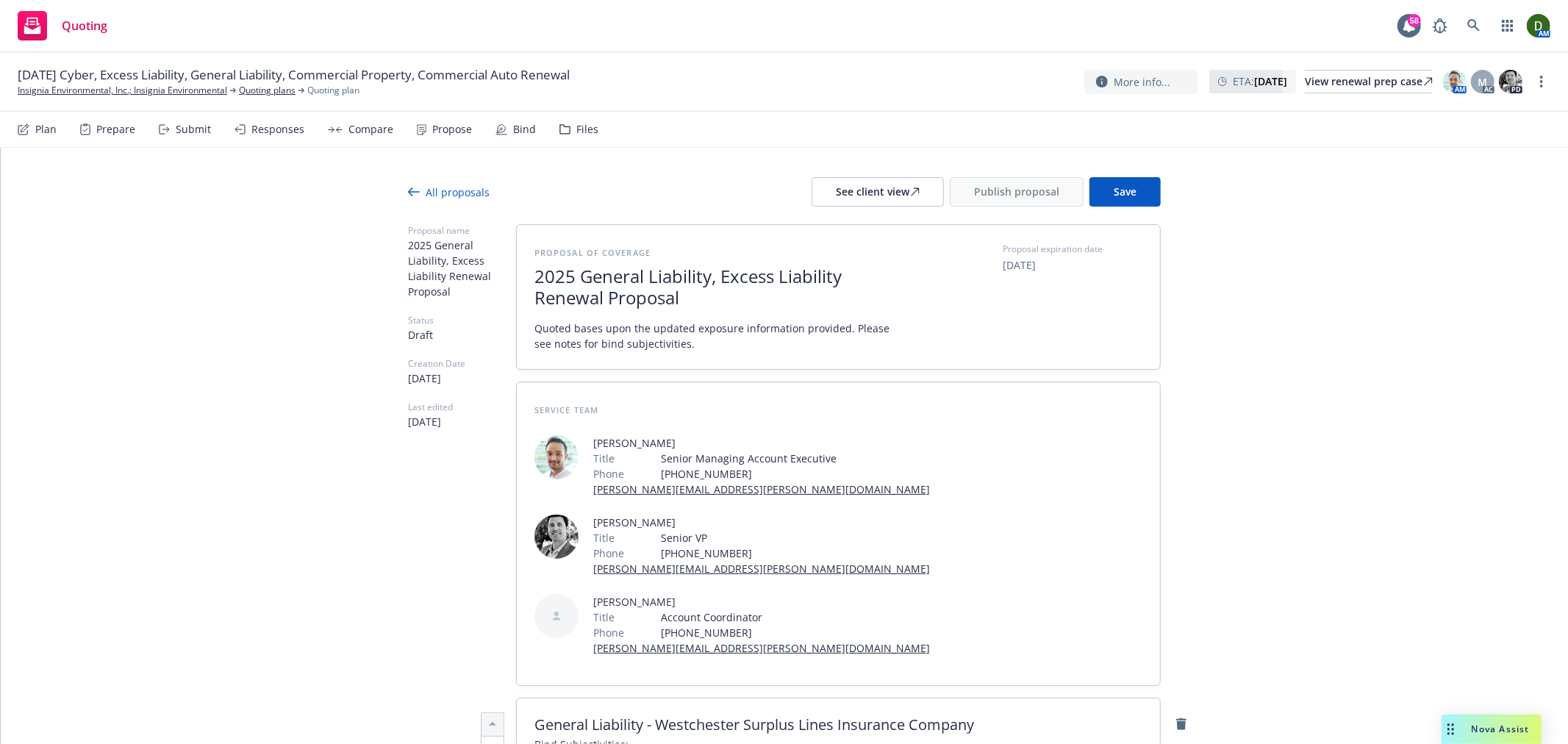
drag, startPoint x: 1312, startPoint y: 553, endPoint x: 1305, endPoint y: 289, distance: 264.1
click at [1137, 193] on button "Save" at bounding box center [1125, 192] width 71 height 29
click at [882, 191] on div "See client view" at bounding box center [878, 192] width 84 height 28
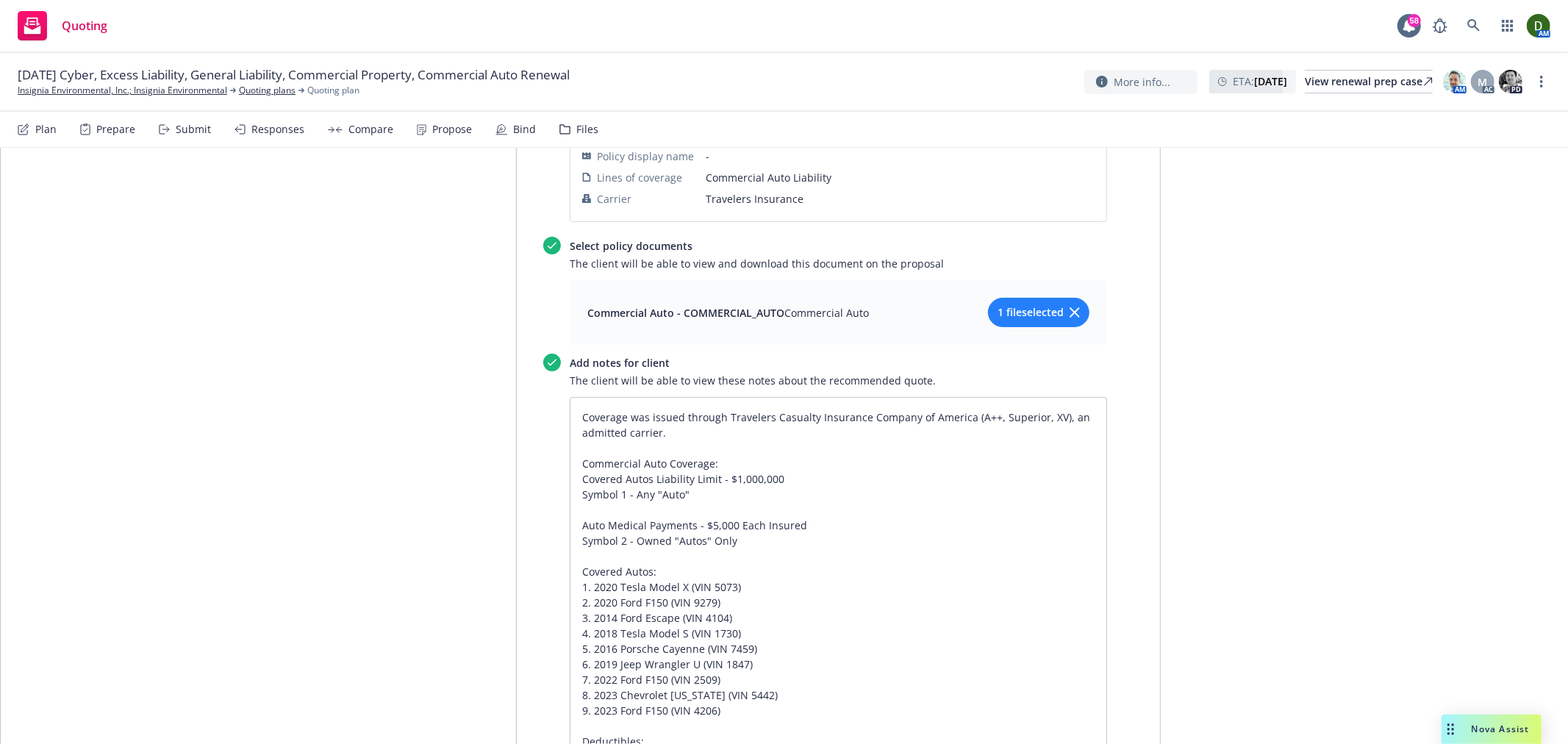
scroll to position [4495, 0]
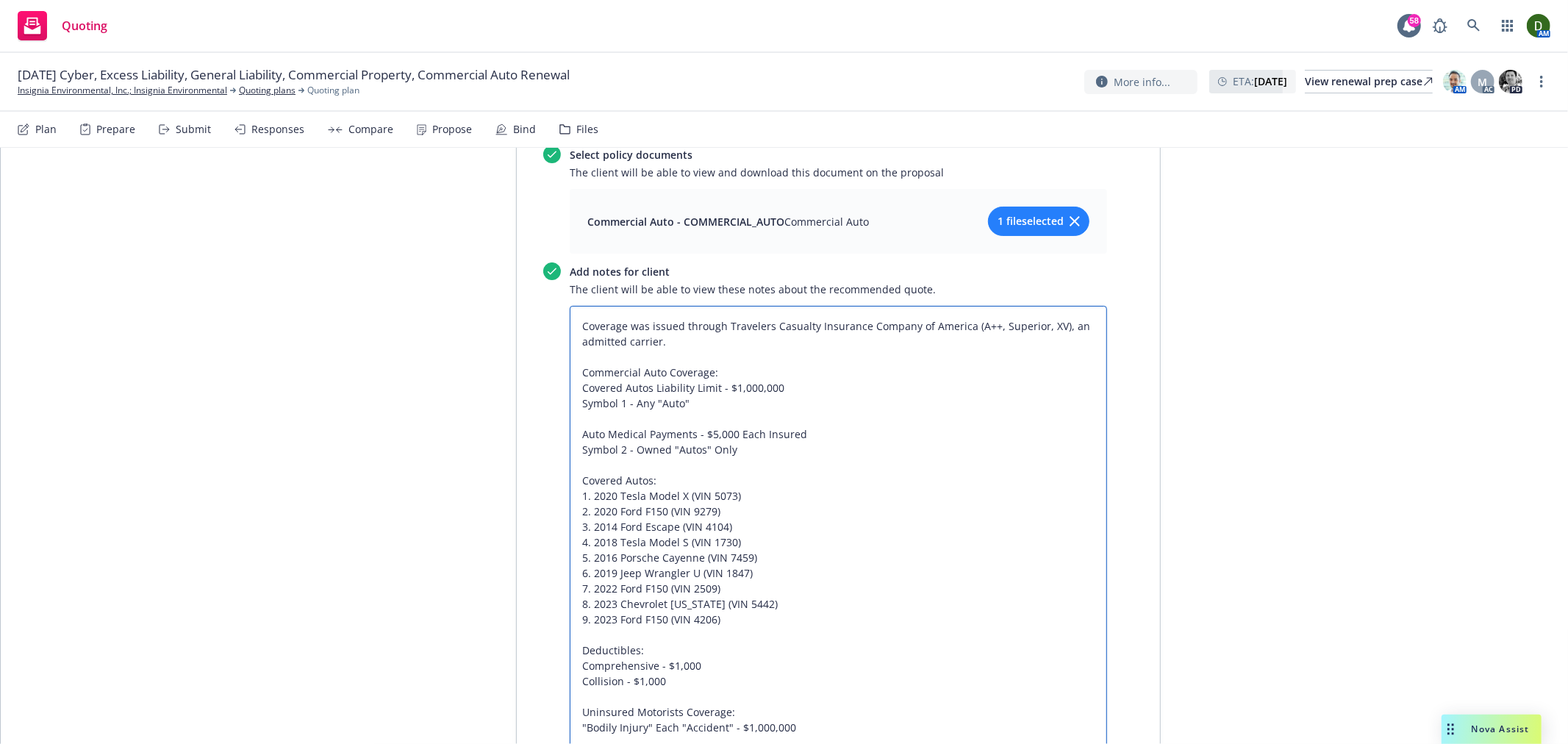
click at [700, 557] on textarea "Coverage was issued through Travelers Casualty Insurance Company of America (A+…" at bounding box center [839, 527] width 538 height 442
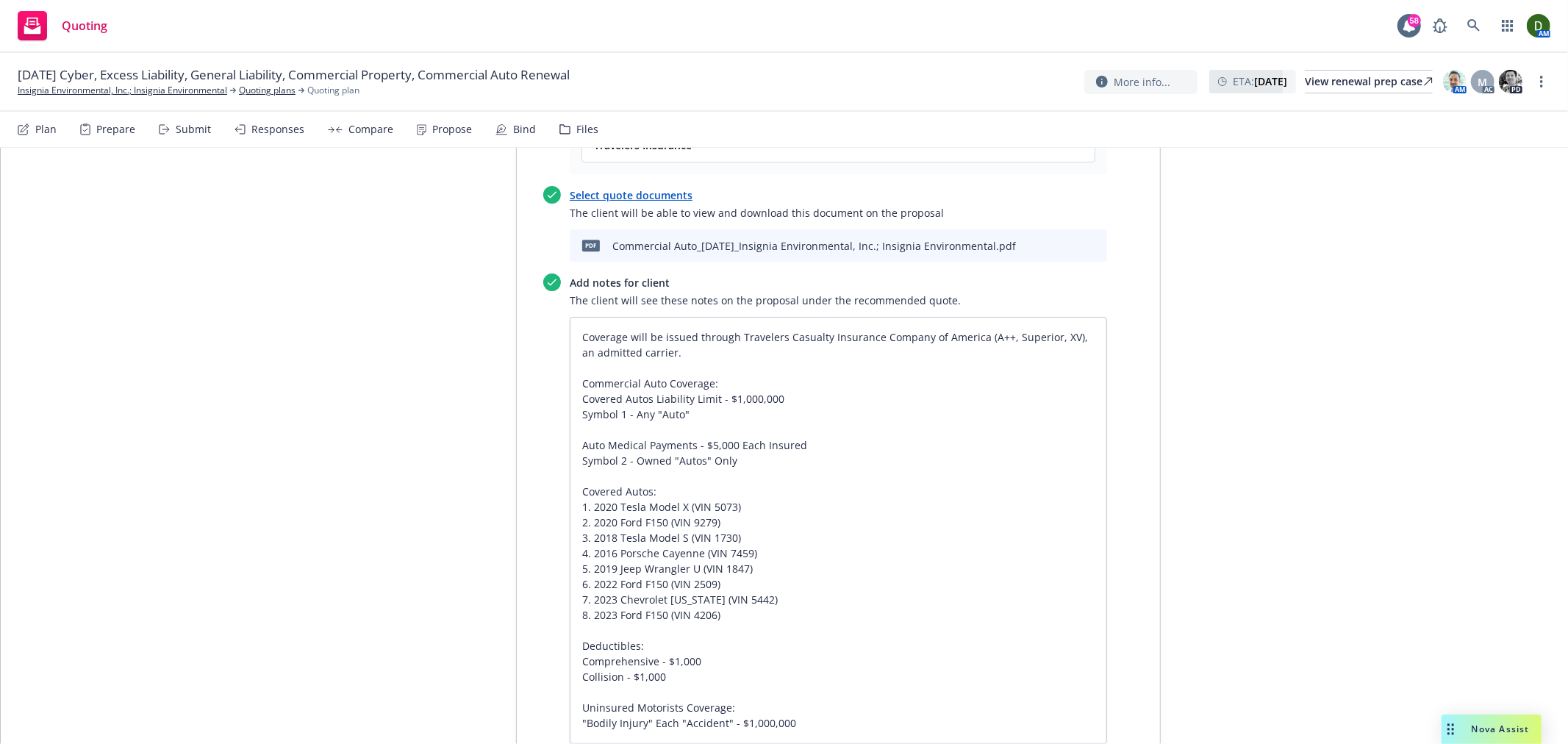
scroll to position [3513, 0]
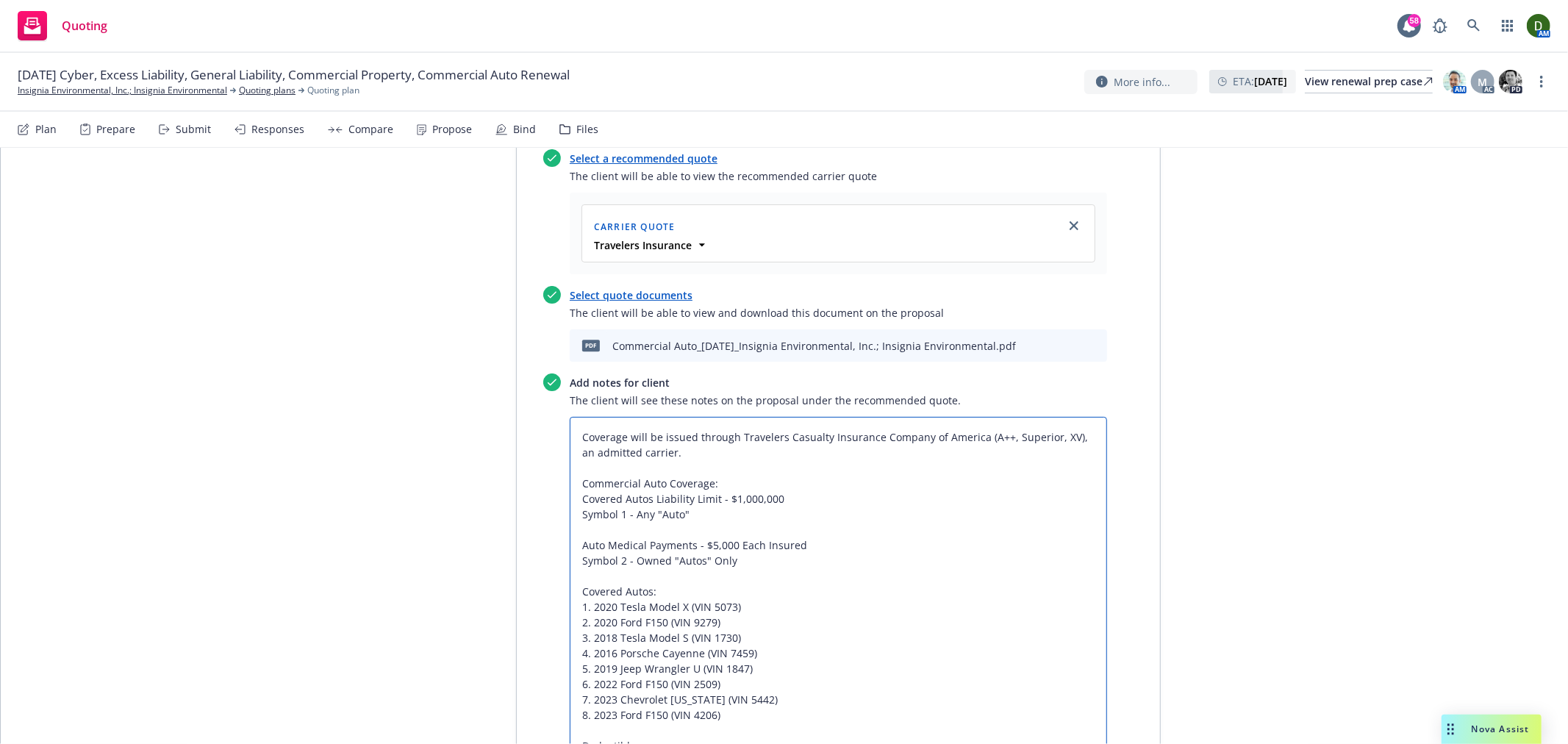
click at [580, 652] on textarea "Coverage will be issued through Travelers Casualty Insurance Company of America…" at bounding box center [839, 630] width 538 height 426
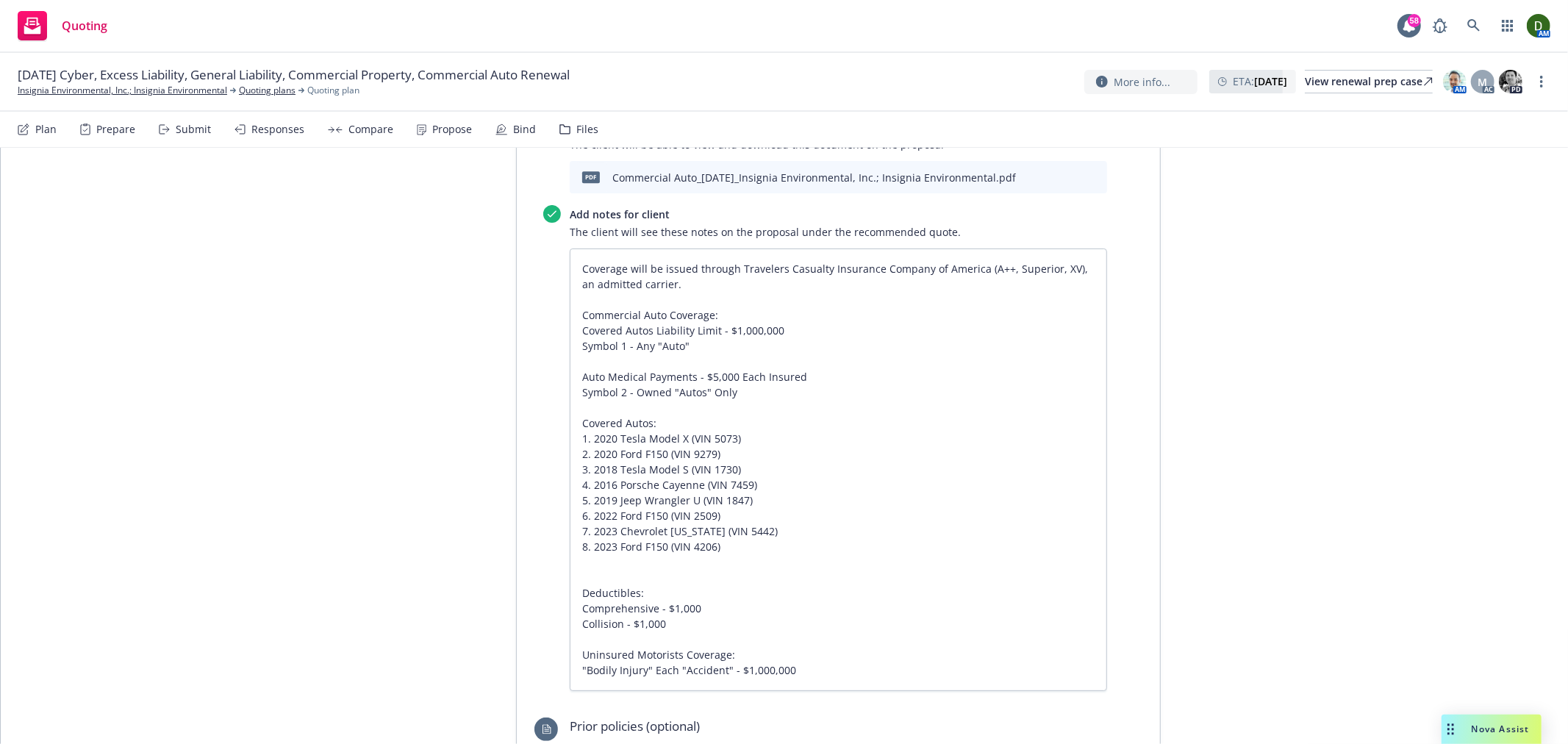
scroll to position [0, 0]
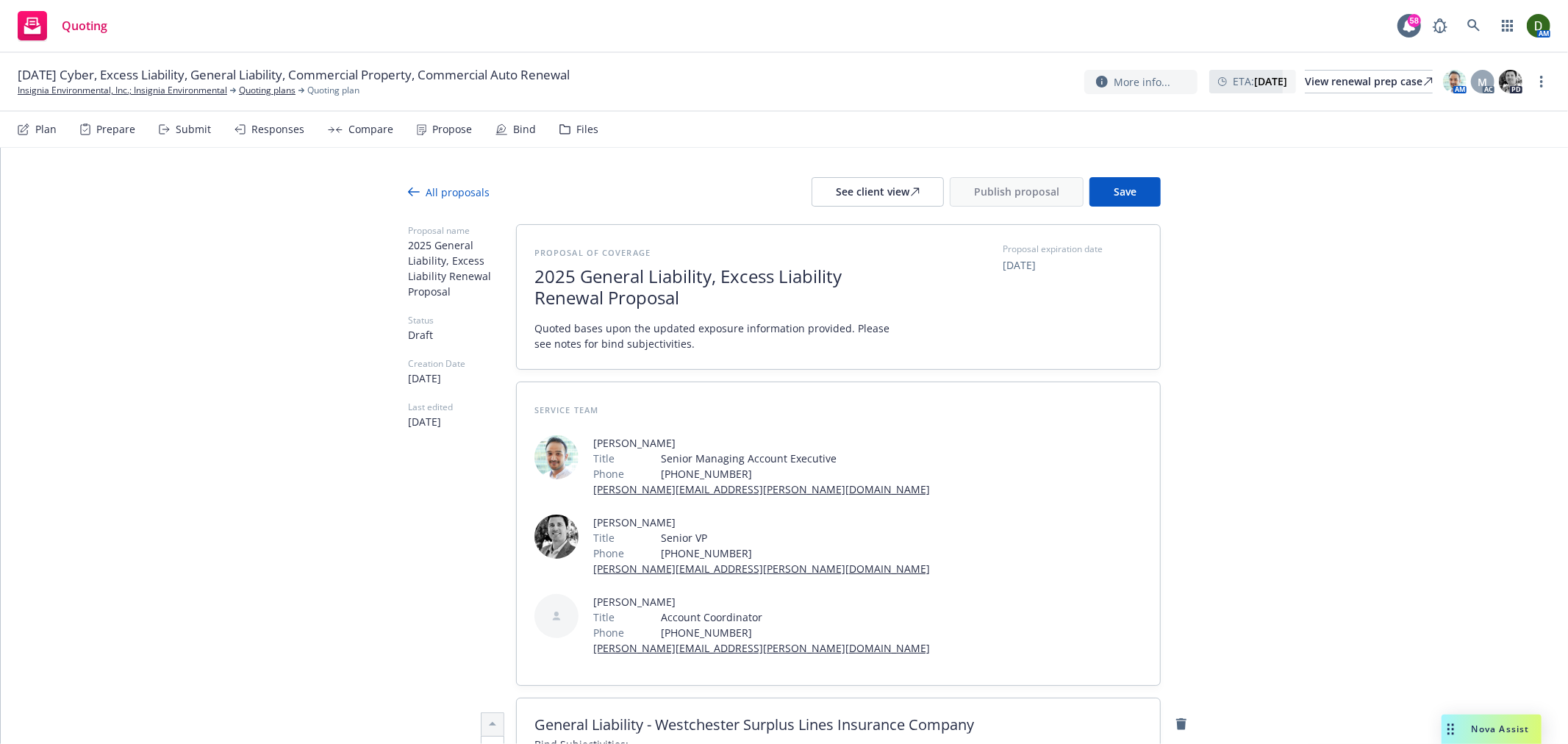
drag, startPoint x: 364, startPoint y: 518, endPoint x: 607, endPoint y: 196, distance: 403.4
click at [1143, 187] on button "Save" at bounding box center [1125, 192] width 71 height 29
click at [535, 273] on span "2025 General Liability, Excess Liability Renewal Proposal" at bounding box center [714, 287] width 360 height 43
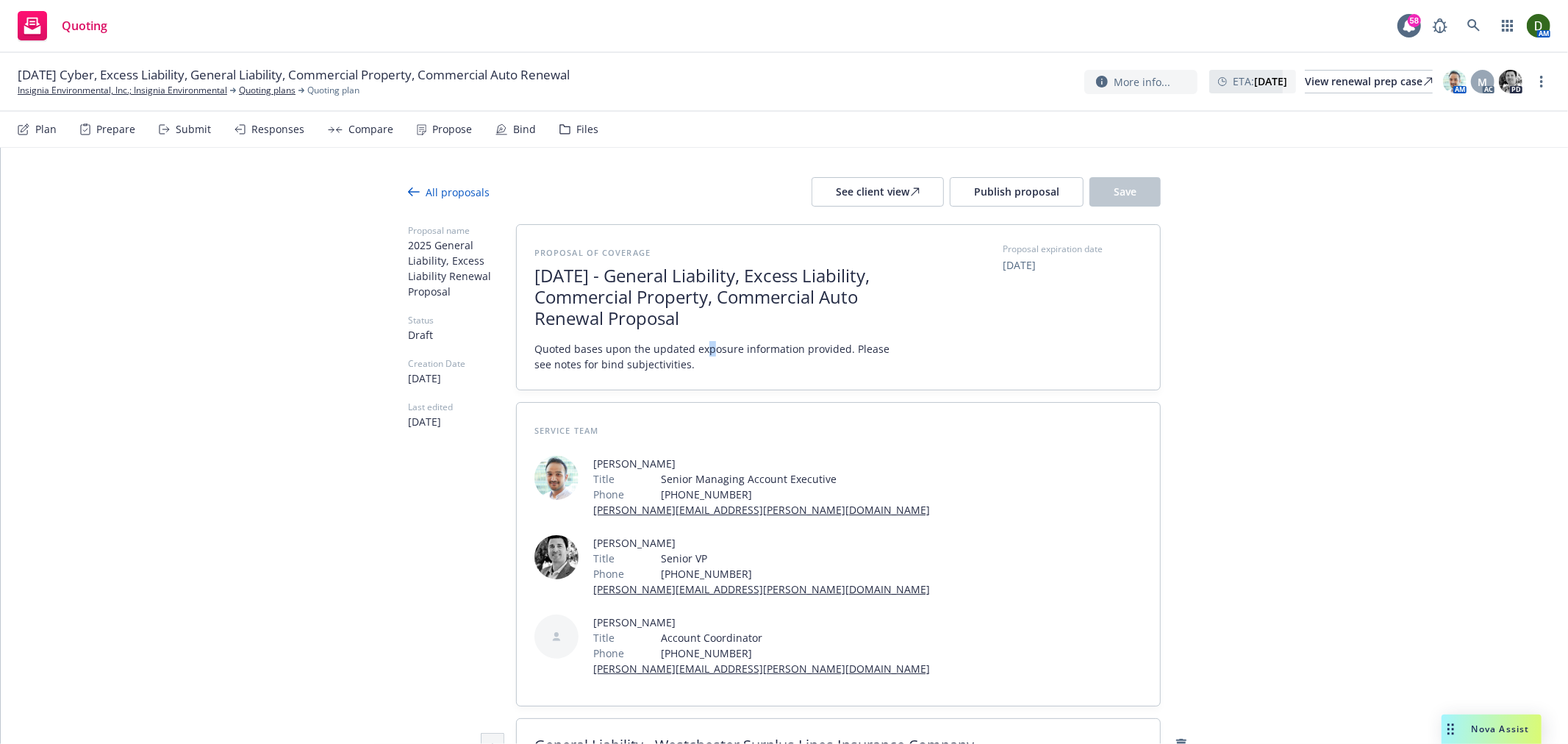
click at [695, 354] on span "Quoted bases upon the updated exposure information provided. Please see notes f…" at bounding box center [714, 356] width 360 height 31
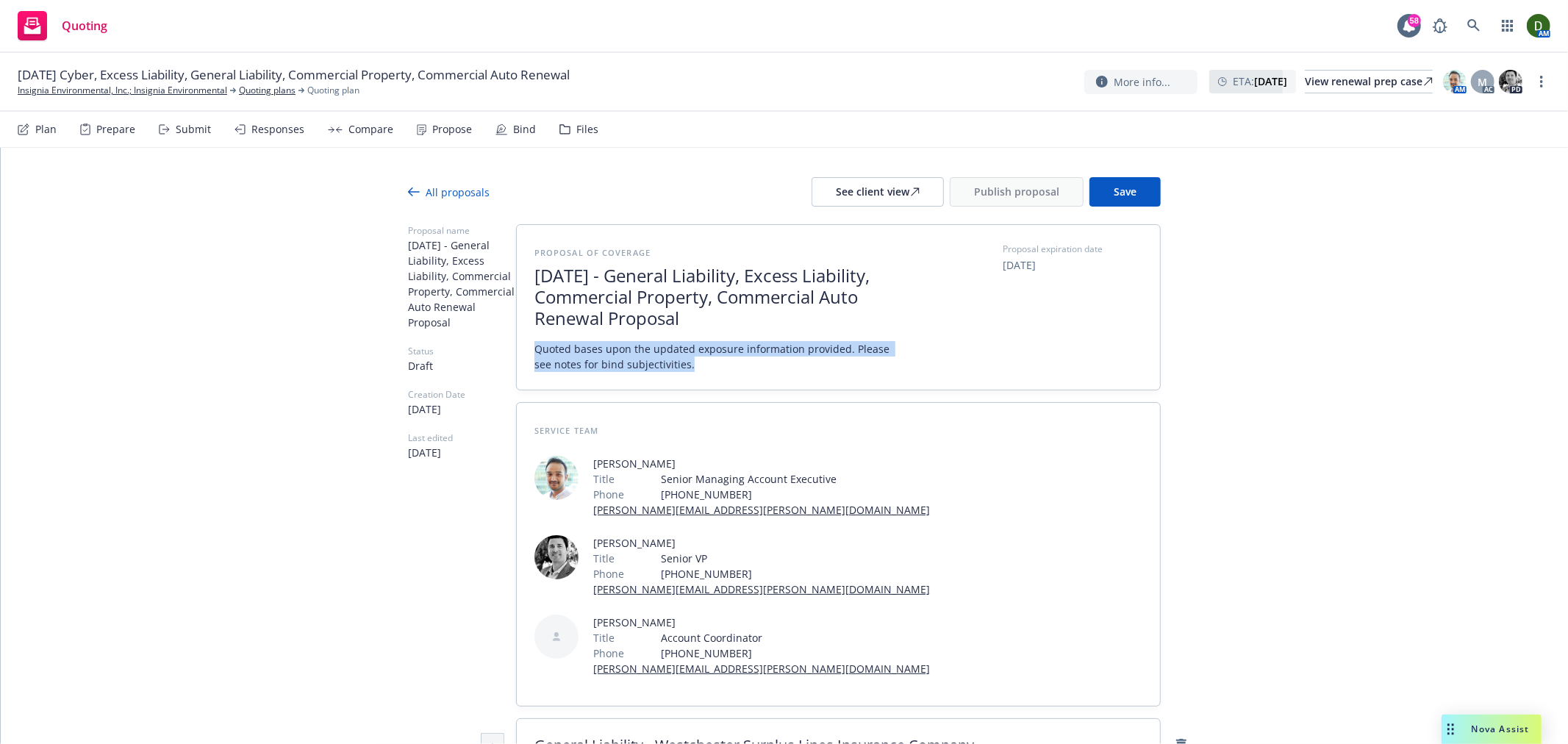
drag, startPoint x: 696, startPoint y: 366, endPoint x: 407, endPoint y: 341, distance: 290.1
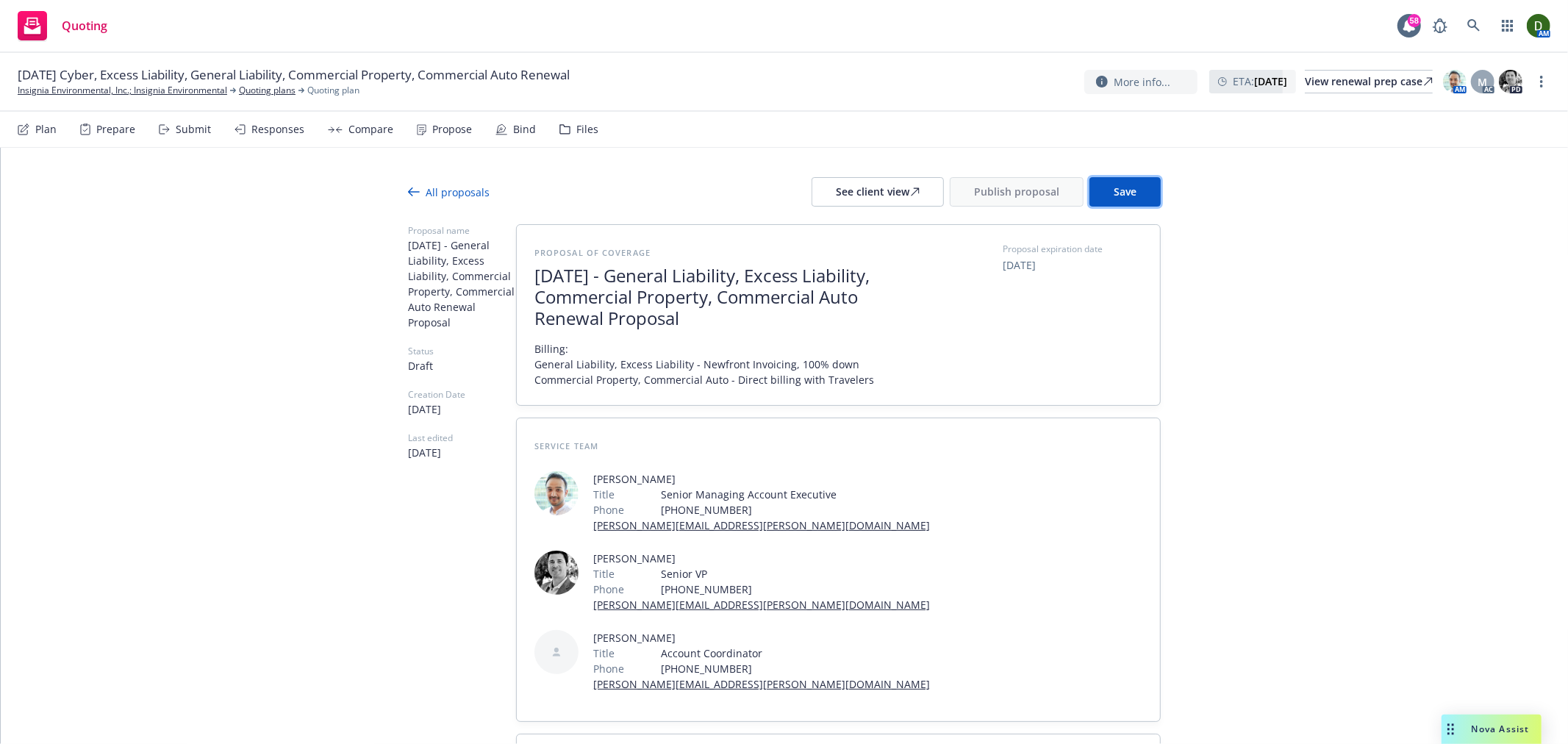
click at [1132, 201] on button "Save" at bounding box center [1125, 192] width 71 height 29
click at [1152, 182] on button "Save" at bounding box center [1125, 192] width 71 height 29
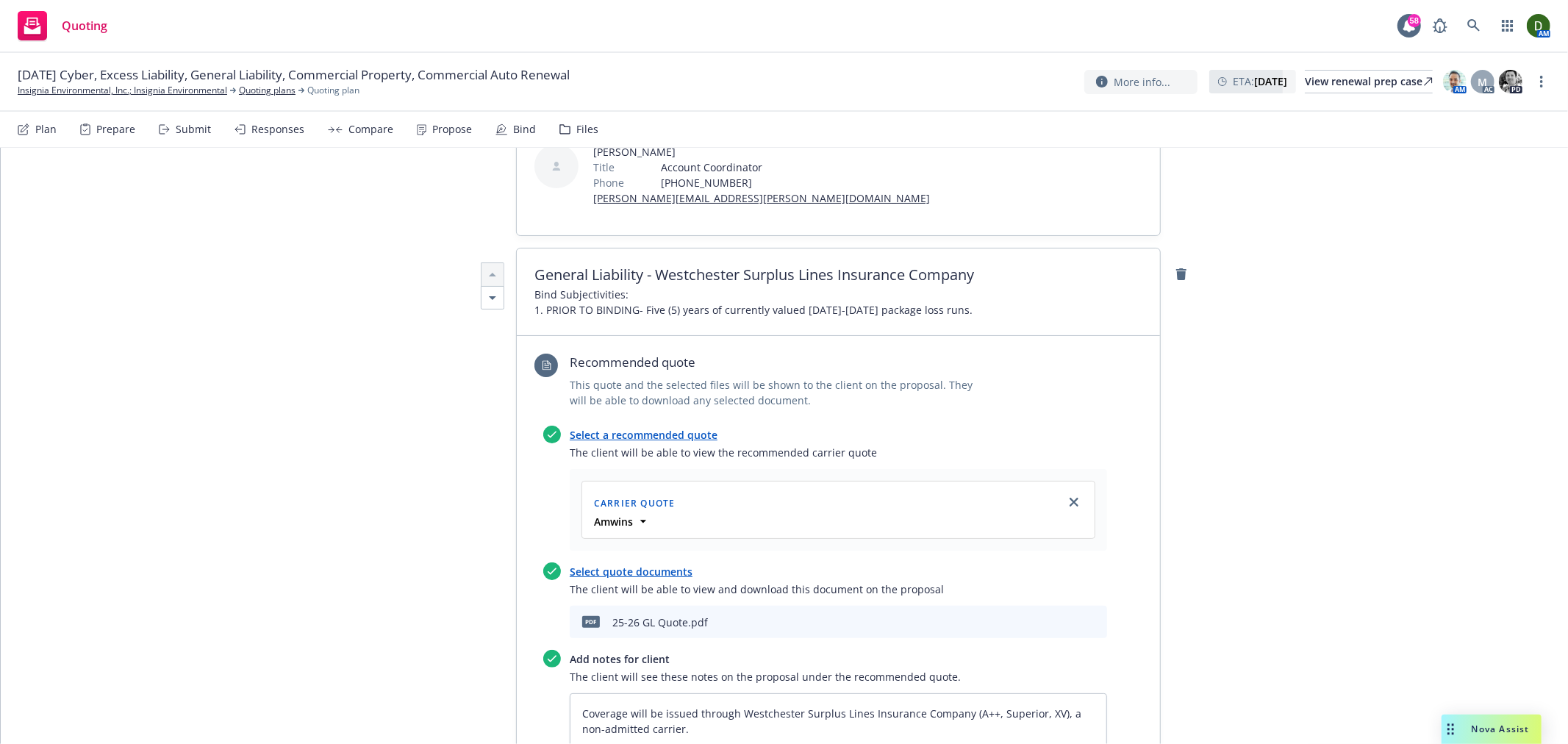
scroll to position [0, 0]
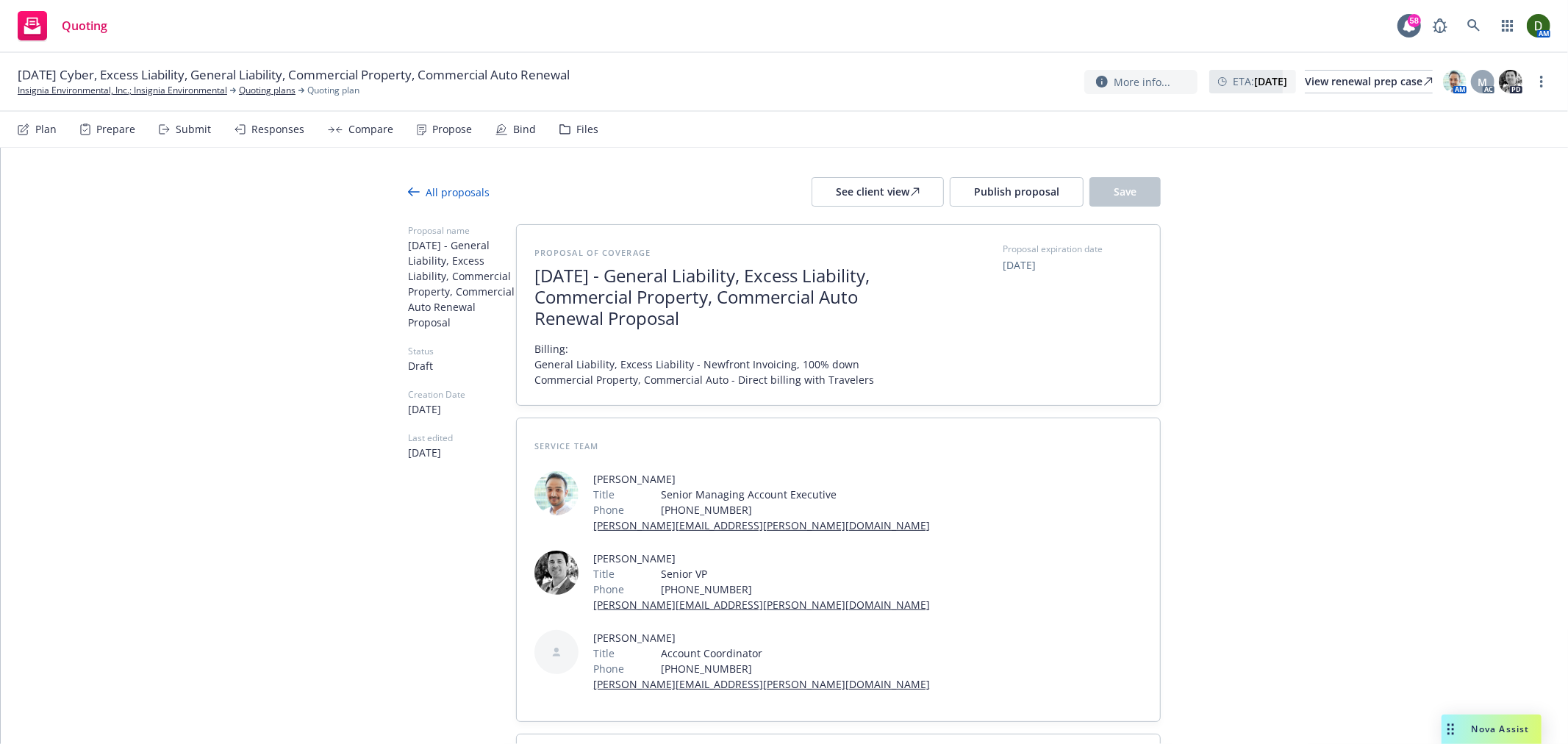
drag, startPoint x: 1250, startPoint y: 336, endPoint x: 1074, endPoint y: 24, distance: 358.2
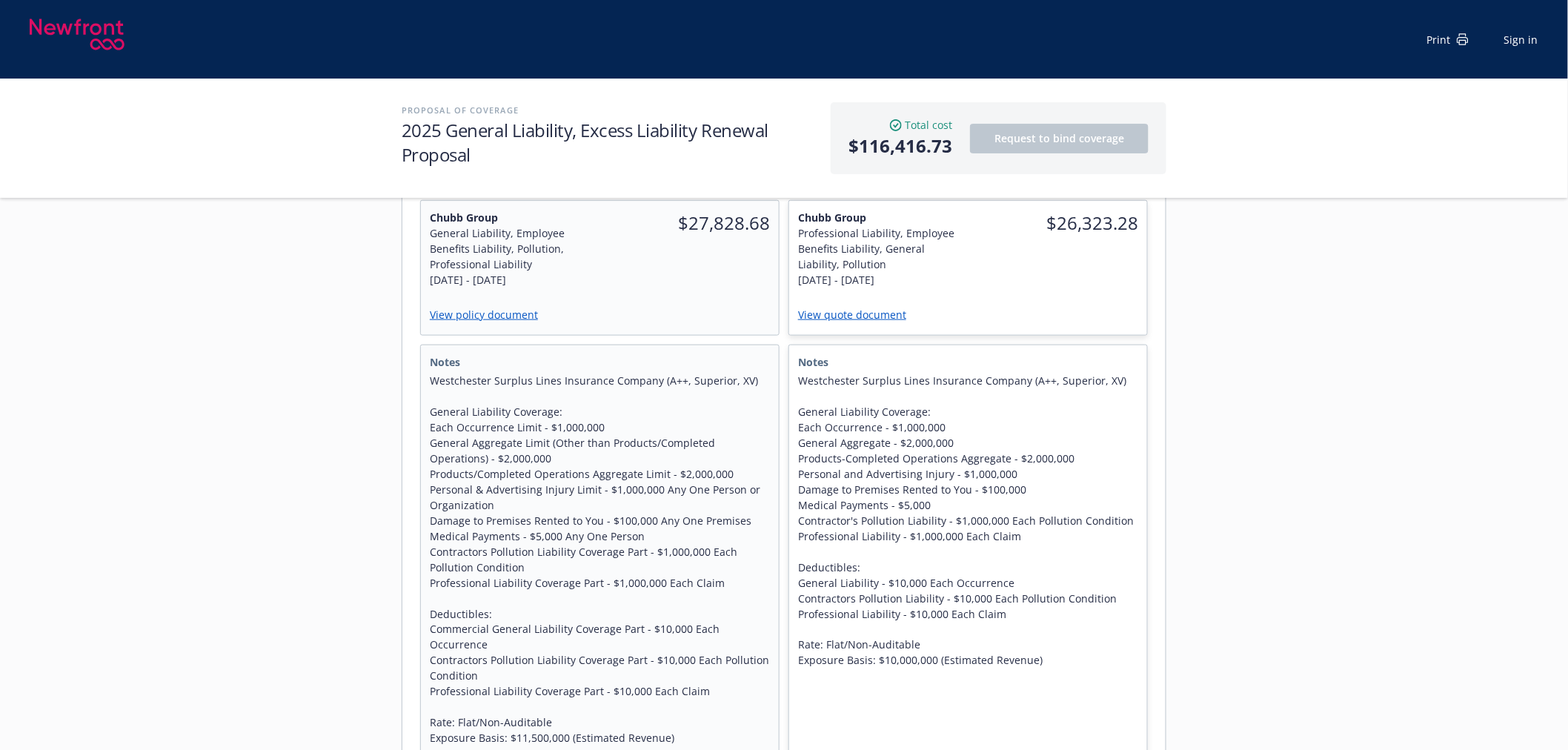
scroll to position [576, 0]
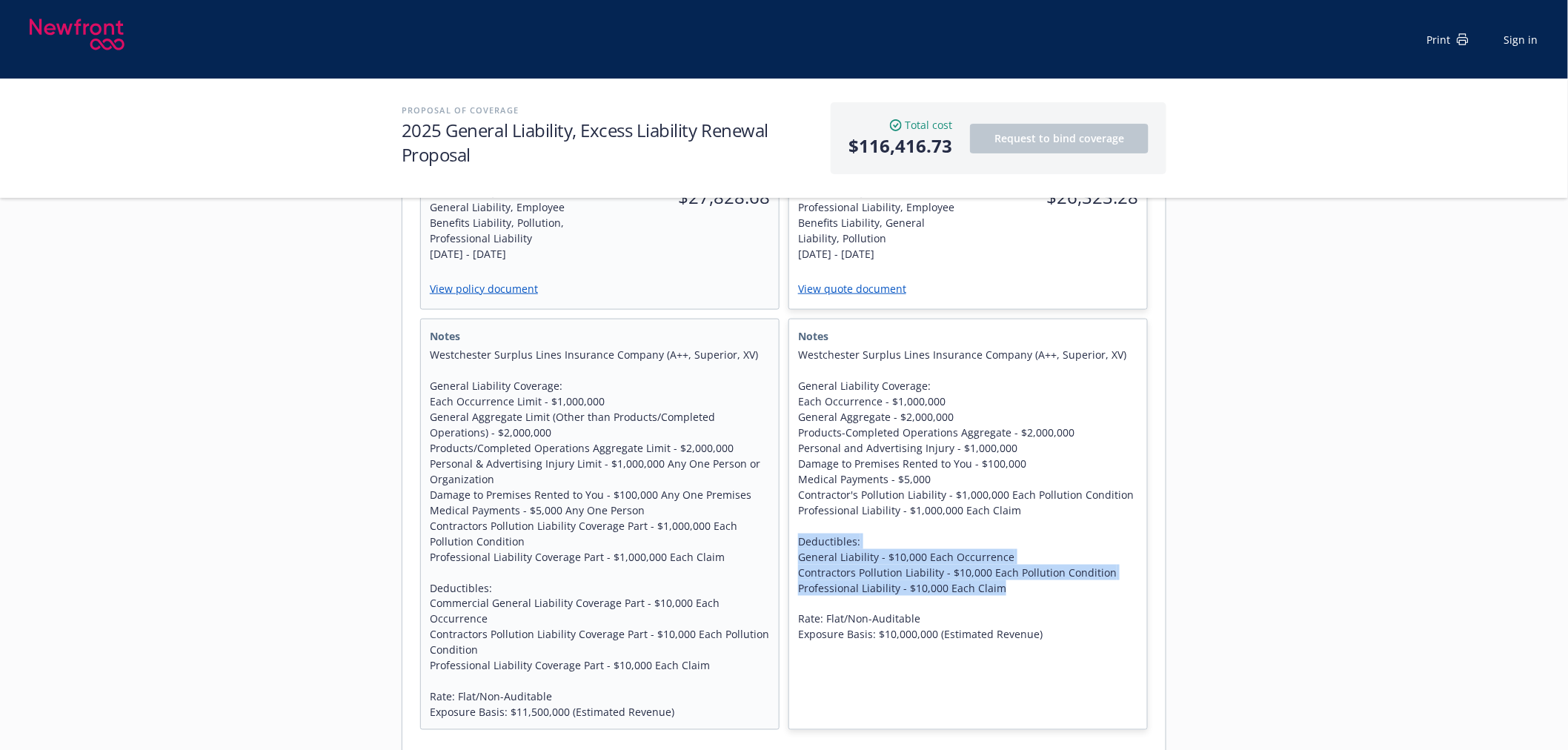
drag, startPoint x: 998, startPoint y: 562, endPoint x: 782, endPoint y: 511, distance: 221.9
click at [784, 511] on div "Notes Westchester Surplus Lines Insurance Company (A++, Superior, XV) General L…" at bounding box center [784, 524] width 728 height 412
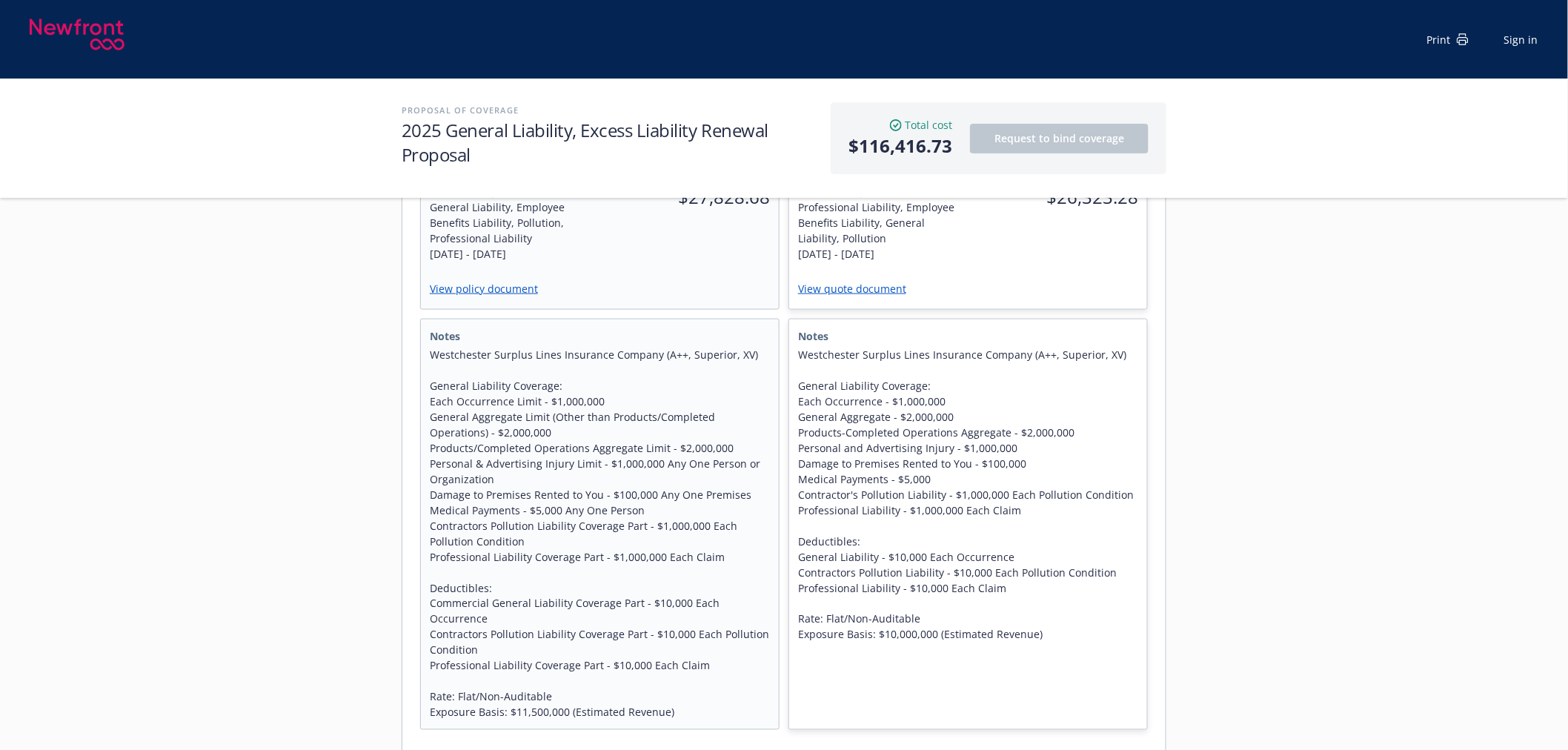
click at [855, 471] on span "Westchester Surplus Lines Insurance Company (A++, Superior, XV) General Liabili…" at bounding box center [968, 495] width 340 height 296
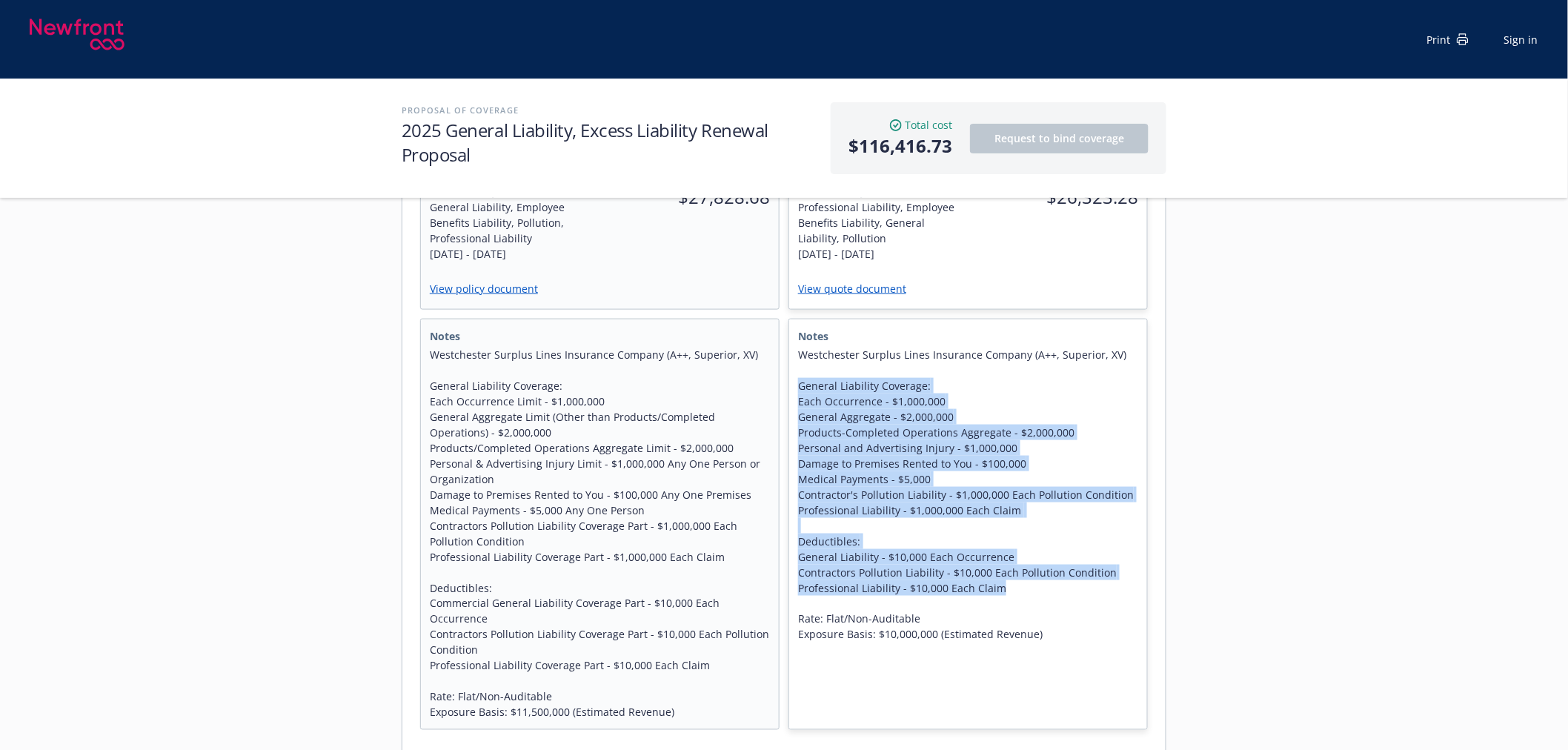
drag, startPoint x: 1052, startPoint y: 557, endPoint x: 790, endPoint y: 356, distance: 330.2
click at [790, 356] on div "Notes Westchester Surplus Lines Insurance Company (A++, Superior, XV) General L…" at bounding box center [968, 486] width 358 height 332
copy span "General Liability Coverage: Each Occurrence - $1,000,000 General Aggregate - $2…"
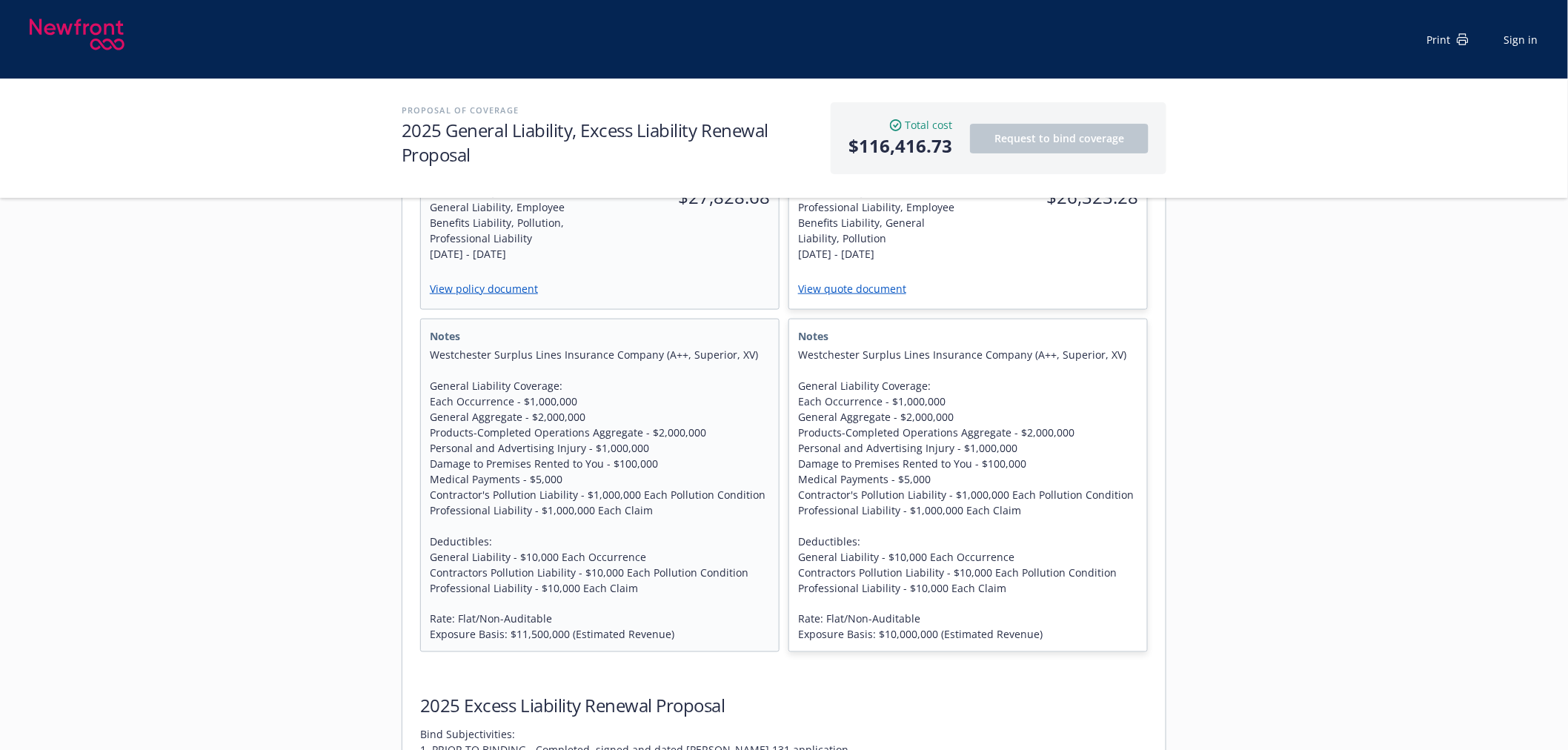
click at [725, 594] on span "Westchester Surplus Lines Insurance Company (A++, Superior, XV) General Liabili…" at bounding box center [599, 495] width 340 height 296
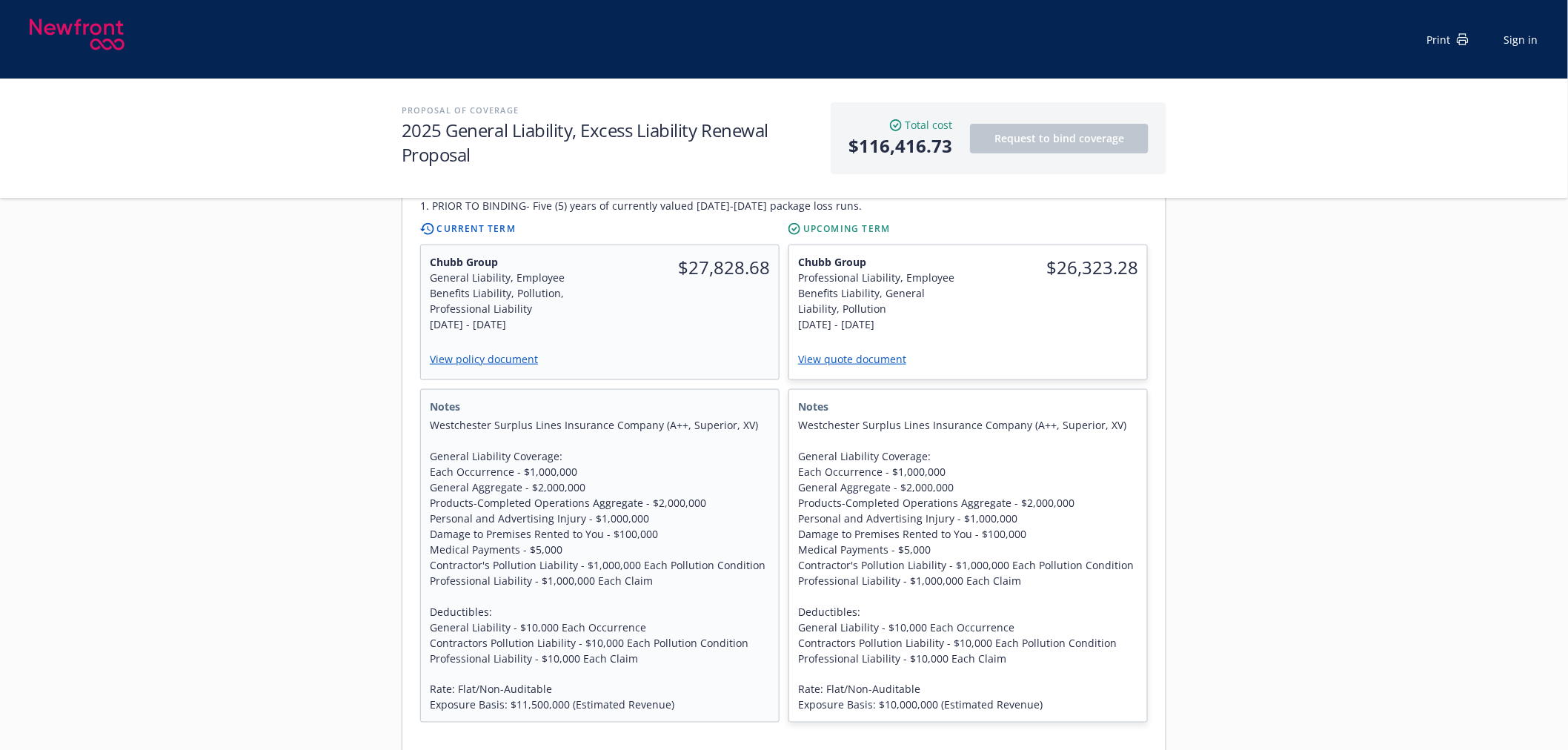
scroll to position [494, 0]
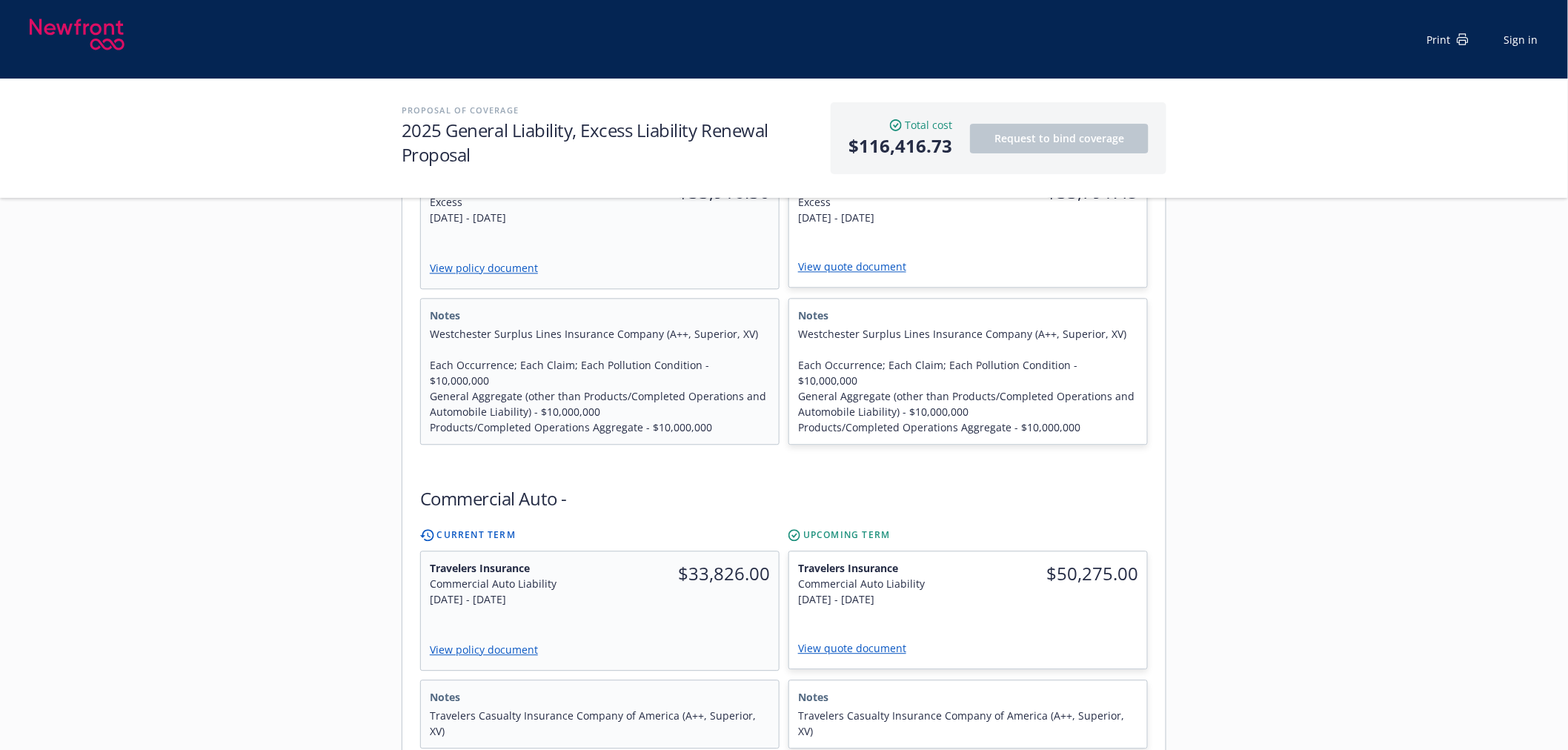
scroll to position [1235, 0]
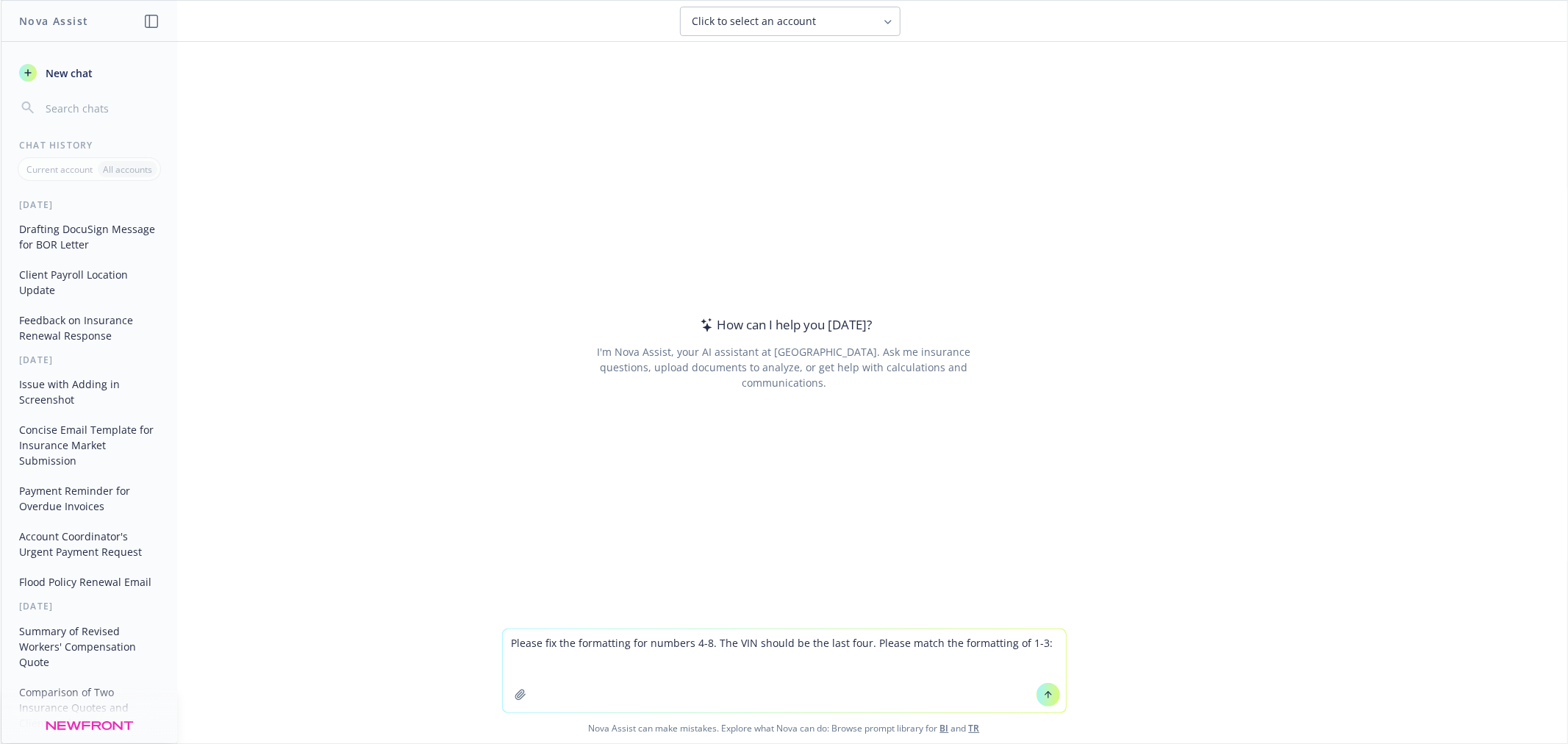
type textarea "Please fix the formatting for numbers 4-8. The VIN should be the last four. Ple…"
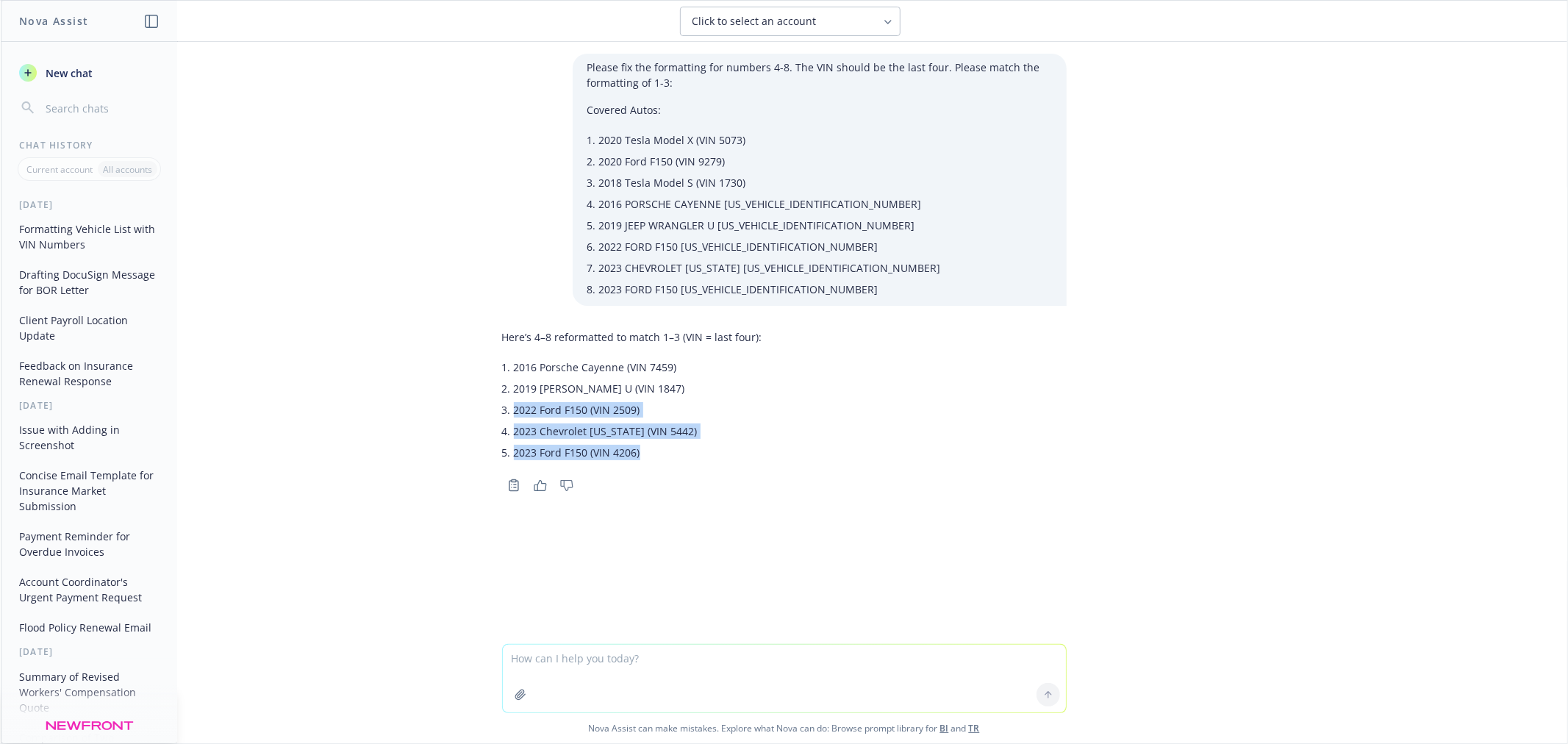
drag, startPoint x: 657, startPoint y: 459, endPoint x: 505, endPoint y: 407, distance: 160.6
click at [514, 407] on ul "2016 Porsche Cayenne (VIN 7459) 2019 Jeep Wrangler U (VIN 1847) 2022 Ford F150 …" at bounding box center [638, 410] width 249 height 106
click at [514, 401] on li "2022 Ford F150 (VIN 2509)" at bounding box center [638, 410] width 249 height 21
click at [583, 393] on li "2019 Jeep Wrangler U (VIN 1847)" at bounding box center [638, 389] width 249 height 21
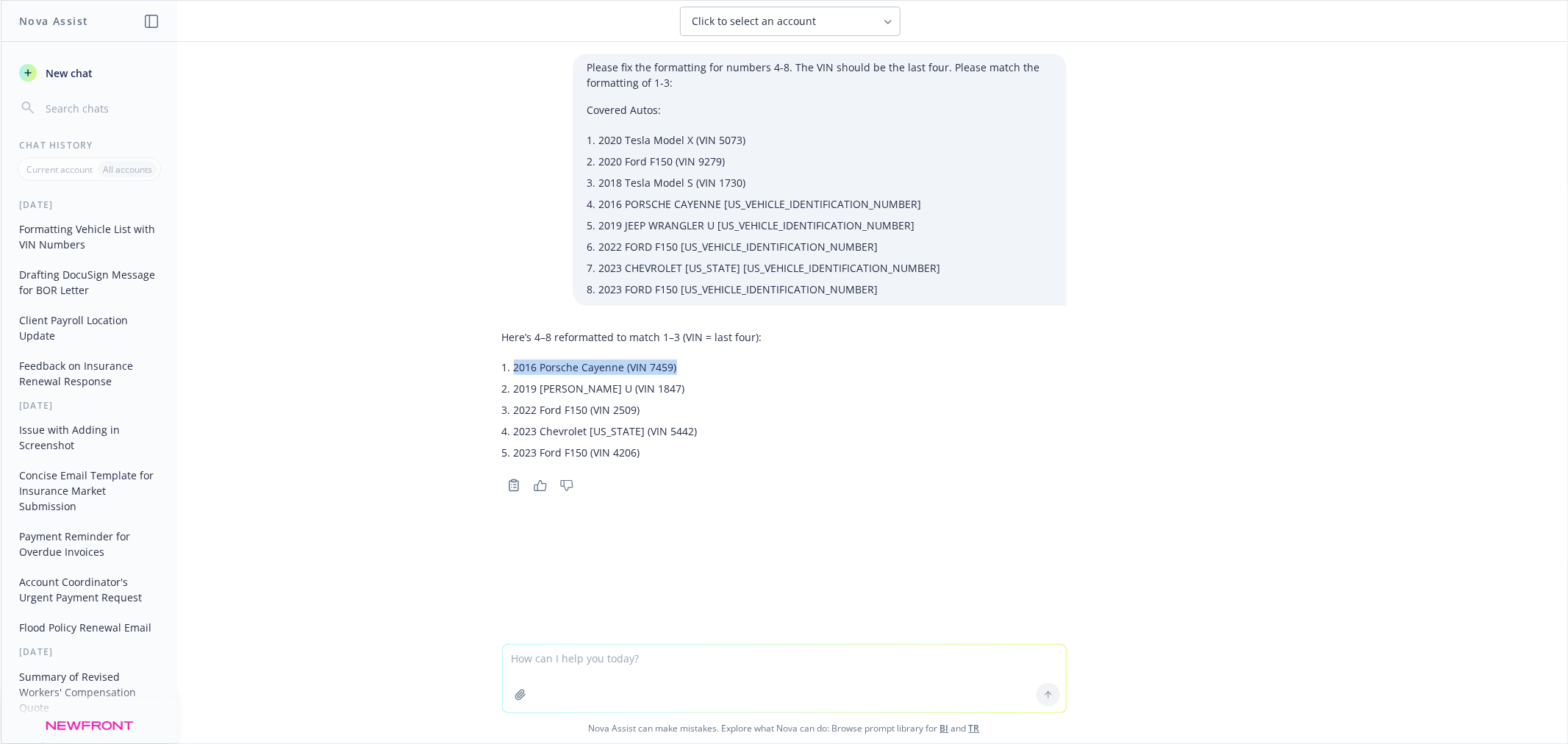
drag, startPoint x: 673, startPoint y: 369, endPoint x: 497, endPoint y: 364, distance: 176.1
click at [514, 364] on li "2016 Porsche Cayenne (VIN 7459)" at bounding box center [638, 367] width 249 height 21
copy li "2016 Porsche Cayenne (VIN 7459)"
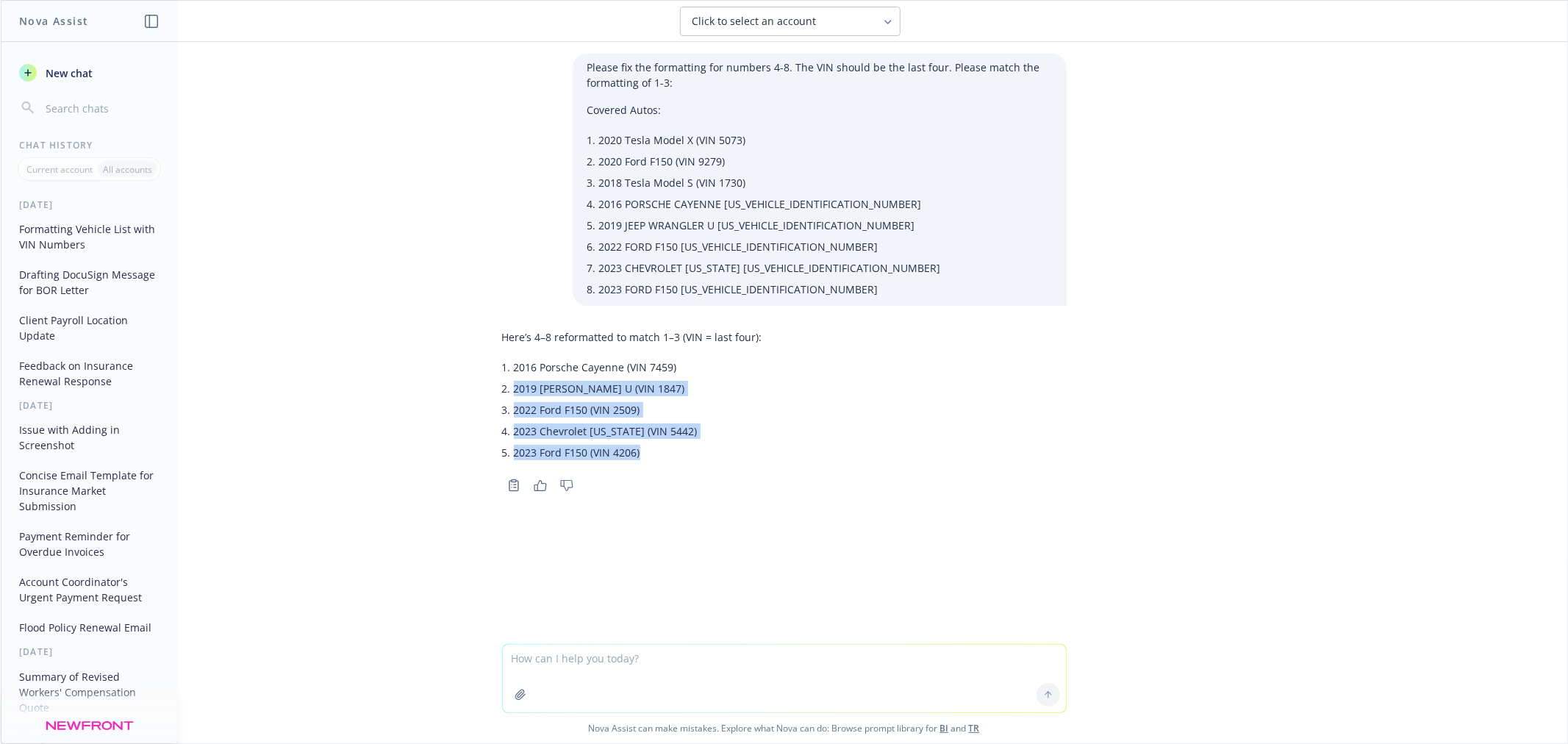
drag, startPoint x: 651, startPoint y: 456, endPoint x: 501, endPoint y: 392, distance: 163.1
click at [514, 392] on ul "2016 Porsche Cayenne (VIN 7459) 2019 Jeep Wrangler U (VIN 1847) 2022 Ford F150 …" at bounding box center [638, 410] width 249 height 106
copy ul "2019 Jeep Wrangler U (VIN 1847) 2022 Ford F150 (VIN 2509) 2023 Chevrolet Colora…"
click at [601, 653] on textarea at bounding box center [784, 679] width 563 height 67
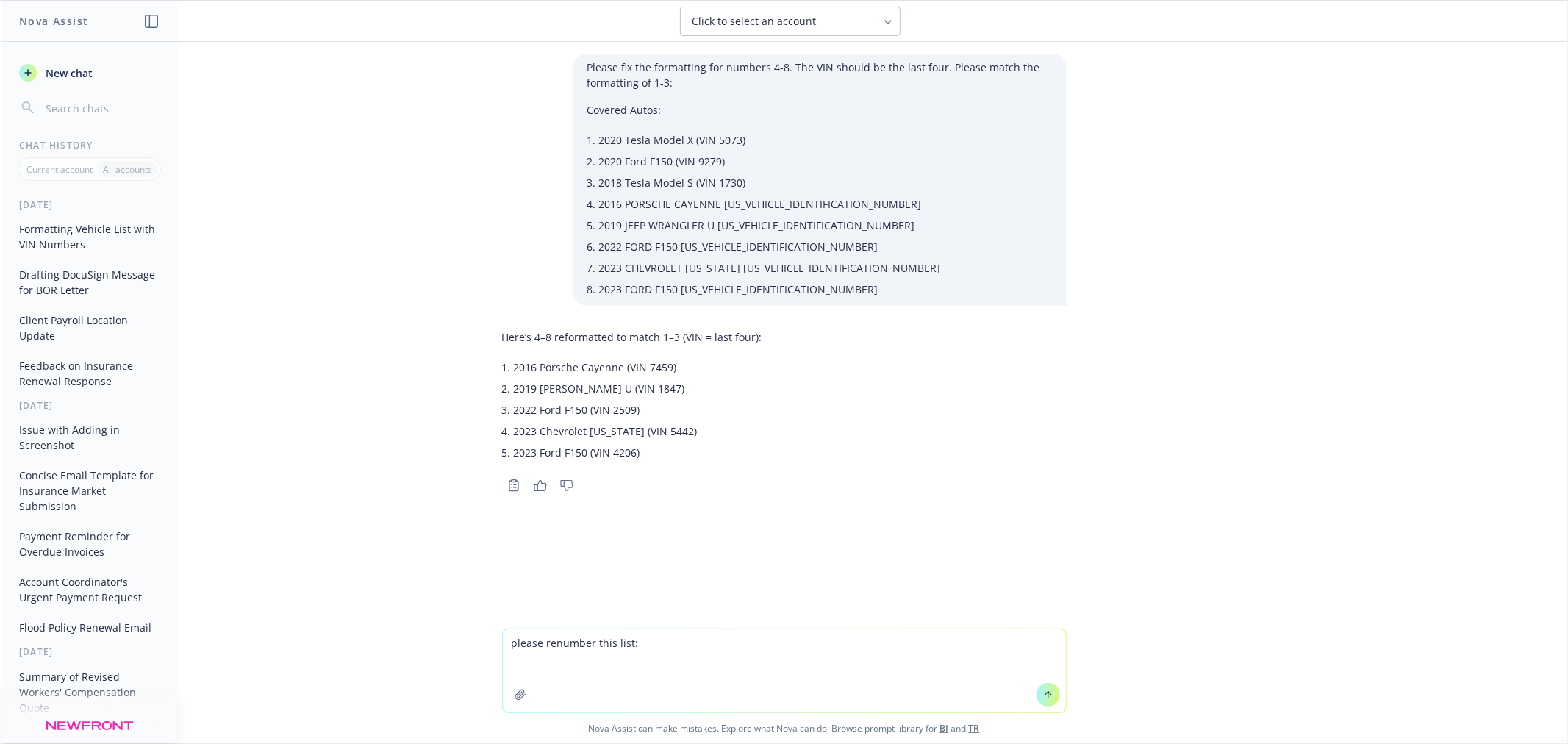
paste textarea "1. 2020 Tesla Model X (VIN 5073) 2. 2020 Ford F150 (VIN 9279) 2014 Ford Escape …"
type textarea "please renumber this list: 1. 2020 Tesla Model X (VIN 5073) 2. 2020 Ford F150 (…"
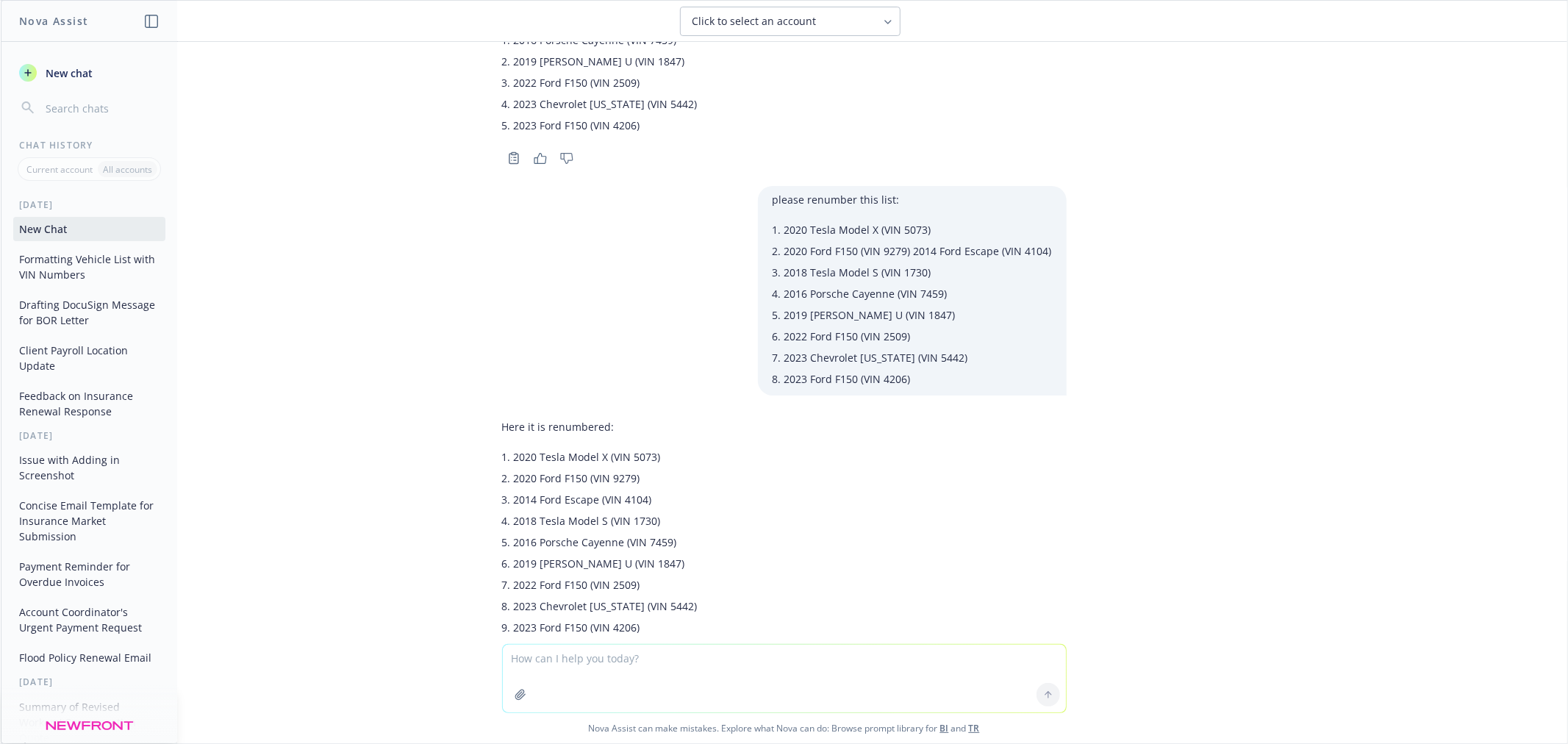
scroll to position [387, 0]
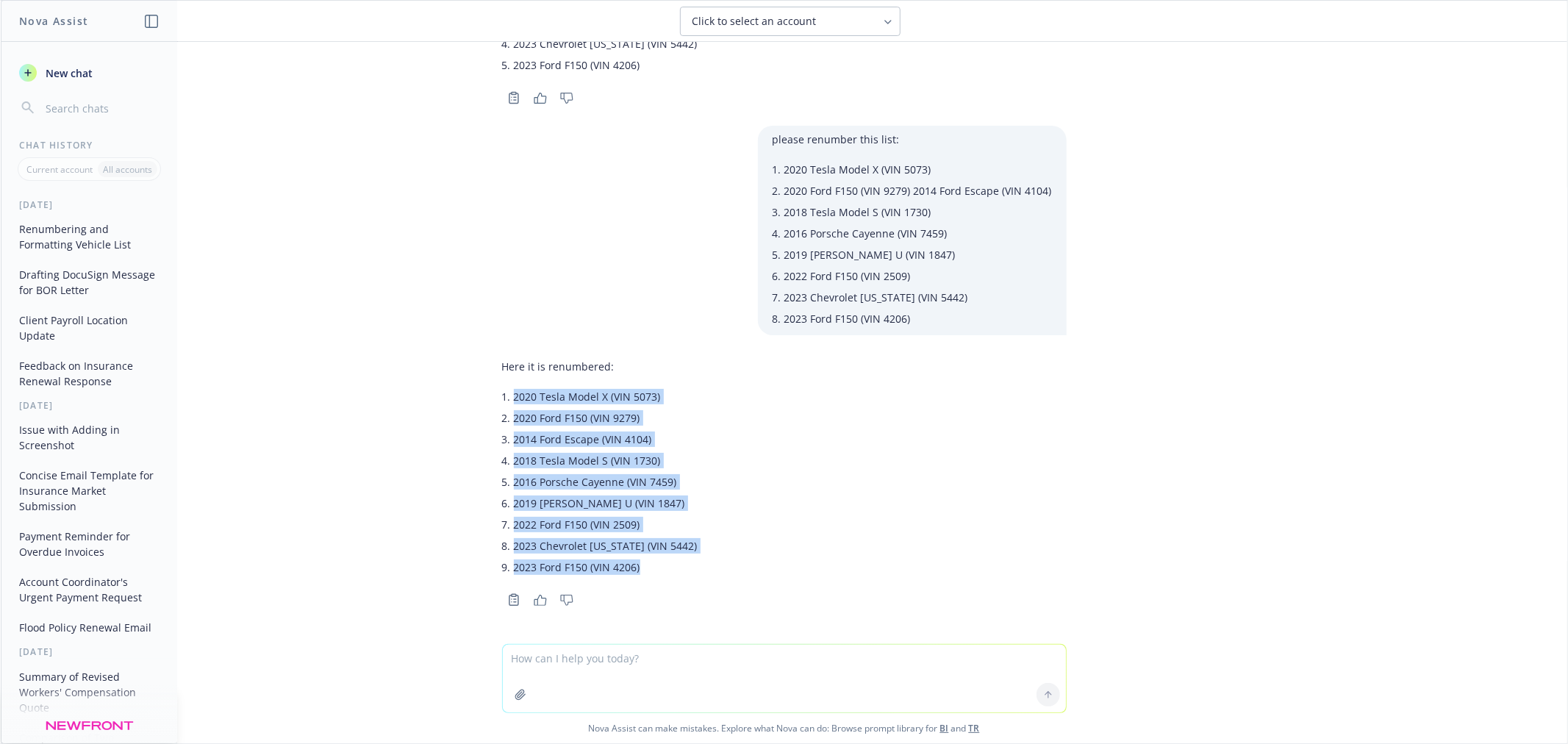
drag, startPoint x: 656, startPoint y: 567, endPoint x: 475, endPoint y: 399, distance: 247.0
click at [475, 399] on div "Please fix the formatting for numbers 4-8. The VIN should be the last four. Ple…" at bounding box center [784, 343] width 1567 height 602
click at [507, 603] on icon "Copy to clipboard" at bounding box center [514, 600] width 13 height 13
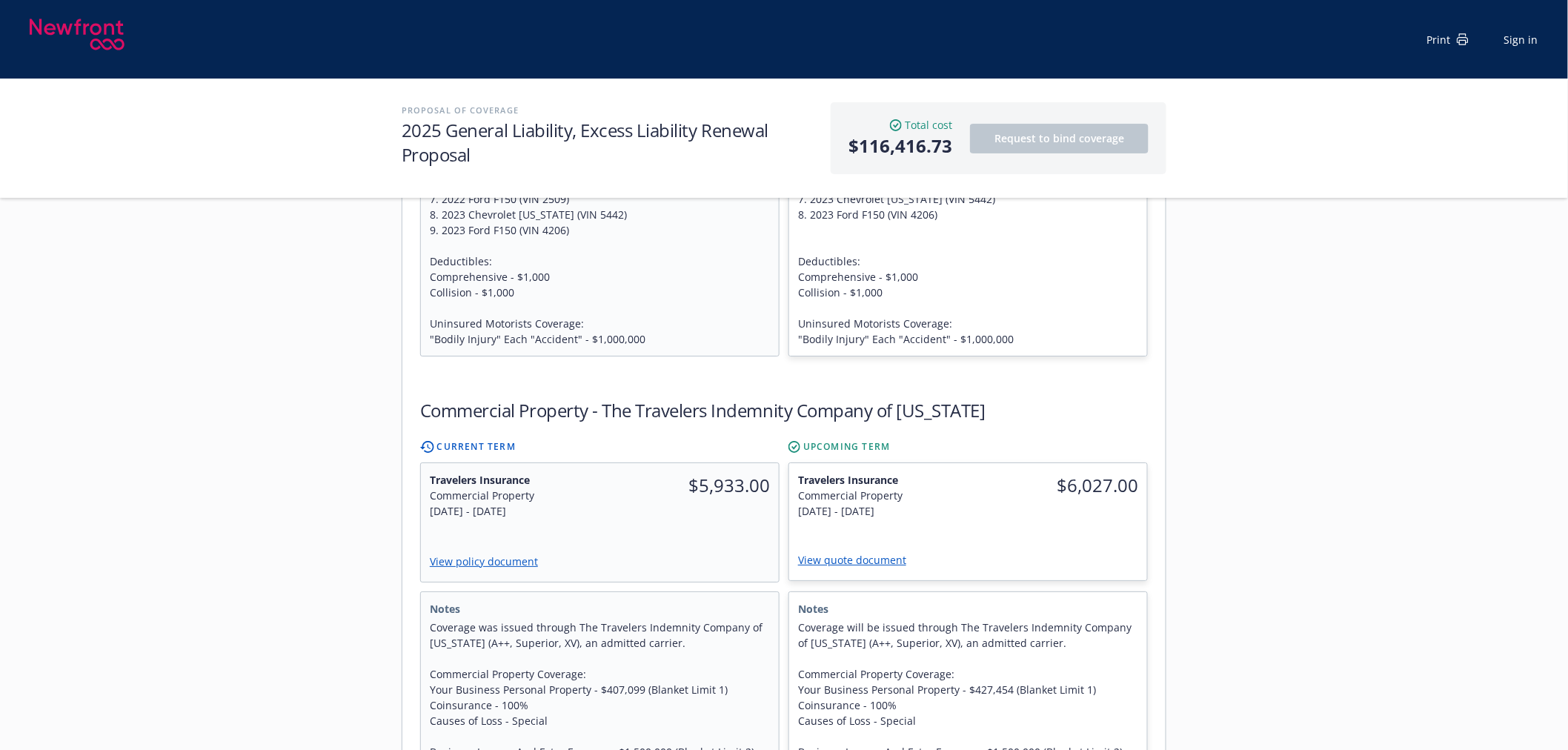
scroll to position [1977, 0]
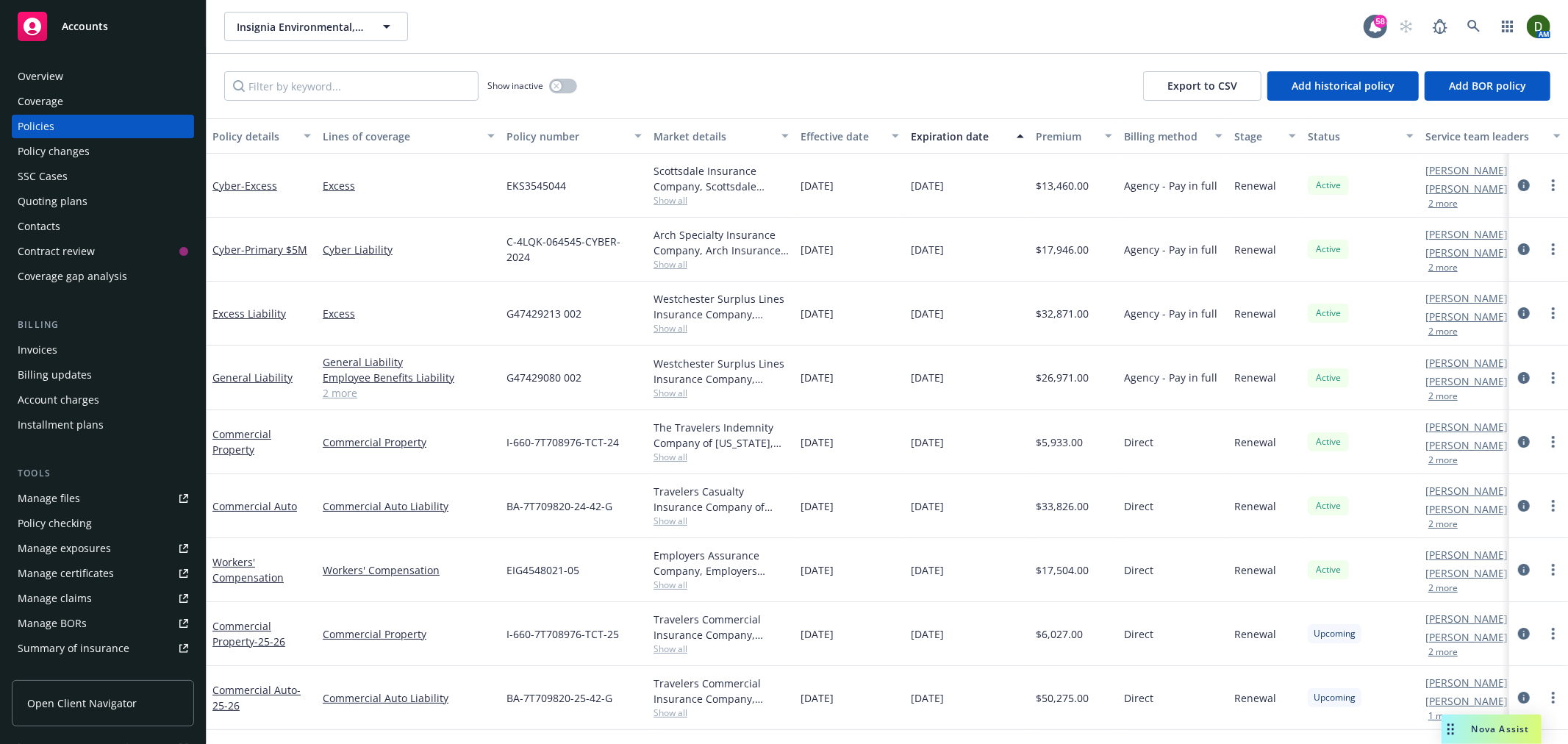
click at [126, 62] on div "Overview Coverage Policies Policy changes SSC Cases Quoting plans Contacts Cont…" at bounding box center [103, 396] width 206 height 698
click at [118, 72] on div "Overview" at bounding box center [103, 76] width 171 height 23
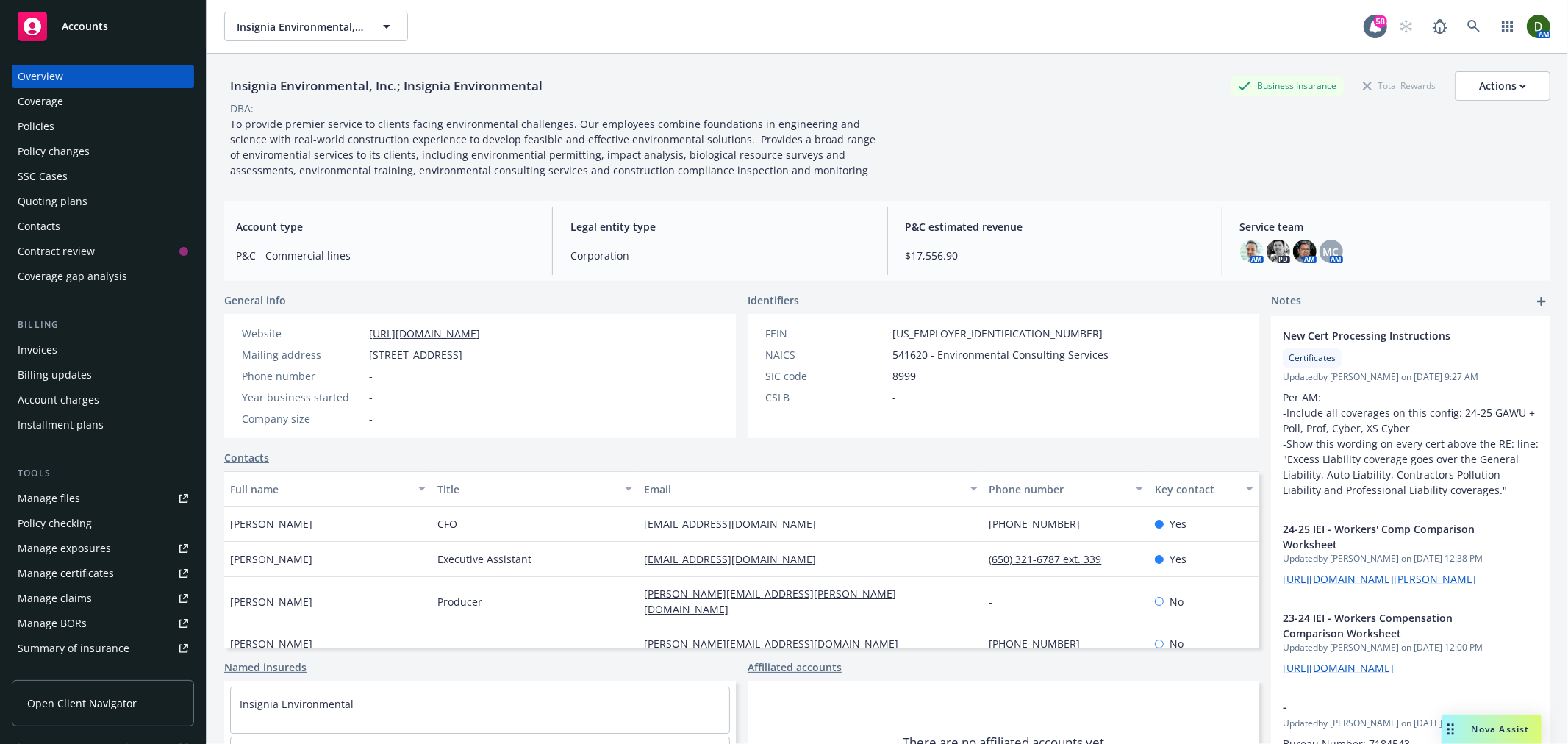
click at [112, 343] on div "Invoices" at bounding box center [103, 350] width 171 height 23
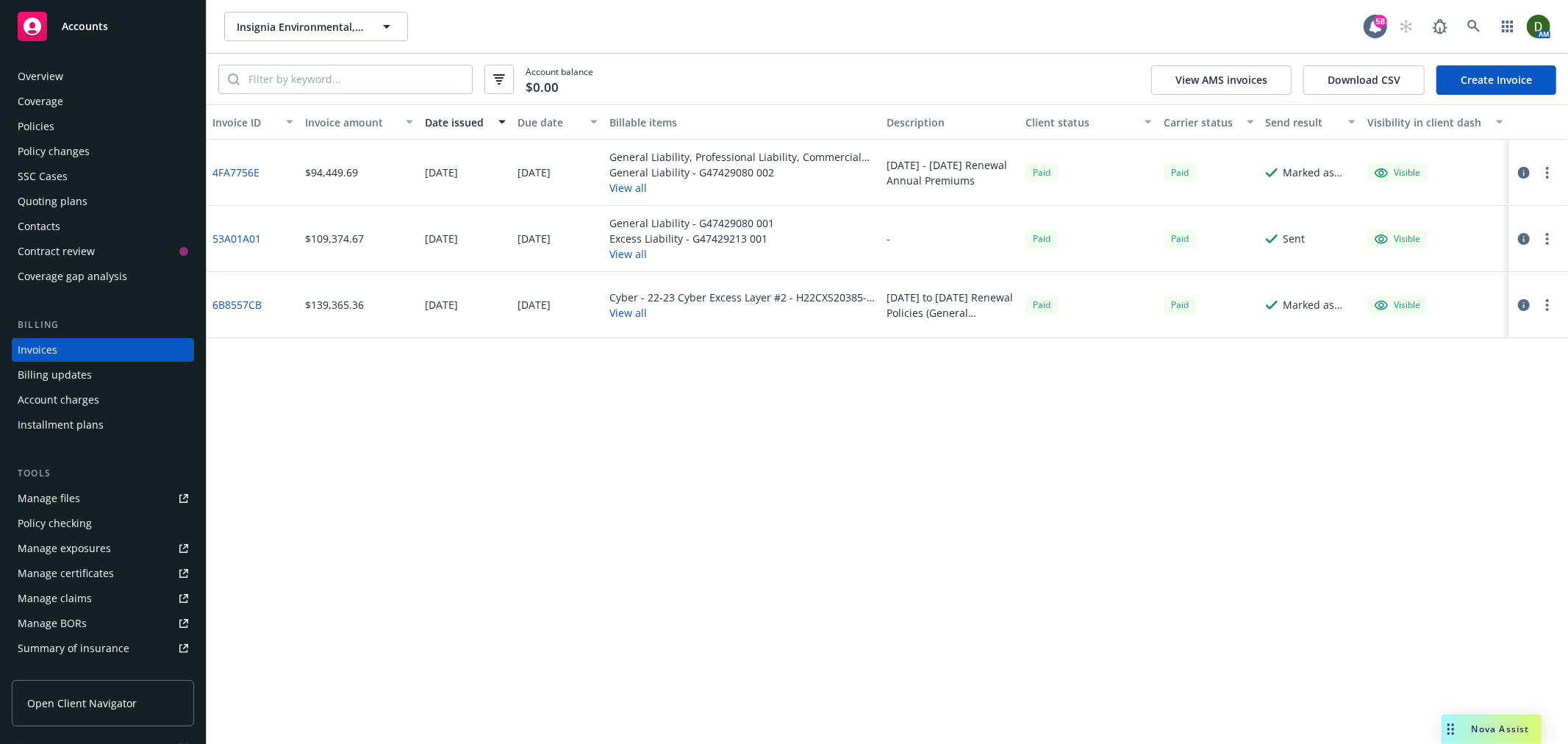
click at [636, 195] on button "View all" at bounding box center [742, 187] width 265 height 16
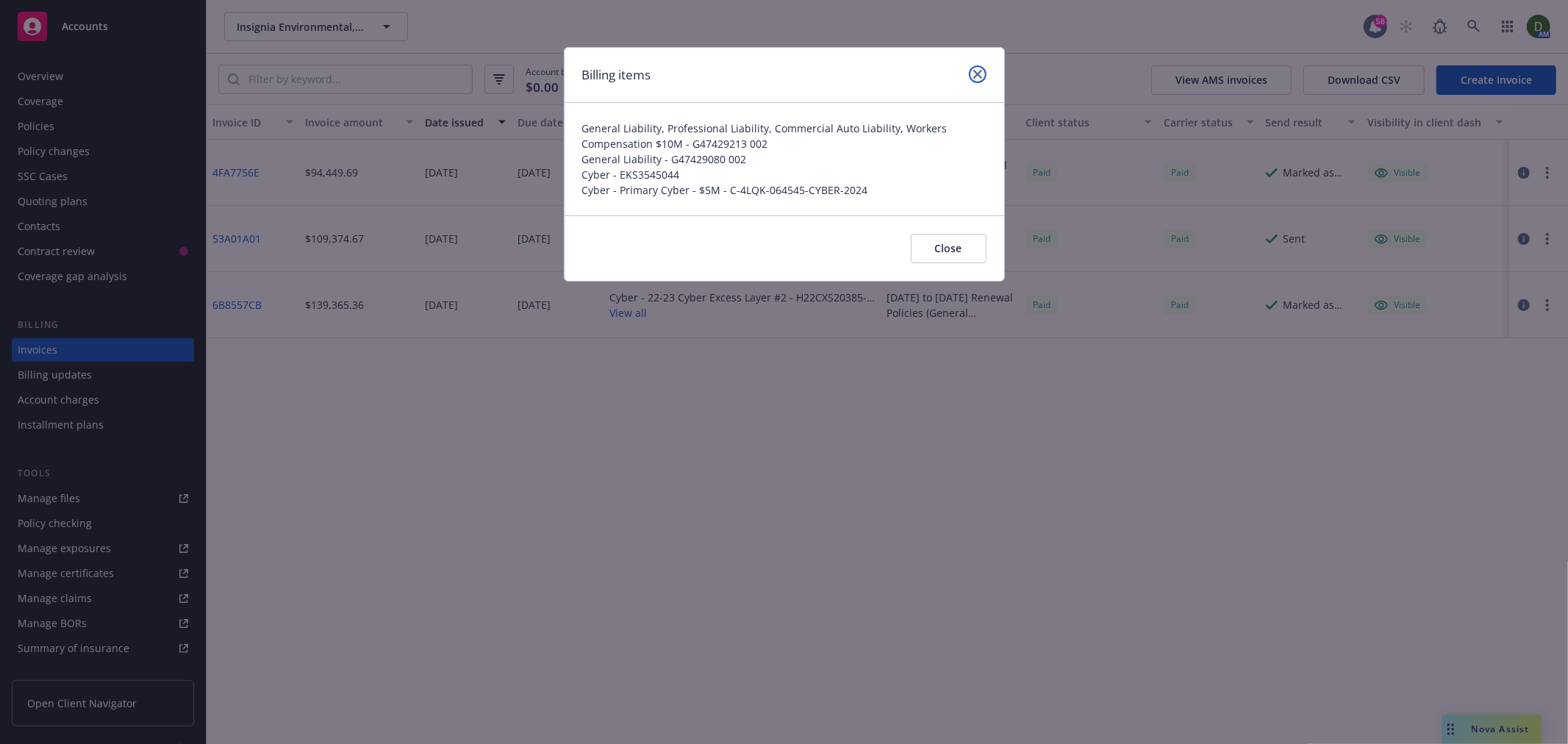
click at [985, 75] on link "close" at bounding box center [978, 74] width 18 height 18
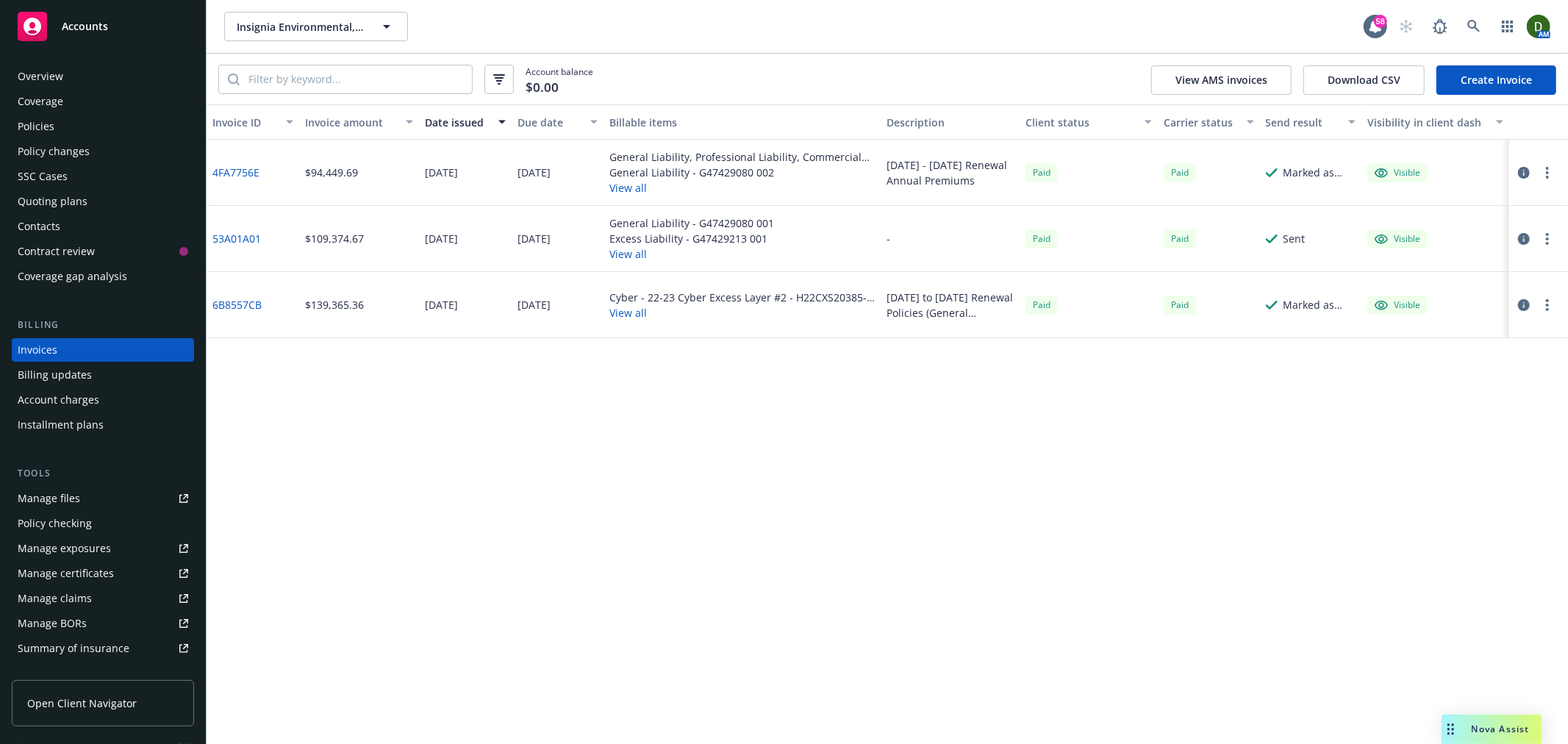
click at [119, 73] on div "Overview" at bounding box center [103, 76] width 171 height 23
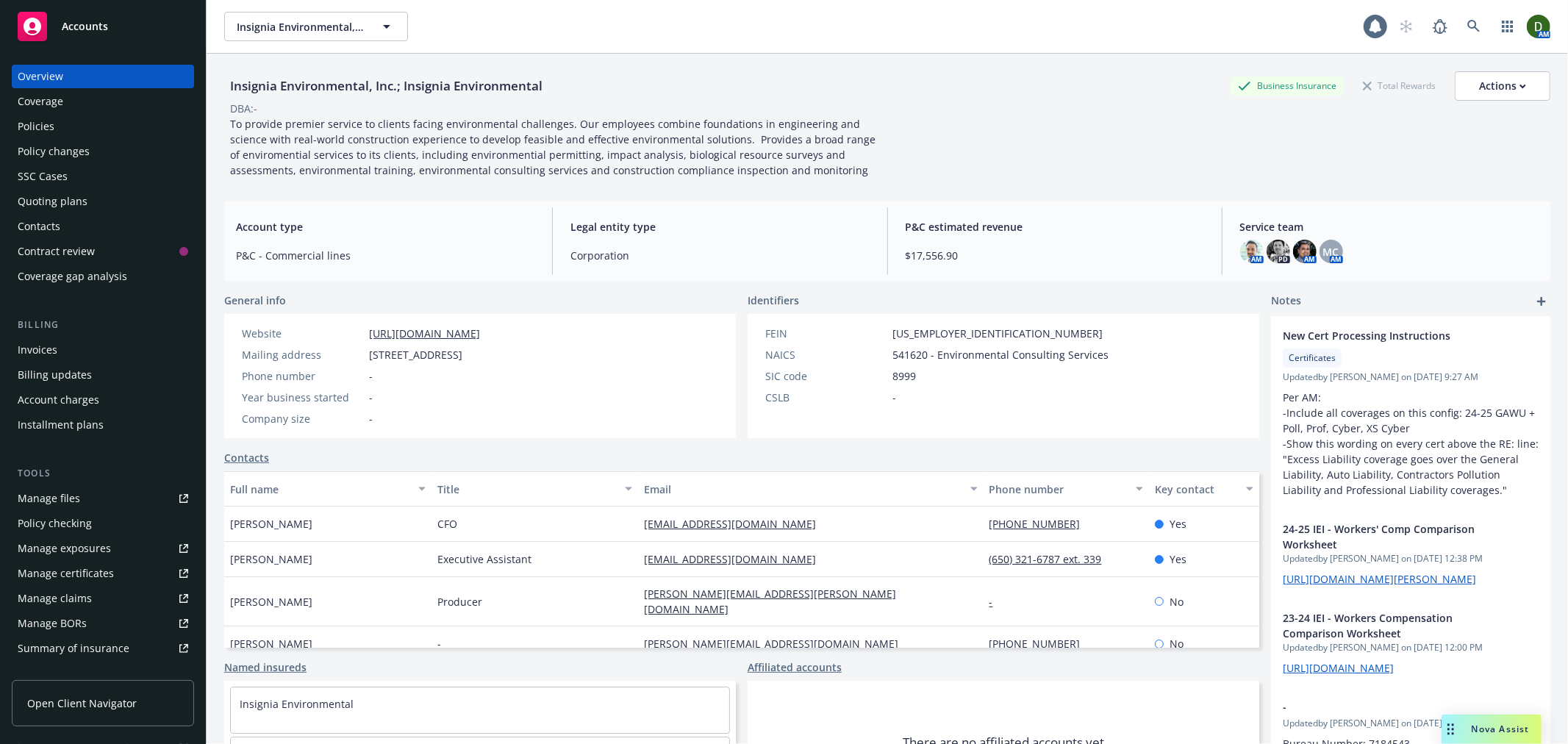
click at [127, 112] on div "Coverage" at bounding box center [103, 101] width 171 height 23
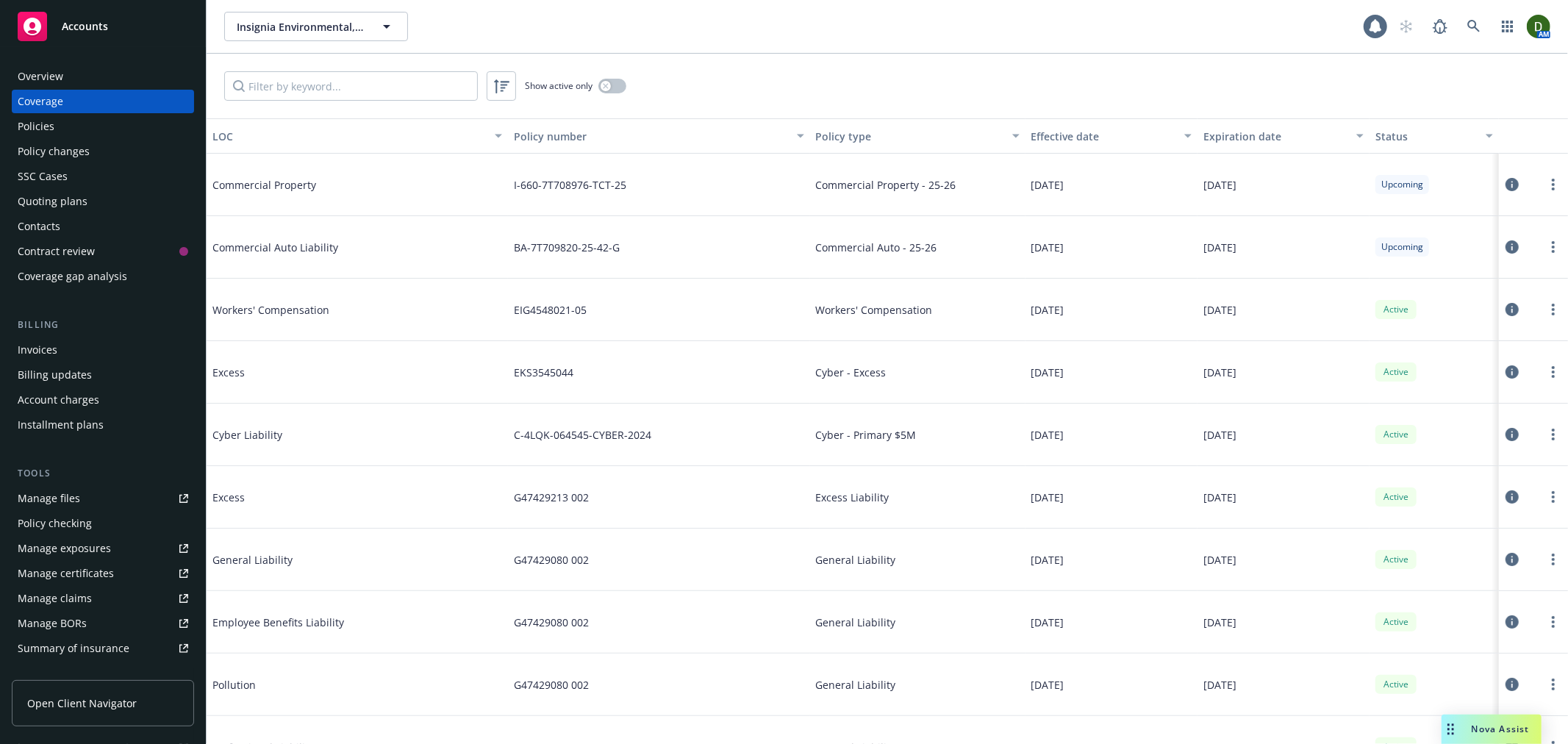
click at [127, 137] on div "Policies" at bounding box center [103, 126] width 171 height 23
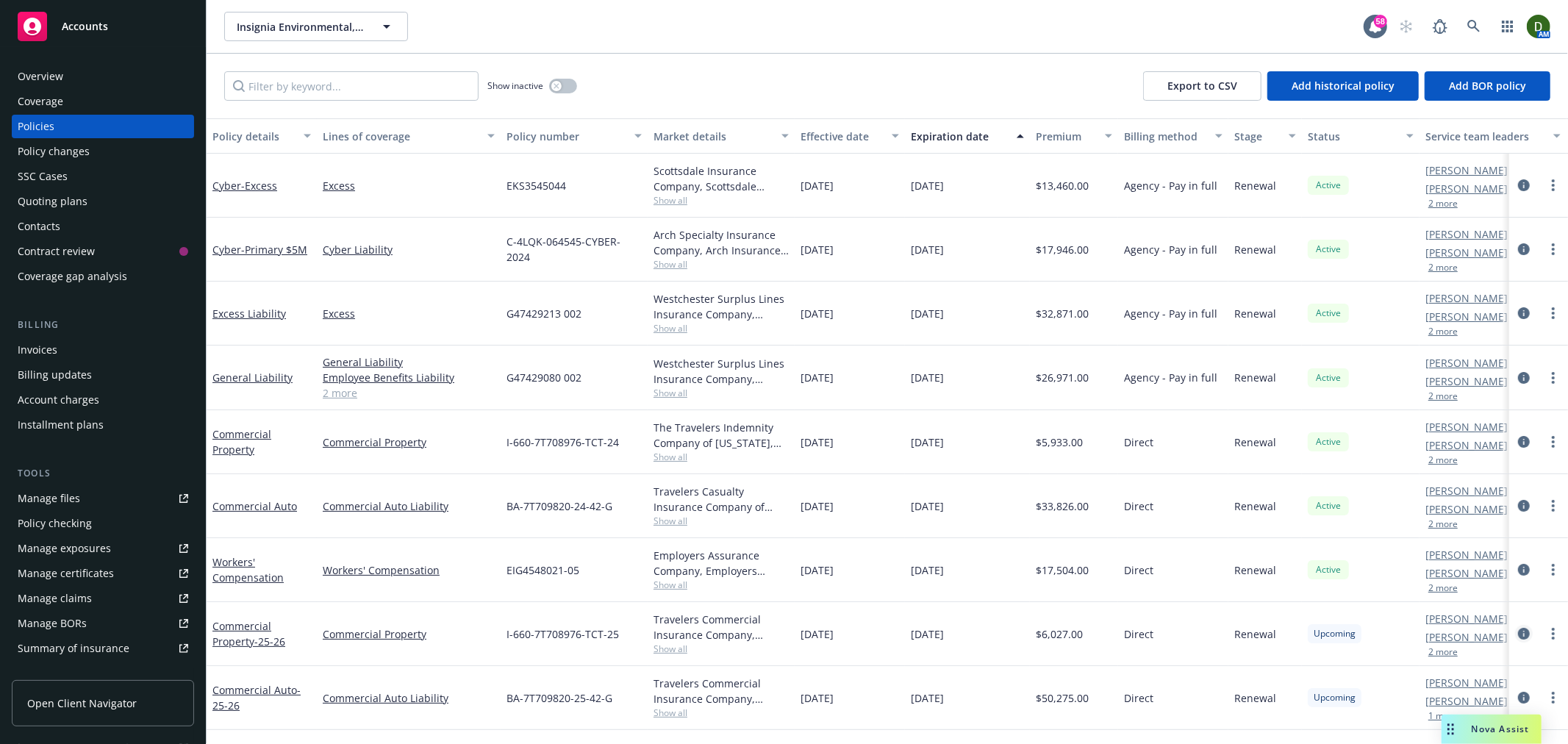
click at [1519, 638] on icon "circleInformation" at bounding box center [1524, 634] width 12 height 12
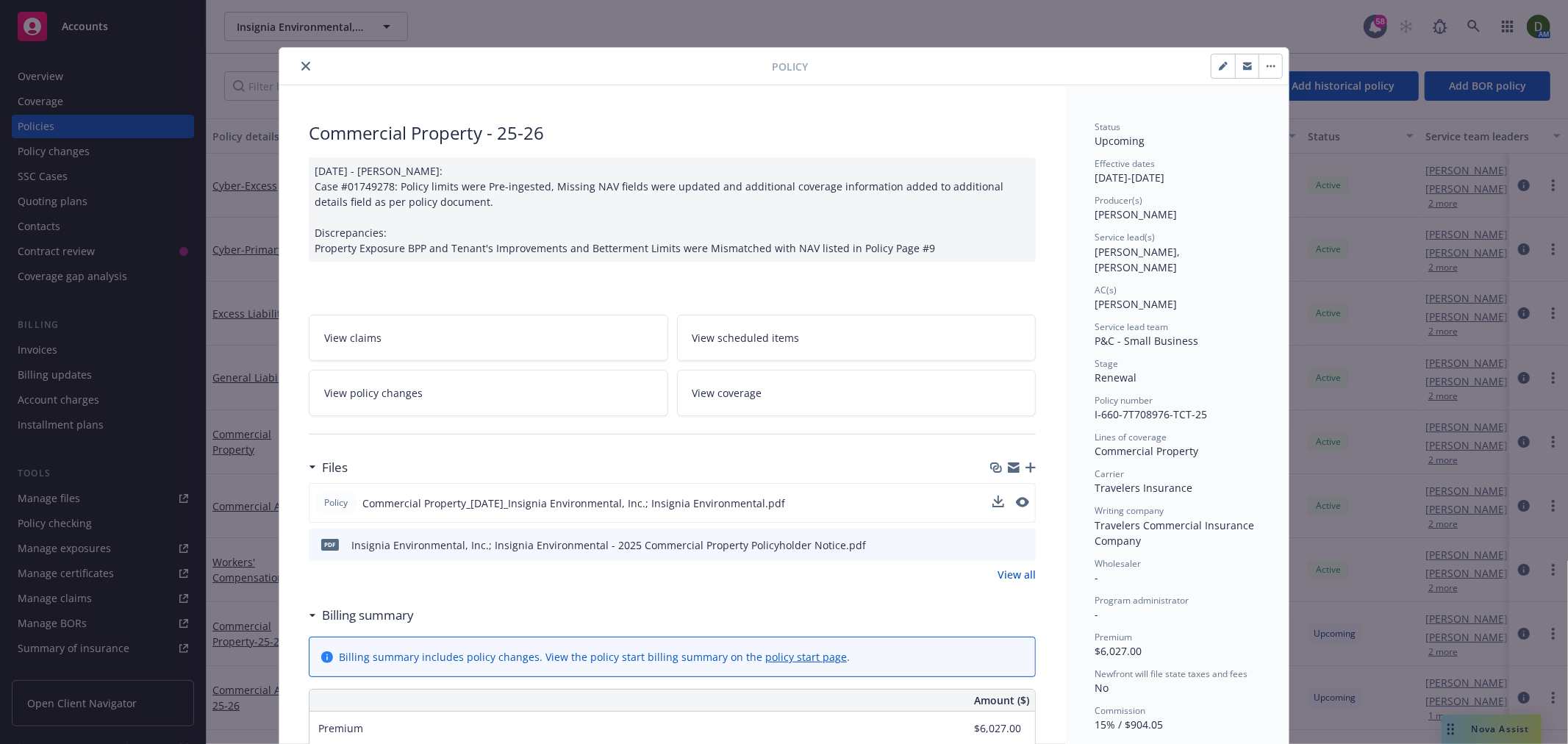
click at [1021, 493] on div "Policy Commercial Property_10-05-2025_Insignia Environmental, Inc.; Insignia En…" at bounding box center [672, 503] width 727 height 40
click at [1015, 497] on icon "preview file" at bounding box center [1021, 503] width 13 height 10
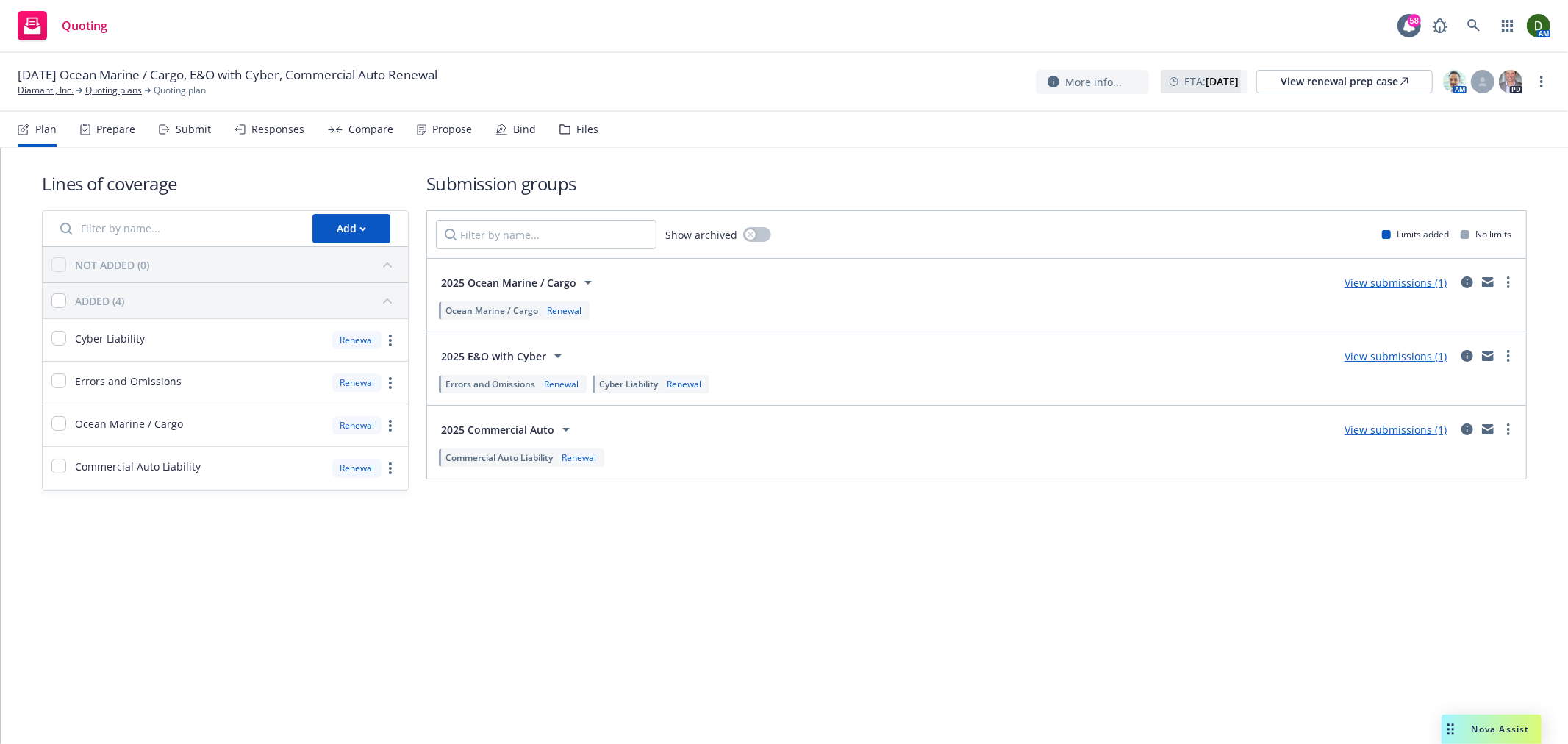
click at [333, 134] on div "Compare" at bounding box center [360, 129] width 65 height 35
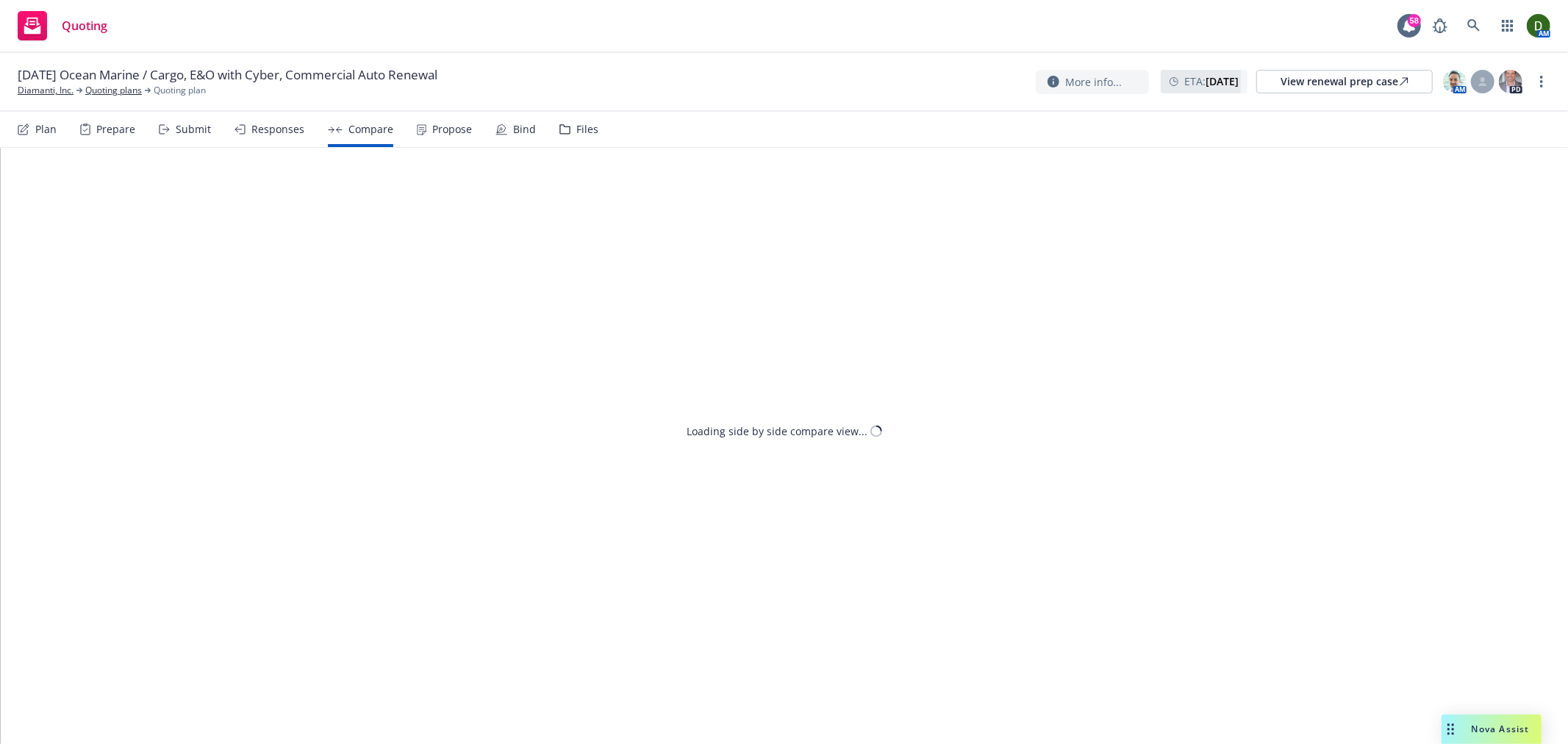
click at [452, 124] on div "Propose" at bounding box center [452, 130] width 40 height 12
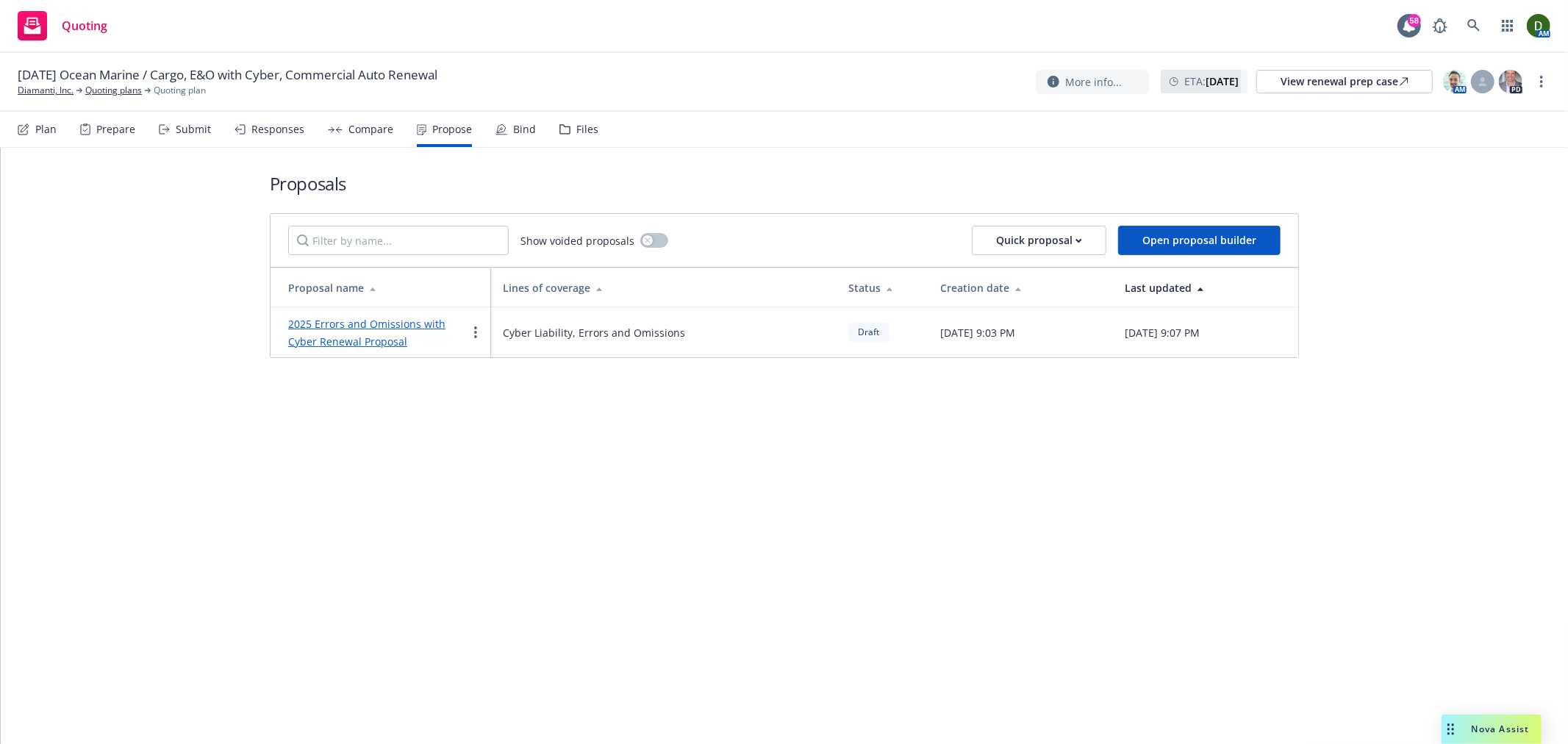
click at [377, 140] on div "Compare" at bounding box center [360, 129] width 65 height 35
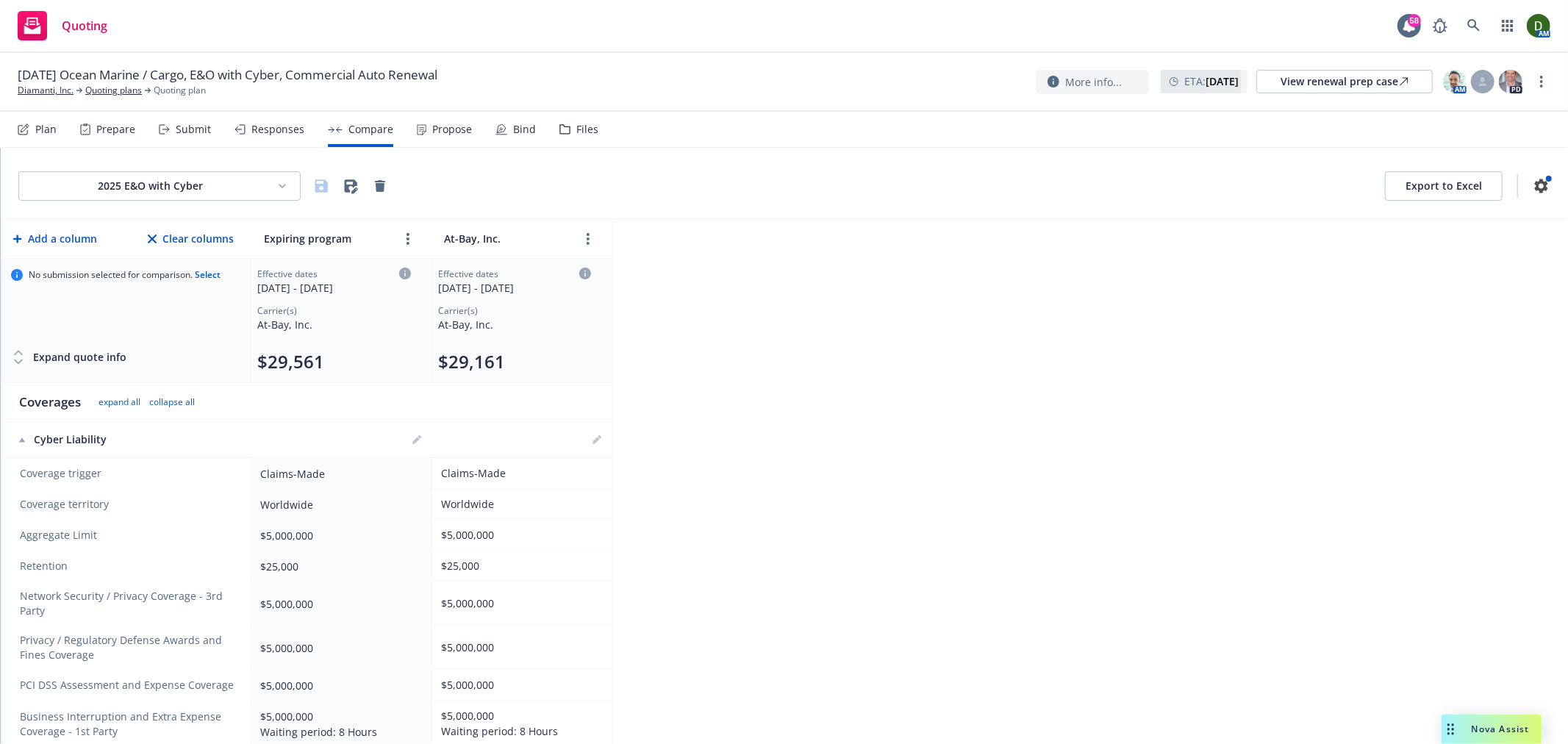
click at [432, 133] on div "Propose" at bounding box center [452, 130] width 40 height 12
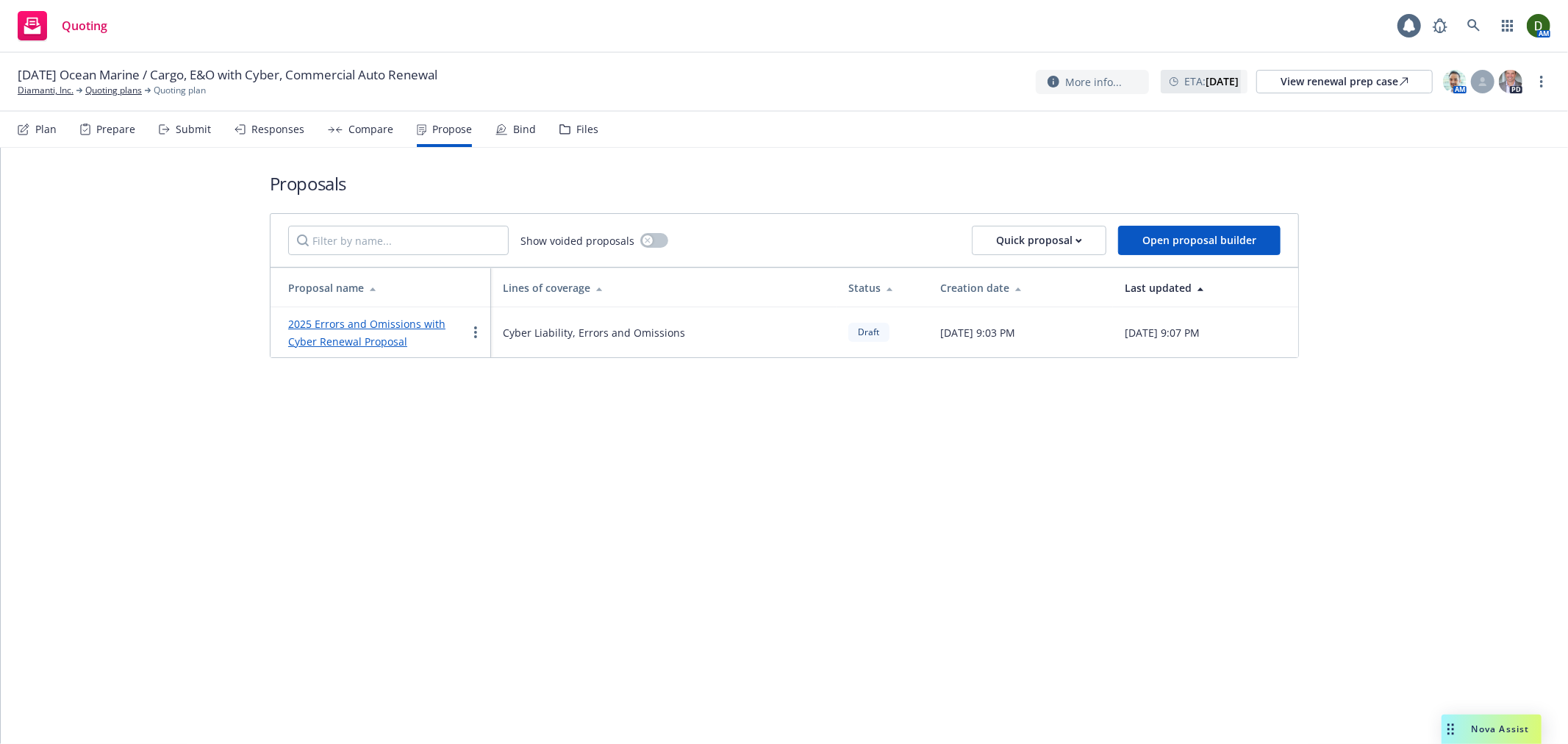
click at [368, 340] on link "2025 Errors and Omissions with Cyber Renewal Proposal" at bounding box center [367, 333] width 157 height 31
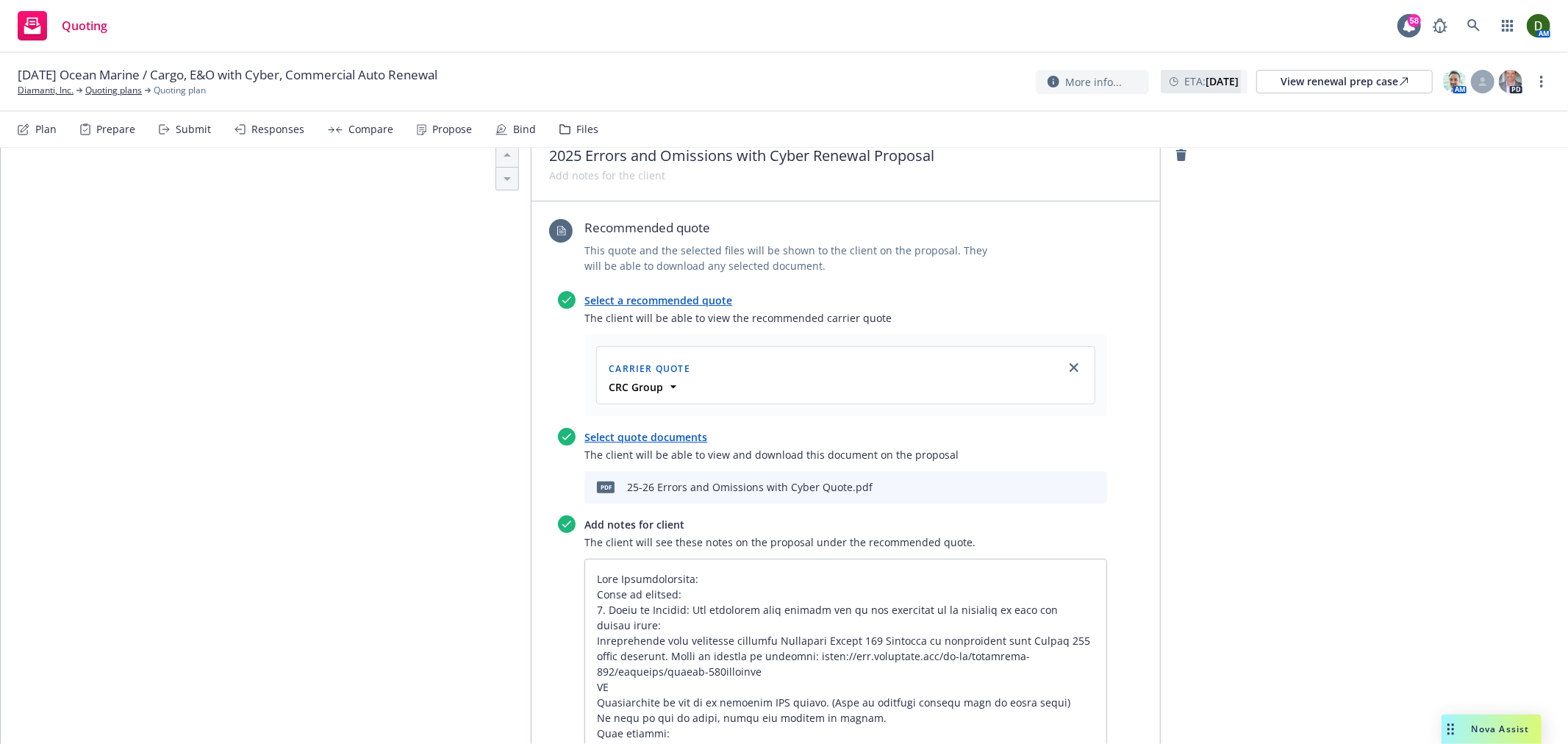
scroll to position [245, 0]
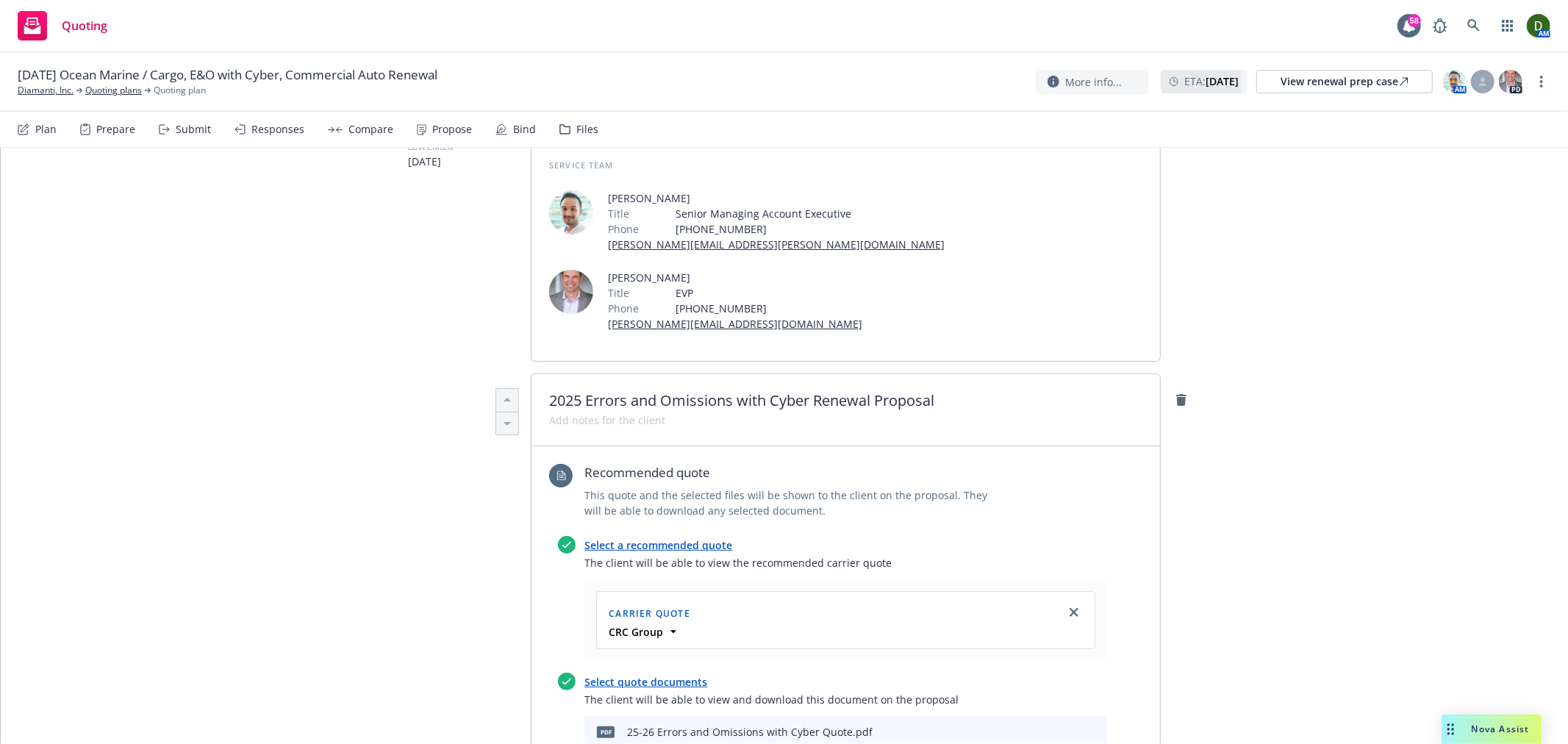
type textarea "x"
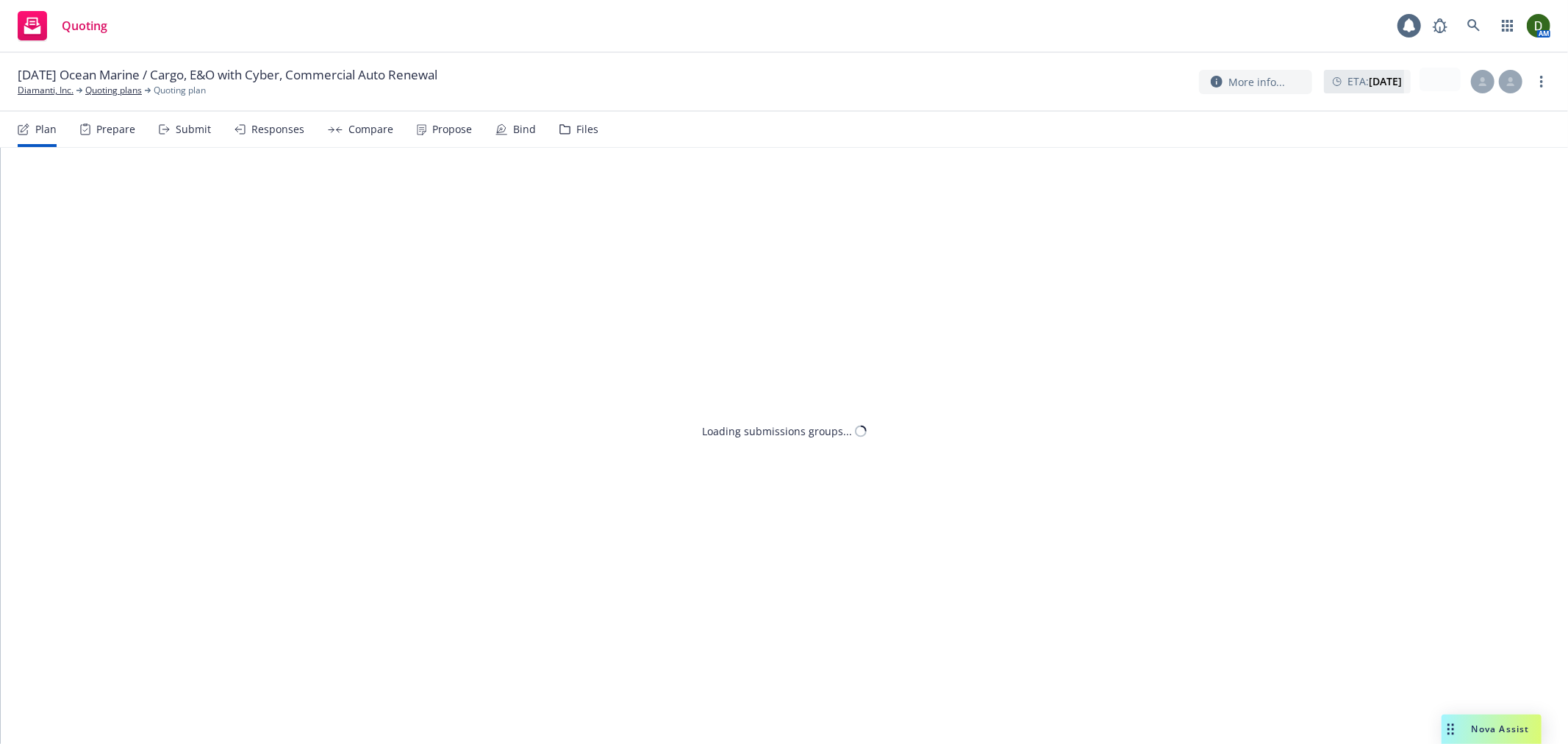
click at [419, 130] on icon at bounding box center [422, 130] width 10 height 11
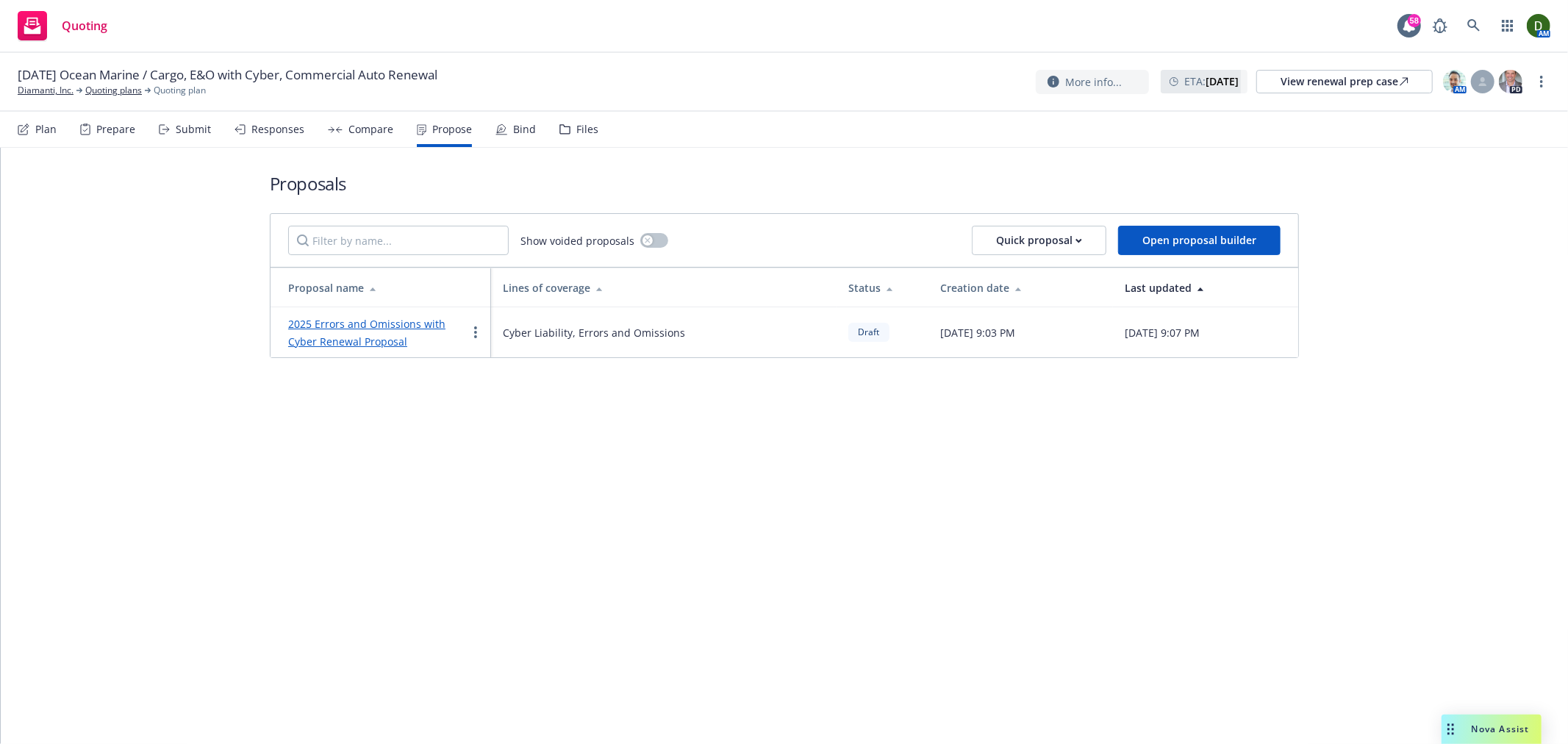
click at [362, 329] on link "2025 Errors and Omissions with Cyber Renewal Proposal" at bounding box center [367, 333] width 157 height 31
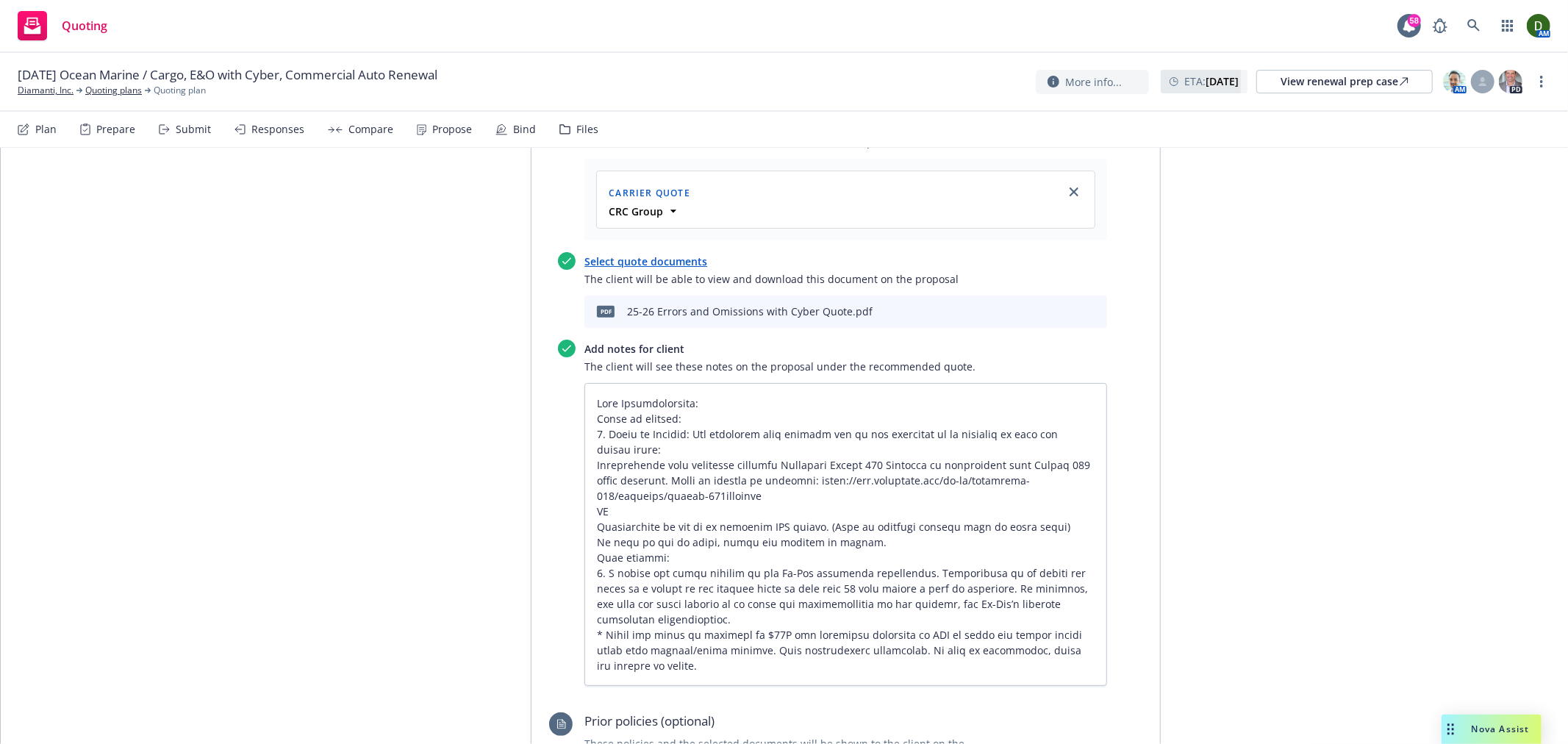
scroll to position [572, 0]
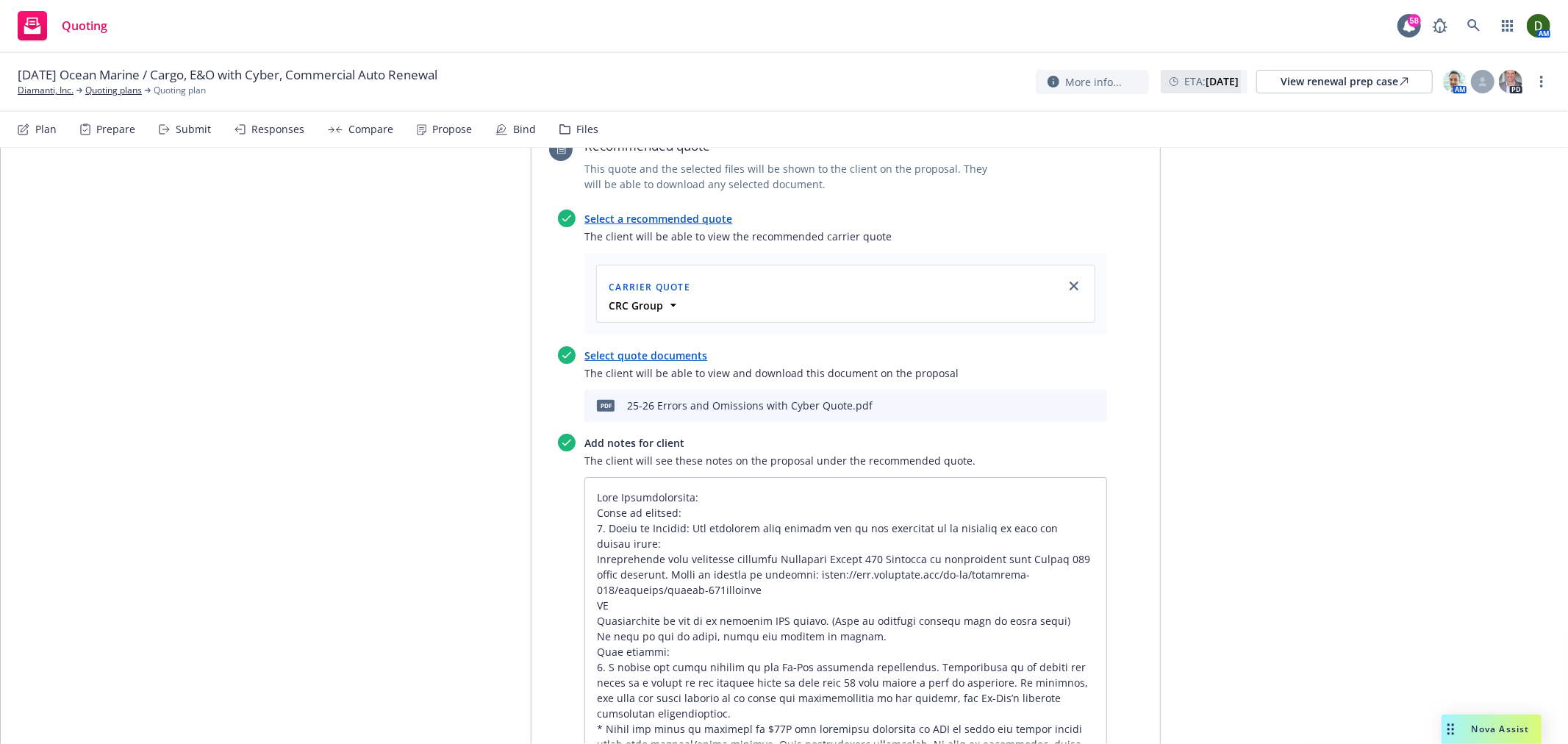
click at [1063, 400] on icon "preview file" at bounding box center [1069, 405] width 13 height 10
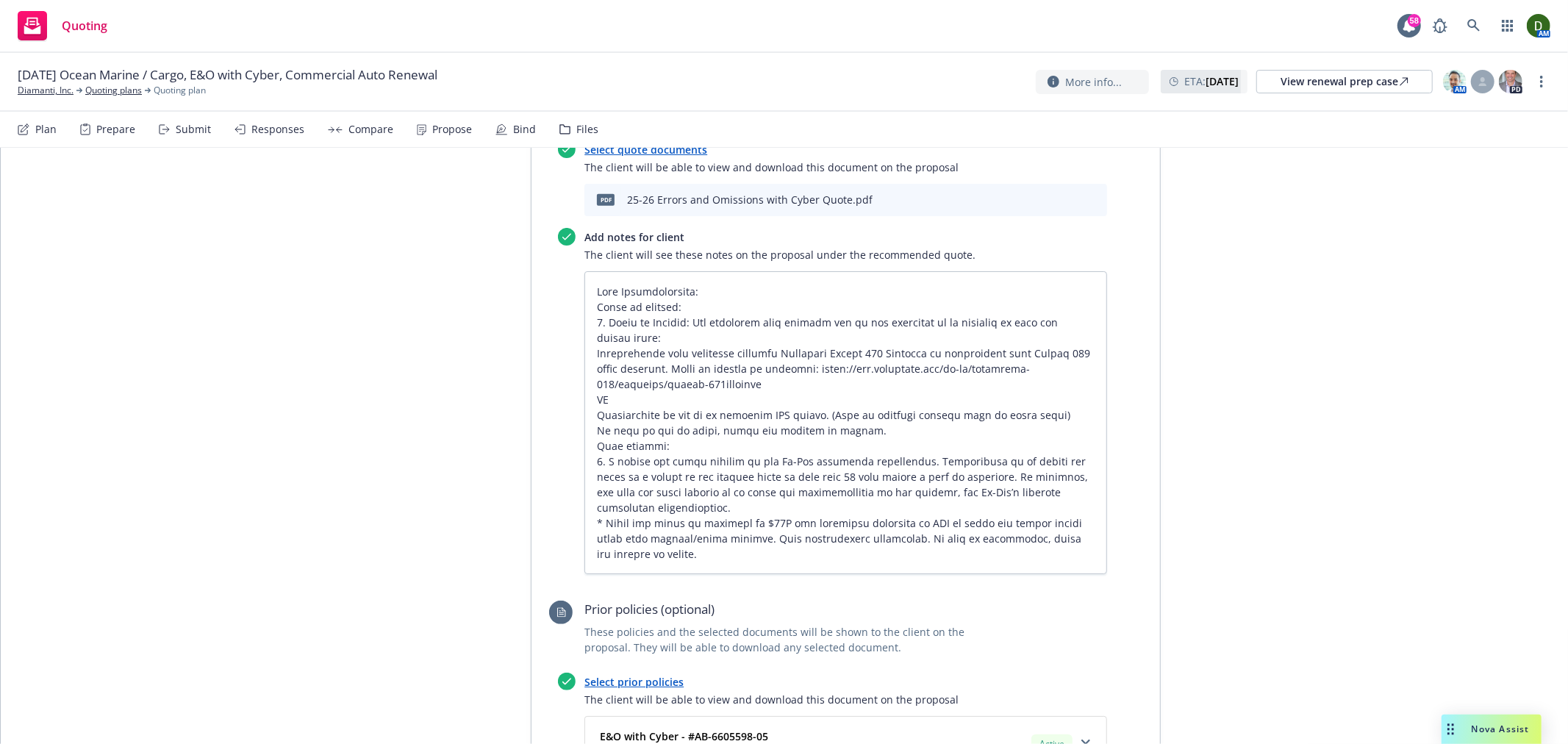
scroll to position [817, 0]
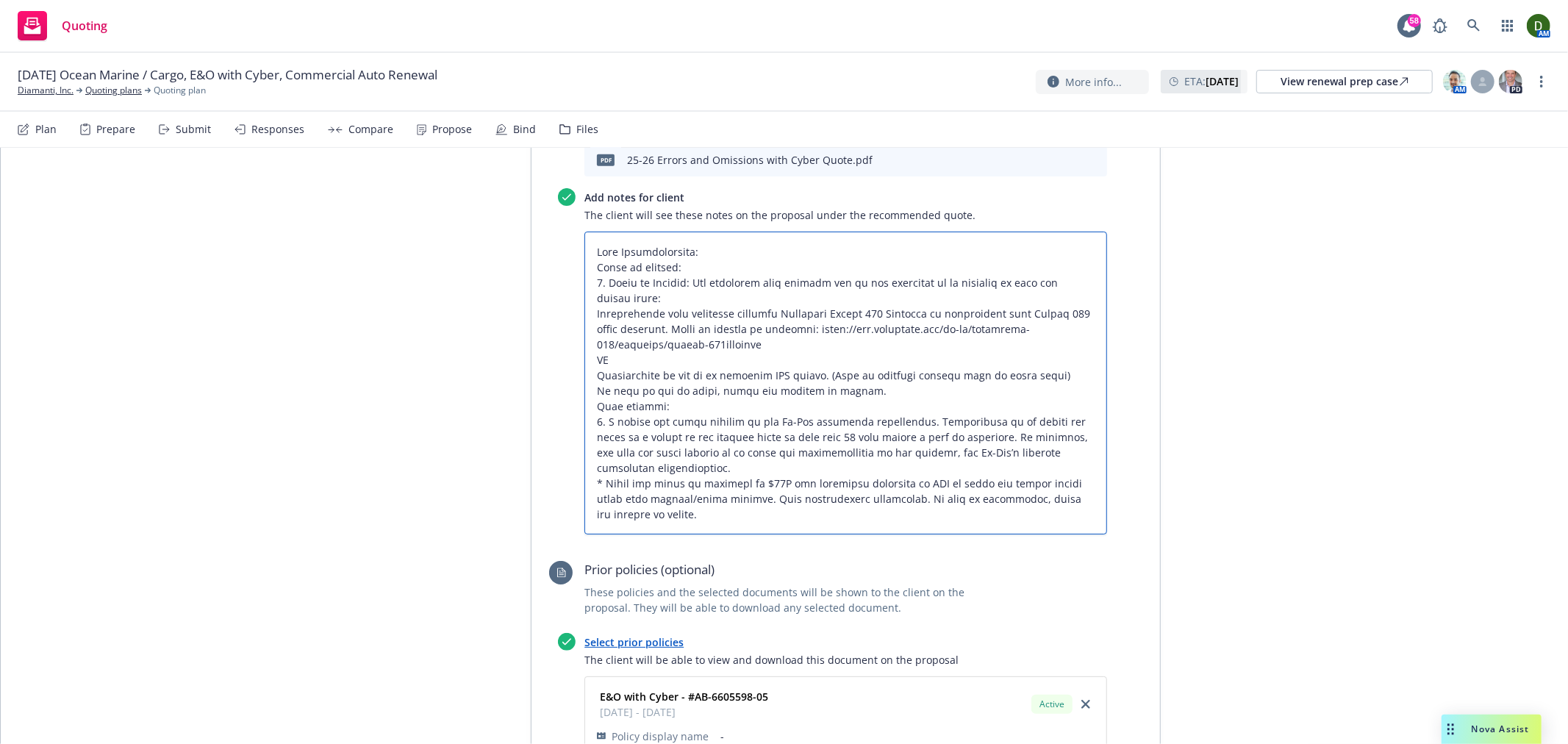
drag, startPoint x: 639, startPoint y: 440, endPoint x: 553, endPoint y: 186, distance: 268.2
click at [558, 188] on div "Add notes for client The client will see these notes on the proposal under the …" at bounding box center [832, 361] width 549 height 346
paste textarea "$5,000,000 limit, $25,000 retention: Technology Liability, Information Privacy …"
type textarea "x"
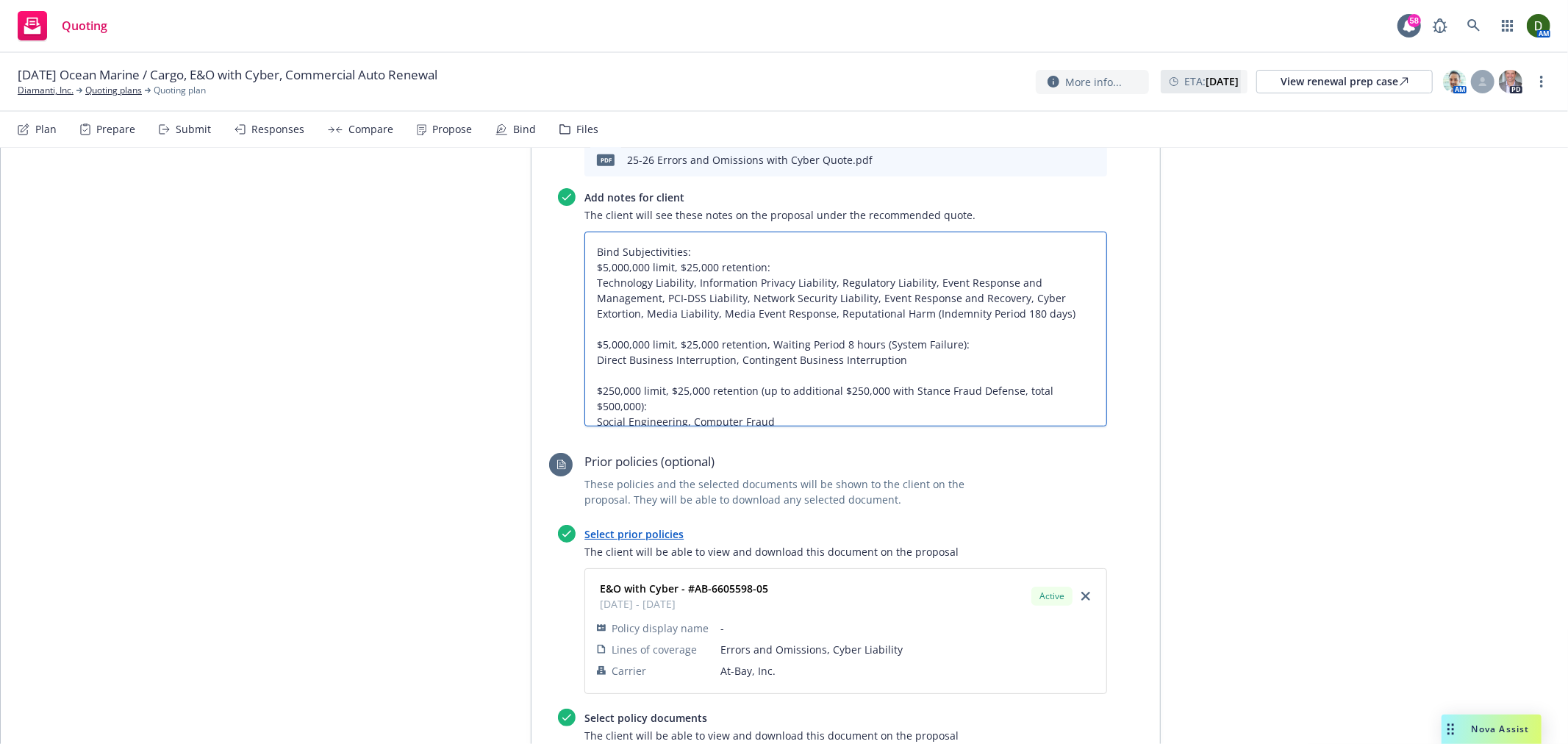
scroll to position [736, 0]
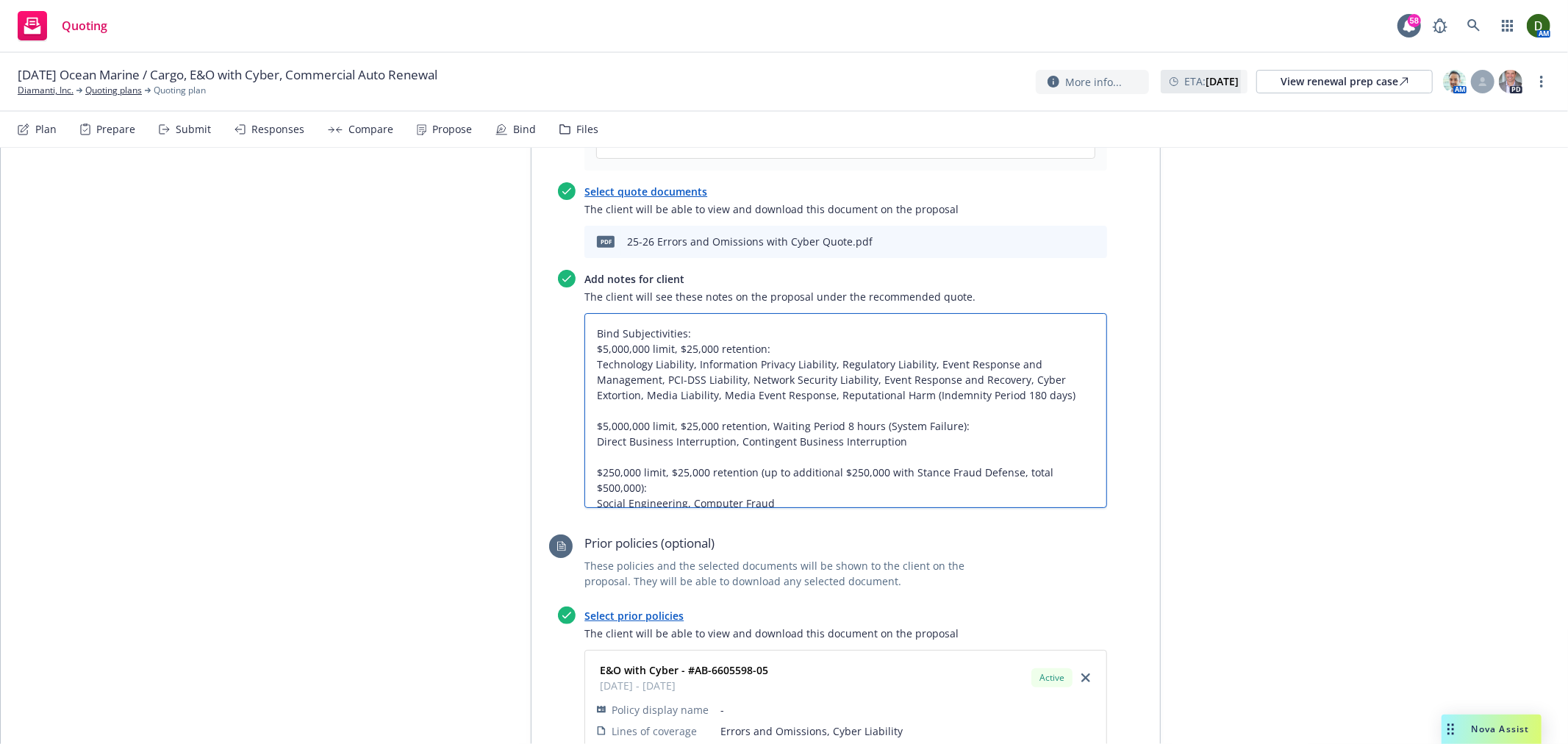
click at [791, 313] on textarea "Bind Subjectivities: $5,000,000 limit, $25,000 retention: Technology Liability,…" at bounding box center [845, 411] width 523 height 195
type textarea "Bind Subjectivities: $5,000,000 limit, $25,000 retention: Technology Liability,…"
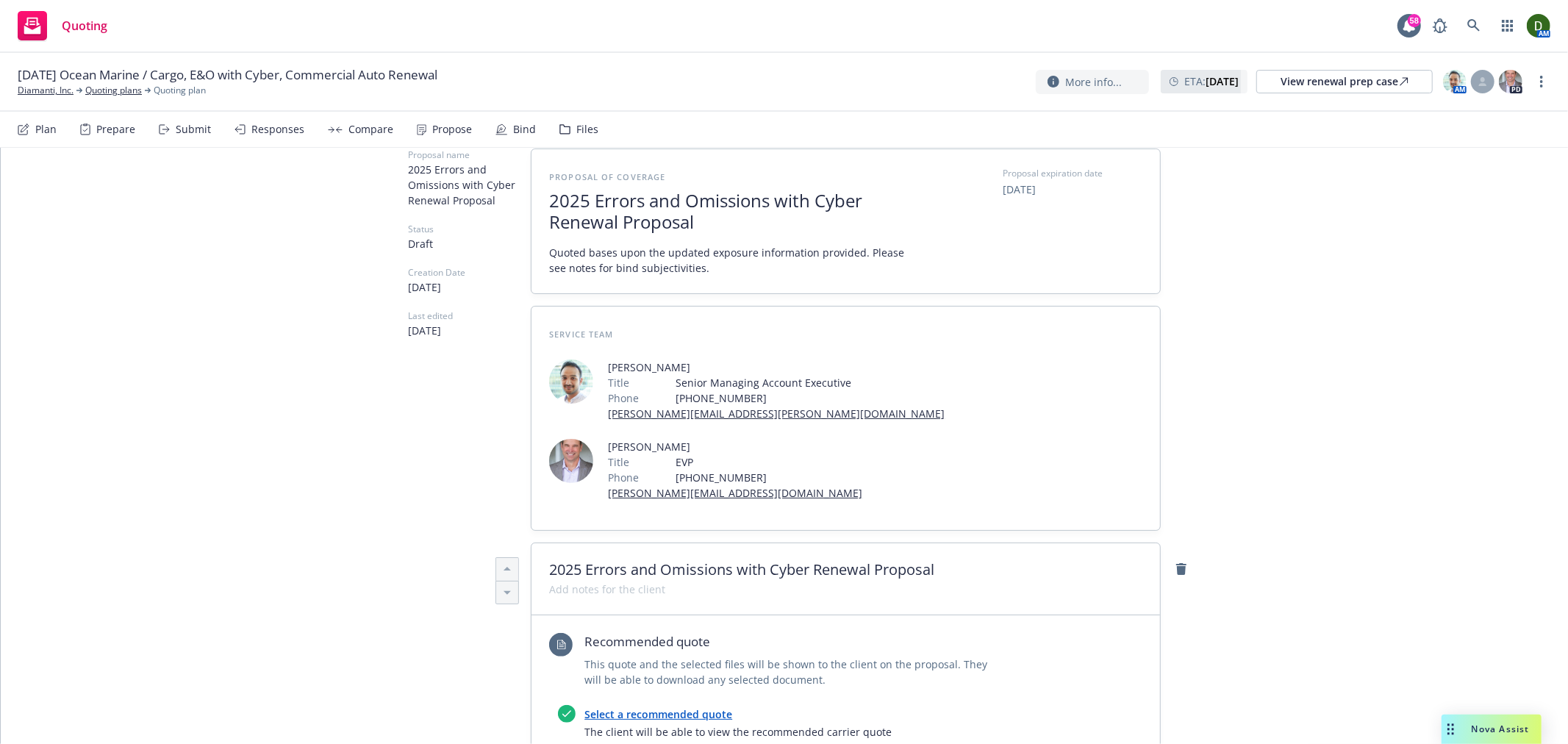
scroll to position [0, 0]
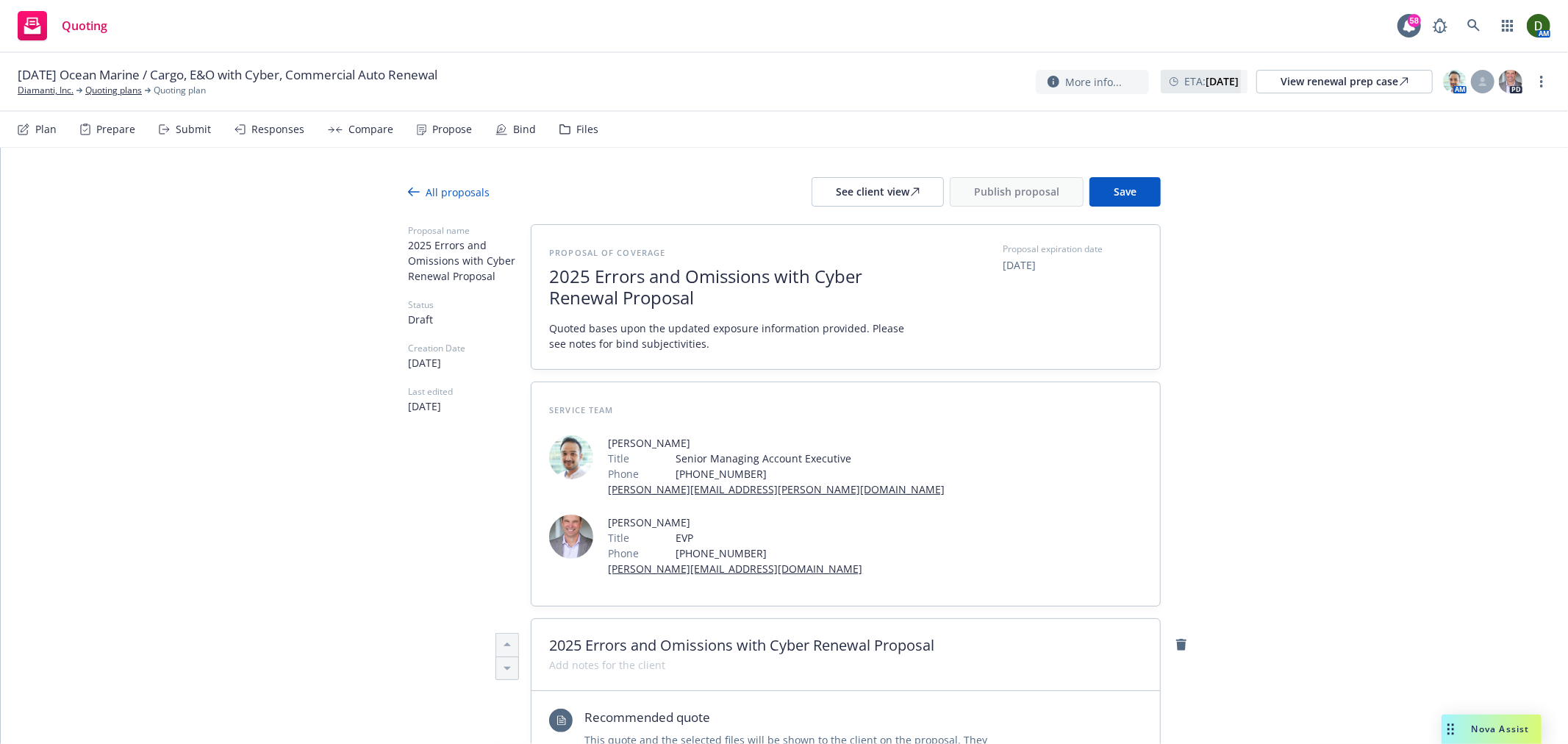
drag, startPoint x: 1204, startPoint y: 401, endPoint x: 1155, endPoint y: 168, distance: 238.1
click at [1126, 194] on span "Save" at bounding box center [1125, 191] width 22 height 14
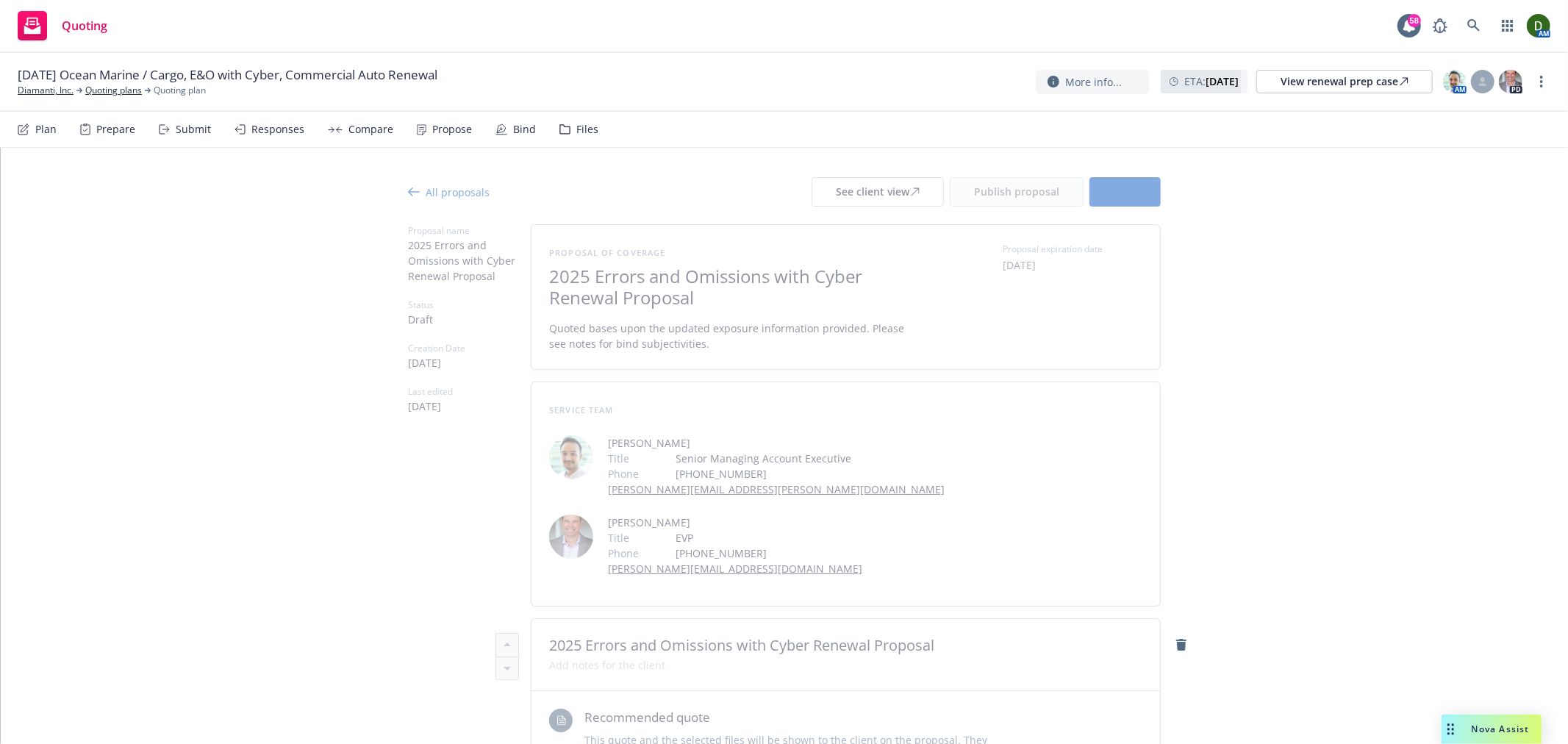
type textarea "x"
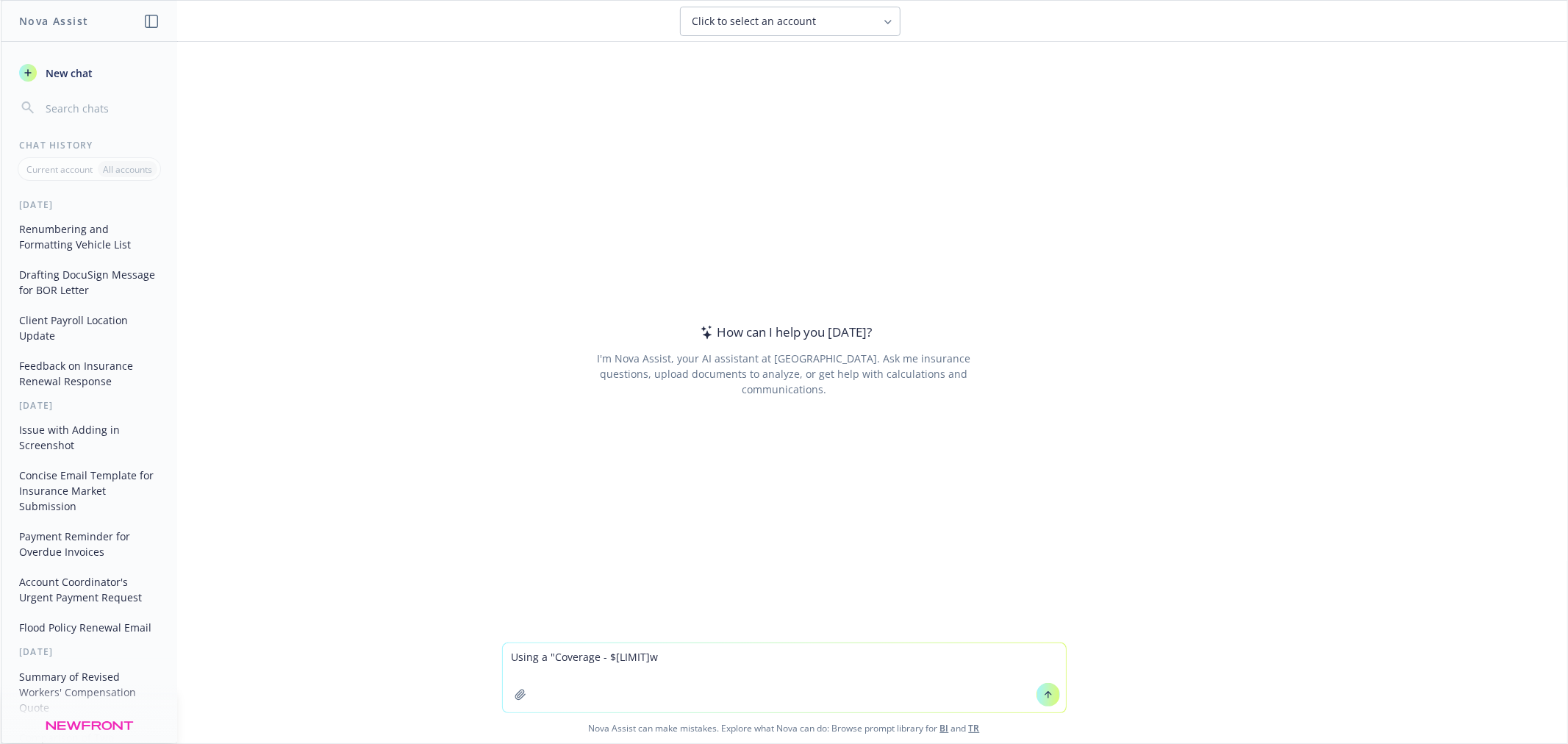
drag, startPoint x: 1503, startPoint y: 377, endPoint x: 1342, endPoint y: 320, distance: 170.8
click at [1501, 377] on div "How can I help you [DATE]? I'm Nova Assist, your AI assistant at Newfront. Ask …" at bounding box center [784, 342] width 1567 height 601
click at [678, 651] on textarea "Using a "Coverage - $[LIMIT]w" at bounding box center [784, 678] width 563 height 69
click at [594, 662] on textarea "Using a "Coverage - $[LIMIT]w" at bounding box center [784, 678] width 563 height 69
type textarea "Using a "Coverage Description - $[LIMIT]" format, create a high level overview …"
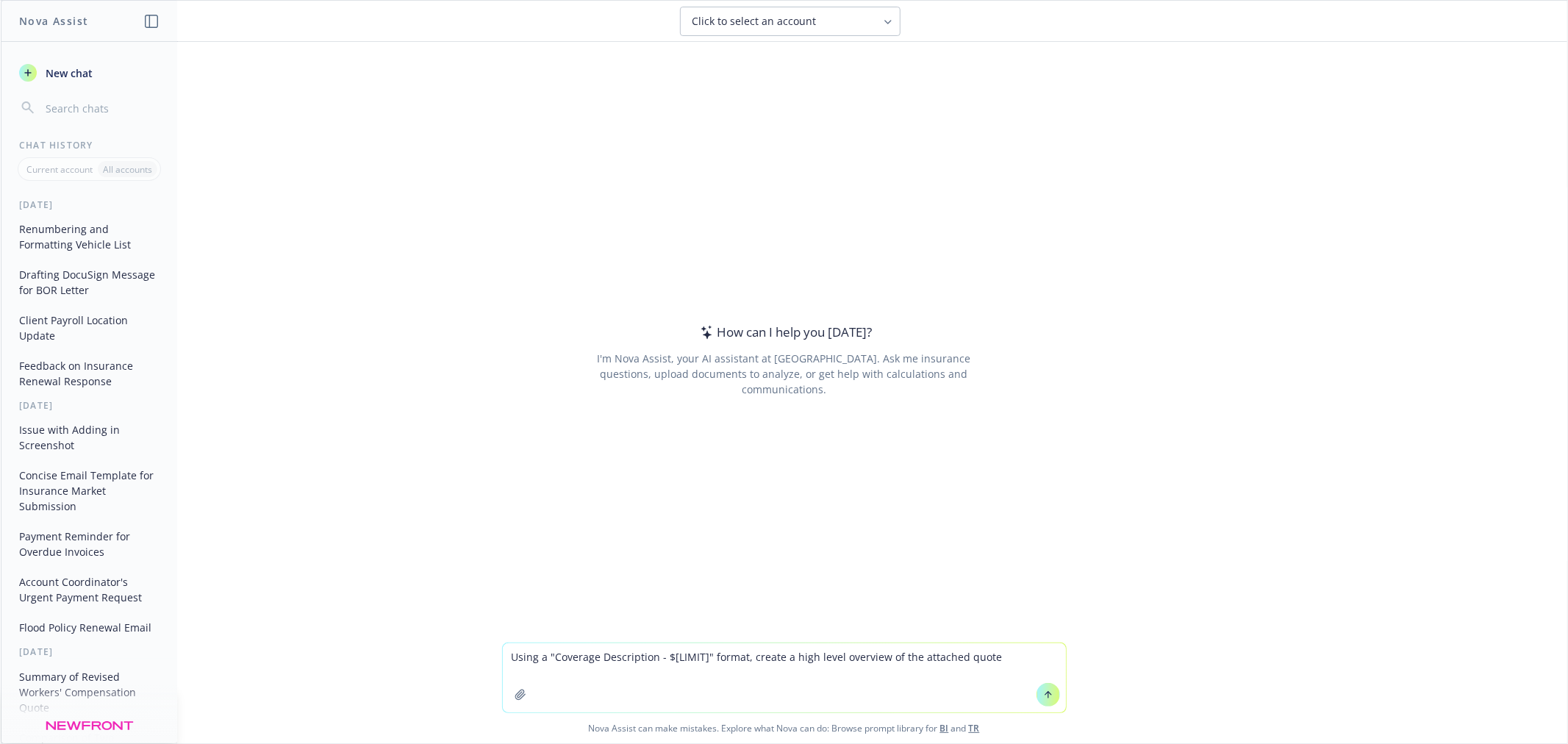
click at [508, 698] on button "button" at bounding box center [520, 695] width 23 height 23
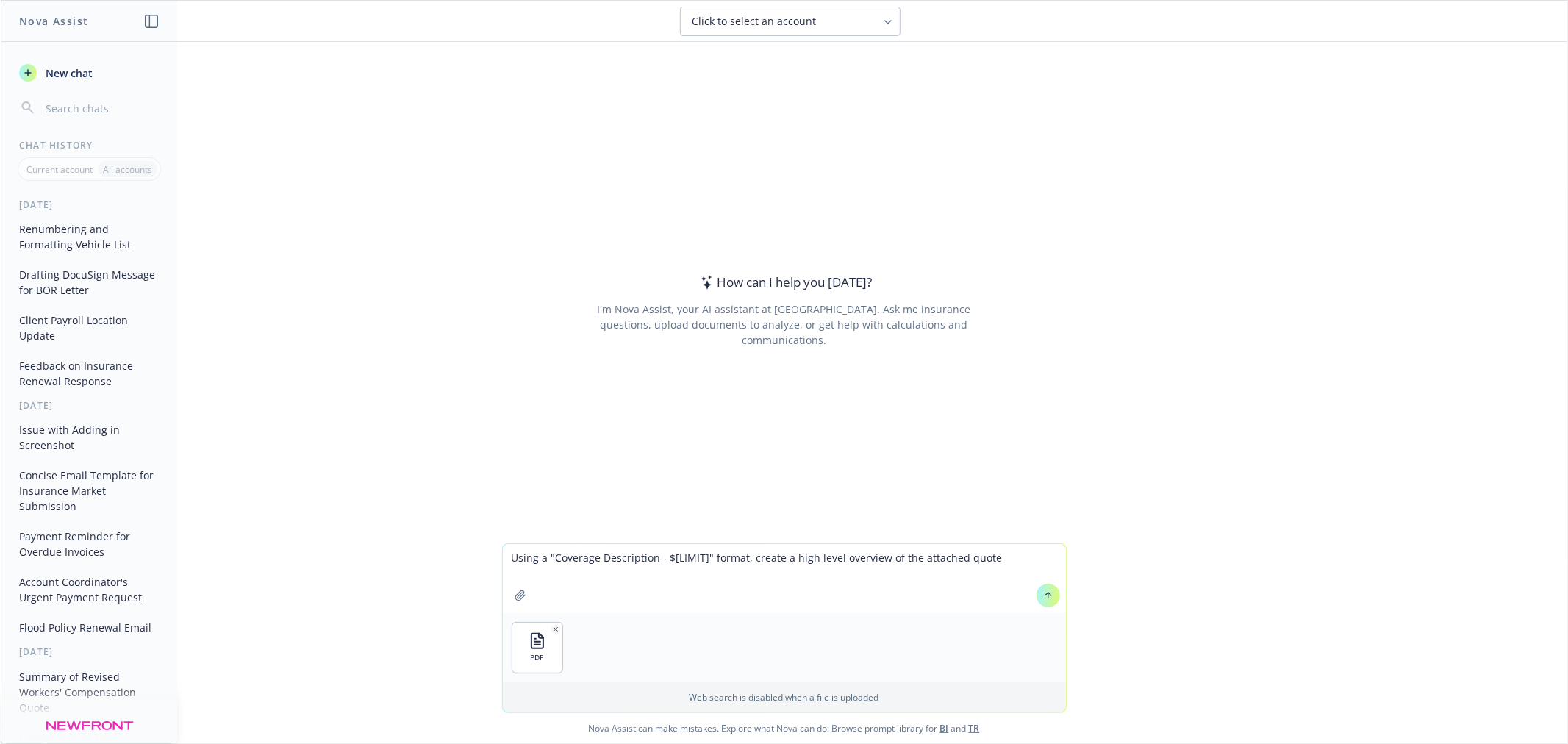
click at [1039, 586] on button at bounding box center [1048, 595] width 23 height 23
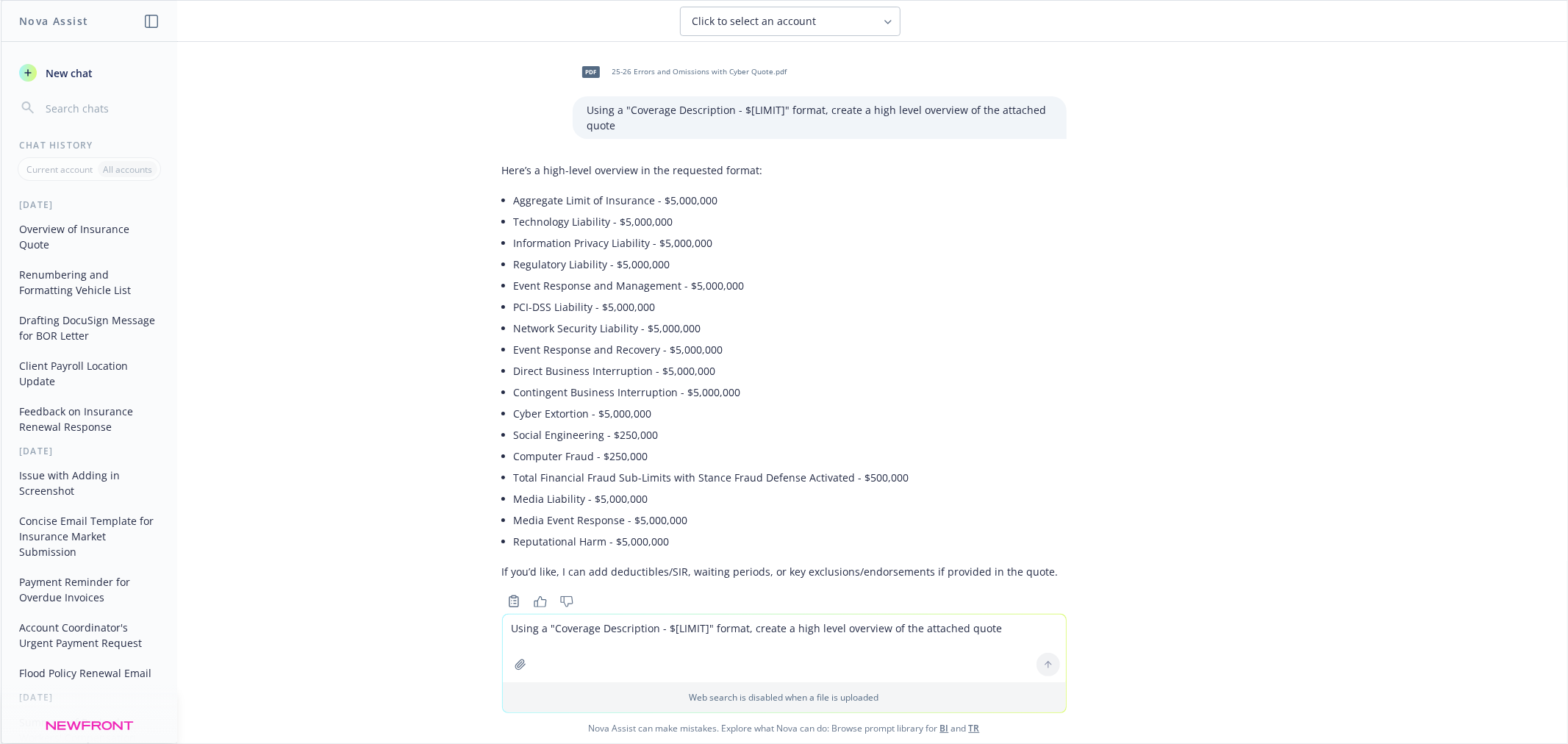
scroll to position [32, 0]
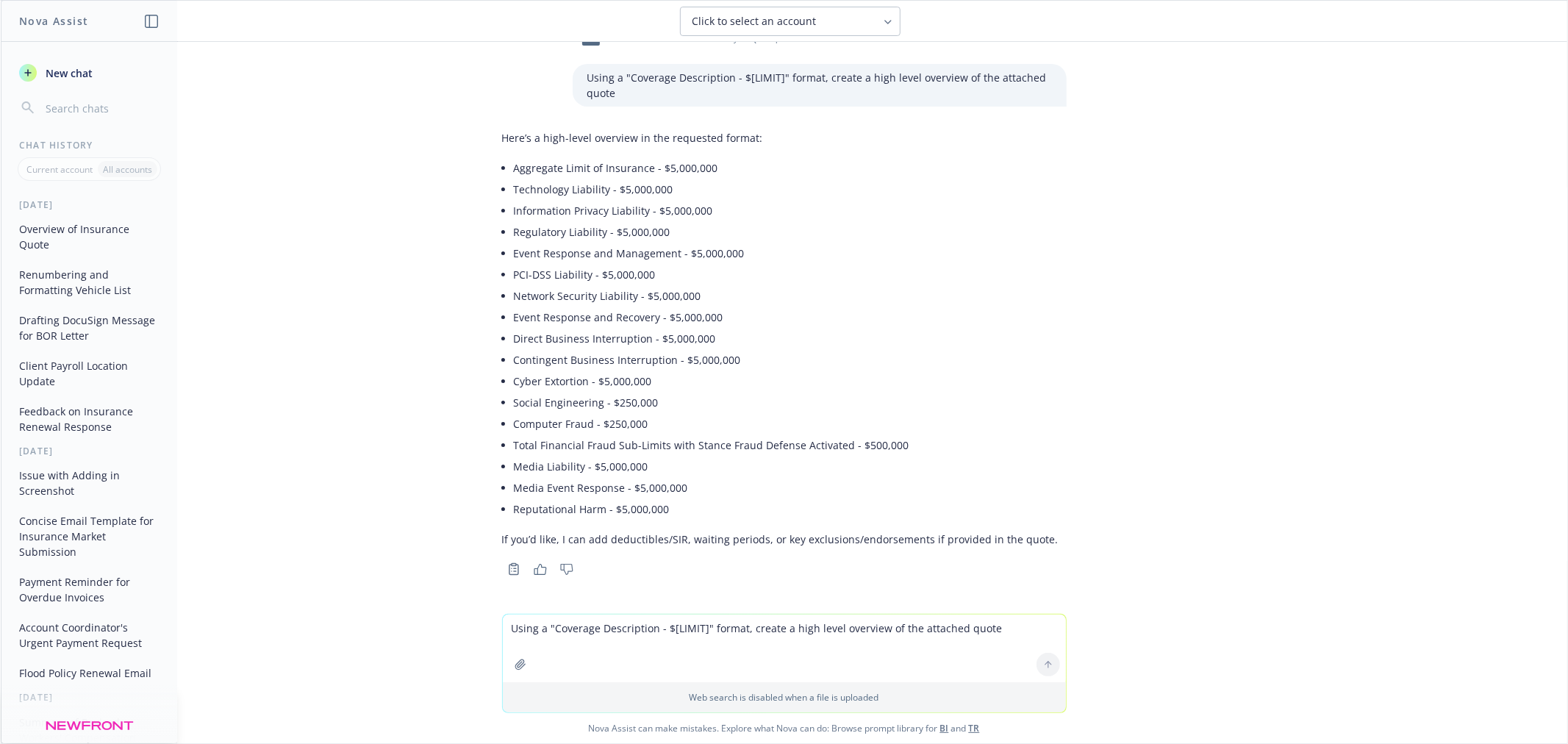
click at [619, 637] on textarea "Using a "Coverage Description - $[LIMIT]" format, create a high level overview …" at bounding box center [784, 649] width 563 height 67
type textarea "please add deductibles/sir"
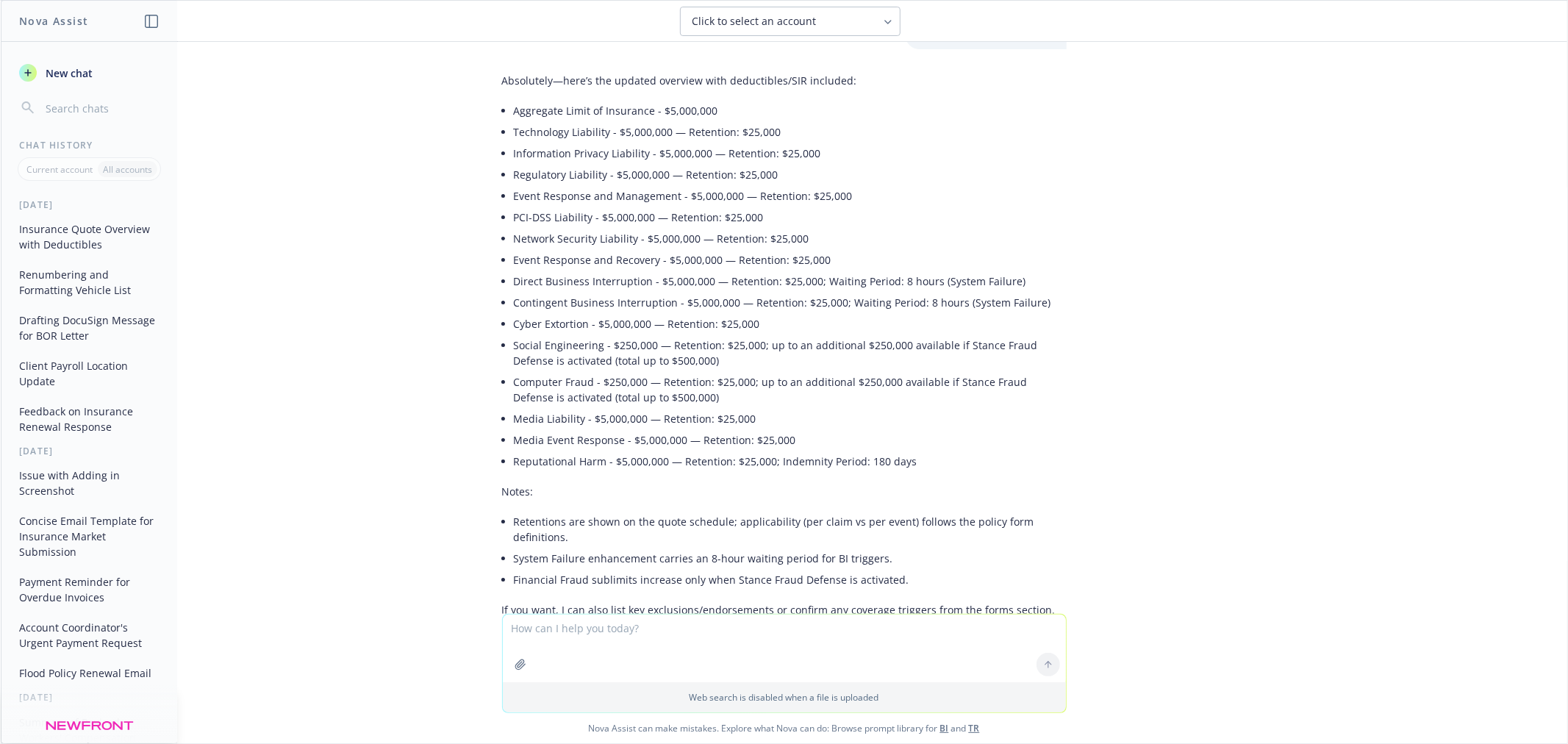
scroll to position [515, 0]
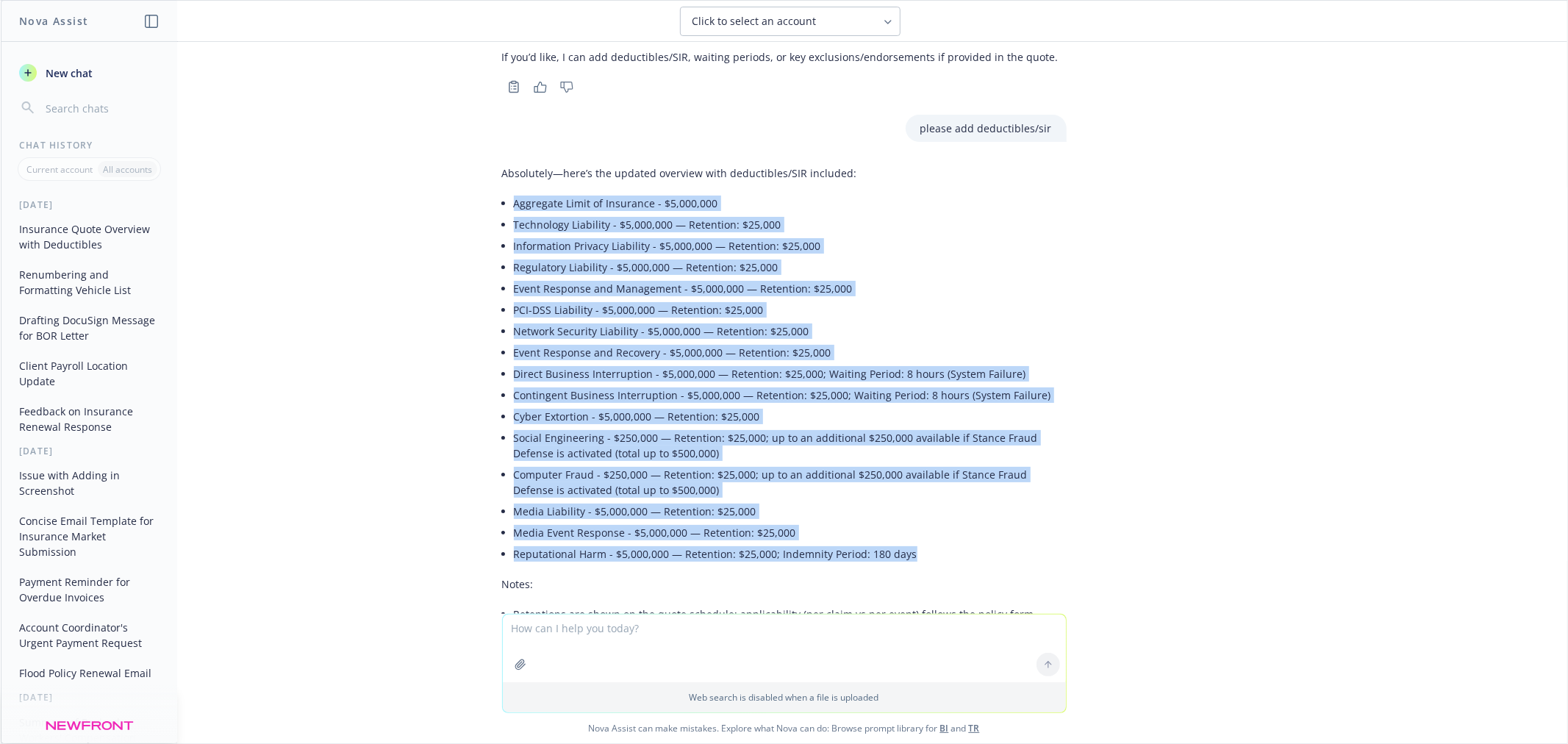
drag, startPoint x: 932, startPoint y: 545, endPoint x: 502, endPoint y: 202, distance: 550.0
click at [514, 202] on ul "Aggregate Limit of Insurance - $5,000,000 Technology Liability - $5,000,000 — R…" at bounding box center [790, 378] width 553 height 372
copy ul "Loremipsu Dolor si Ametconse - $9,965,205 Adipiscing Elitseddo - $6,791,837 — E…"
